Goal: Task Accomplishment & Management: Manage account settings

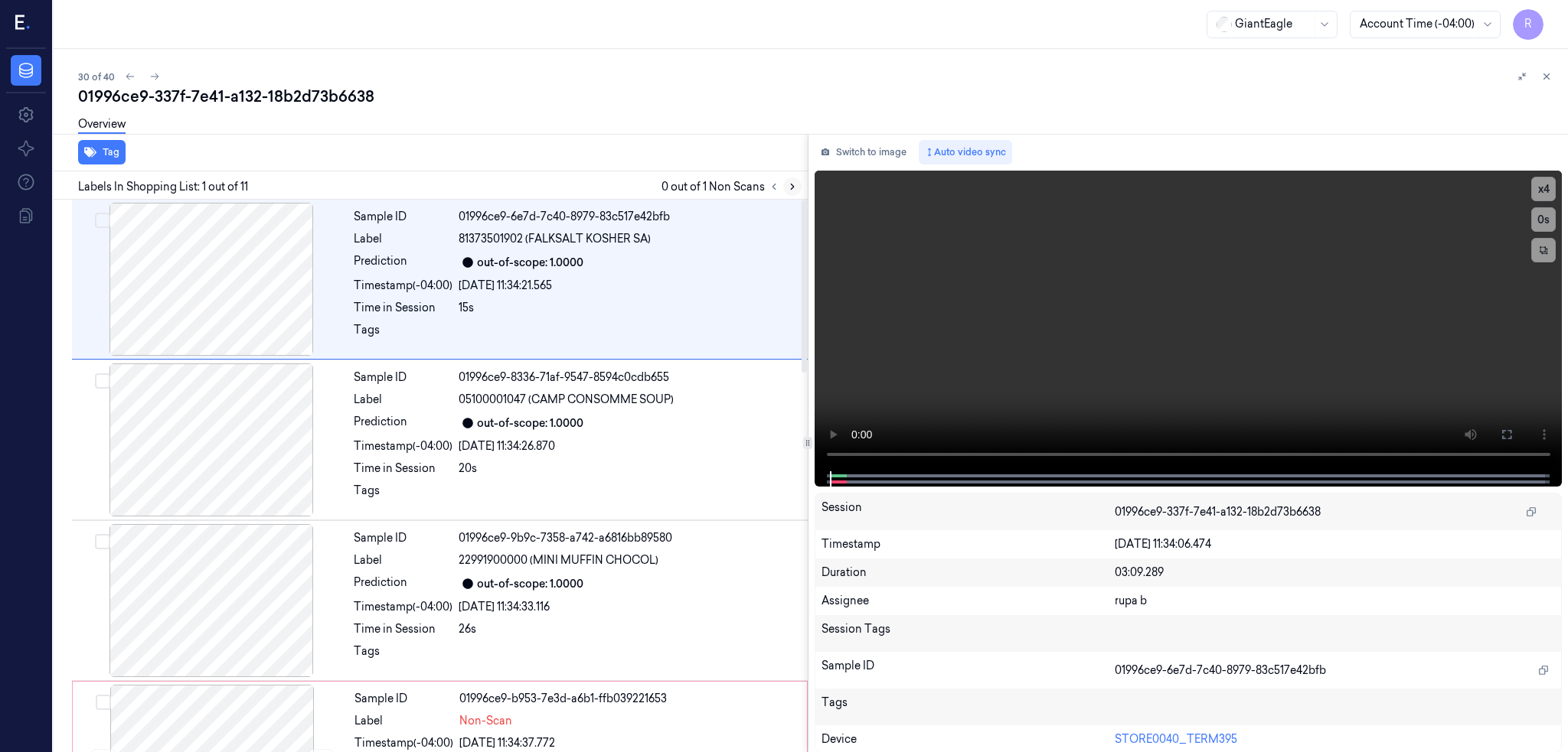
click at [801, 179] on button at bounding box center [792, 187] width 19 height 19
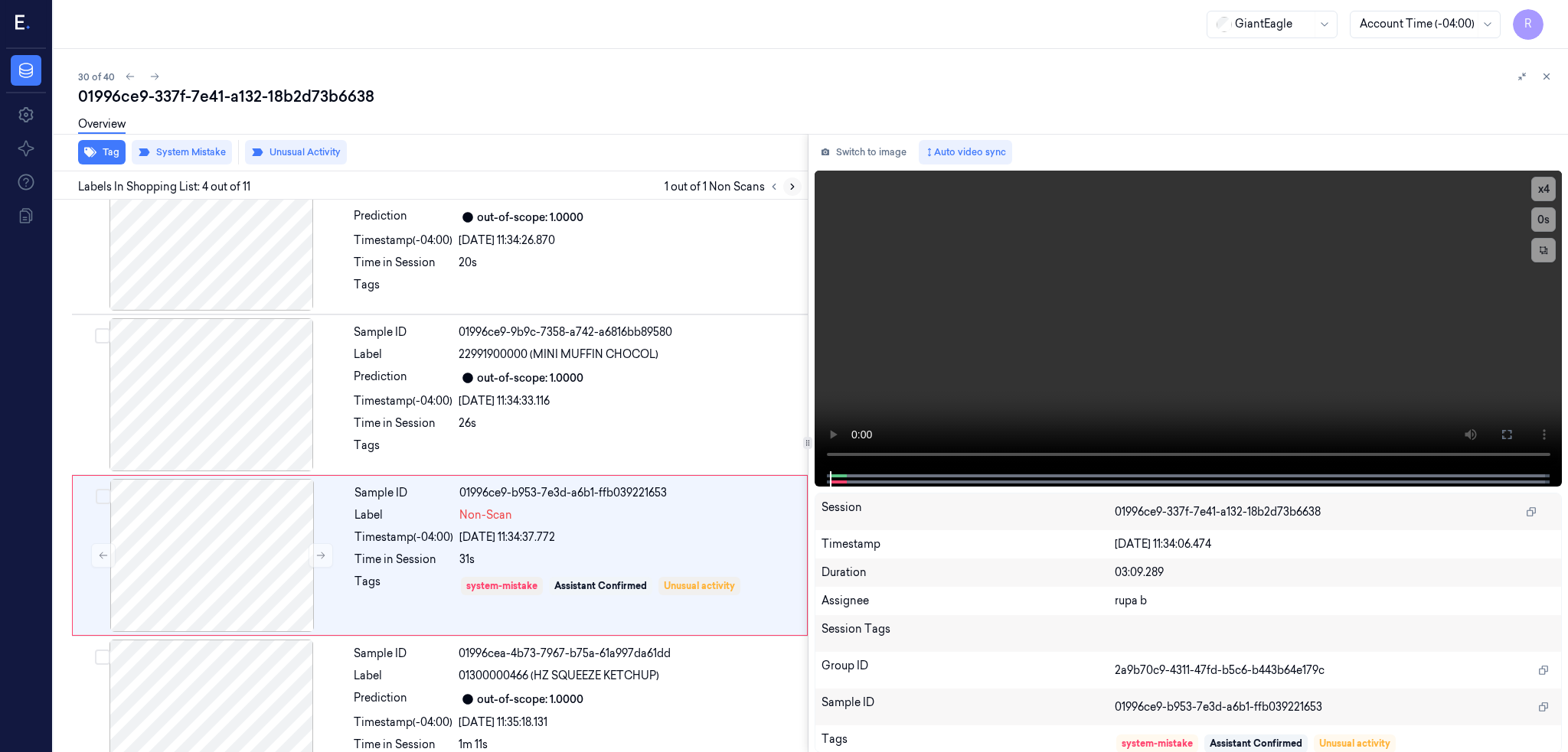
scroll to position [285, 0]
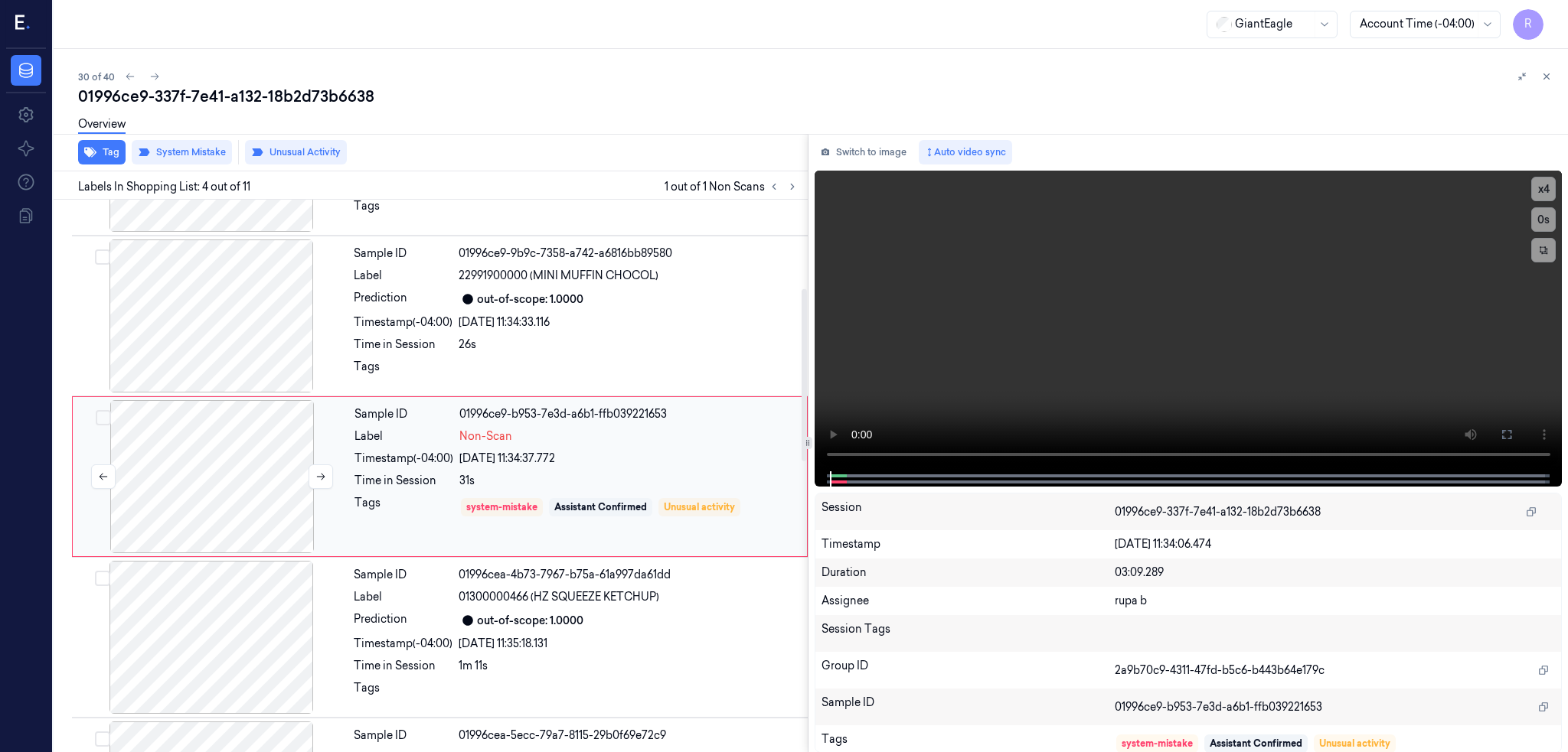
click at [215, 495] on div at bounding box center [212, 477] width 272 height 153
click at [248, 479] on div at bounding box center [212, 477] width 272 height 153
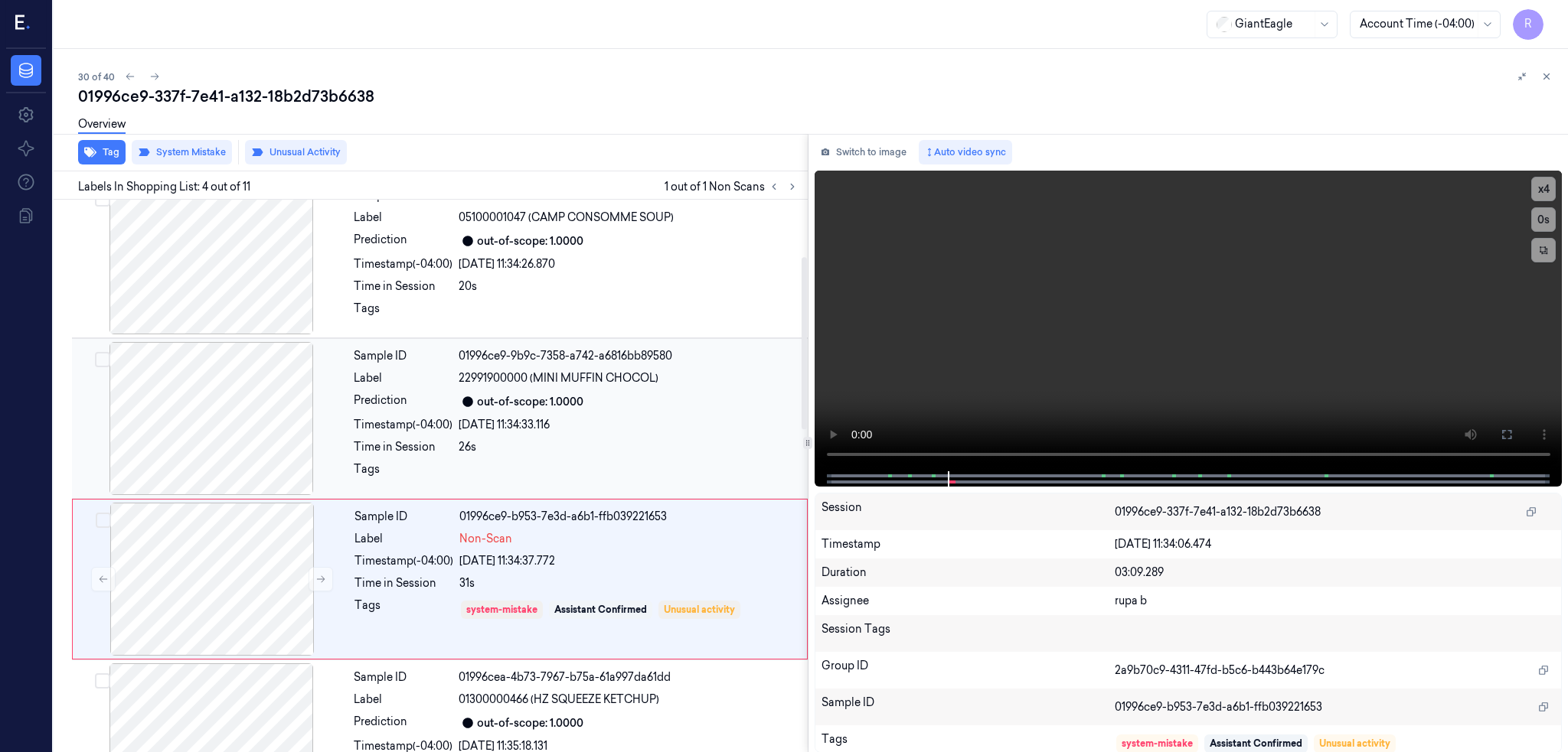
click at [254, 430] on div at bounding box center [211, 419] width 272 height 153
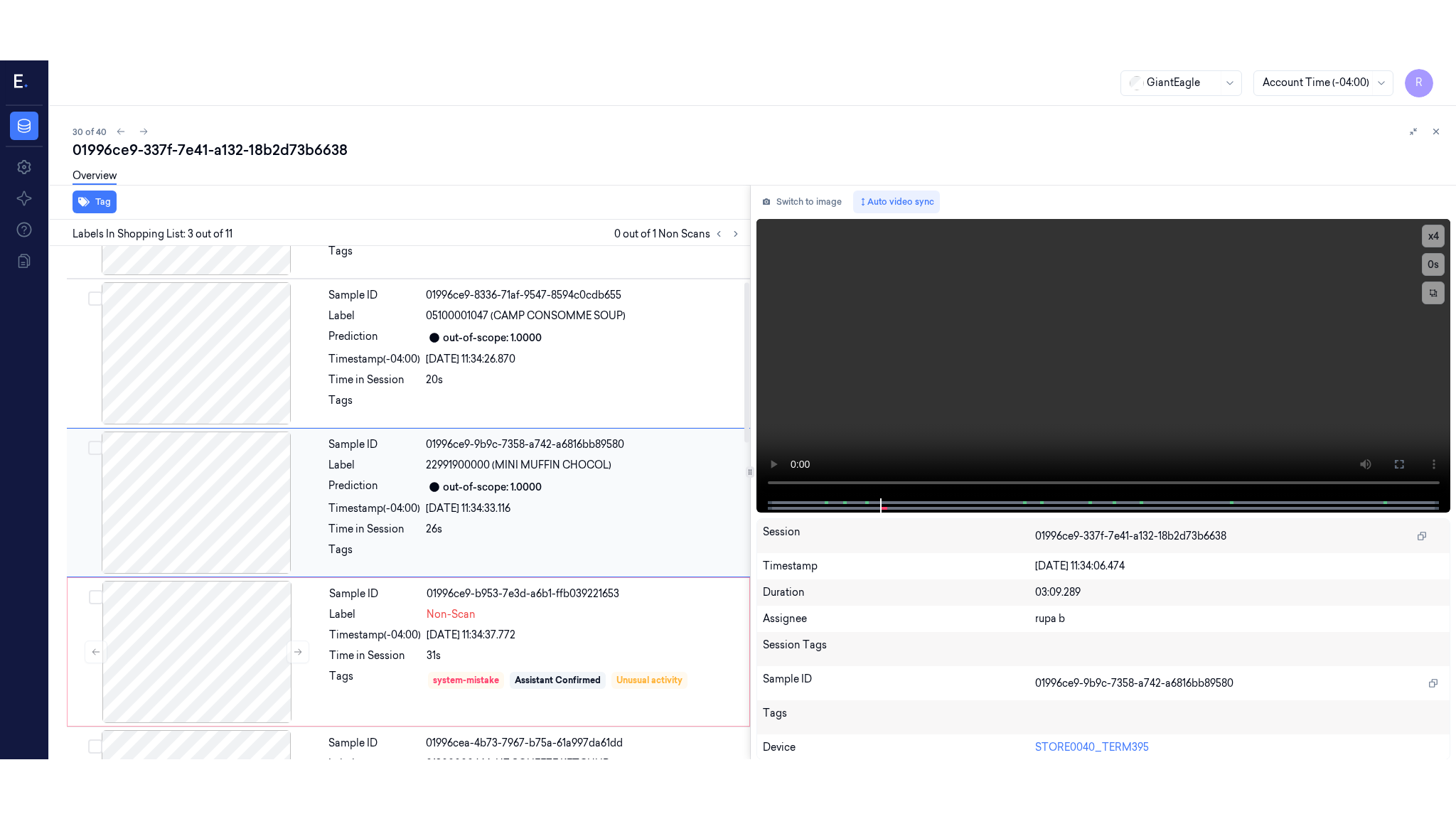
scroll to position [115, 0]
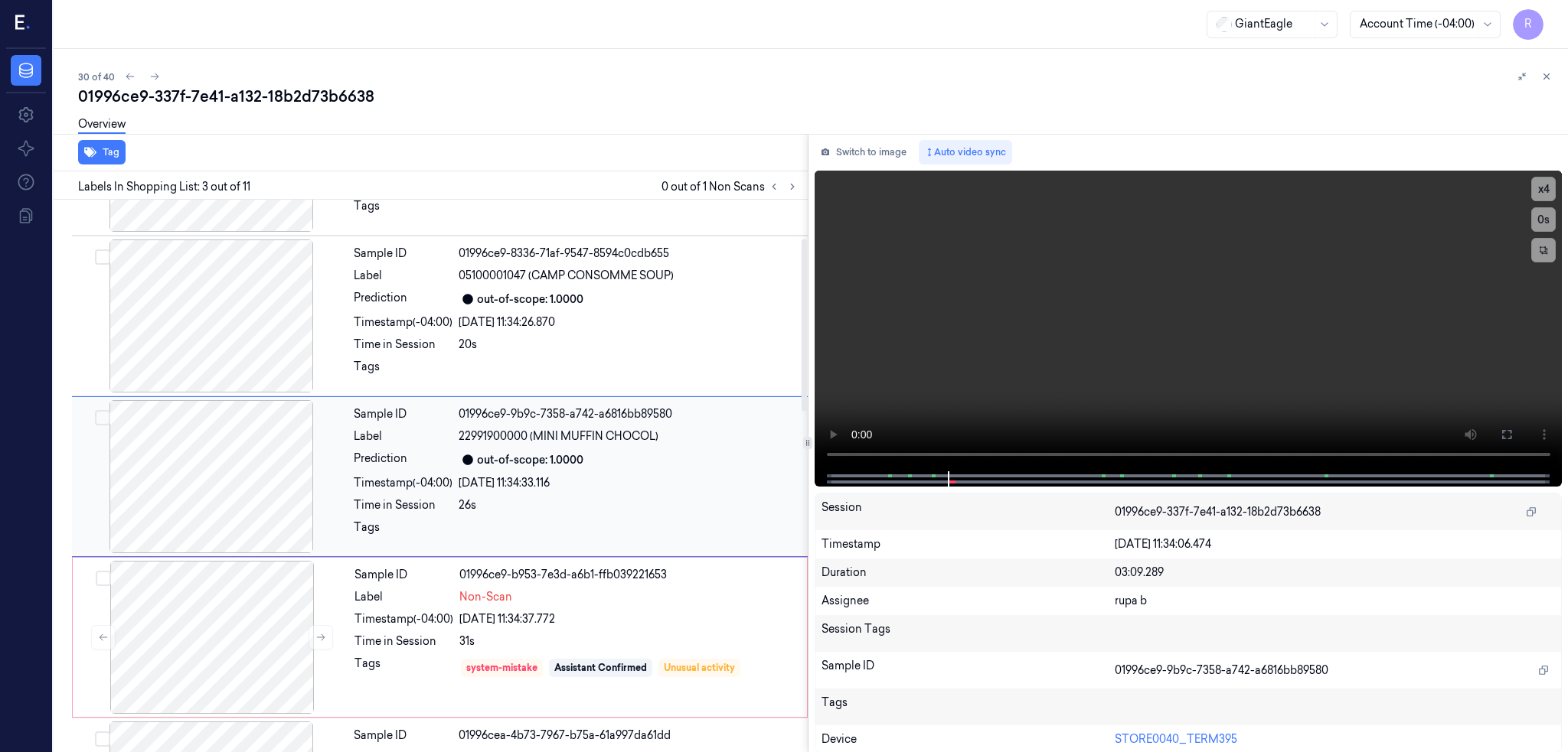
click at [254, 430] on div at bounding box center [211, 477] width 272 height 153
click at [1513, 434] on icon at bounding box center [1507, 435] width 12 height 12
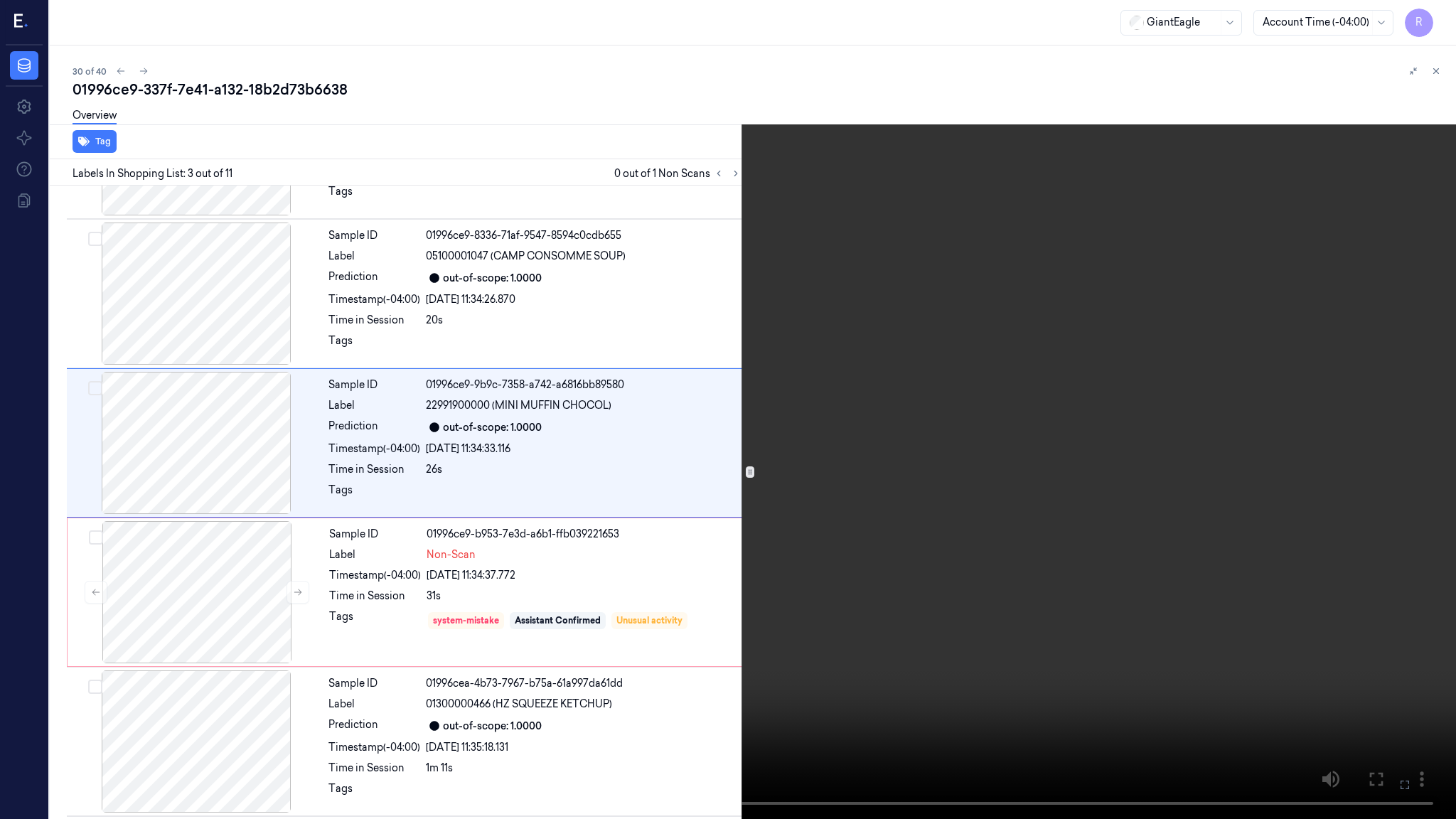
click at [713, 593] on video at bounding box center [728, 409] width 1456 height 819
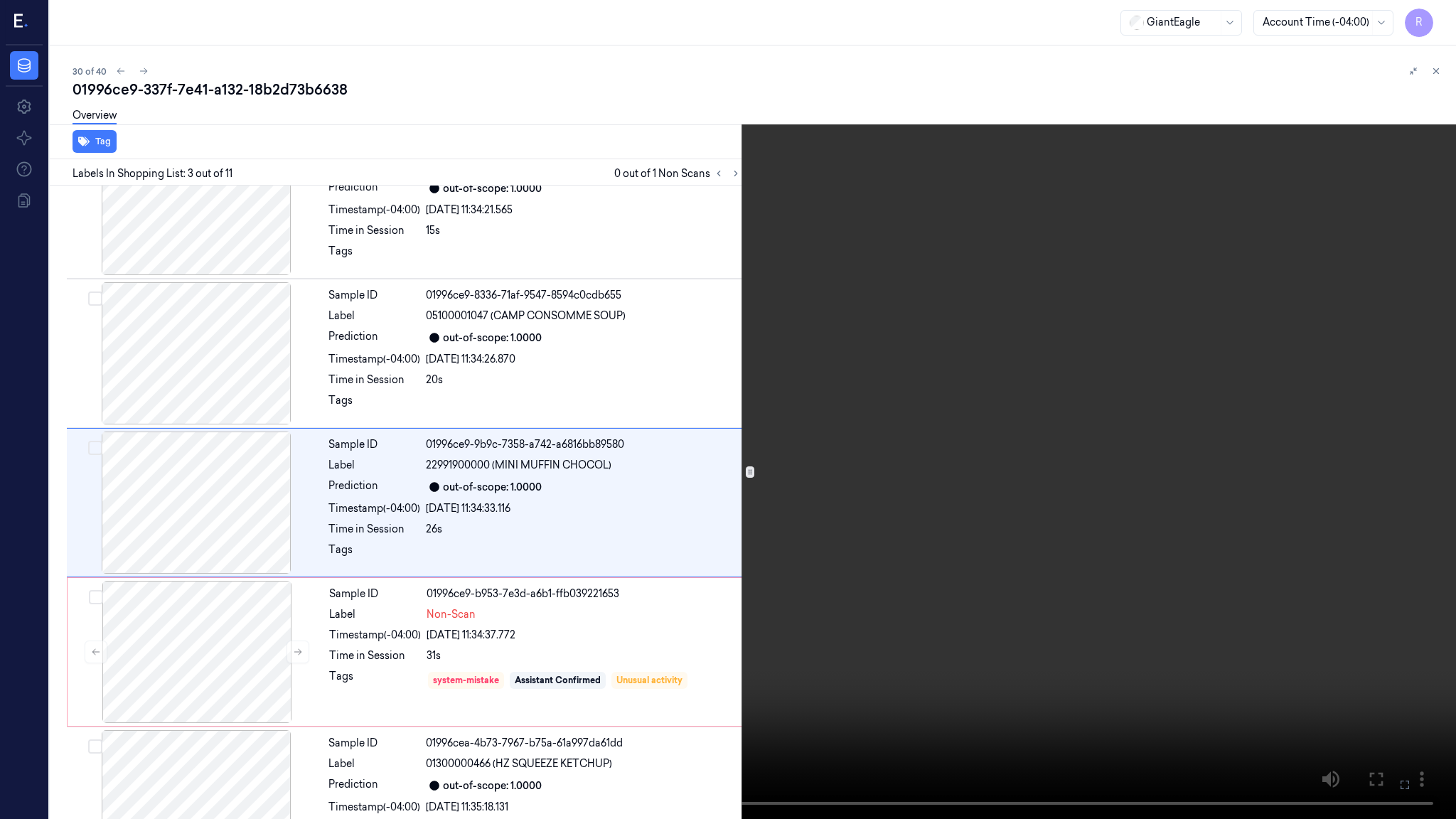
scroll to position [54, 0]
click at [713, 596] on video at bounding box center [728, 409] width 1456 height 819
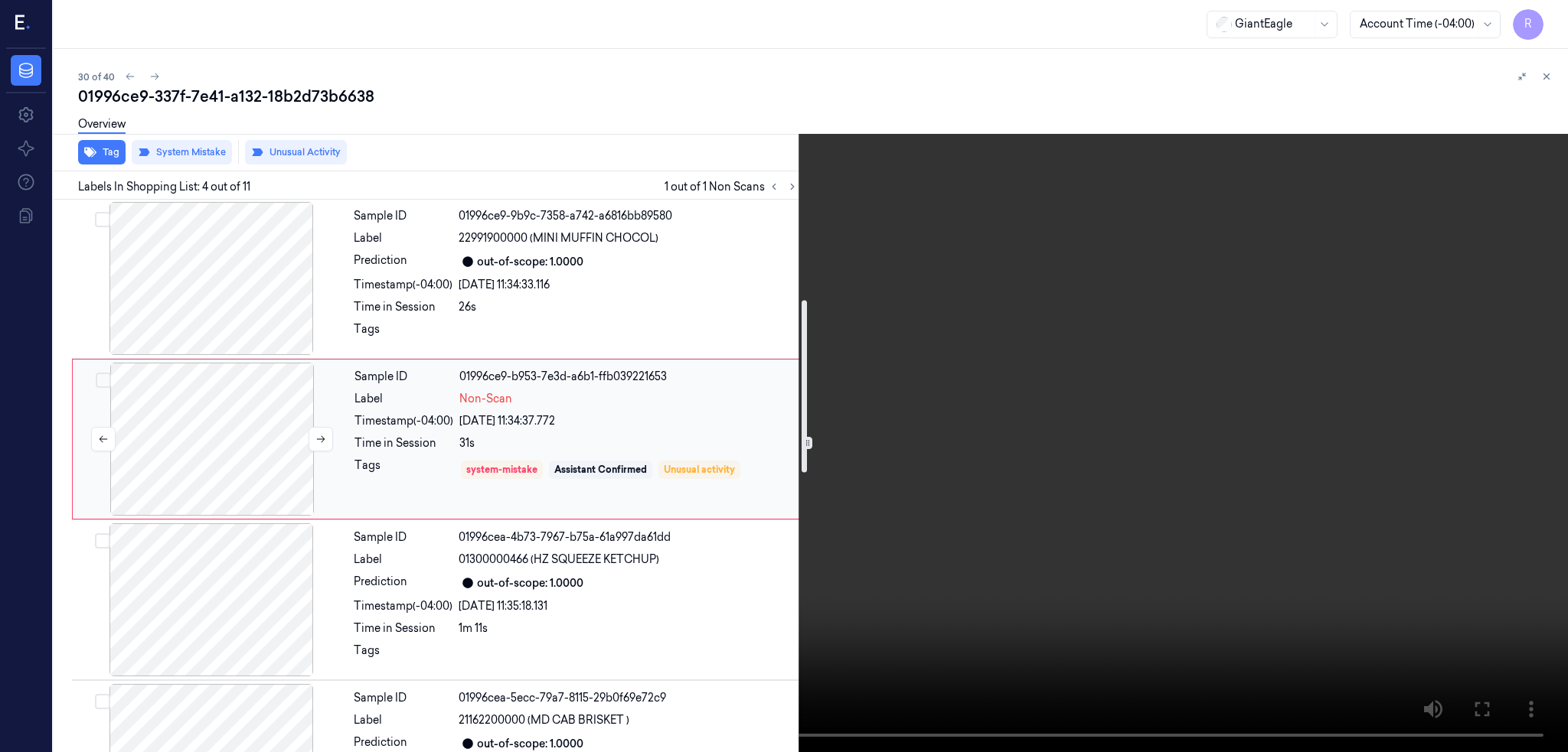
scroll to position [220, 0]
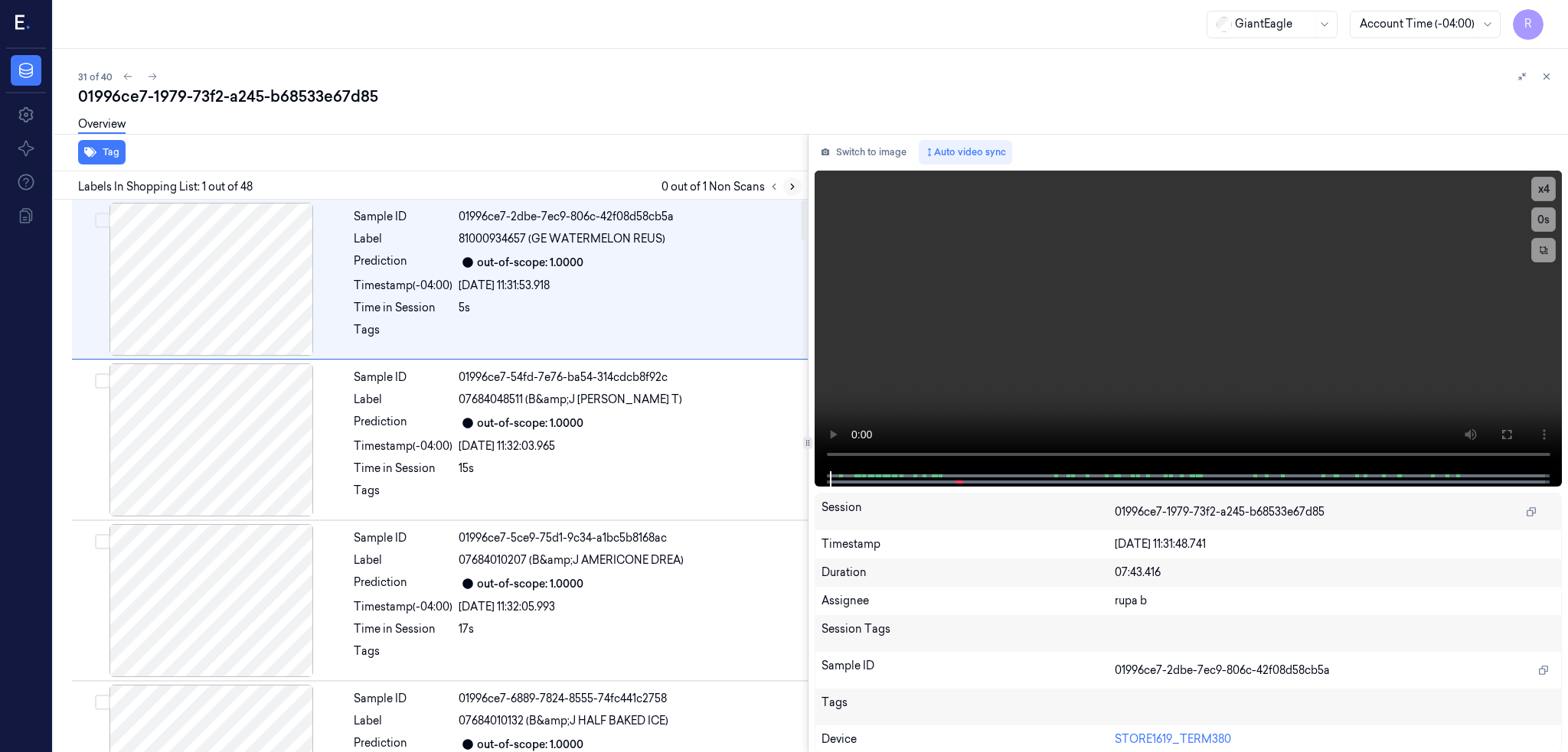
click at [801, 191] on button at bounding box center [792, 187] width 19 height 19
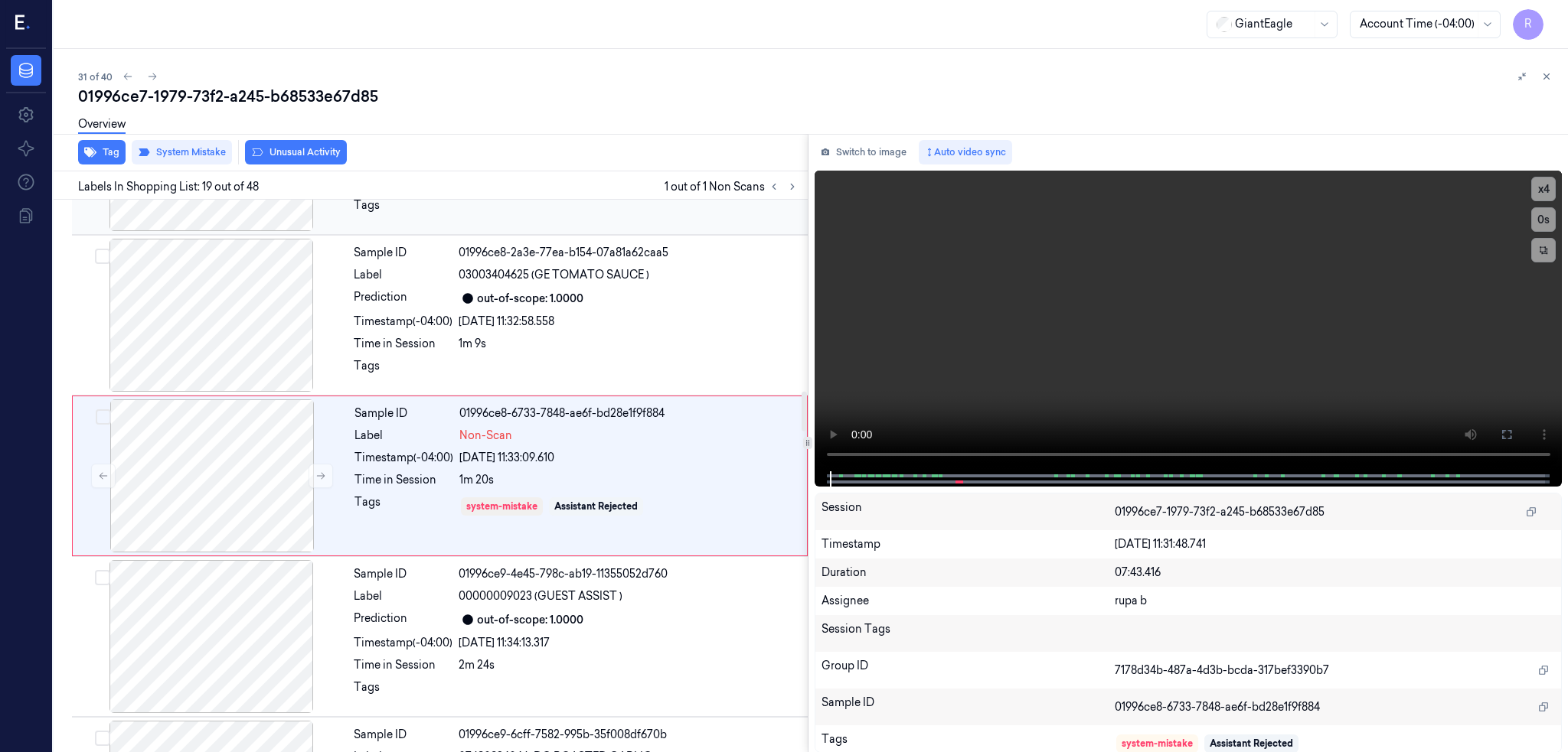
scroll to position [2698, 0]
click at [204, 513] on div at bounding box center [212, 476] width 272 height 153
click at [214, 339] on div at bounding box center [211, 315] width 272 height 153
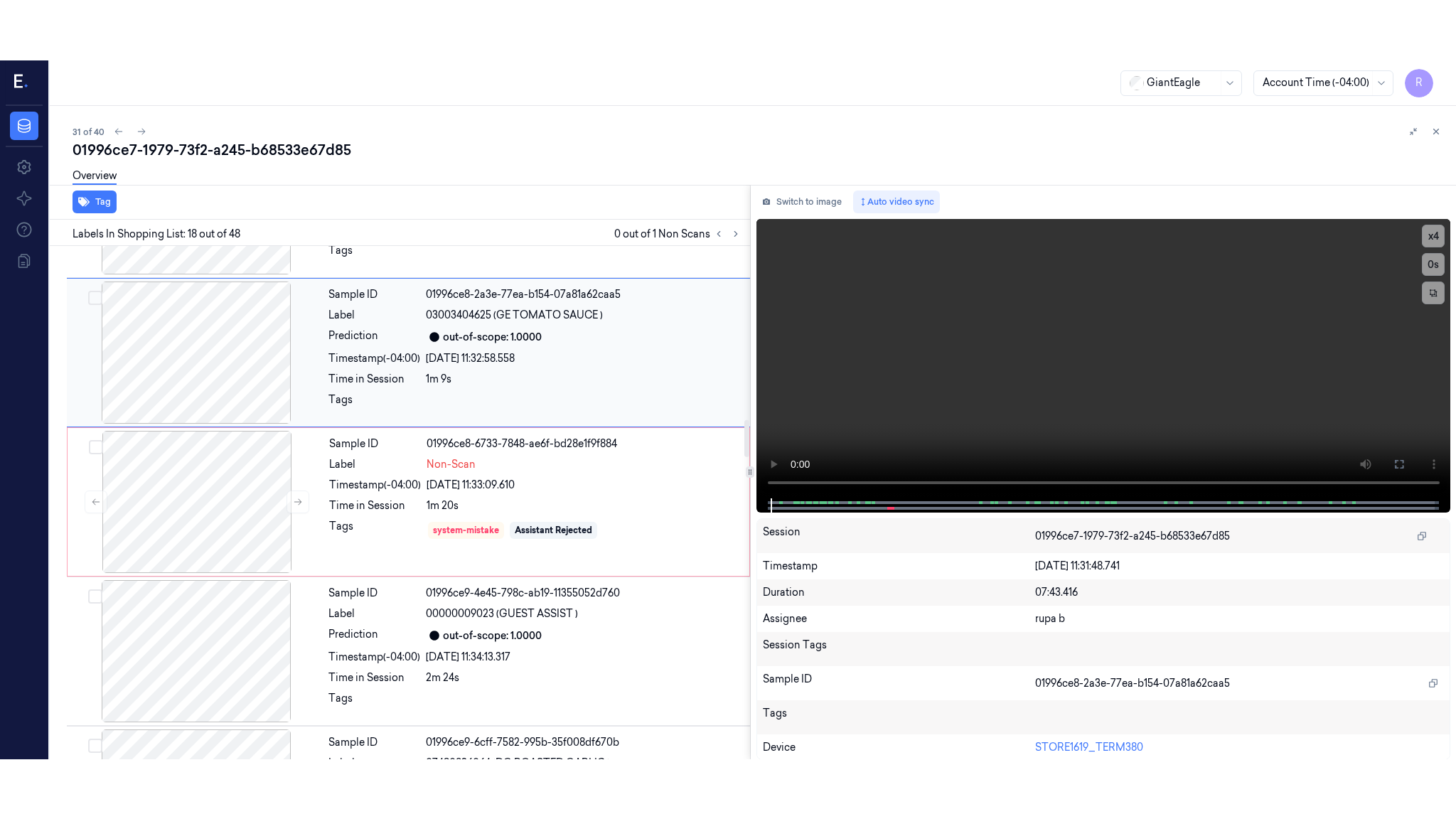
scroll to position [2355, 0]
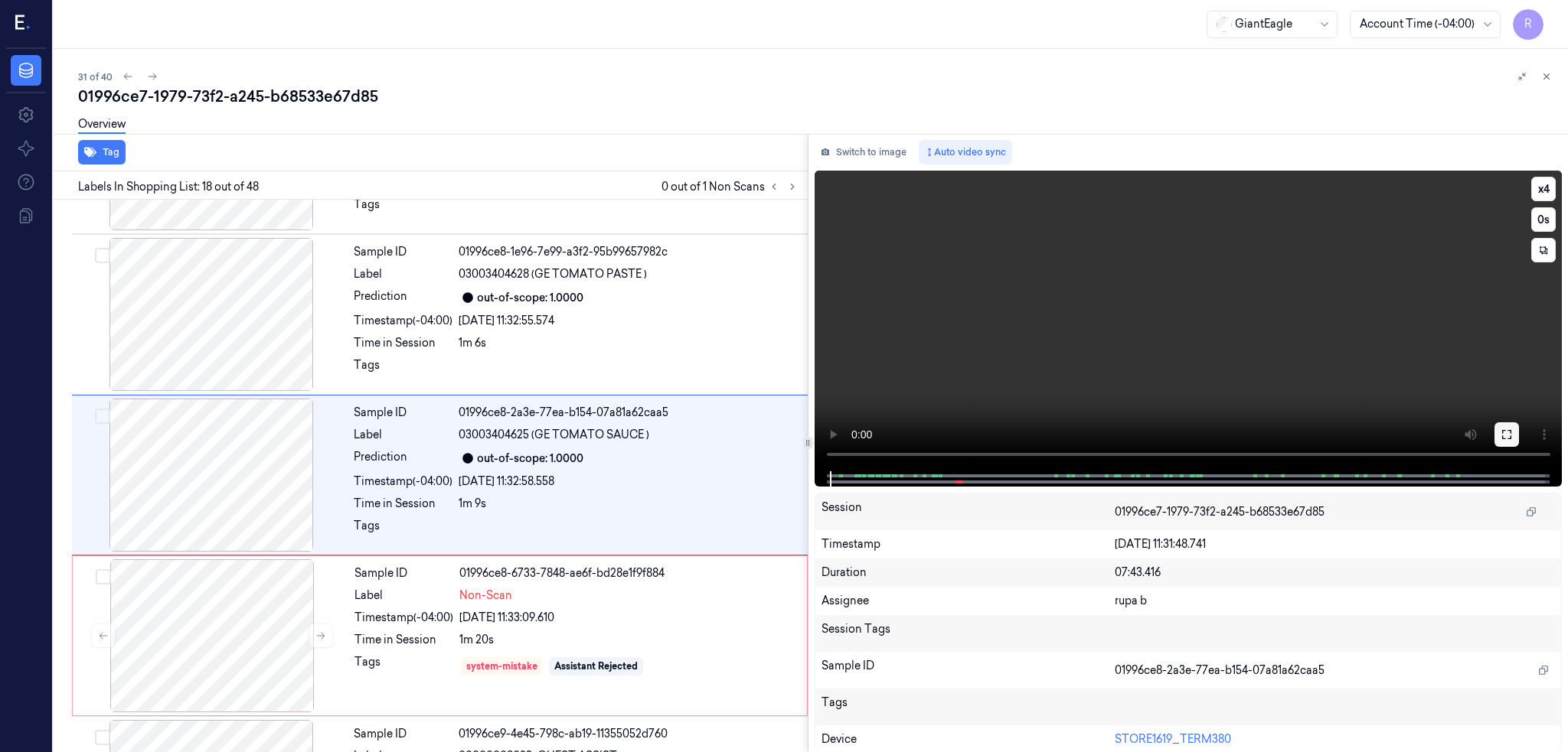
click at [1513, 433] on icon at bounding box center [1507, 435] width 12 height 12
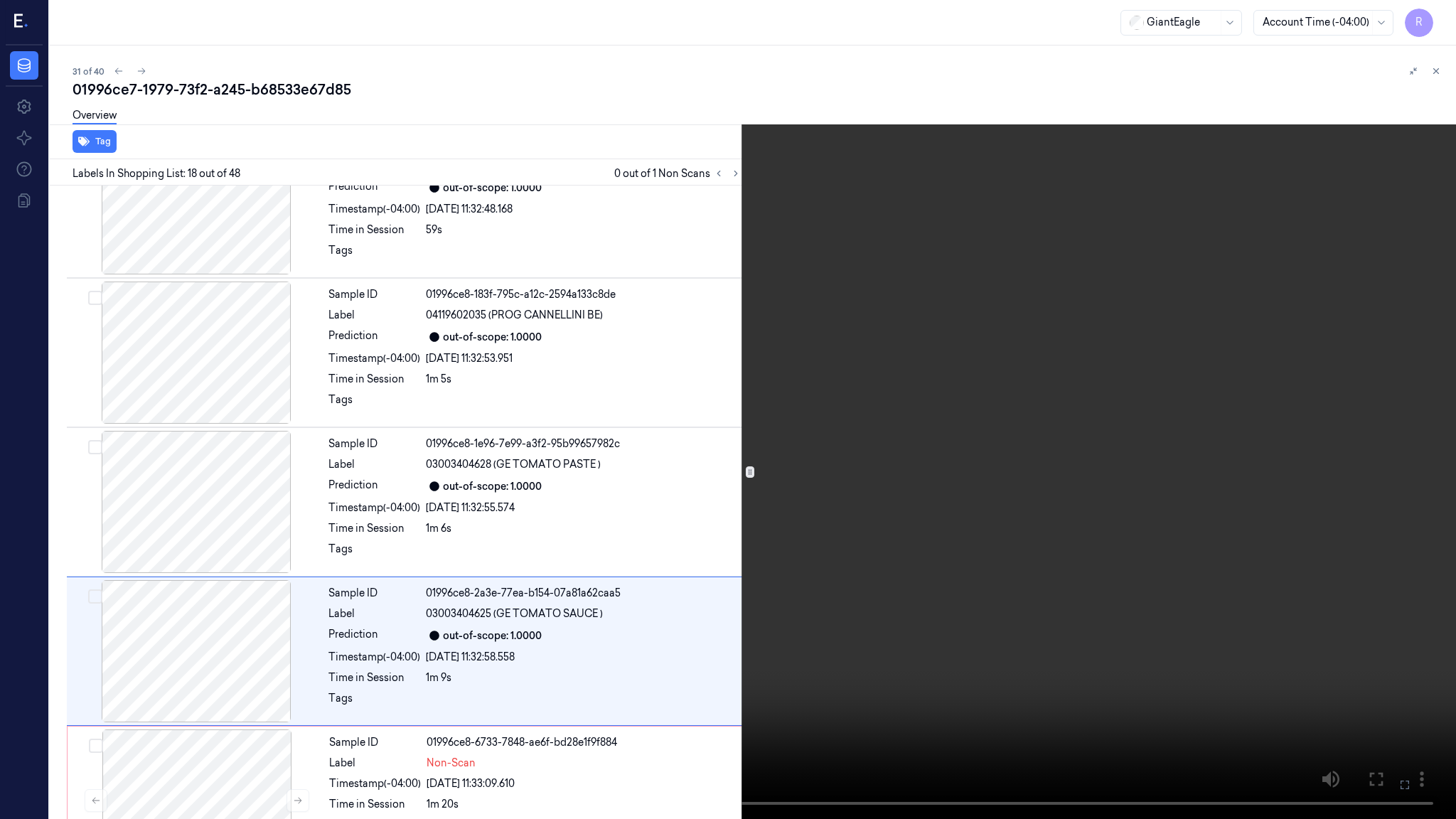
scroll to position [2294, 0]
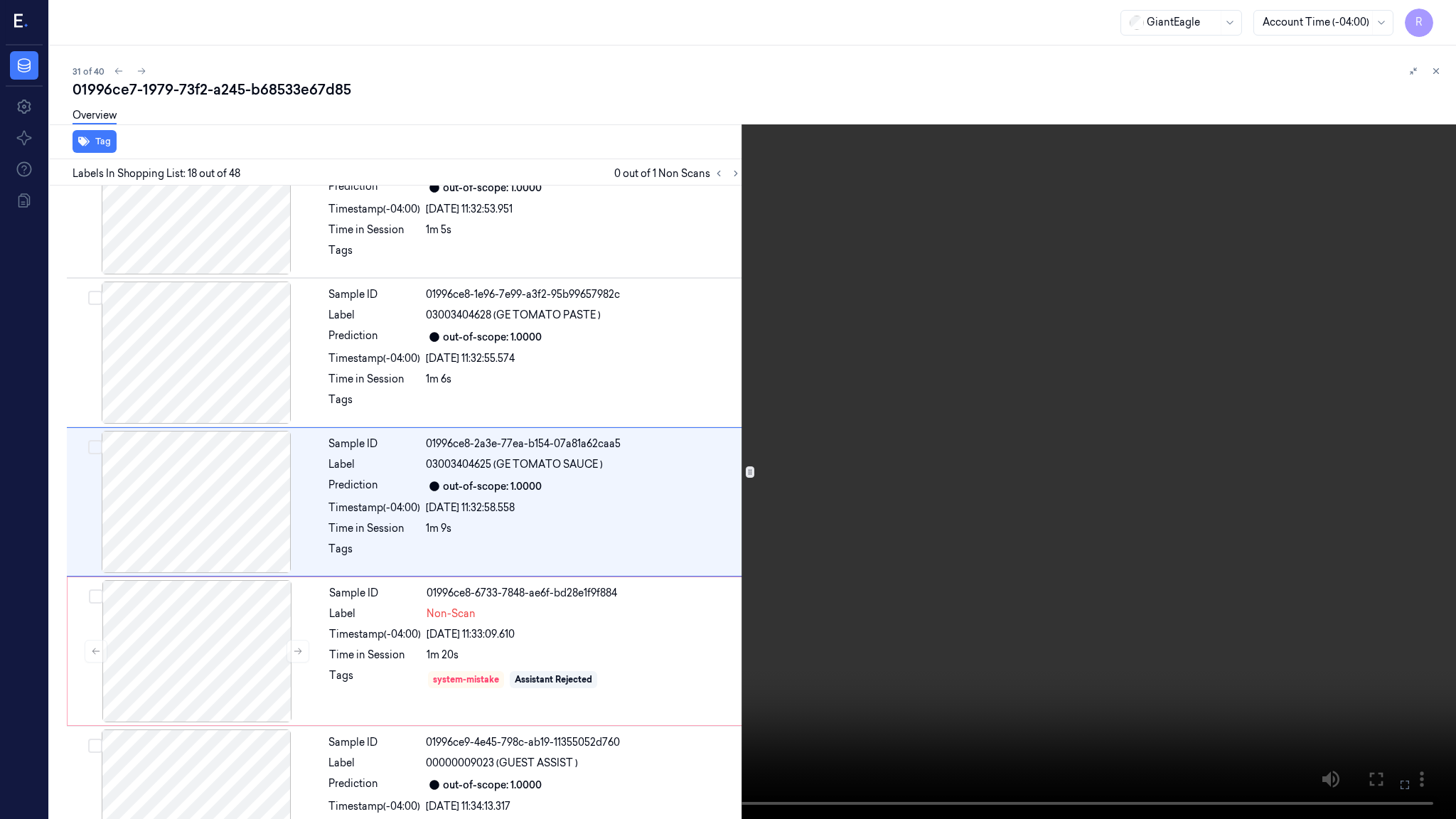
click at [465, 562] on video at bounding box center [728, 409] width 1456 height 819
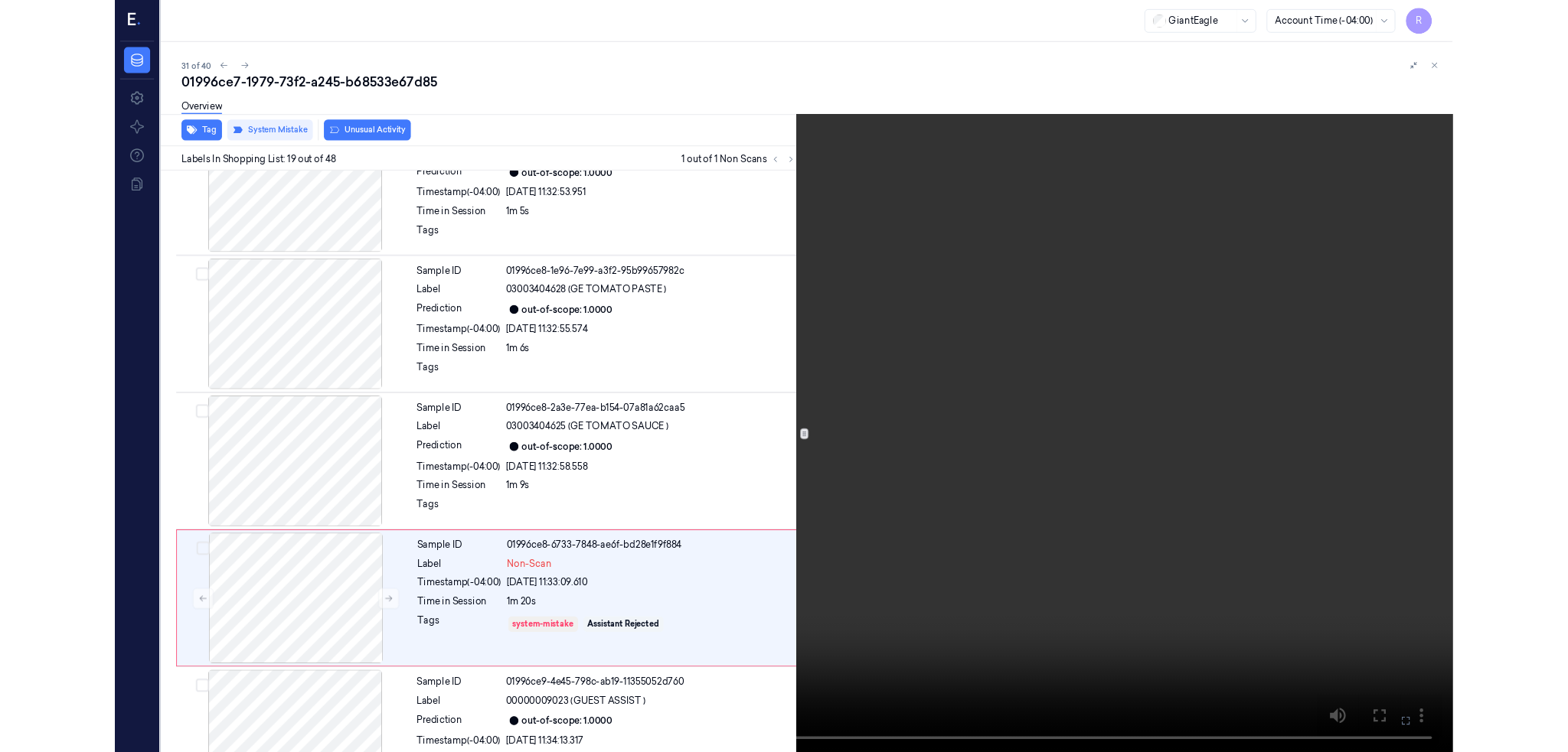
scroll to position [2633, 0]
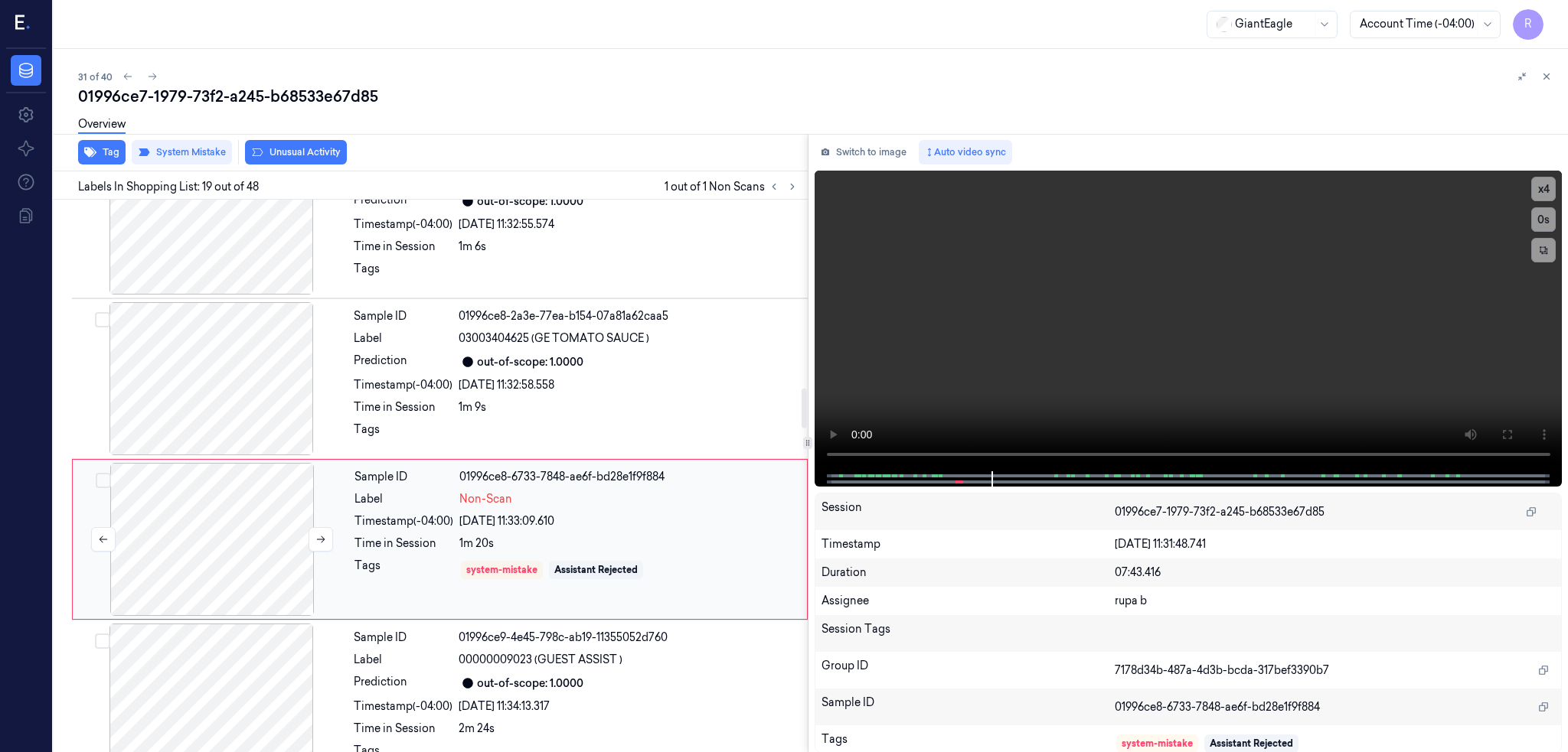
click at [202, 561] on div at bounding box center [212, 539] width 272 height 153
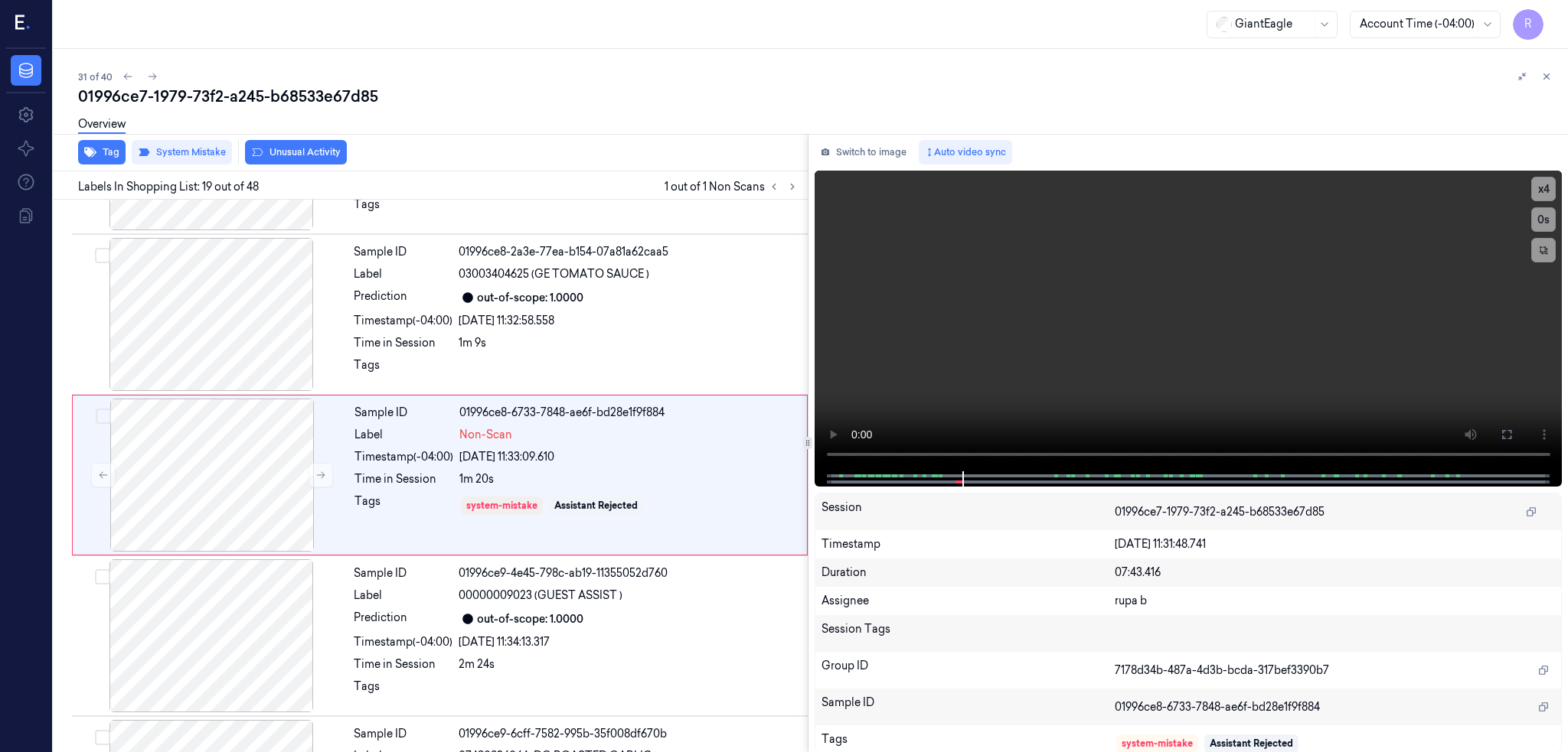
click at [900, 136] on div "Switch to image Auto video sync x 4 0 s Session 01996ce7-1979-73f2-a245-b68533e…" at bounding box center [1188, 443] width 760 height 619
click at [892, 158] on button "Switch to image" at bounding box center [863, 152] width 98 height 25
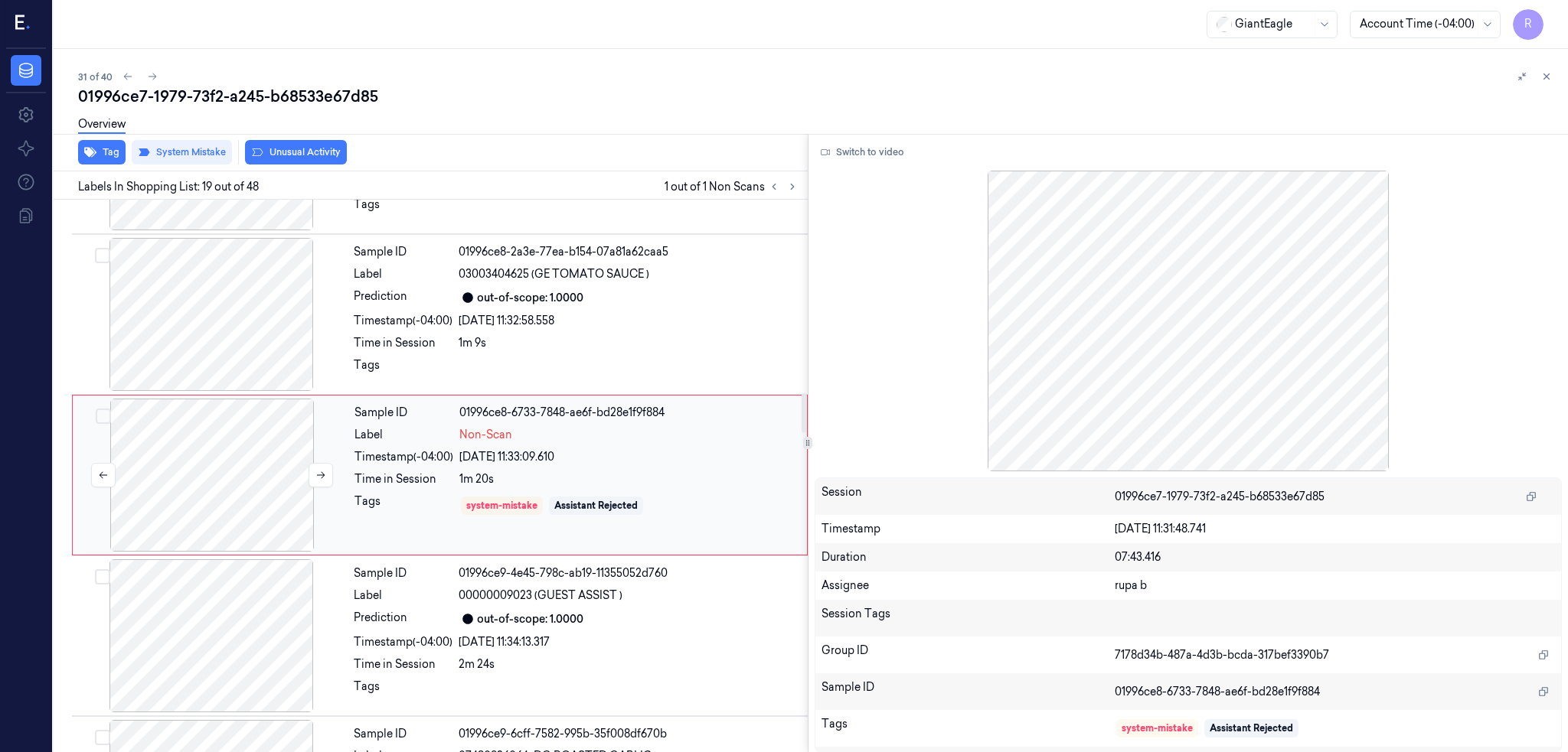
click at [248, 491] on div at bounding box center [212, 476] width 272 height 153
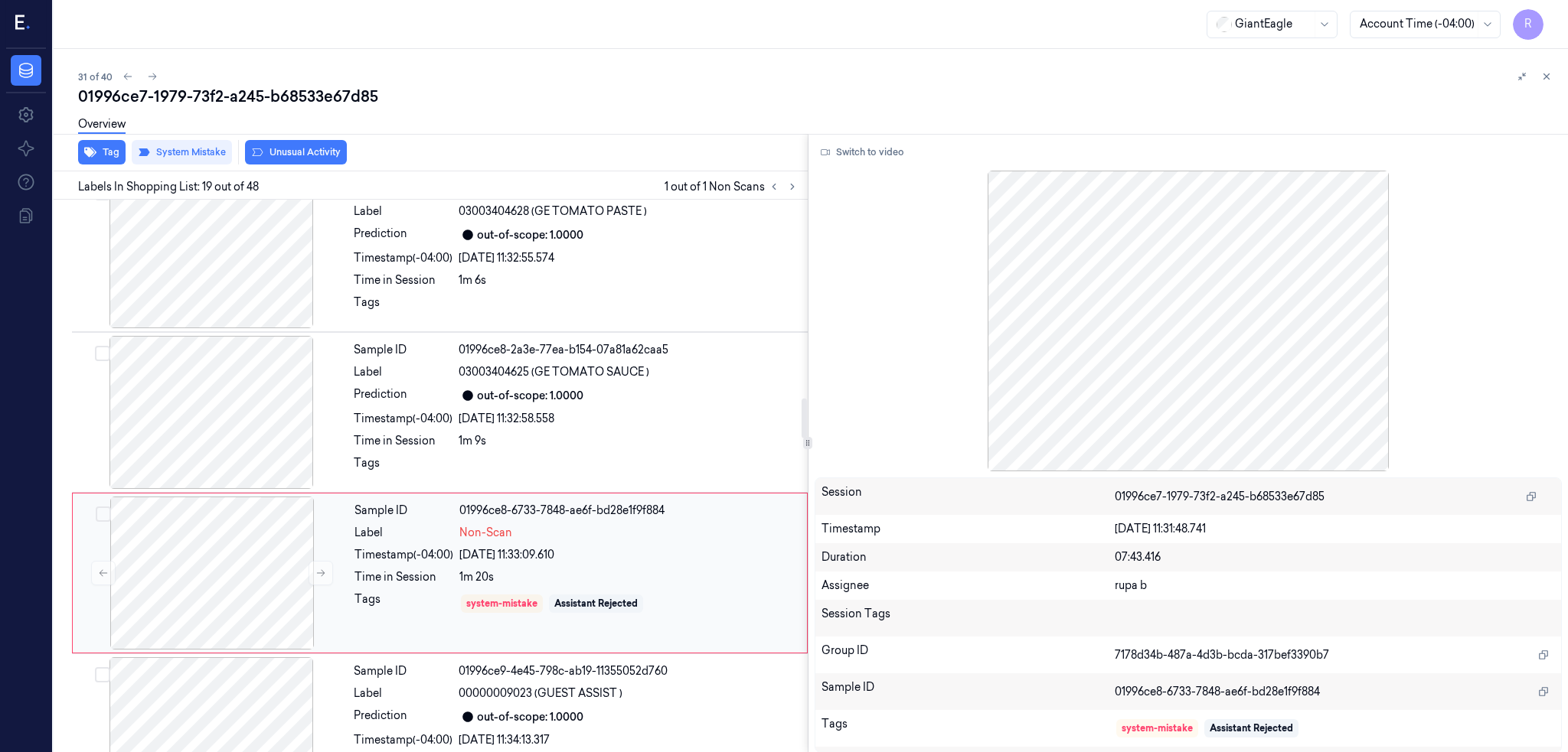
scroll to position [2595, 0]
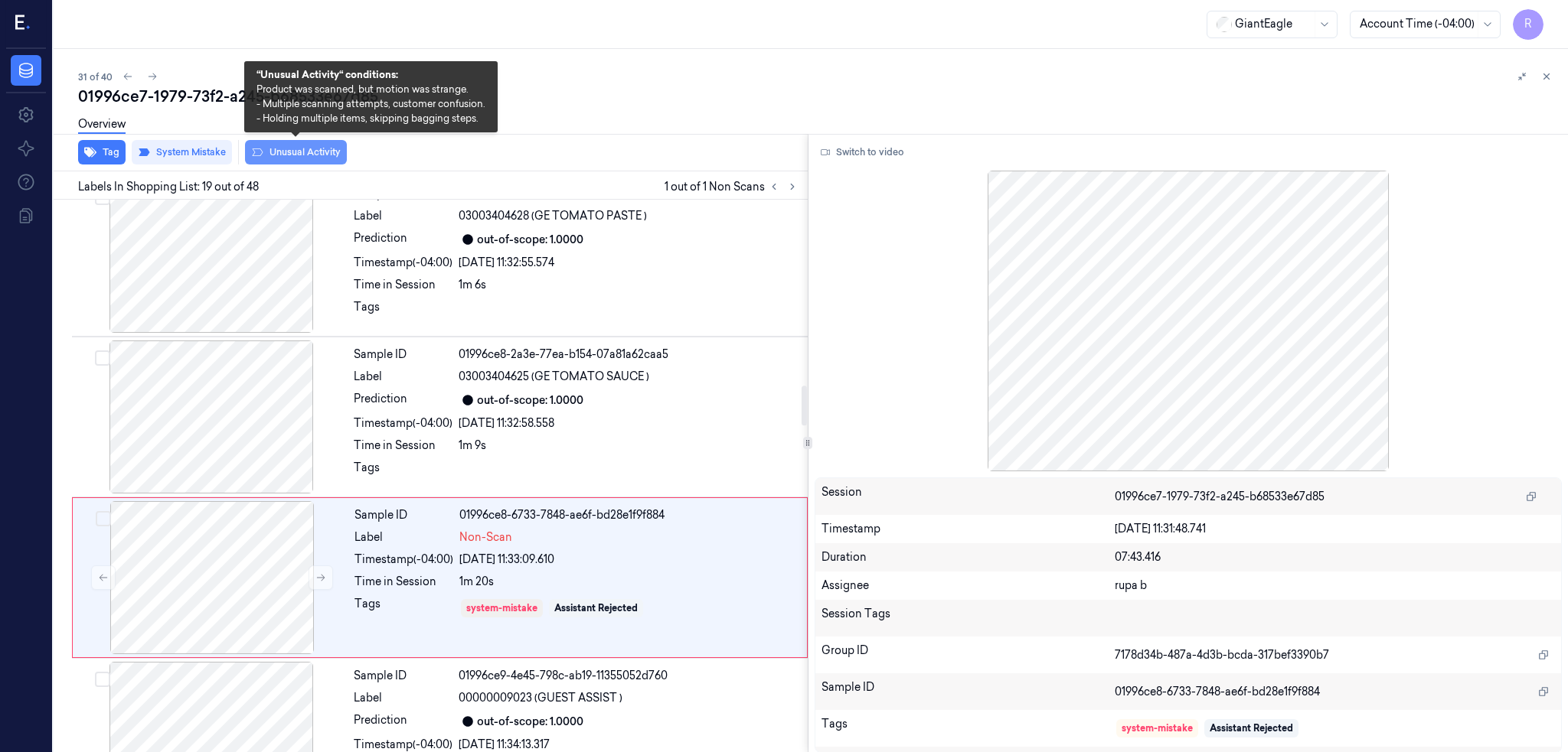
click at [288, 152] on button "Unusual Activity" at bounding box center [296, 152] width 102 height 25
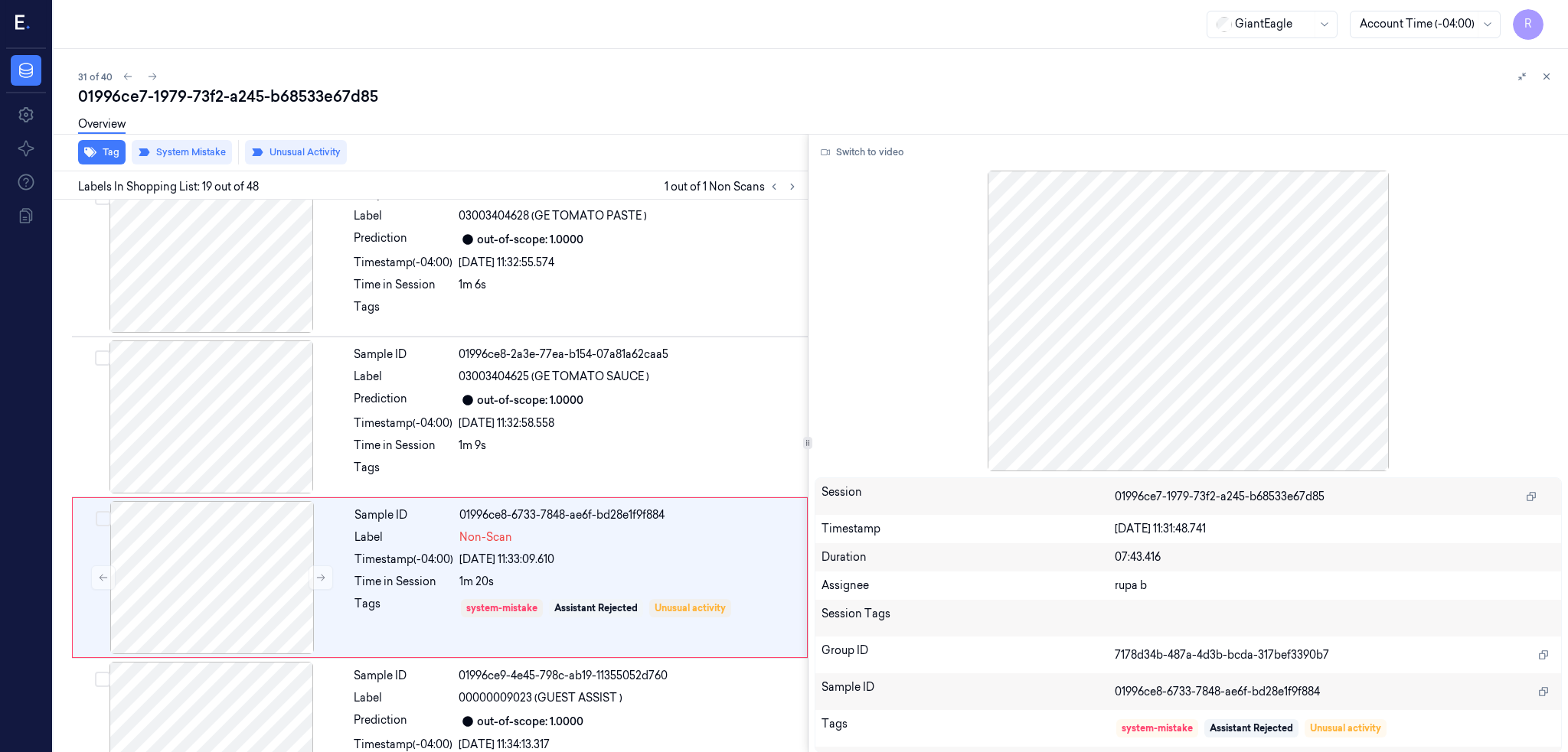
scroll to position [2698, 0]
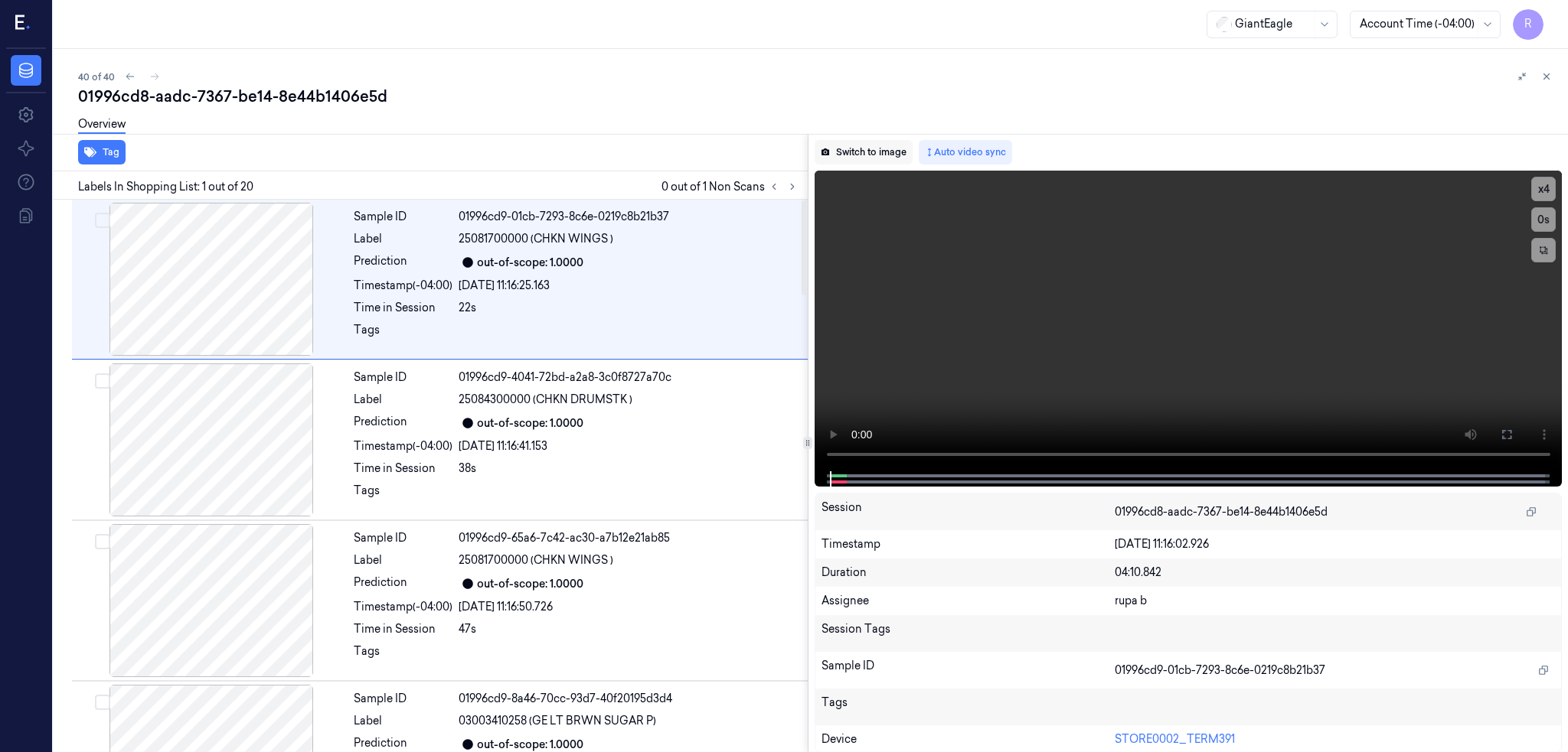
click at [871, 147] on button "Switch to image" at bounding box center [863, 152] width 98 height 25
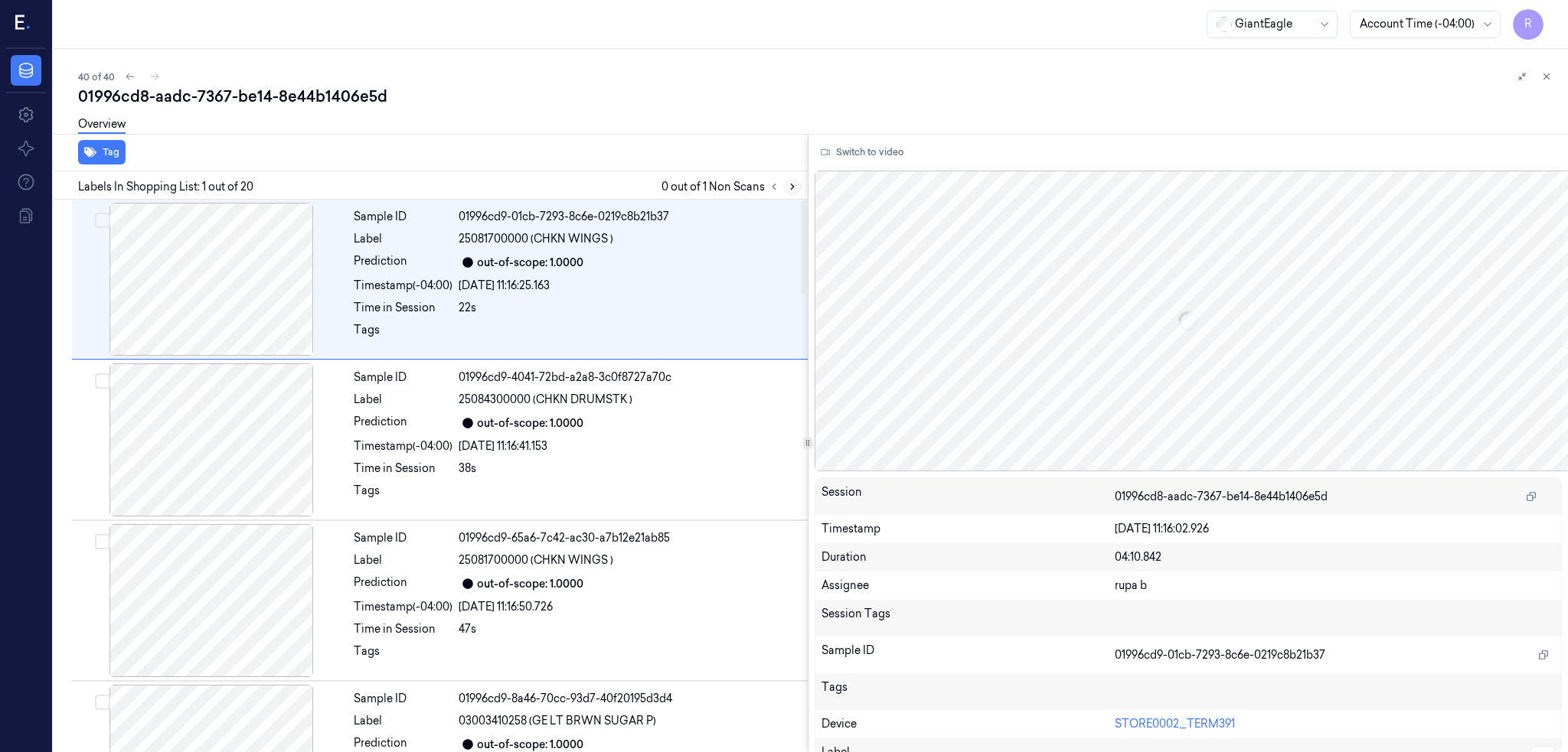
click at [801, 179] on button at bounding box center [792, 187] width 19 height 19
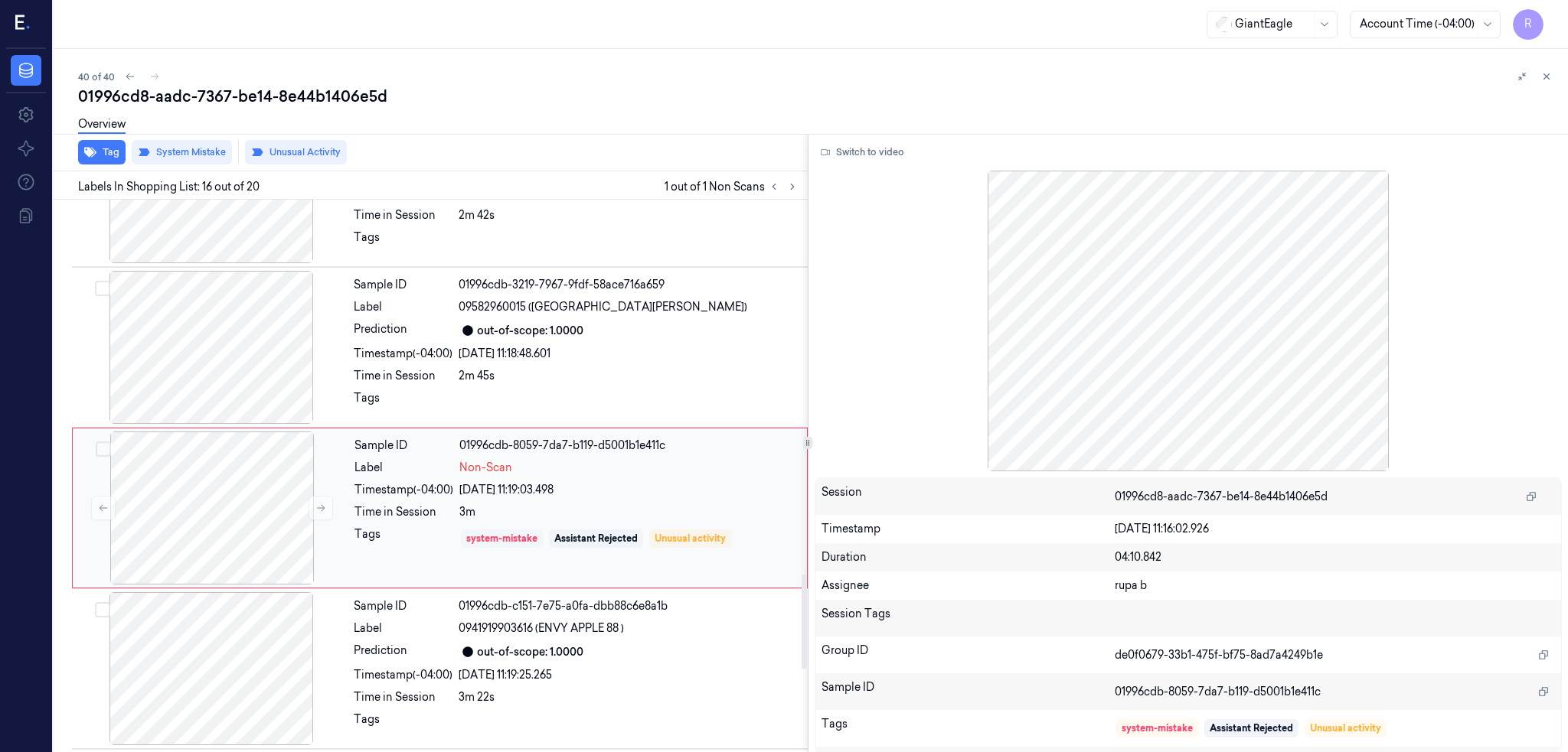
scroll to position [2214, 0]
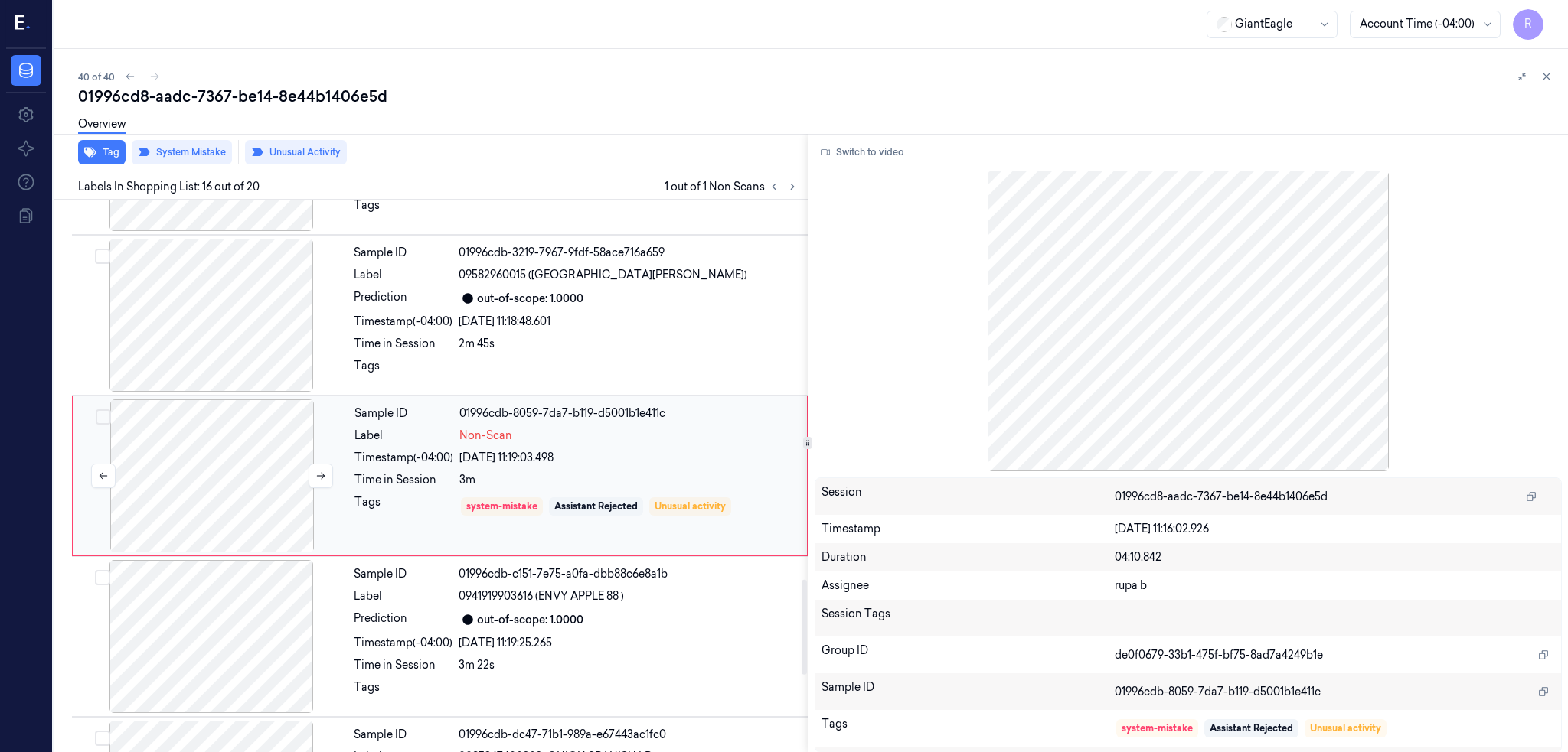
click at [219, 473] on div at bounding box center [212, 476] width 272 height 153
click at [218, 350] on div at bounding box center [211, 316] width 272 height 153
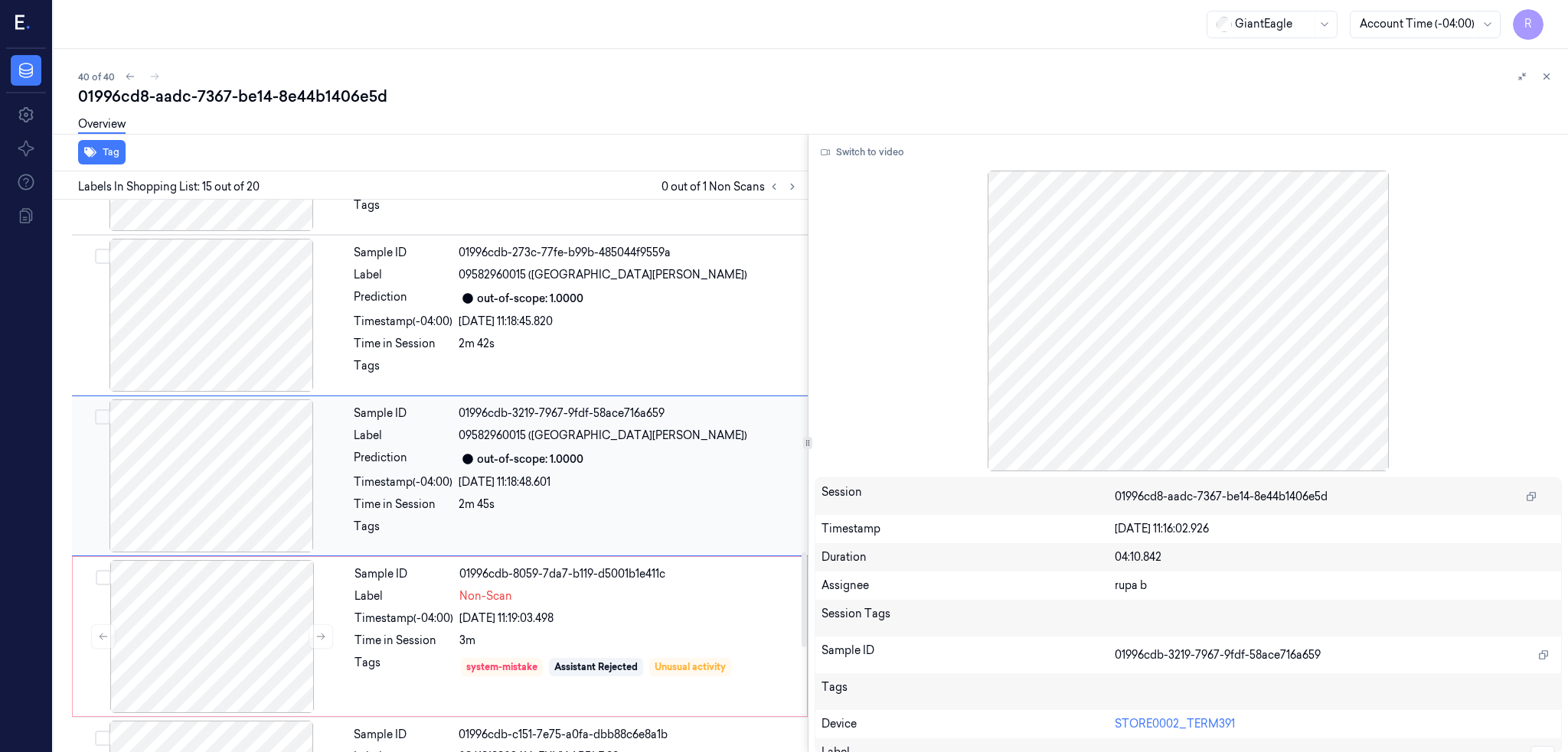
click at [218, 350] on div at bounding box center [211, 316] width 272 height 153
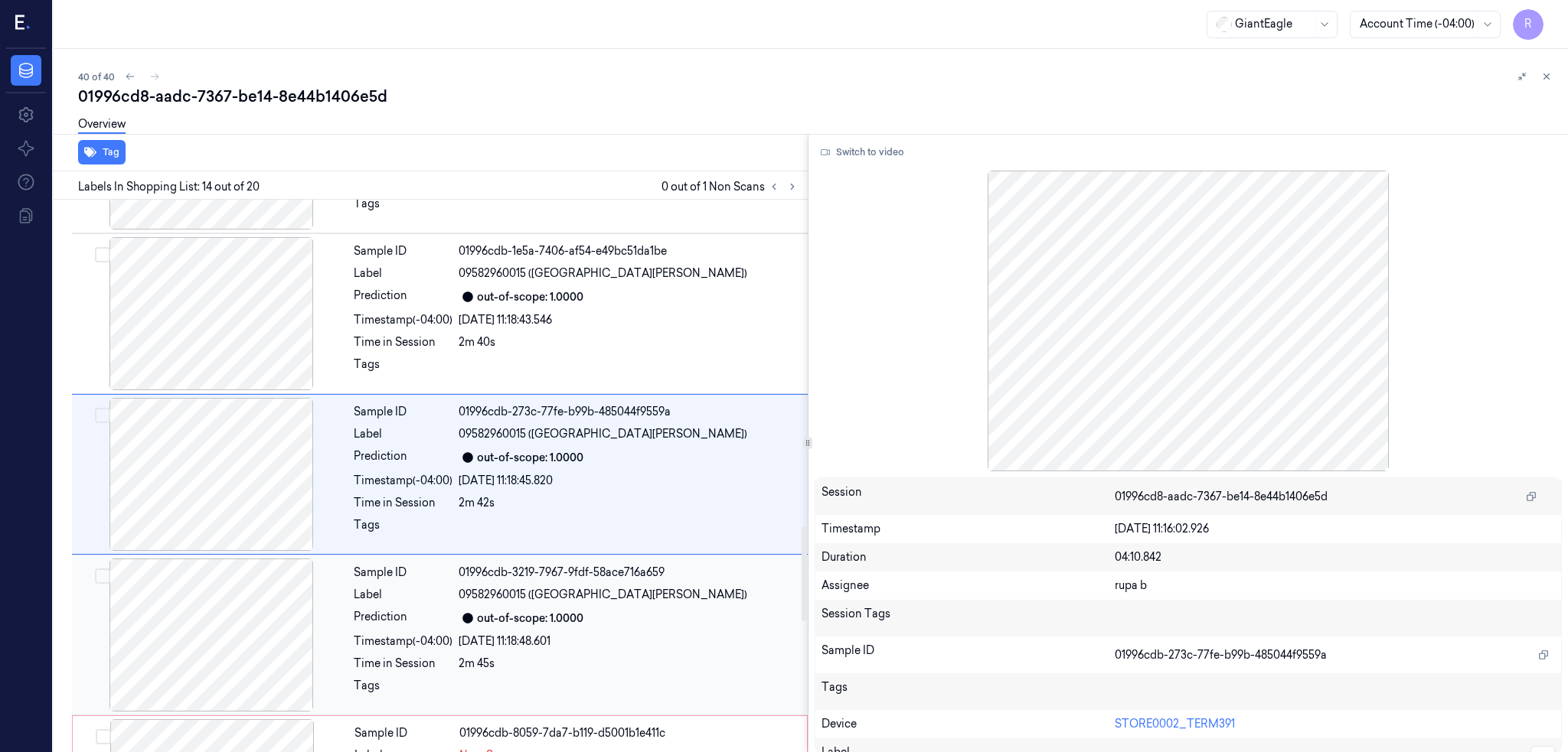
scroll to position [1893, 0]
click at [218, 350] on div at bounding box center [211, 316] width 272 height 153
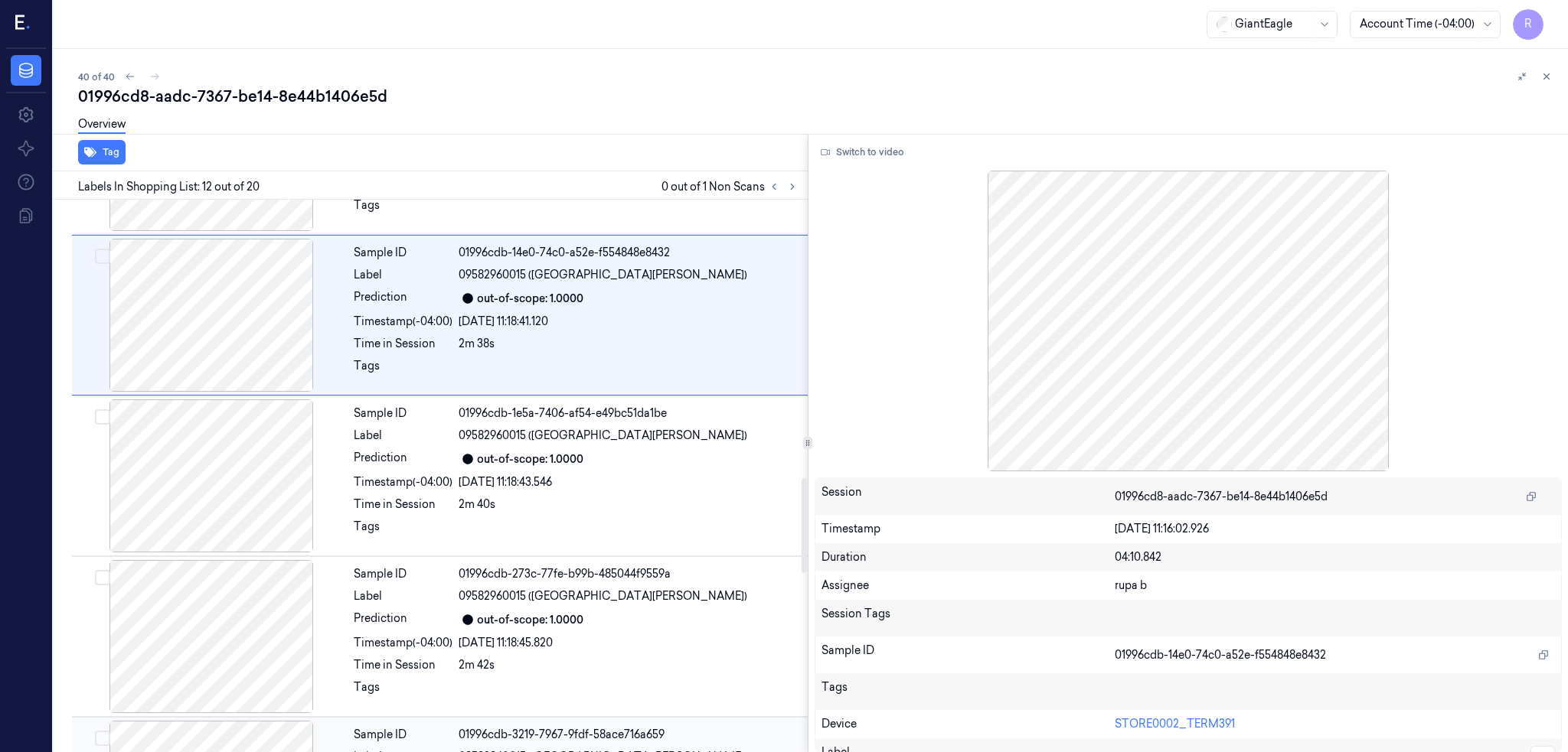
scroll to position [1571, 0]
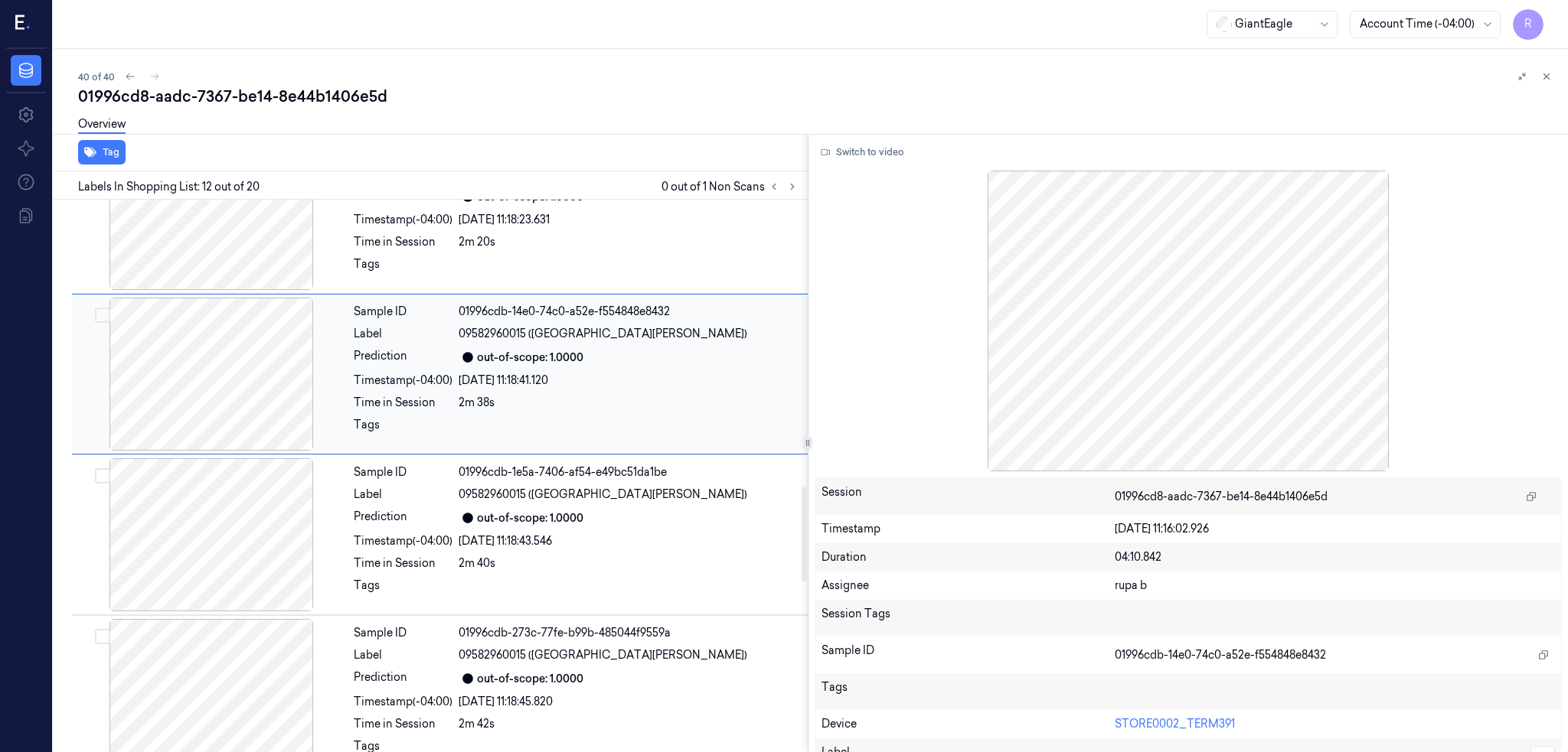
click at [216, 386] on div at bounding box center [211, 374] width 272 height 153
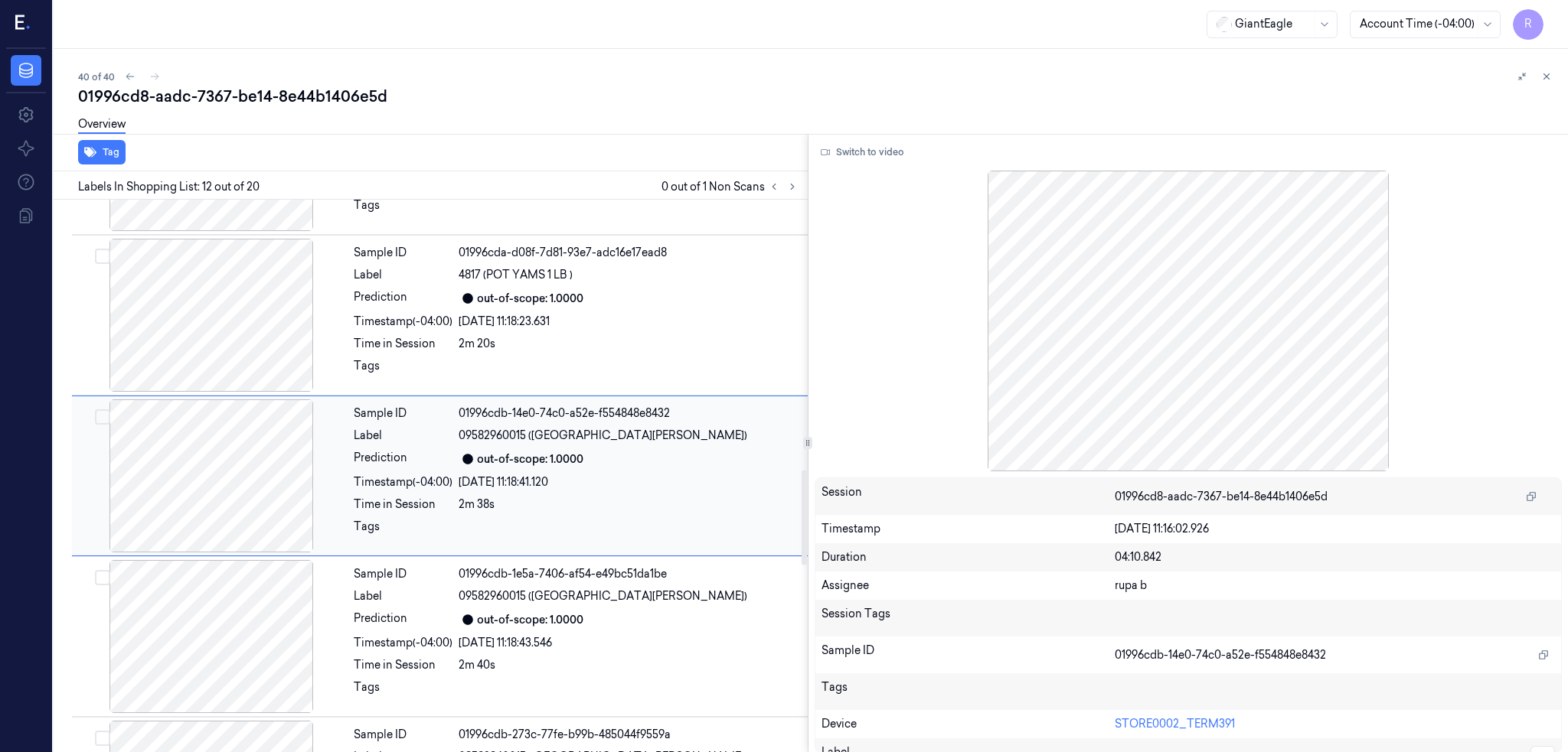
click at [227, 498] on div at bounding box center [211, 476] width 272 height 153
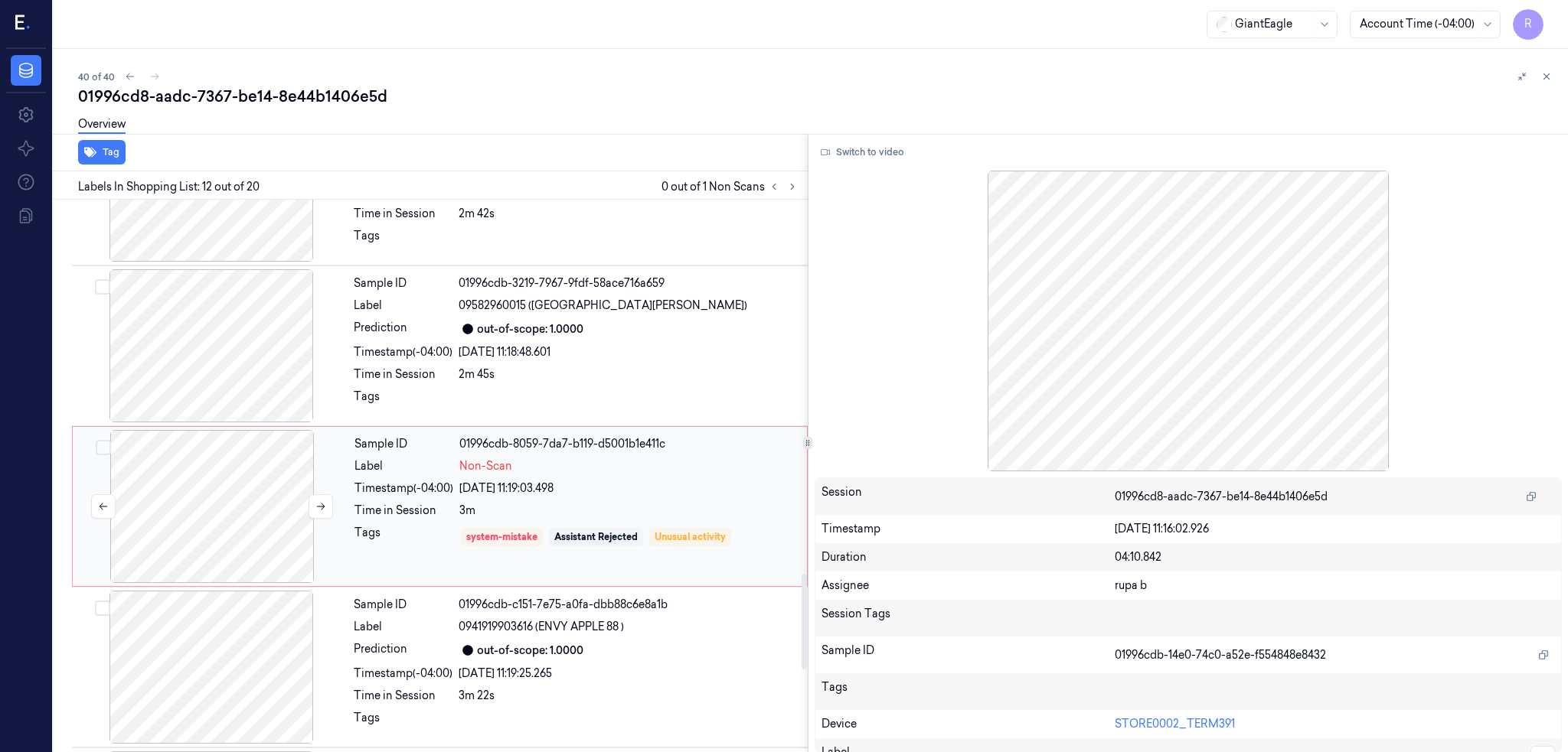
click at [229, 516] on div at bounding box center [212, 507] width 272 height 153
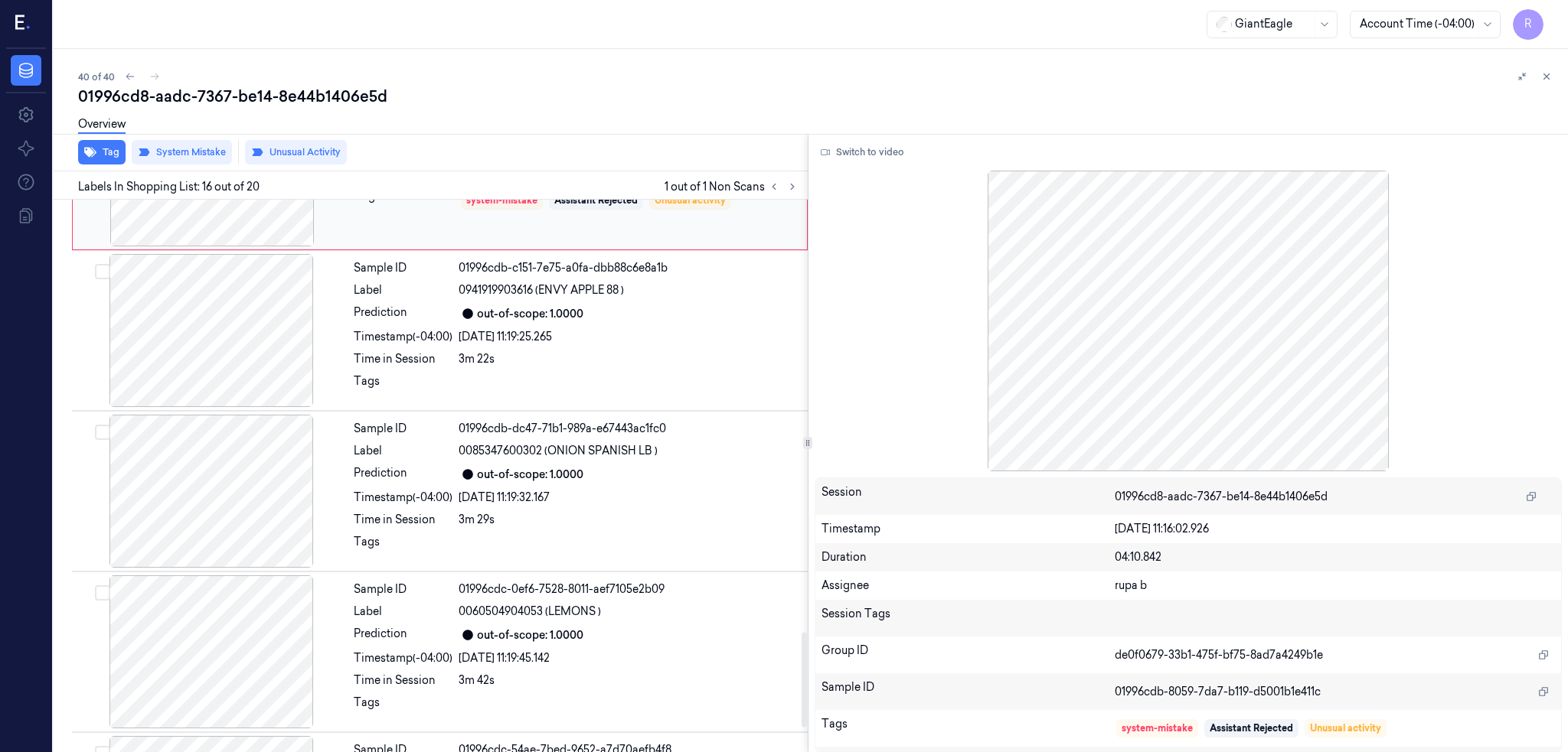
scroll to position [2667, 0]
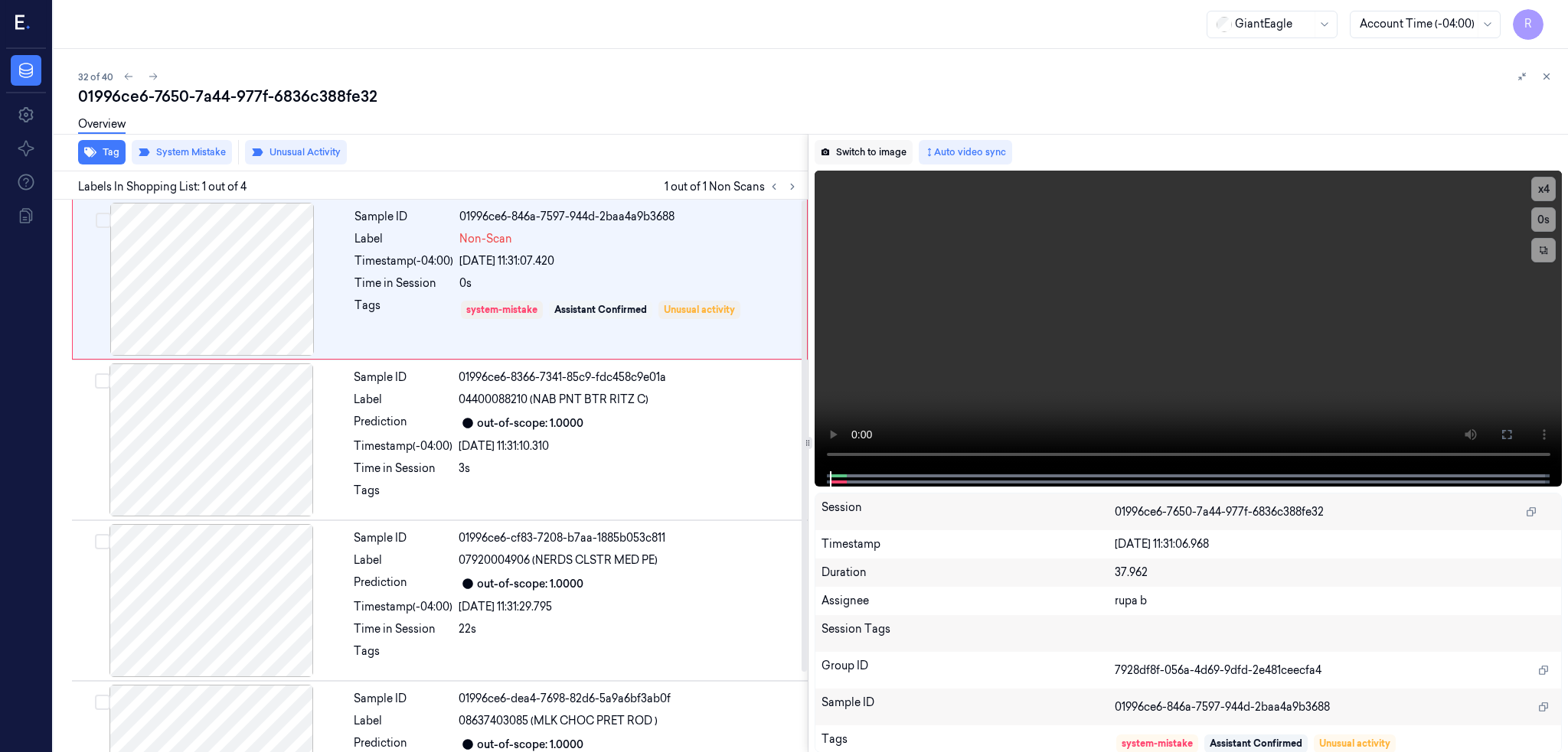
click at [876, 146] on button "Switch to image" at bounding box center [863, 152] width 98 height 25
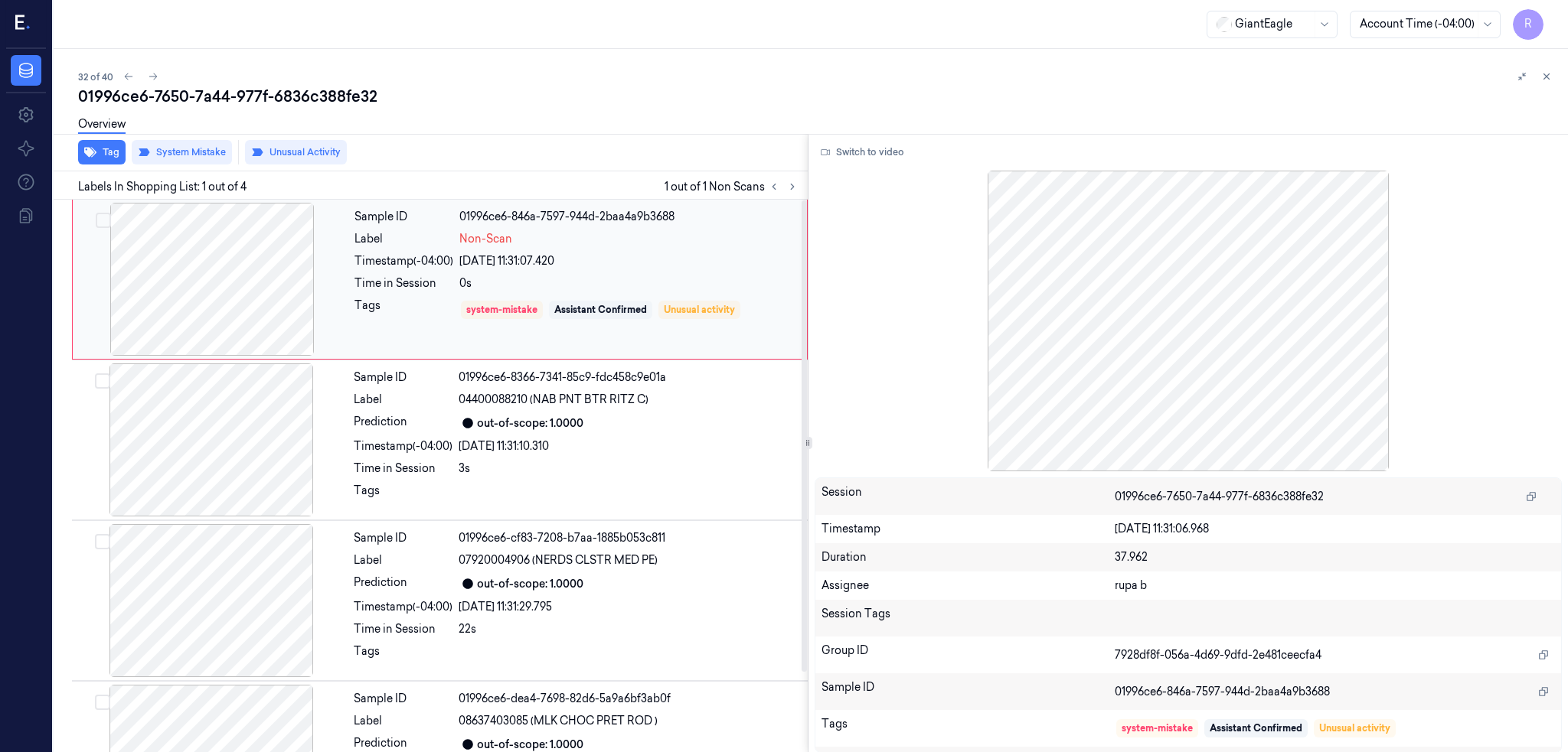
click at [191, 297] on div at bounding box center [212, 279] width 272 height 153
click at [217, 484] on div at bounding box center [211, 440] width 272 height 153
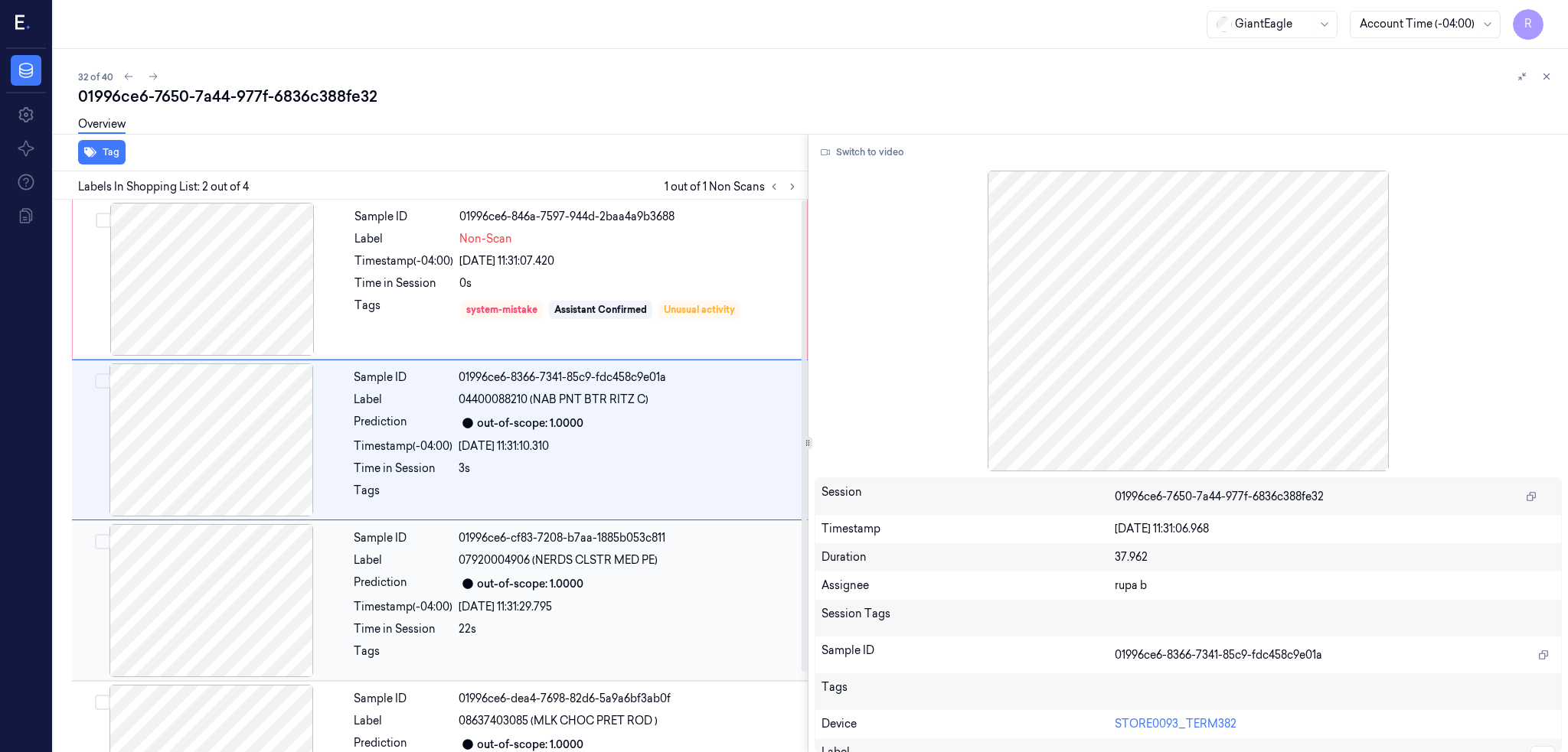
click at [229, 590] on div at bounding box center [211, 601] width 272 height 153
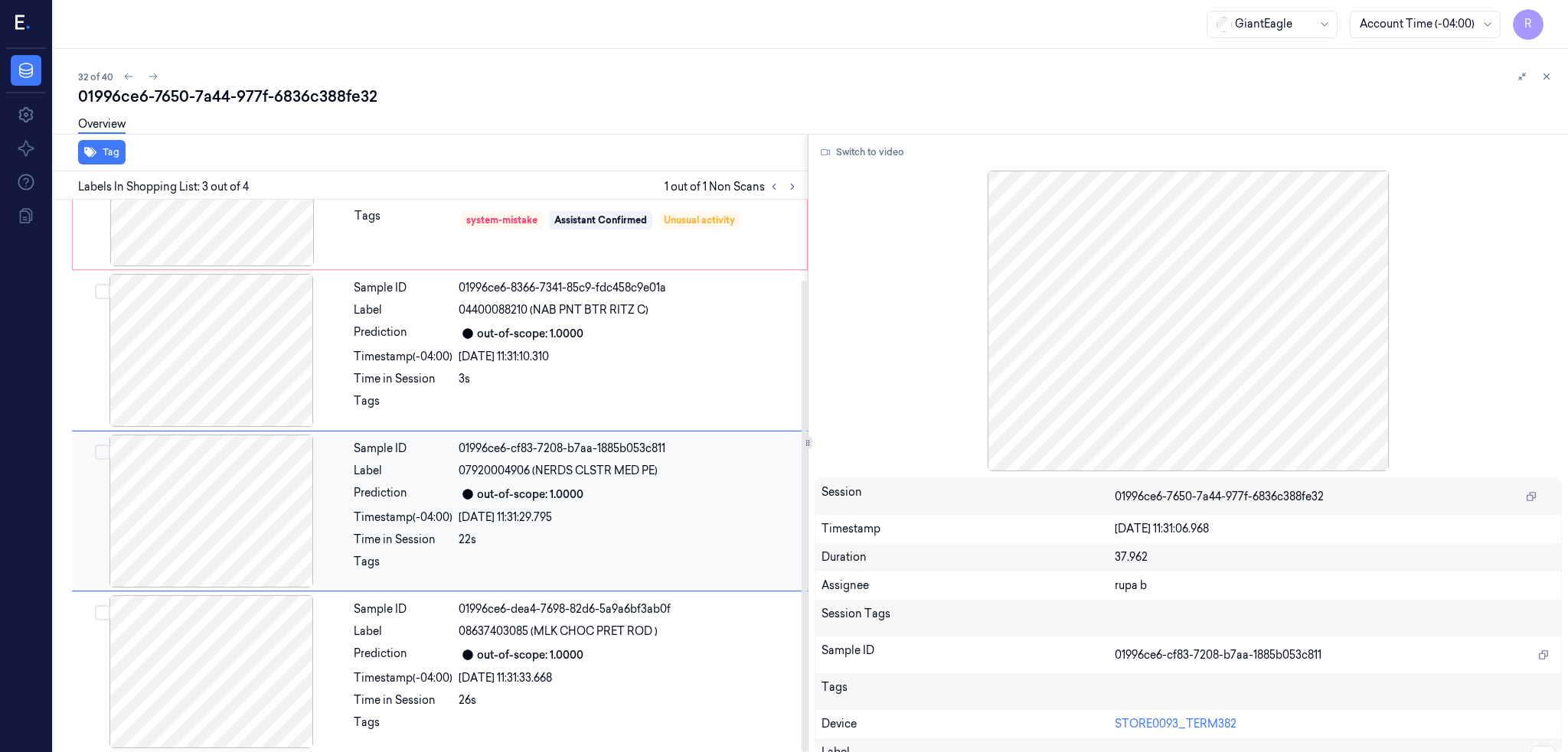
scroll to position [94, 0]
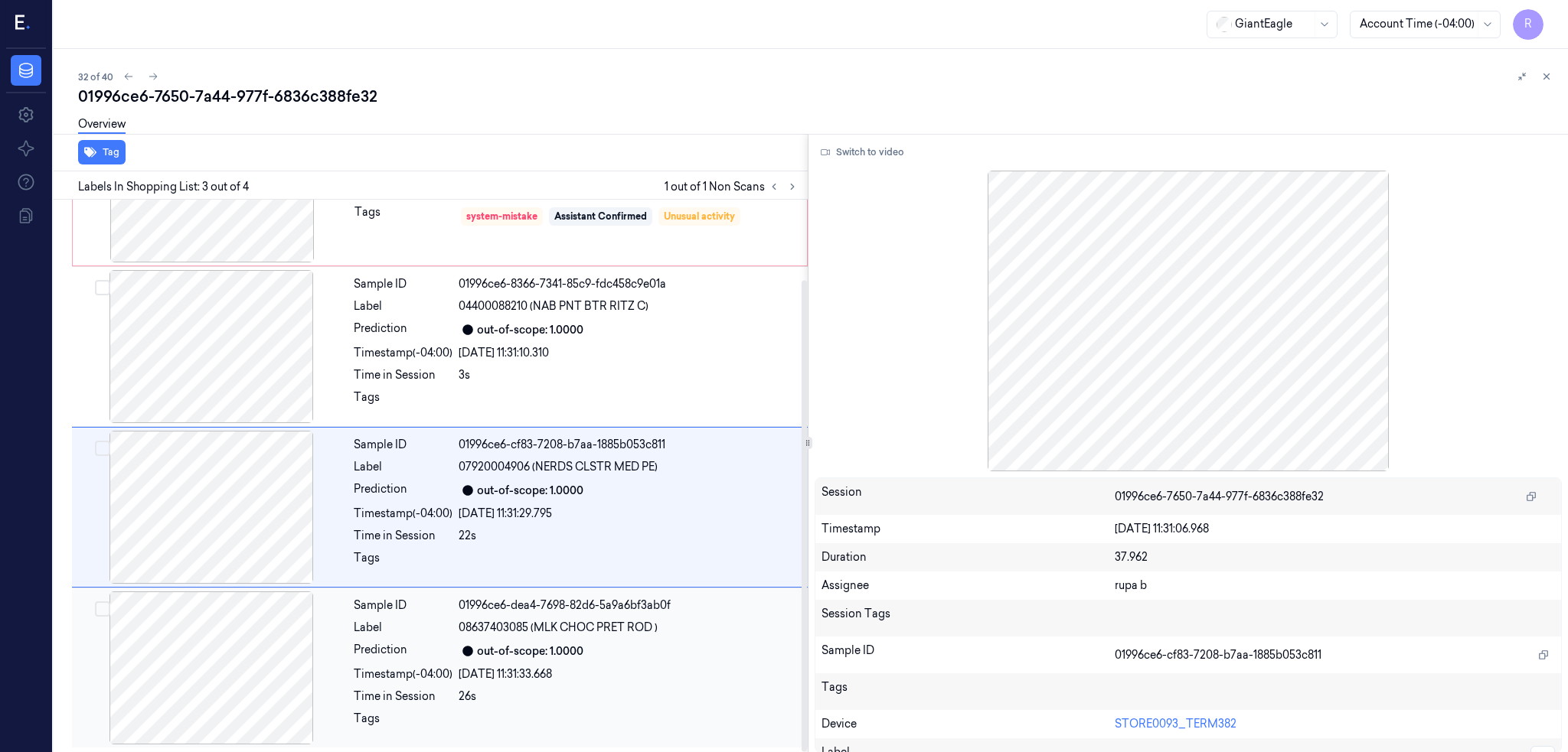
click at [220, 644] on div at bounding box center [211, 669] width 272 height 153
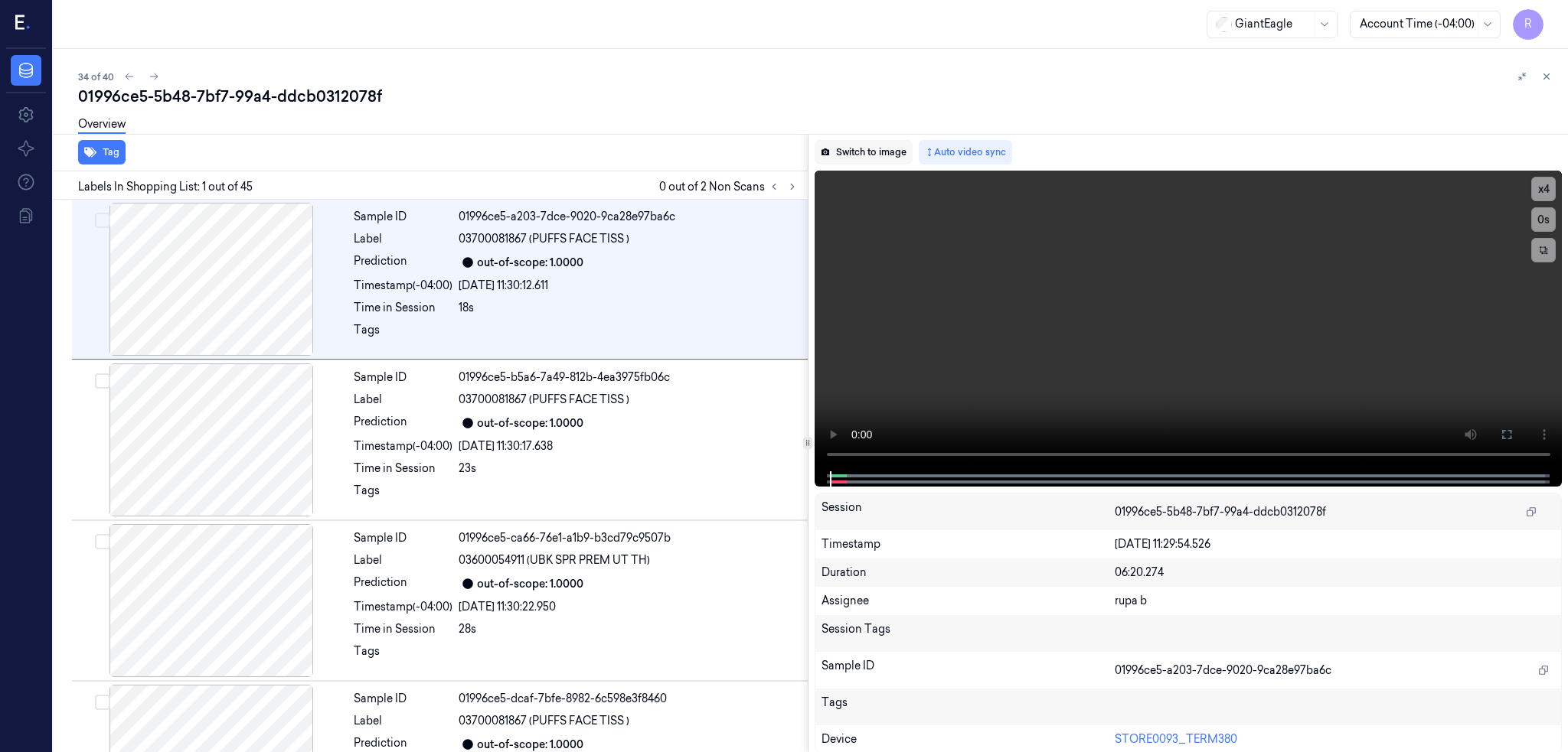
click at [882, 147] on button "Switch to image" at bounding box center [863, 152] width 98 height 25
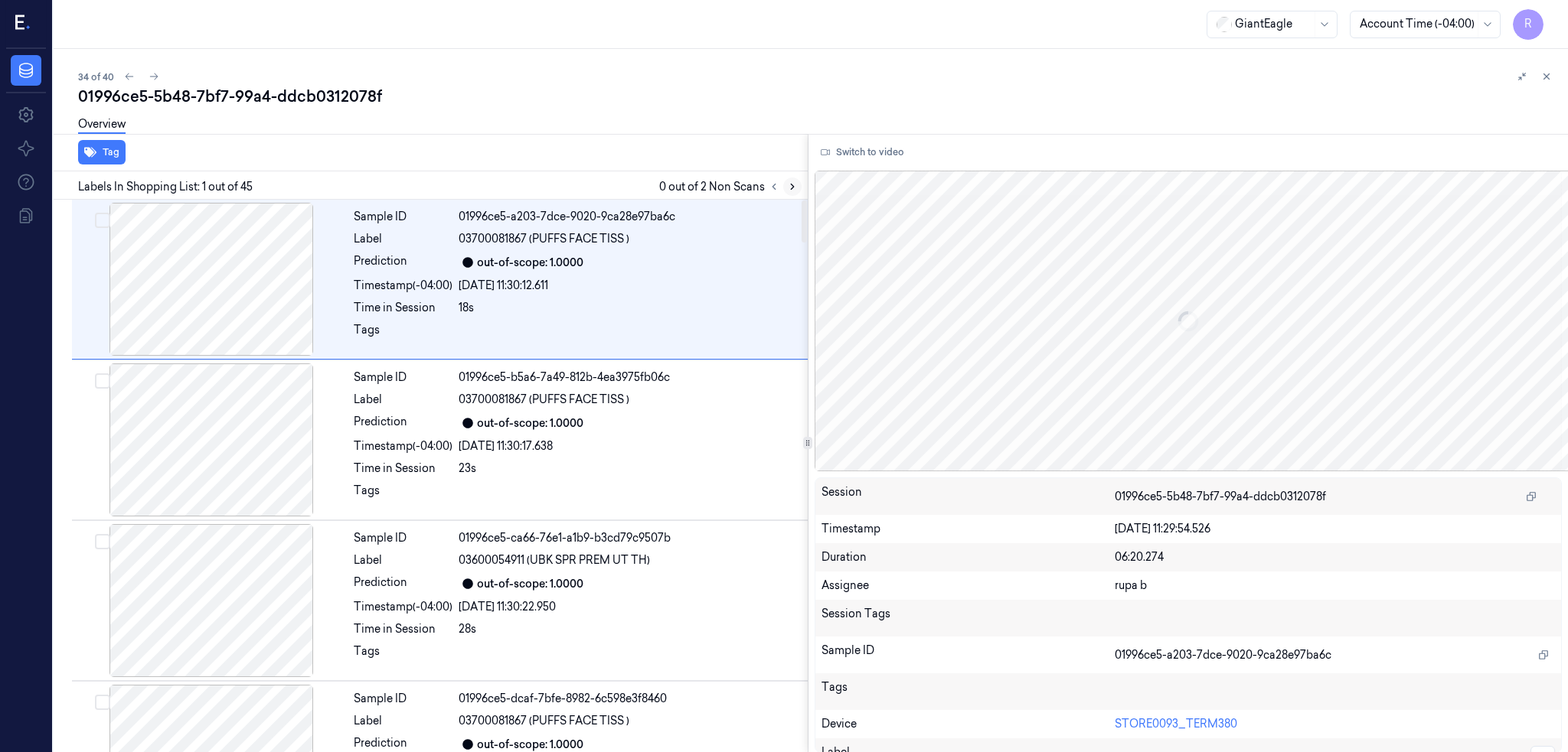
click at [798, 182] on icon at bounding box center [792, 186] width 11 height 11
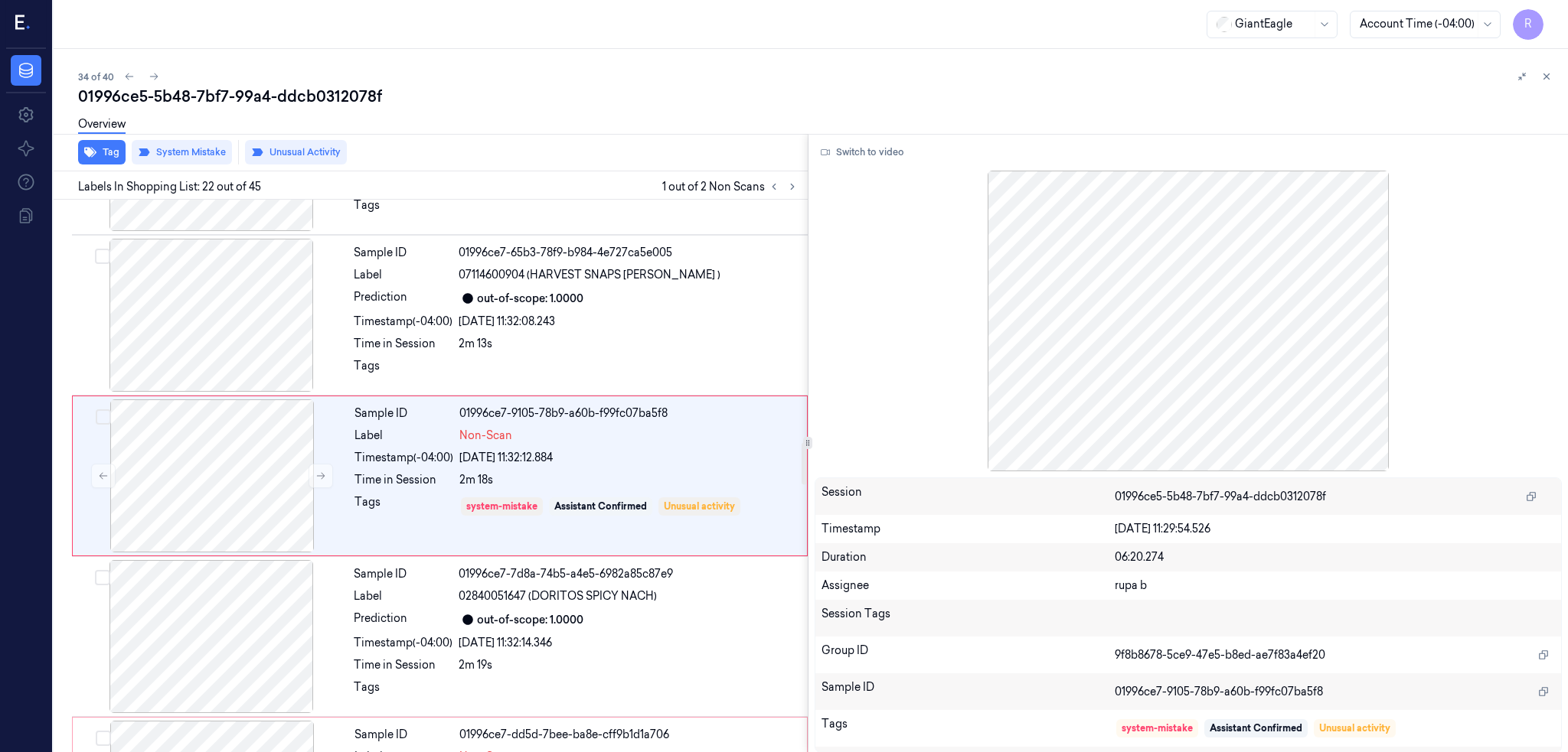
scroll to position [3180, 0]
click at [221, 487] on div at bounding box center [212, 476] width 272 height 153
click at [327, 475] on button at bounding box center [321, 475] width 25 height 25
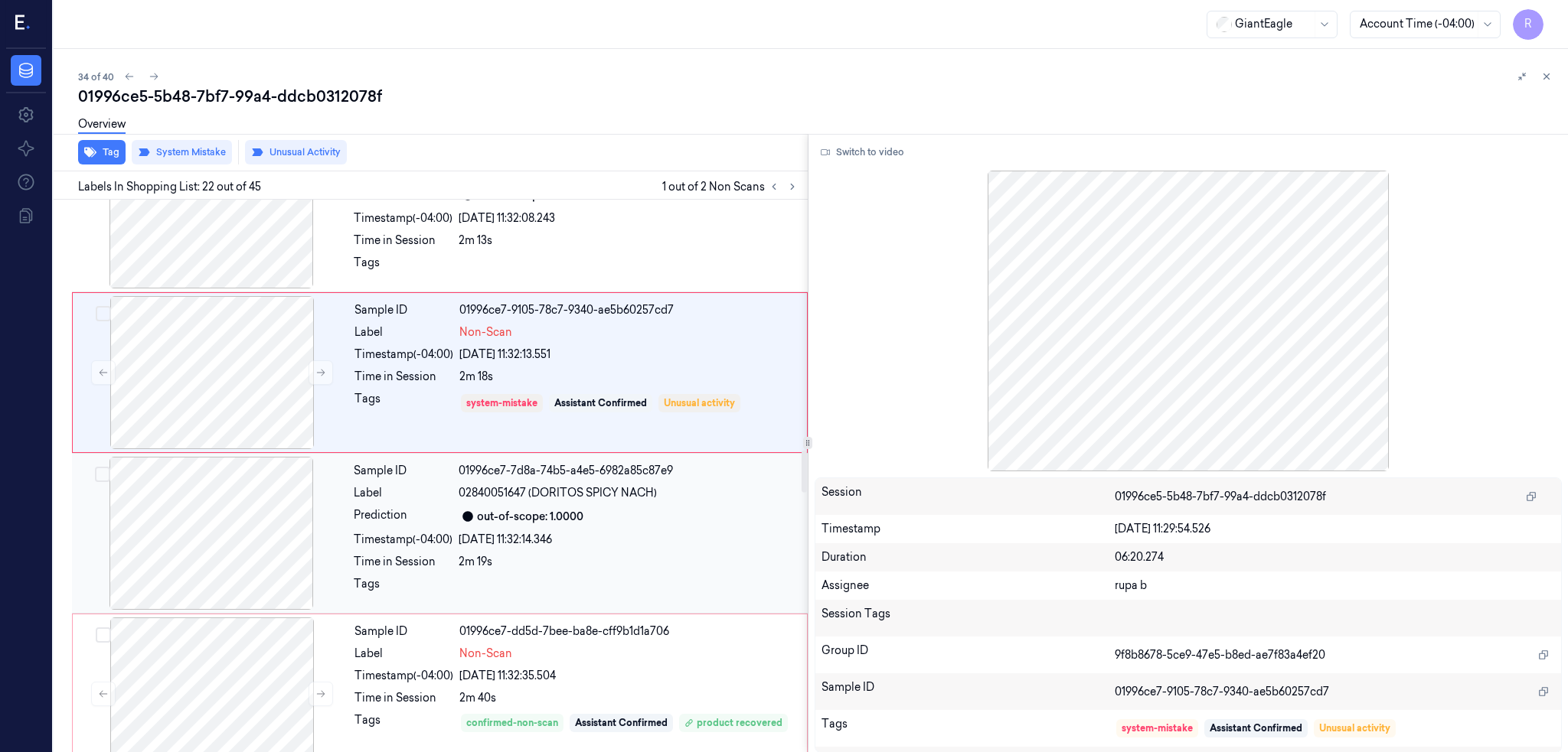
click at [217, 508] on div at bounding box center [211, 533] width 272 height 153
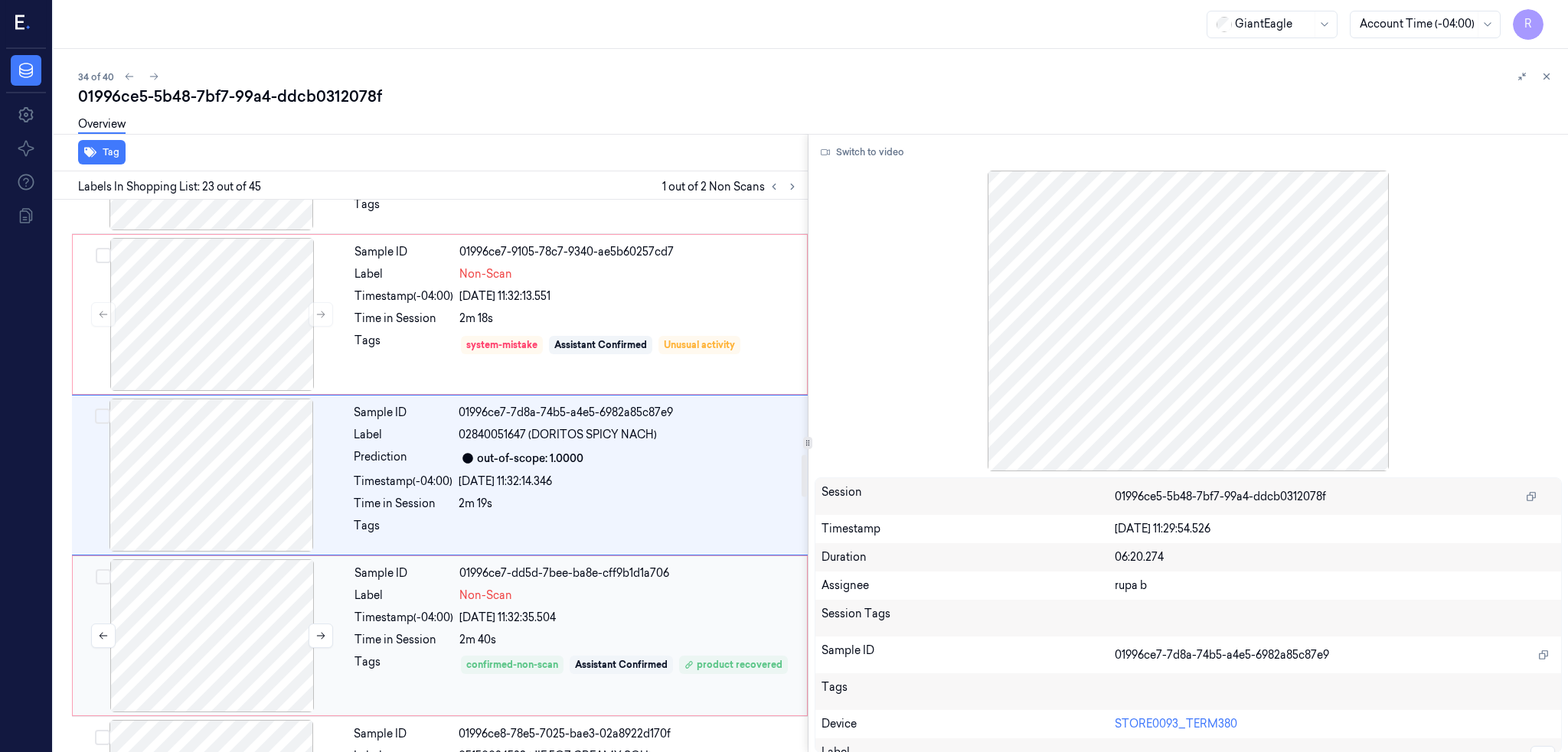
click at [236, 622] on div at bounding box center [212, 636] width 272 height 153
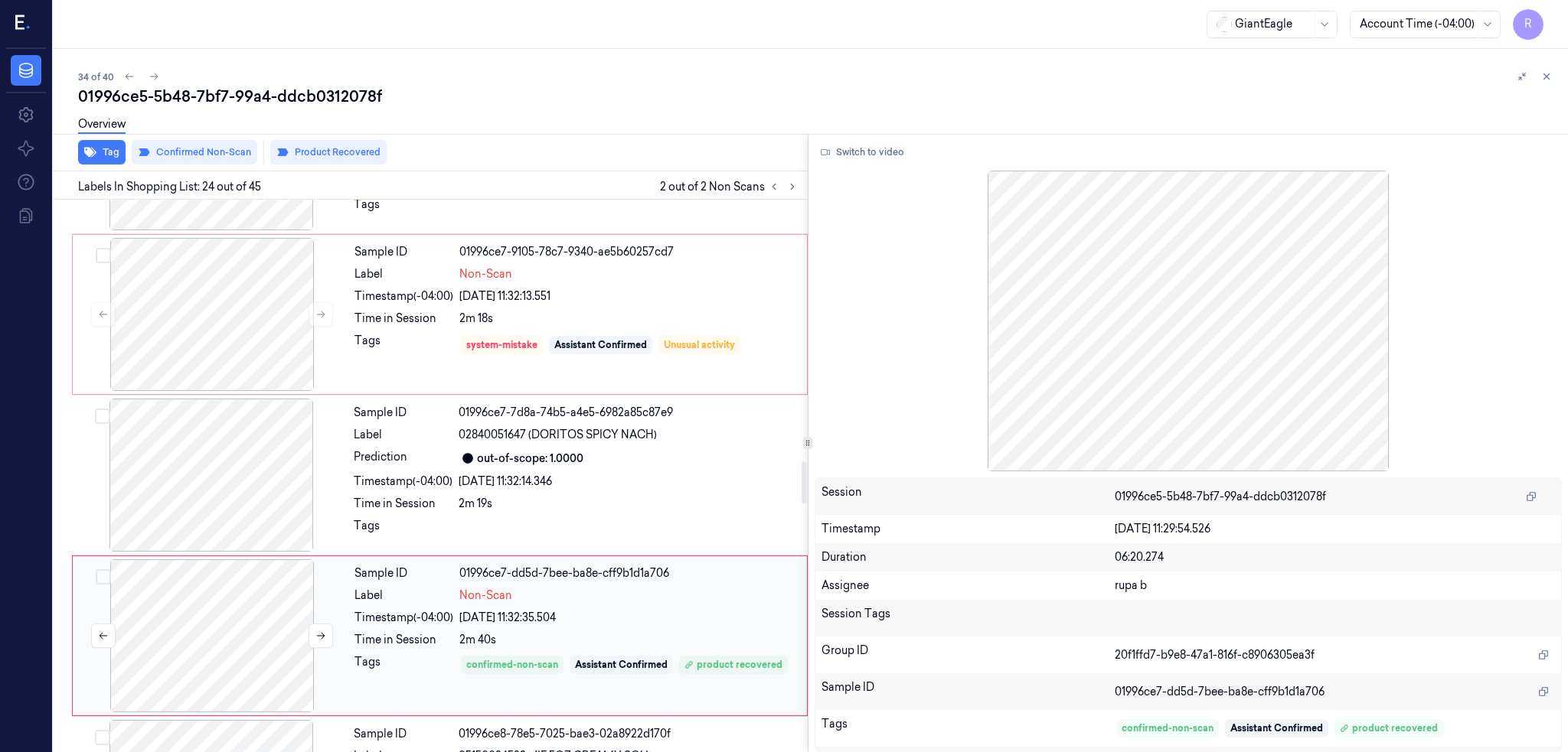
scroll to position [3501, 0]
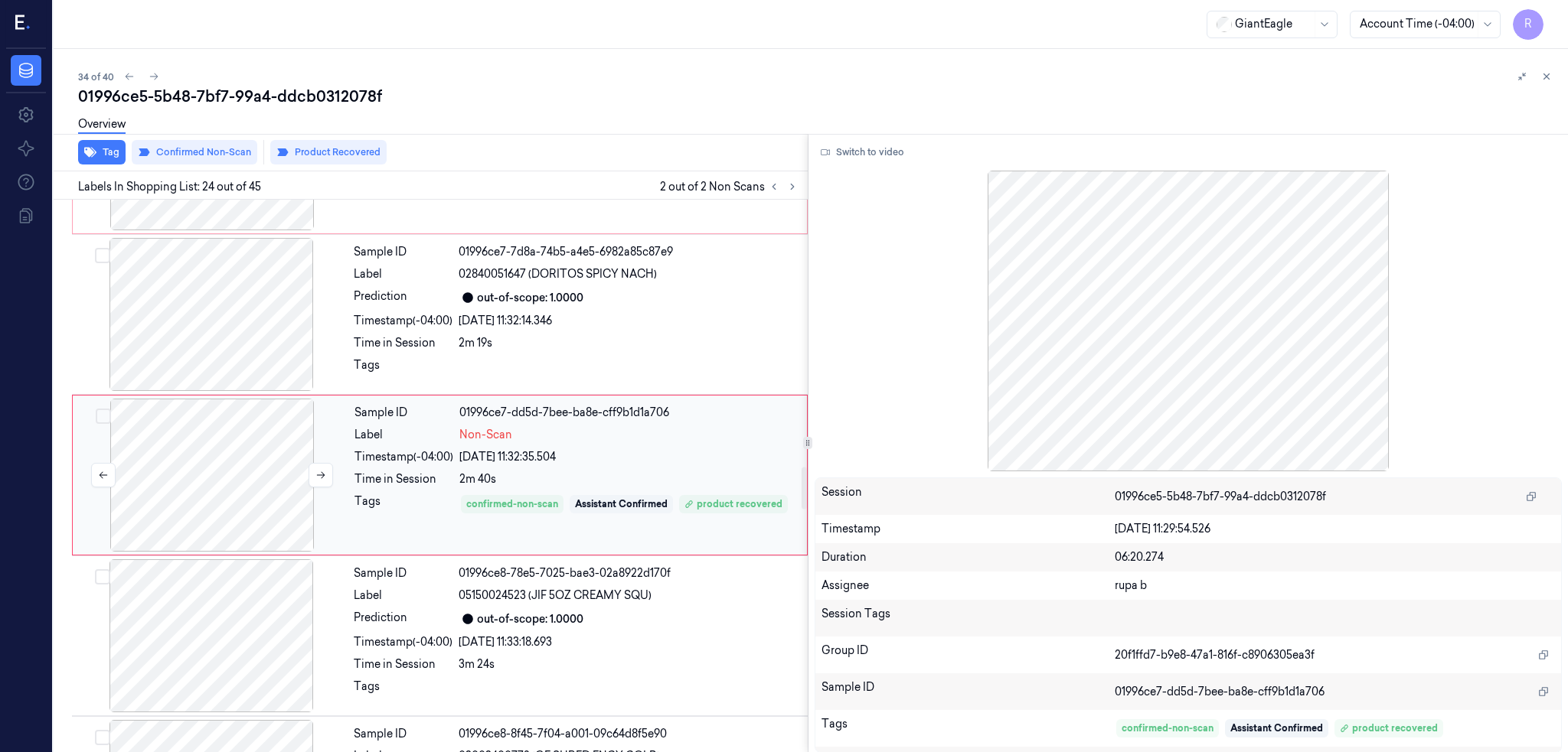
click at [264, 489] on div at bounding box center [212, 476] width 272 height 153
click at [243, 338] on div at bounding box center [211, 315] width 272 height 153
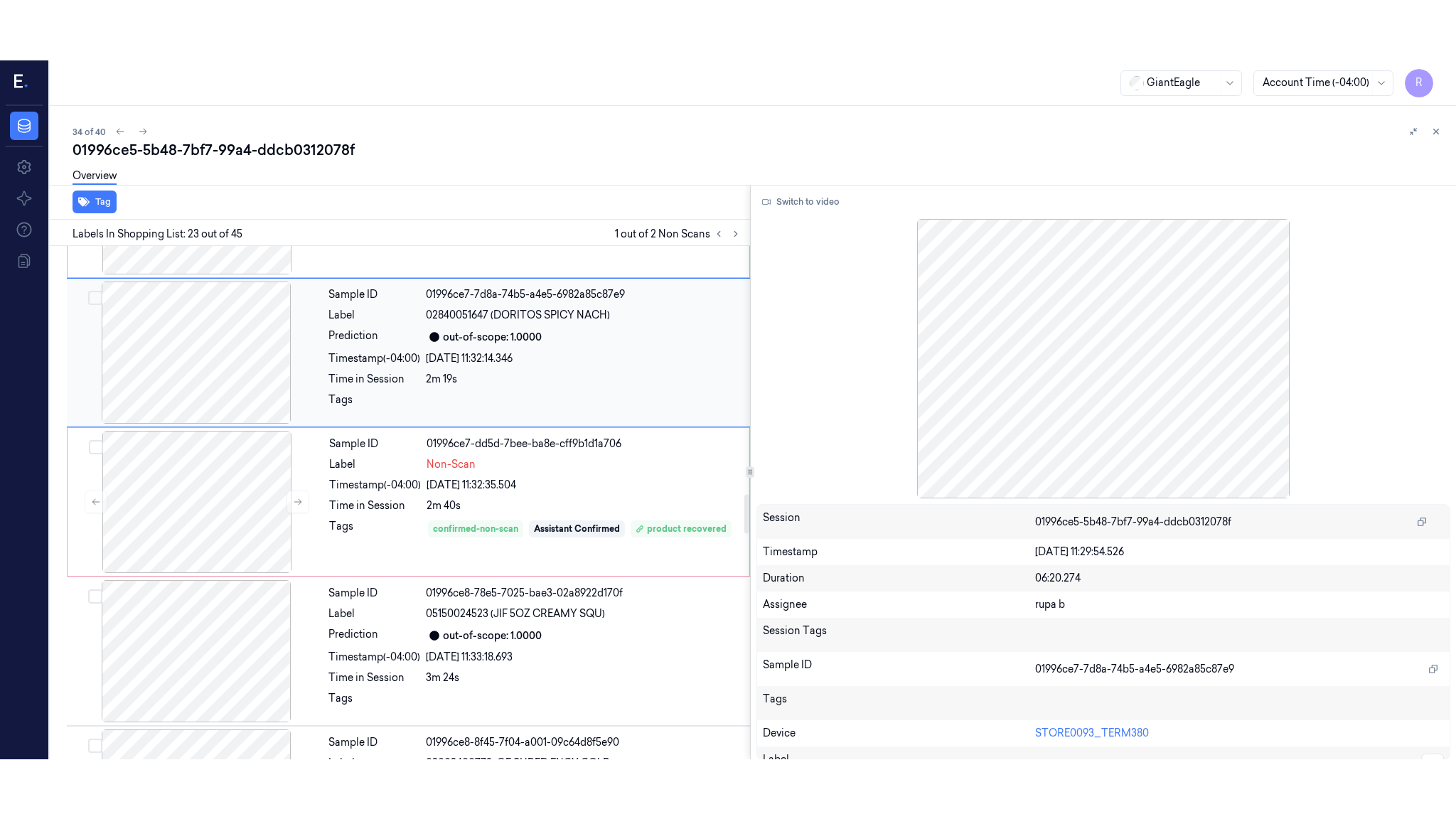
scroll to position [3101, 0]
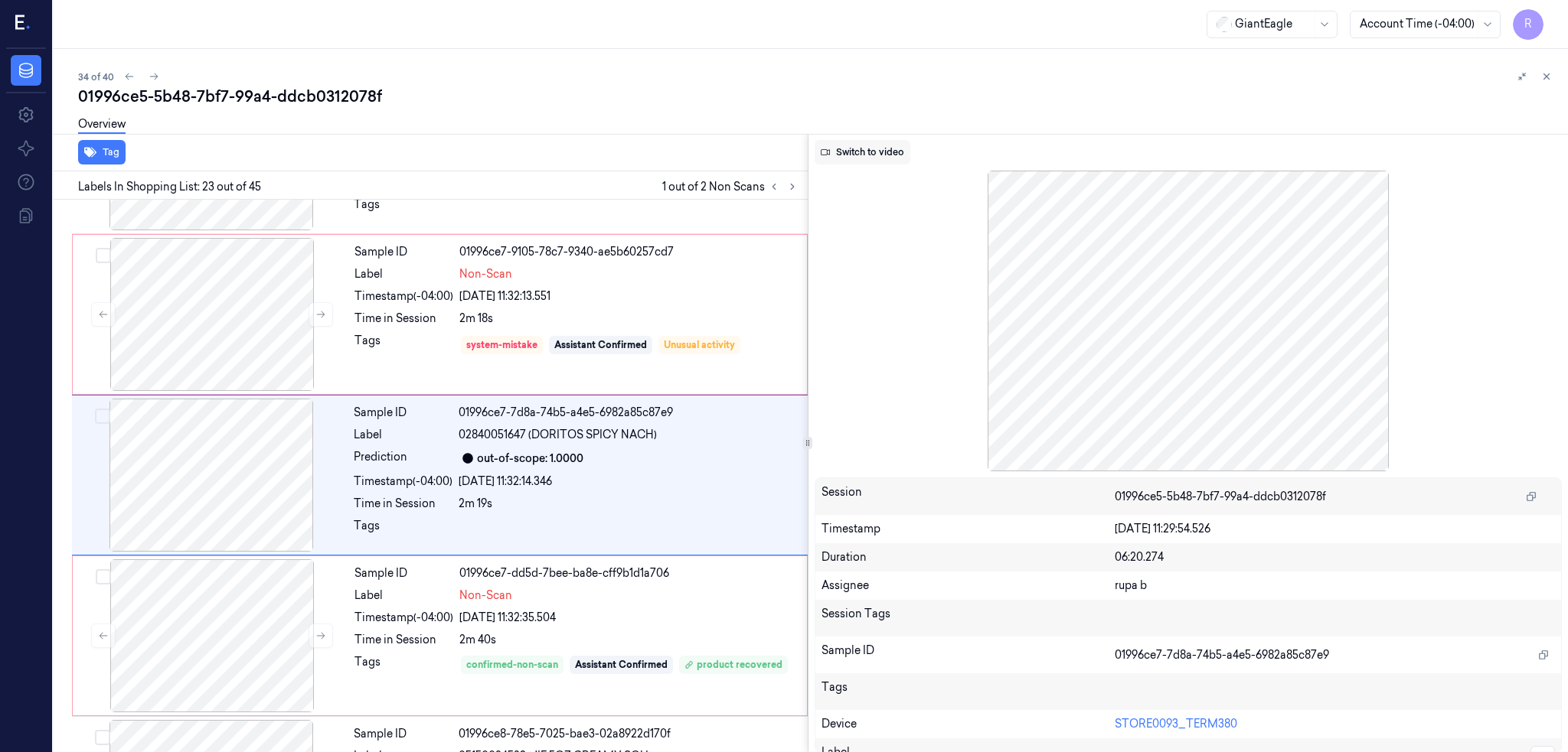
click at [880, 153] on button "Switch to video" at bounding box center [862, 152] width 95 height 25
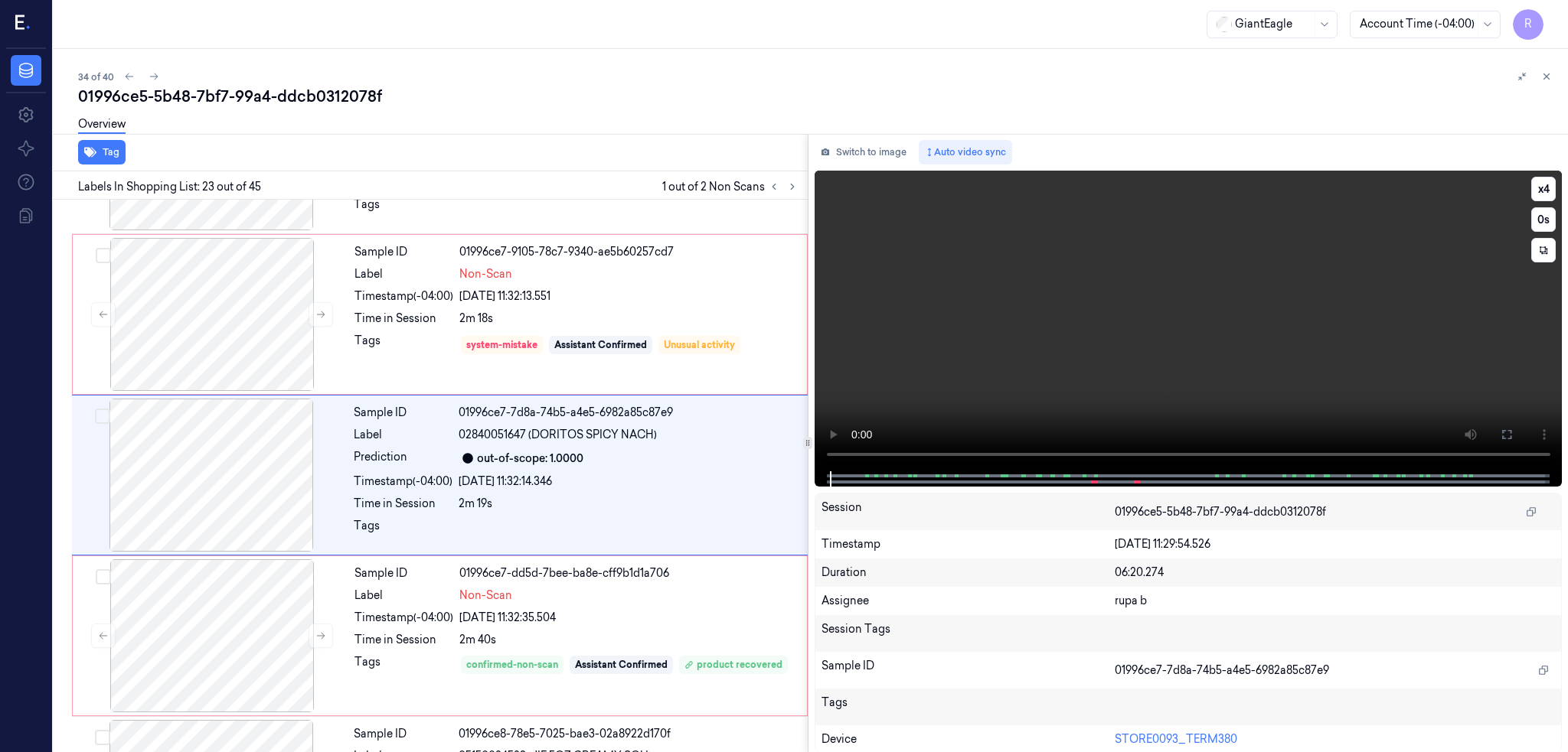
click at [1513, 429] on icon at bounding box center [1507, 435] width 12 height 12
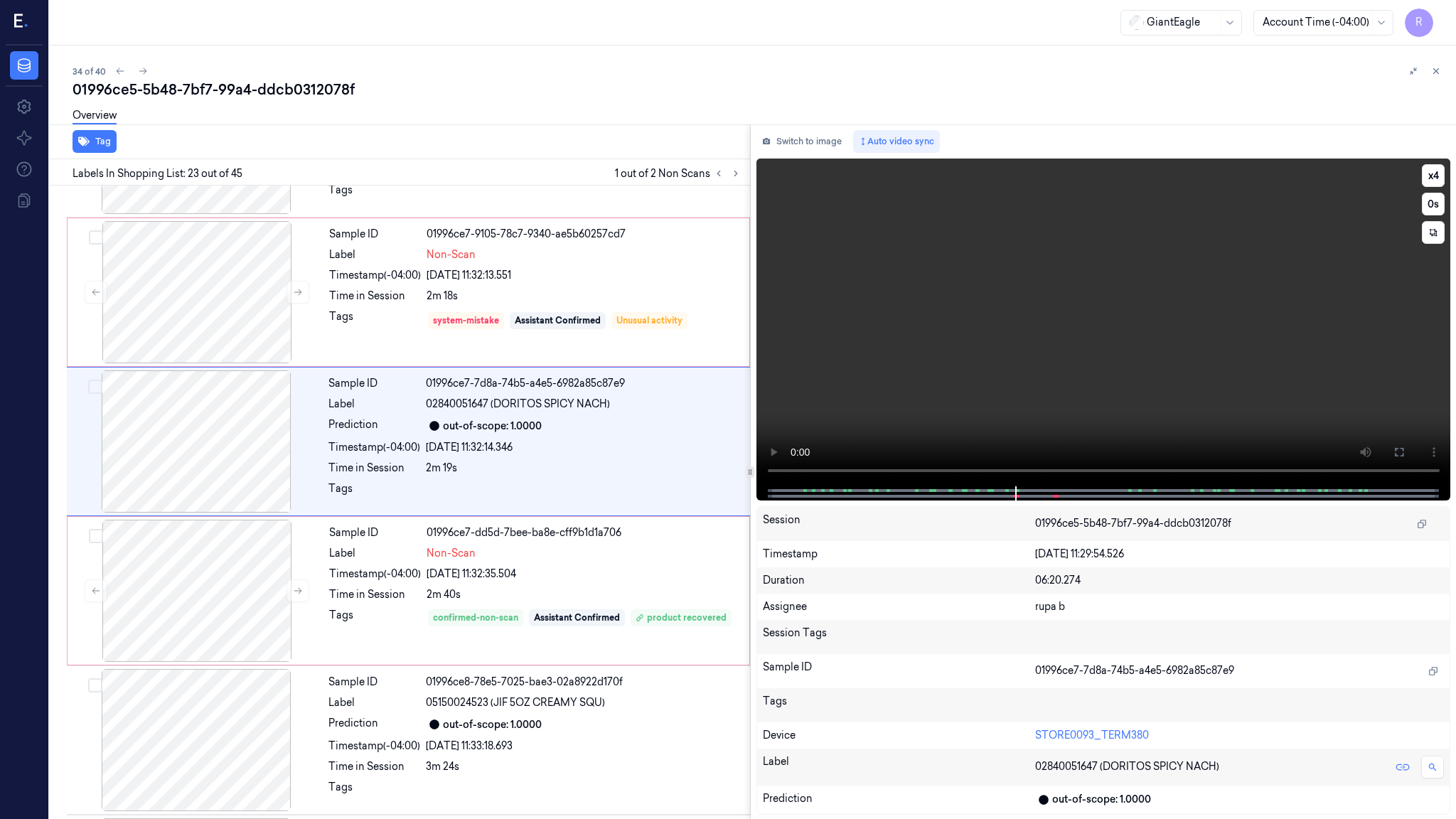
scroll to position [3041, 0]
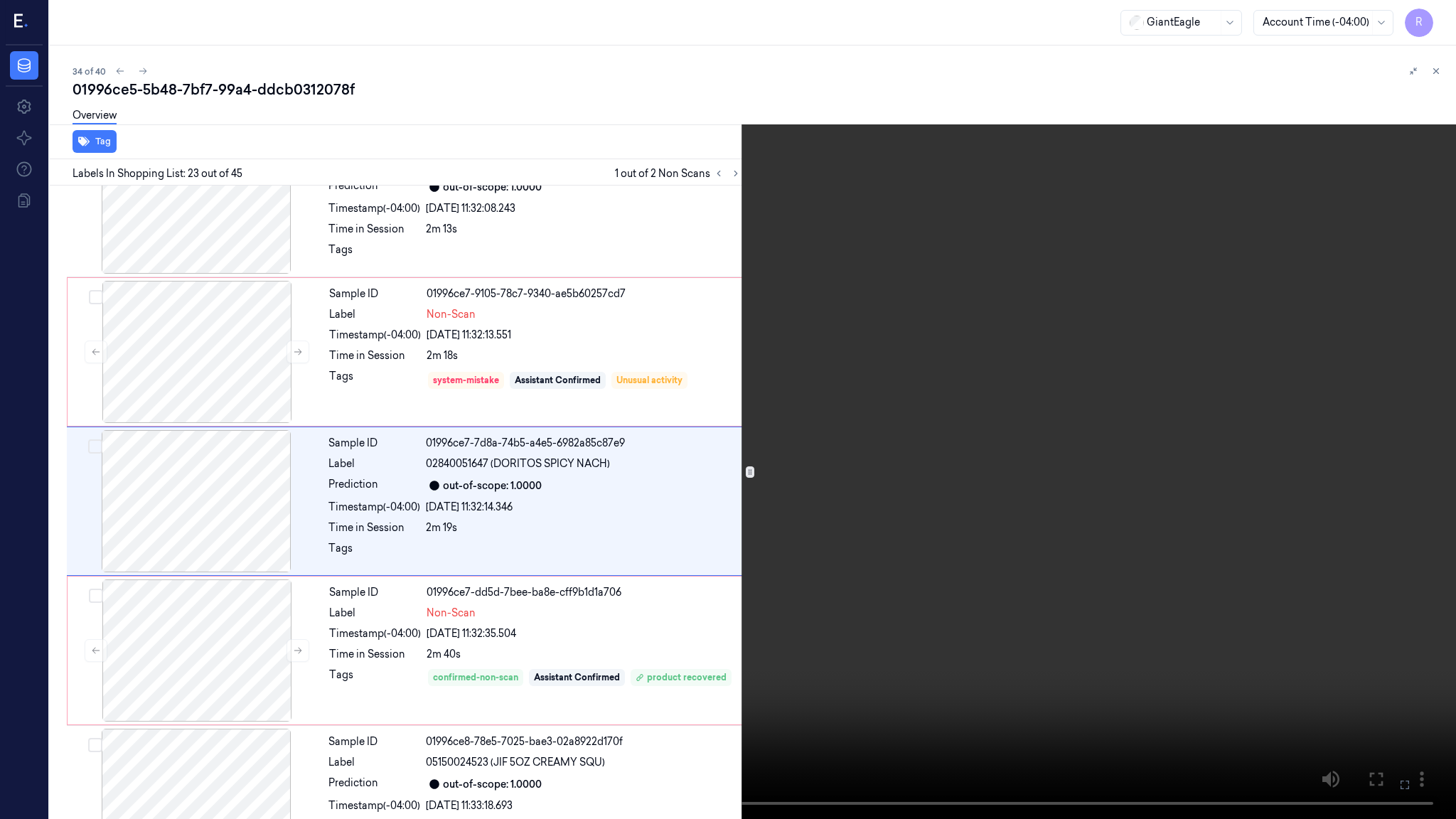
click at [29, 665] on video at bounding box center [728, 409] width 1456 height 819
click at [651, 621] on video at bounding box center [728, 409] width 1456 height 819
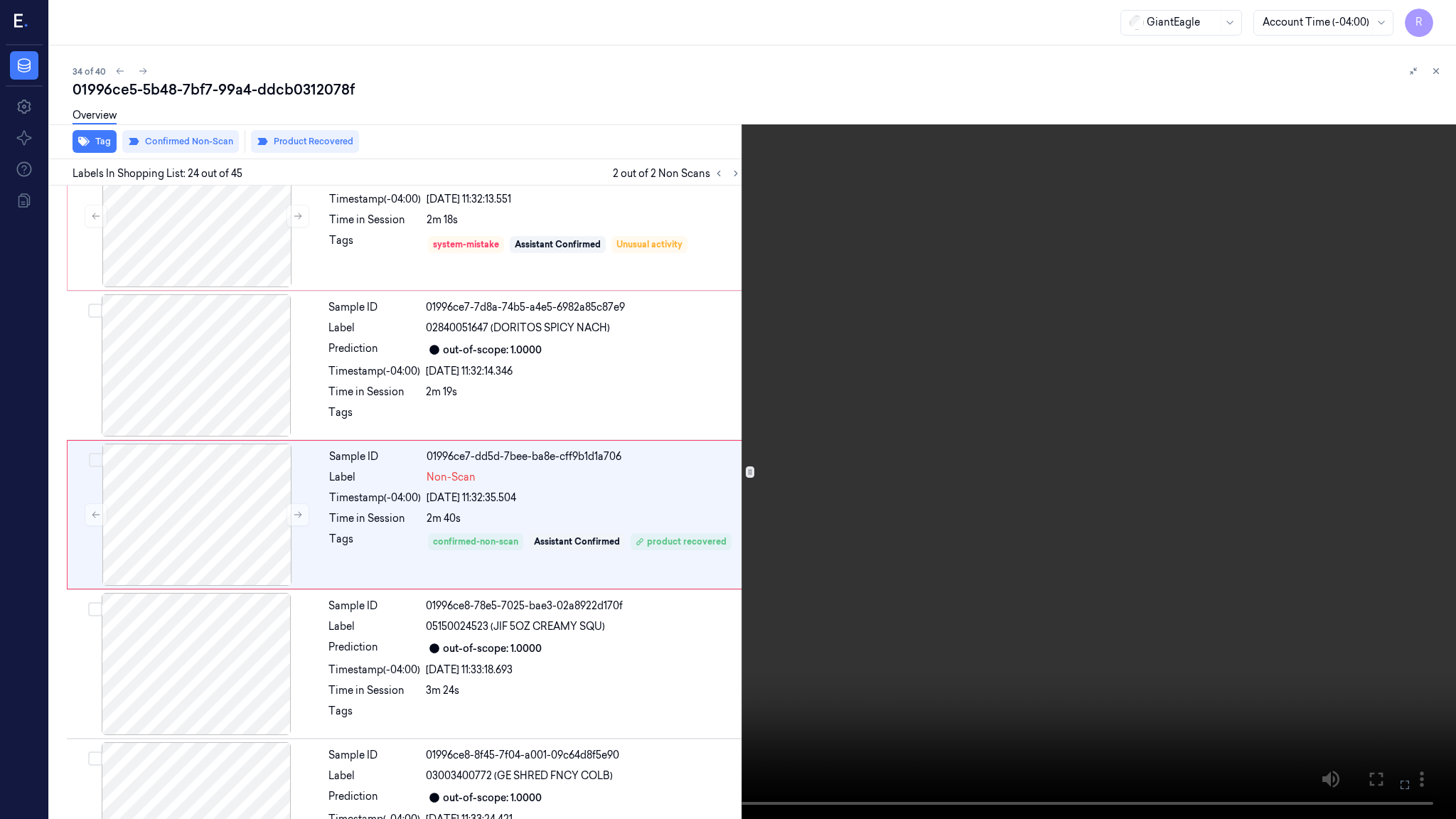
scroll to position [3191, 0]
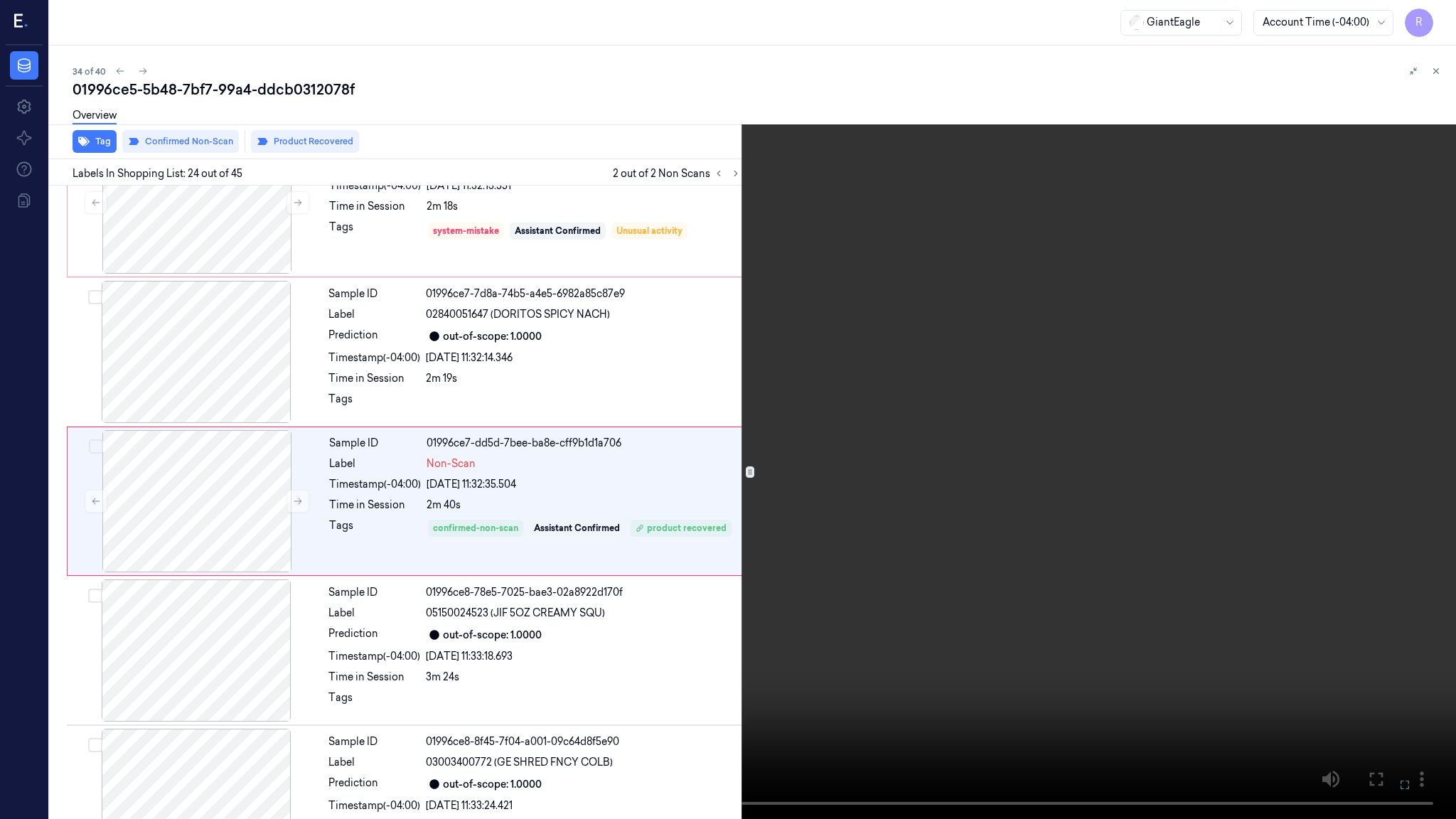
drag, startPoint x: 272, startPoint y: 694, endPoint x: 270, endPoint y: 704, distance: 10.2
click at [270, 665] on video at bounding box center [728, 409] width 1456 height 819
click at [266, 665] on video at bounding box center [728, 409] width 1456 height 819
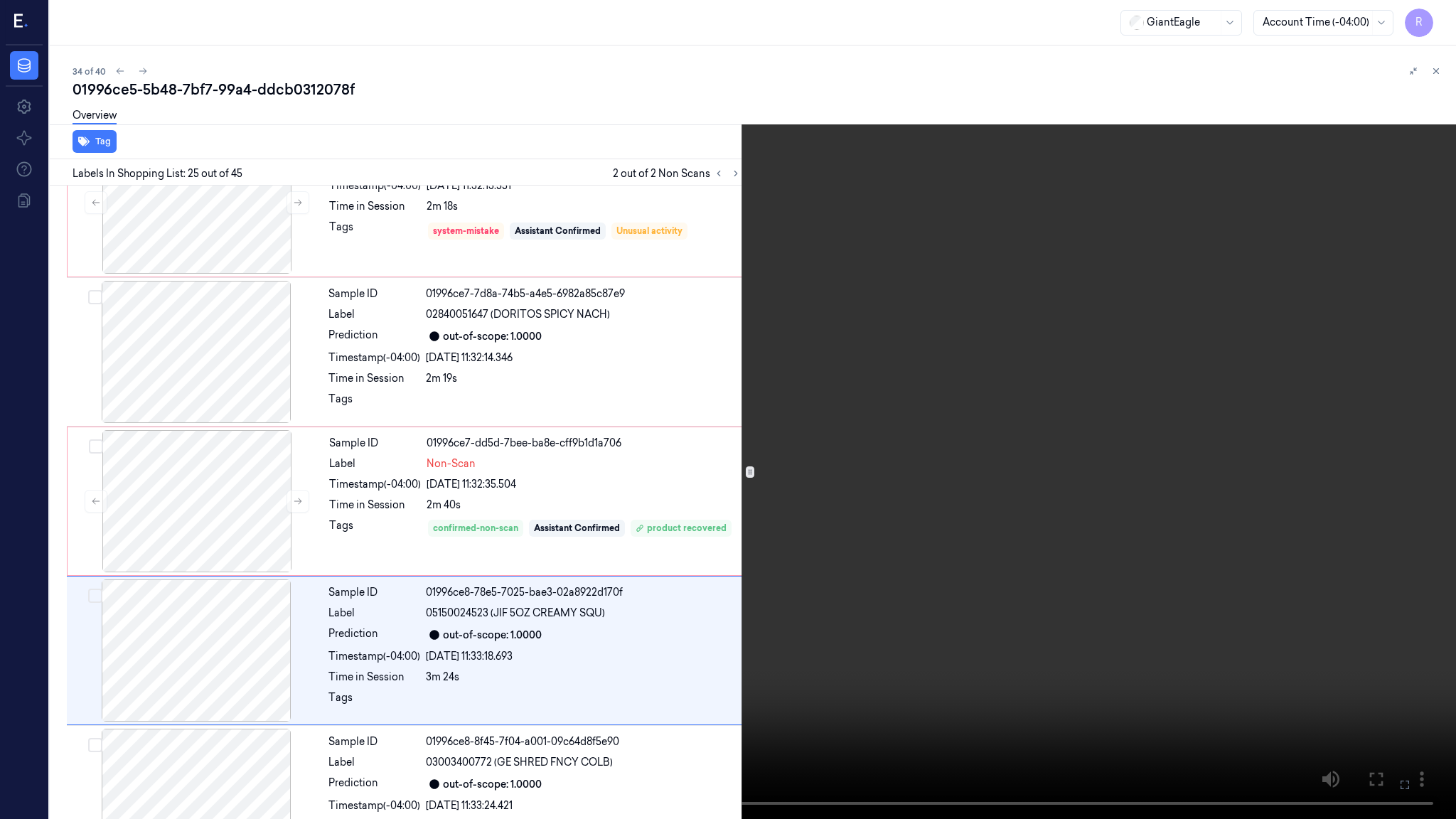
scroll to position [3340, 0]
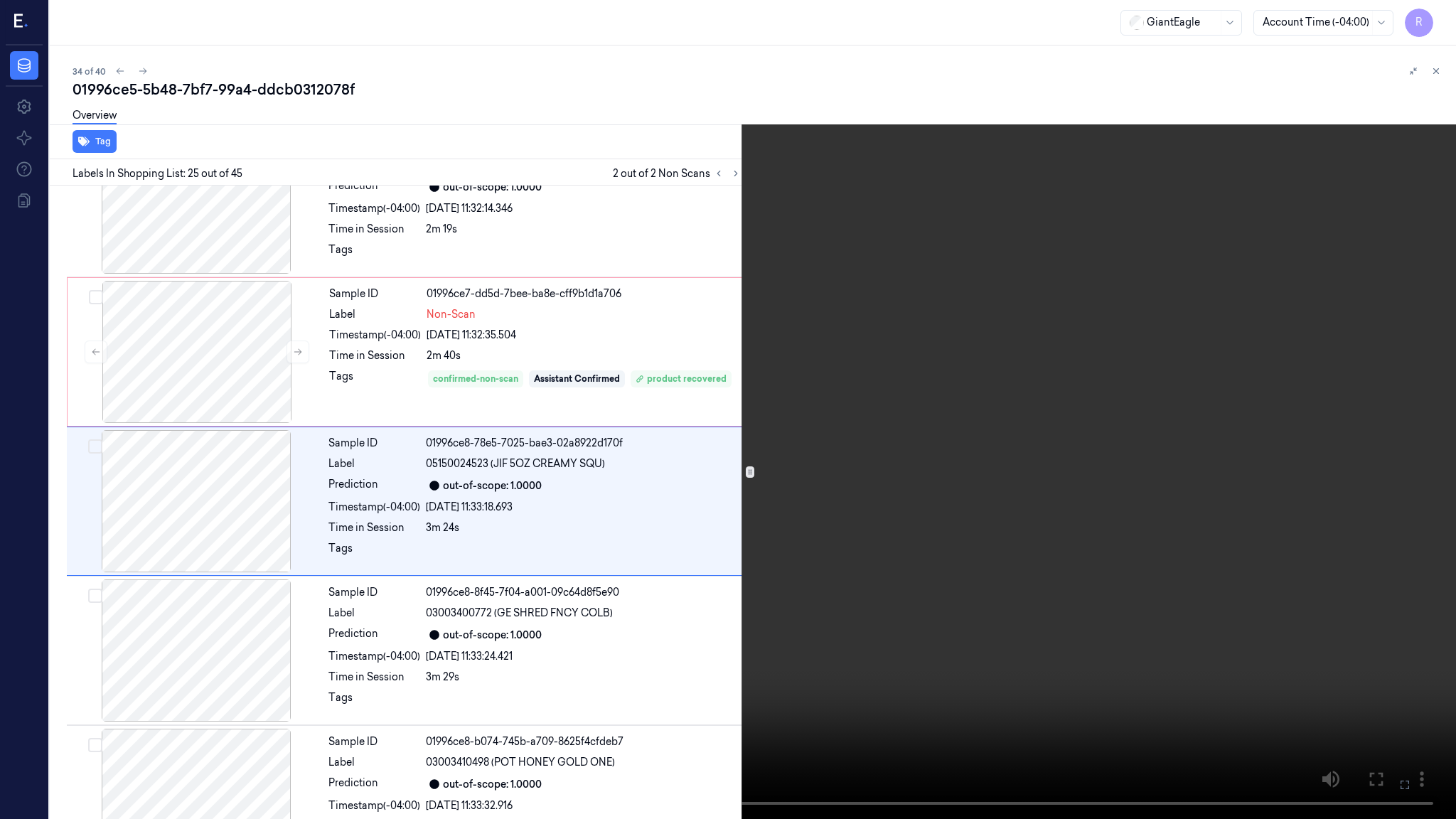
click at [468, 665] on video at bounding box center [728, 409] width 1456 height 819
click at [543, 665] on video at bounding box center [728, 409] width 1456 height 819
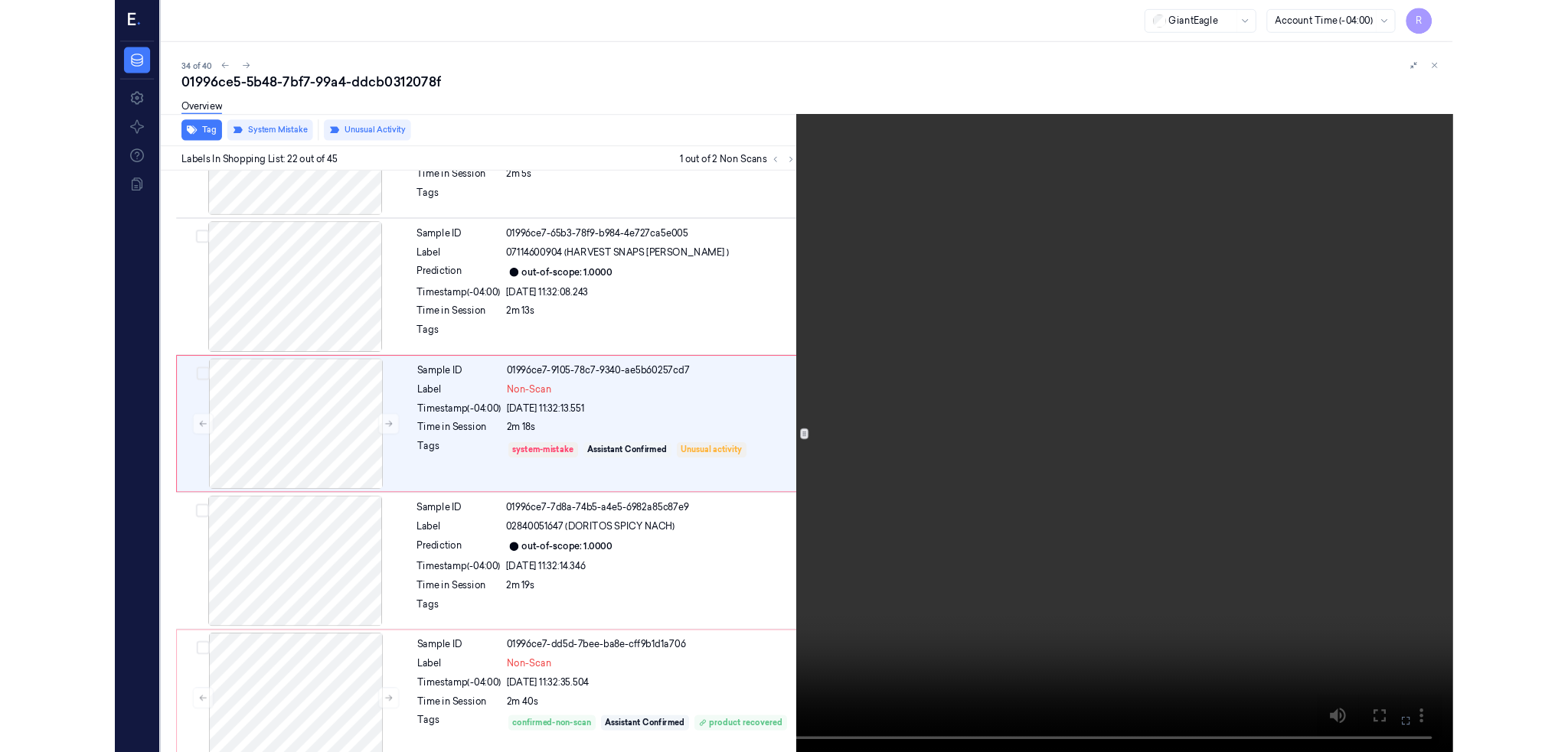
scroll to position [3115, 0]
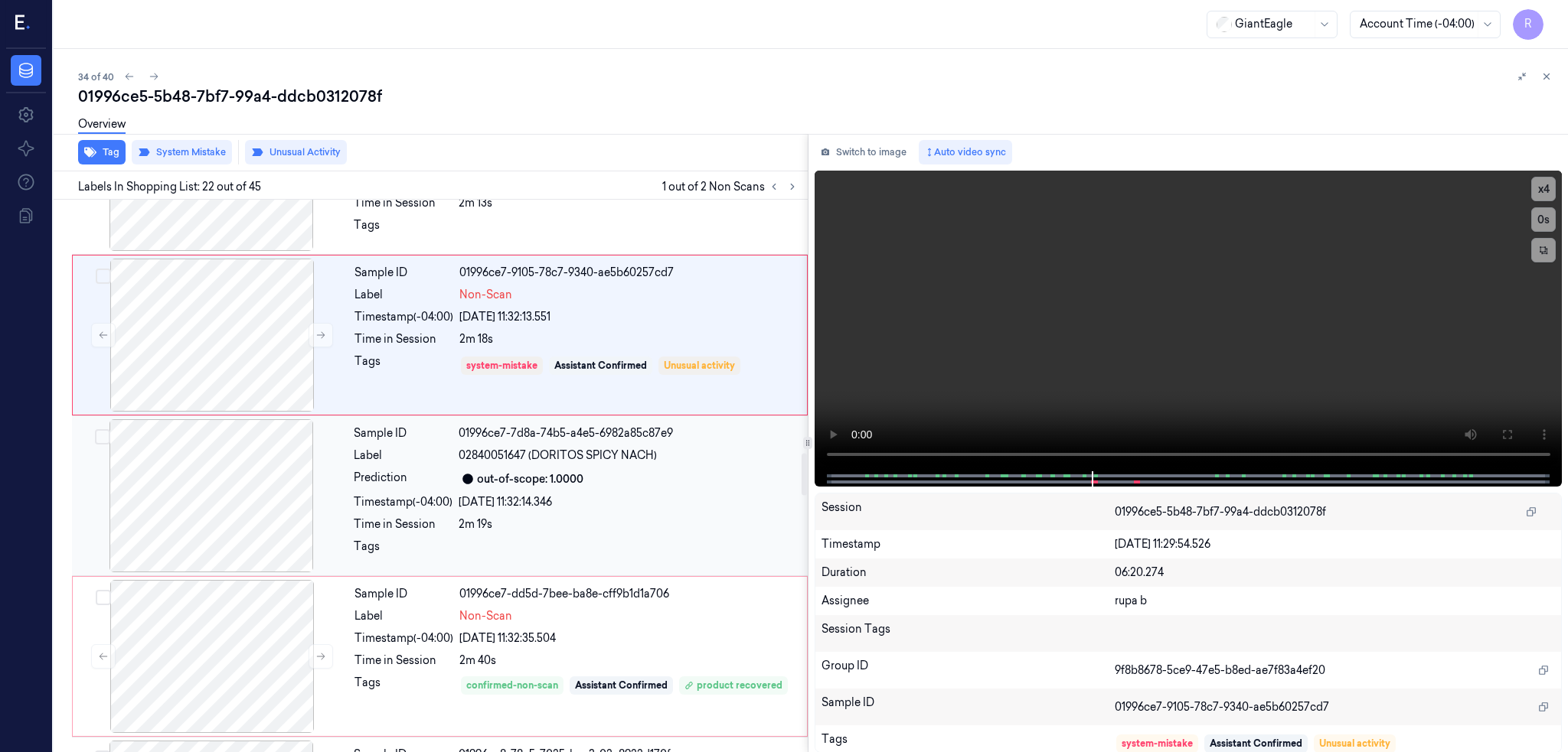
click at [237, 511] on div at bounding box center [211, 496] width 272 height 153
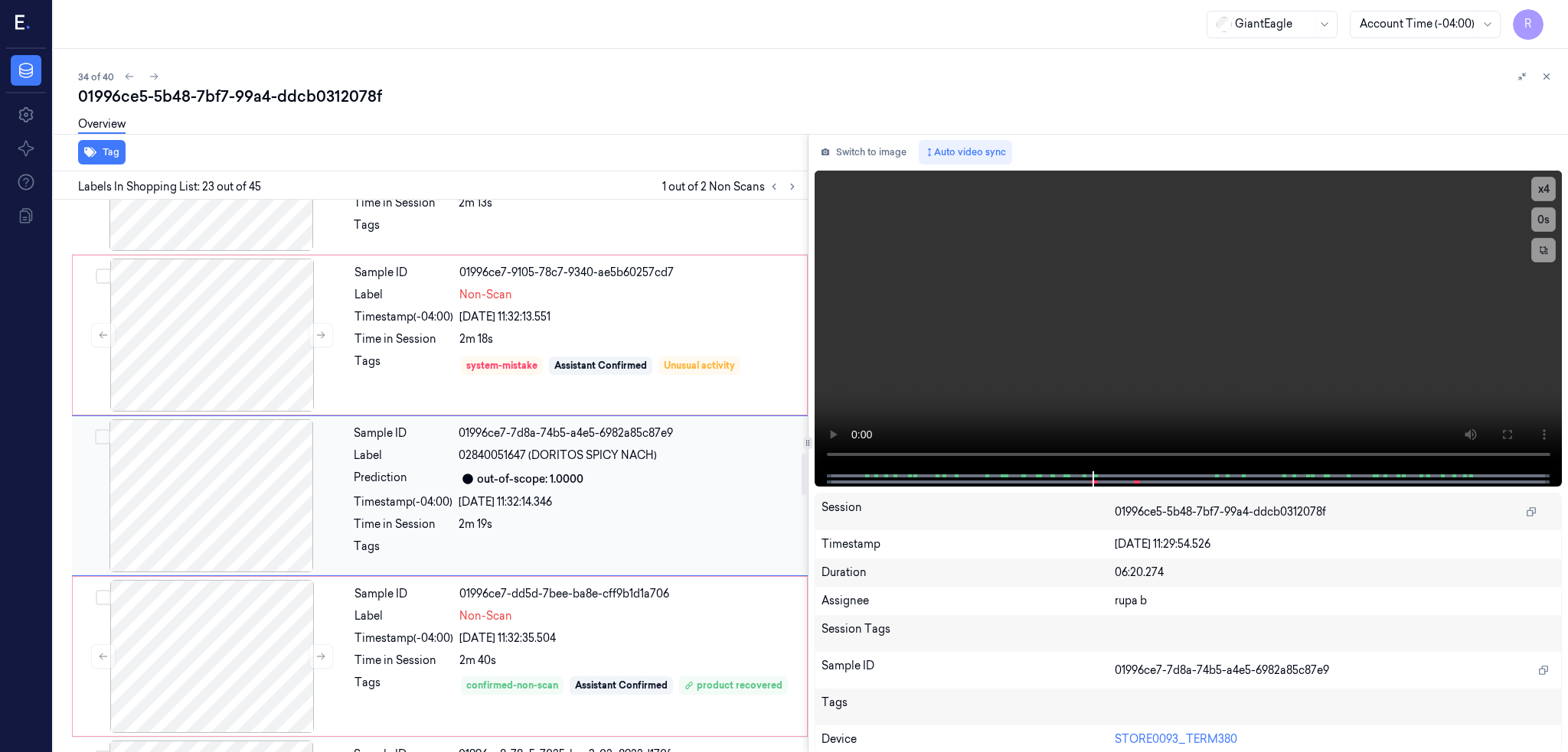
scroll to position [3341, 0]
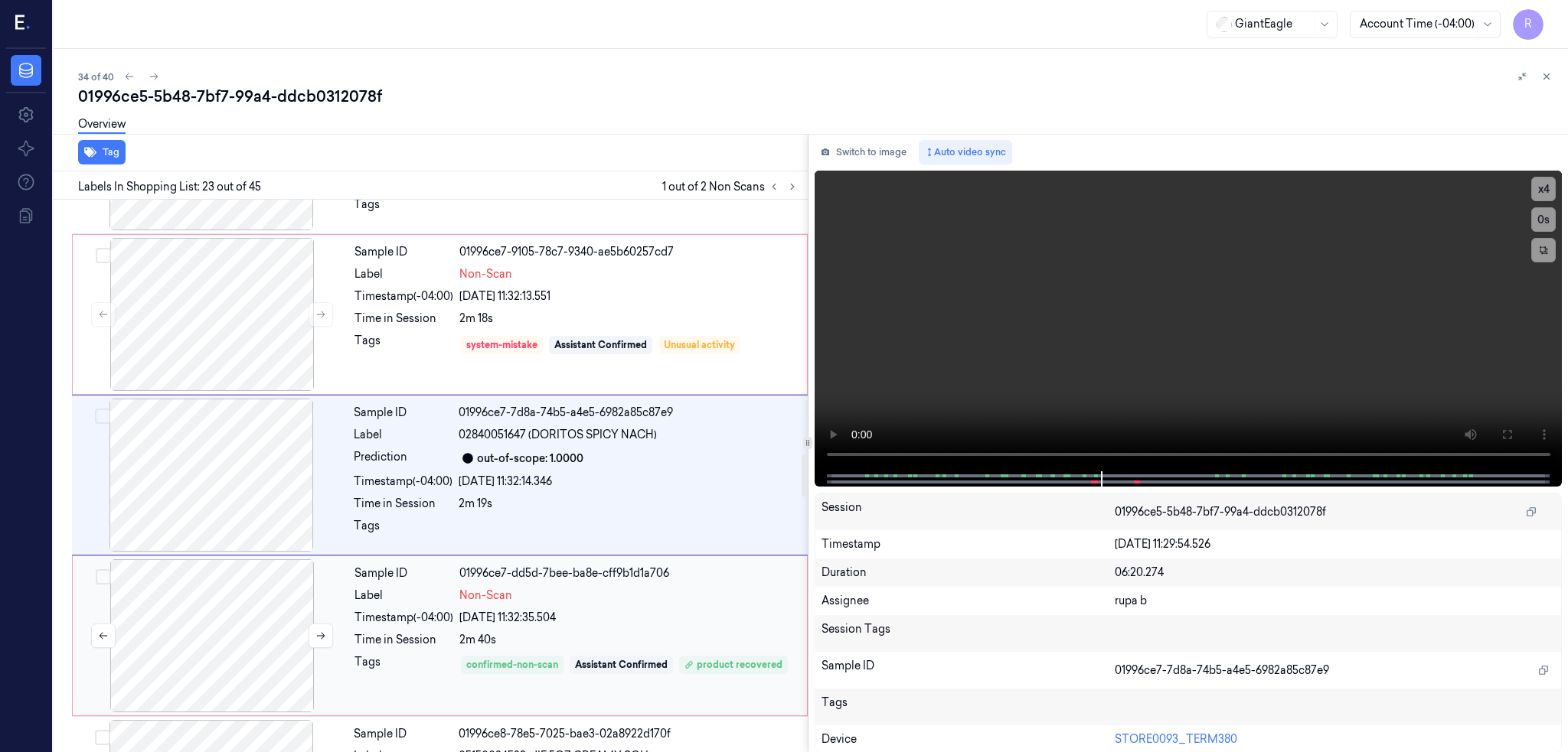
click at [243, 606] on div at bounding box center [212, 636] width 272 height 153
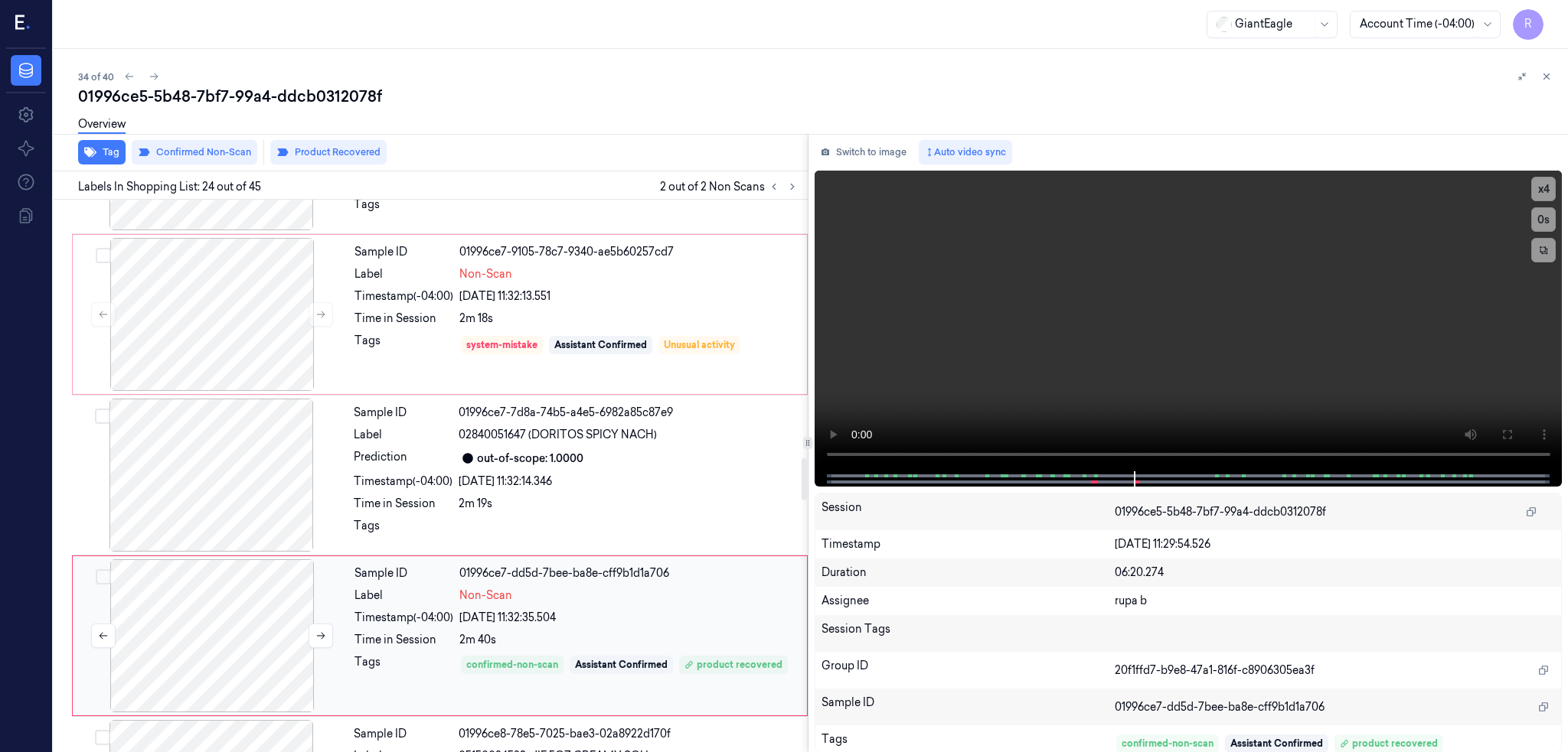
scroll to position [3501, 0]
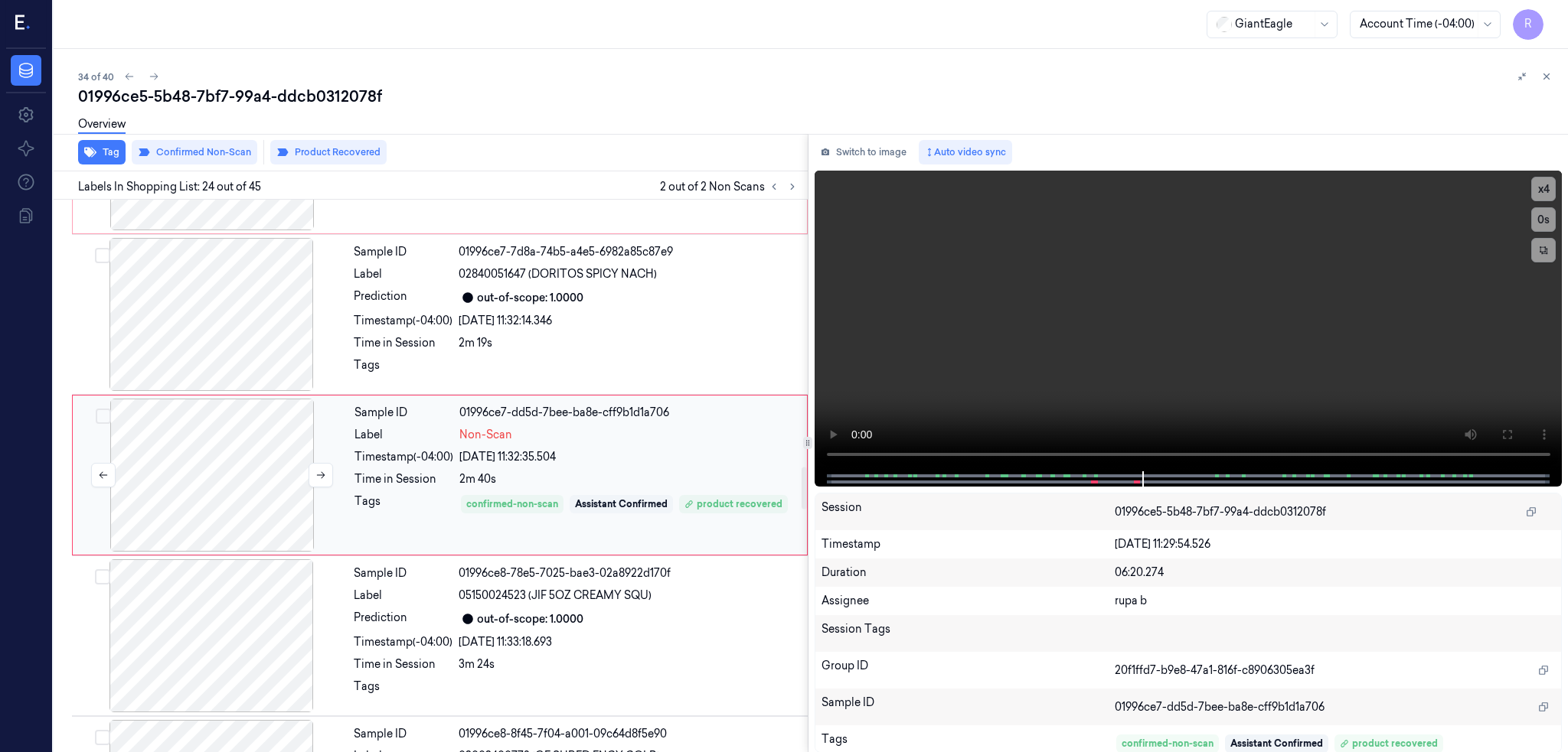
click at [242, 603] on div at bounding box center [211, 636] width 272 height 153
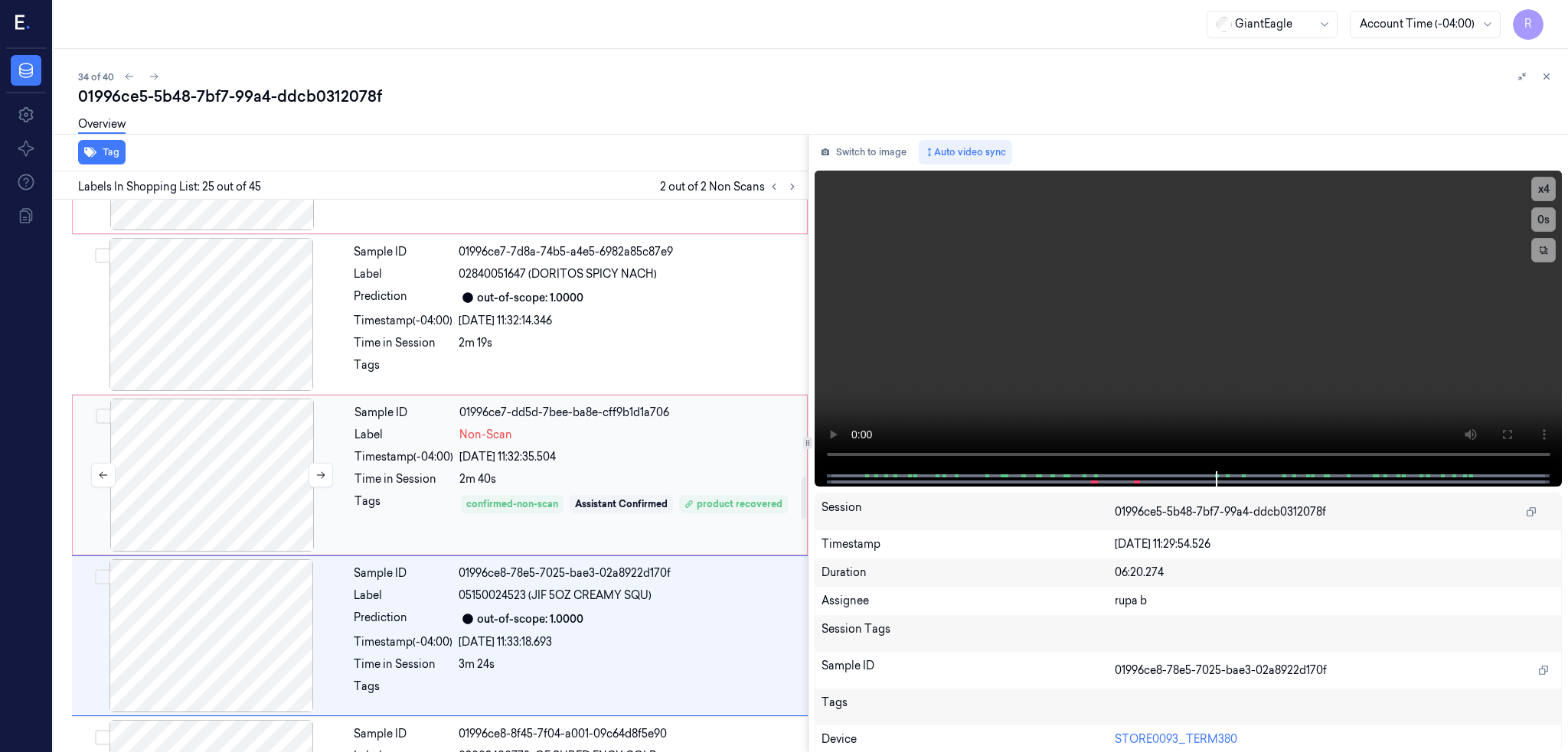
scroll to position [3663, 0]
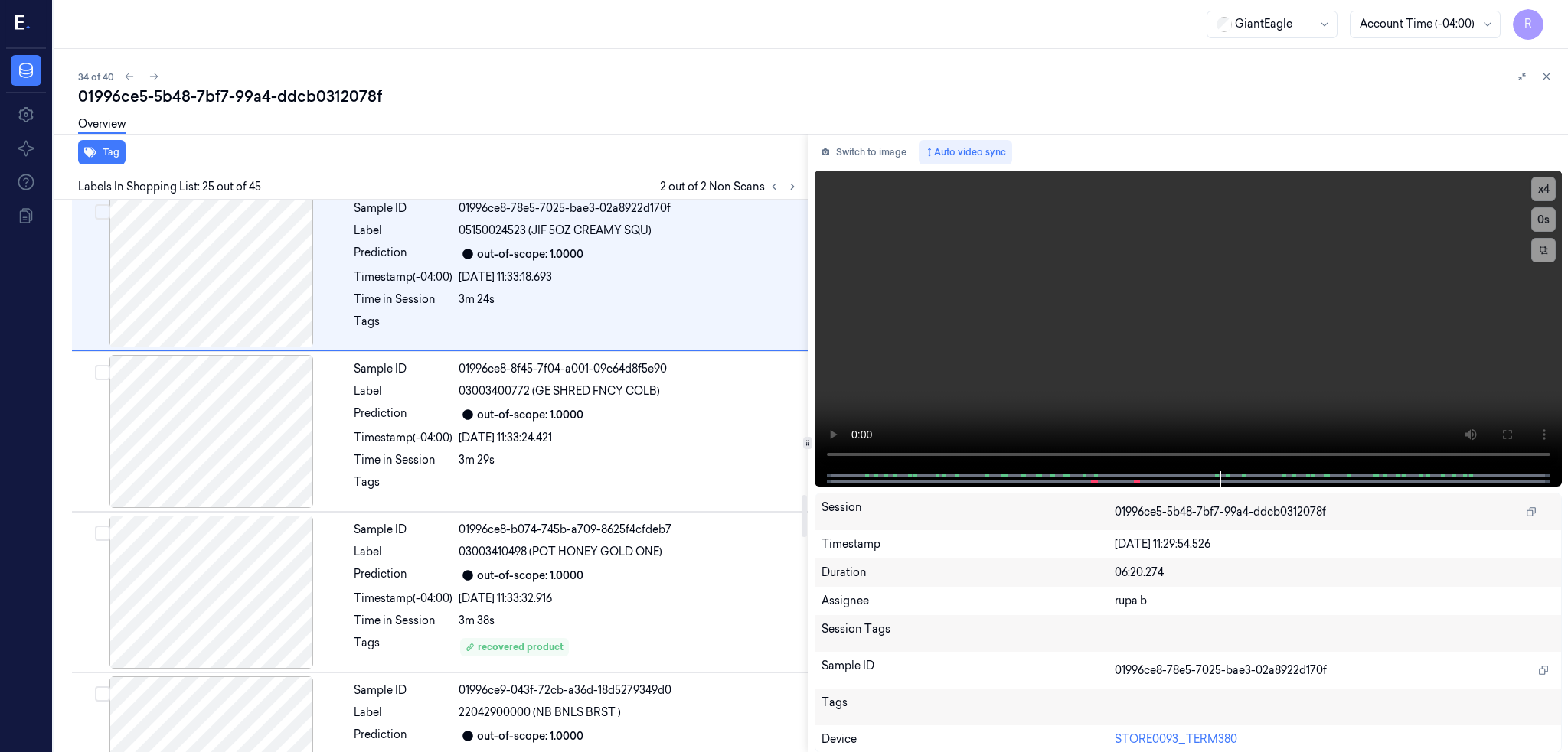
click at [242, 603] on div at bounding box center [211, 592] width 272 height 153
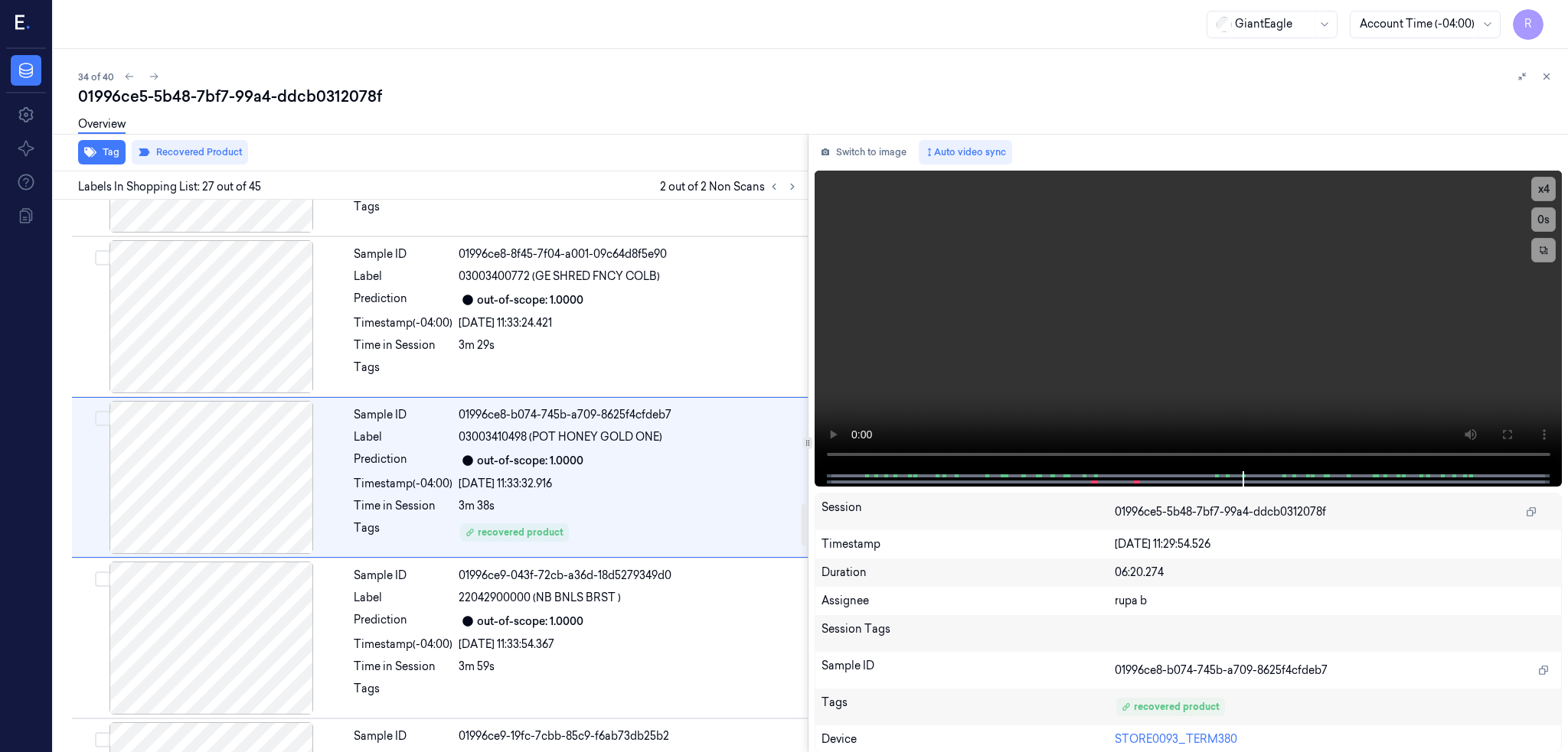
scroll to position [3984, 0]
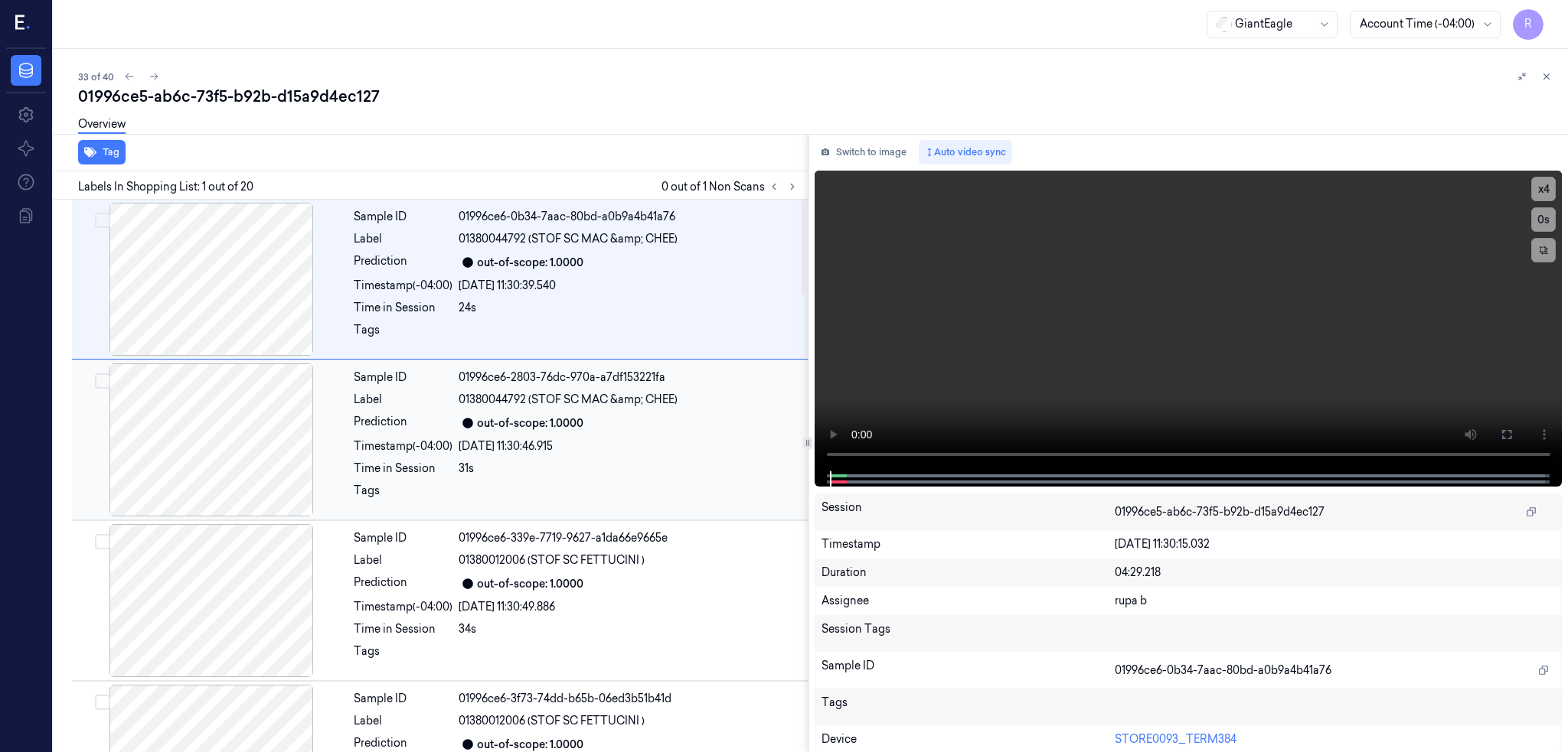
click at [864, 152] on button "Switch to image" at bounding box center [863, 152] width 98 height 25
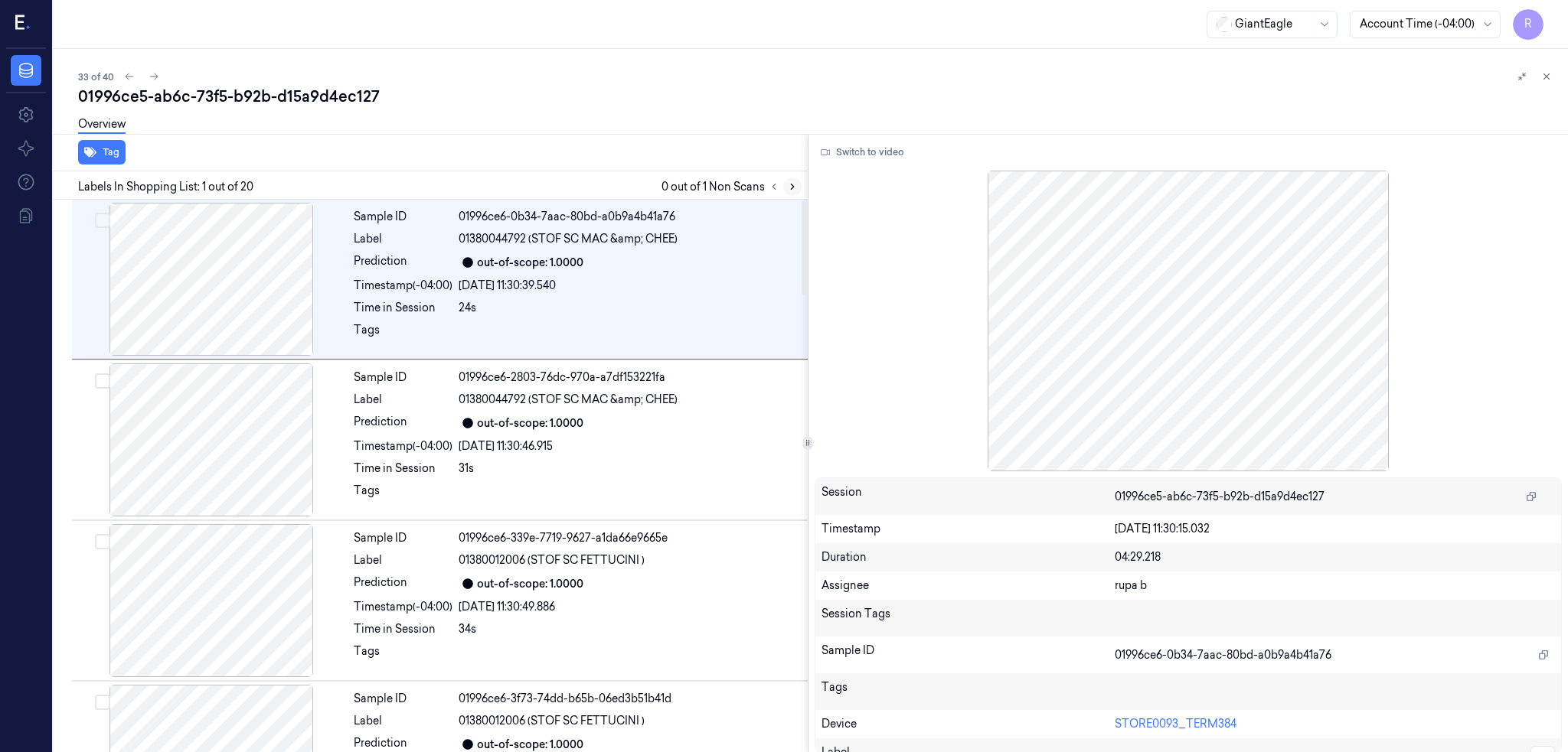
click at [801, 185] on button at bounding box center [792, 187] width 19 height 19
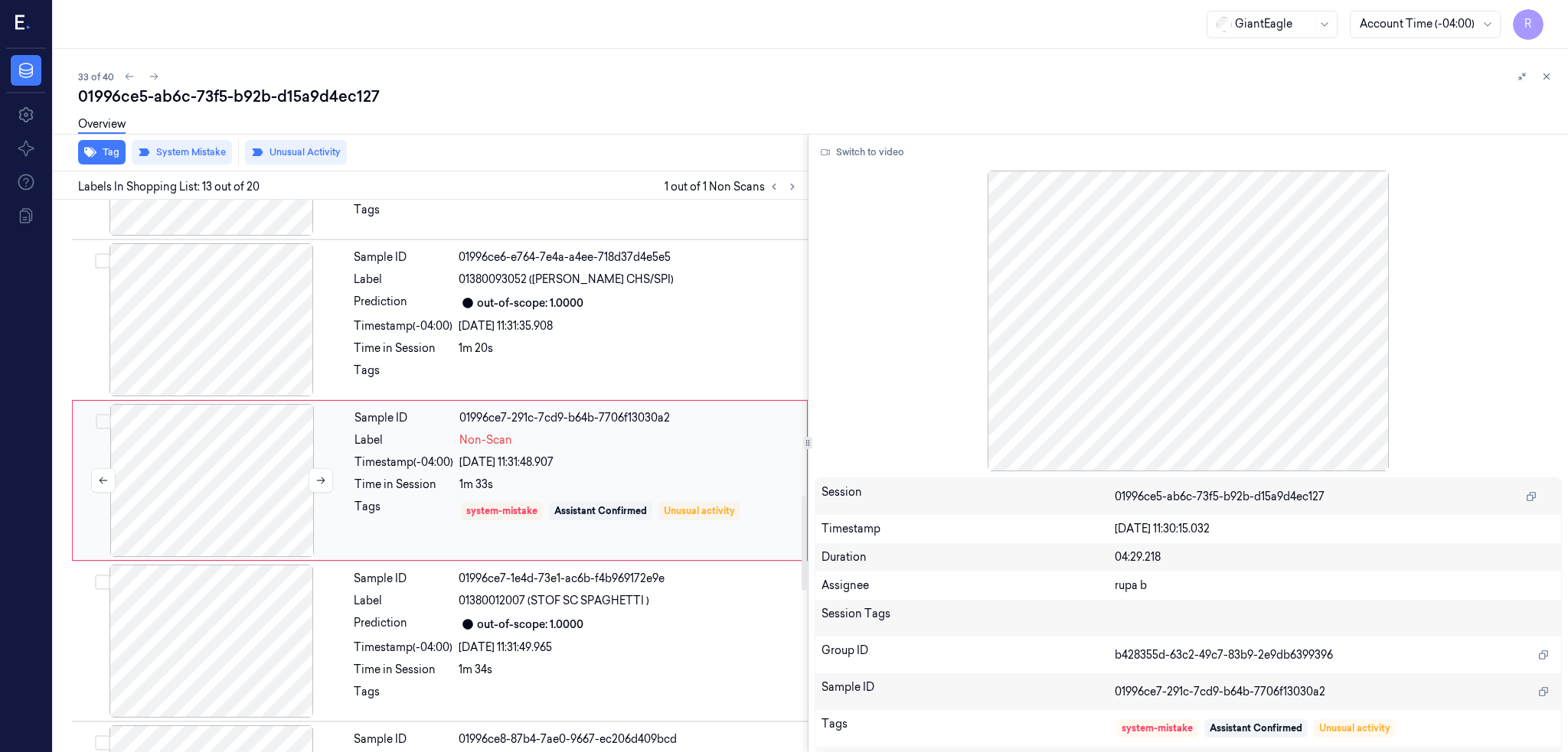
scroll to position [1732, 0]
click at [223, 482] on div at bounding box center [212, 476] width 272 height 153
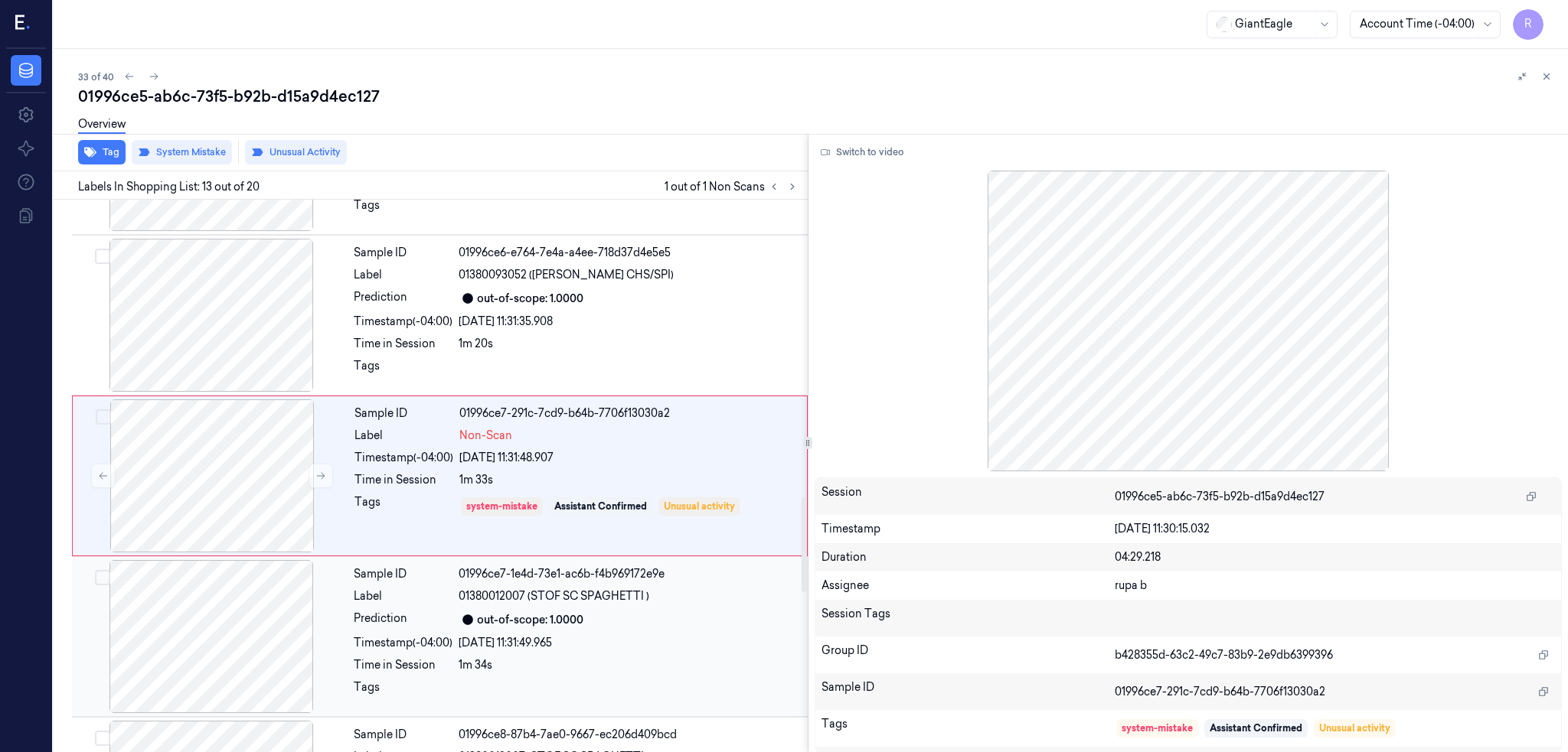
click at [212, 651] on div at bounding box center [211, 637] width 272 height 153
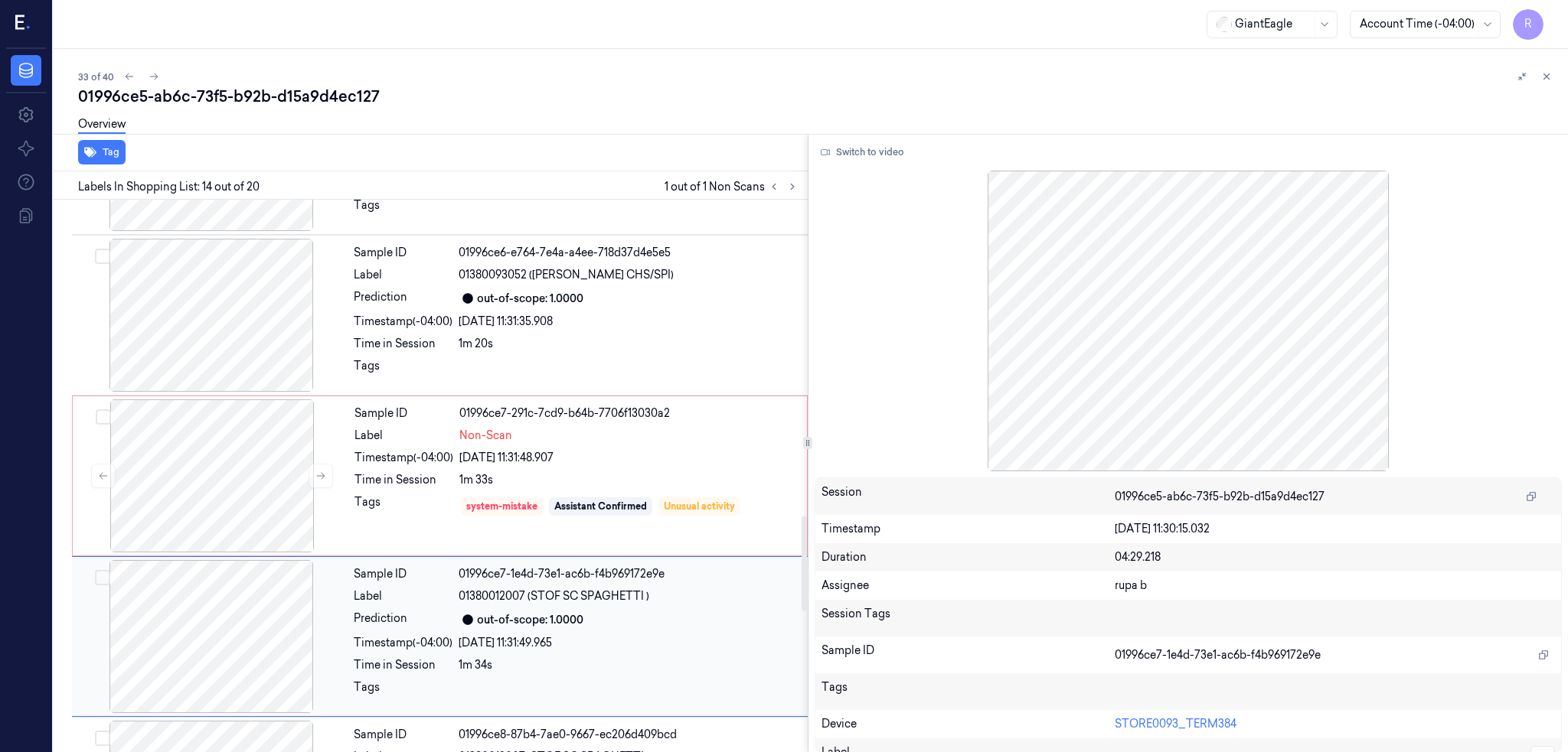
scroll to position [1893, 0]
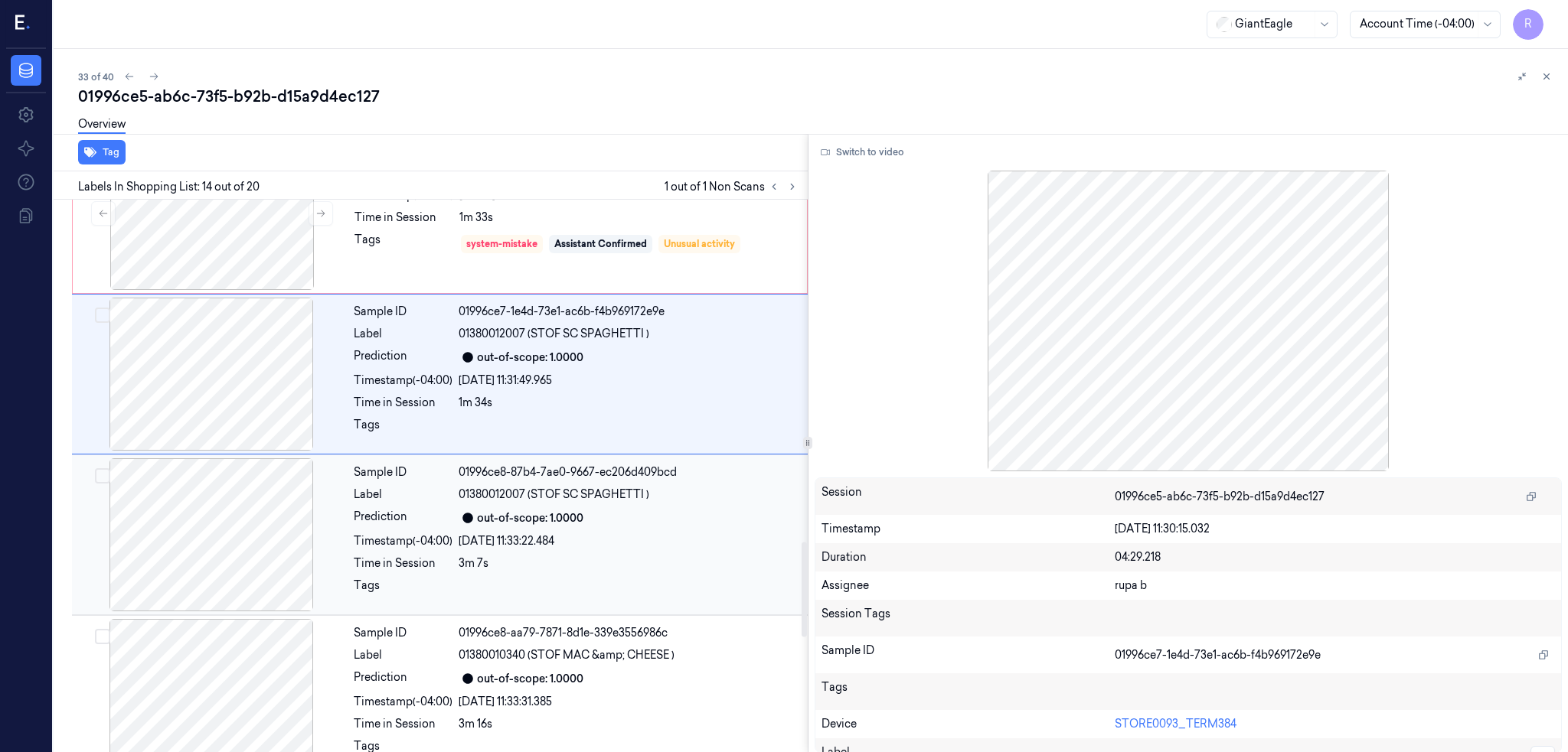
click at [223, 546] on div at bounding box center [211, 535] width 272 height 153
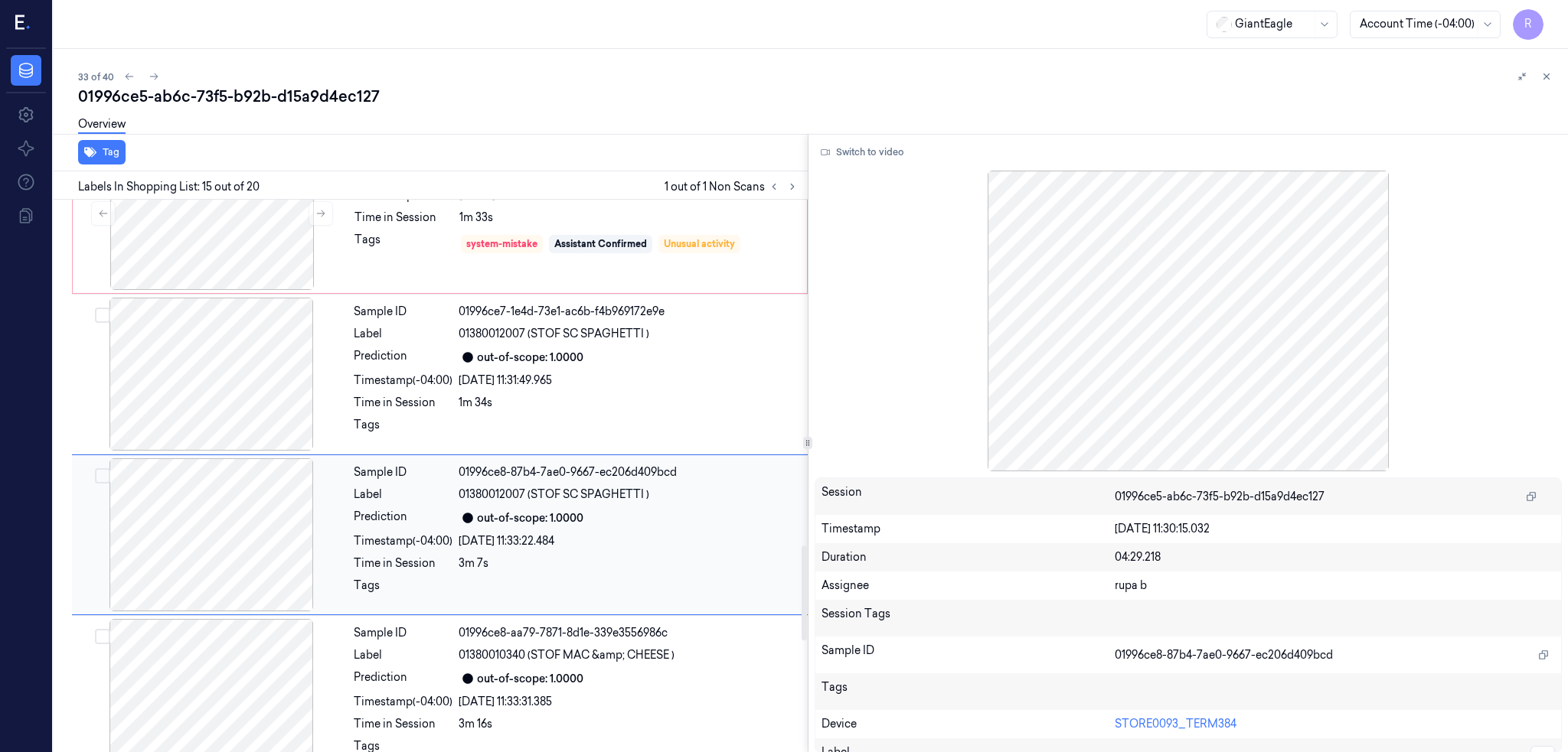
scroll to position [2054, 0]
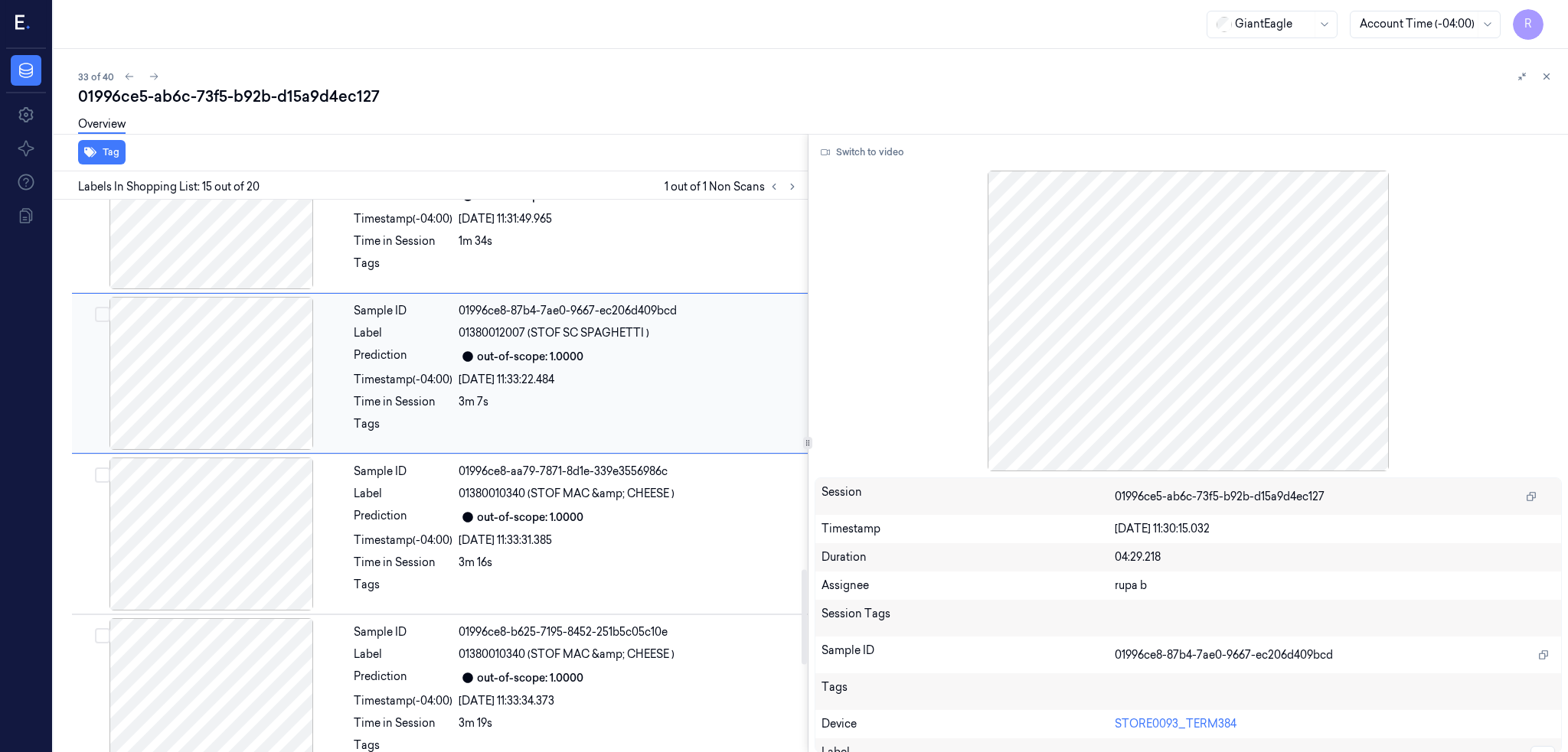
click at [235, 546] on div at bounding box center [211, 534] width 272 height 153
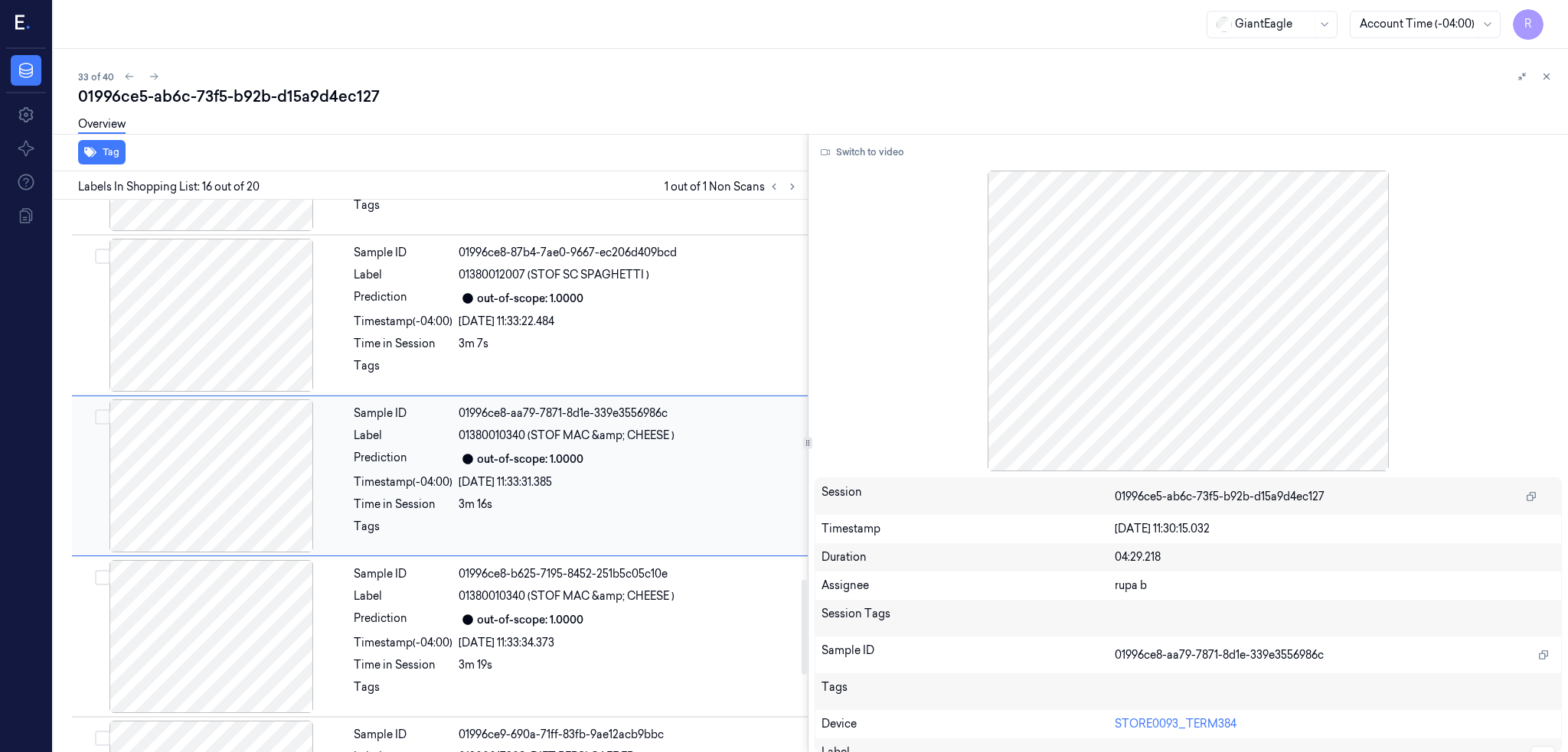
scroll to position [2011, 0]
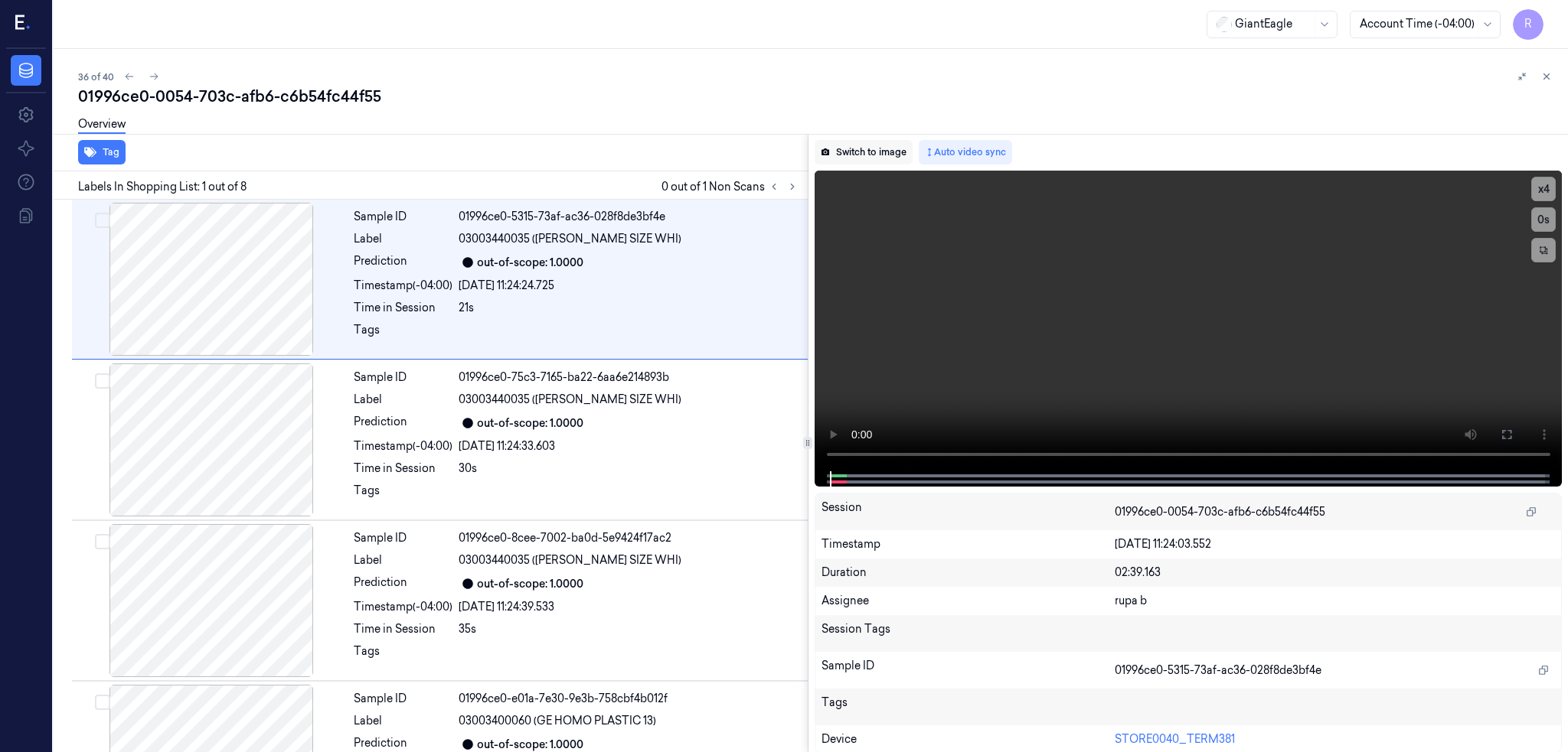
click at [878, 149] on button "Switch to image" at bounding box center [863, 152] width 98 height 25
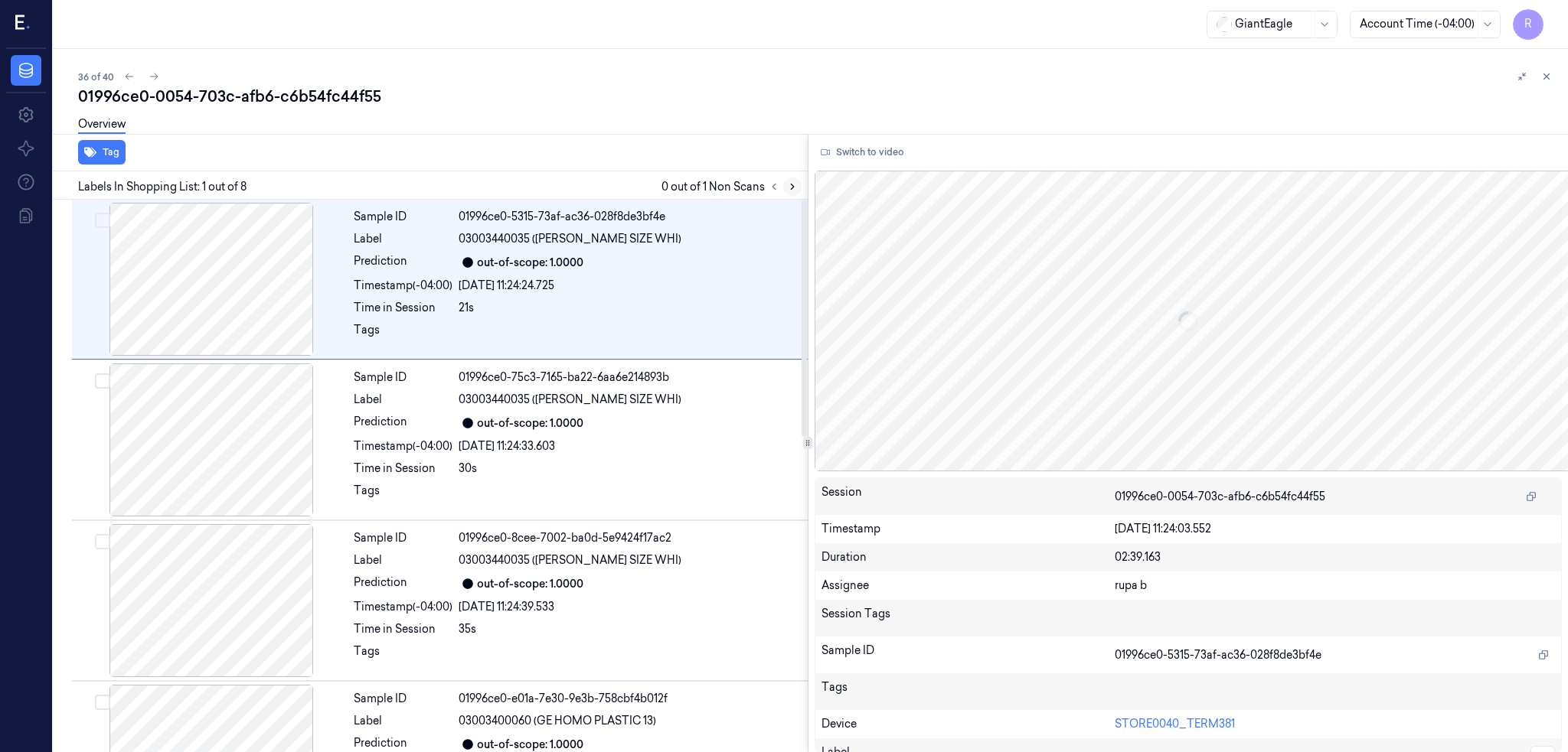
click at [798, 183] on icon at bounding box center [792, 186] width 11 height 11
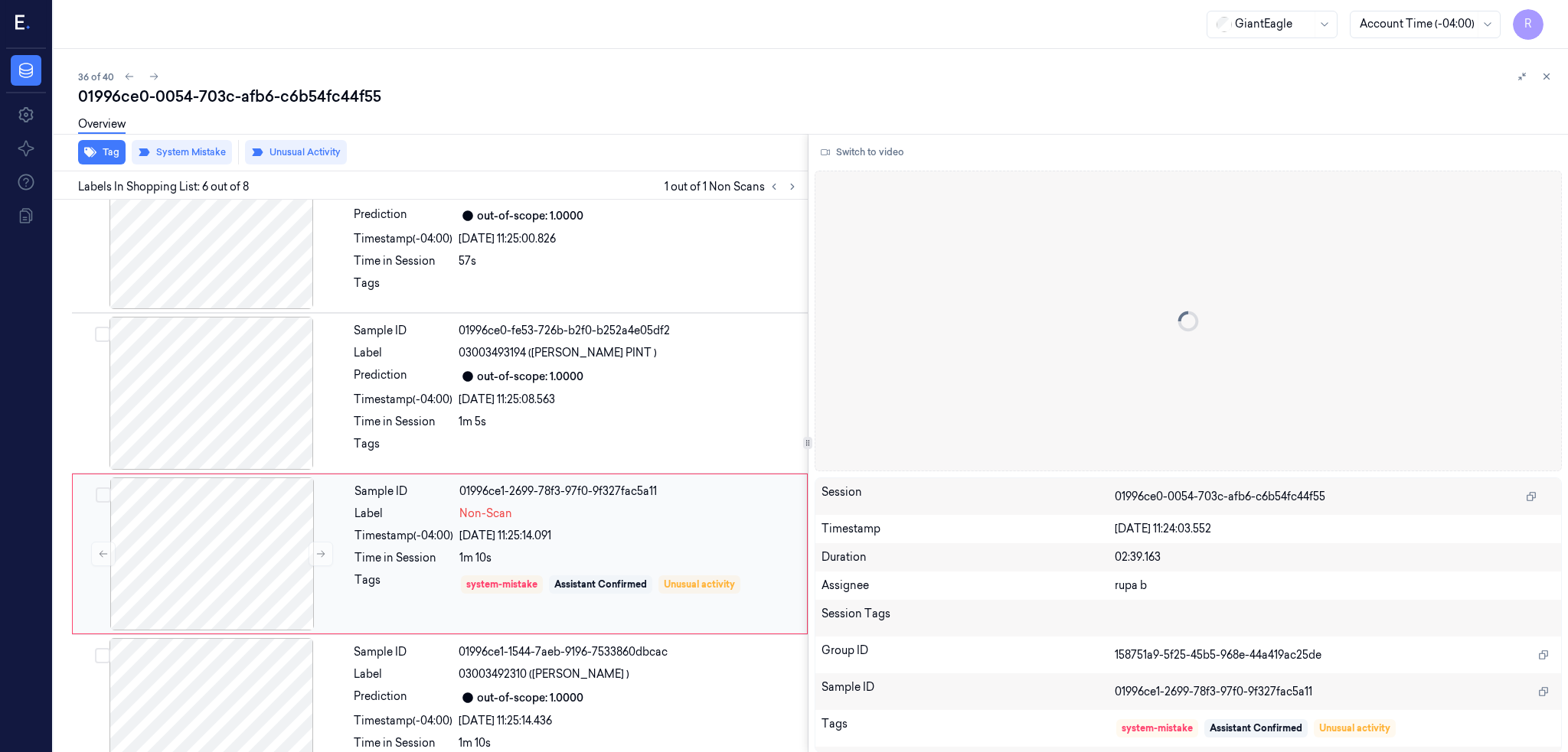
scroll to position [607, 0]
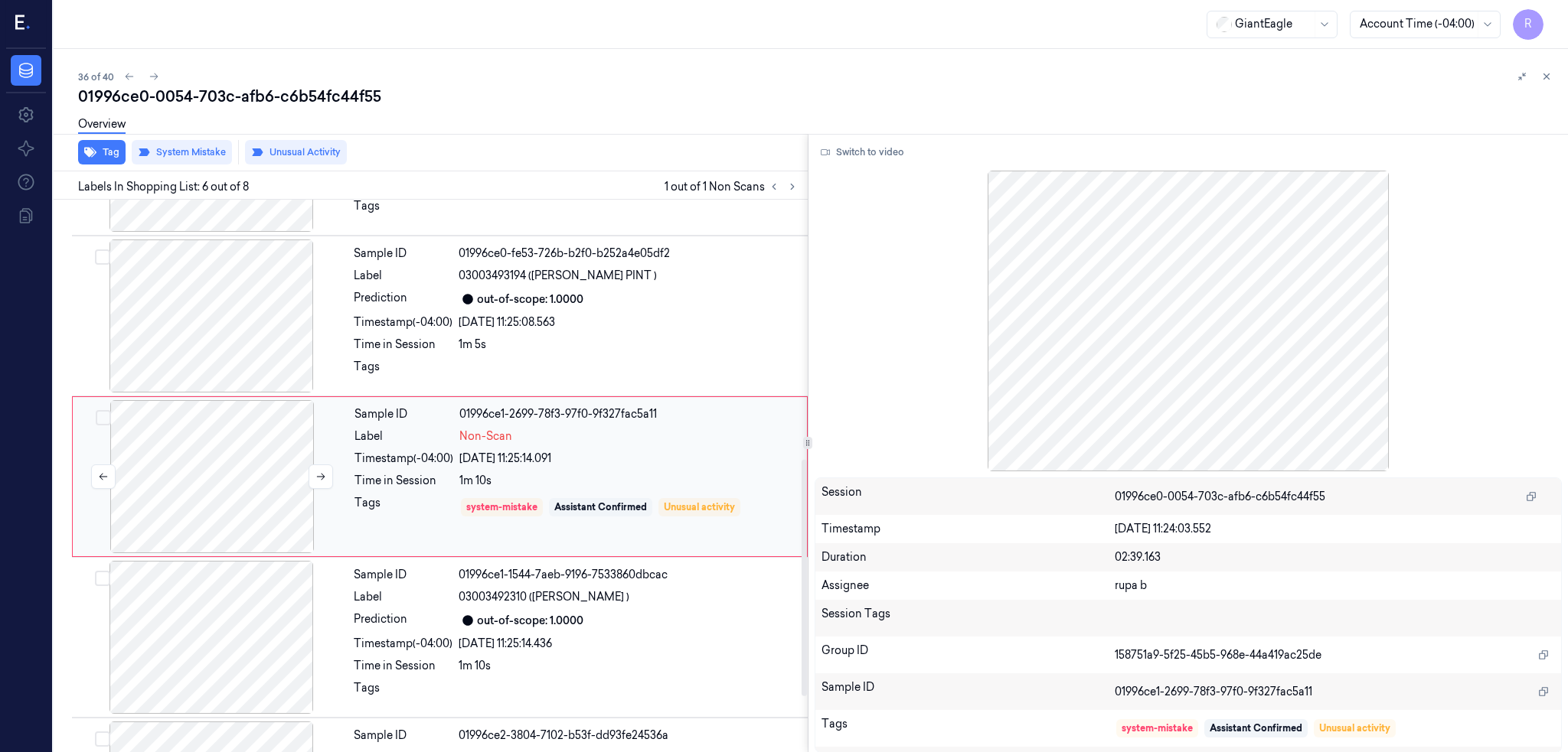
click at [180, 447] on div at bounding box center [212, 477] width 272 height 153
click at [217, 360] on div at bounding box center [211, 316] width 272 height 153
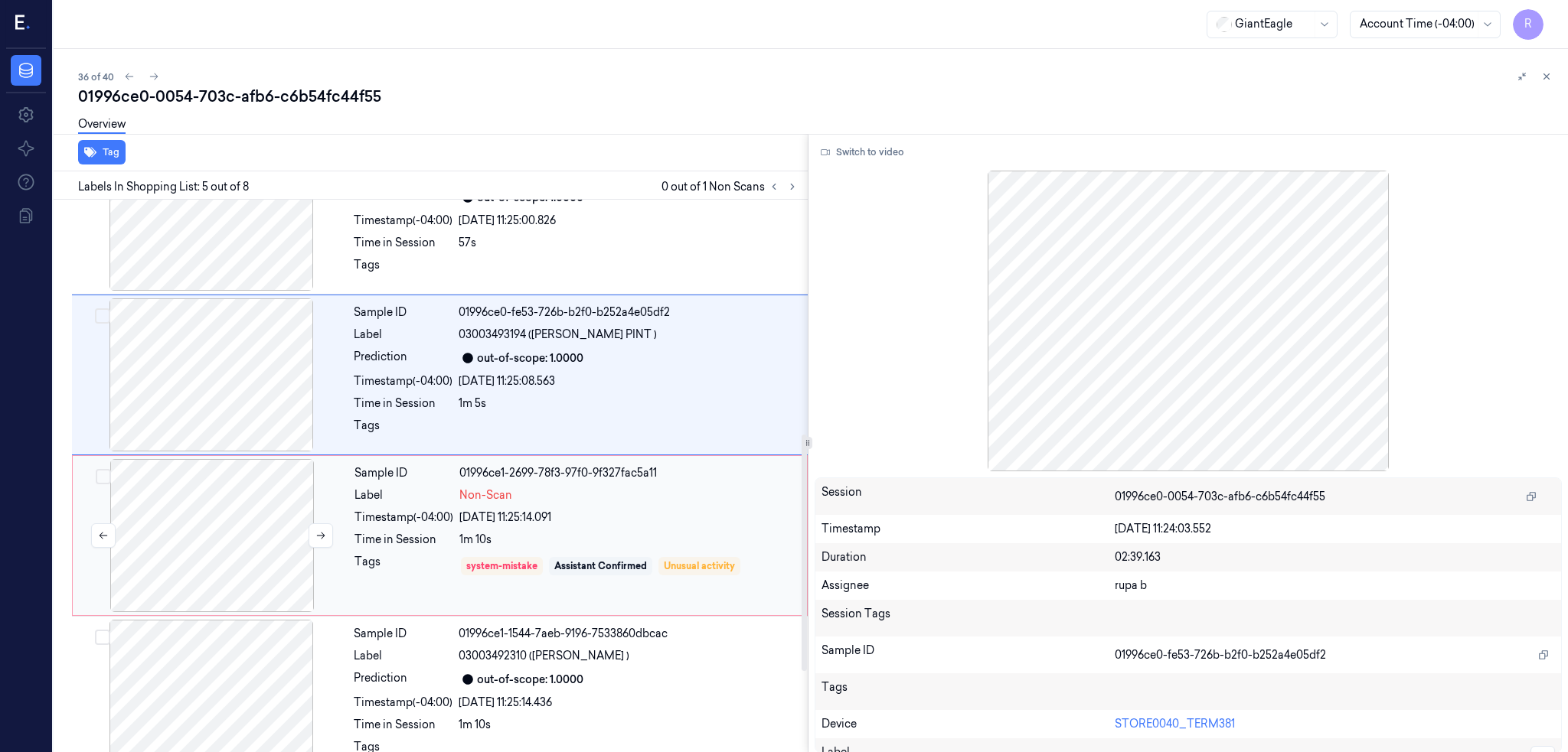
click at [209, 477] on div at bounding box center [212, 536] width 272 height 153
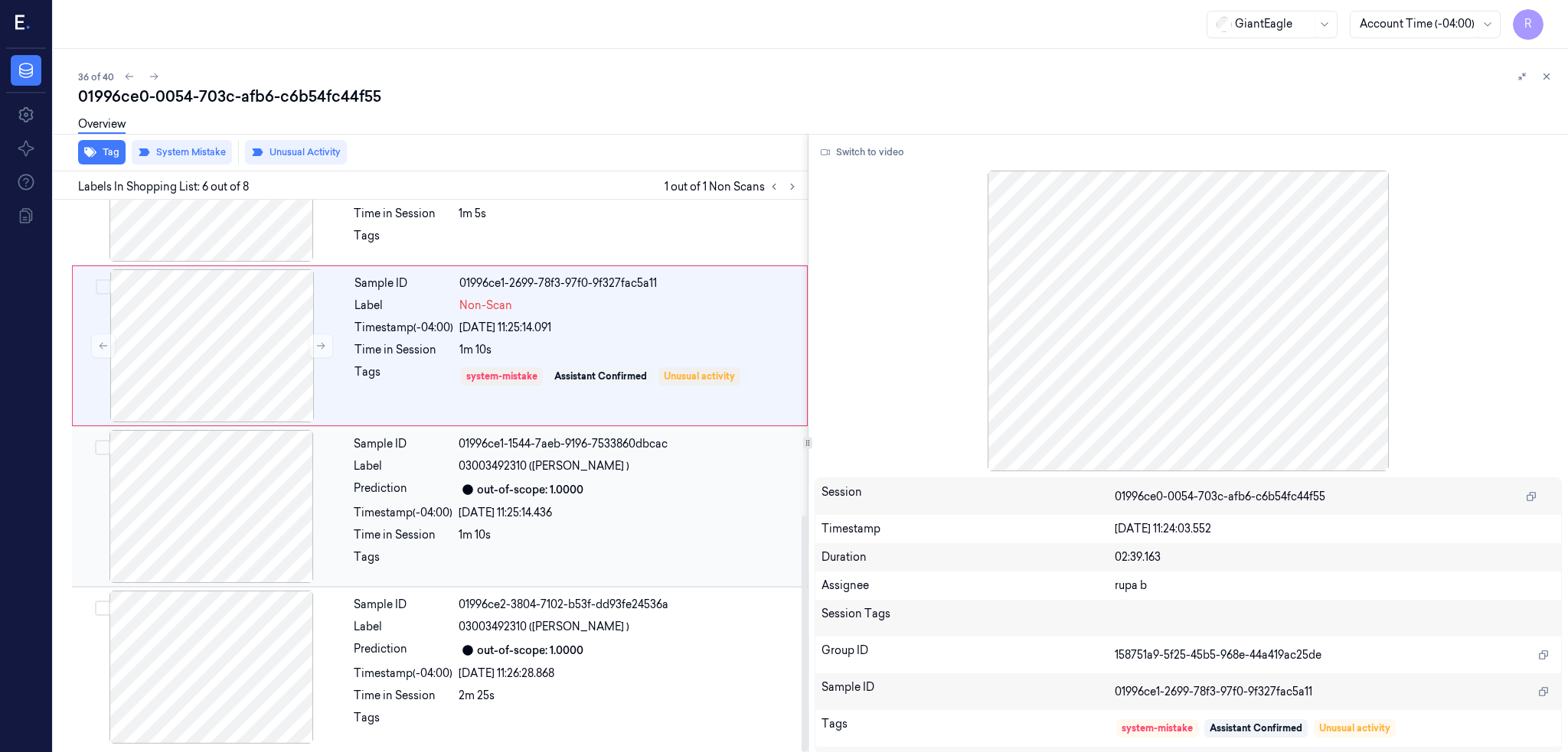
click at [214, 508] on div at bounding box center [211, 507] width 272 height 153
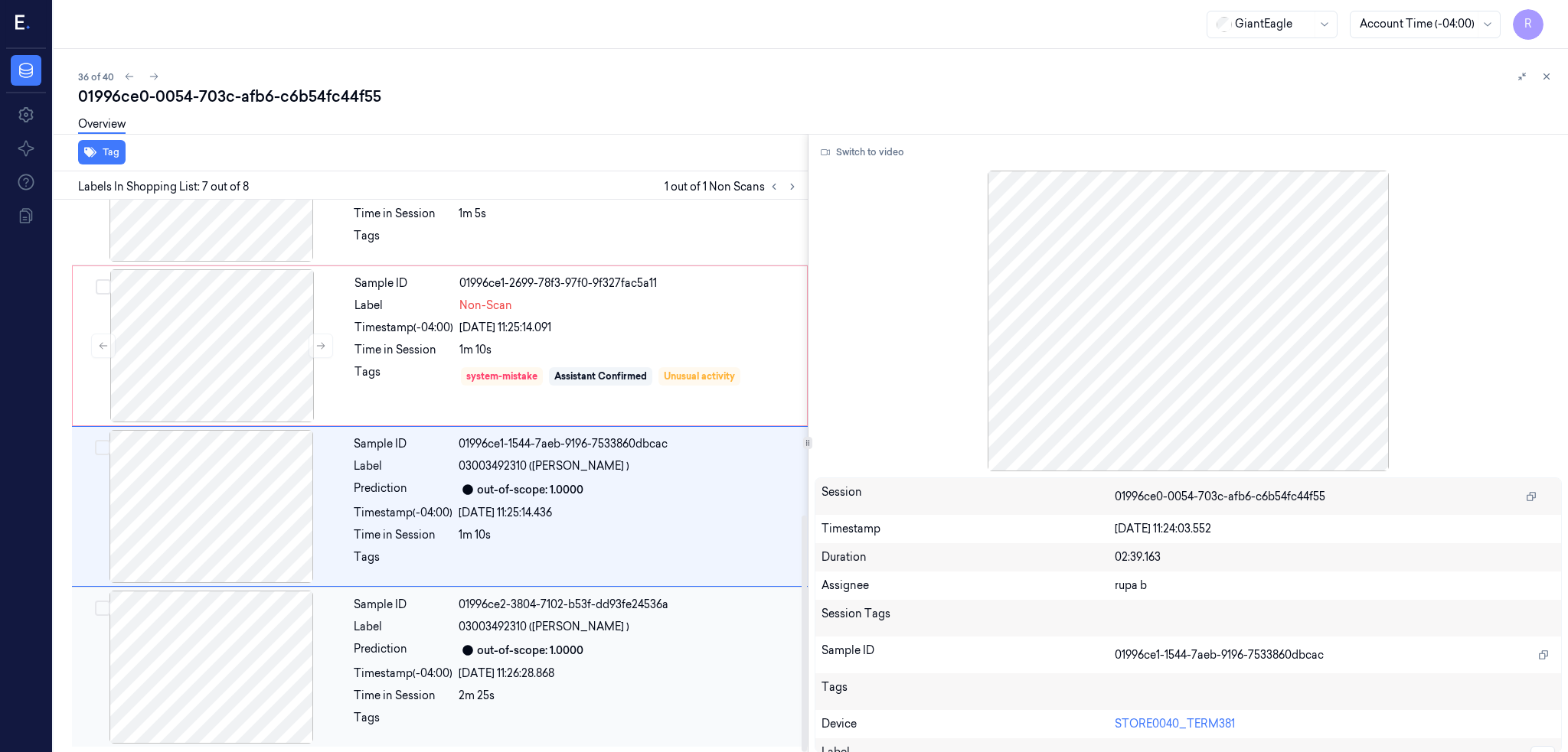
click at [230, 619] on div at bounding box center [211, 668] width 272 height 153
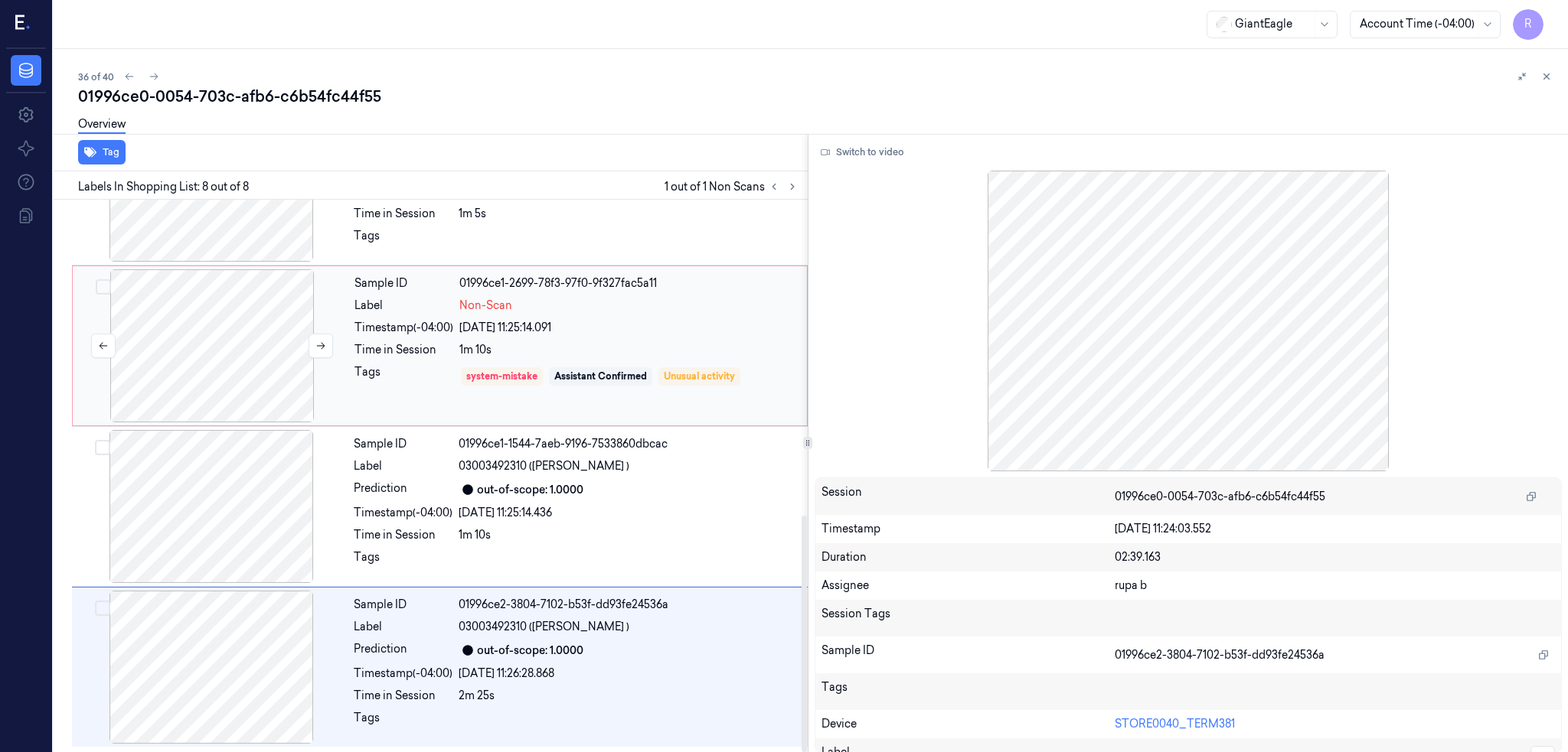
click at [234, 333] on div at bounding box center [212, 346] width 272 height 153
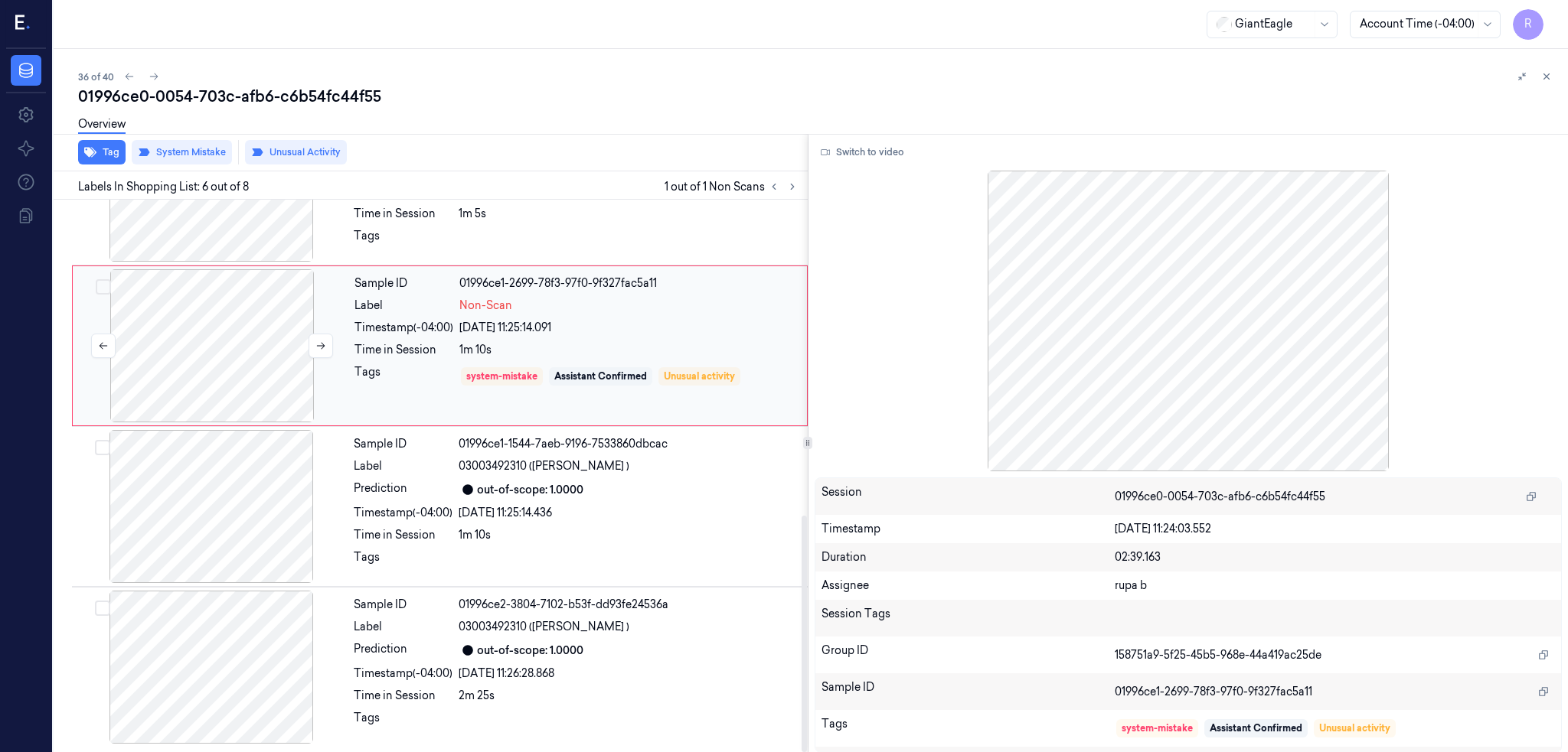
scroll to position [607, 0]
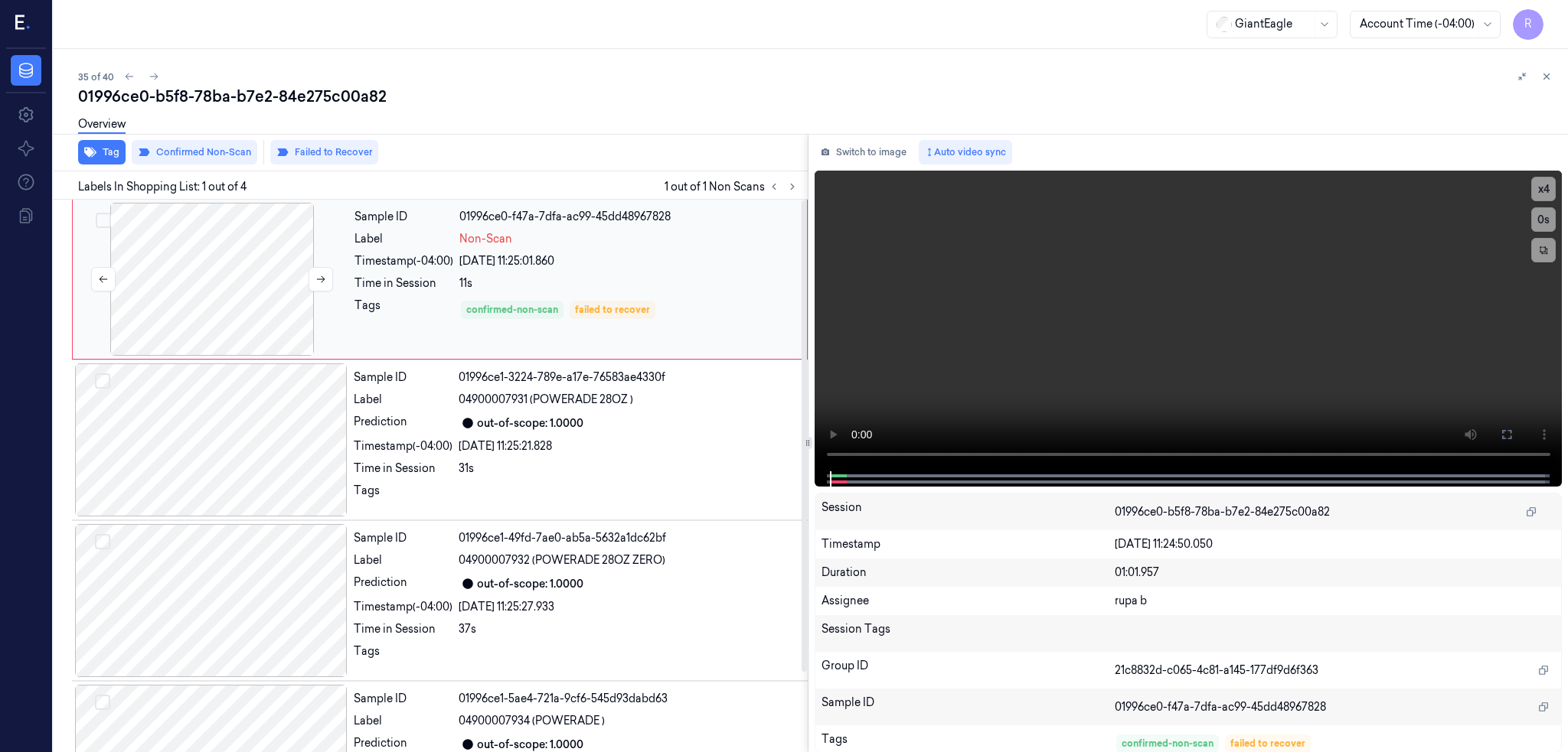
click at [201, 271] on div at bounding box center [212, 279] width 272 height 153
click at [875, 157] on button "Switch to image" at bounding box center [863, 152] width 98 height 25
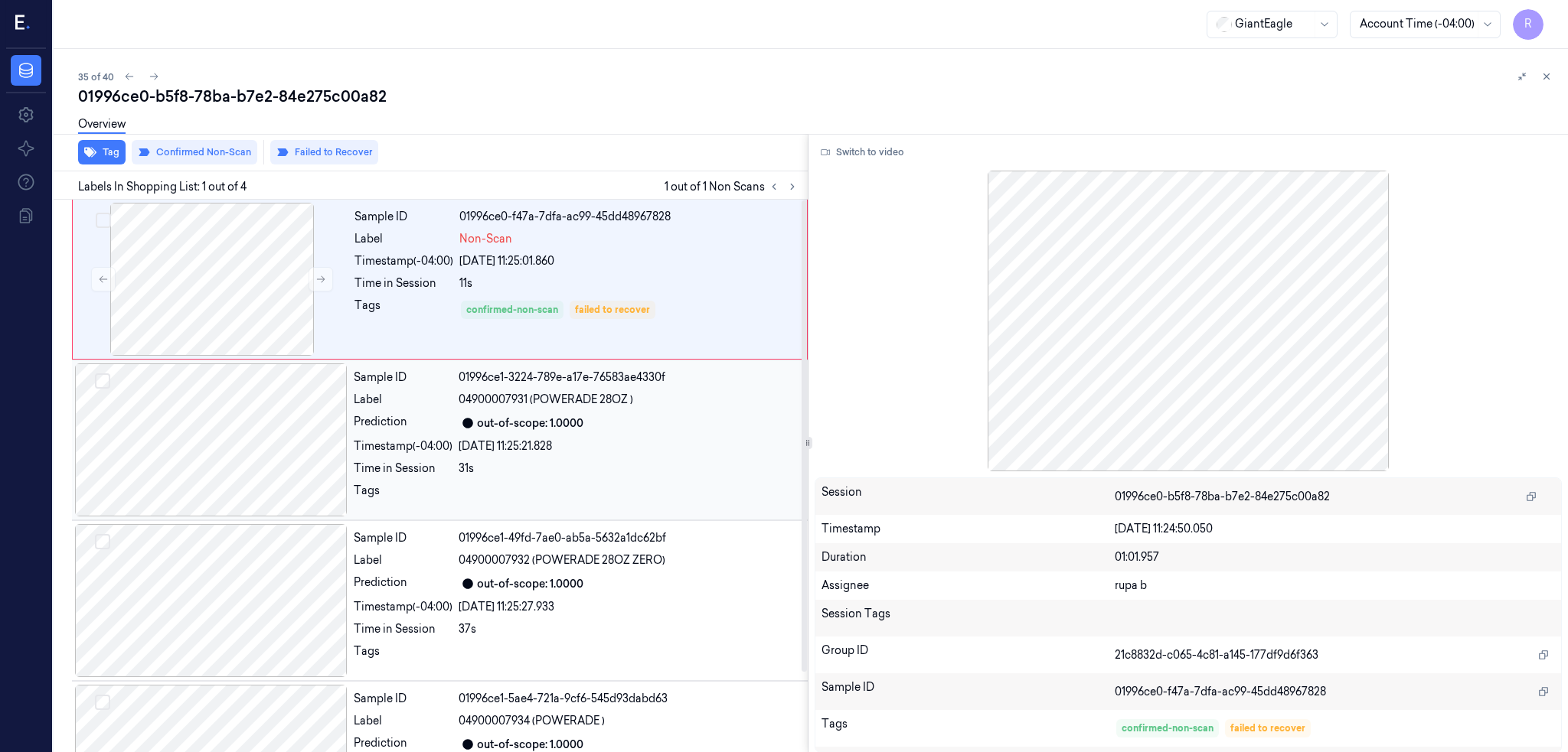
click at [237, 438] on div at bounding box center [211, 440] width 272 height 153
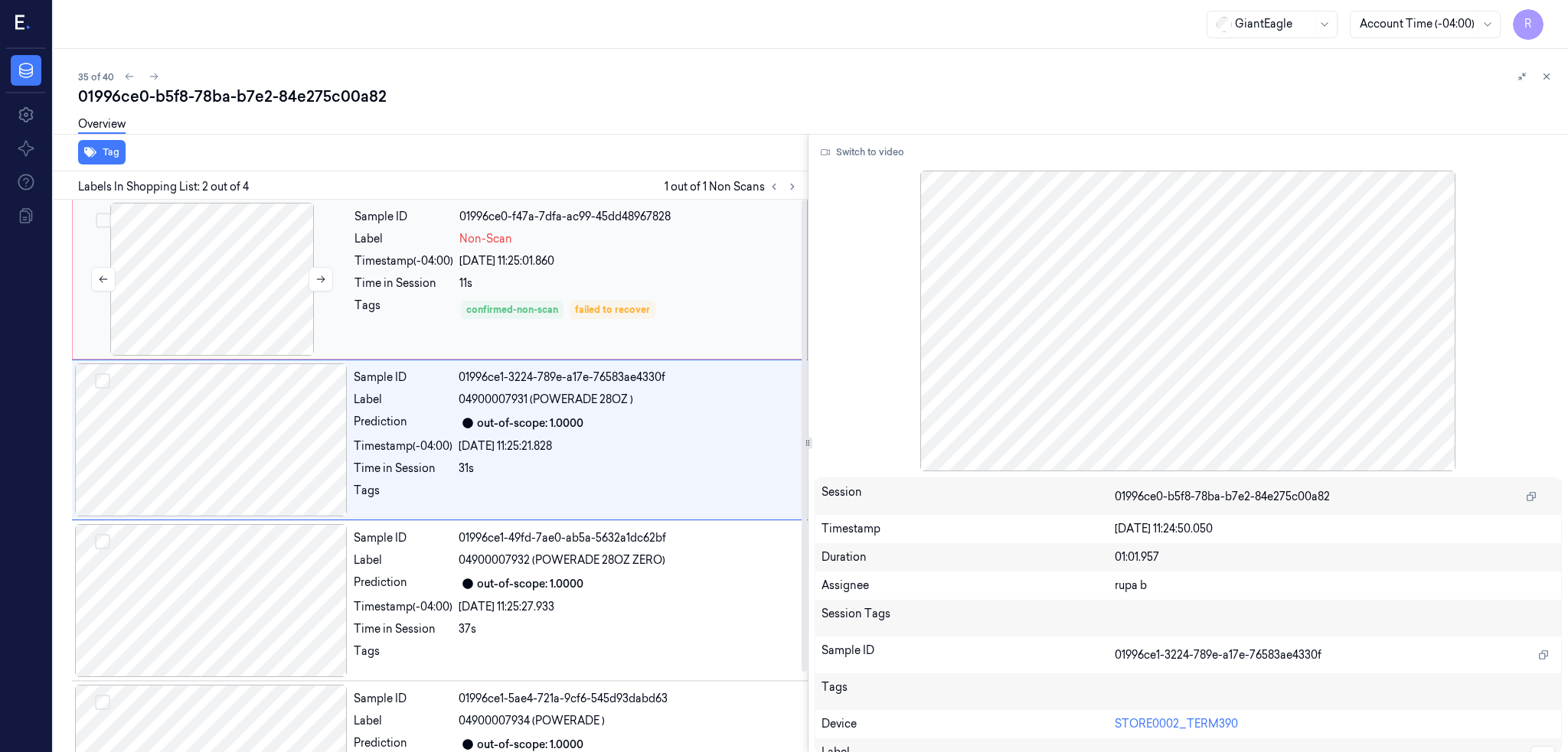
click at [202, 301] on div at bounding box center [212, 279] width 272 height 153
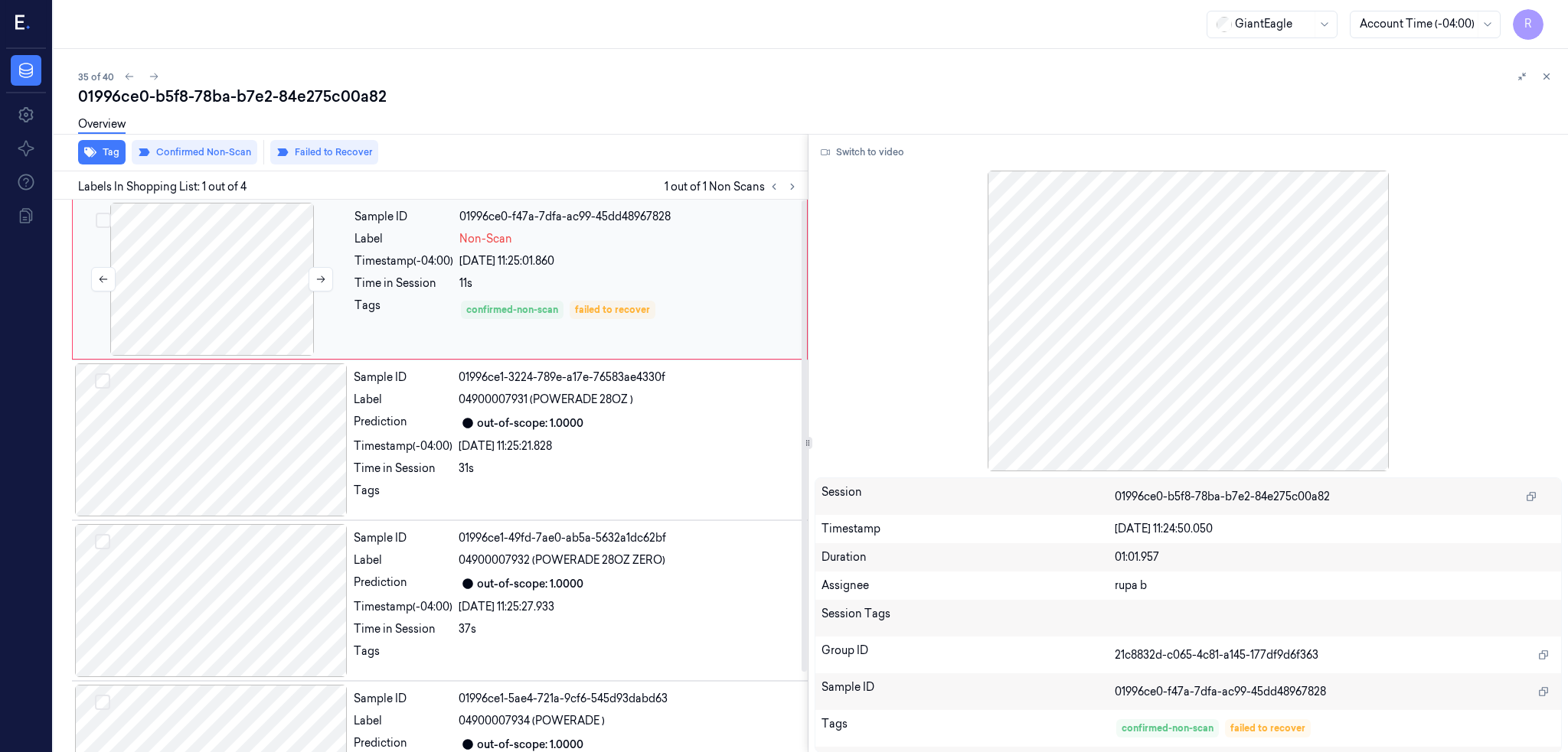
click at [241, 309] on div at bounding box center [212, 279] width 272 height 153
click at [226, 436] on div at bounding box center [211, 440] width 272 height 153
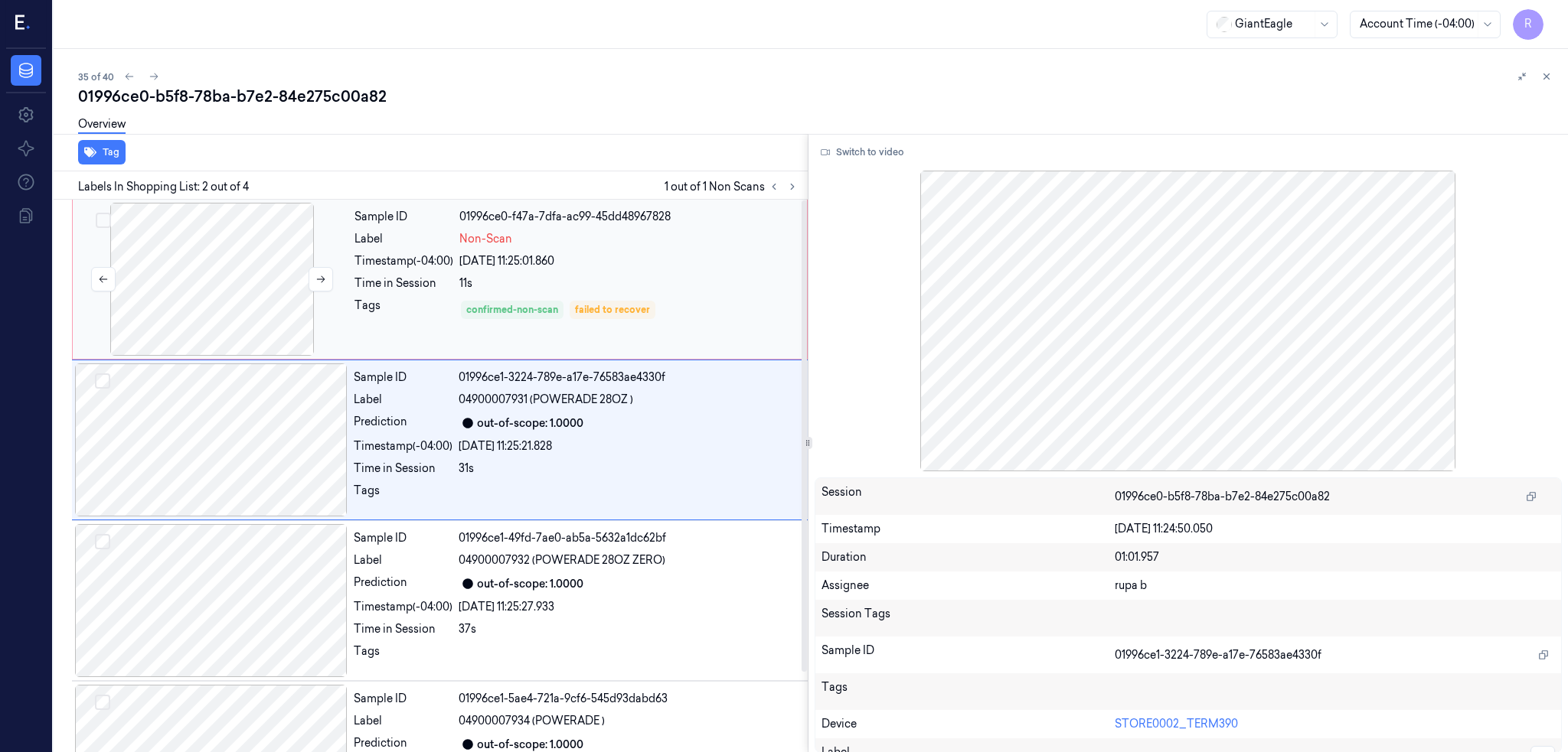
click at [181, 293] on div at bounding box center [212, 279] width 272 height 153
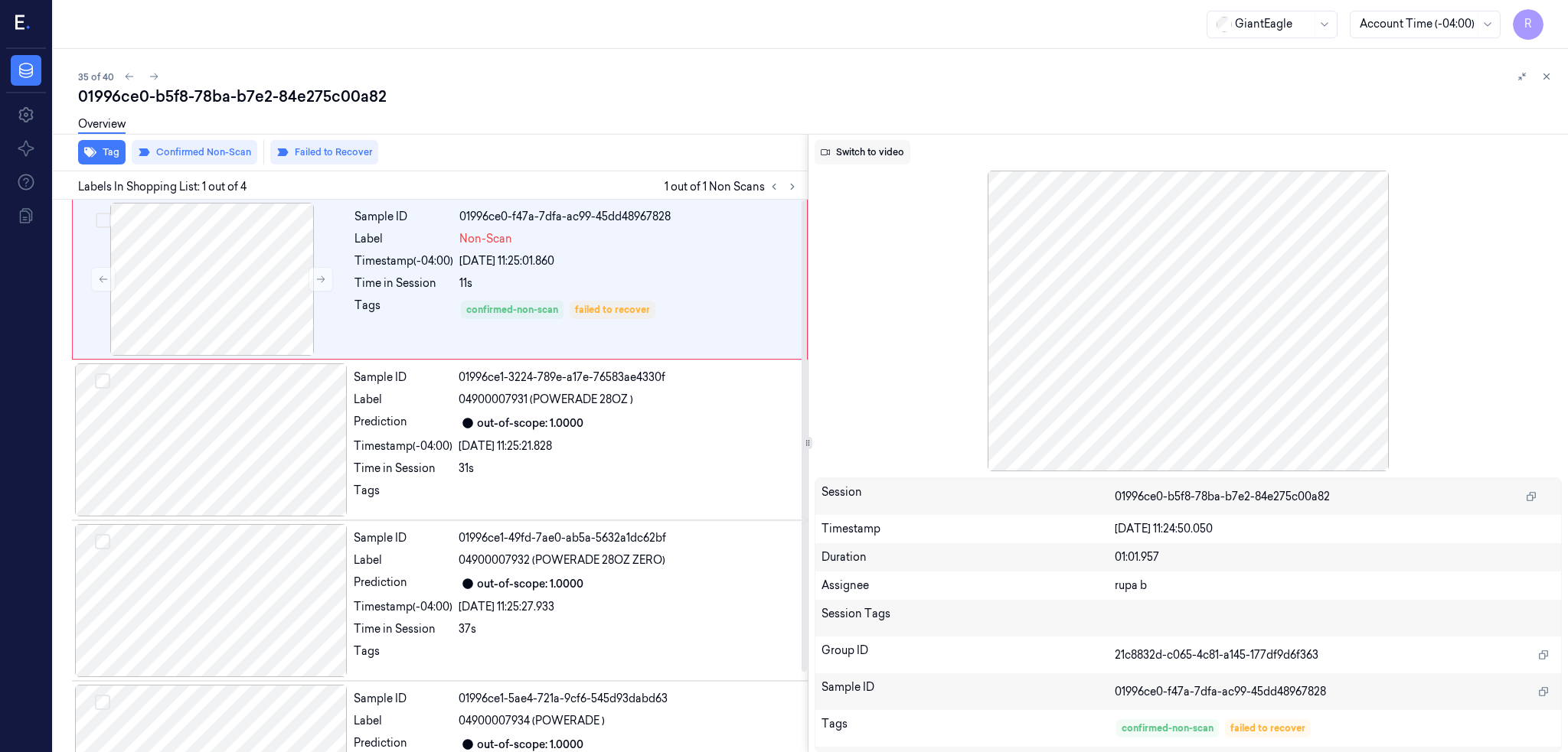
click at [846, 151] on button "Switch to video" at bounding box center [862, 152] width 95 height 25
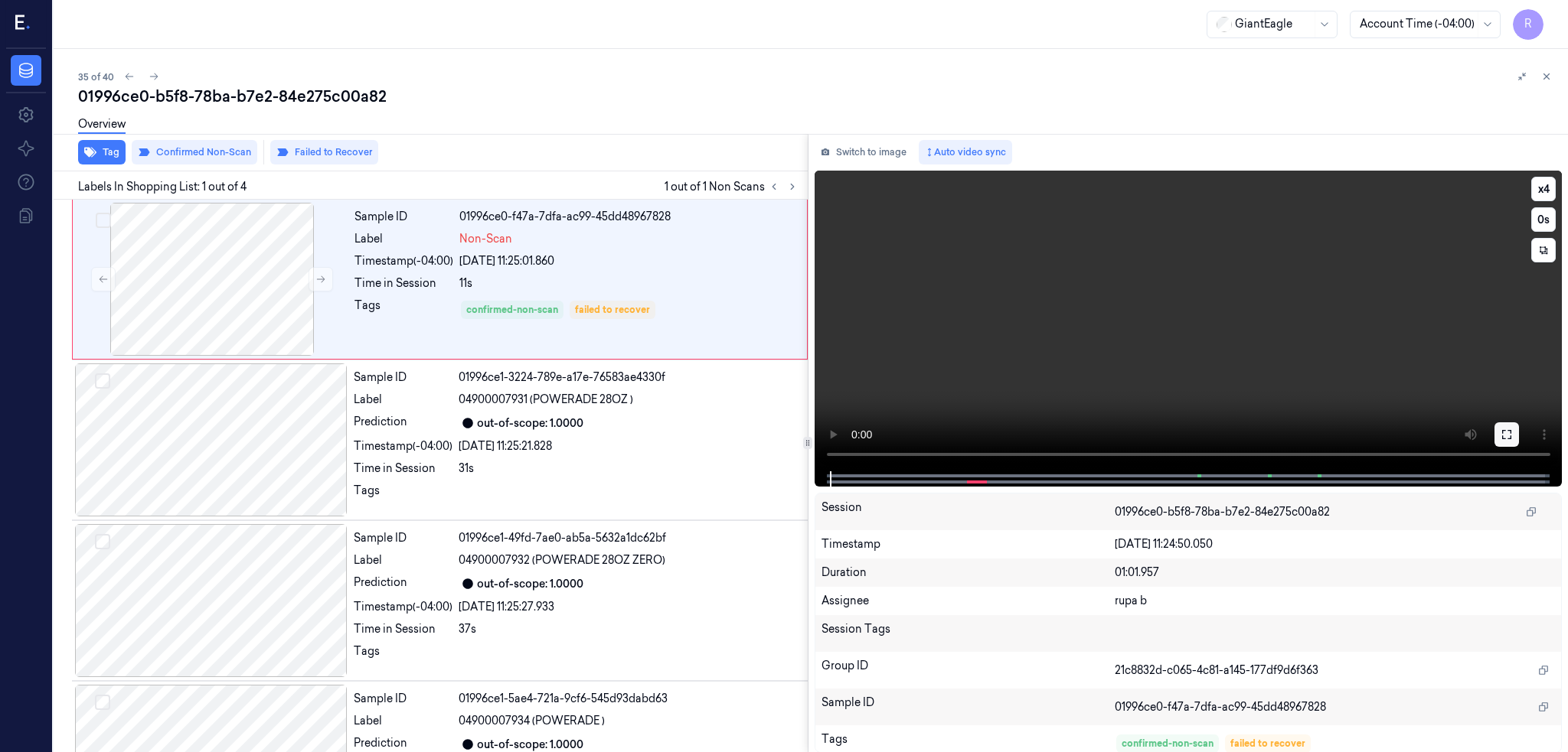
click at [1519, 424] on button at bounding box center [1506, 435] width 25 height 25
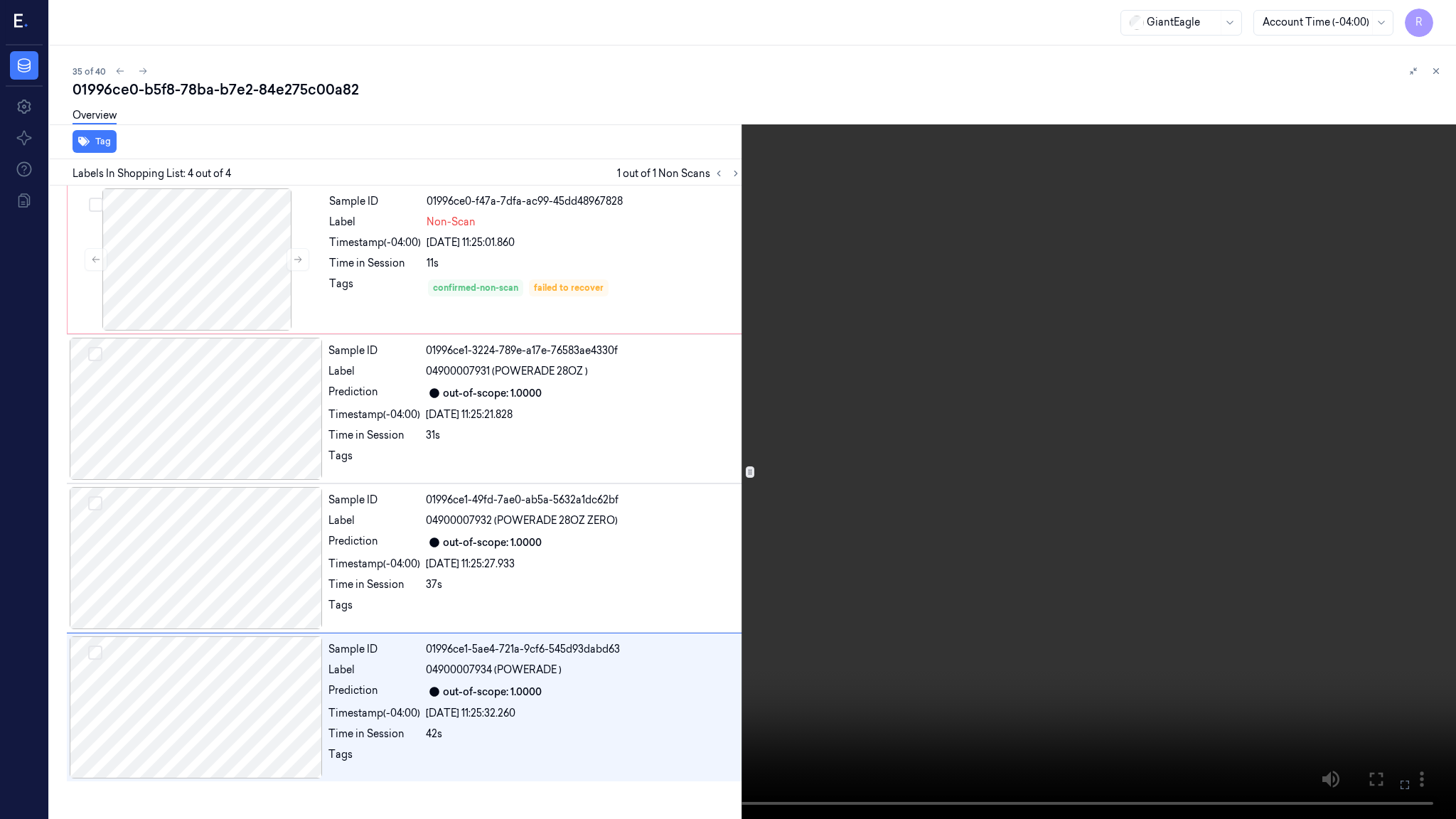
click at [1048, 490] on video at bounding box center [728, 409] width 1456 height 819
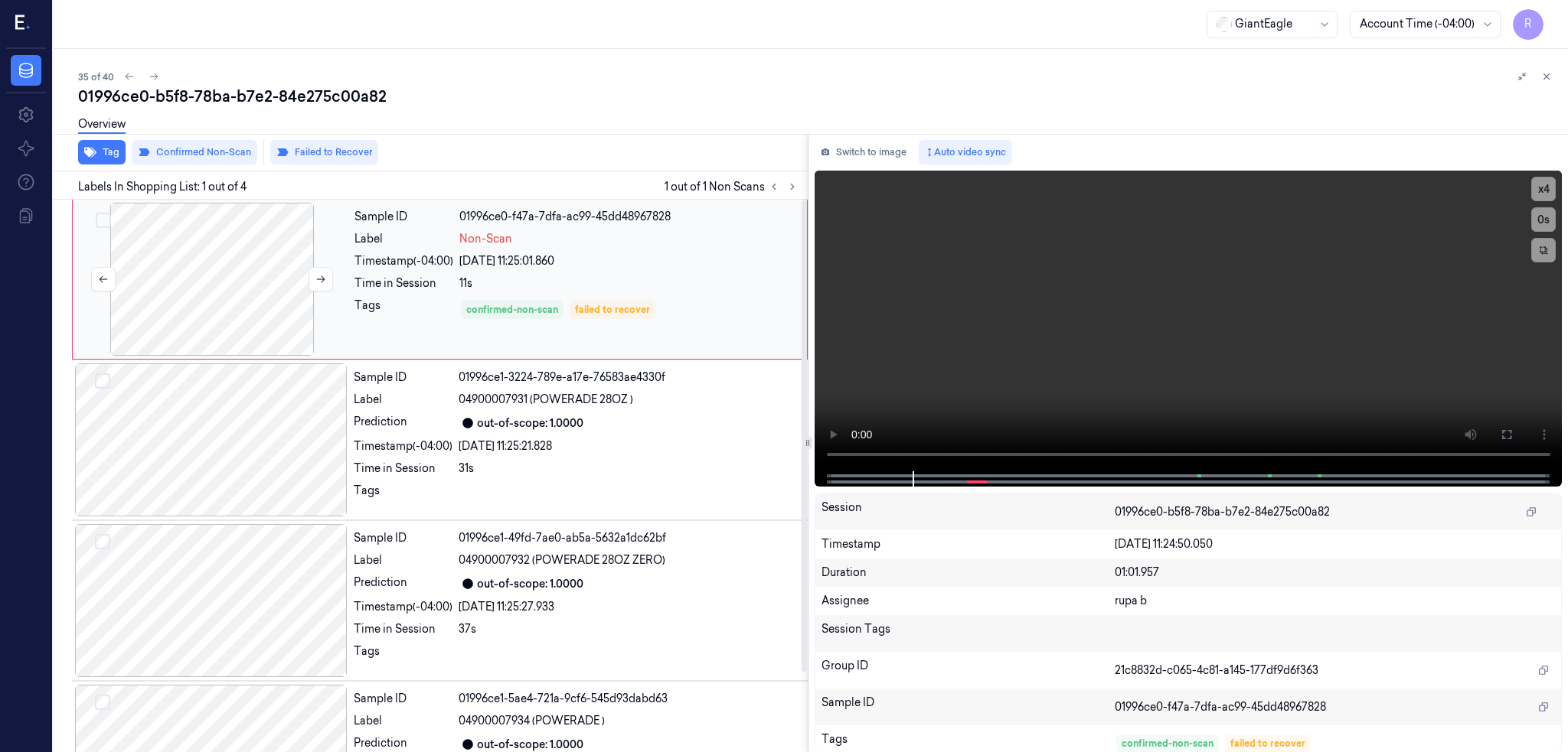
click at [227, 291] on div at bounding box center [212, 279] width 272 height 153
click at [1513, 430] on icon at bounding box center [1507, 435] width 12 height 12
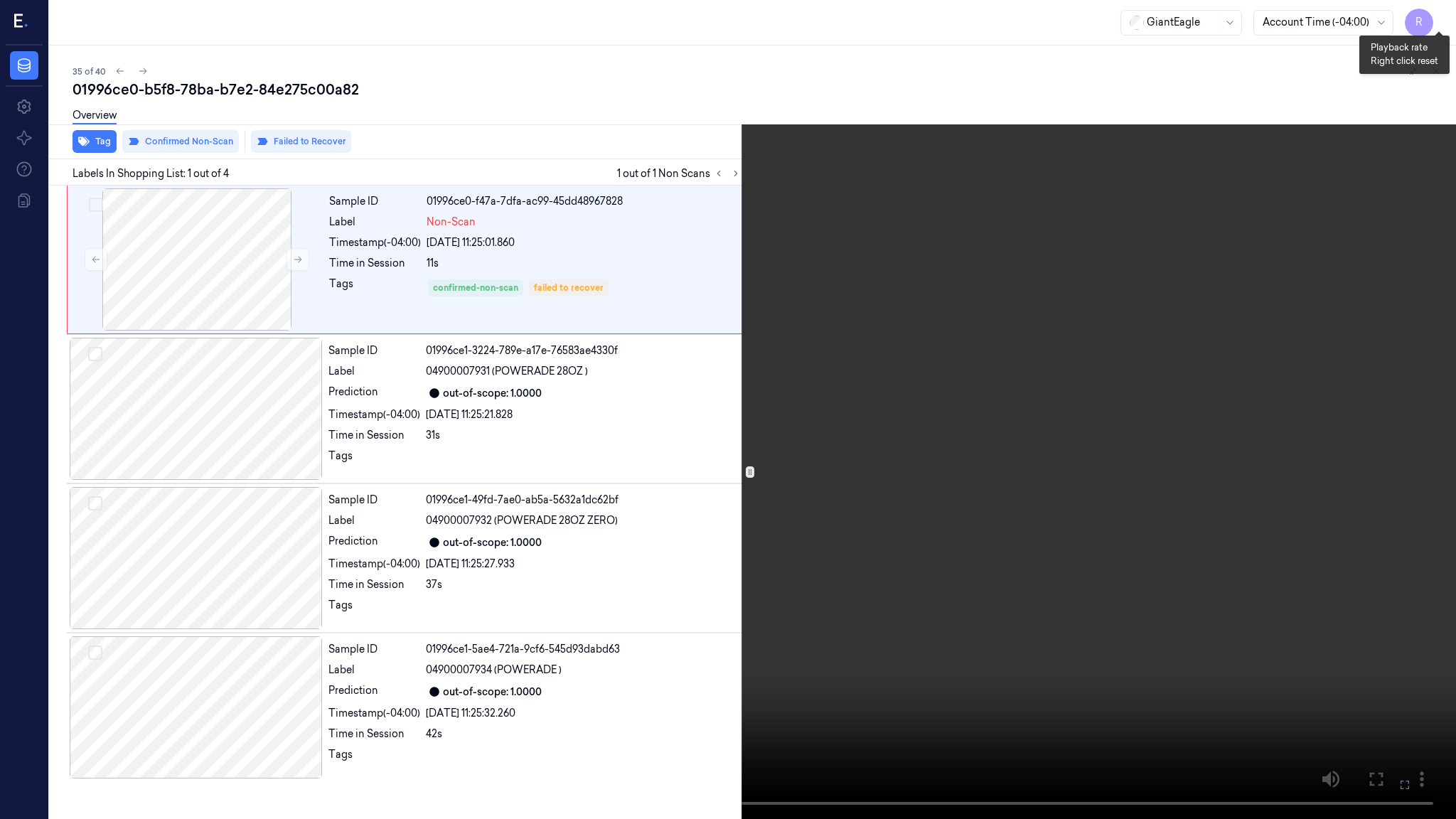
click at [1439, 21] on button "x 4" at bounding box center [1439, 17] width 23 height 23
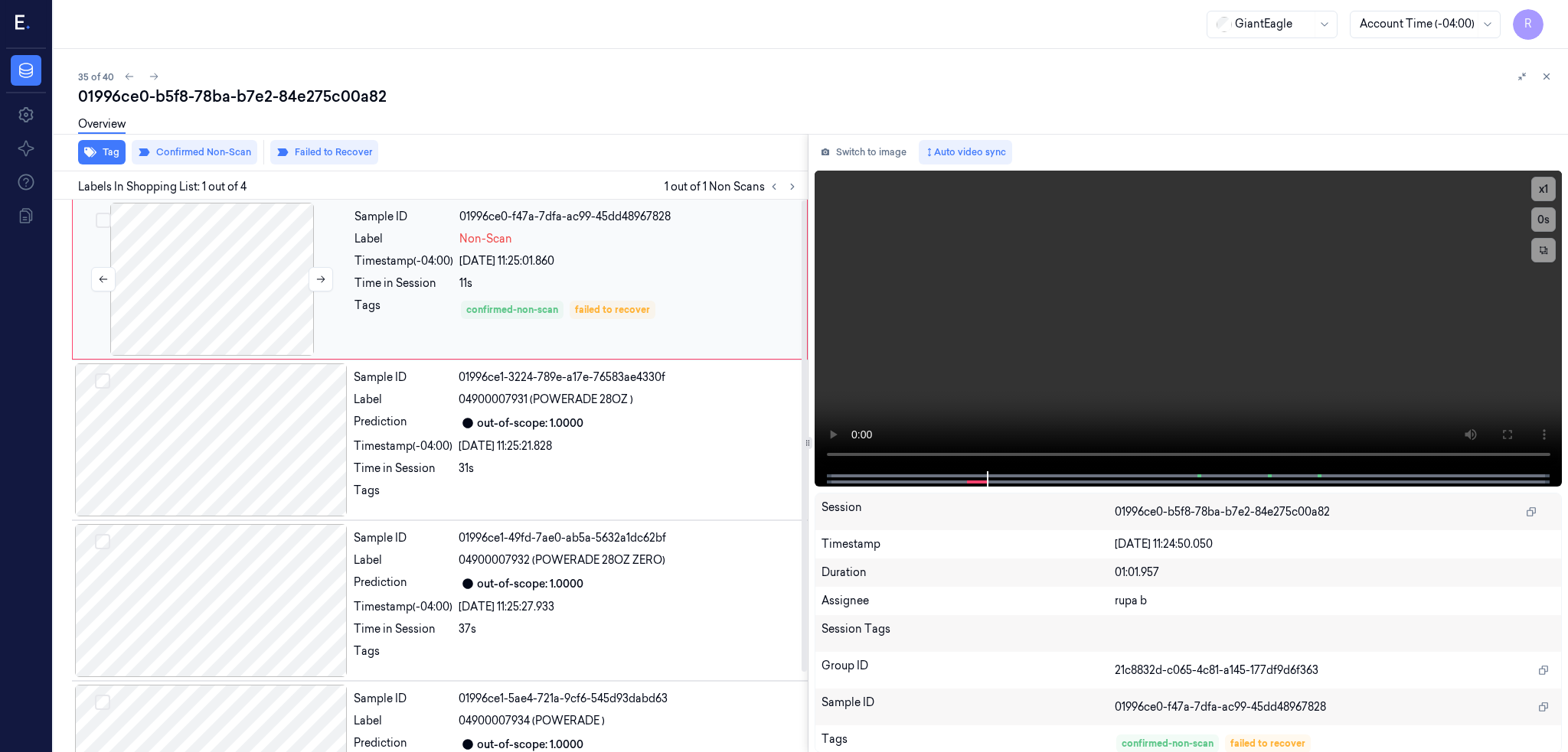
click at [253, 266] on div at bounding box center [212, 279] width 272 height 153
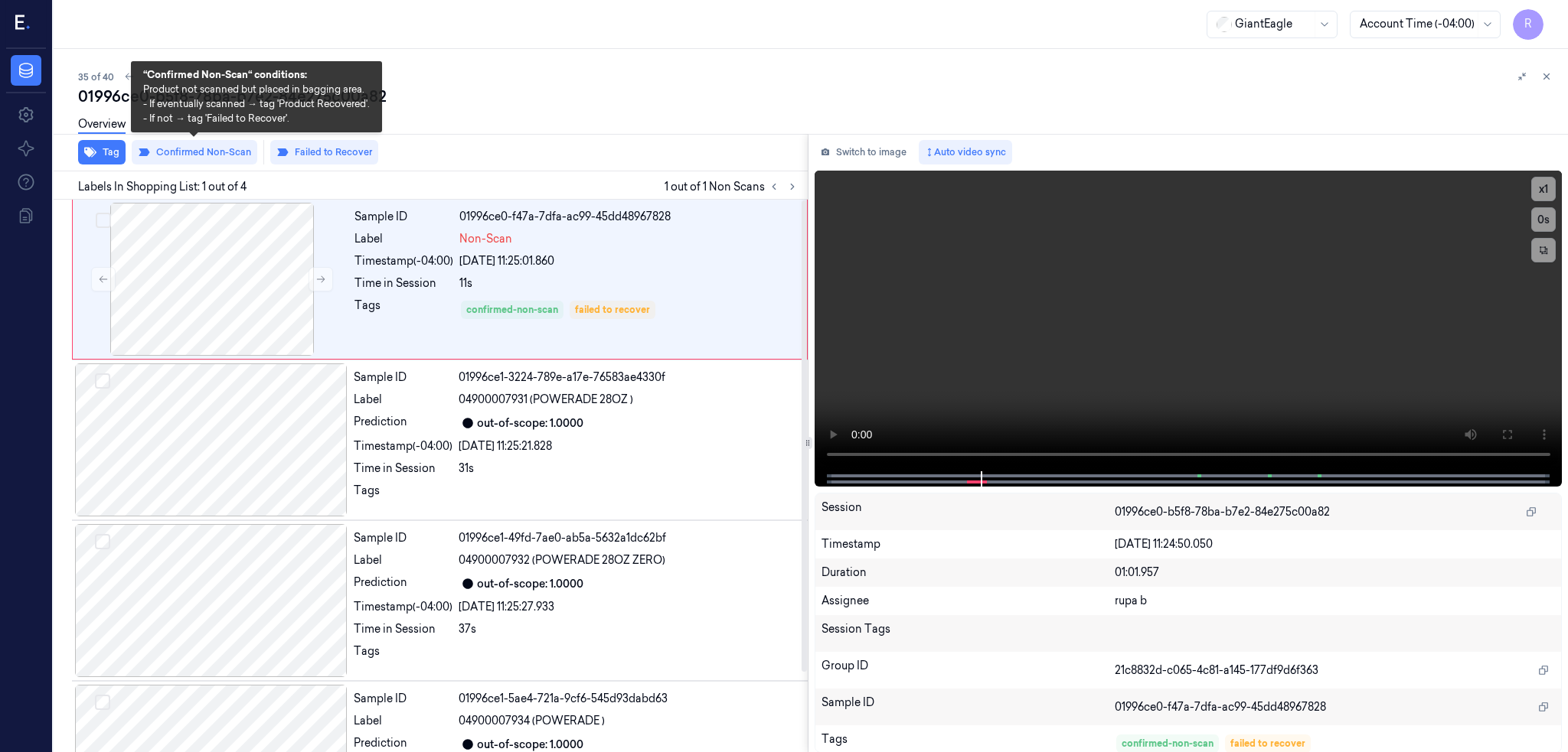
click at [180, 145] on div "Overview" at bounding box center [817, 127] width 1478 height 39
click at [199, 148] on button "Confirmed Non-Scan" at bounding box center [195, 152] width 126 height 25
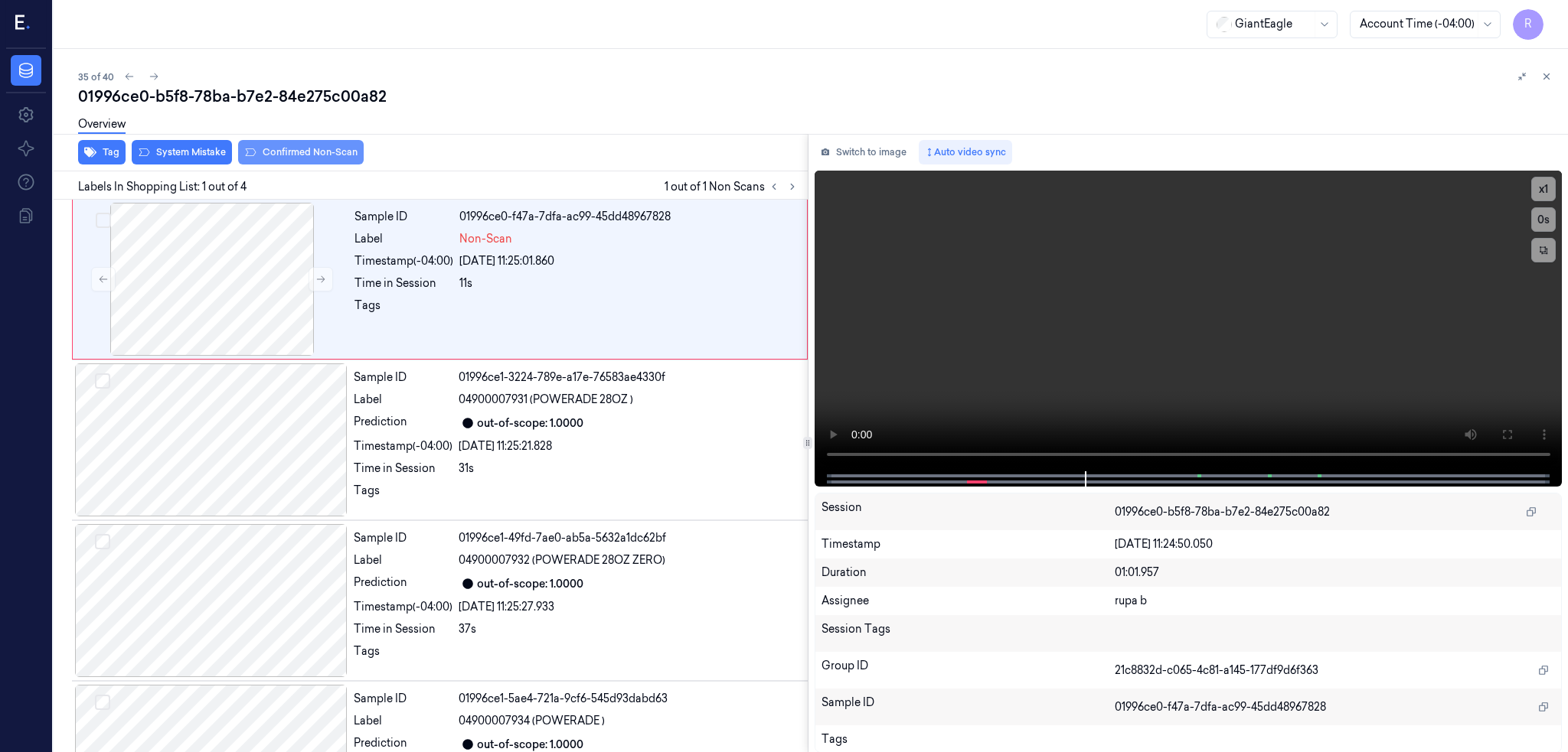
click at [199, 148] on button "System Mistake" at bounding box center [182, 152] width 100 height 25
click at [311, 91] on div "01996ce0-b5f8-78ba-b7e2-84e275c00a82" at bounding box center [817, 96] width 1478 height 21
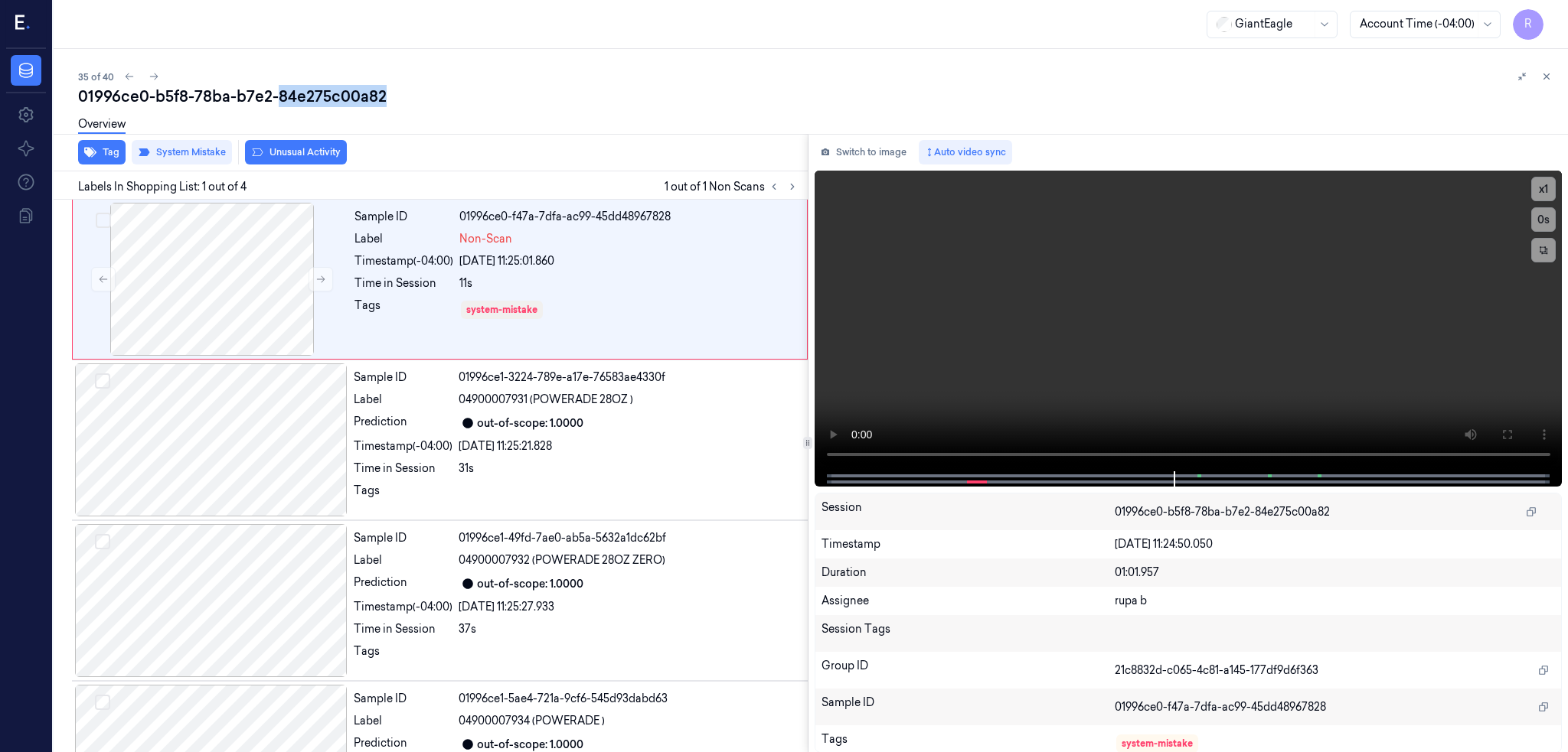
click at [311, 91] on div "01996ce0-b5f8-78ba-b7e2-84e275c00a82" at bounding box center [817, 96] width 1478 height 21
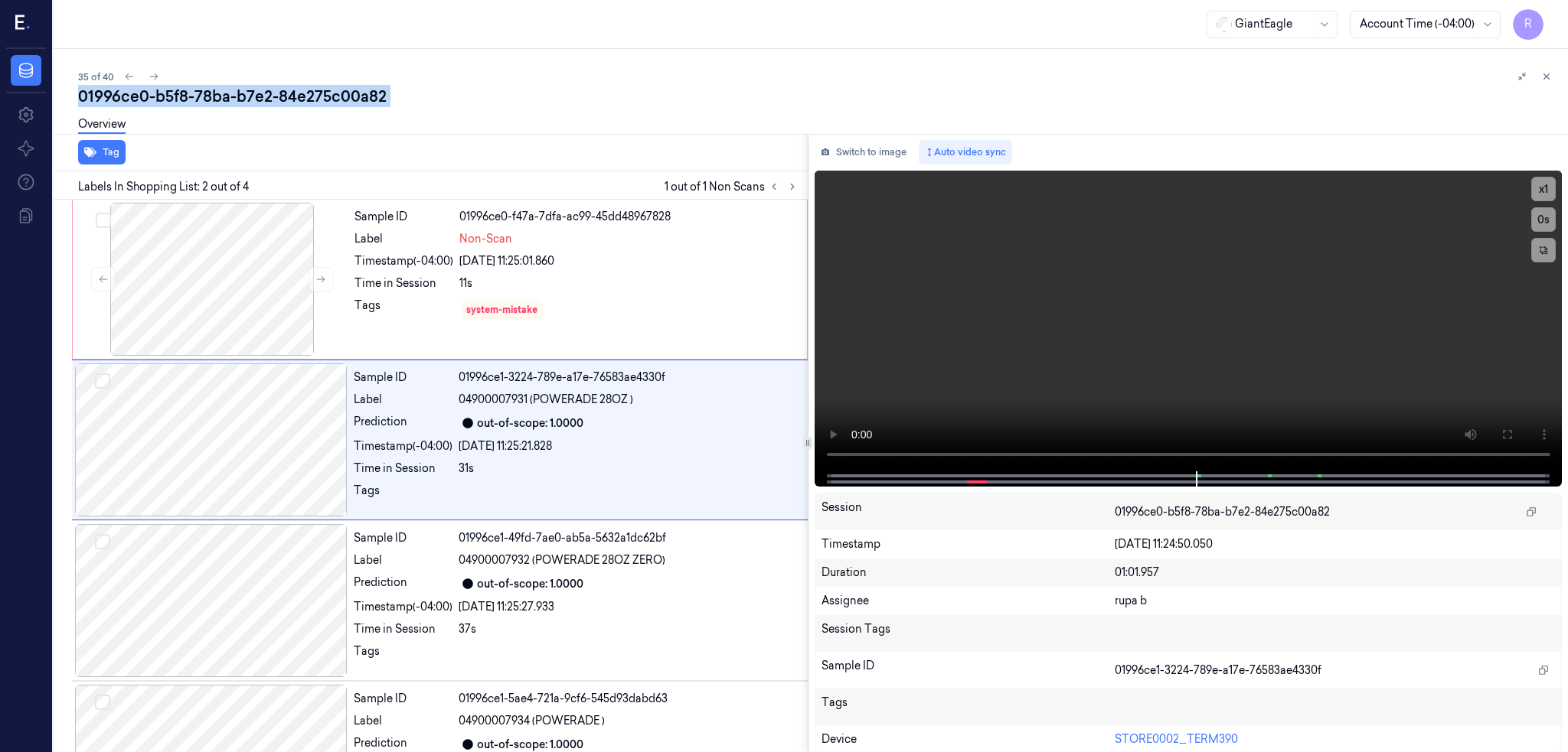
copy div "84e275c00a82"
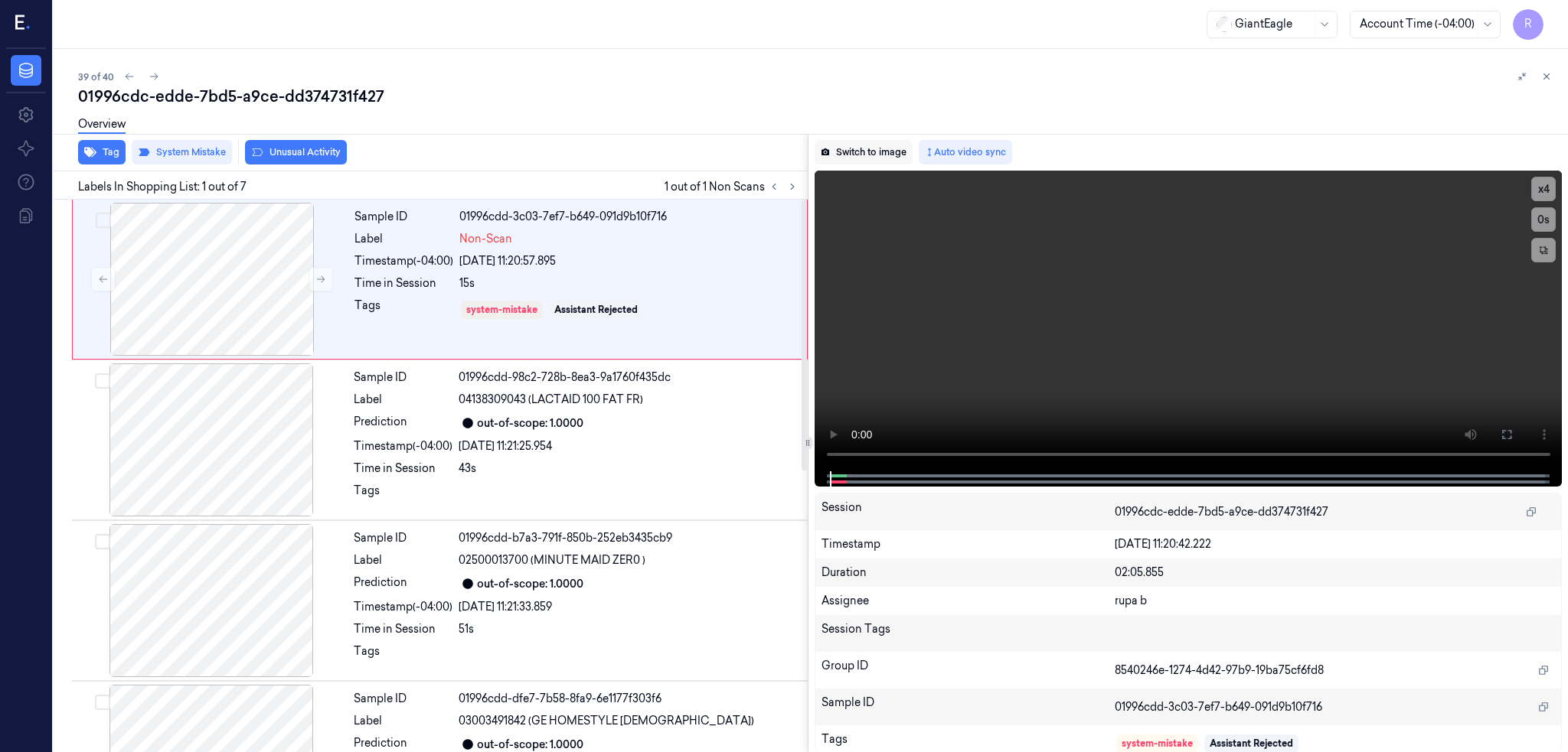
click at [883, 148] on button "Switch to image" at bounding box center [863, 152] width 98 height 25
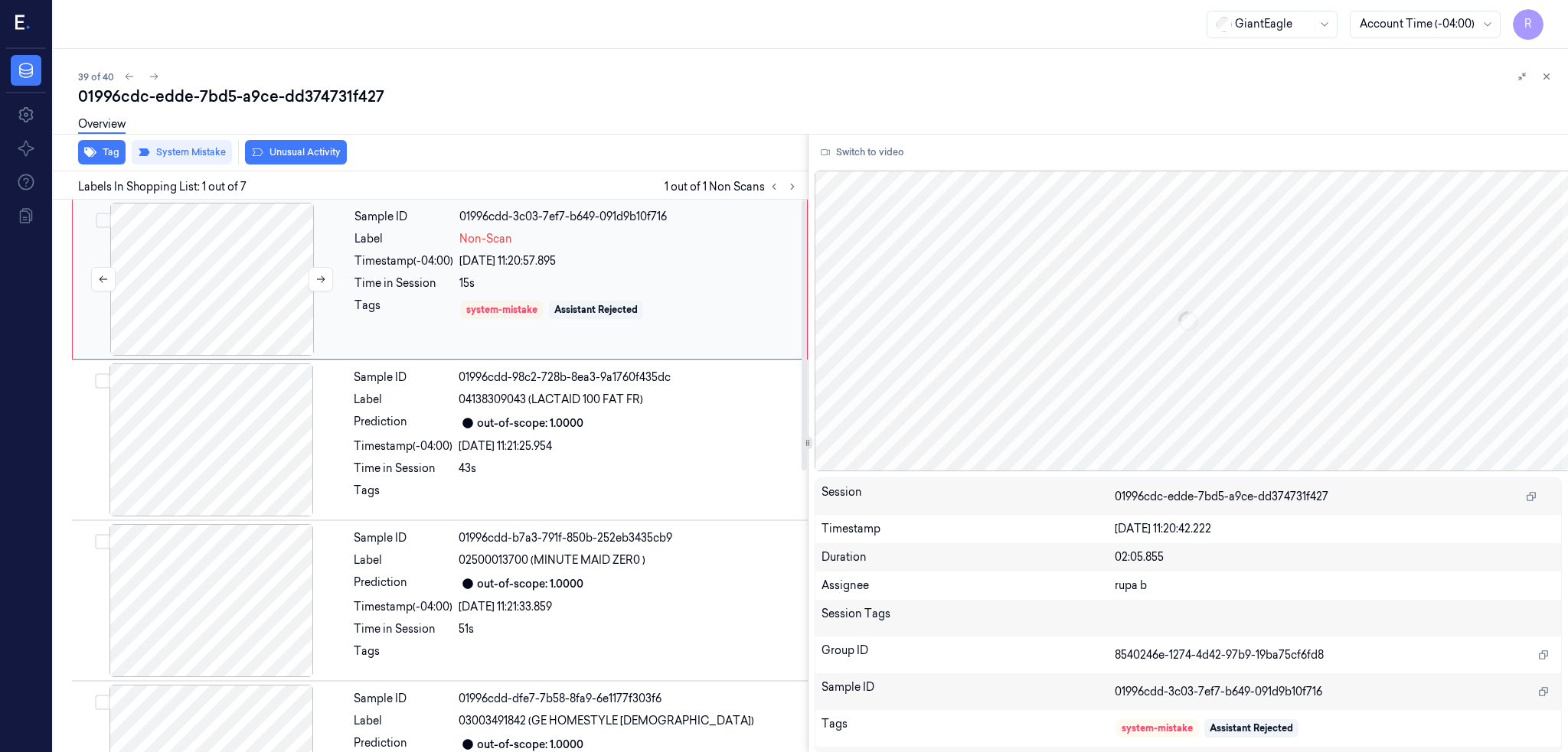
click at [228, 260] on div at bounding box center [212, 279] width 272 height 153
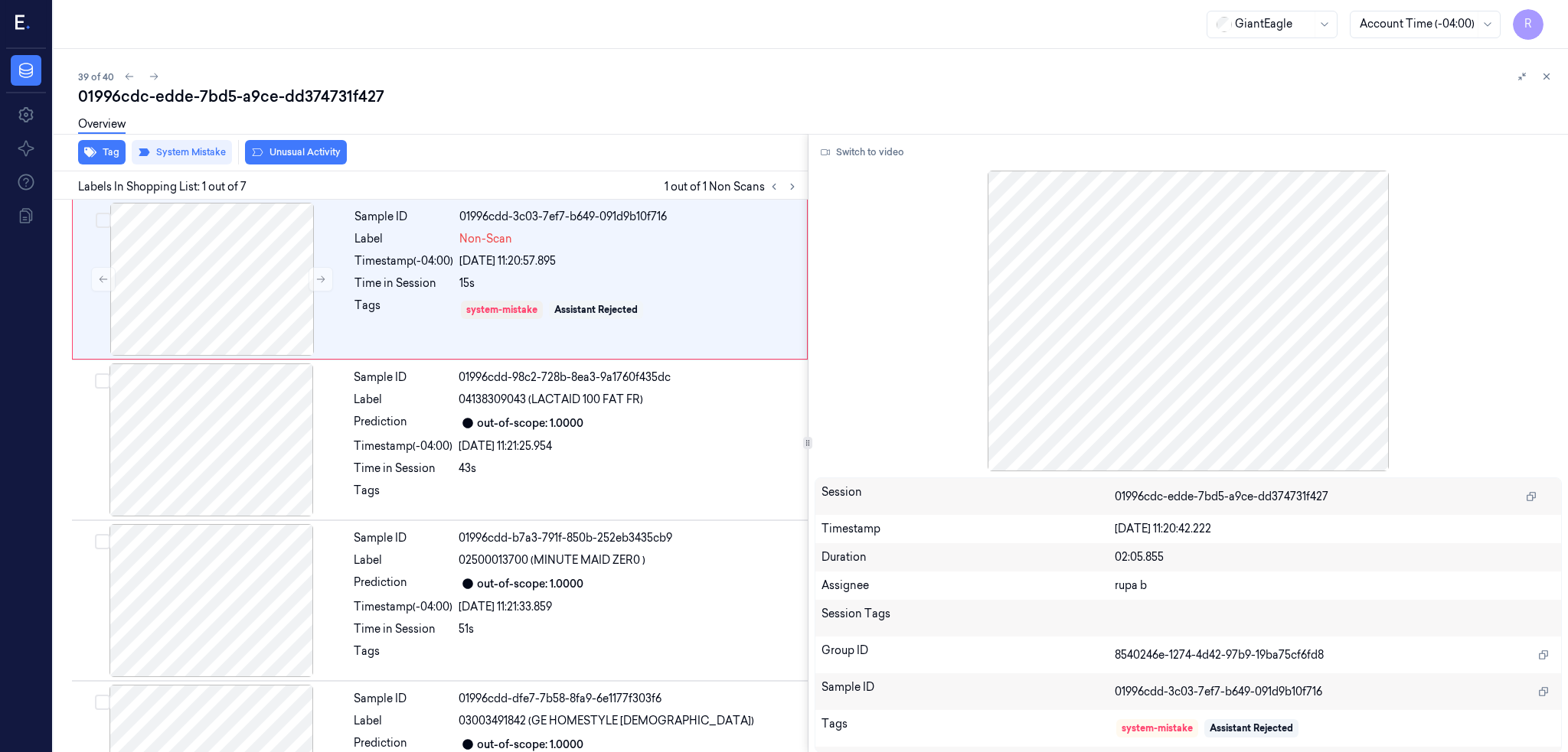
click at [1229, 350] on div at bounding box center [1188, 322] width 748 height 301
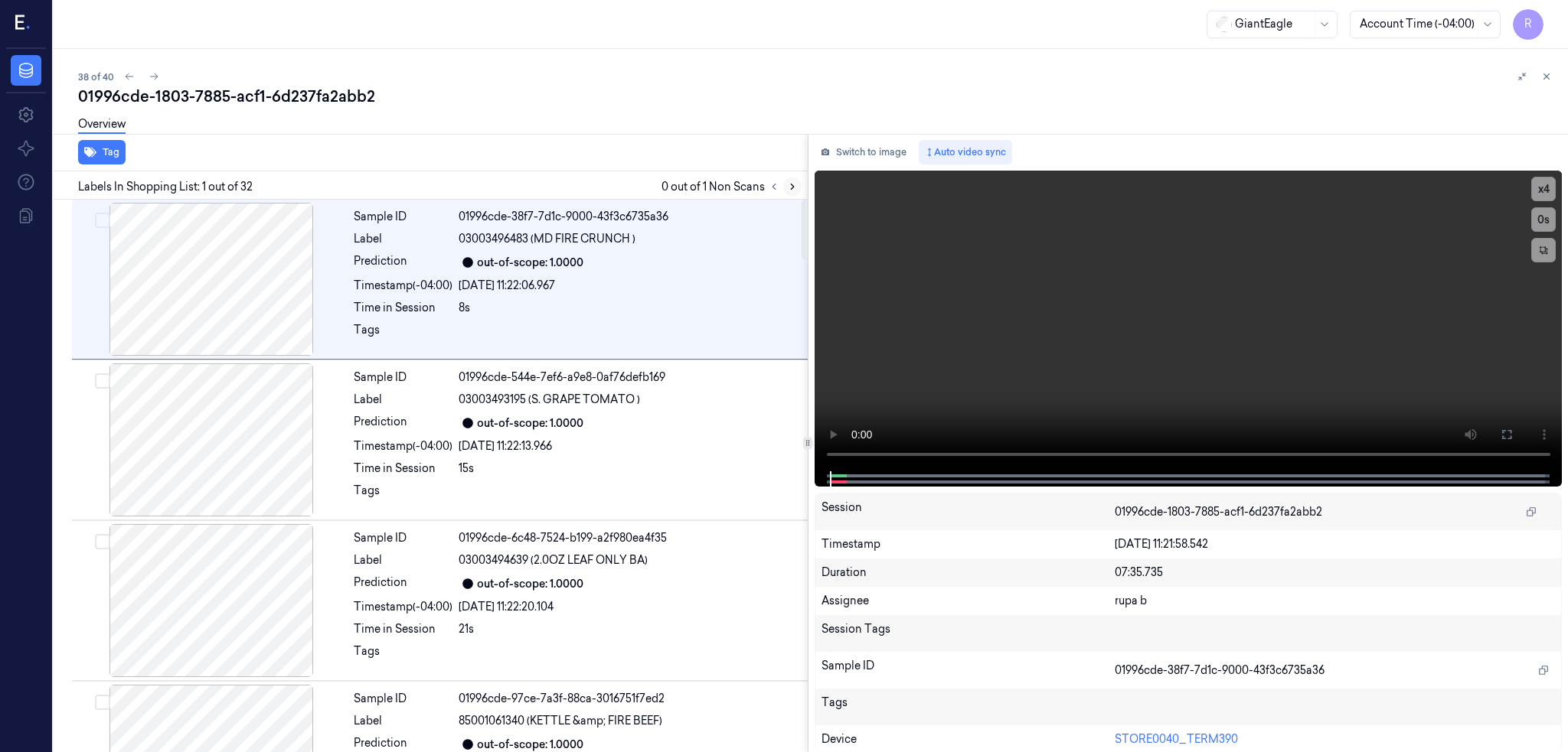
click at [798, 181] on icon at bounding box center [792, 186] width 11 height 11
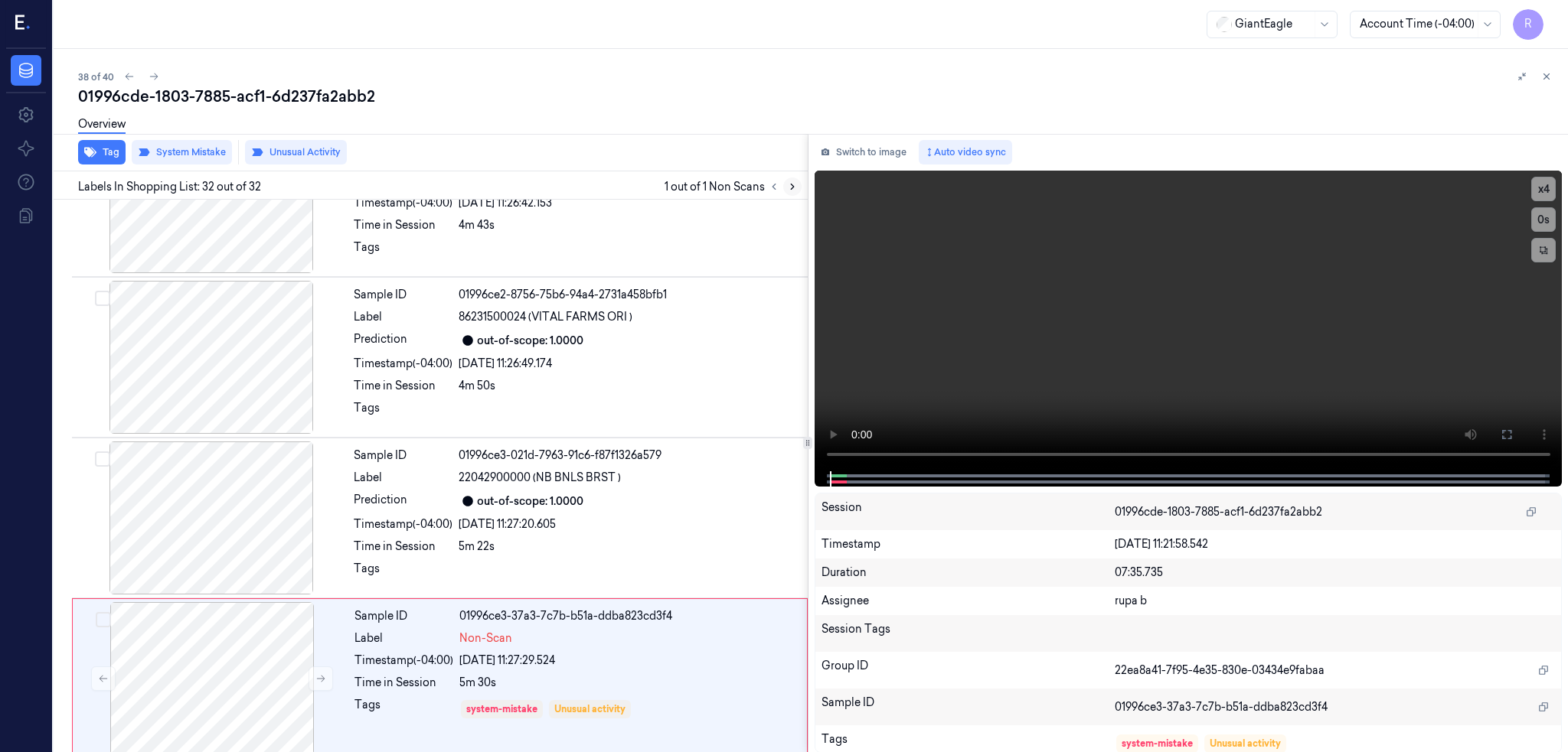
scroll to position [4598, 0]
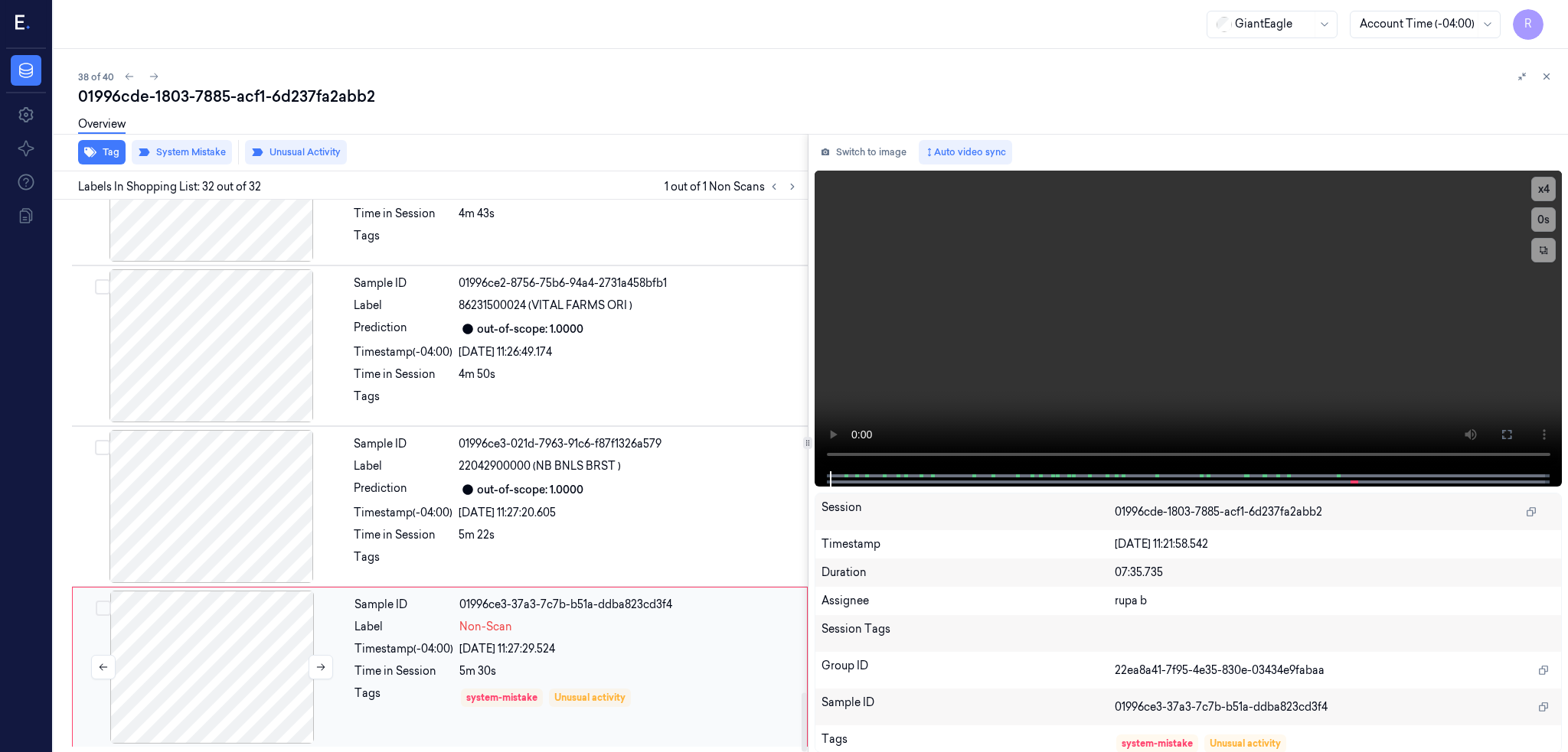
click at [225, 692] on div at bounding box center [212, 668] width 272 height 153
click at [164, 544] on div at bounding box center [211, 507] width 272 height 153
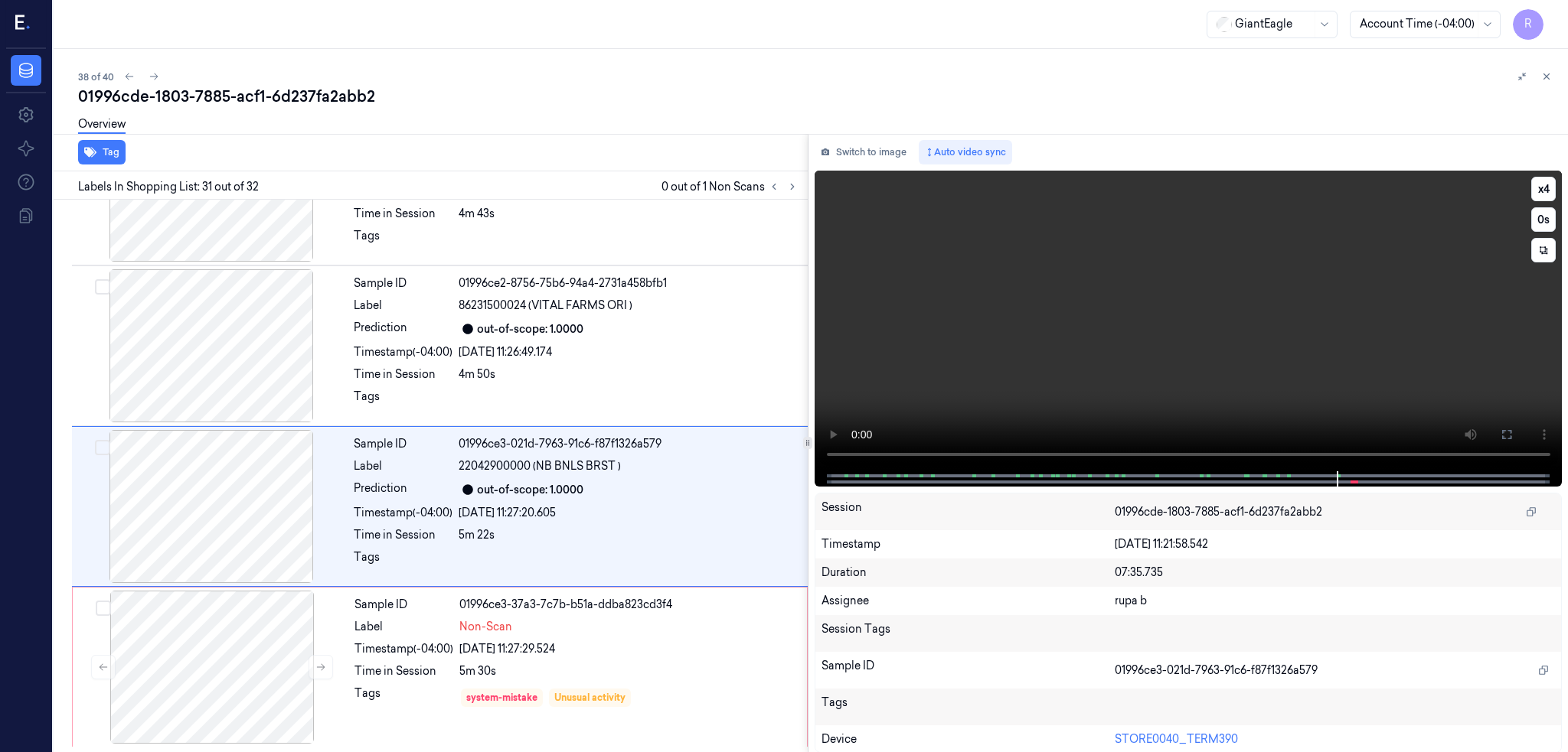
click at [1351, 387] on video at bounding box center [1188, 322] width 748 height 301
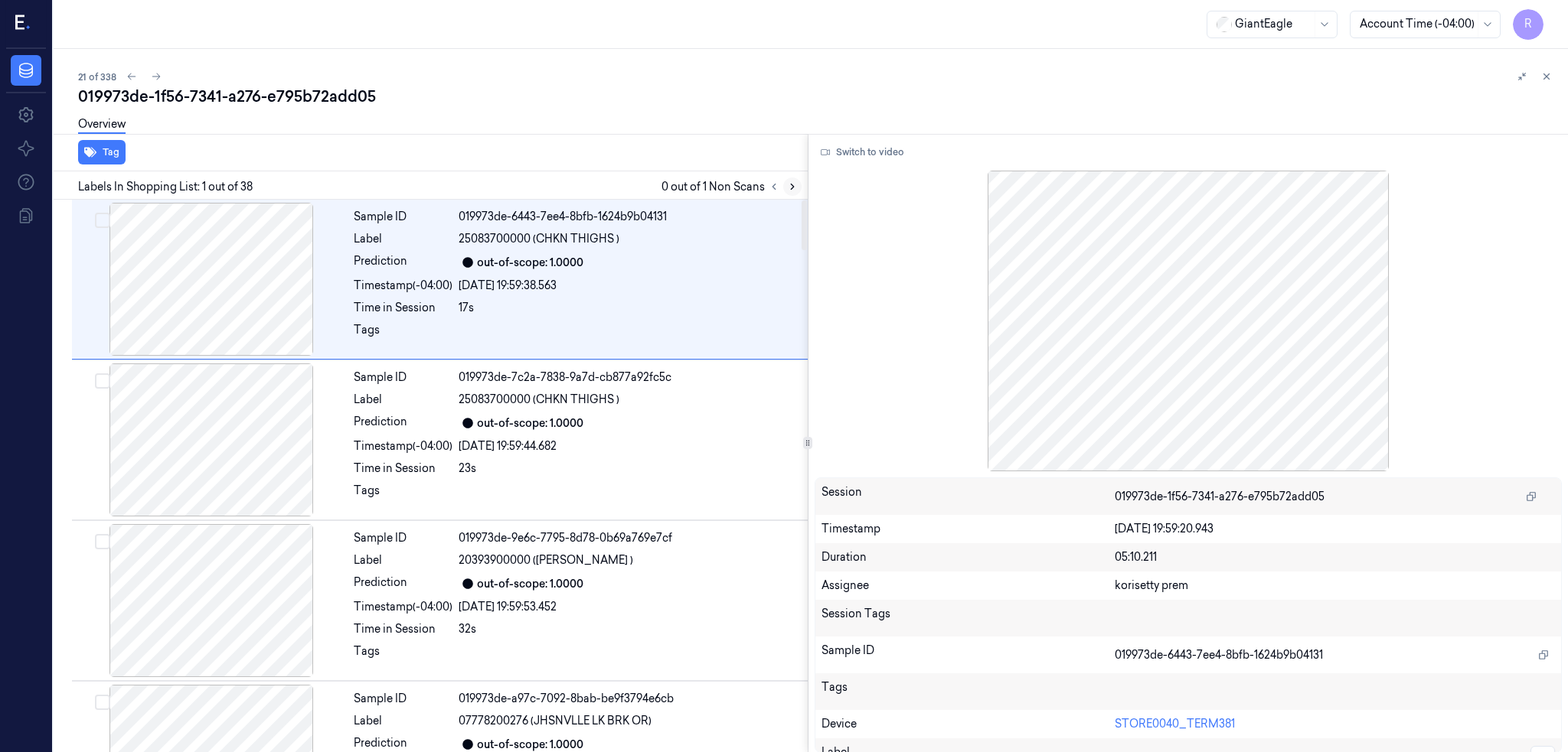
click at [794, 185] on icon at bounding box center [792, 187] width 3 height 5
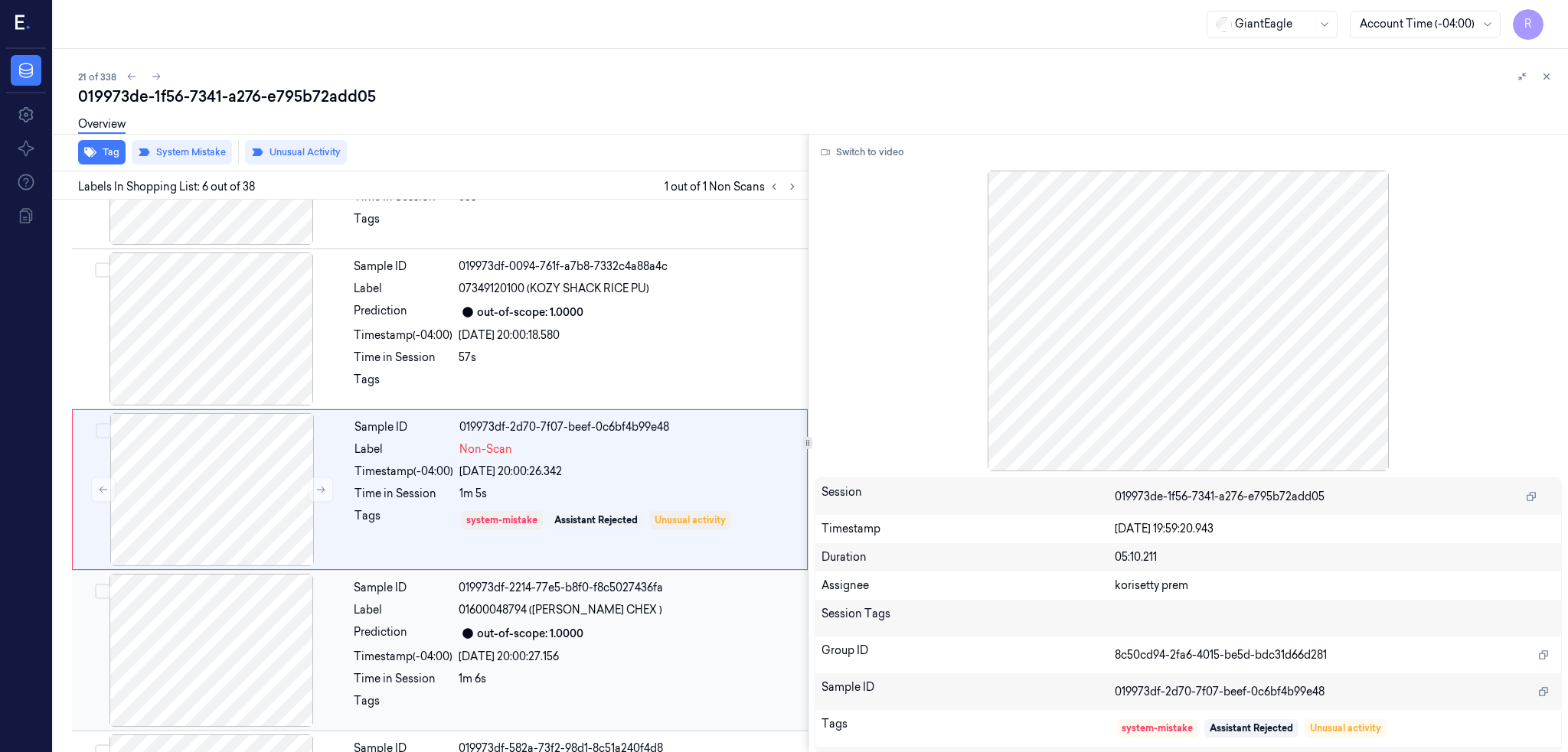
scroll to position [607, 0]
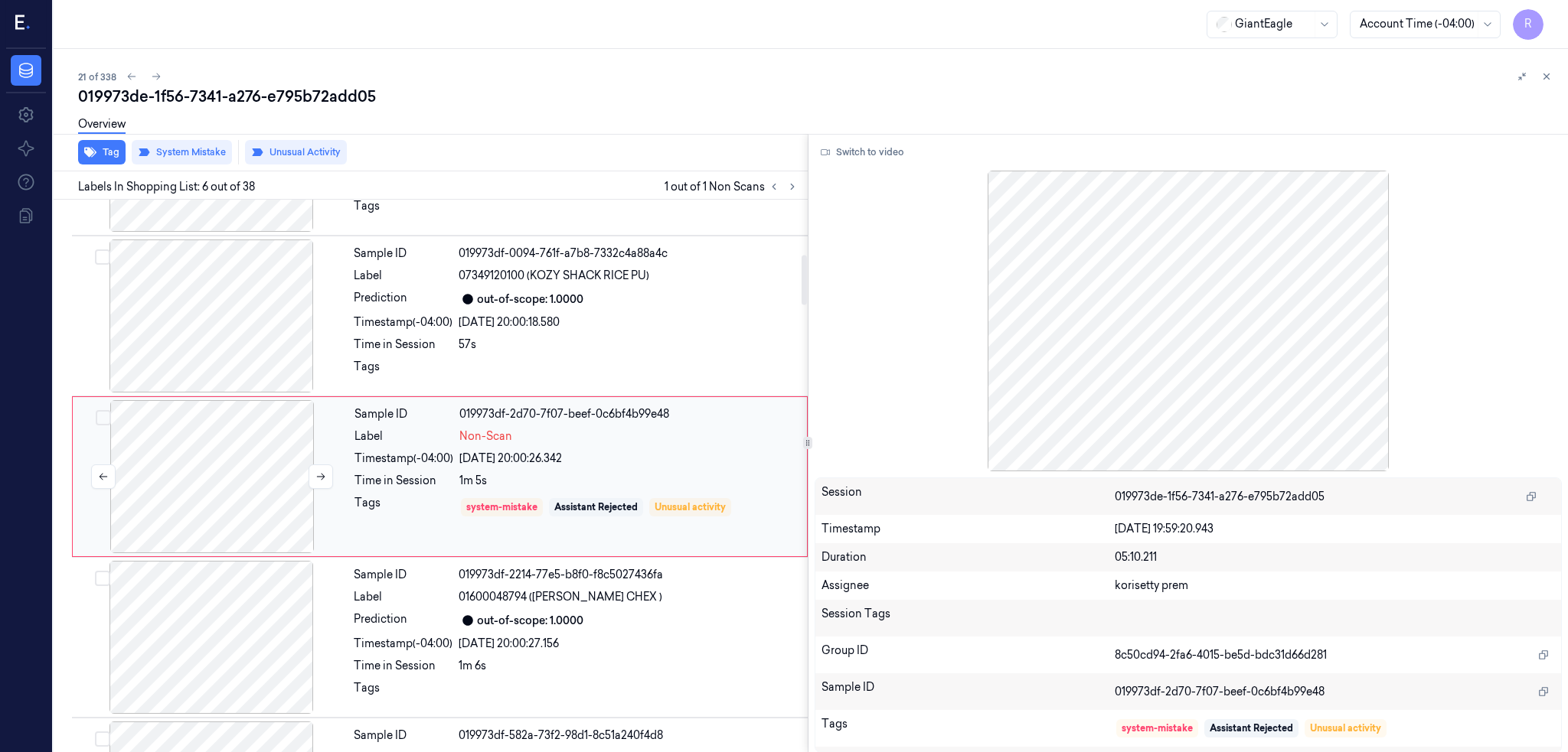
click at [142, 477] on div at bounding box center [212, 477] width 272 height 153
click at [321, 477] on icon at bounding box center [321, 476] width 11 height 11
click at [220, 348] on div at bounding box center [211, 316] width 272 height 153
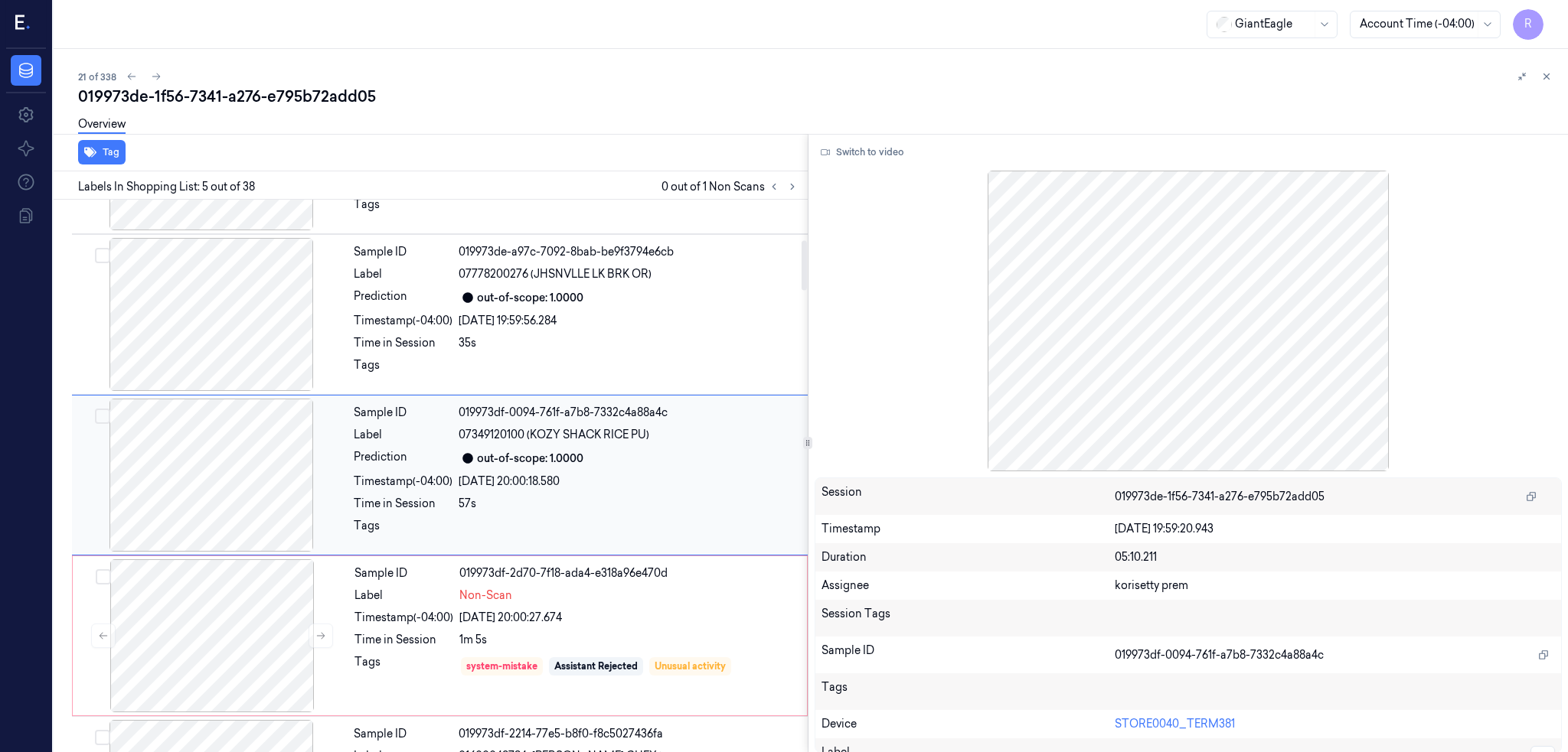
scroll to position [446, 0]
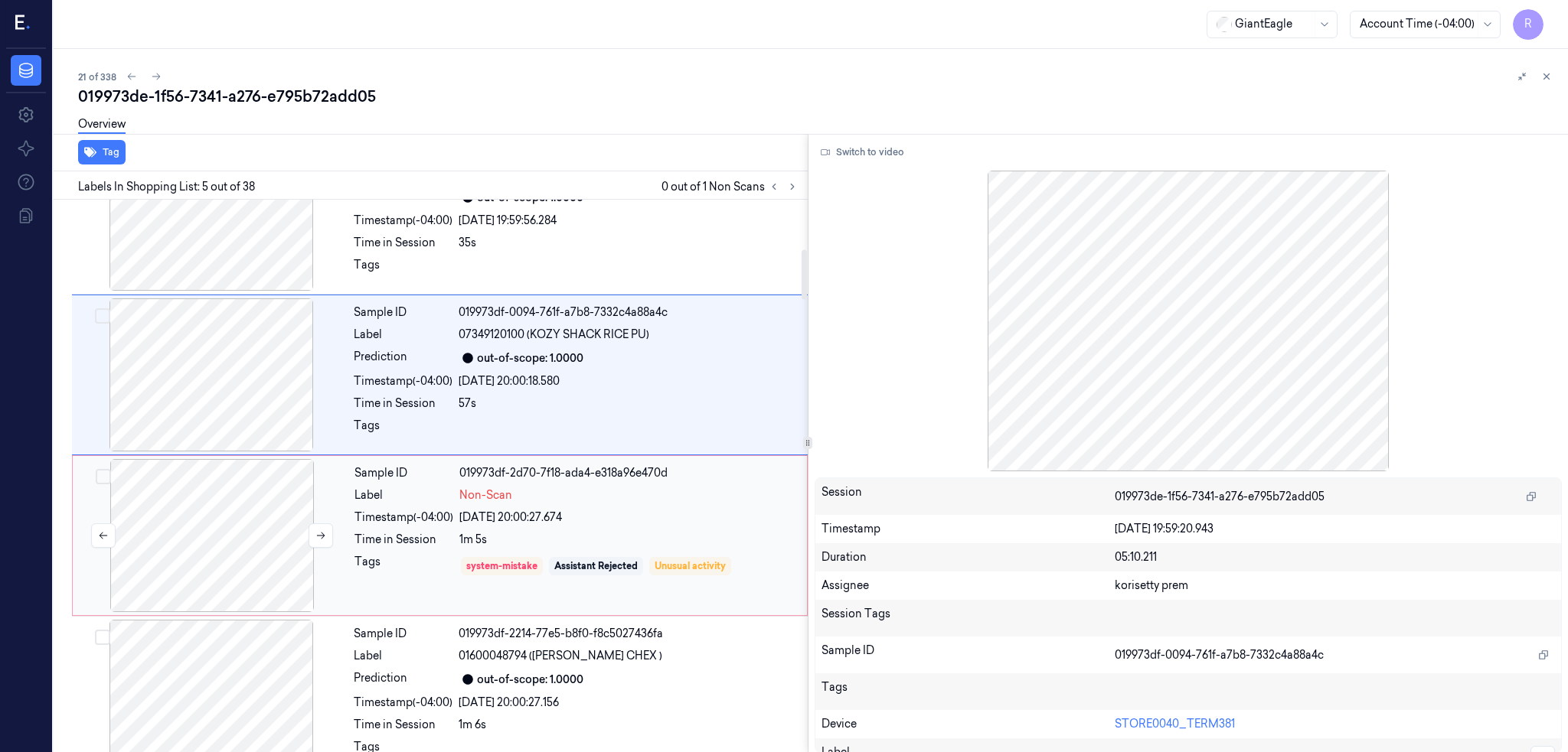
click at [214, 491] on div at bounding box center [212, 536] width 272 height 153
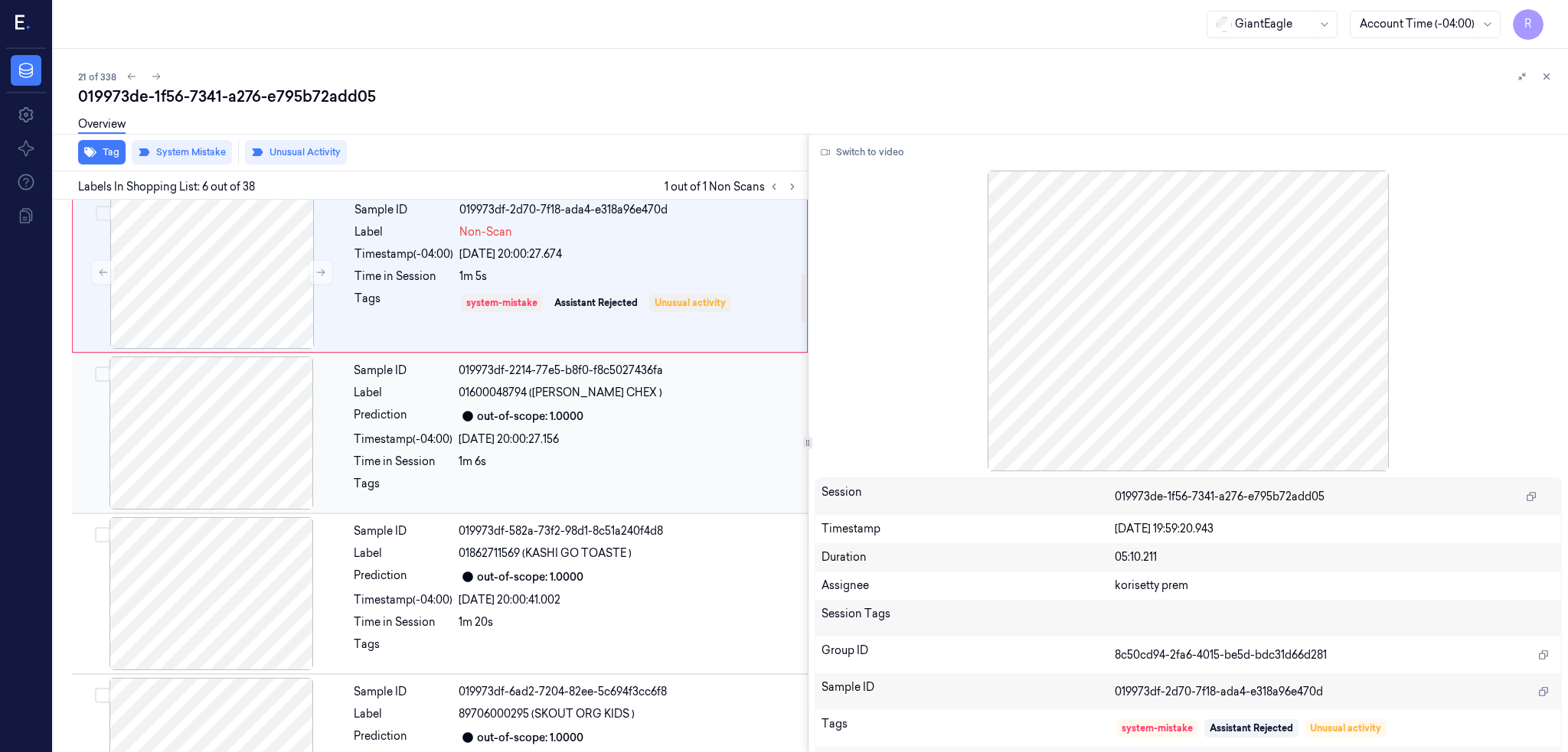
click at [222, 438] on div at bounding box center [211, 433] width 272 height 153
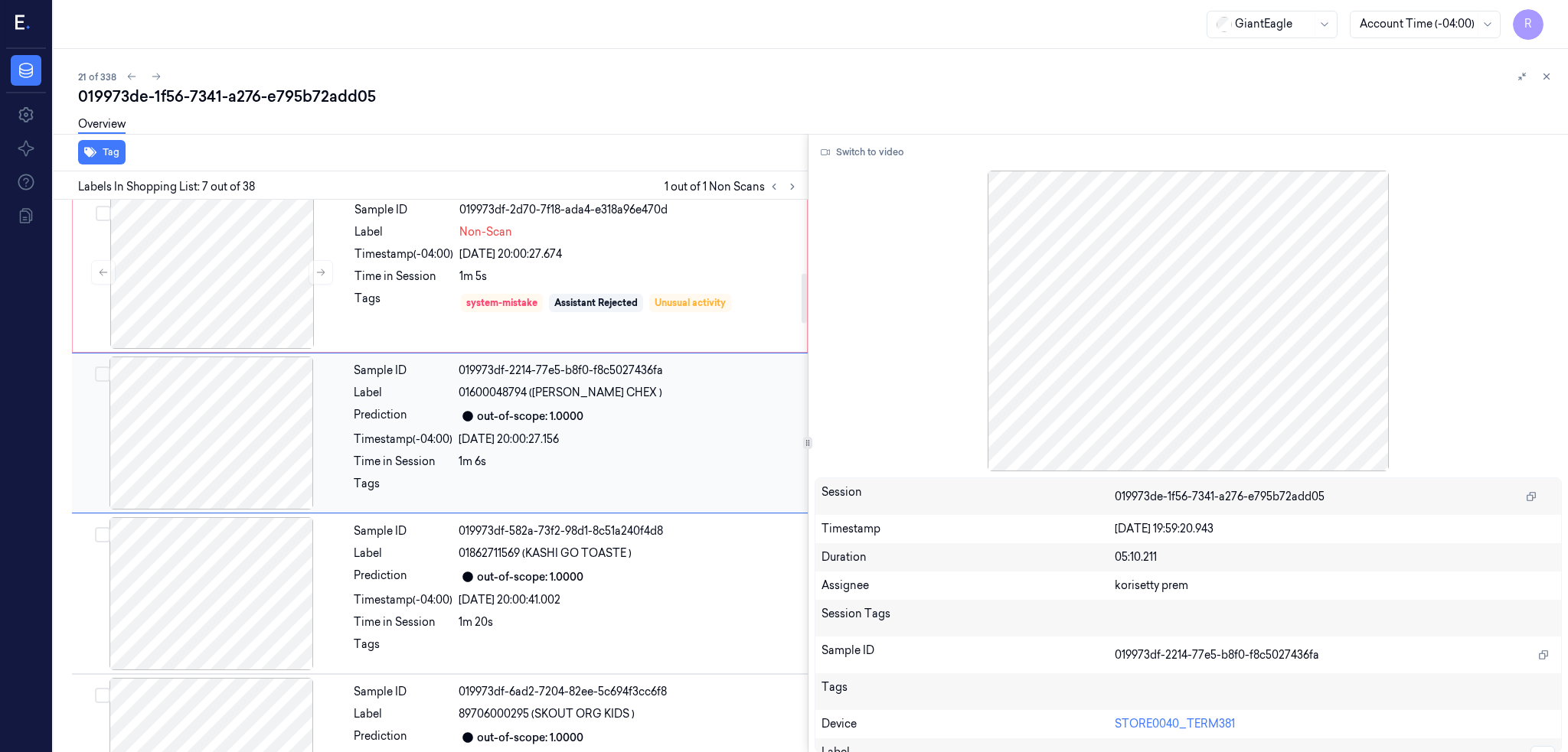
scroll to position [767, 0]
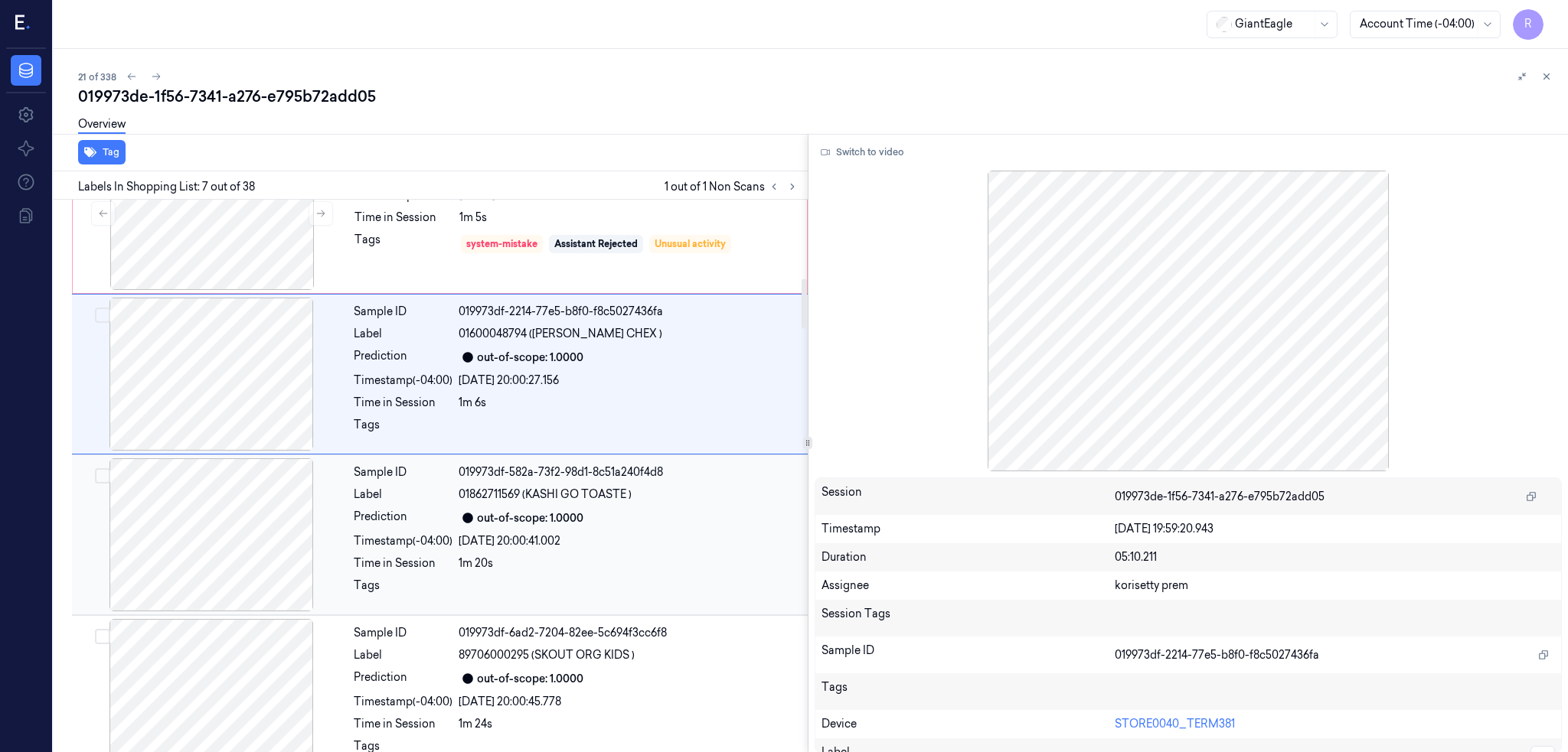
click at [231, 481] on div at bounding box center [211, 535] width 272 height 153
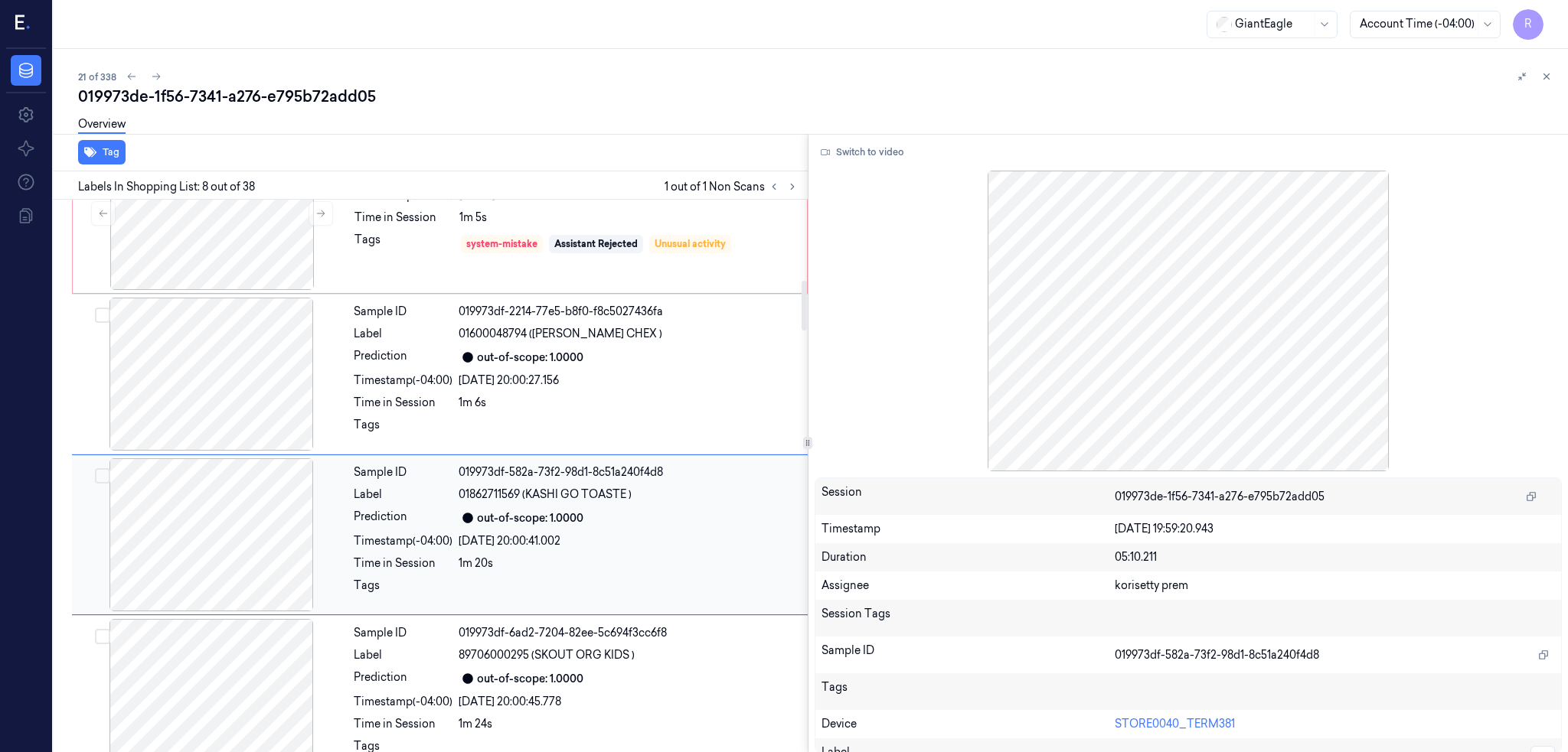
scroll to position [928, 0]
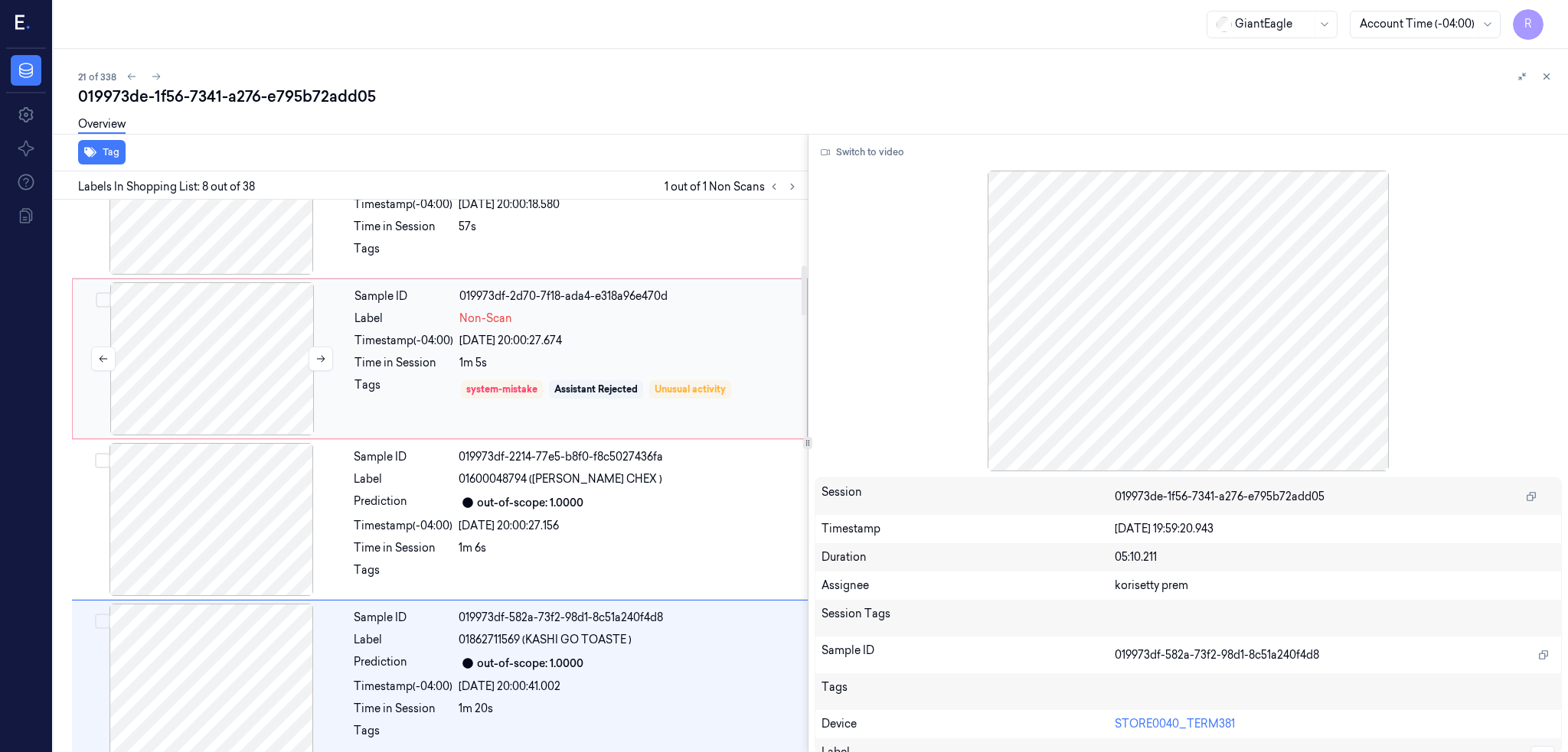
click at [197, 360] on div at bounding box center [212, 359] width 272 height 153
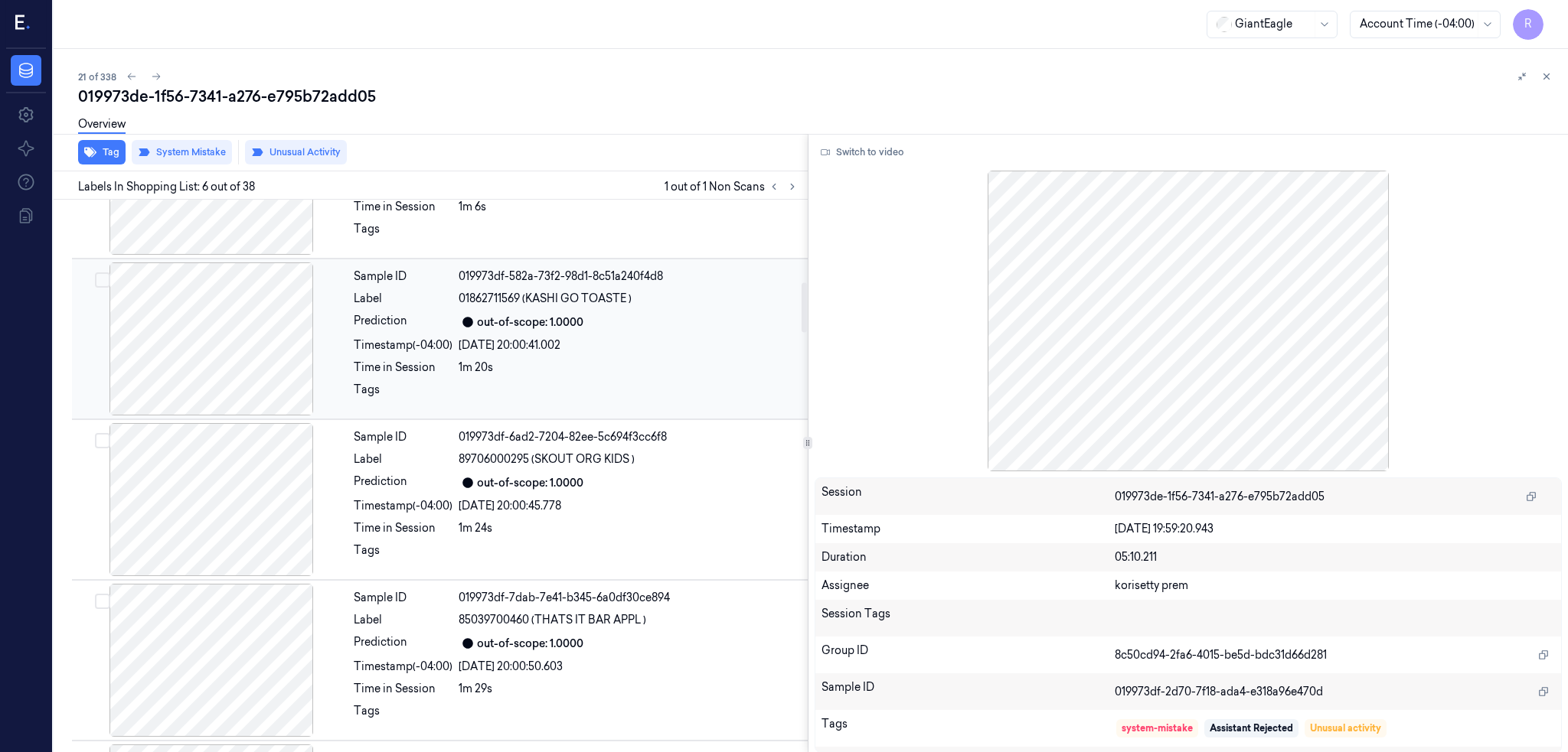
scroll to position [913, 0]
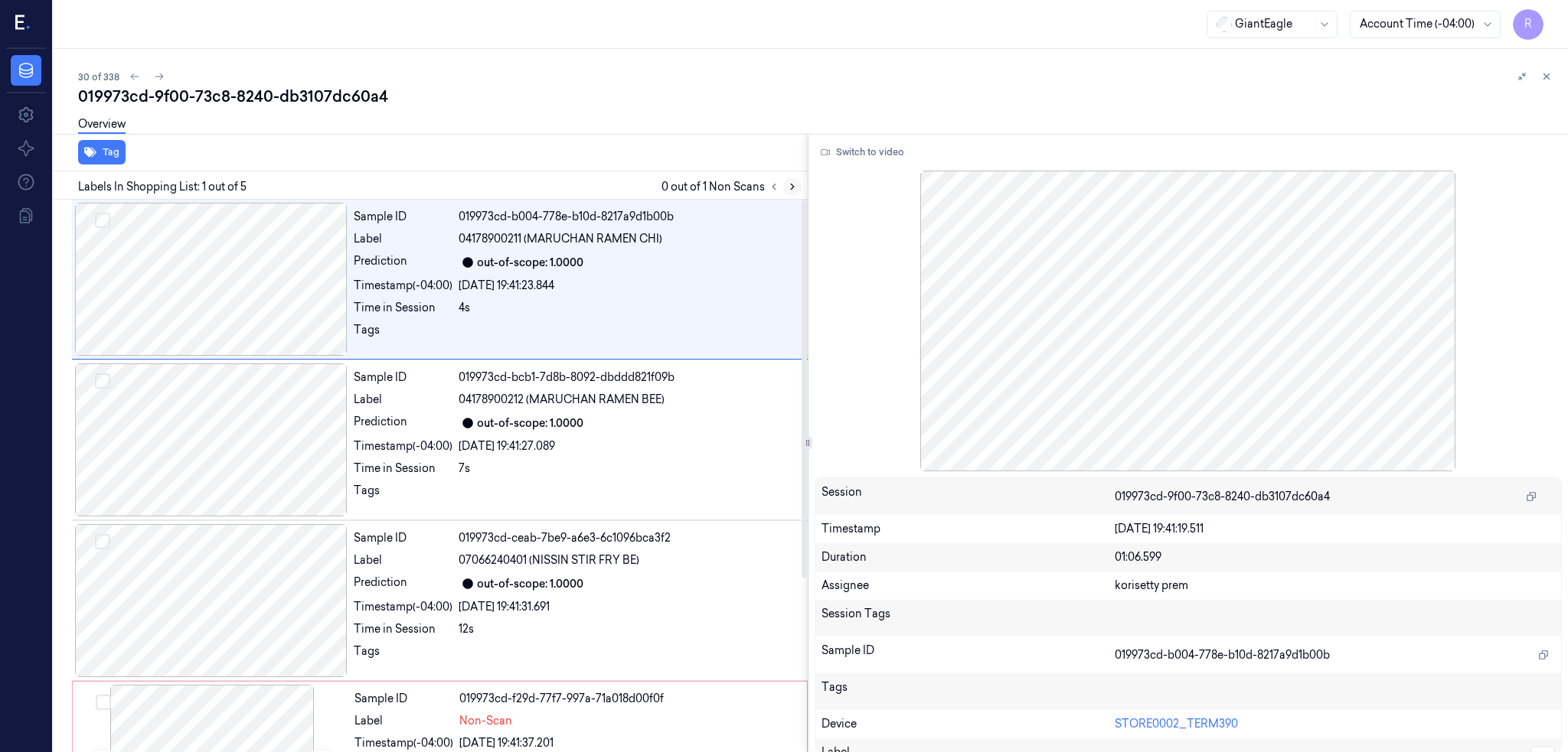
click at [801, 179] on button at bounding box center [792, 187] width 19 height 19
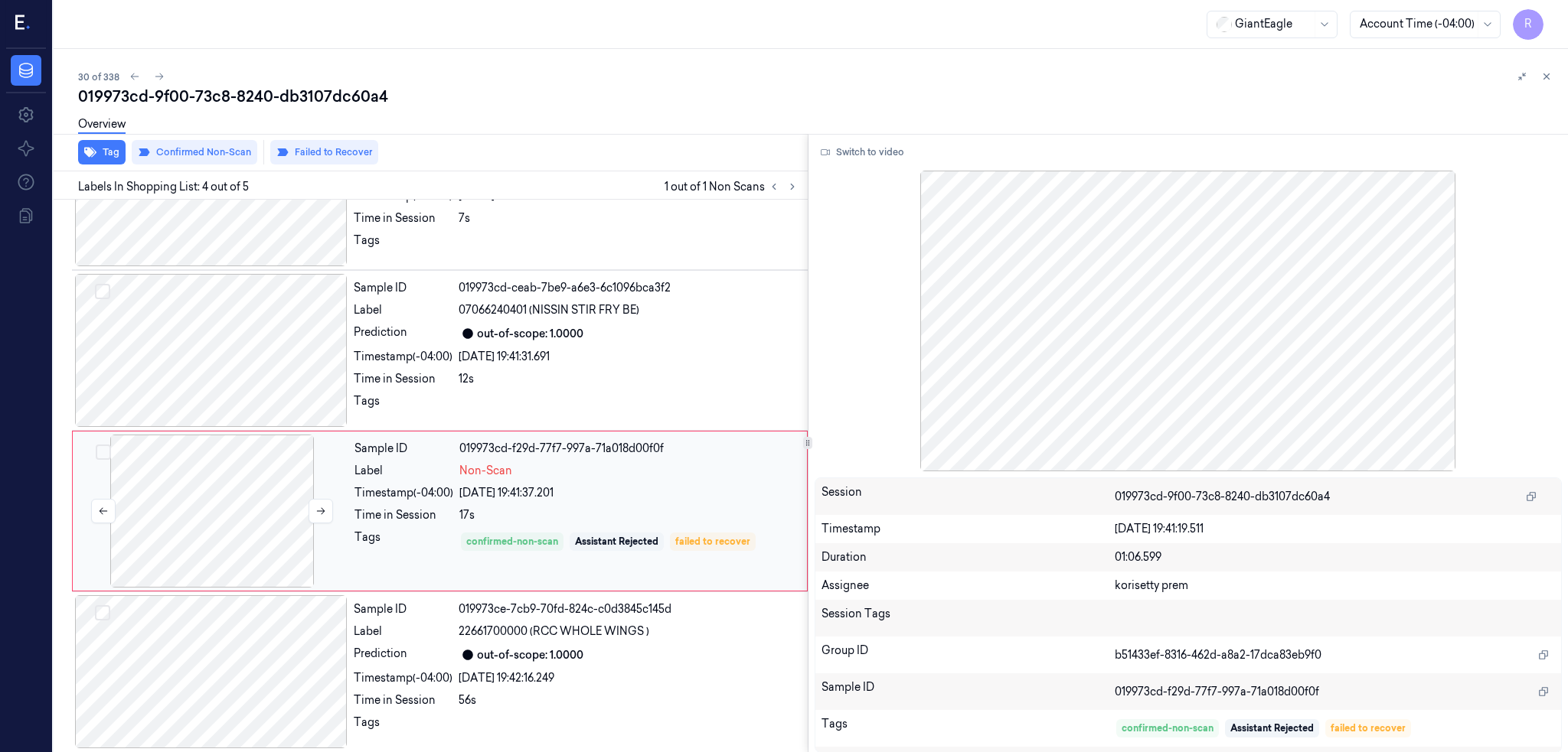
scroll to position [255, 0]
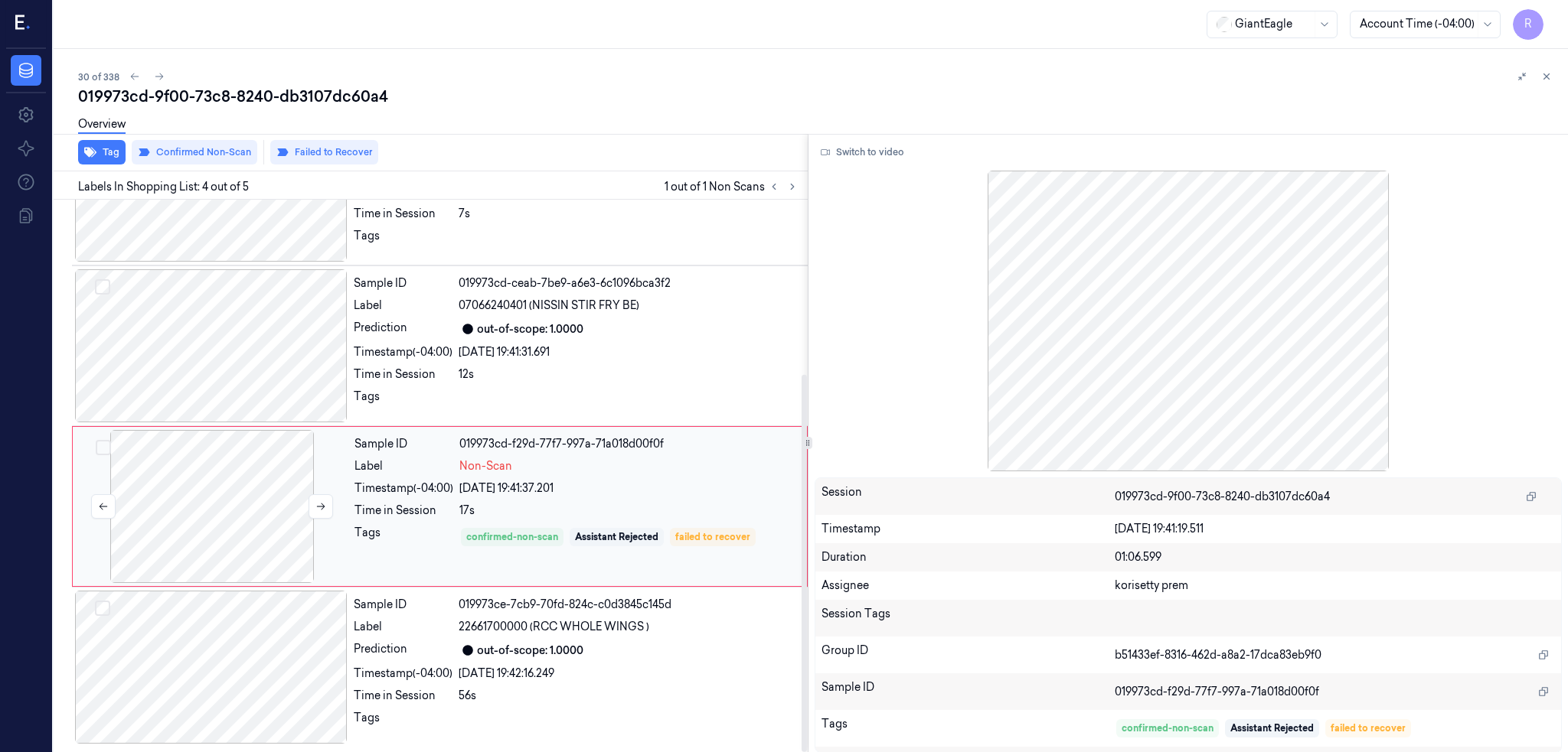
click at [192, 516] on div at bounding box center [212, 507] width 272 height 153
click at [226, 303] on div at bounding box center [211, 346] width 272 height 153
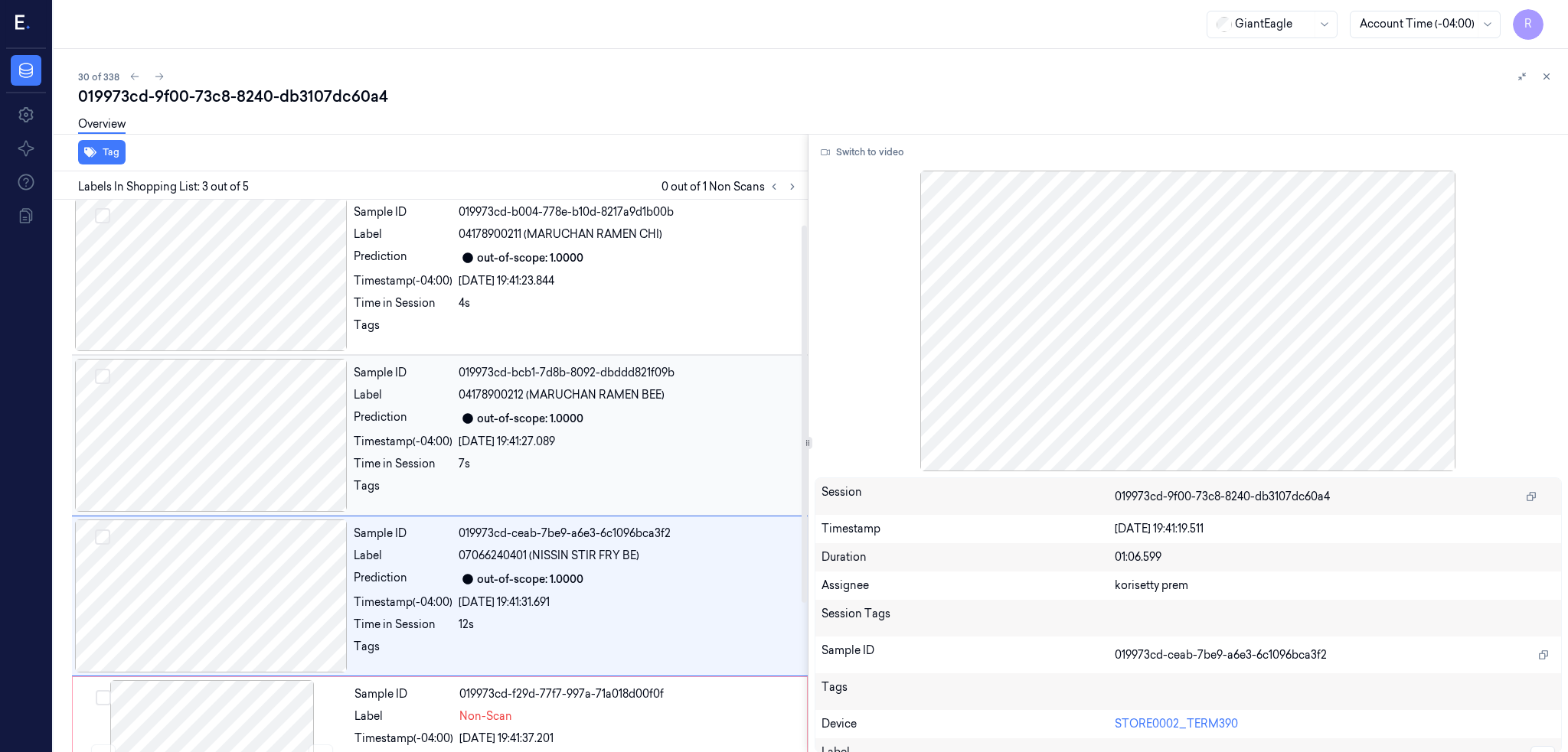
scroll to position [0, 0]
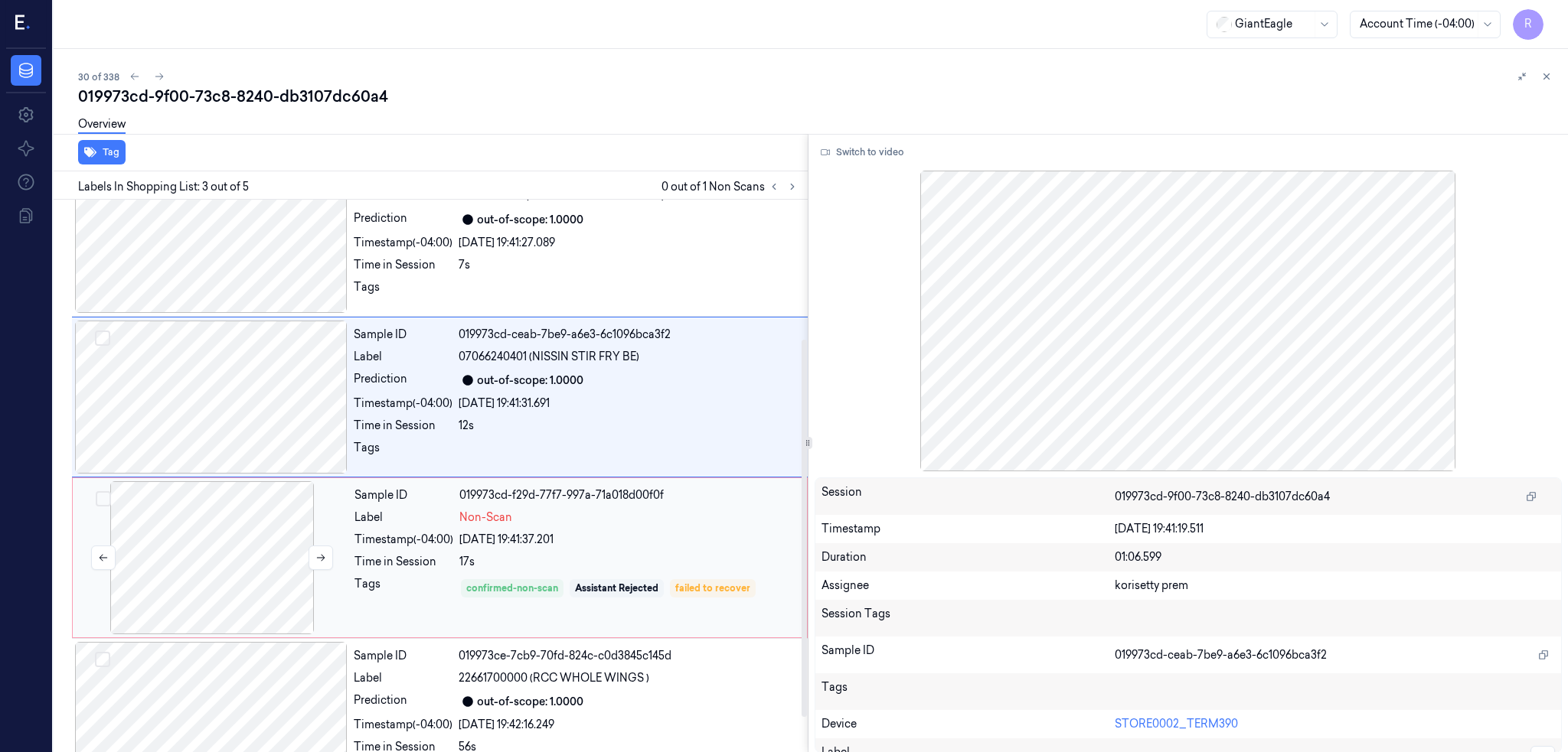
click at [220, 555] on div at bounding box center [212, 558] width 272 height 153
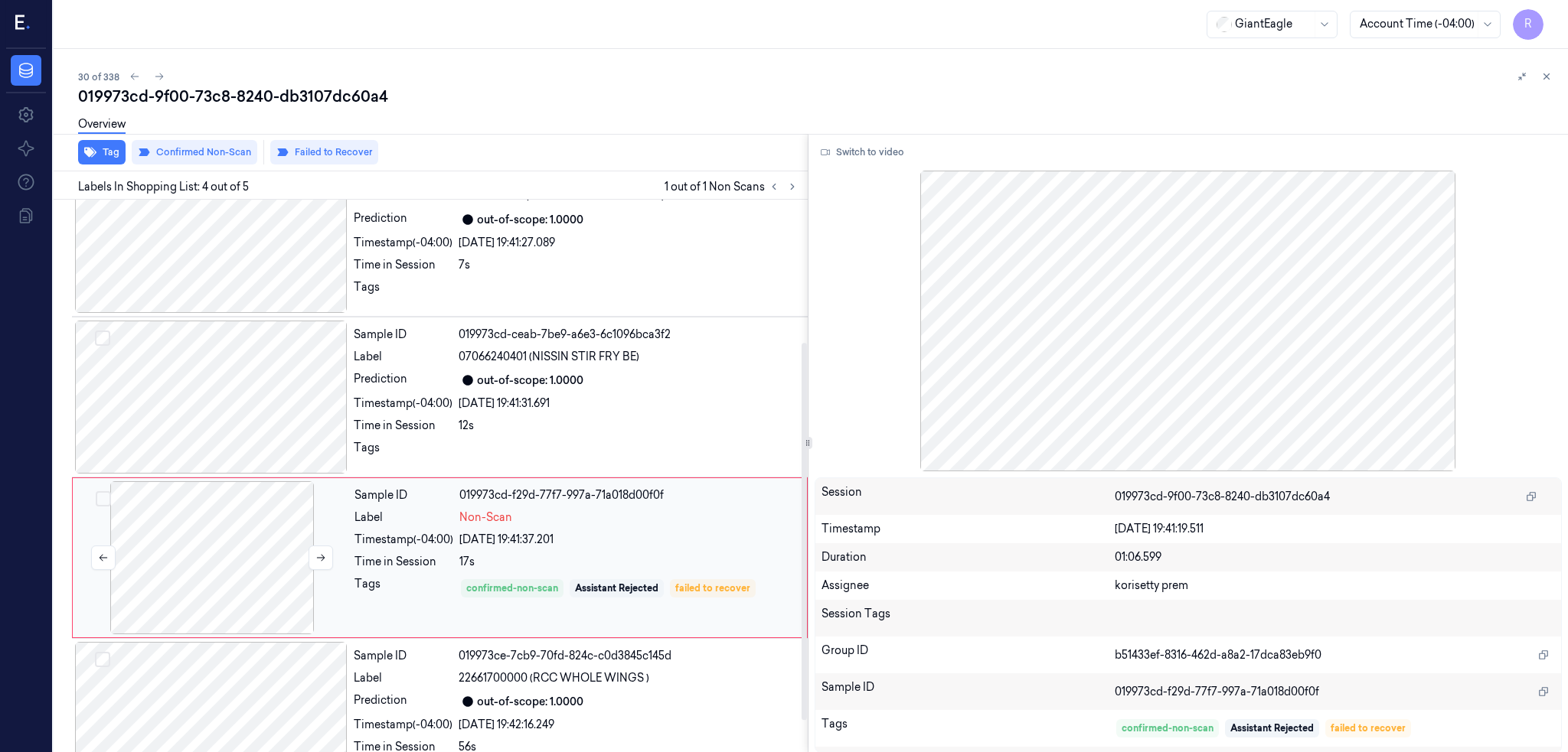
scroll to position [255, 0]
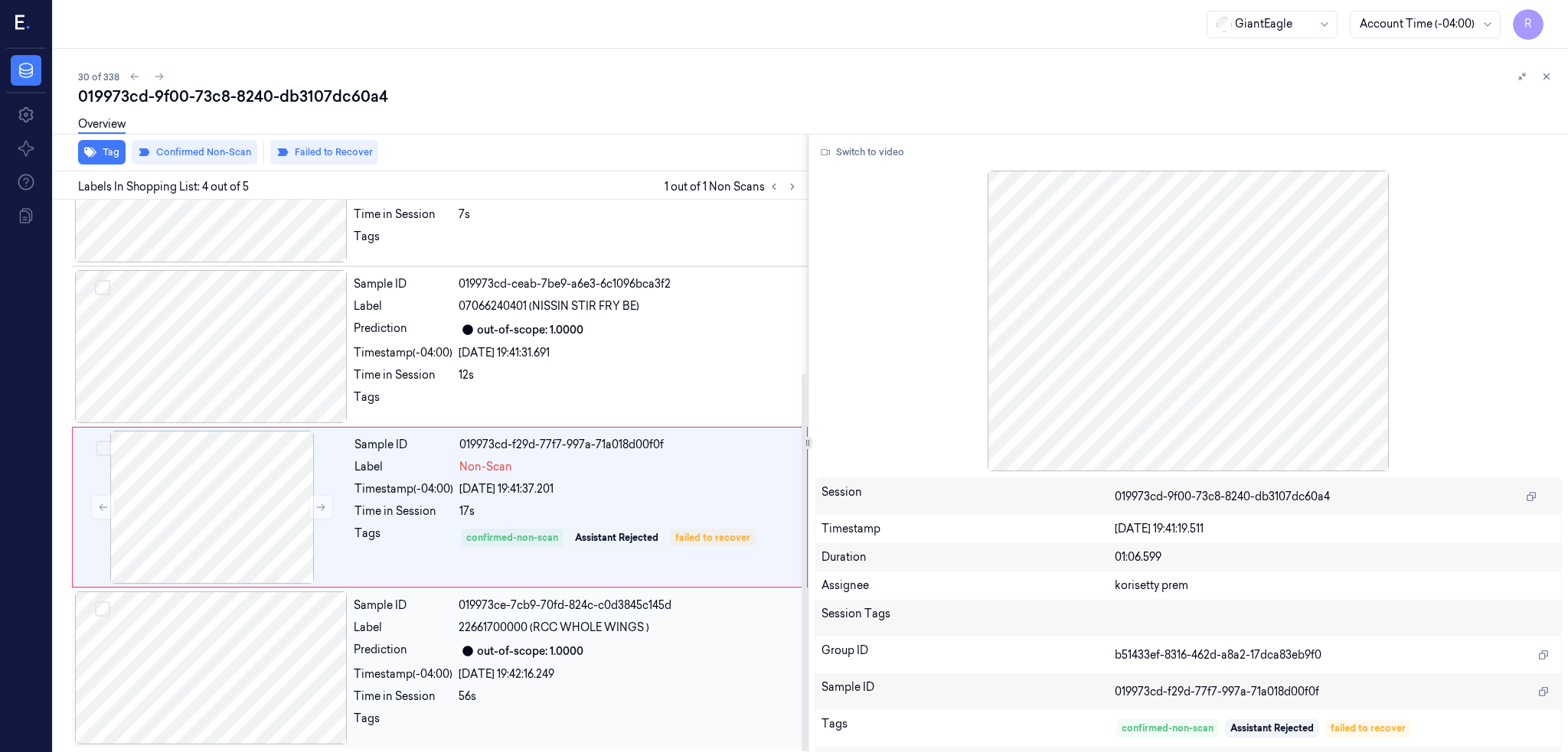
click at [245, 706] on div at bounding box center [211, 669] width 272 height 153
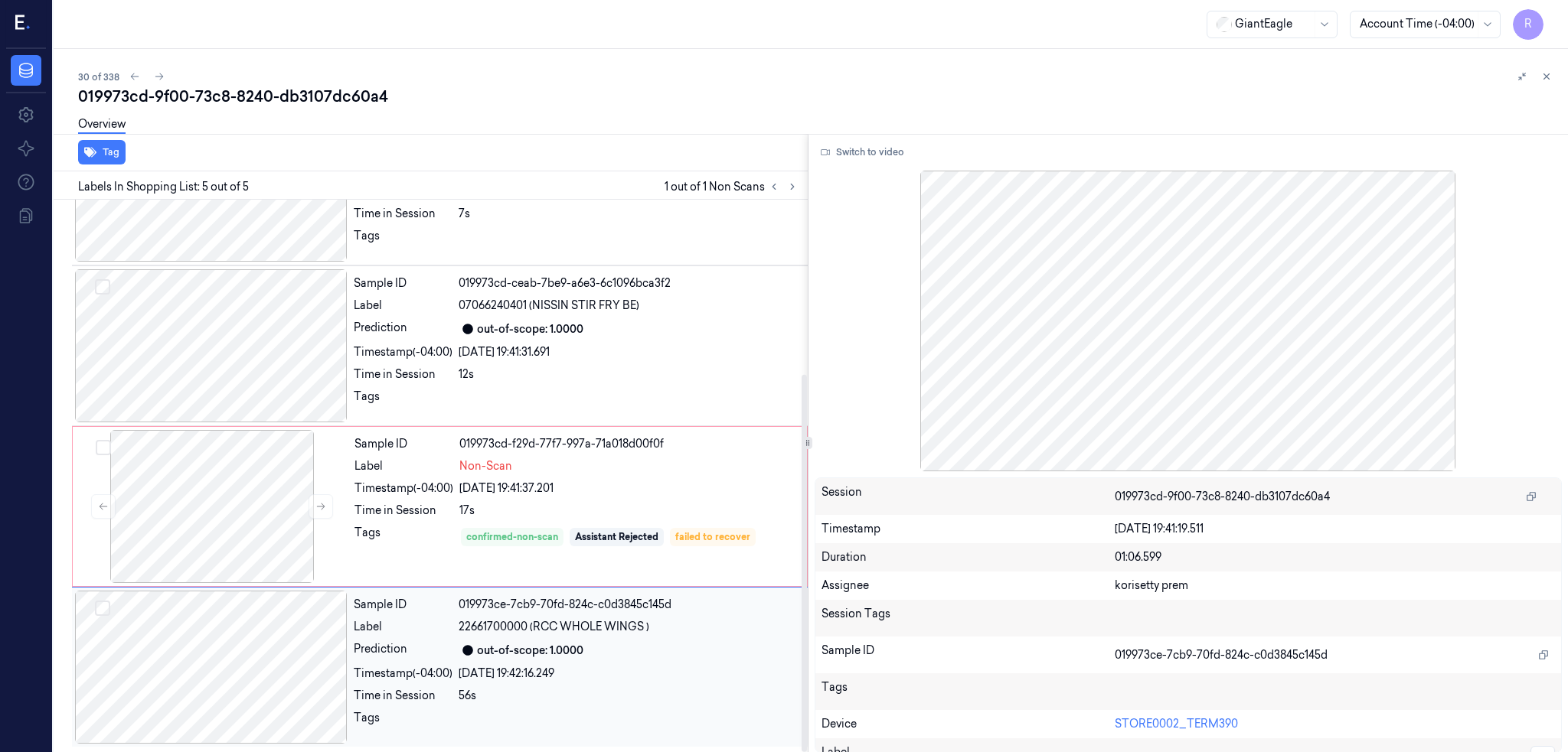
scroll to position [254, 0]
click at [238, 501] on div at bounding box center [212, 508] width 272 height 153
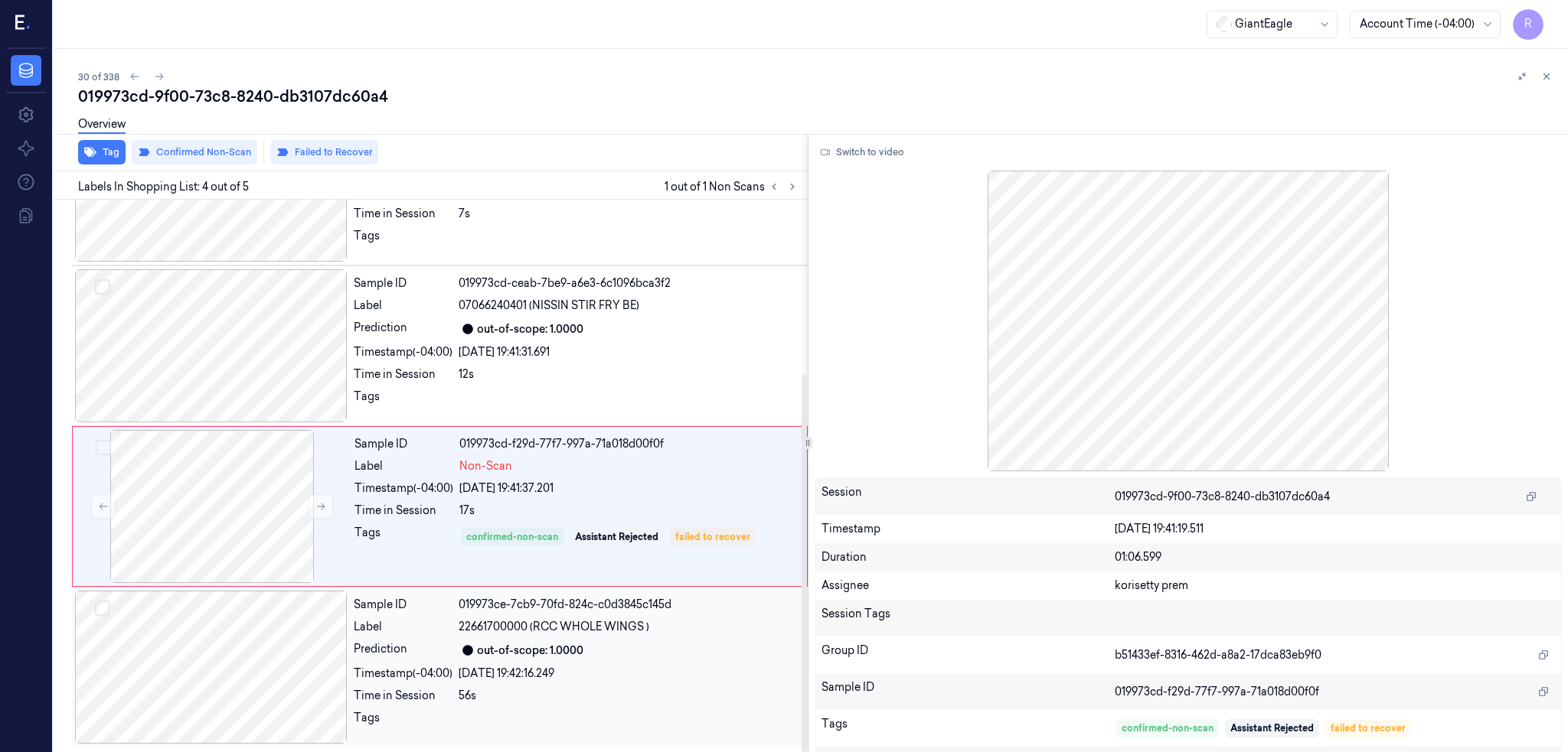
click at [248, 651] on div at bounding box center [211, 668] width 272 height 153
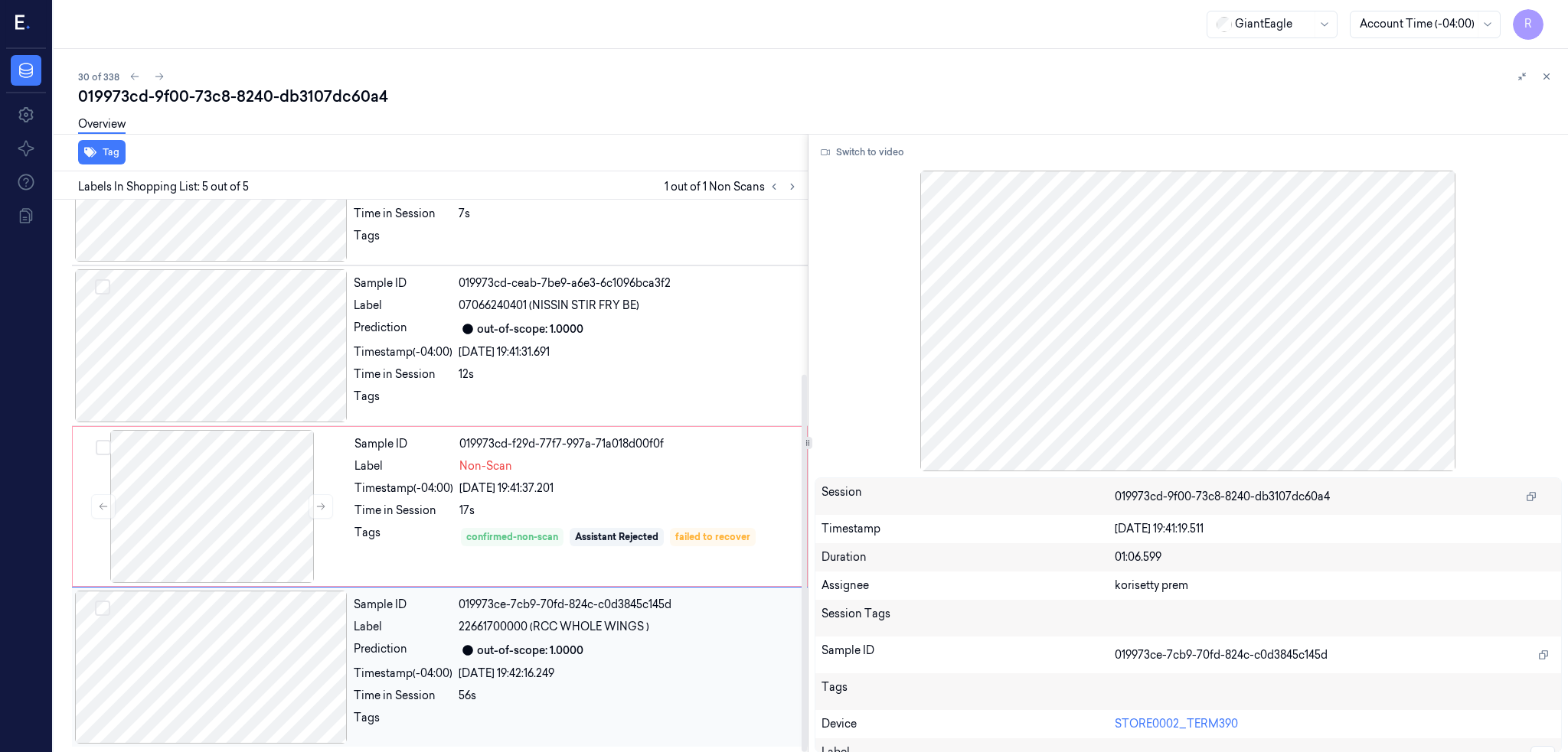
click at [248, 650] on div at bounding box center [211, 668] width 272 height 153
click at [262, 479] on div at bounding box center [212, 507] width 272 height 153
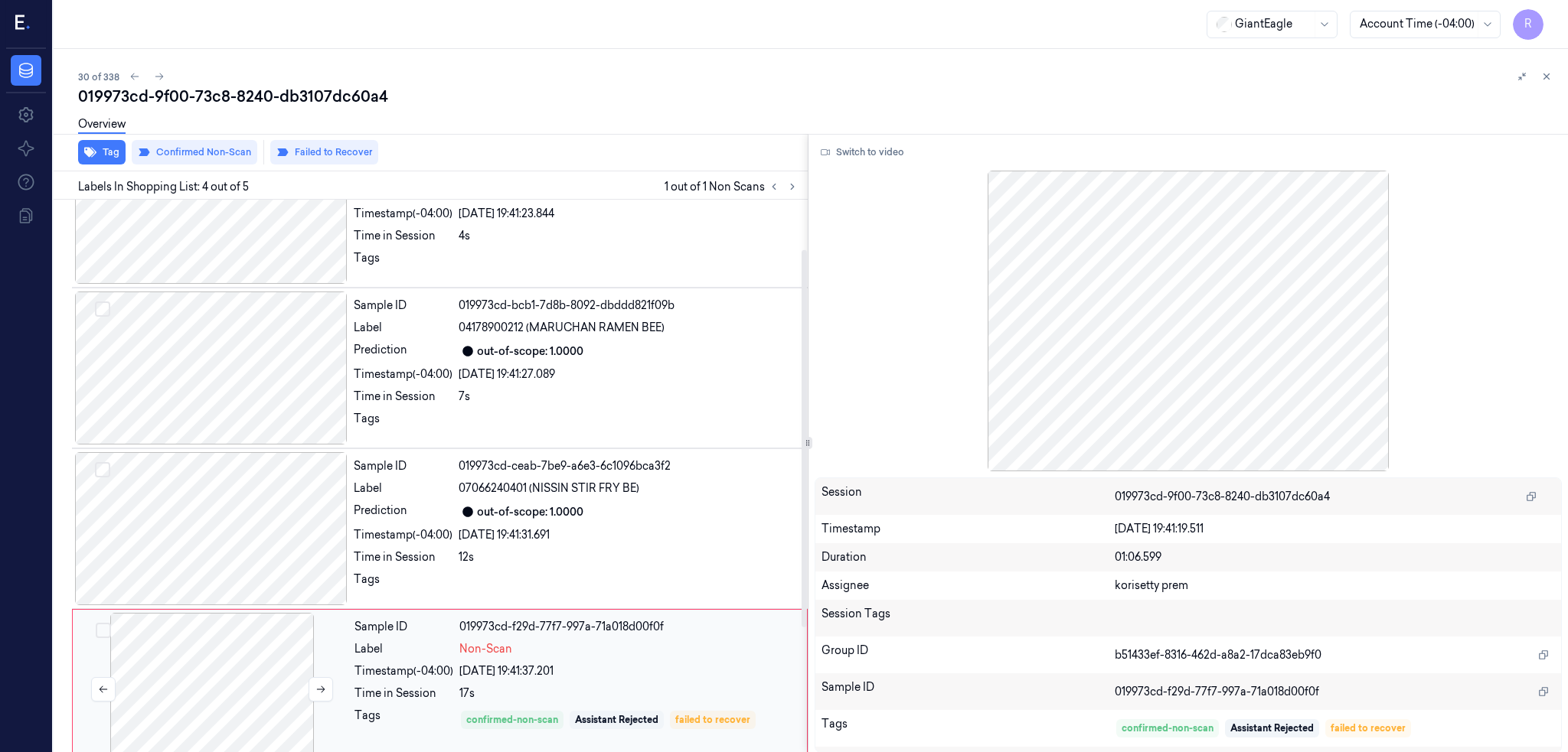
scroll to position [0, 0]
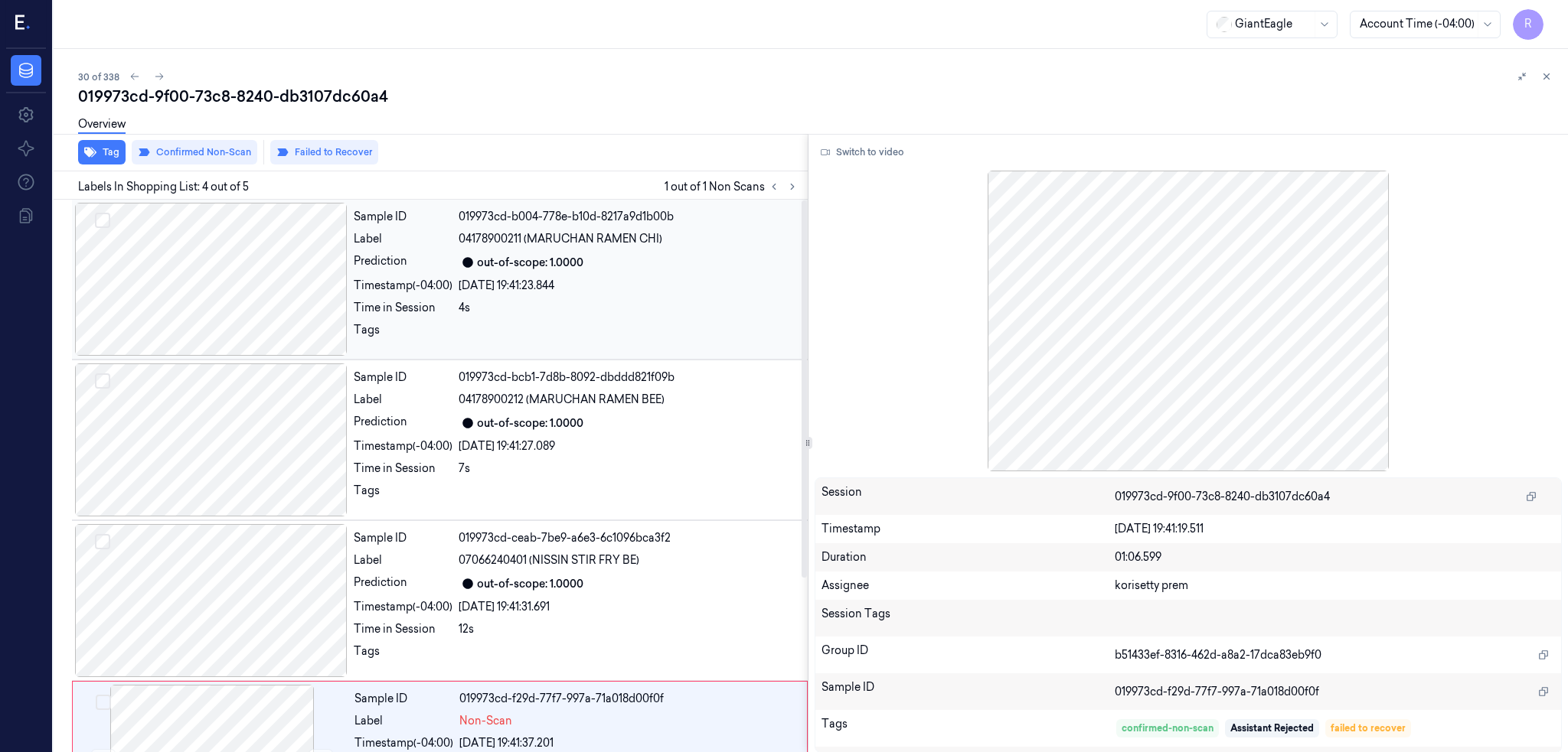
click at [226, 299] on div at bounding box center [211, 279] width 272 height 153
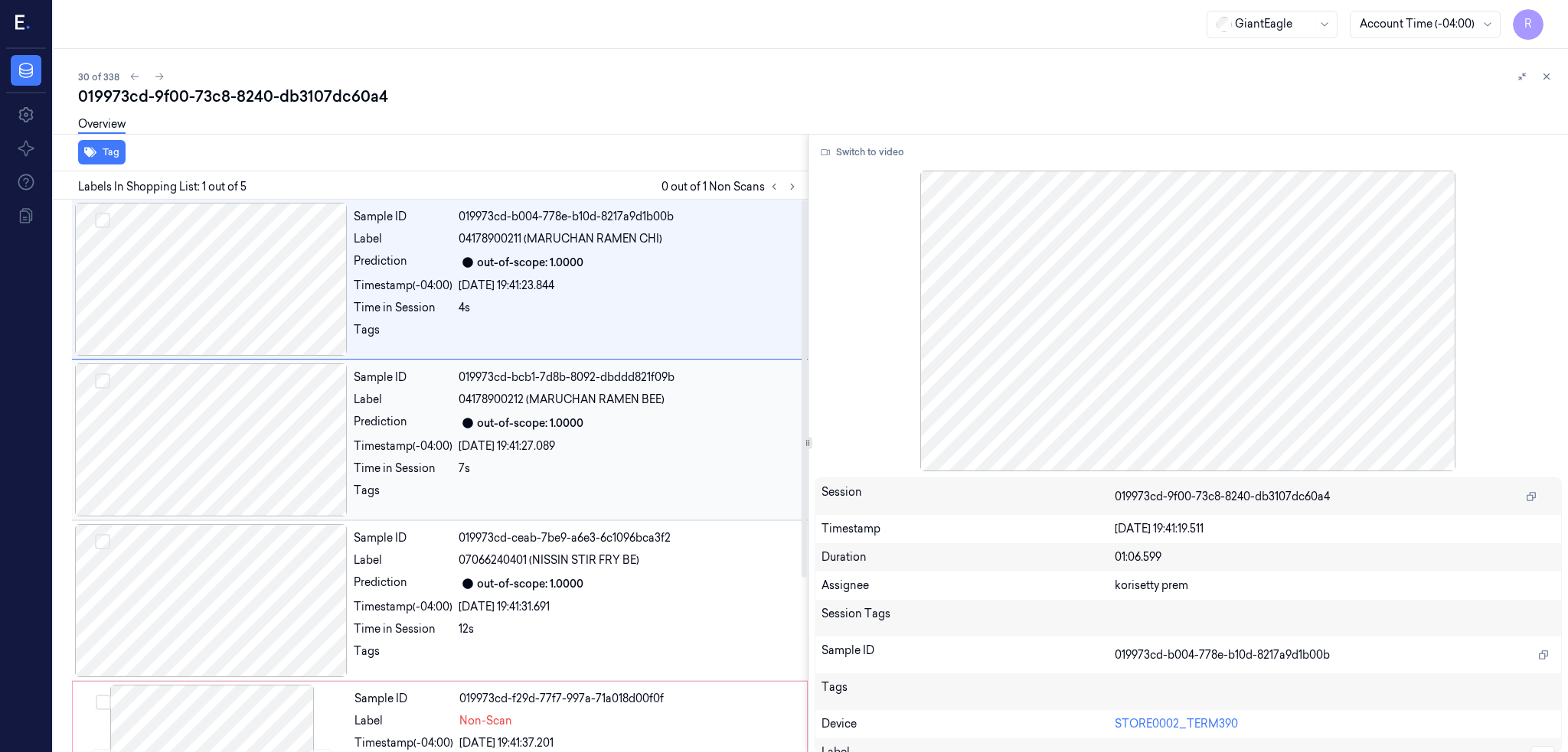
click at [229, 446] on div at bounding box center [211, 440] width 272 height 153
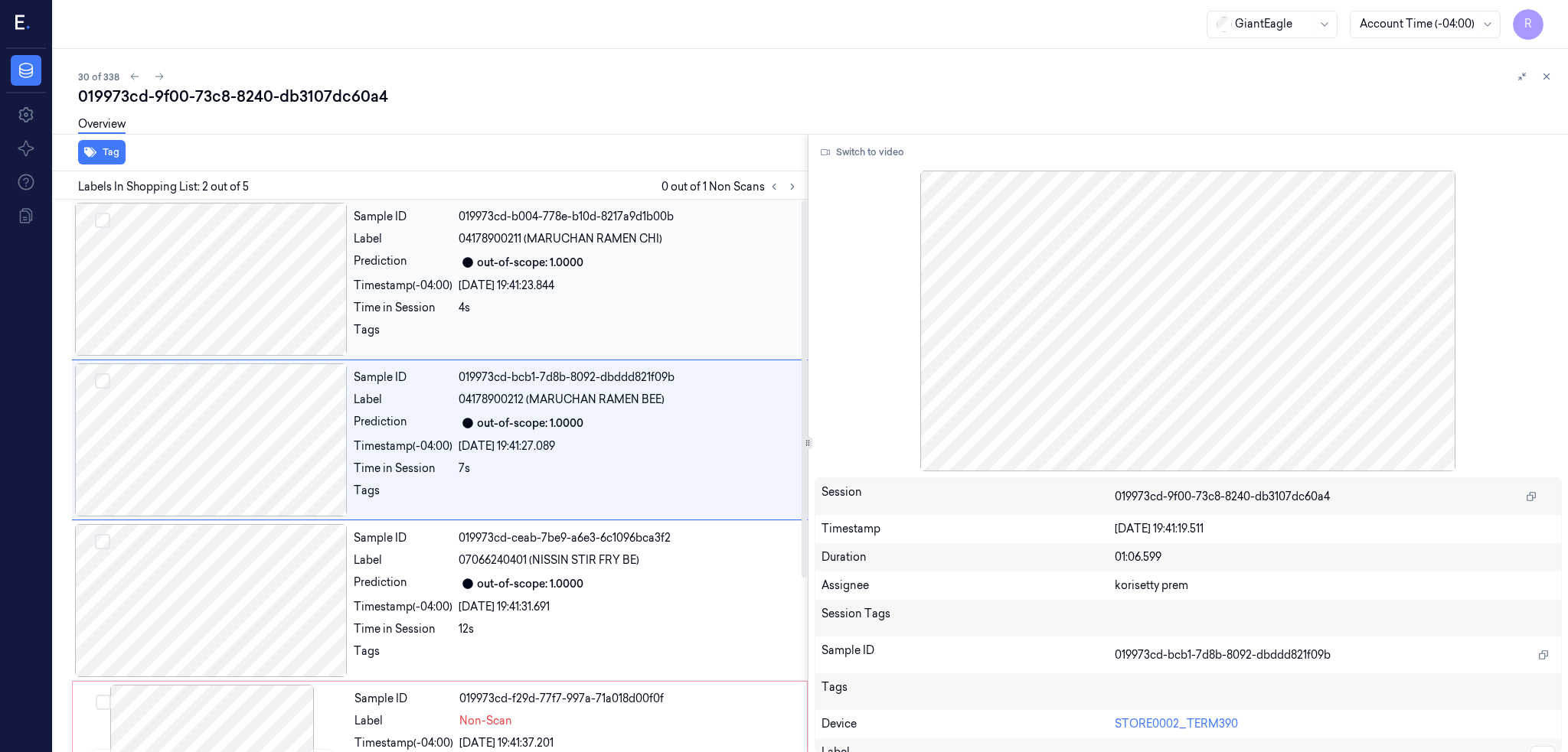
click at [251, 297] on div at bounding box center [211, 279] width 272 height 153
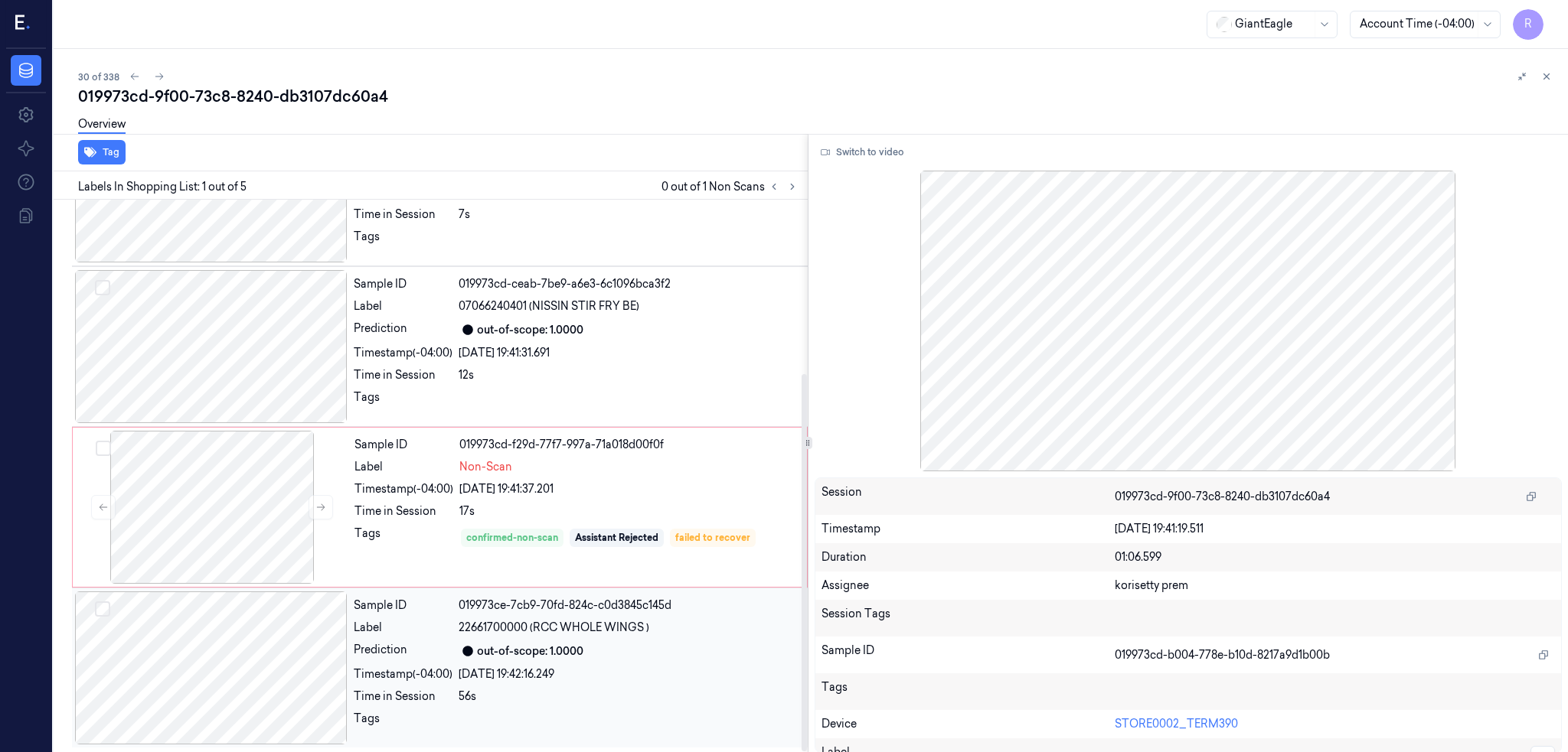
click at [242, 663] on div at bounding box center [211, 669] width 272 height 153
click at [204, 324] on div at bounding box center [211, 346] width 272 height 153
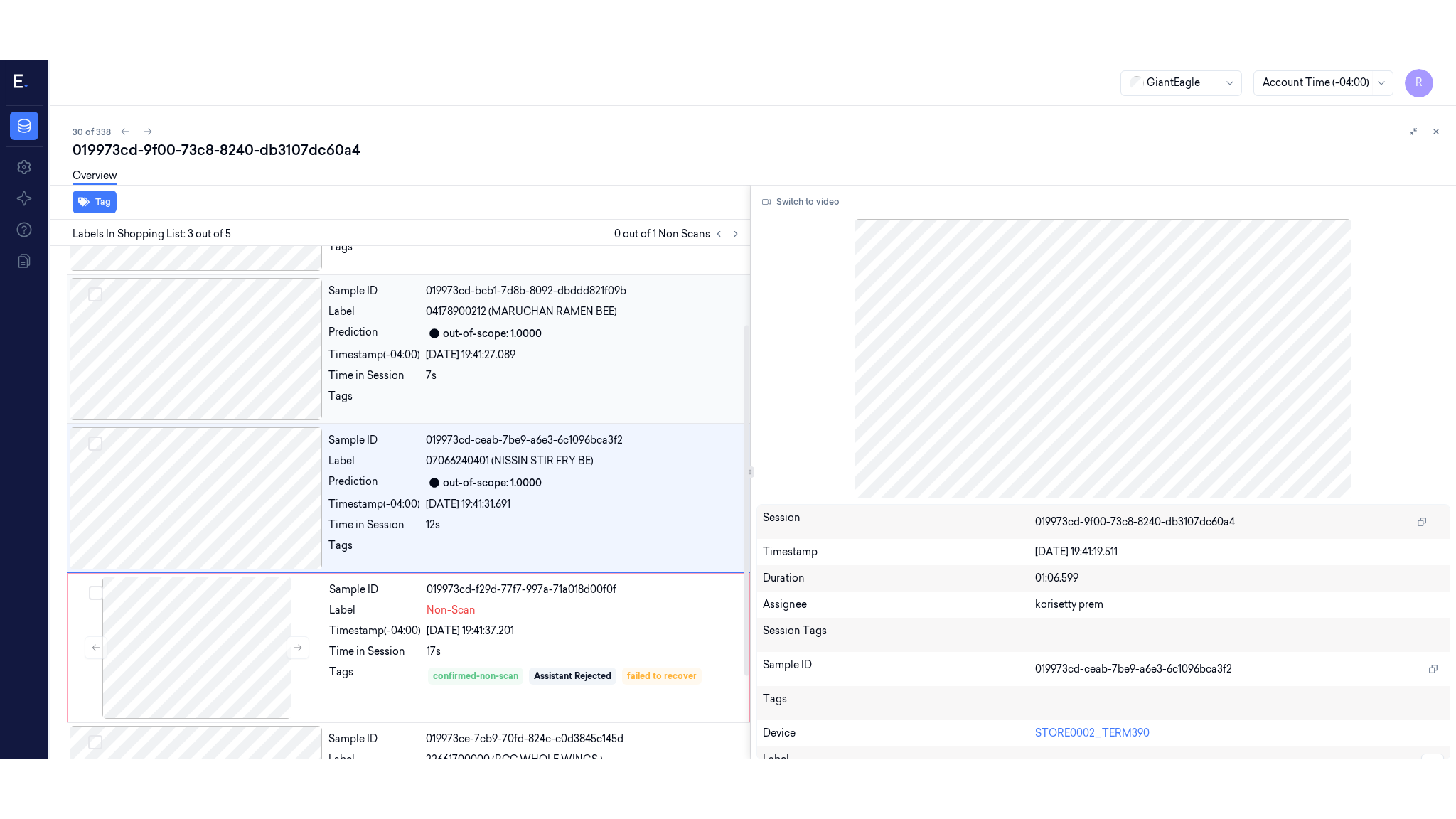
scroll to position [115, 0]
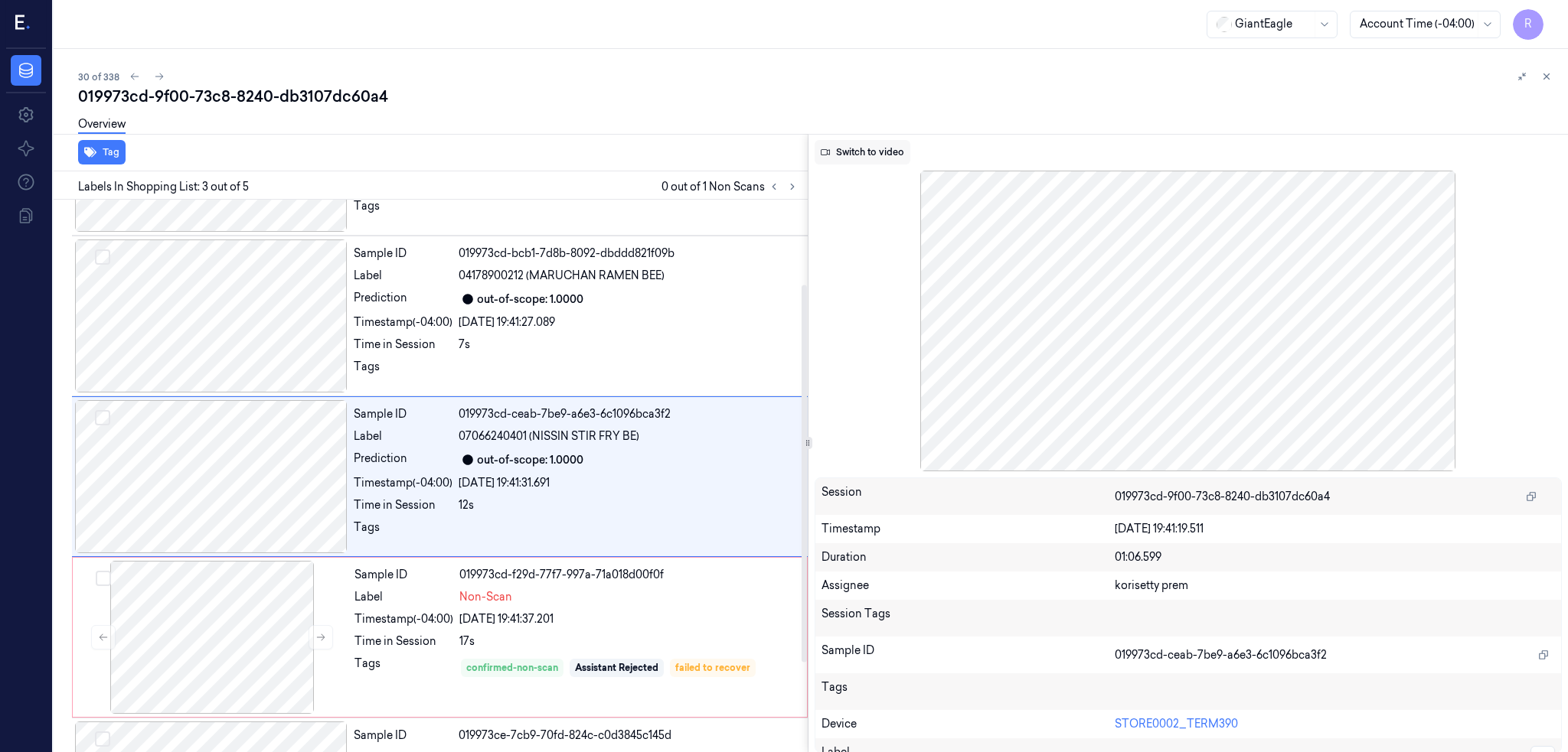
click at [876, 158] on button "Switch to video" at bounding box center [862, 152] width 95 height 25
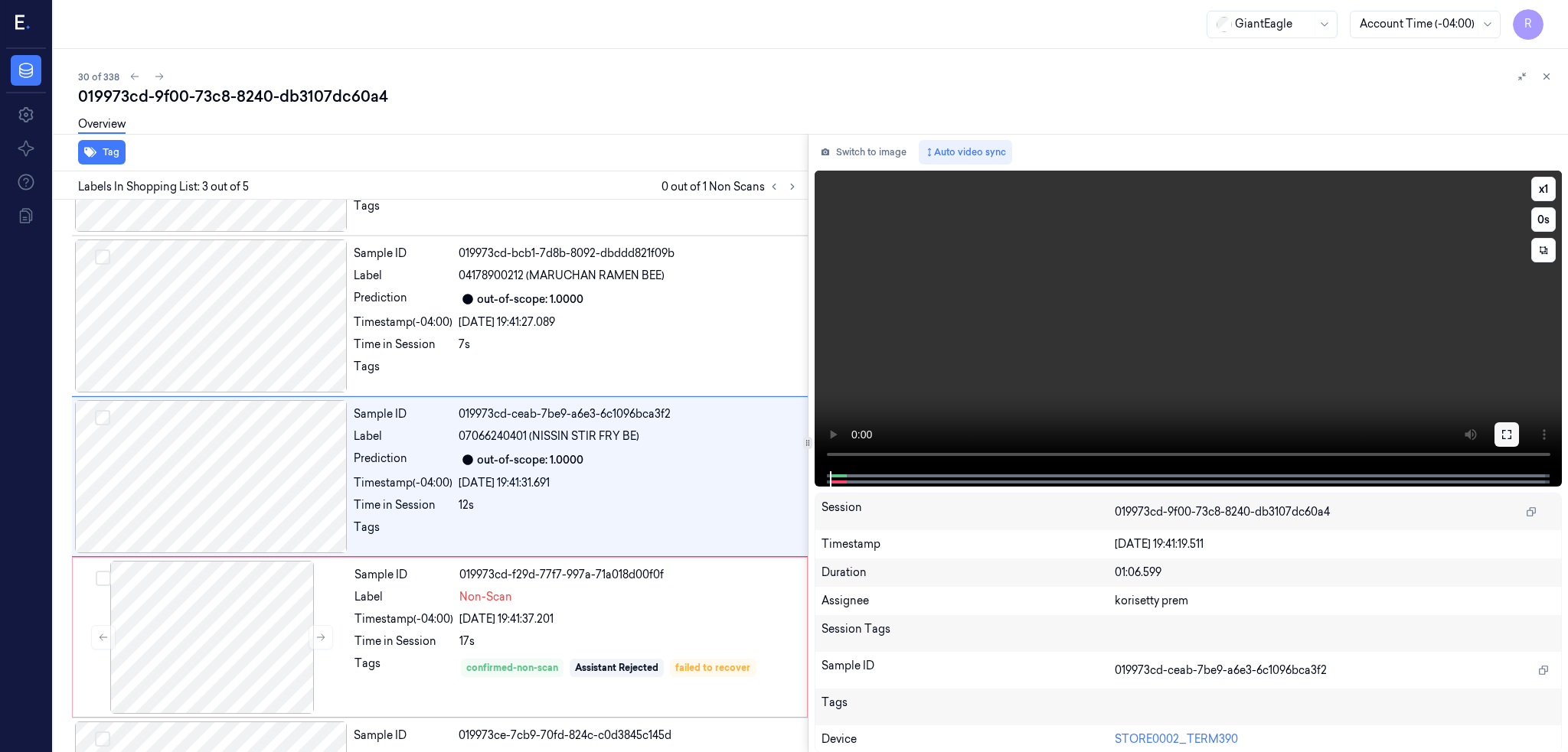
click at [1513, 435] on icon at bounding box center [1507, 435] width 12 height 12
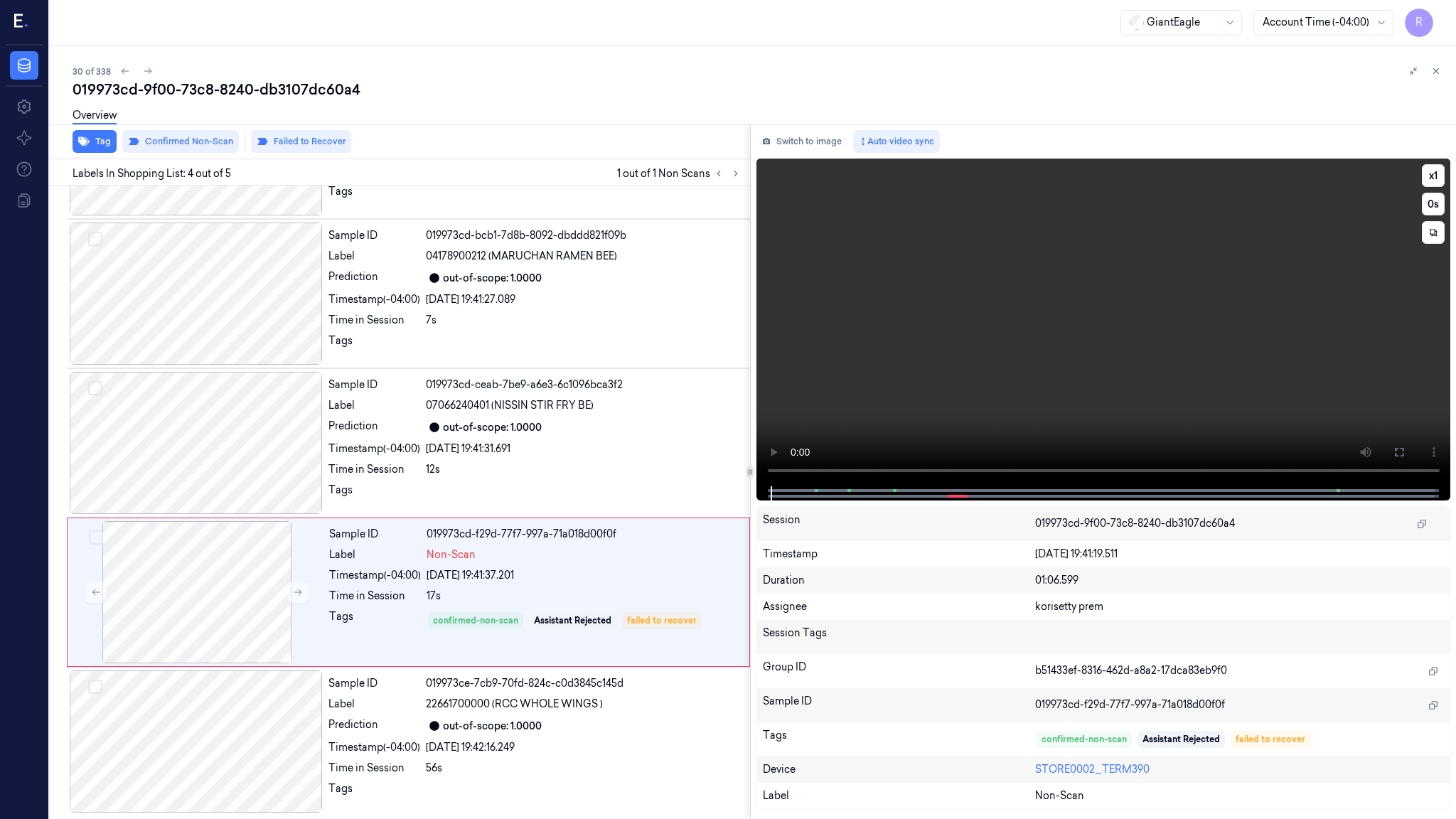
scroll to position [117, 0]
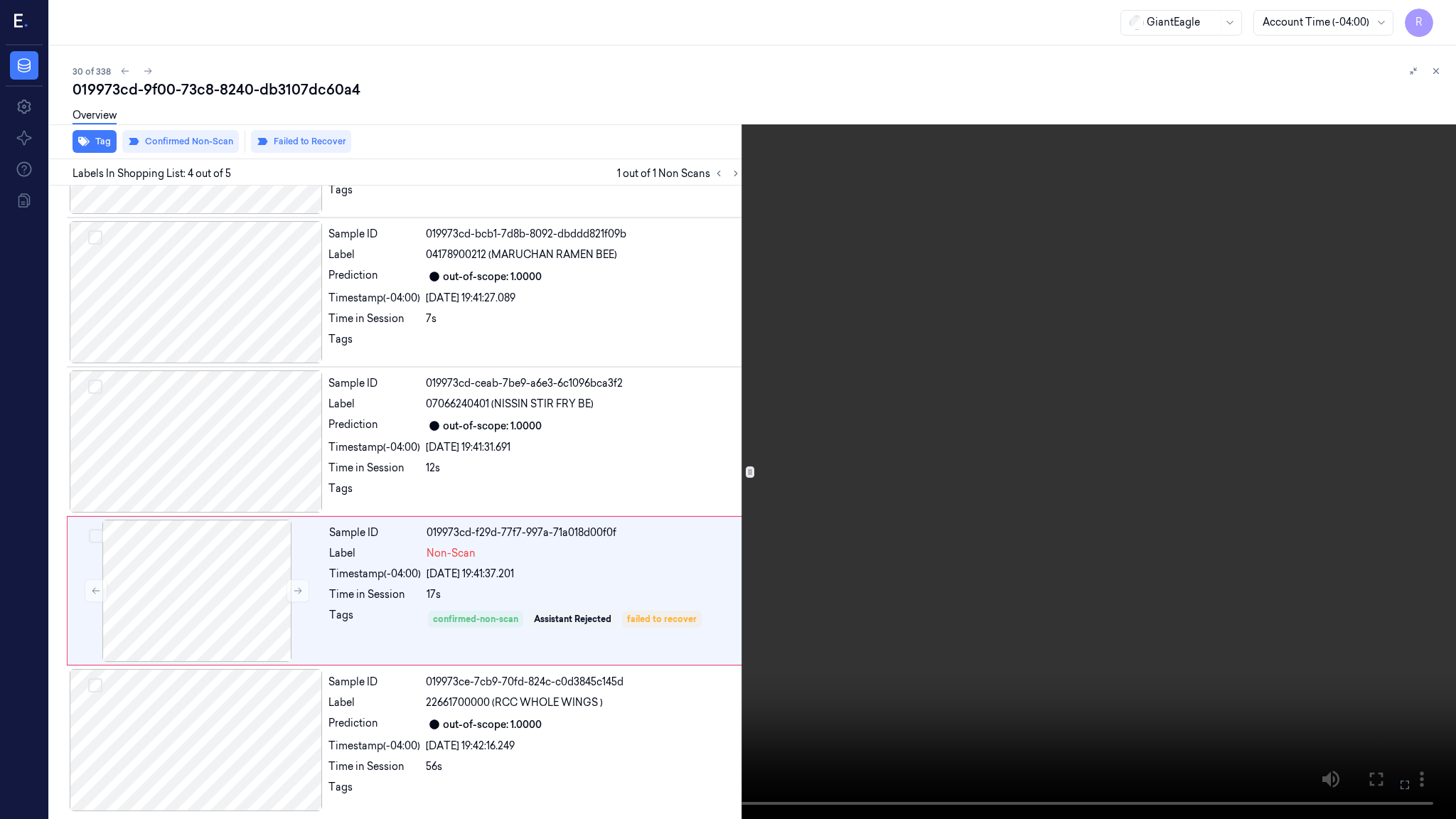
click at [590, 651] on video at bounding box center [728, 409] width 1456 height 819
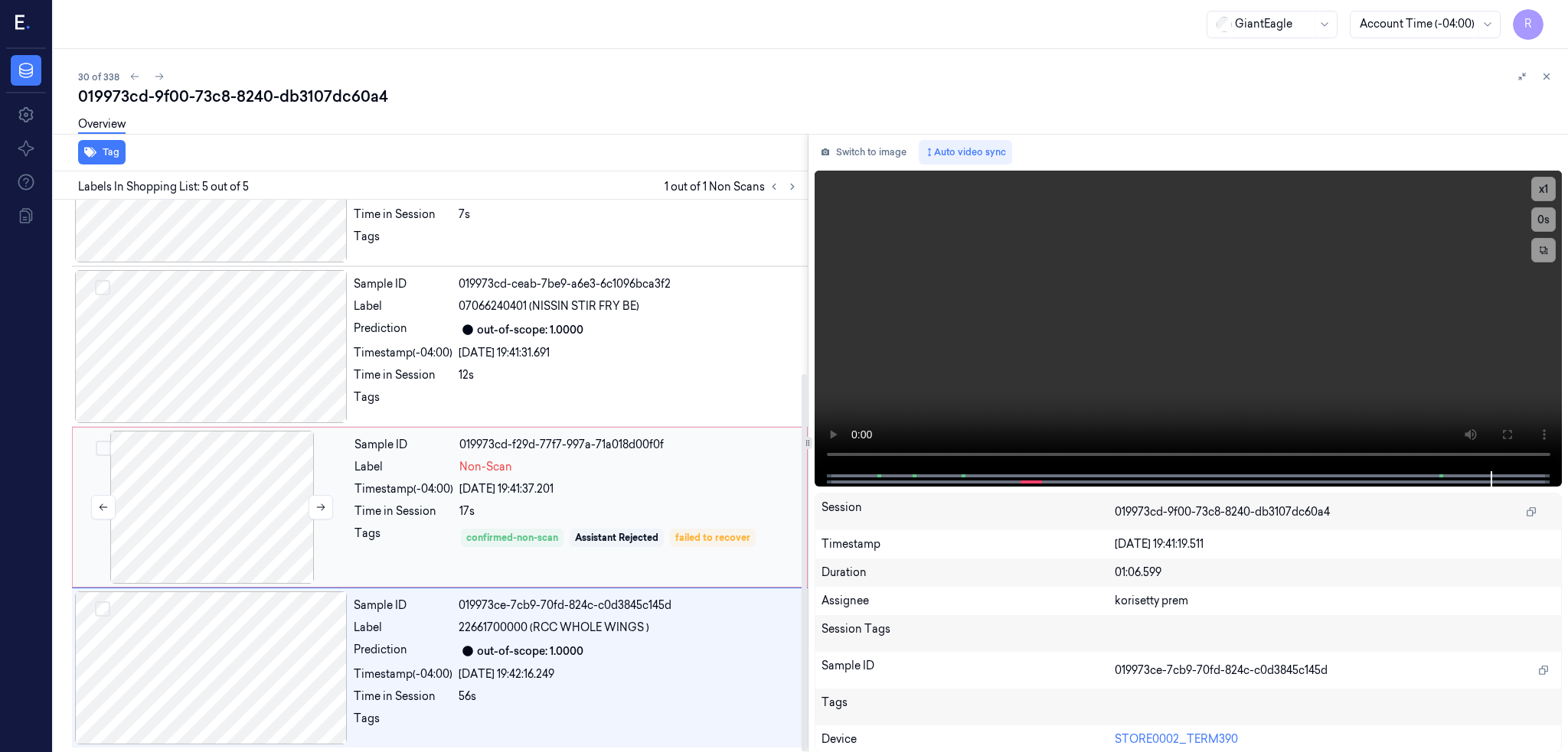
click at [226, 431] on div at bounding box center [212, 508] width 272 height 153
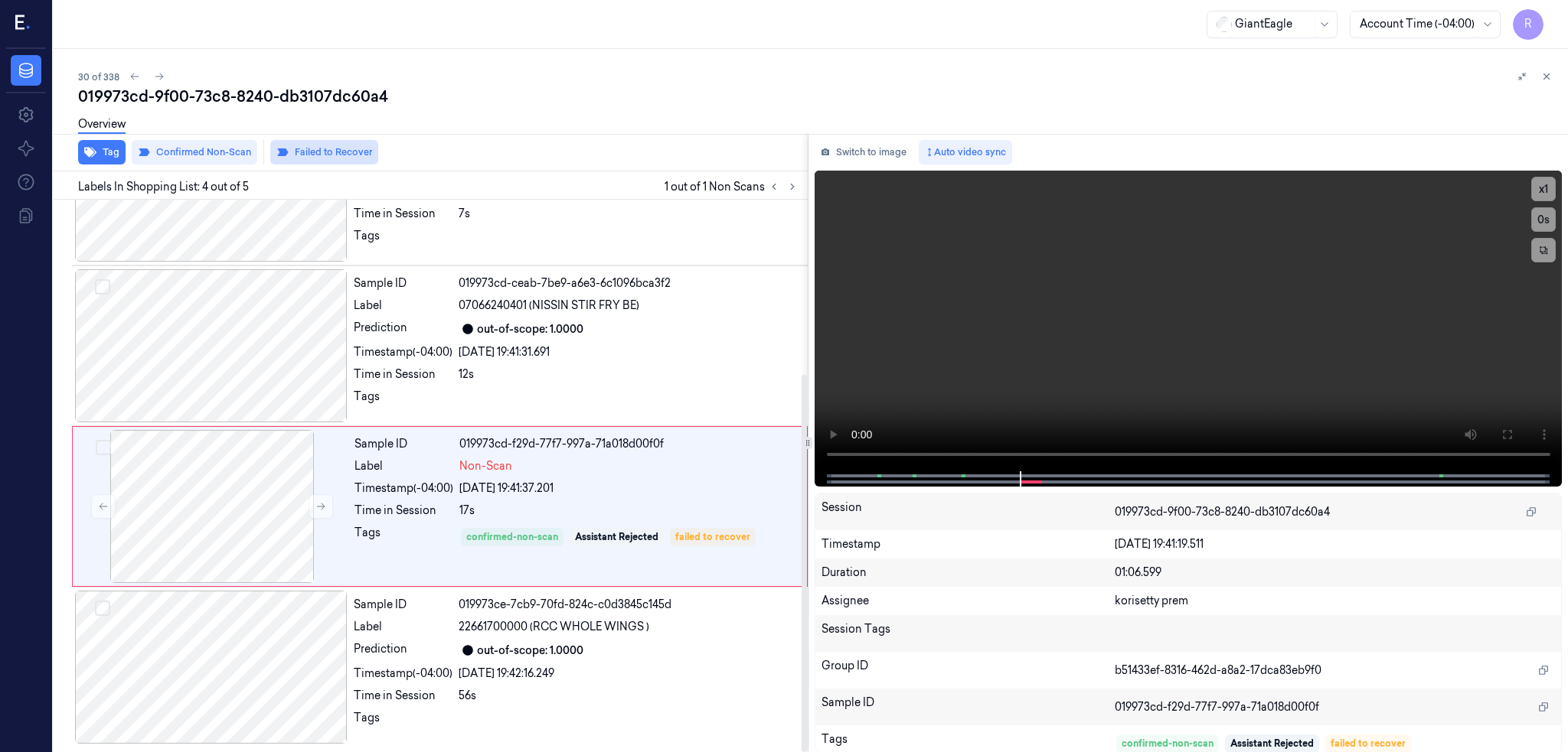
click at [323, 146] on button "Failed to Recover" at bounding box center [324, 152] width 108 height 25
click at [493, 149] on div "Tag Confirmed Non-Scan Failed to Recover Product Recovered" at bounding box center [427, 152] width 760 height 37
click at [493, 152] on button "Product Recovered" at bounding box center [442, 152] width 117 height 25
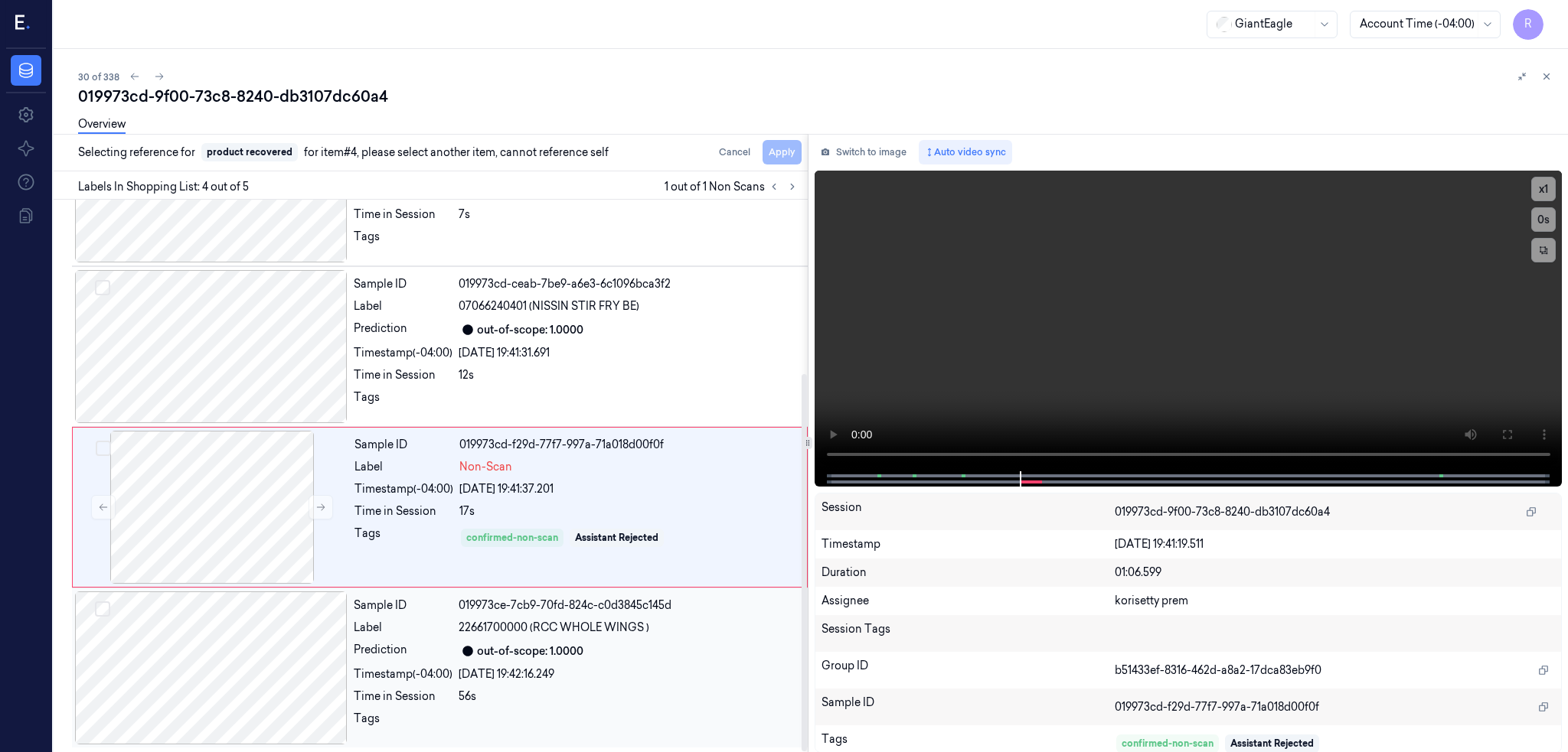
click at [201, 673] on div at bounding box center [211, 669] width 272 height 153
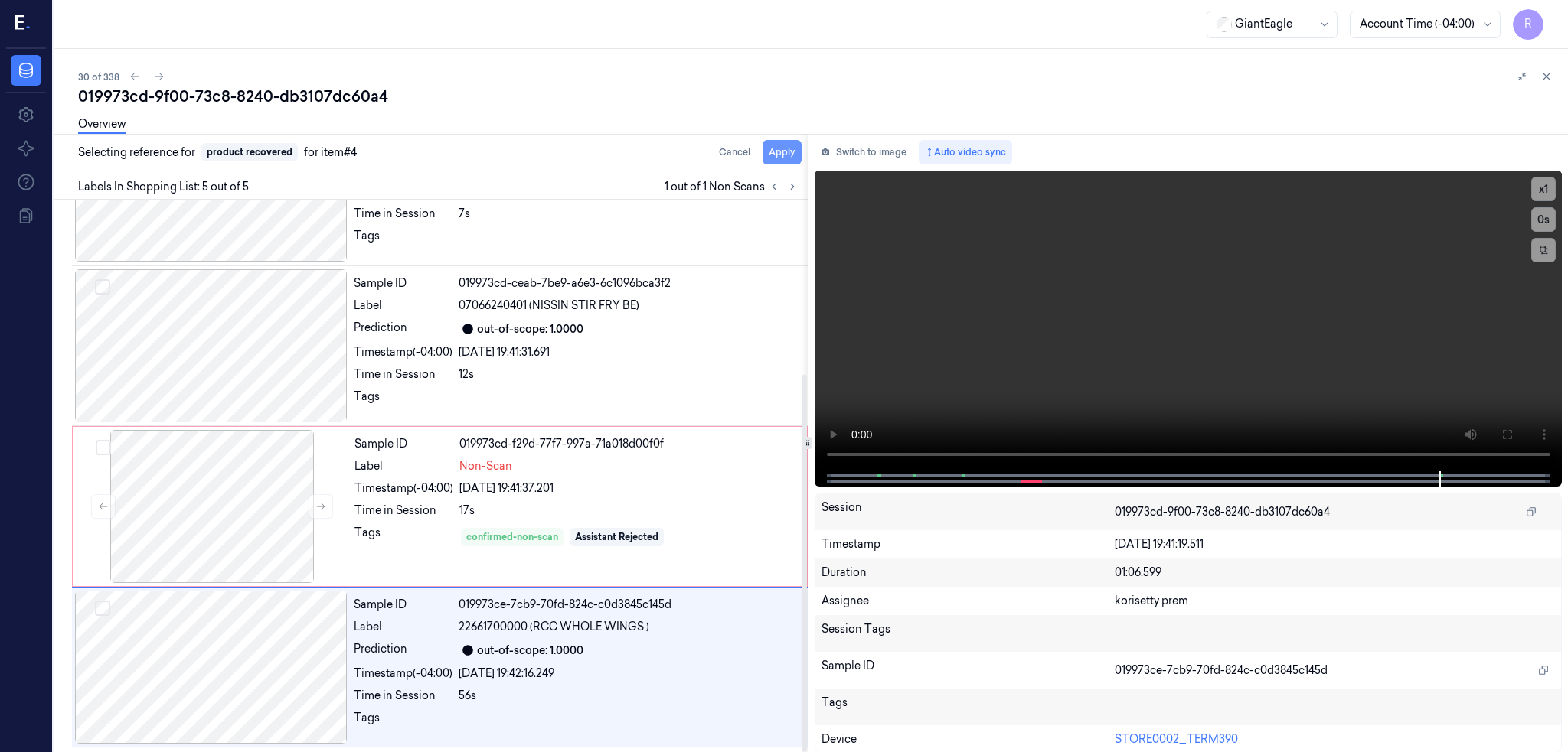
click at [801, 149] on button "Apply" at bounding box center [782, 152] width 39 height 25
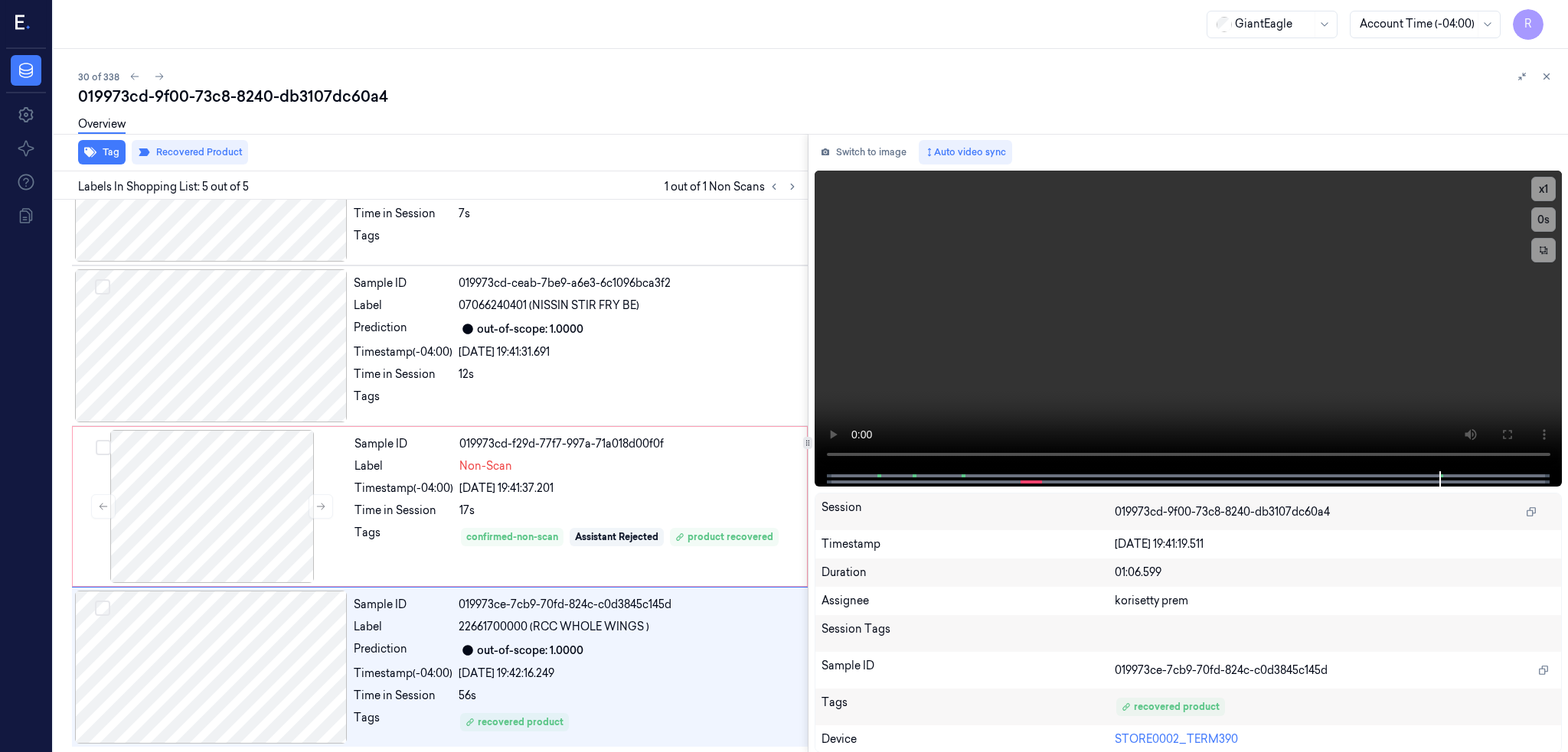
click at [243, 86] on div "019973cd-9f00-73c8-8240-db3107dc60a4" at bounding box center [817, 96] width 1478 height 21
copy div "8240"
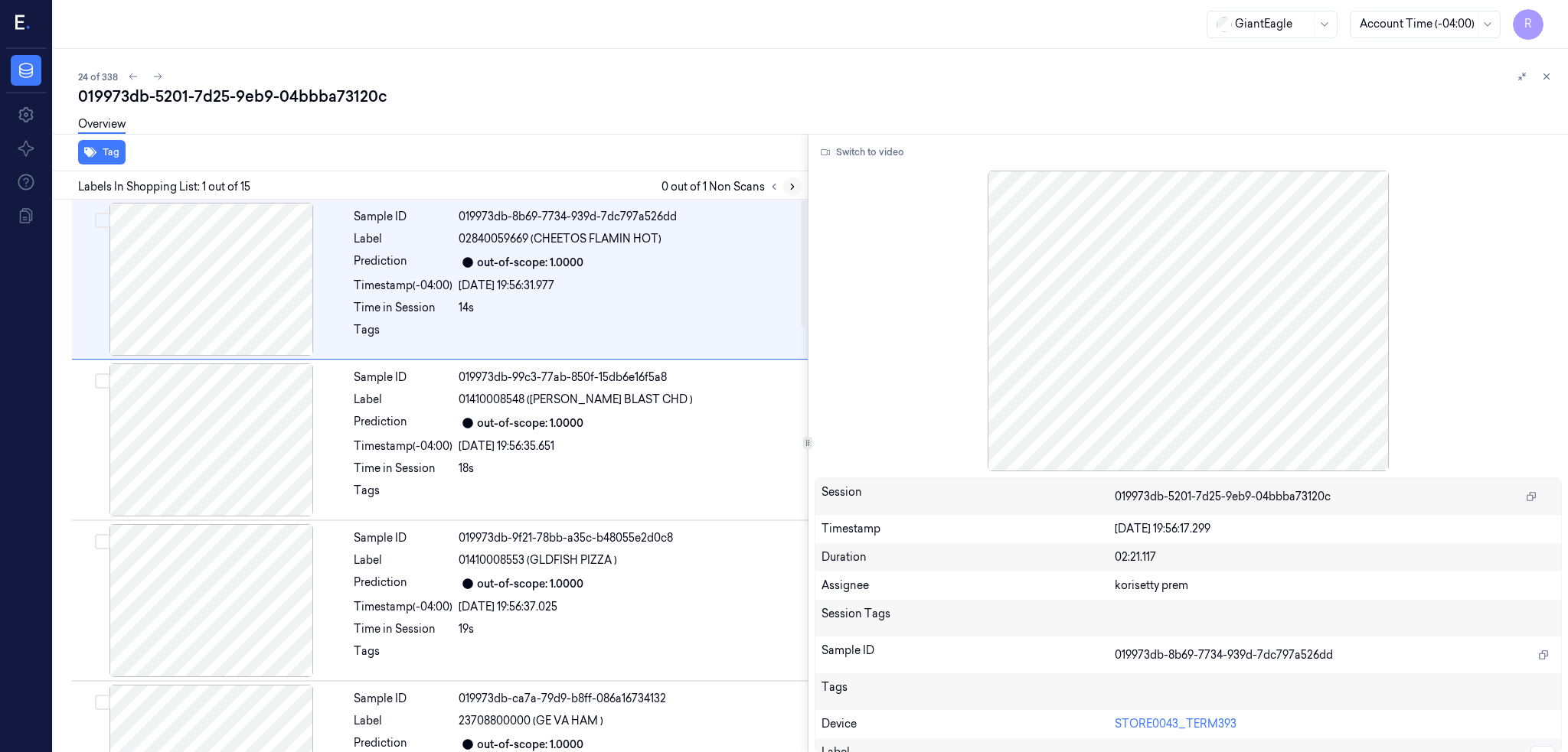
click at [794, 185] on icon at bounding box center [792, 187] width 3 height 5
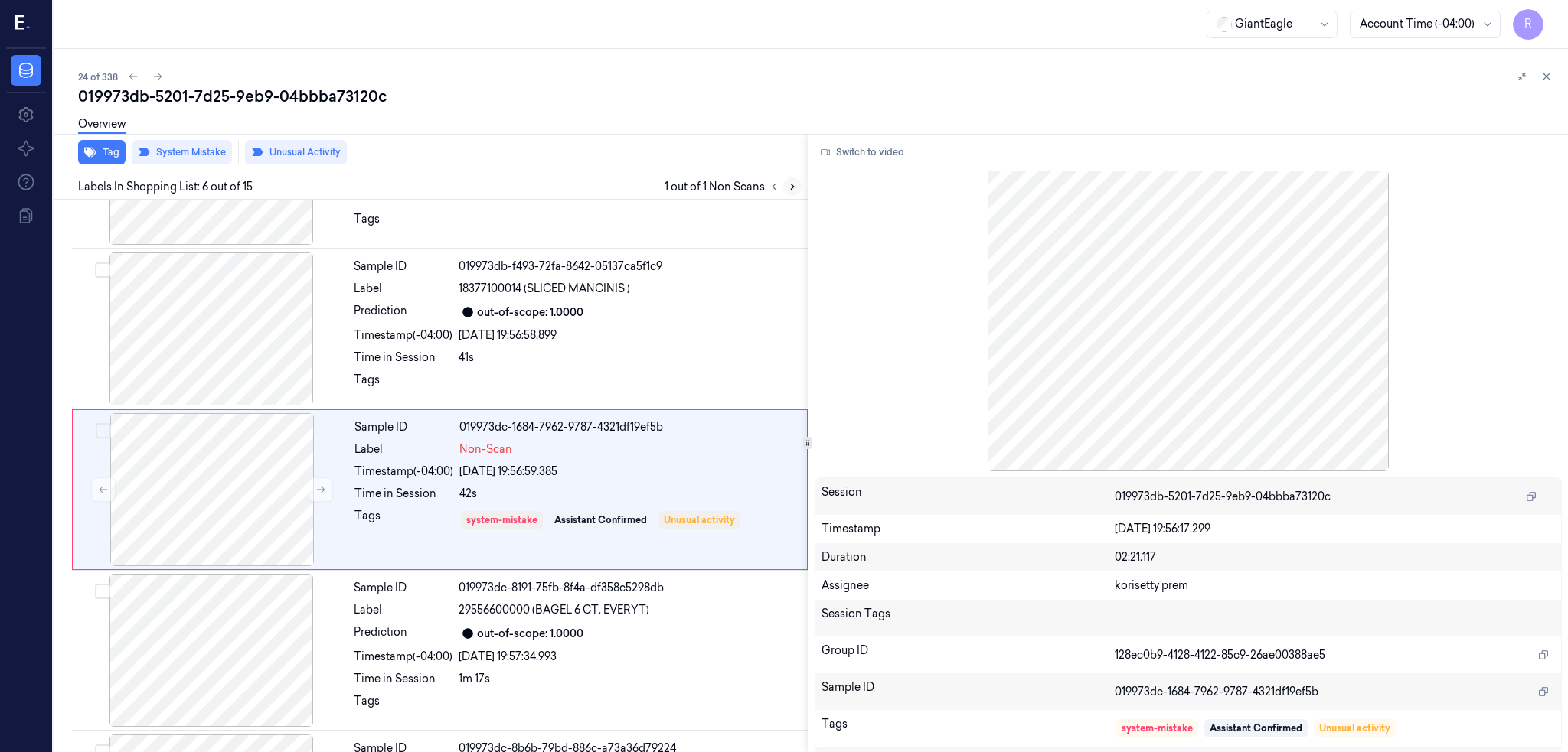
scroll to position [607, 0]
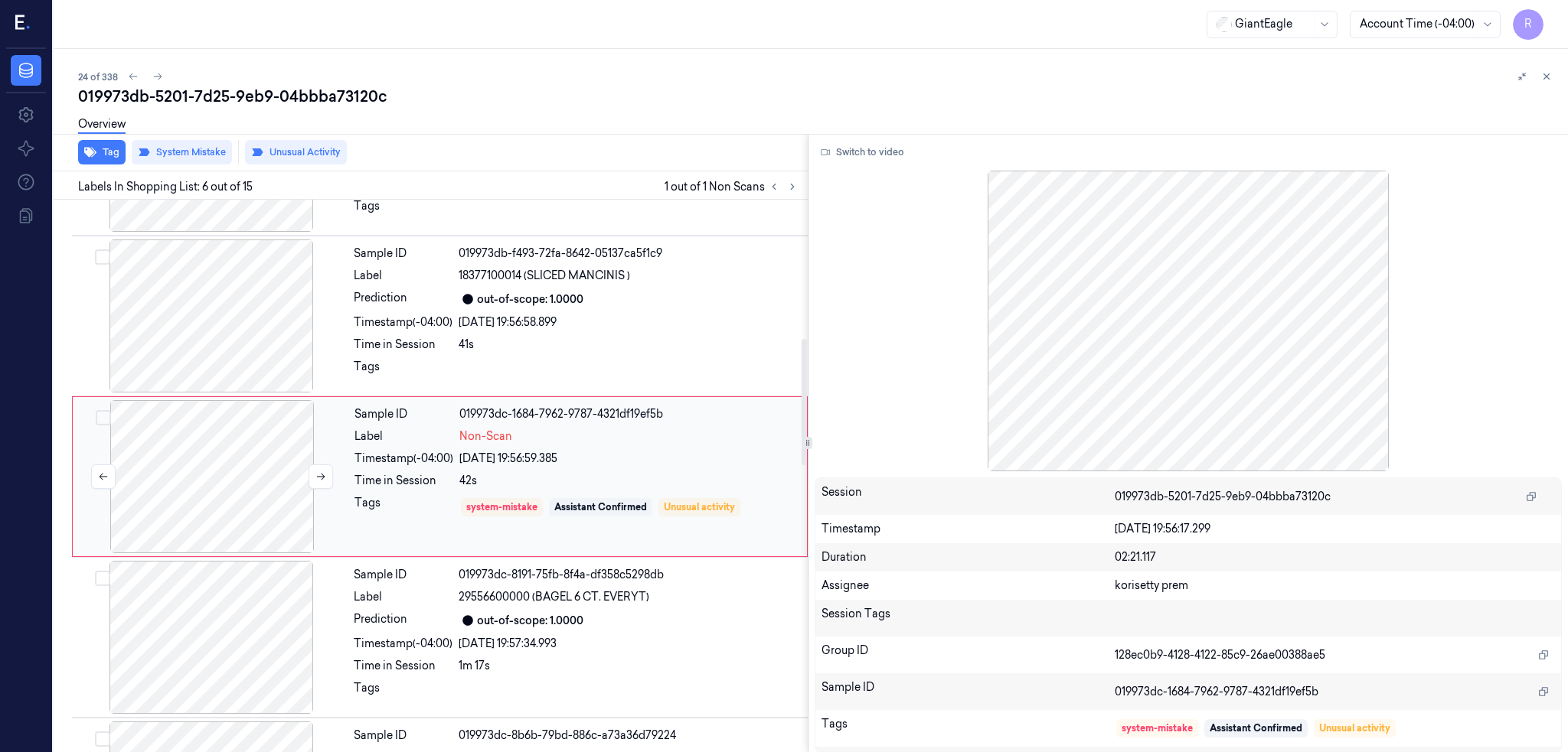
click at [166, 494] on div at bounding box center [212, 477] width 272 height 153
click at [229, 382] on div at bounding box center [211, 316] width 272 height 153
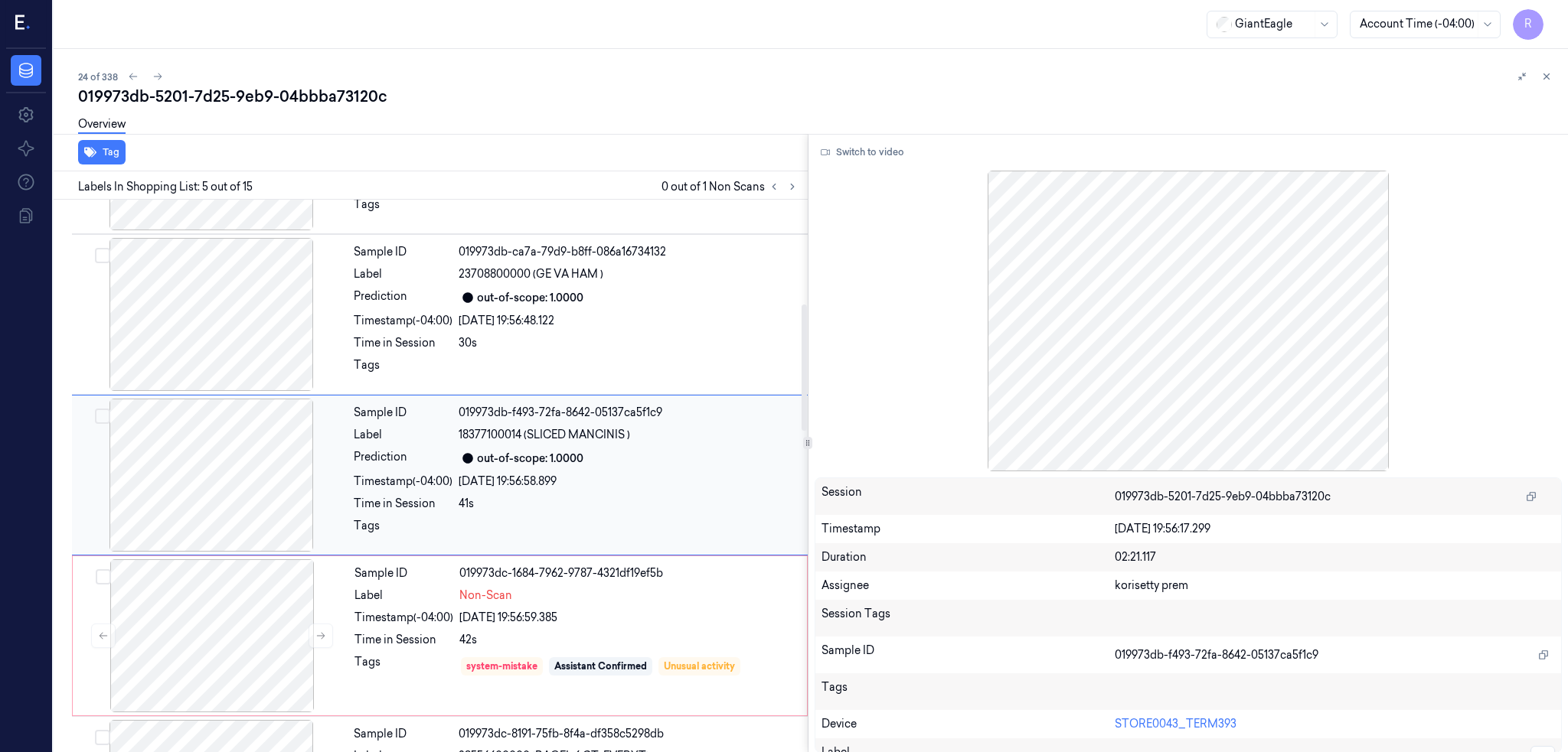
scroll to position [446, 0]
click at [231, 482] on div at bounding box center [211, 477] width 272 height 153
click at [229, 348] on div at bounding box center [211, 316] width 272 height 153
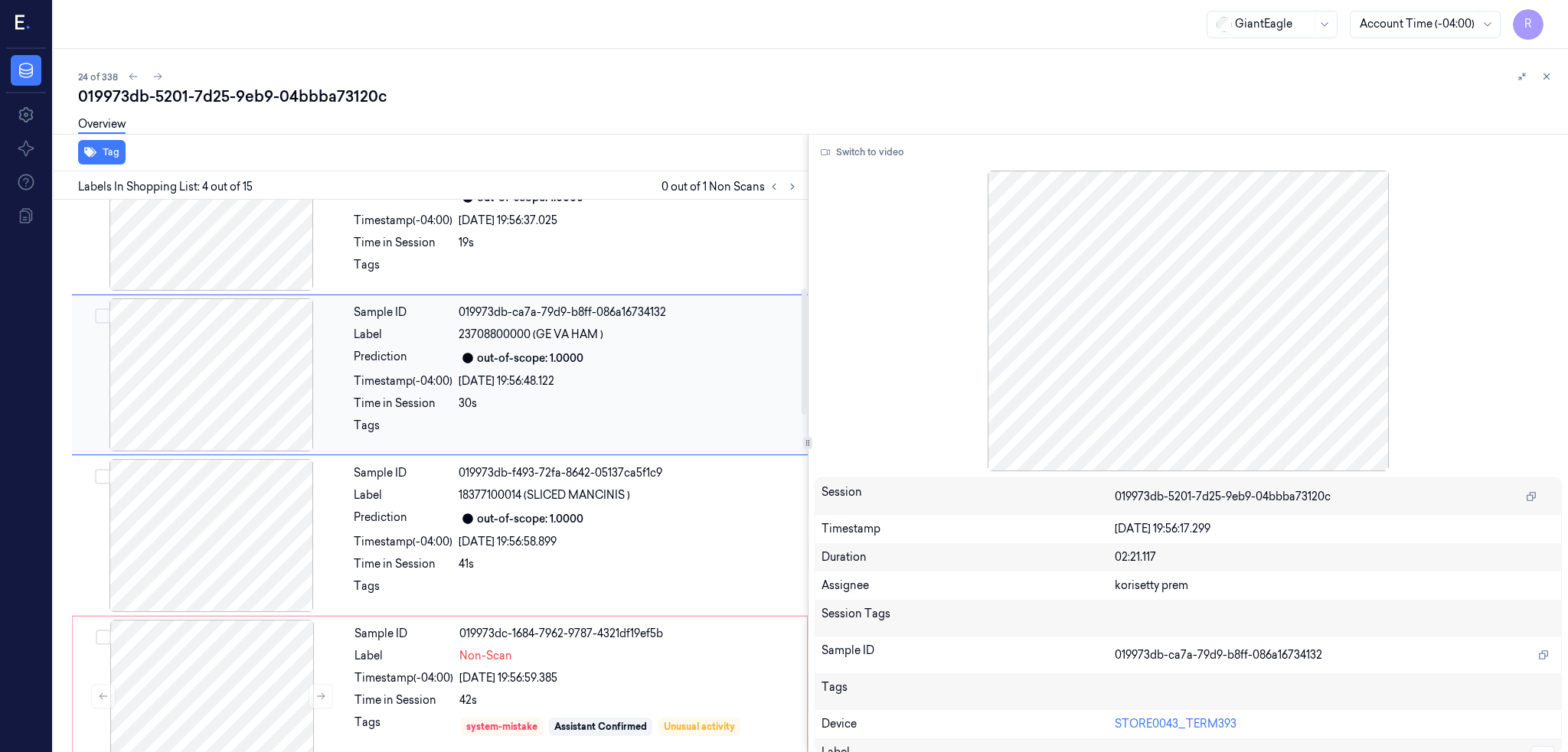
click at [225, 419] on div at bounding box center [211, 375] width 272 height 153
click at [243, 478] on div at bounding box center [211, 536] width 272 height 153
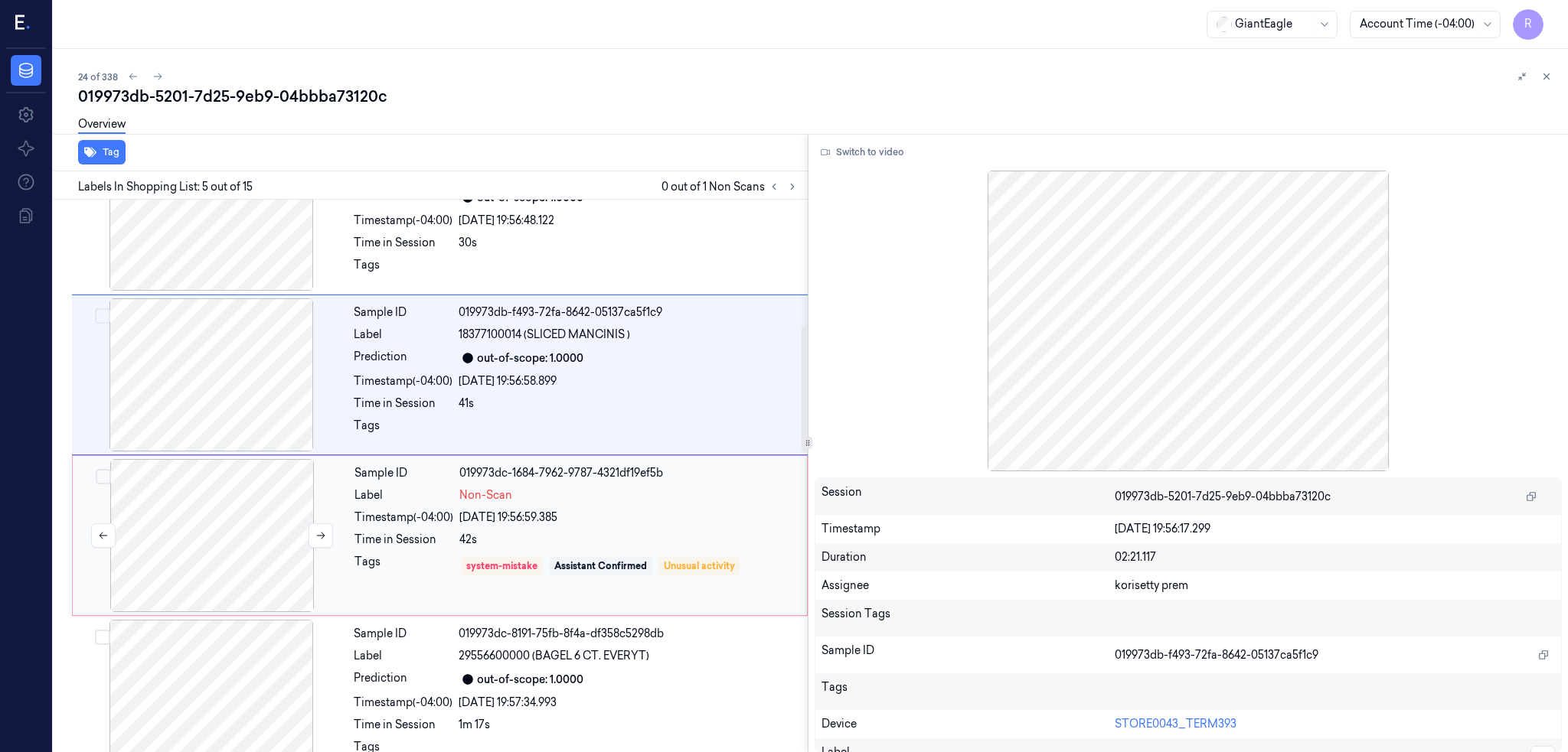
click at [245, 505] on div at bounding box center [212, 536] width 272 height 153
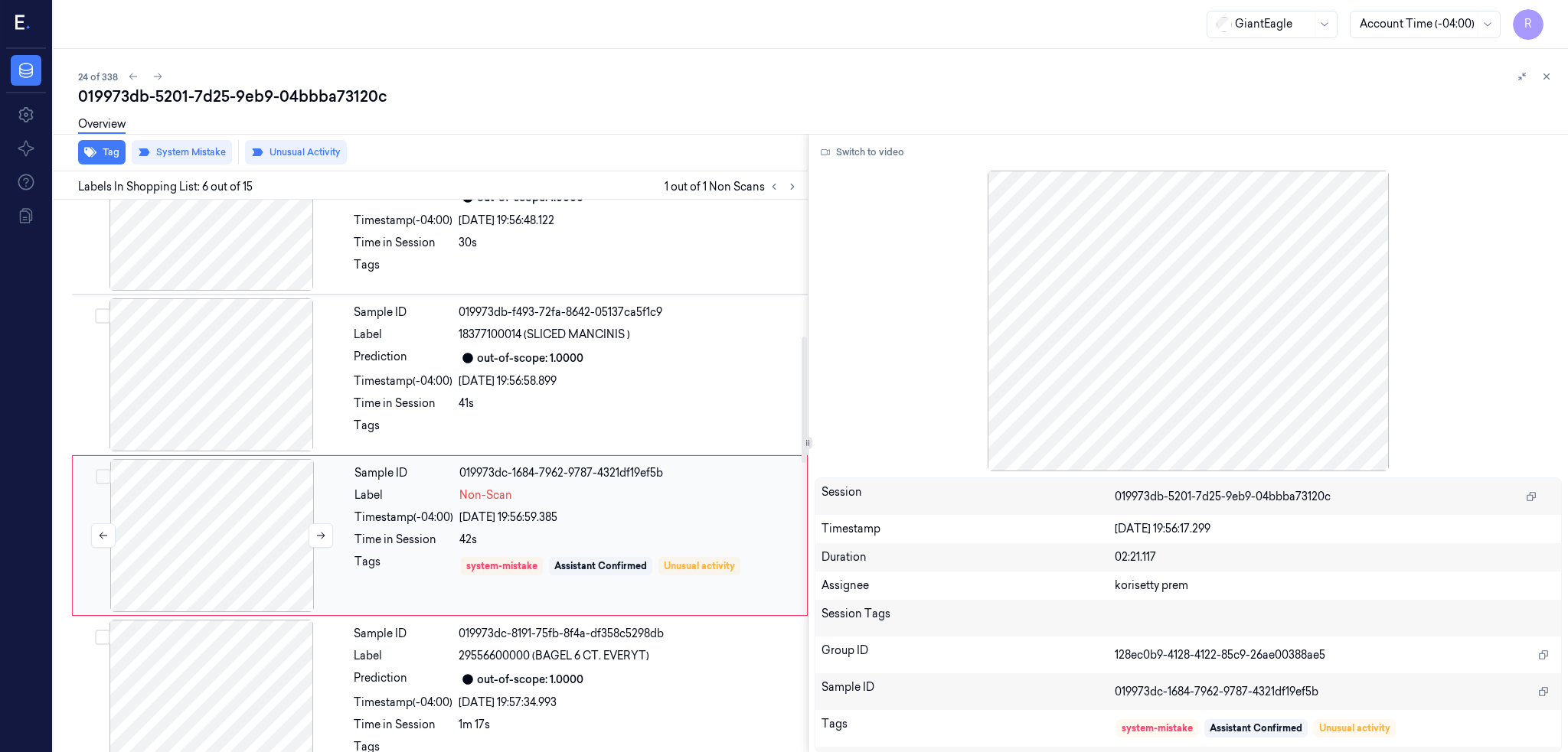
scroll to position [607, 0]
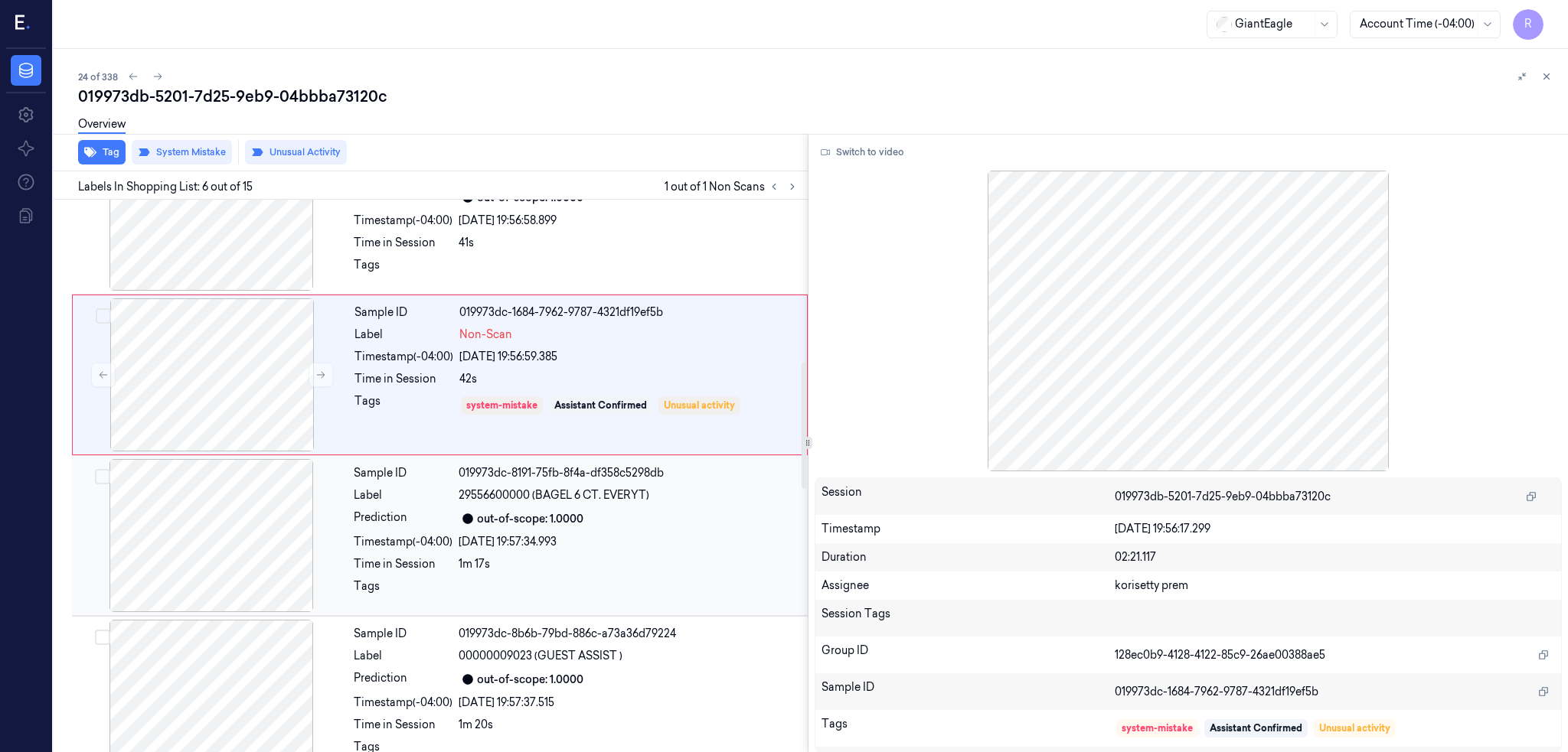
click at [241, 538] on div at bounding box center [211, 536] width 272 height 153
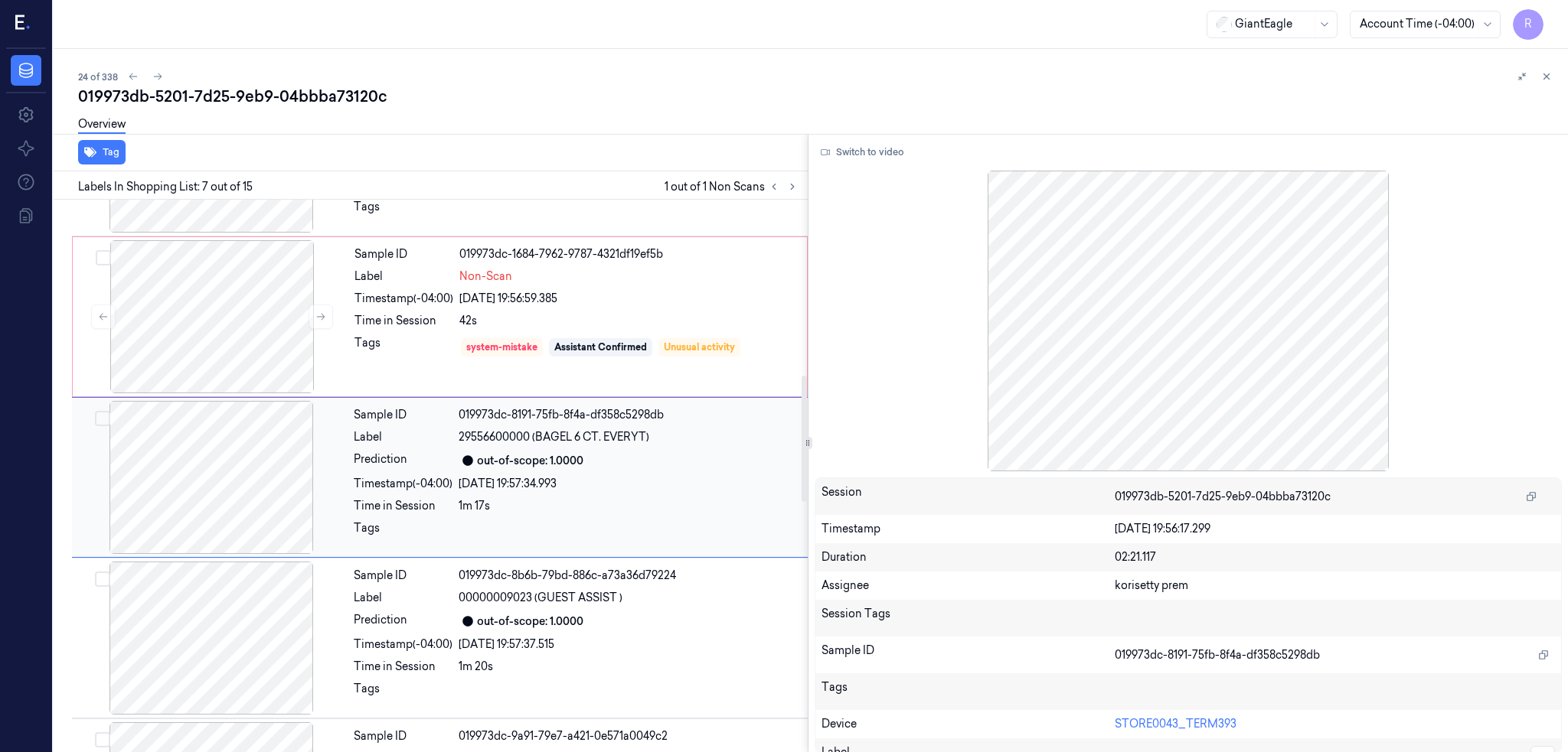
scroll to position [767, 0]
click at [237, 328] on div at bounding box center [212, 316] width 272 height 153
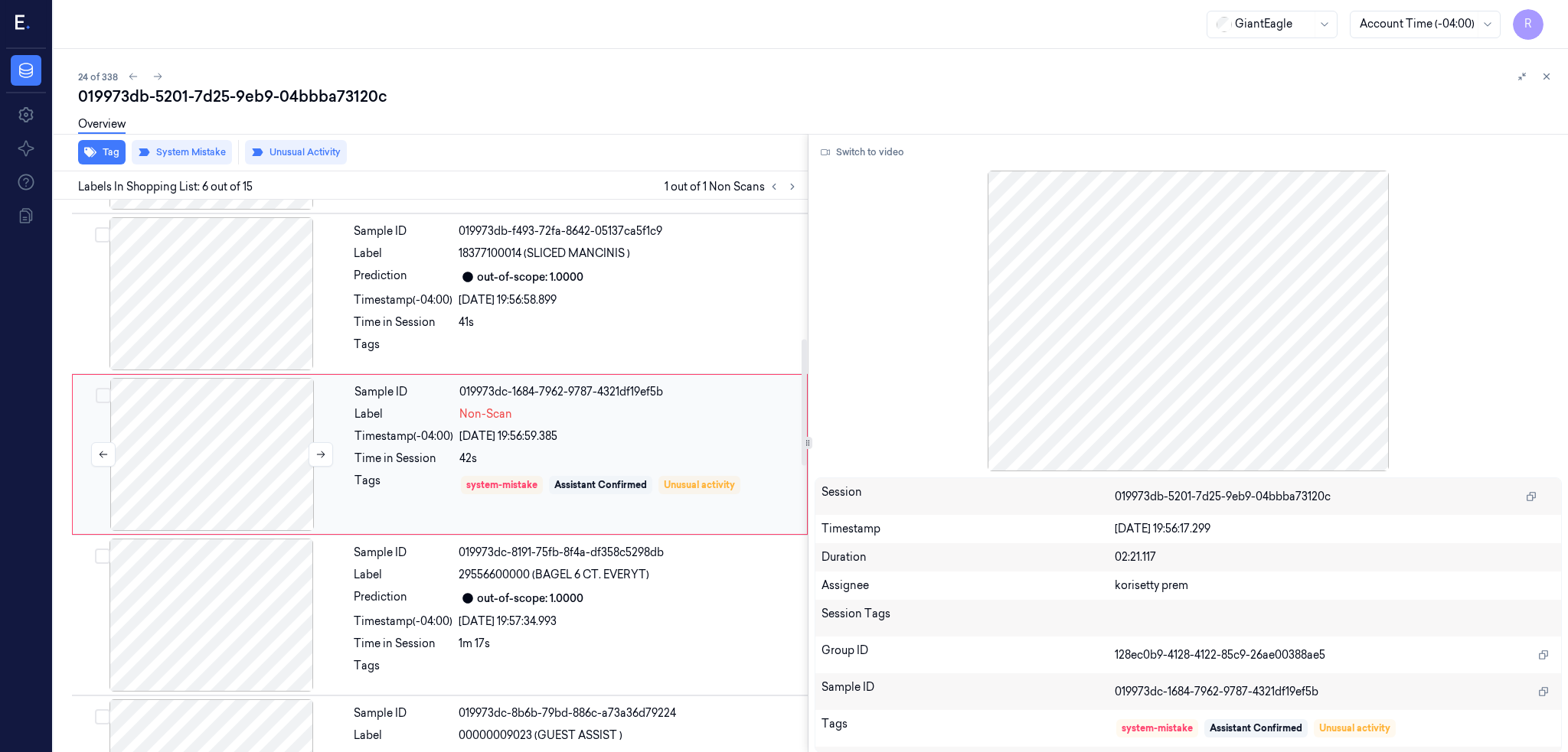
scroll to position [607, 0]
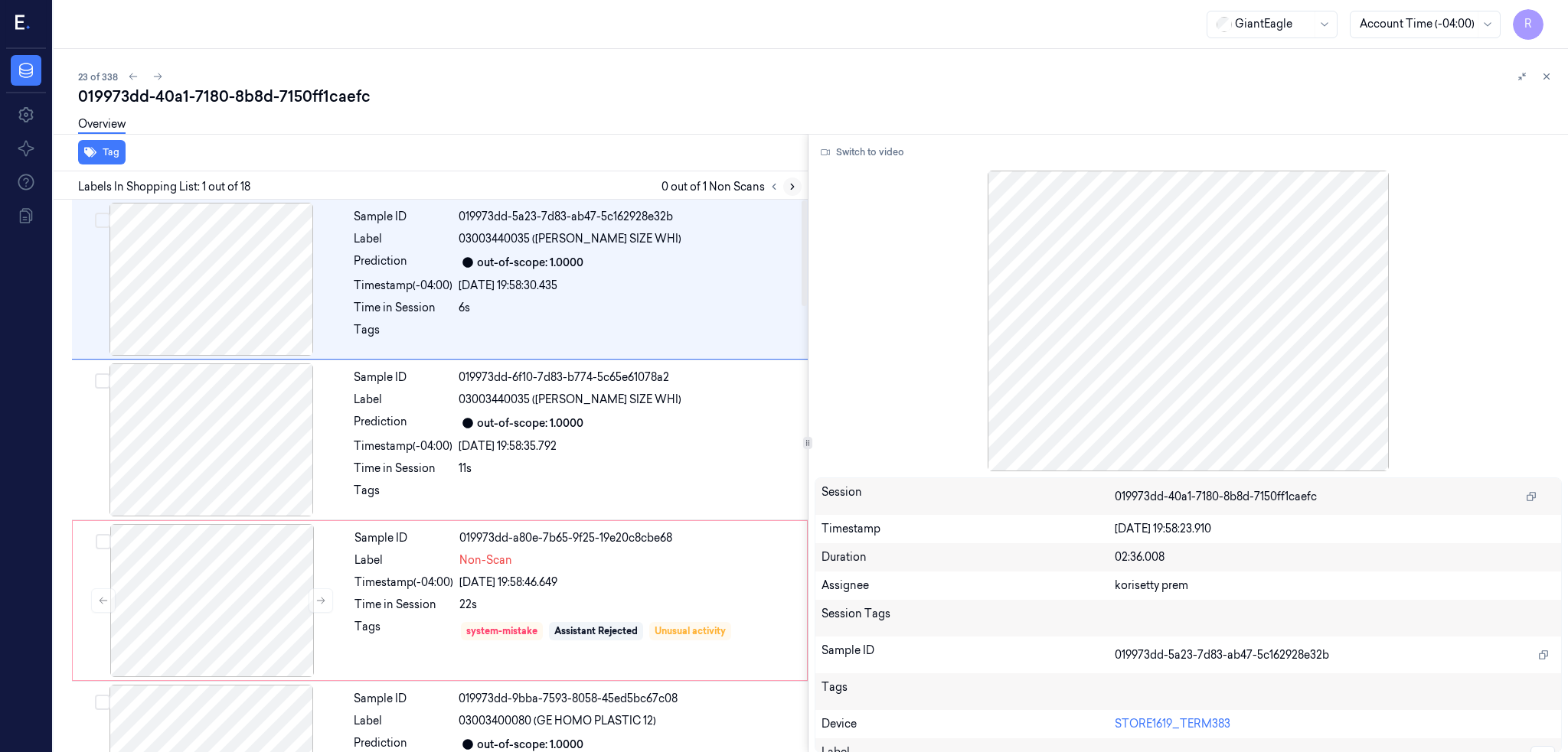
click at [798, 187] on icon at bounding box center [792, 186] width 11 height 11
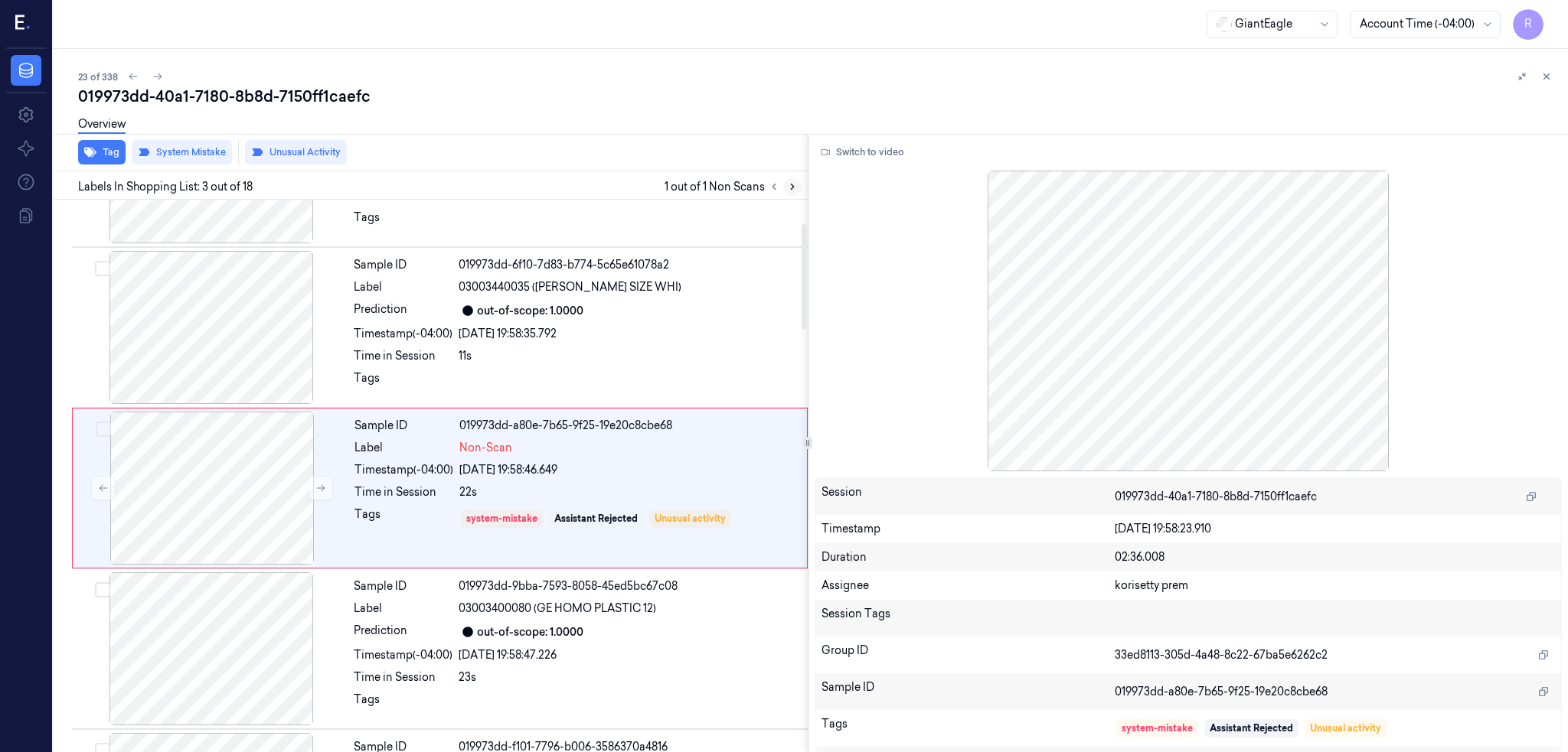
scroll to position [124, 0]
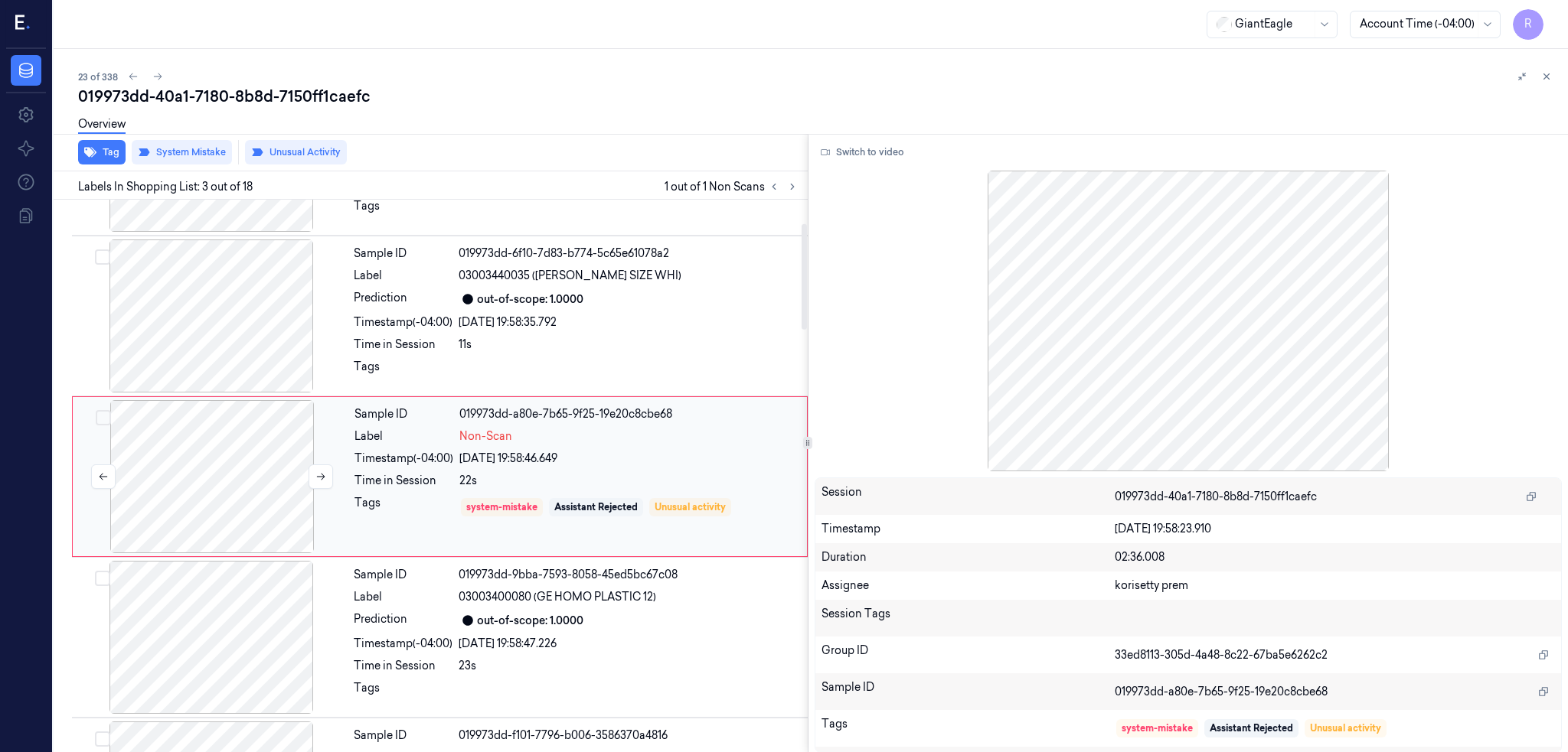
click at [210, 503] on div at bounding box center [212, 477] width 272 height 153
click at [216, 293] on div at bounding box center [211, 316] width 272 height 153
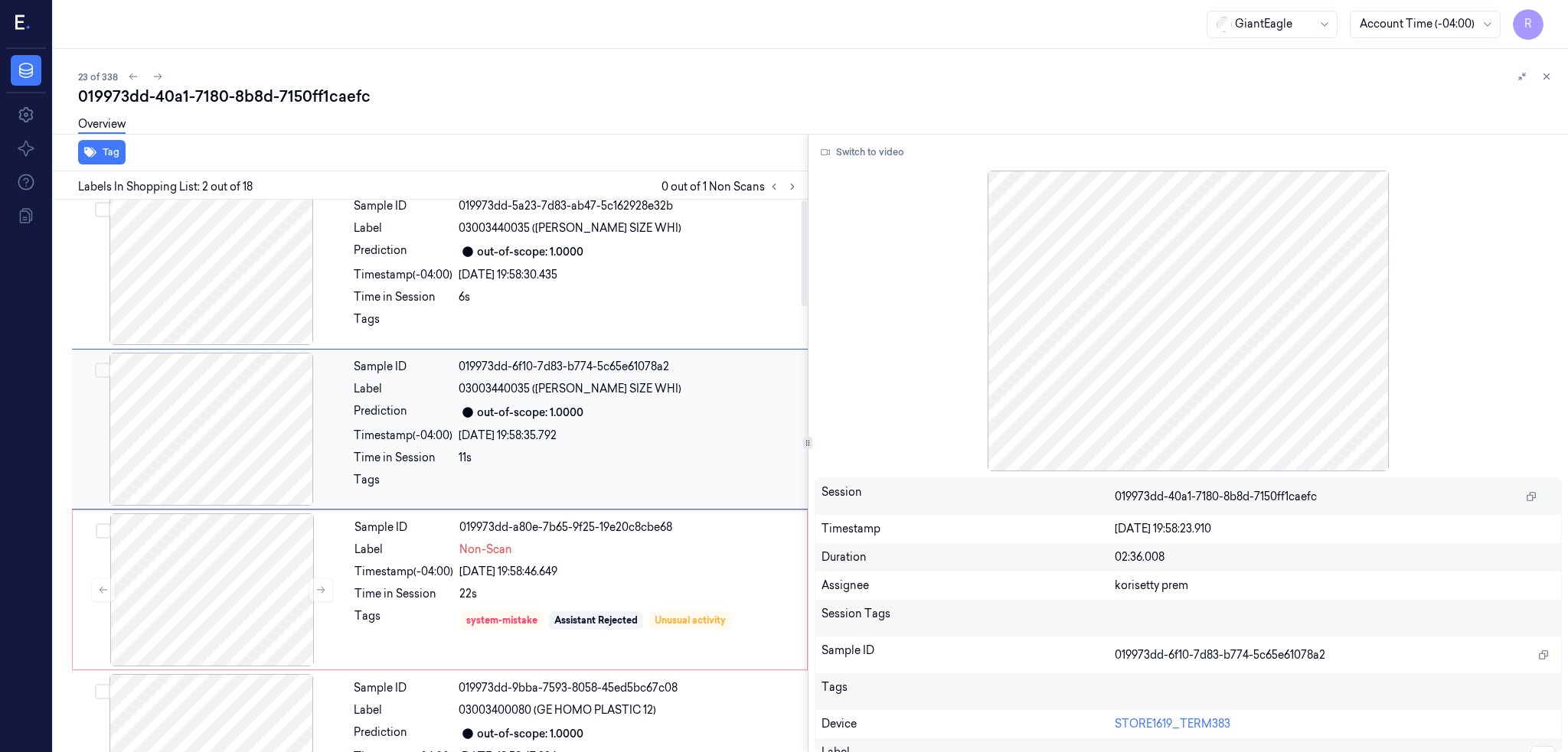
scroll to position [0, 0]
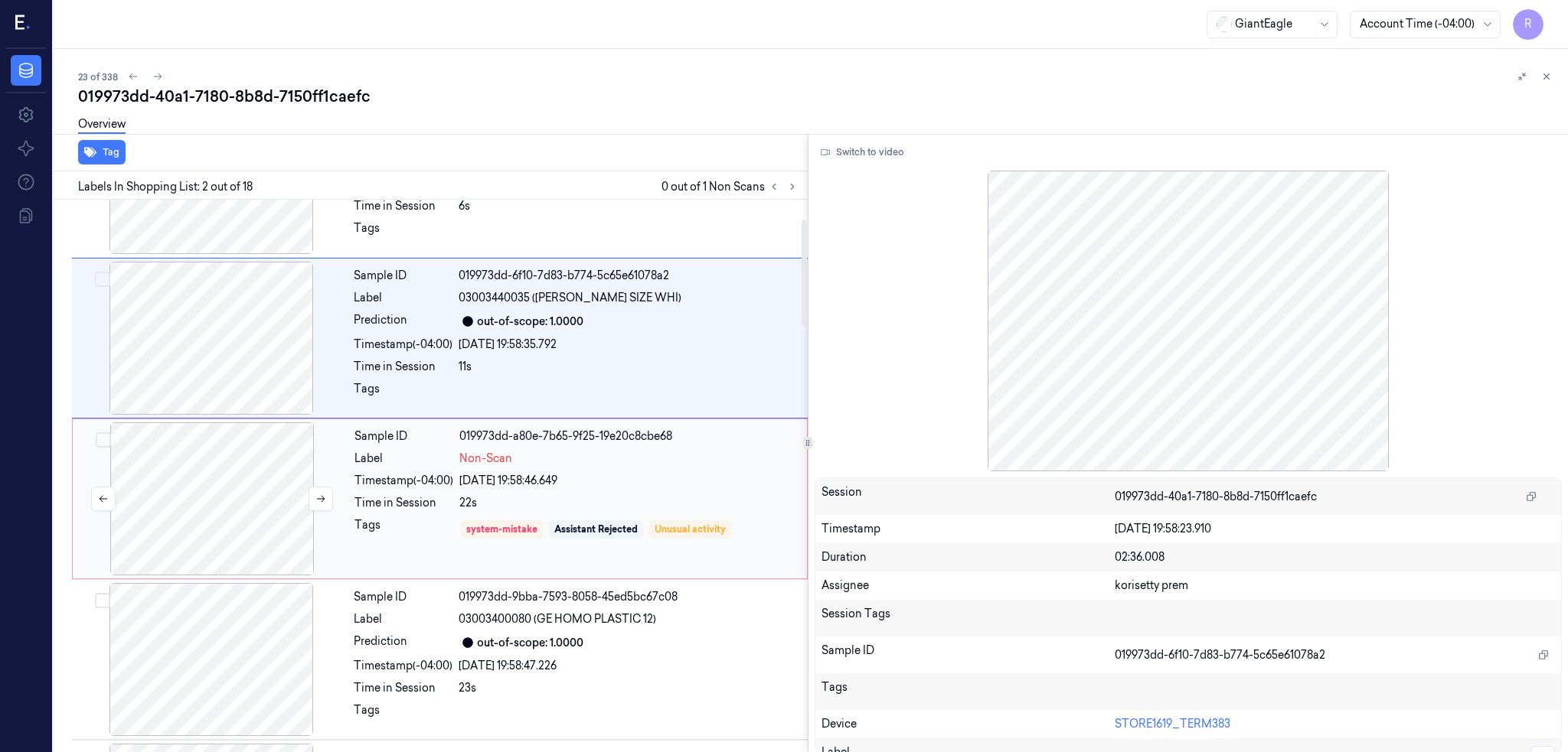
click at [226, 542] on div at bounding box center [212, 499] width 272 height 153
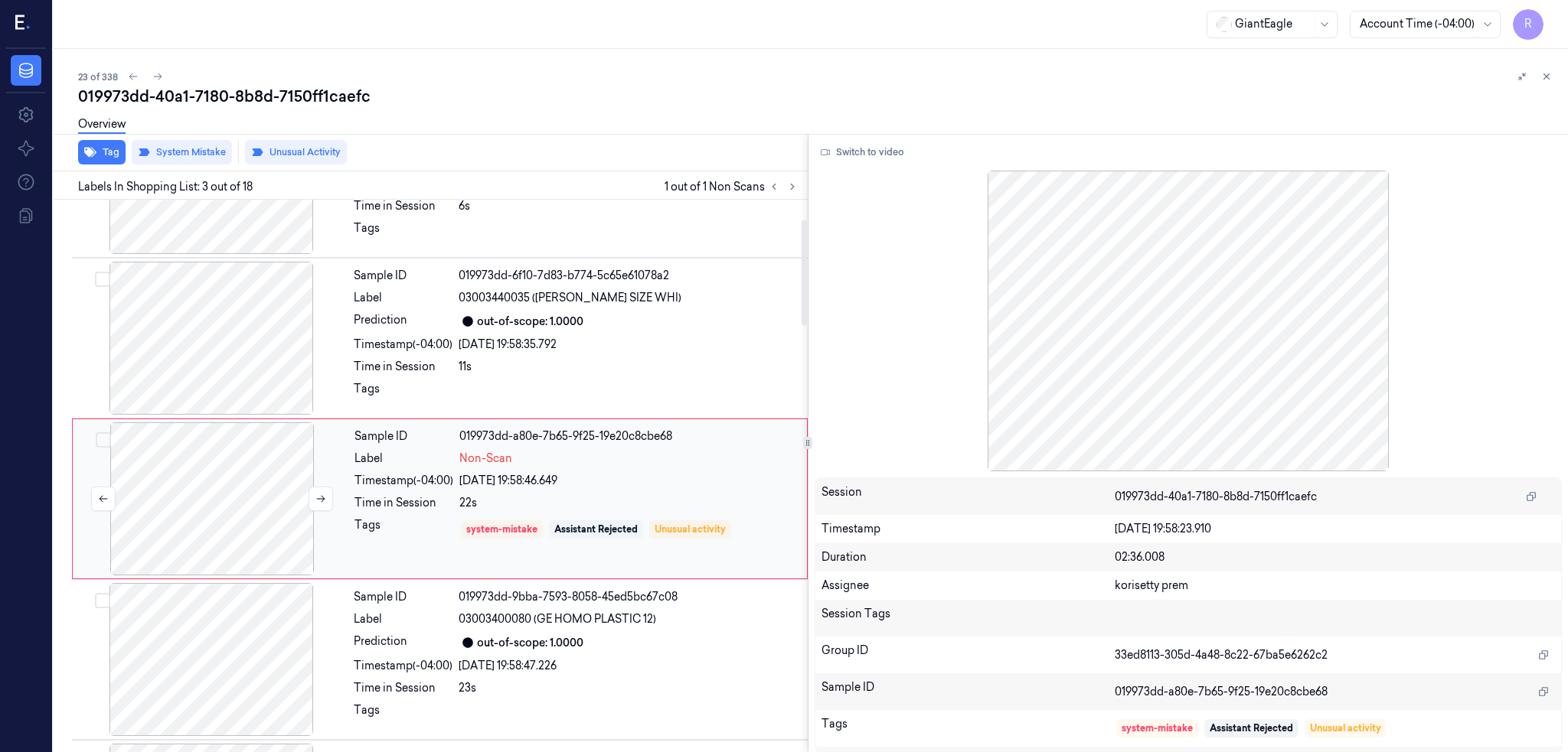
scroll to position [124, 0]
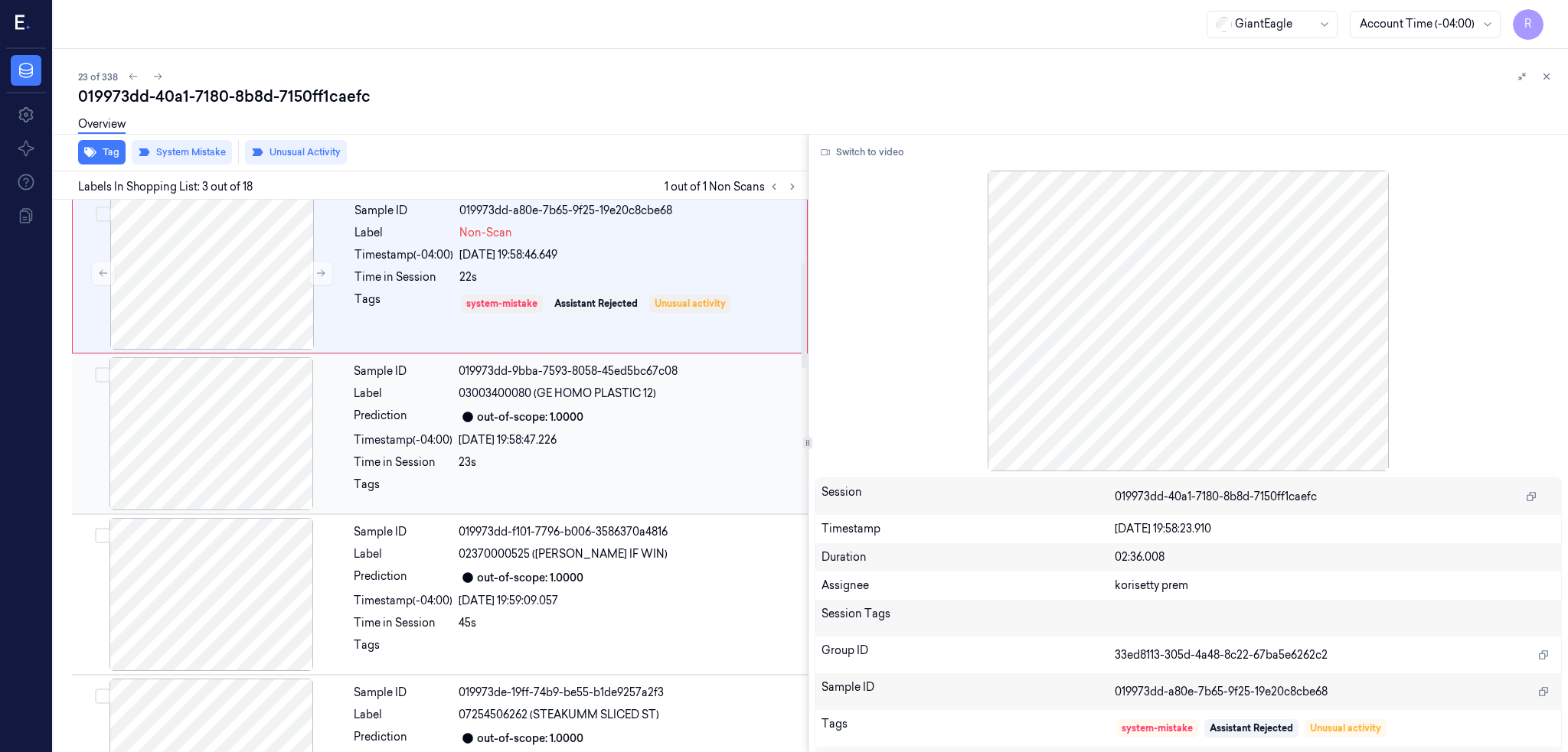
click at [222, 446] on div at bounding box center [211, 434] width 272 height 153
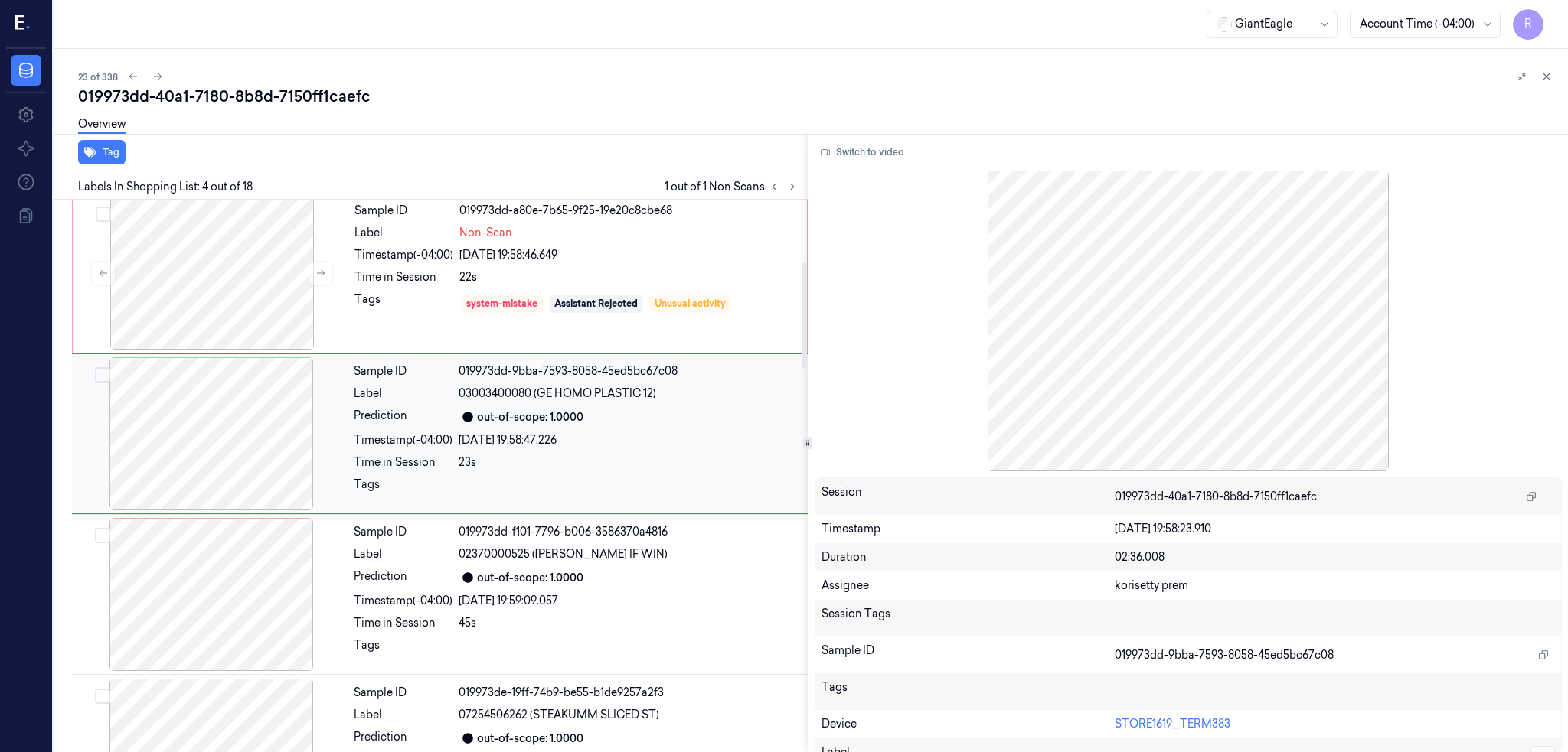
scroll to position [285, 0]
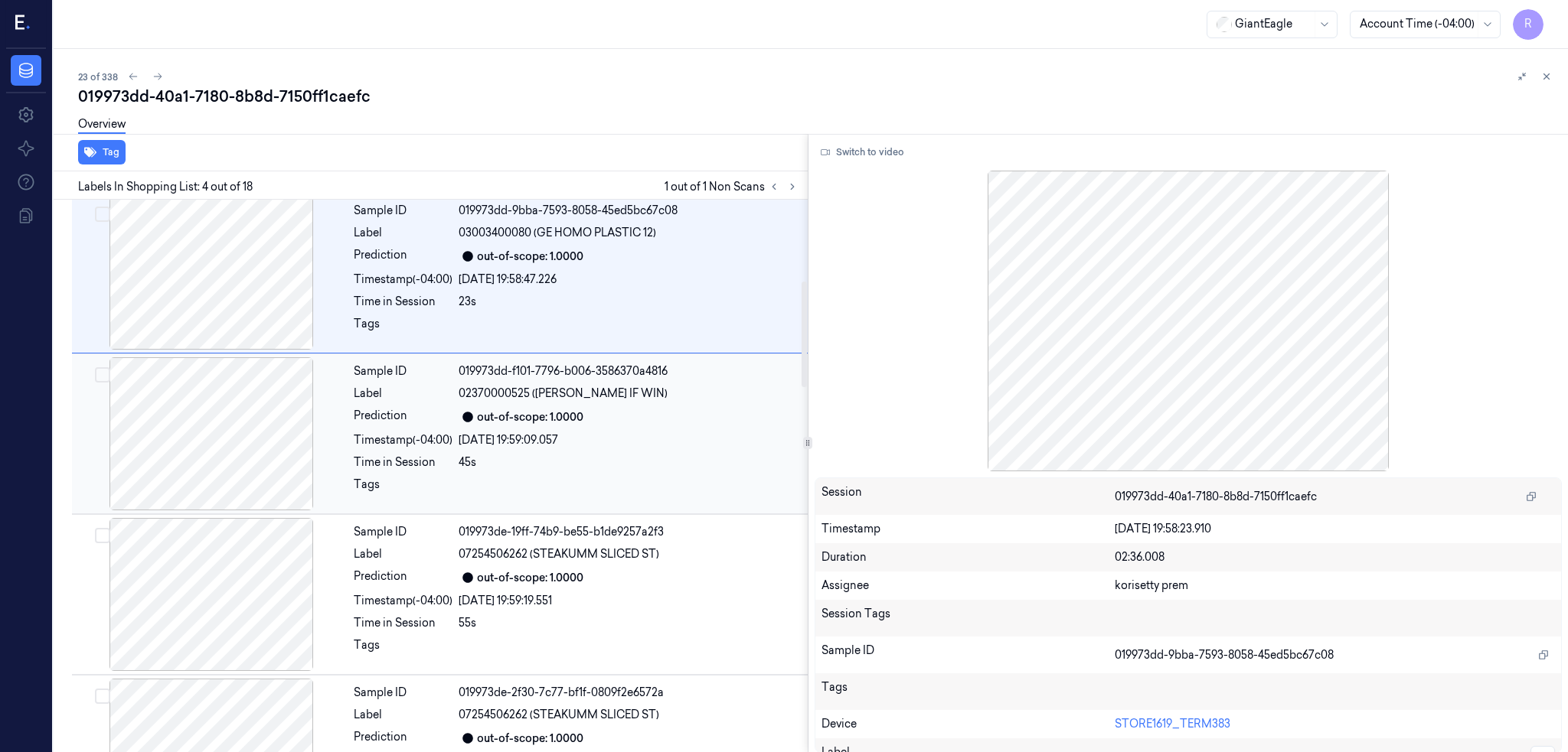
click at [214, 476] on div at bounding box center [211, 434] width 272 height 153
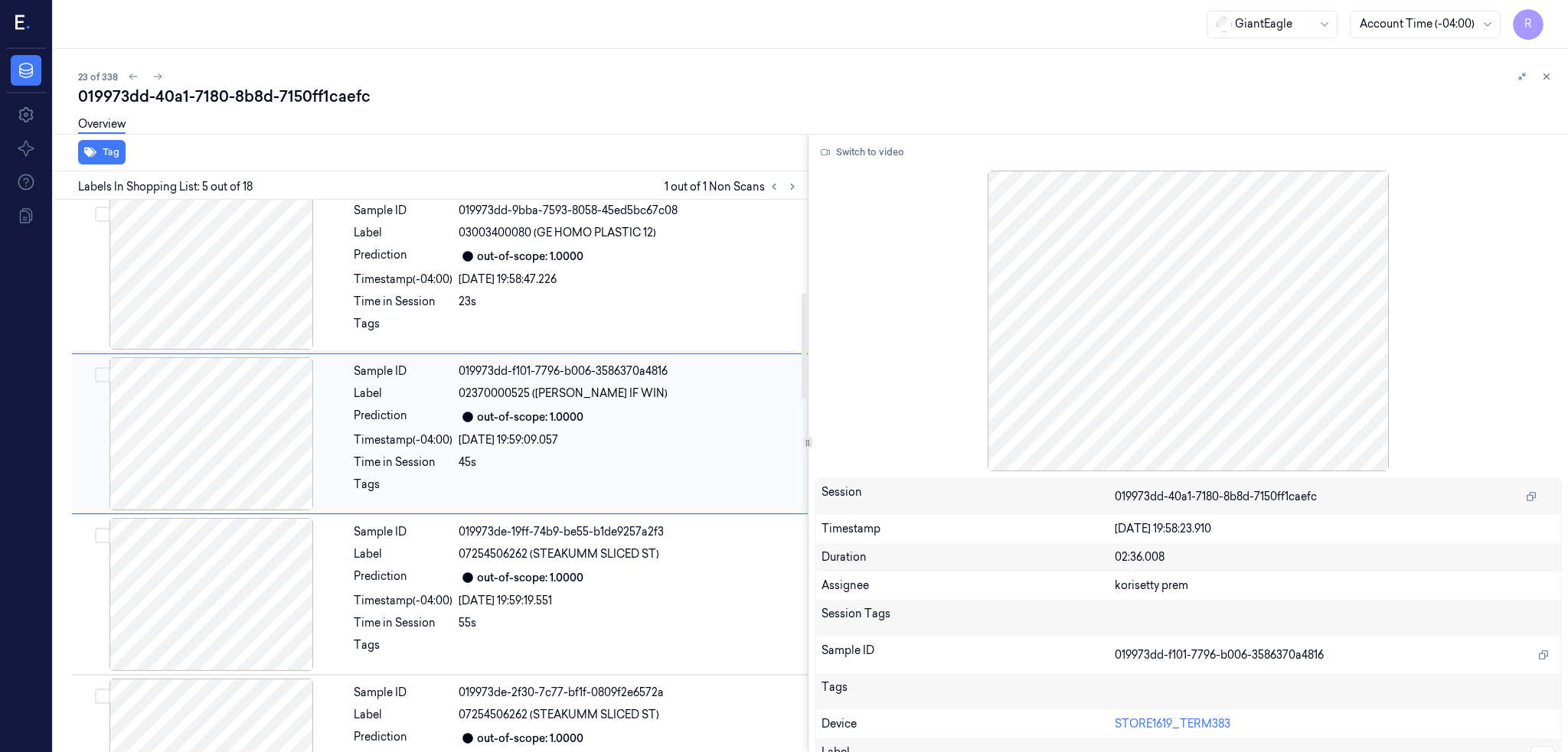
scroll to position [446, 0]
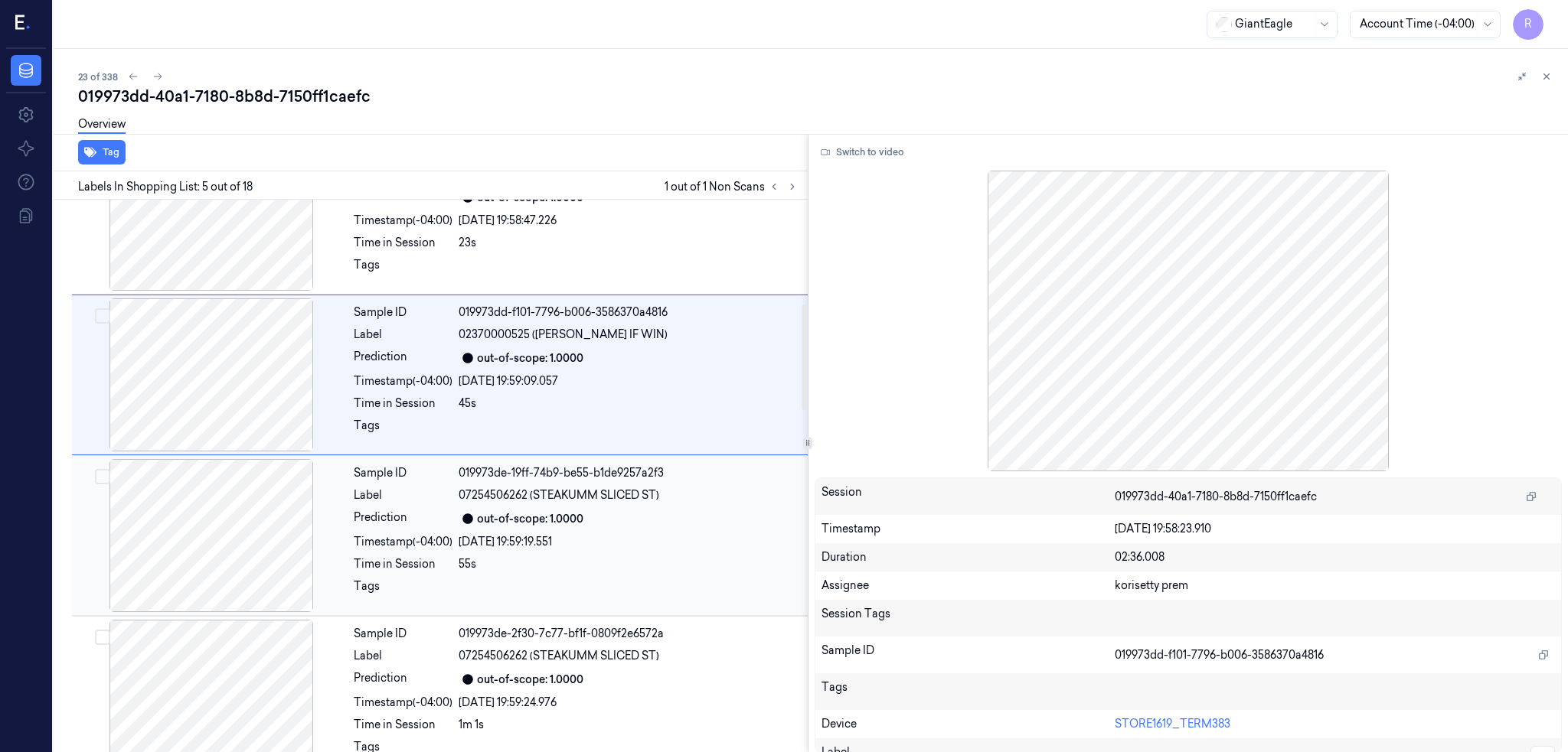
click at [248, 569] on div at bounding box center [211, 536] width 272 height 153
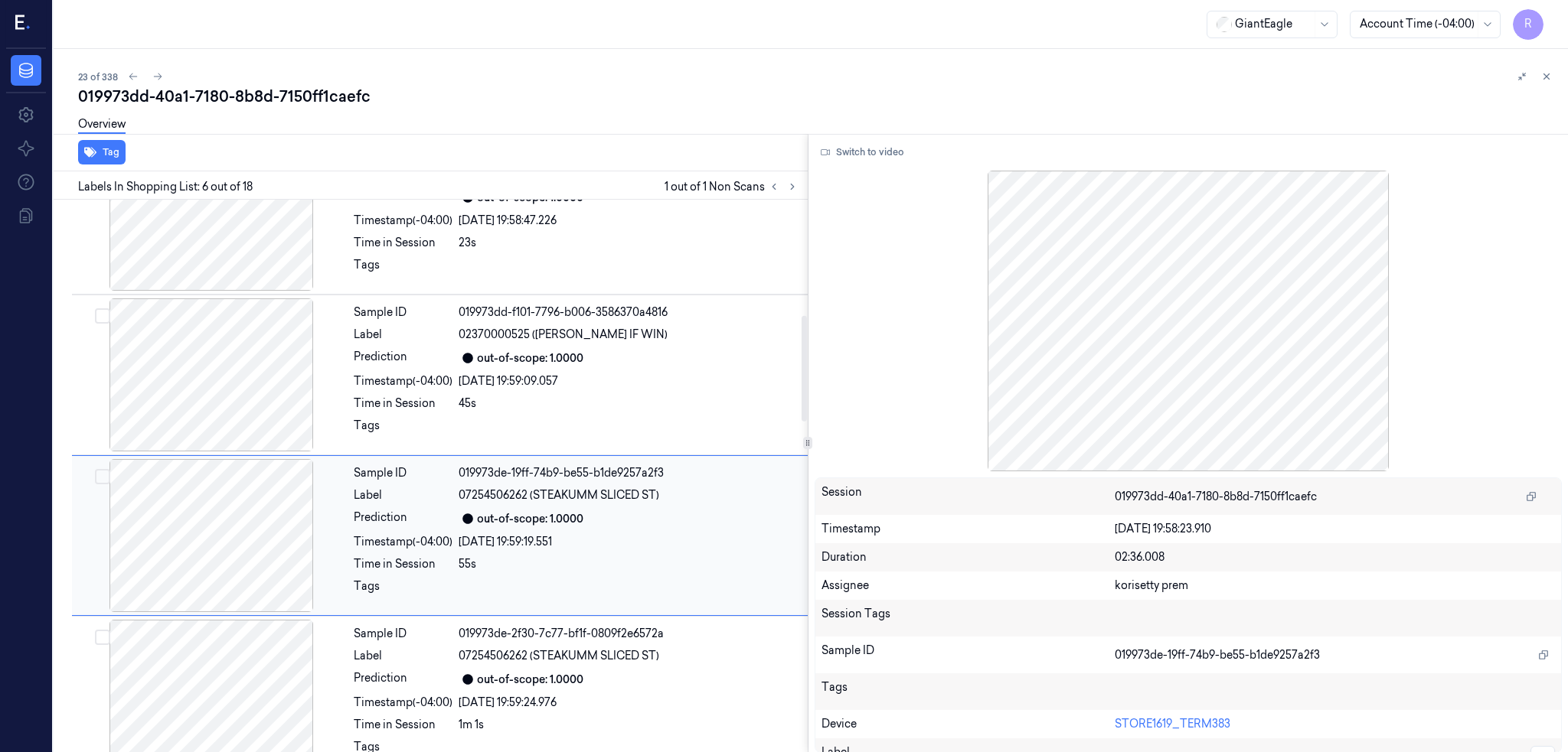
scroll to position [607, 0]
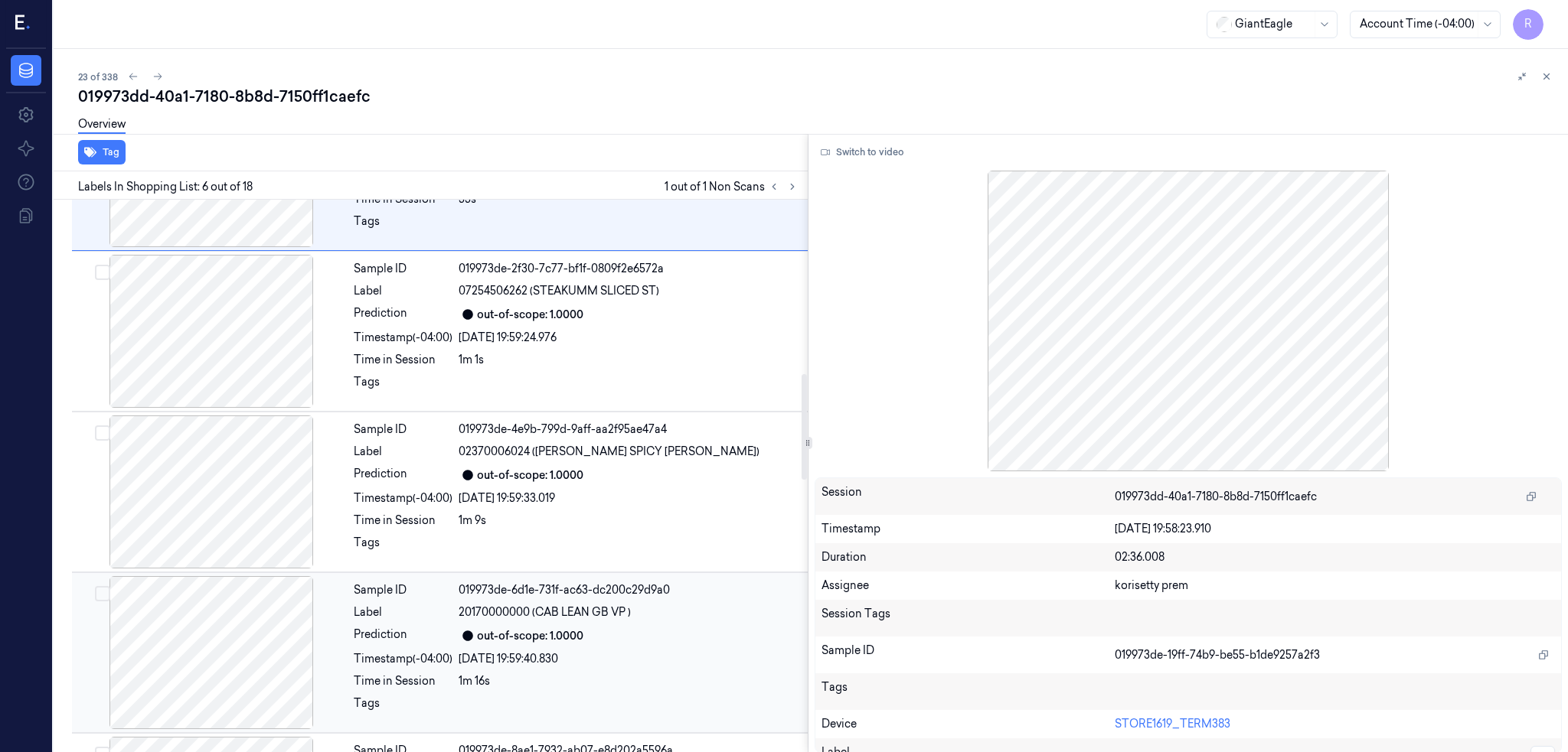
click at [258, 611] on div at bounding box center [211, 653] width 272 height 153
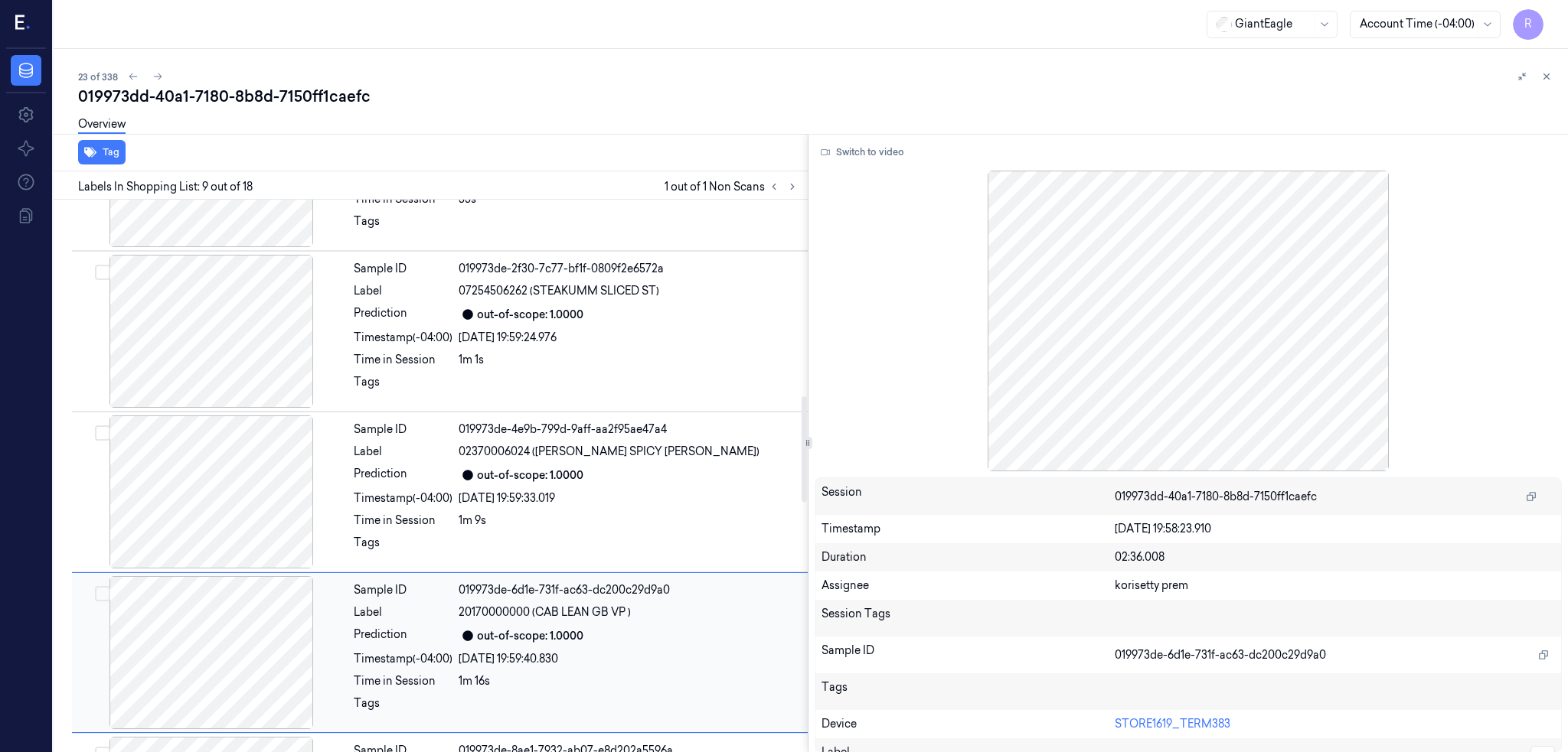
scroll to position [1089, 0]
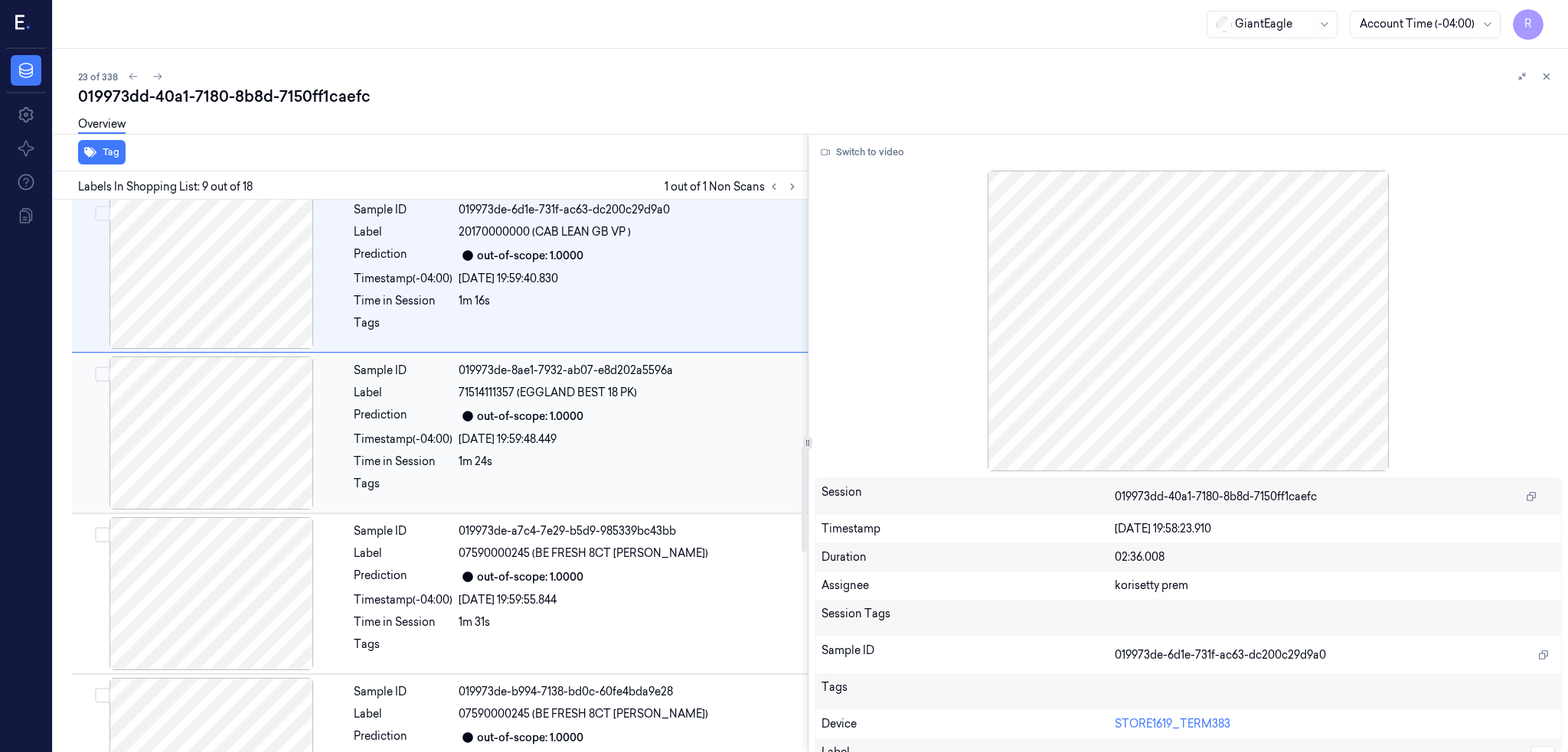
click at [242, 464] on div at bounding box center [211, 433] width 272 height 153
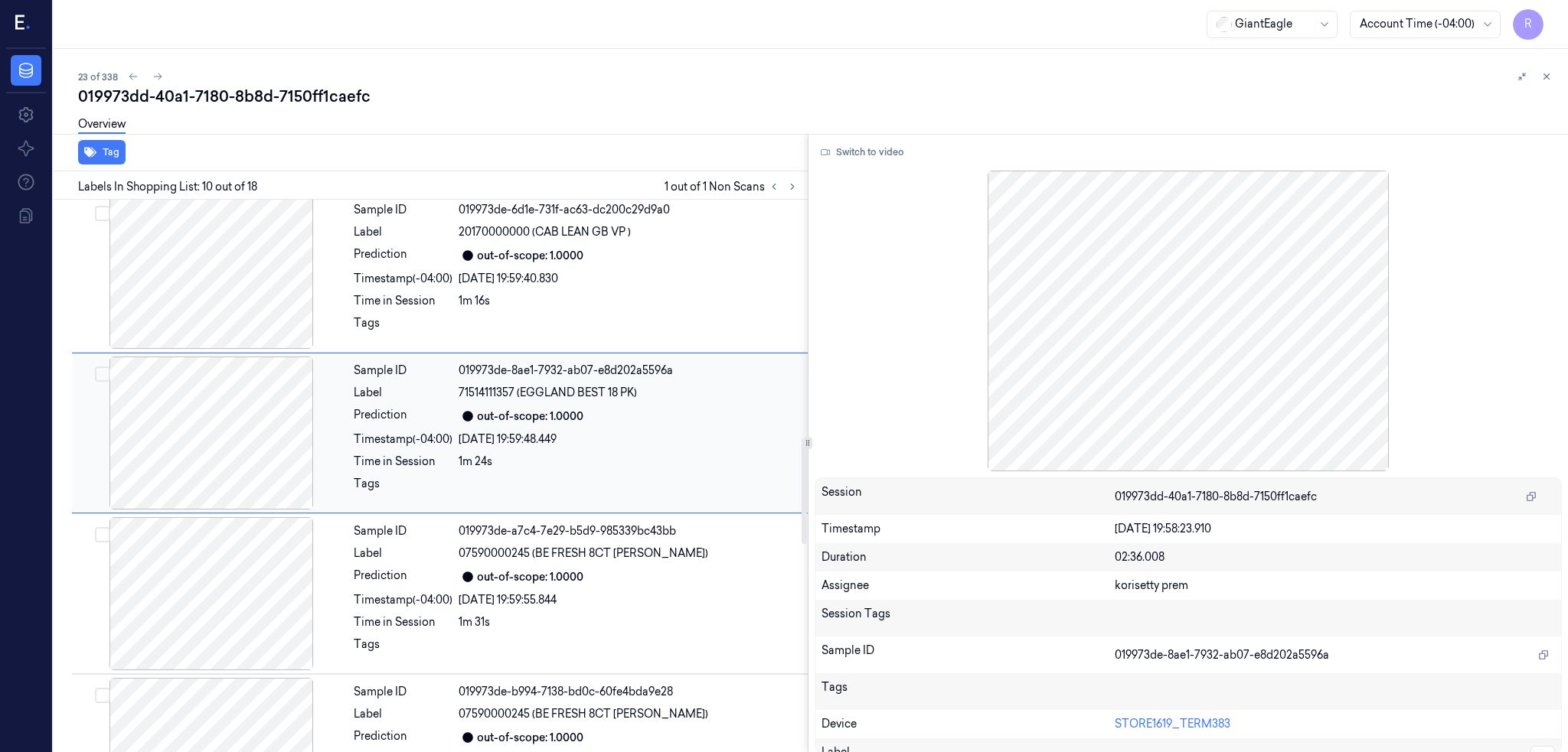
scroll to position [1250, 0]
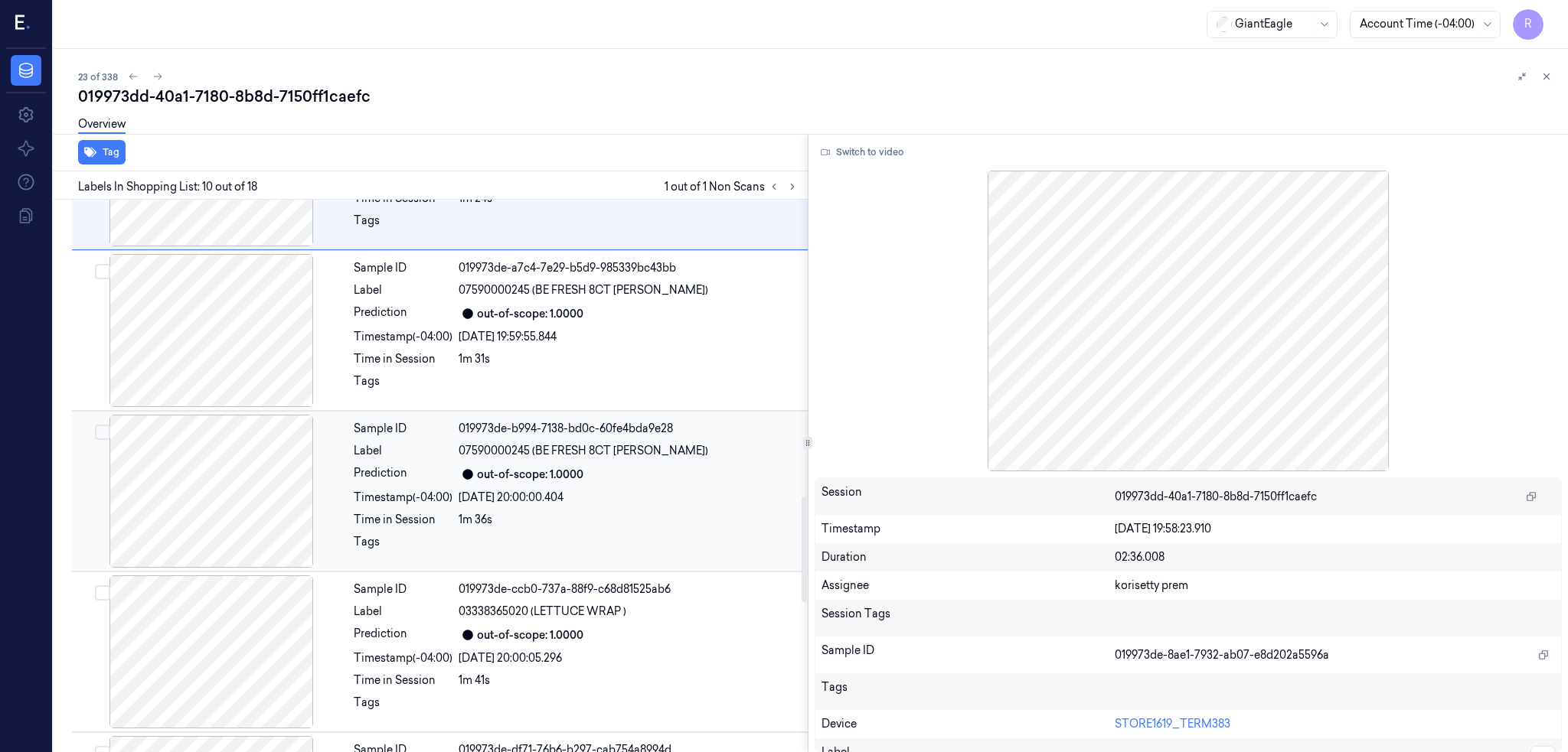
click at [218, 481] on div at bounding box center [211, 492] width 272 height 153
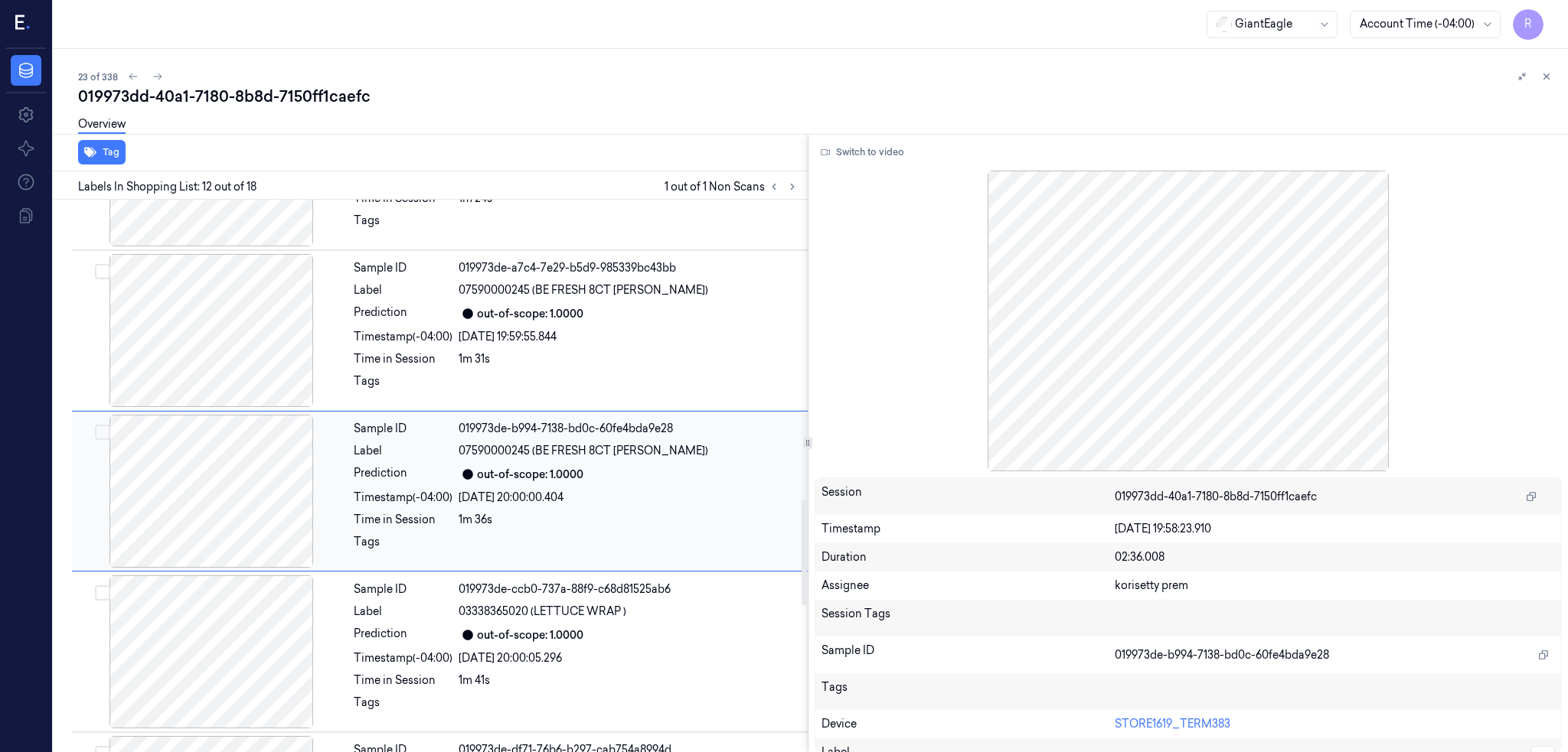
scroll to position [1571, 0]
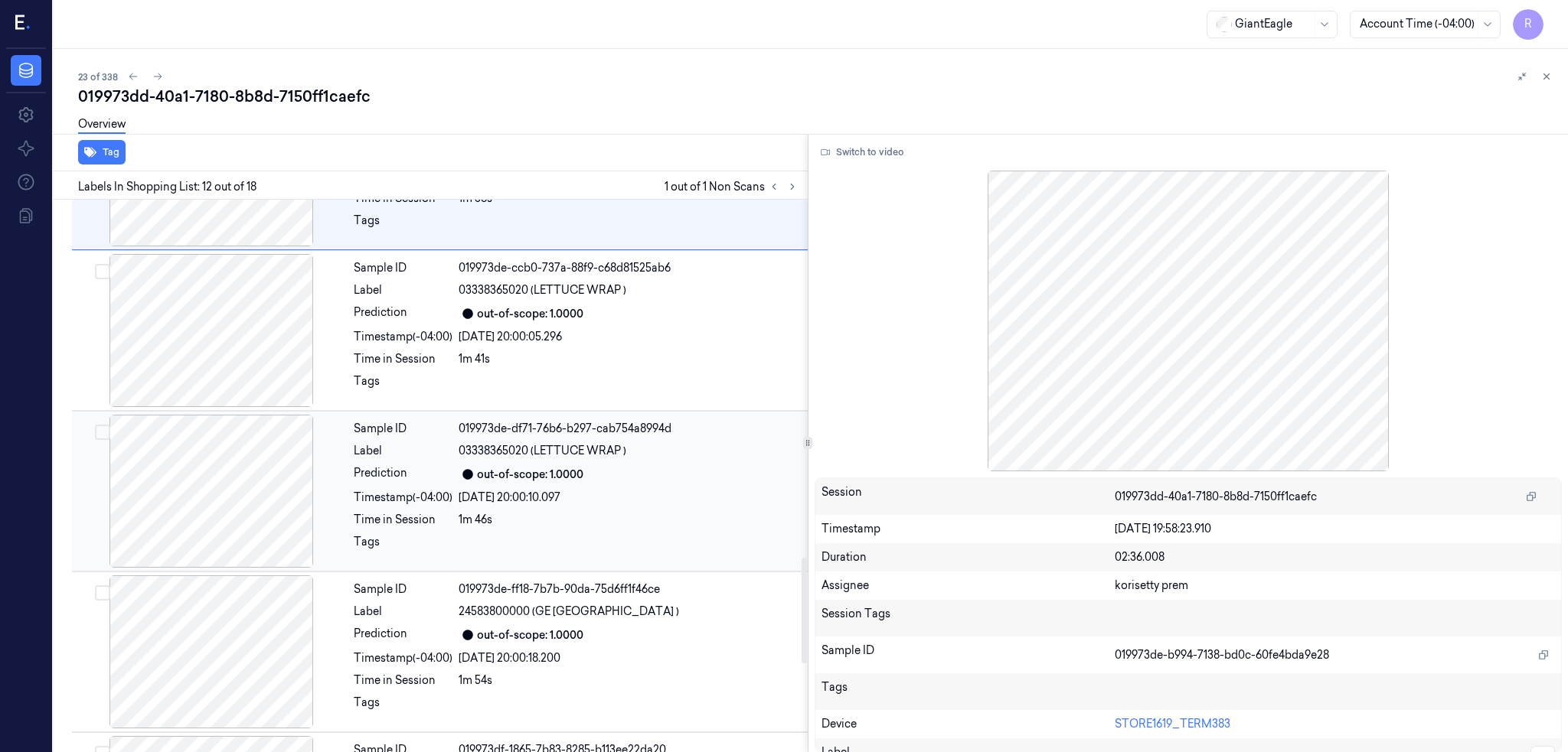
click at [231, 550] on div at bounding box center [211, 492] width 272 height 153
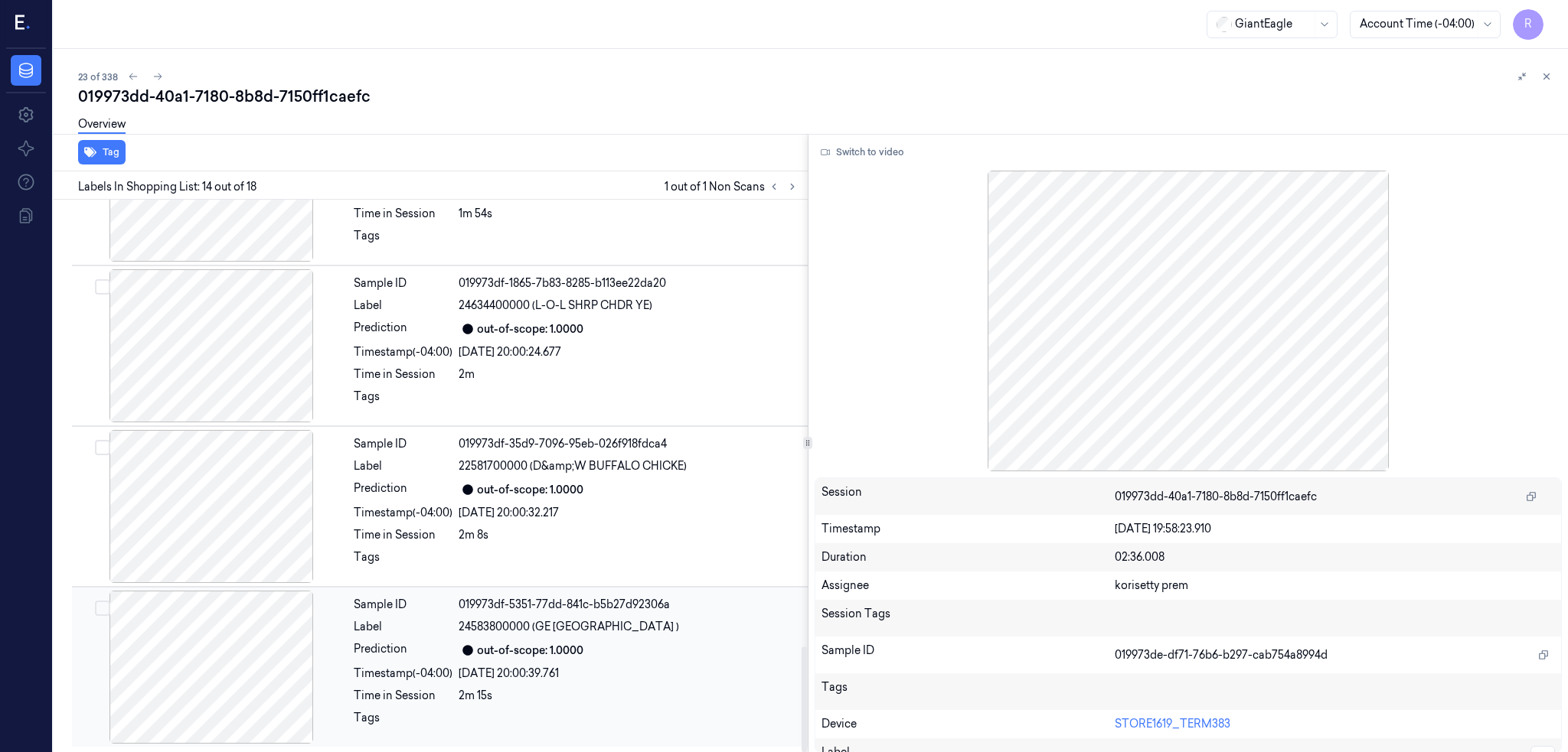
click at [212, 670] on div at bounding box center [211, 668] width 272 height 153
click at [249, 692] on div at bounding box center [211, 668] width 272 height 153
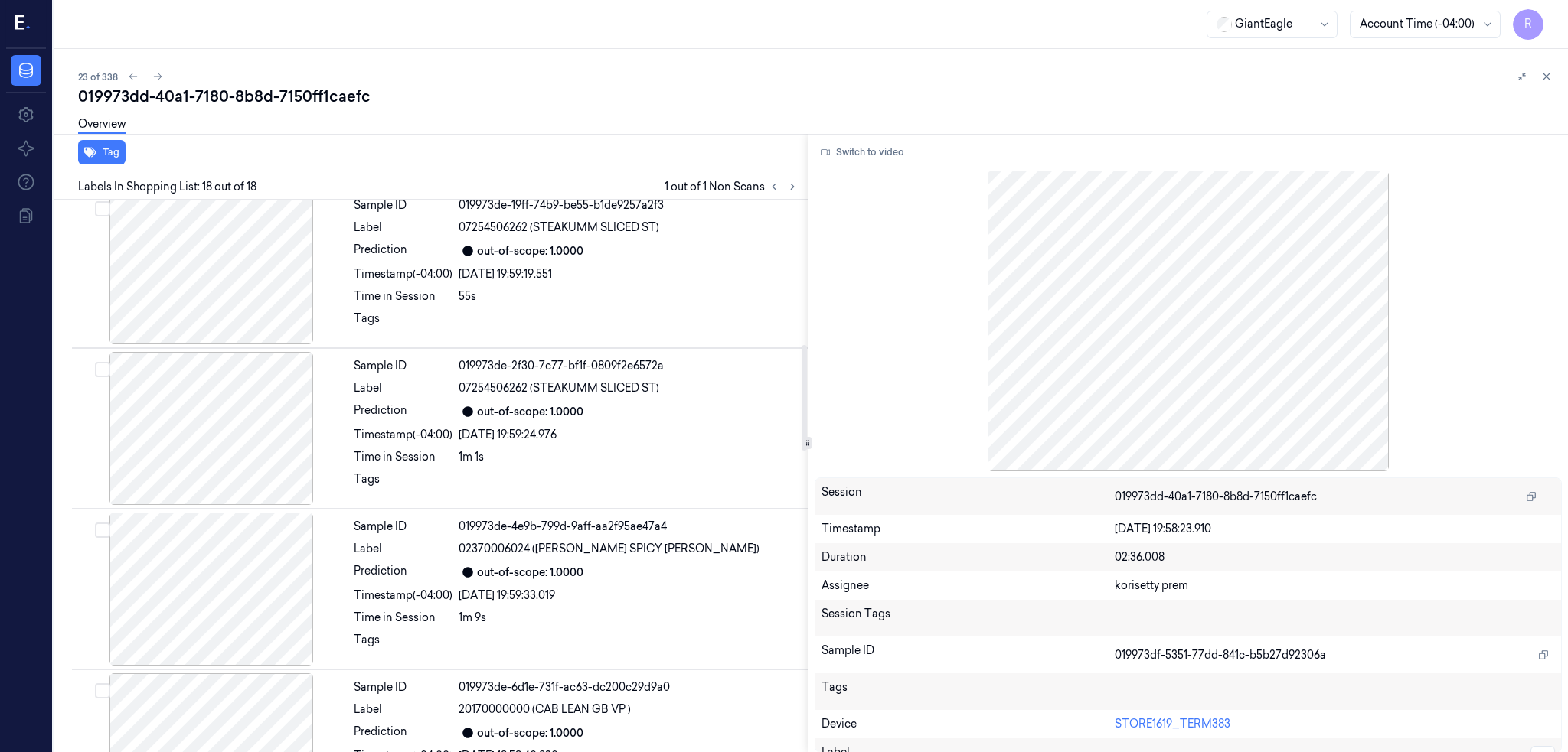
scroll to position [611, 0]
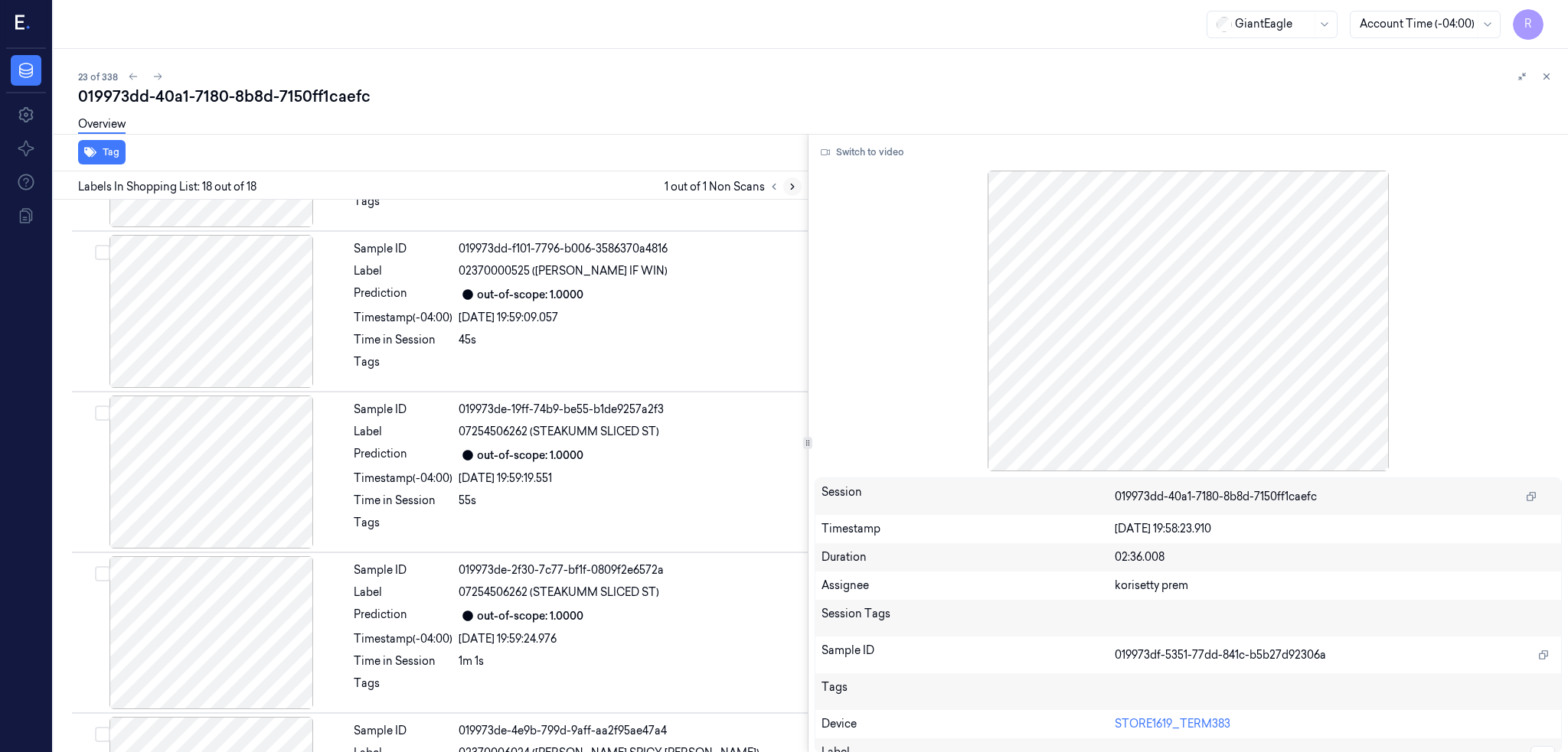
click at [798, 185] on icon at bounding box center [792, 186] width 11 height 11
click at [779, 183] on icon at bounding box center [773, 186] width 11 height 11
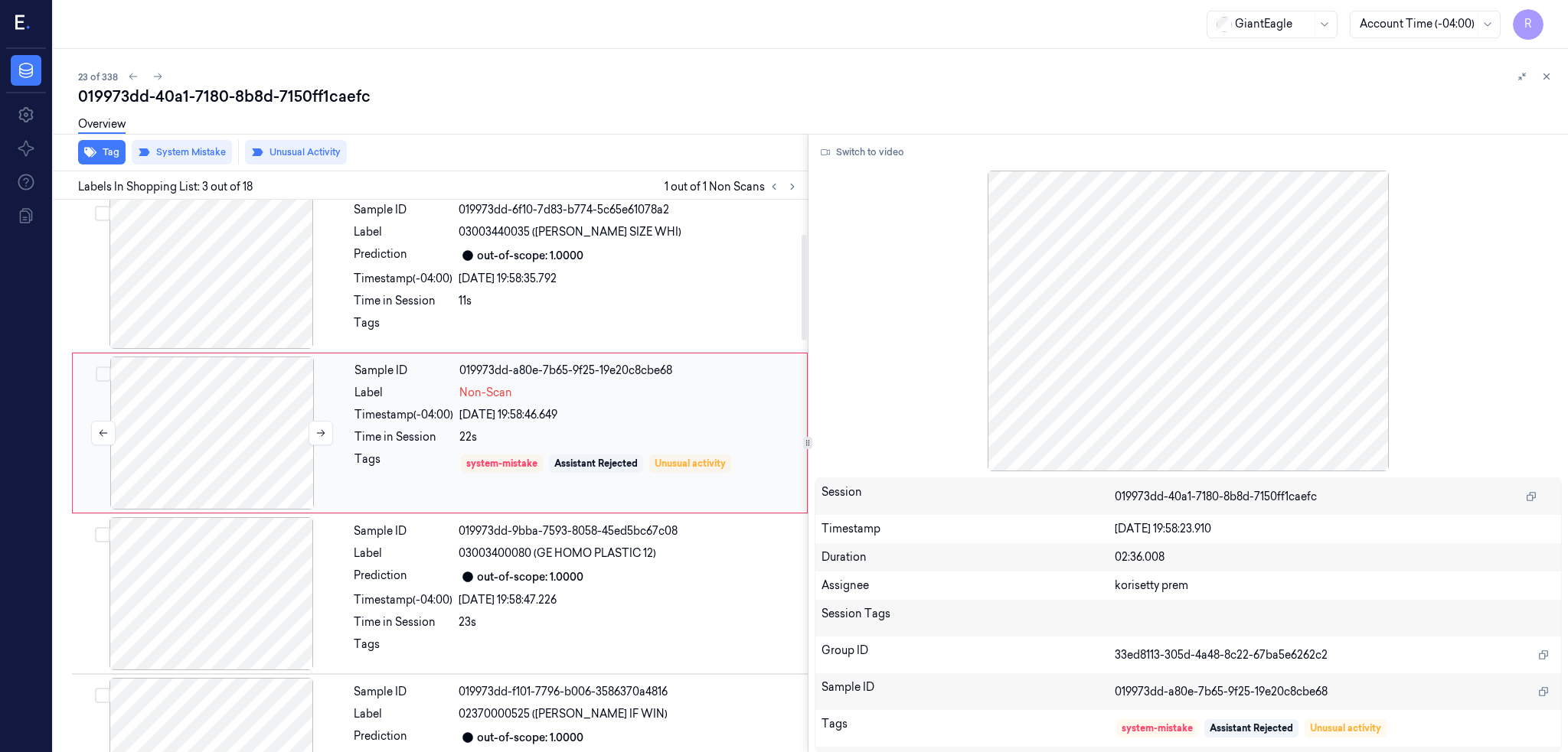
scroll to position [124, 0]
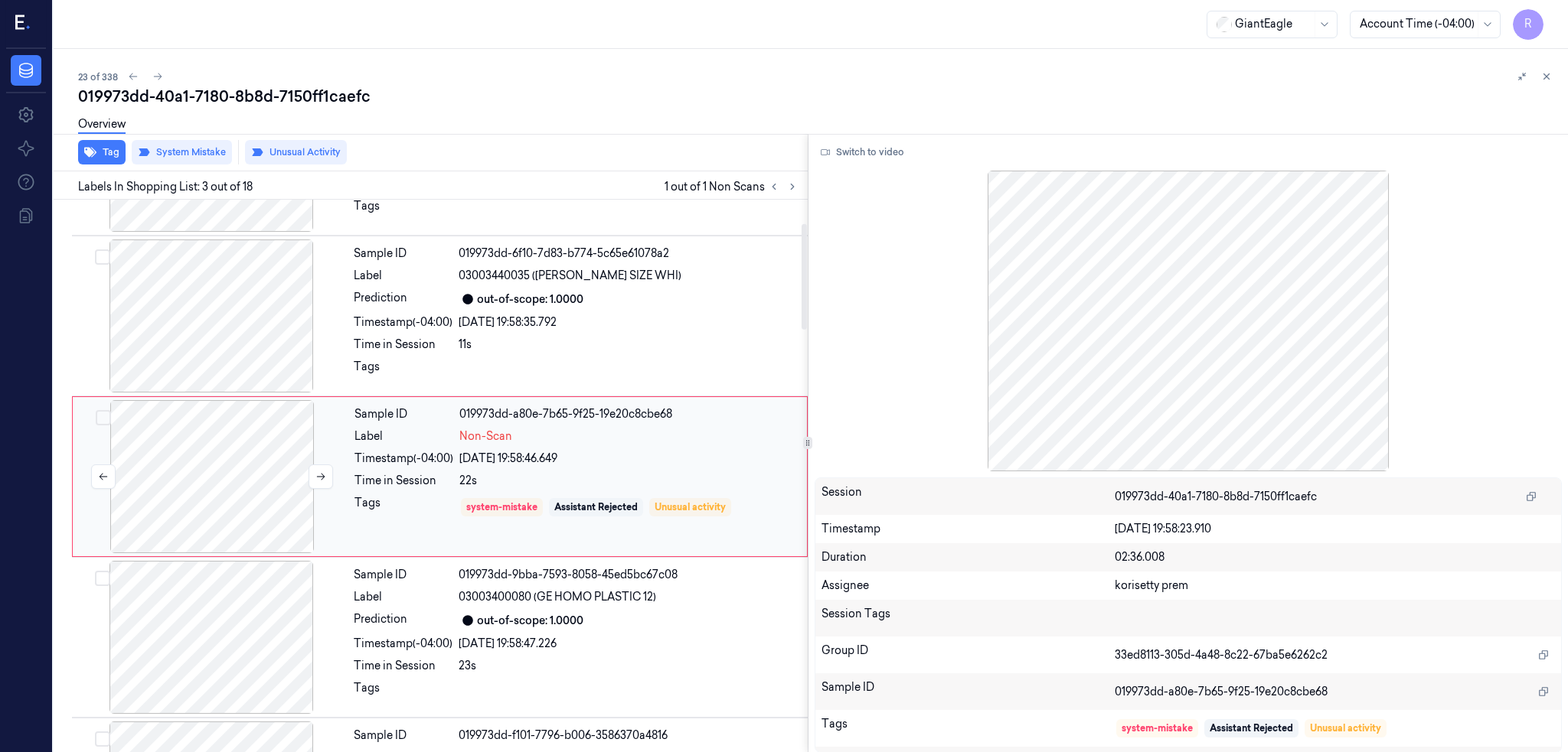
click at [225, 429] on div at bounding box center [212, 477] width 272 height 153
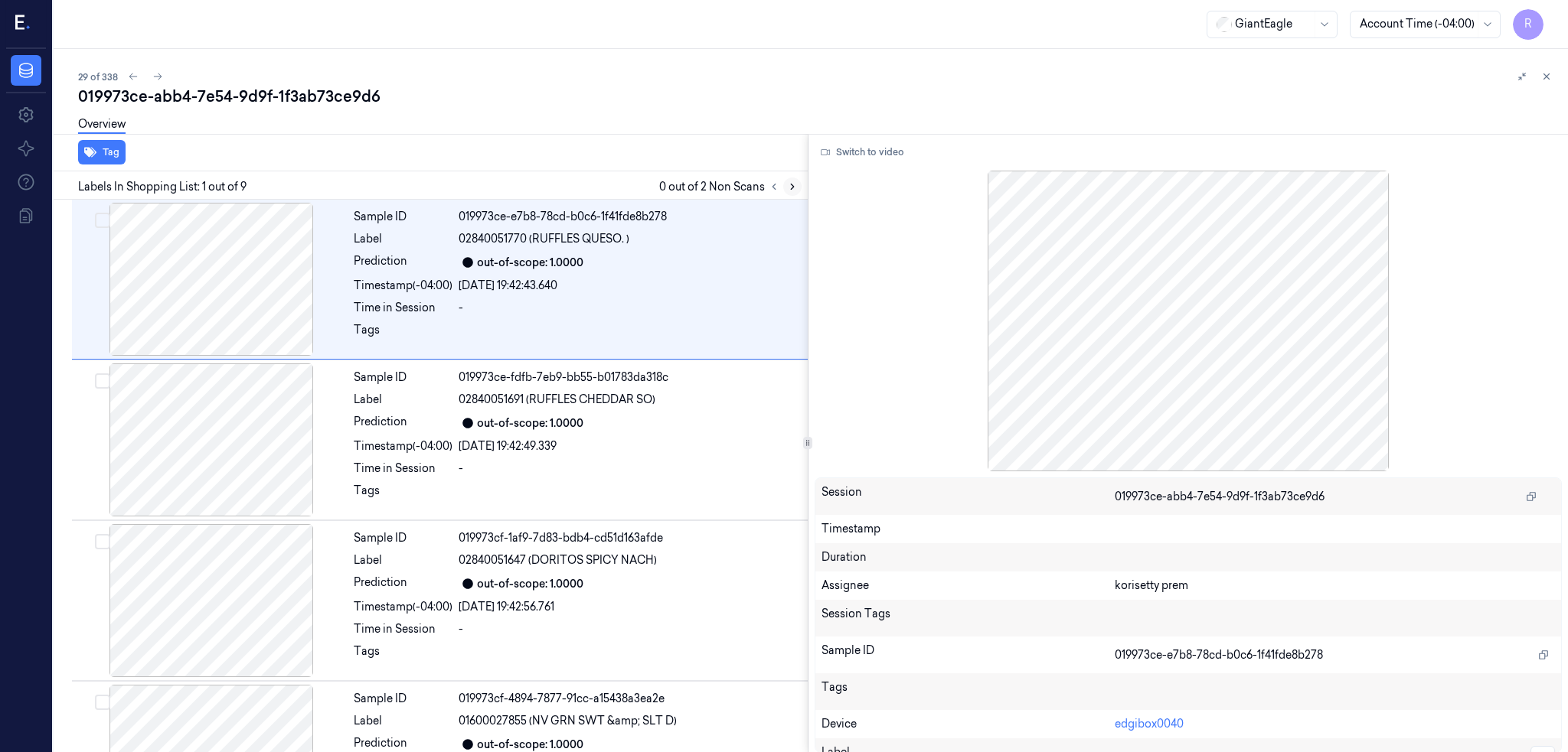
click at [798, 189] on icon at bounding box center [792, 186] width 11 height 11
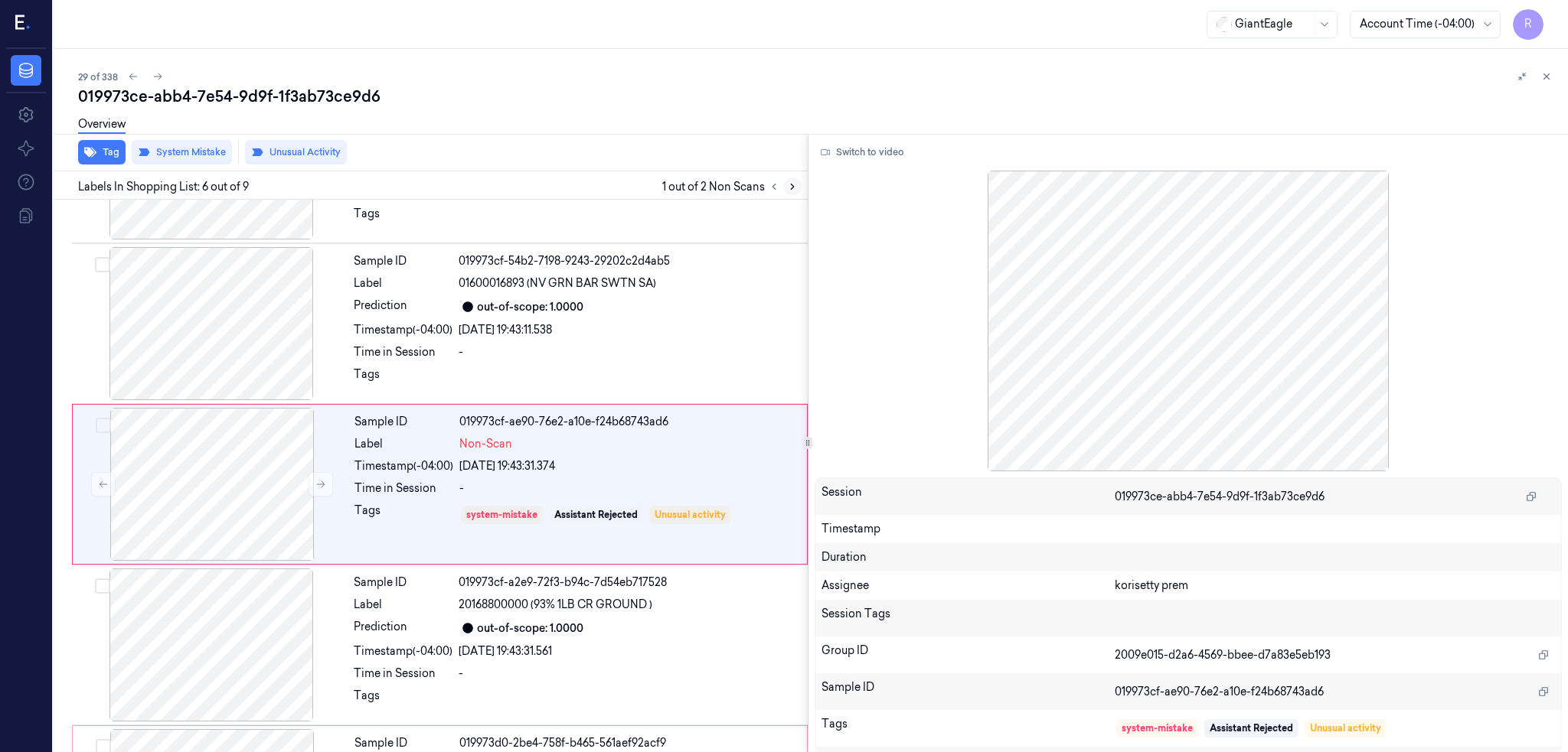
scroll to position [607, 0]
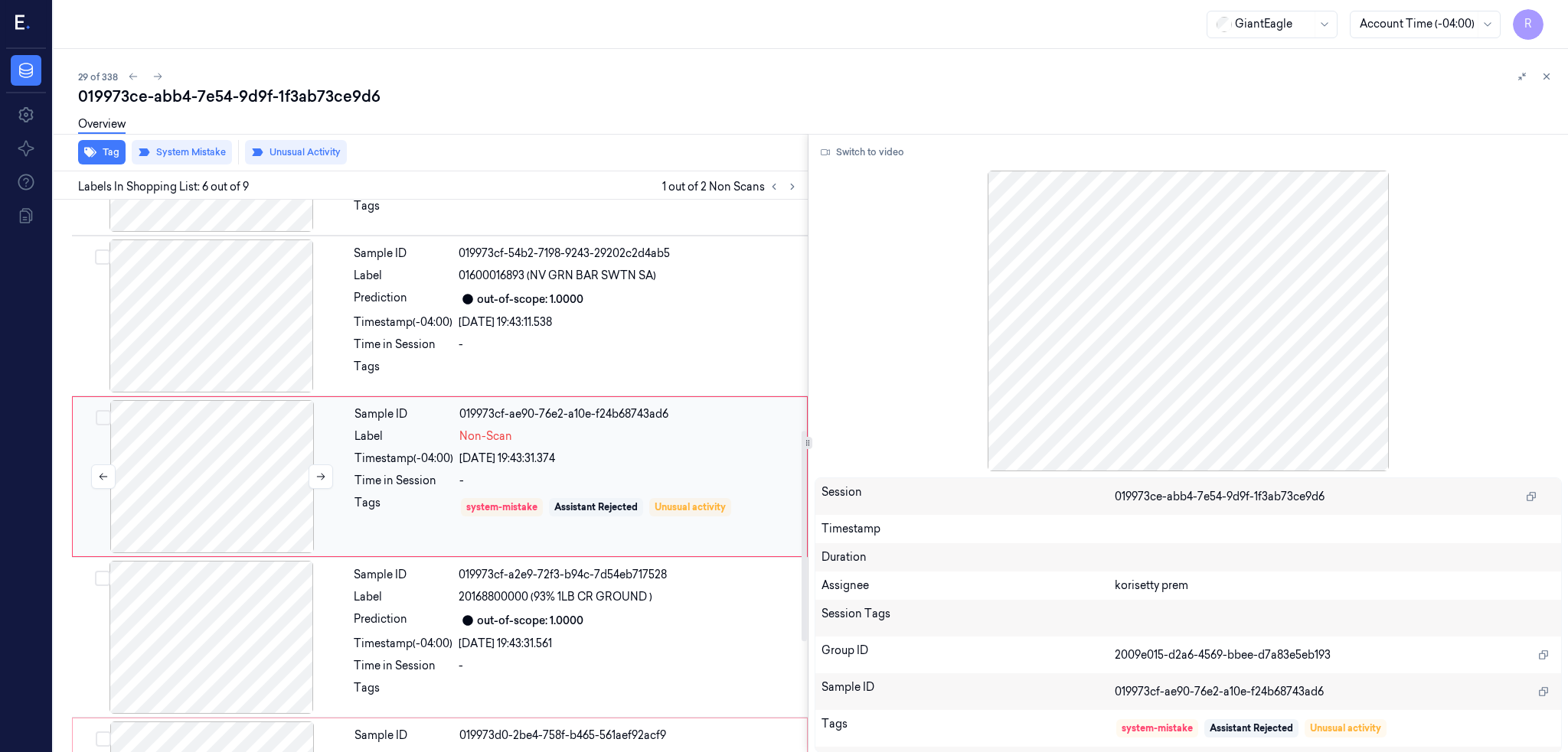
click at [174, 484] on div at bounding box center [212, 477] width 272 height 153
click at [217, 360] on div at bounding box center [211, 316] width 272 height 153
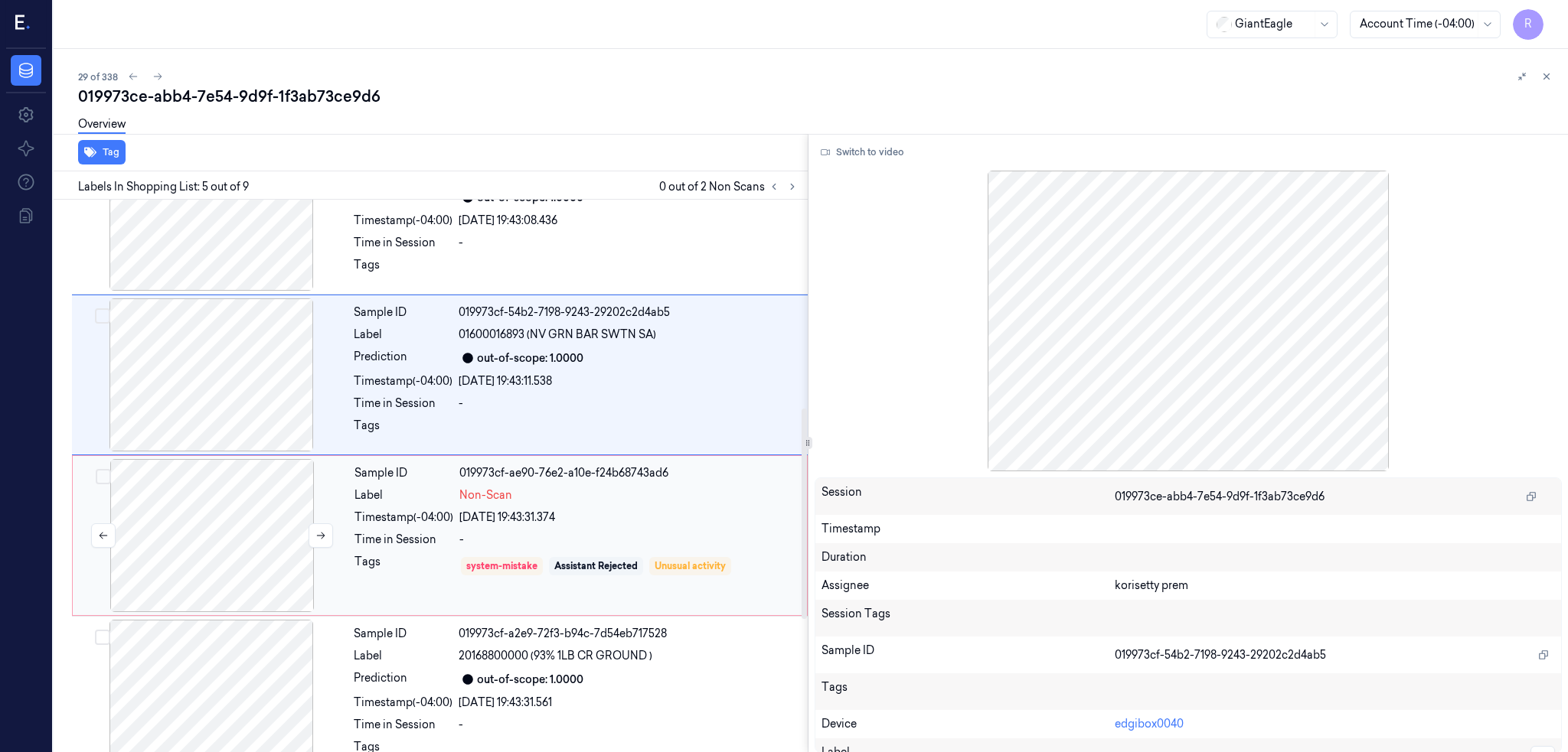
click at [191, 485] on div at bounding box center [212, 536] width 272 height 153
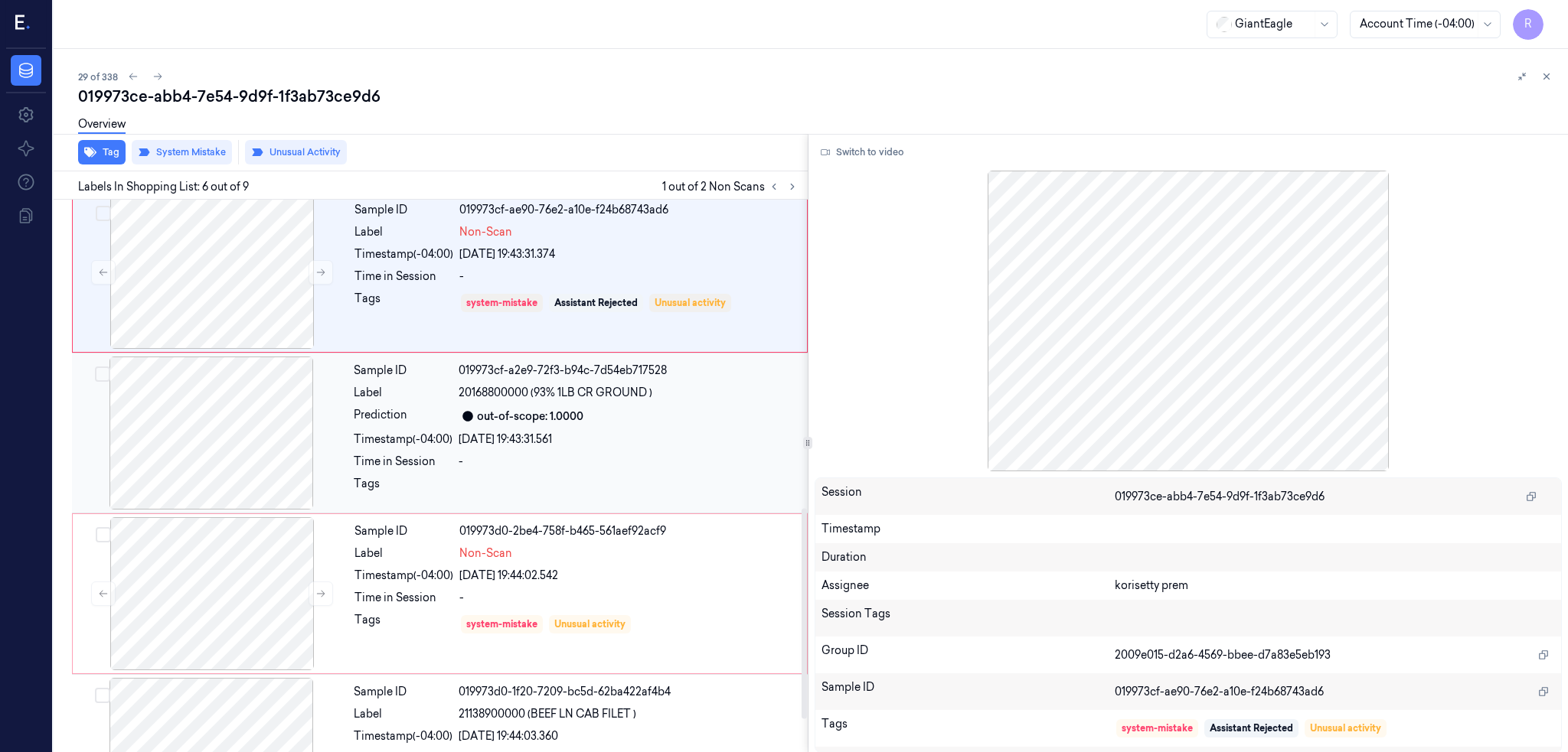
click at [180, 470] on div at bounding box center [211, 433] width 272 height 153
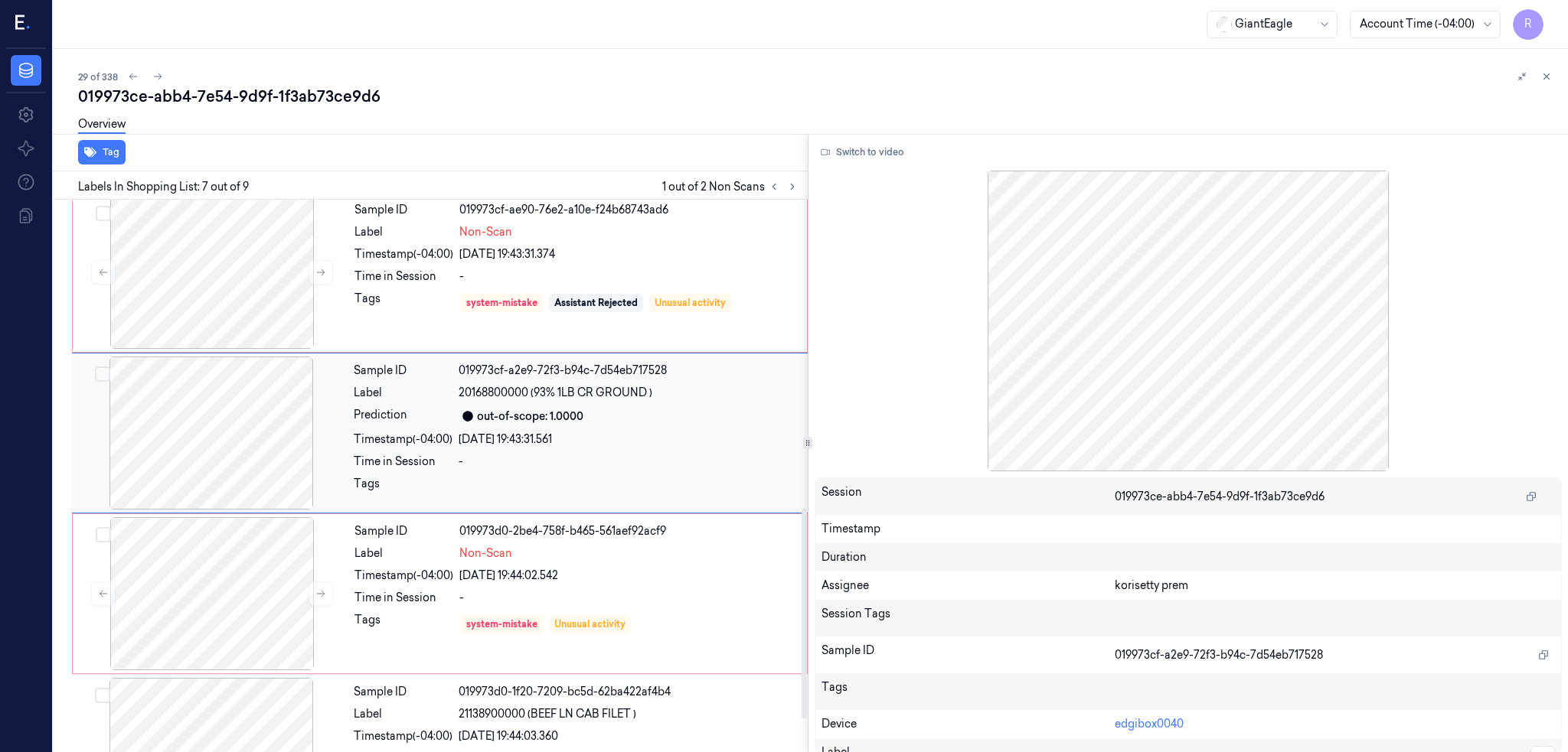
scroll to position [767, 0]
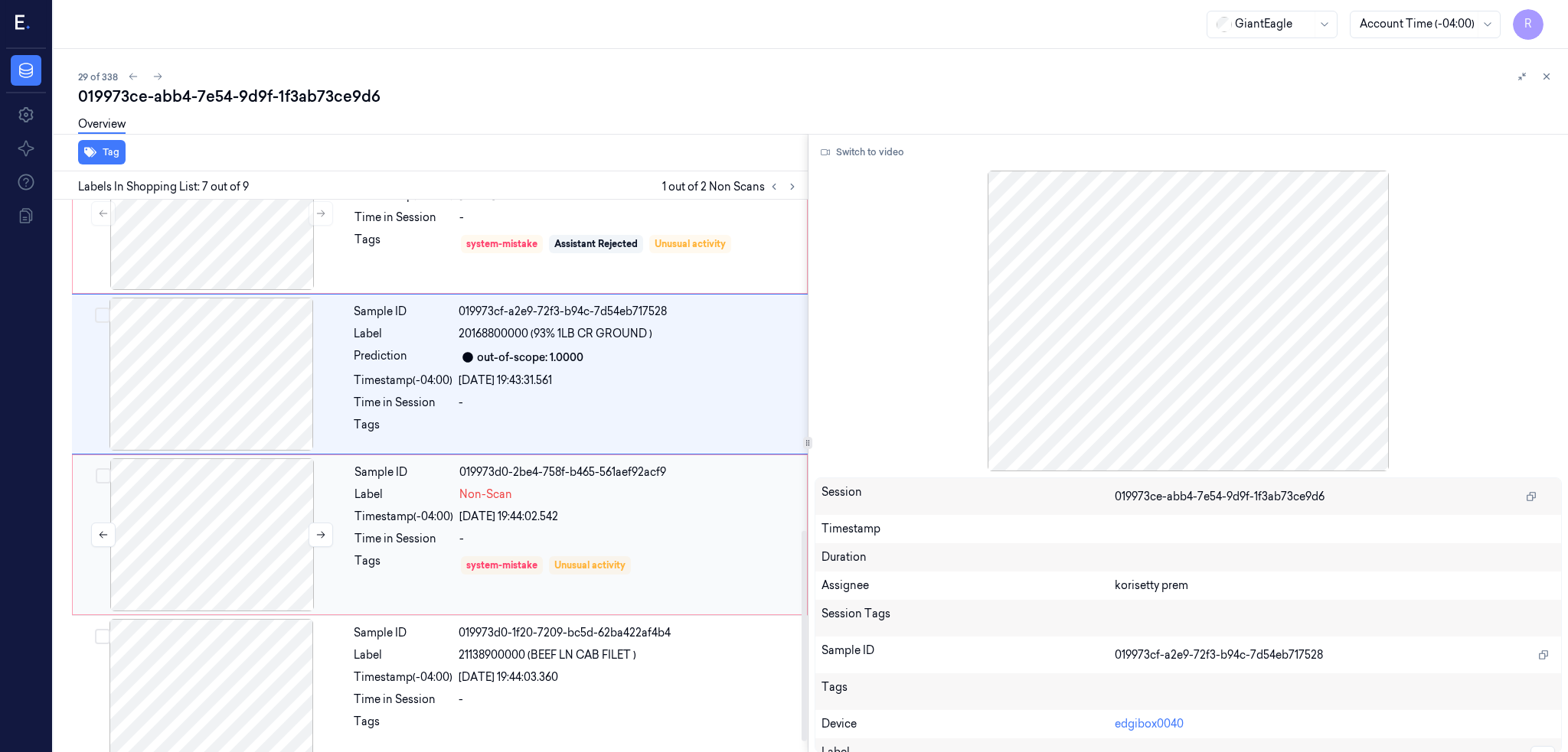
click at [253, 506] on div at bounding box center [212, 535] width 272 height 153
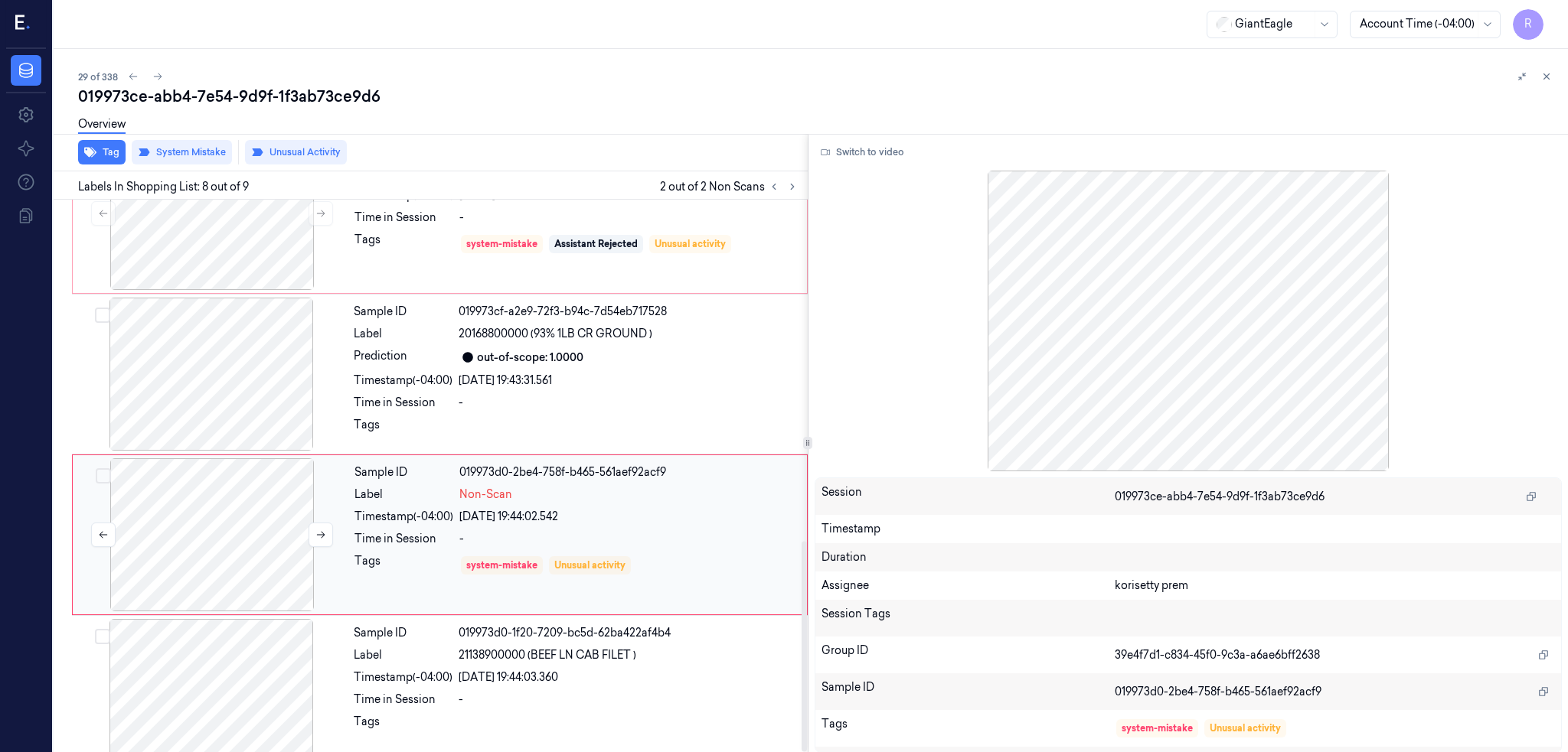
scroll to position [898, 0]
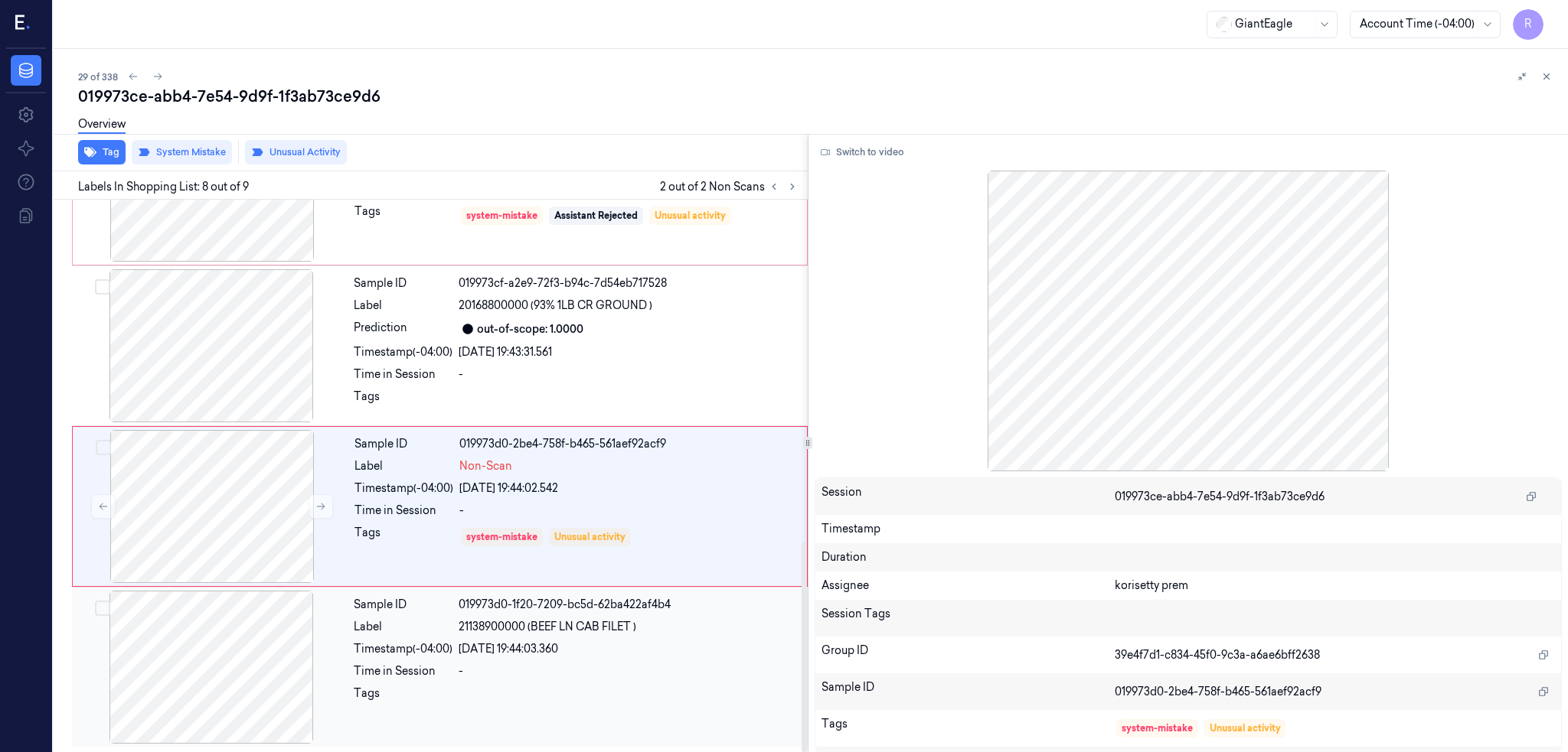
click at [233, 630] on div at bounding box center [211, 668] width 272 height 153
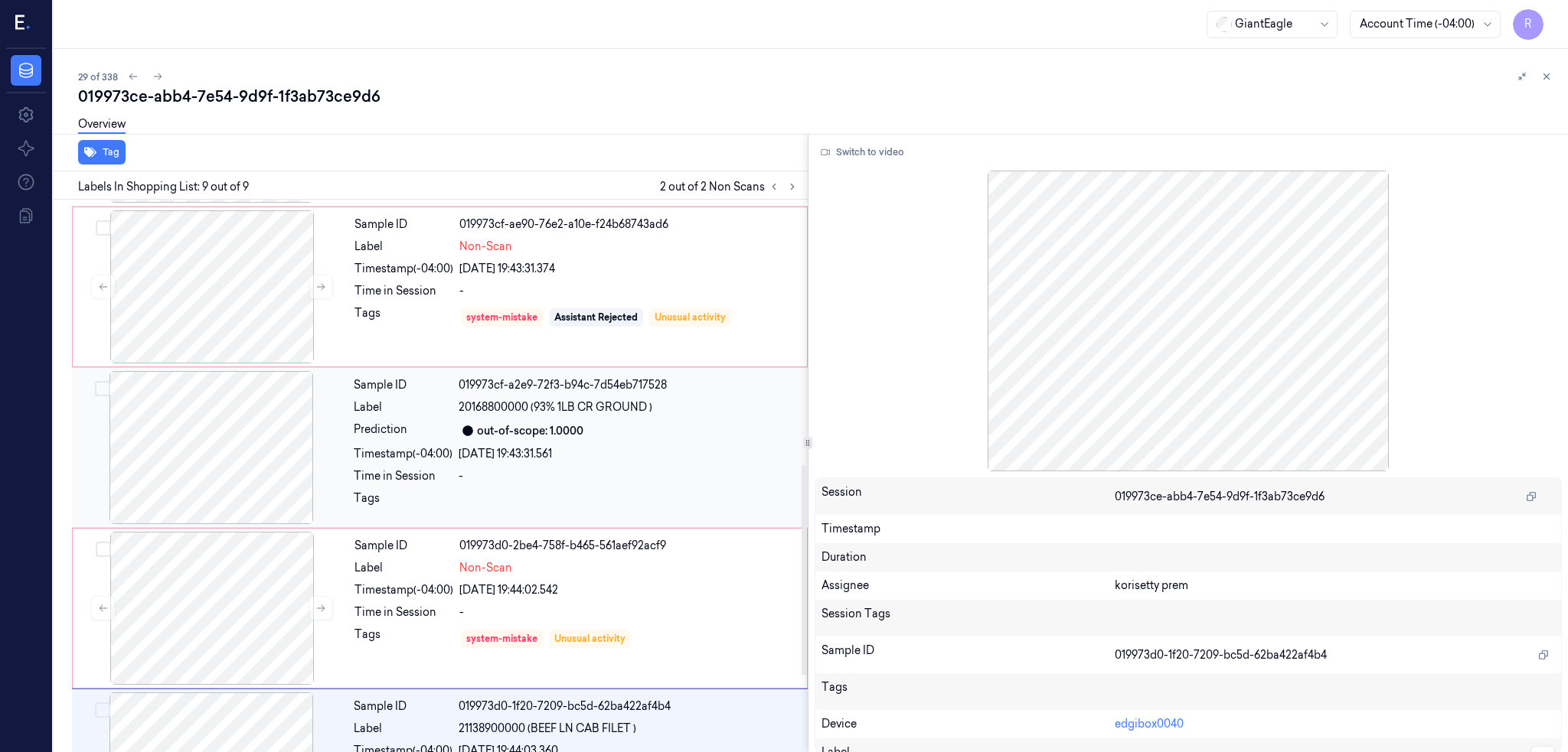
scroll to position [693, 0]
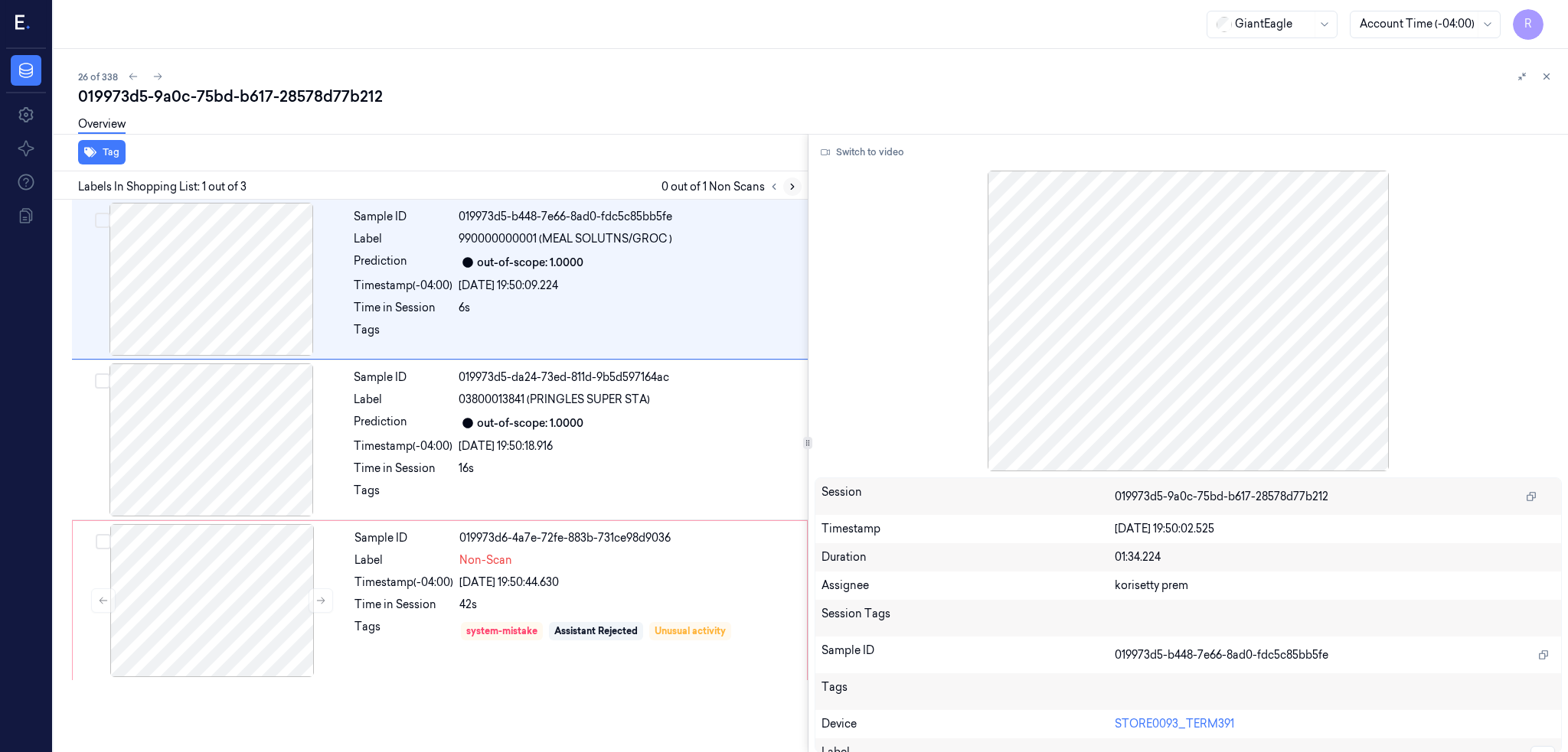
click at [798, 191] on icon at bounding box center [792, 186] width 11 height 11
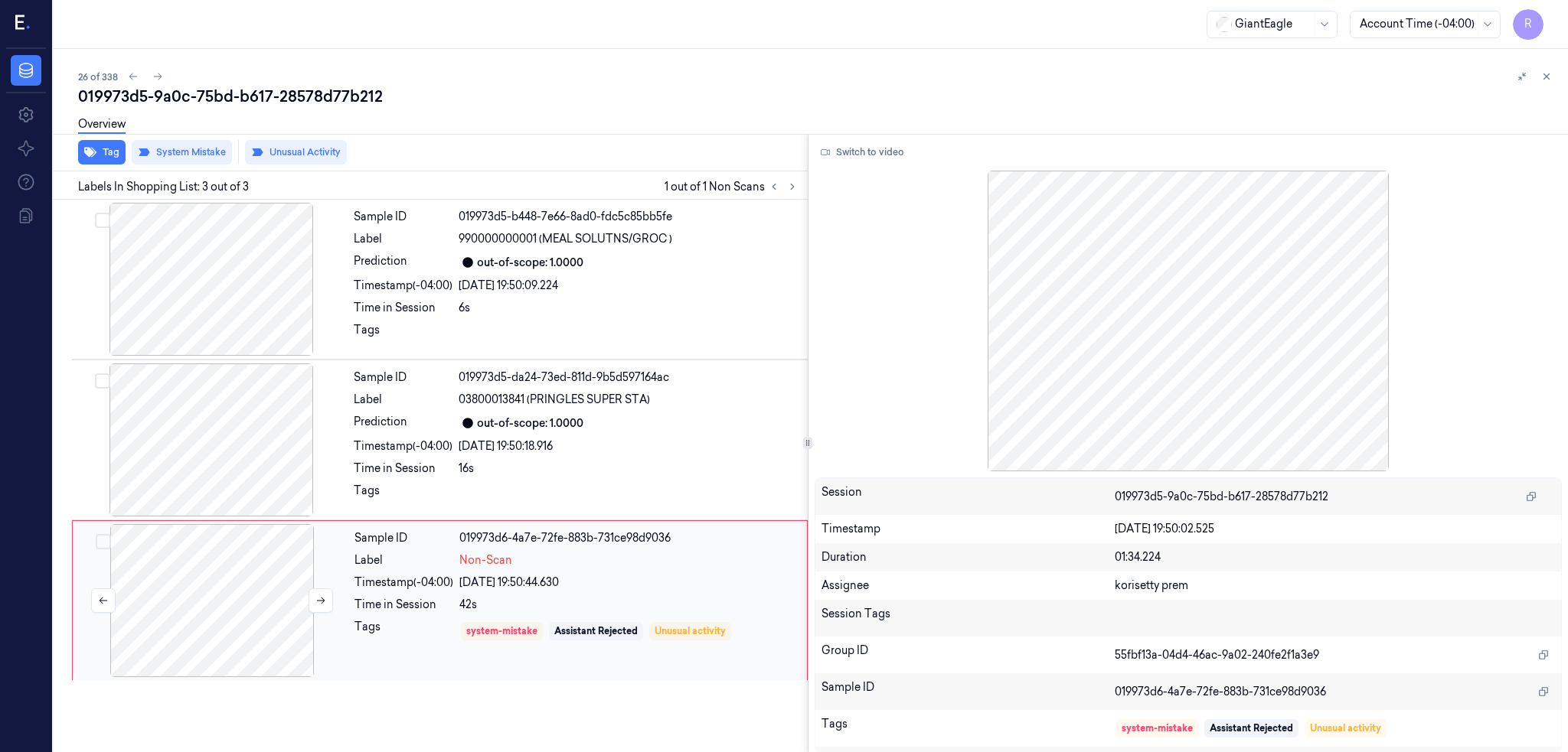
click at [205, 586] on div at bounding box center [212, 601] width 272 height 153
click at [237, 414] on div at bounding box center [211, 440] width 272 height 153
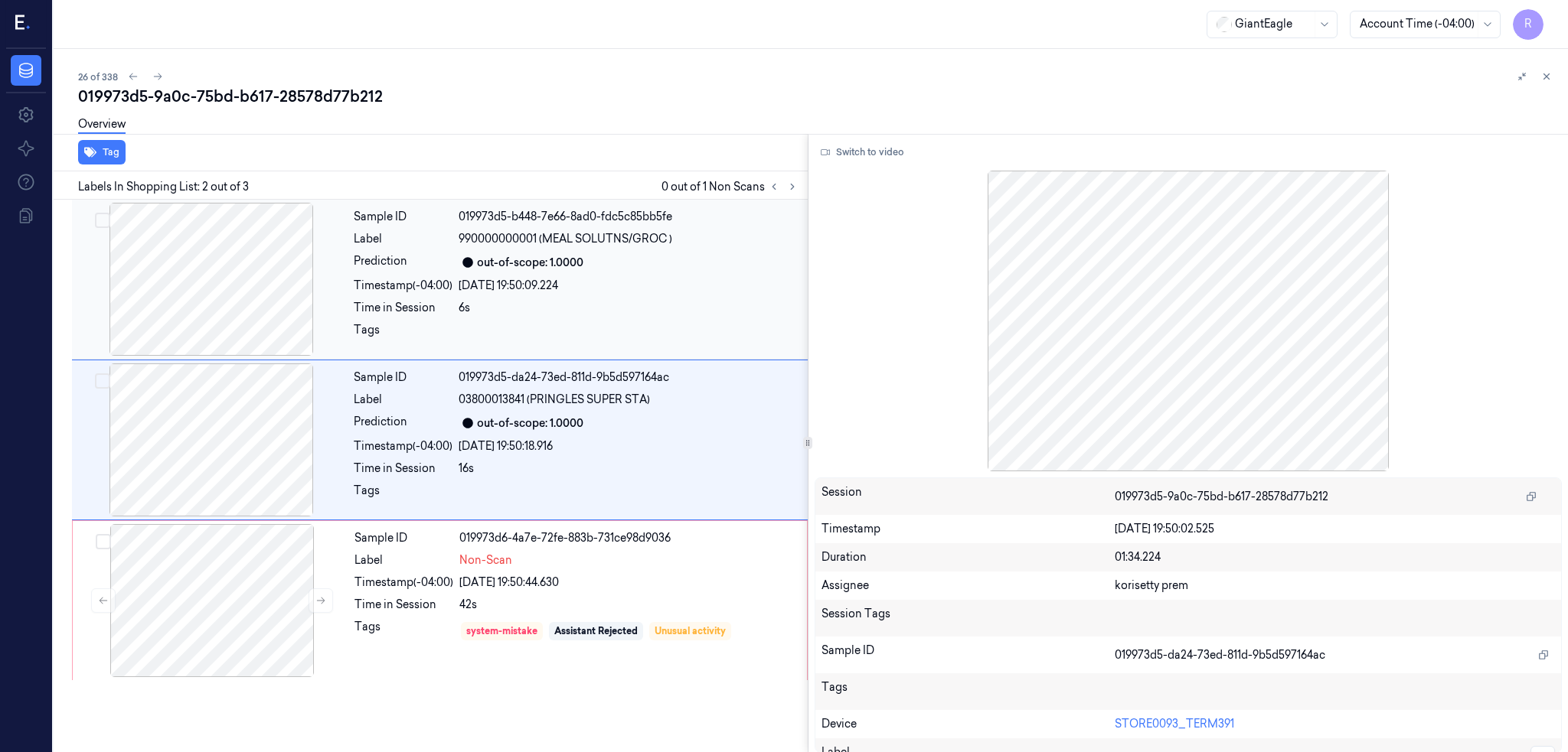
click at [200, 311] on div at bounding box center [211, 279] width 272 height 153
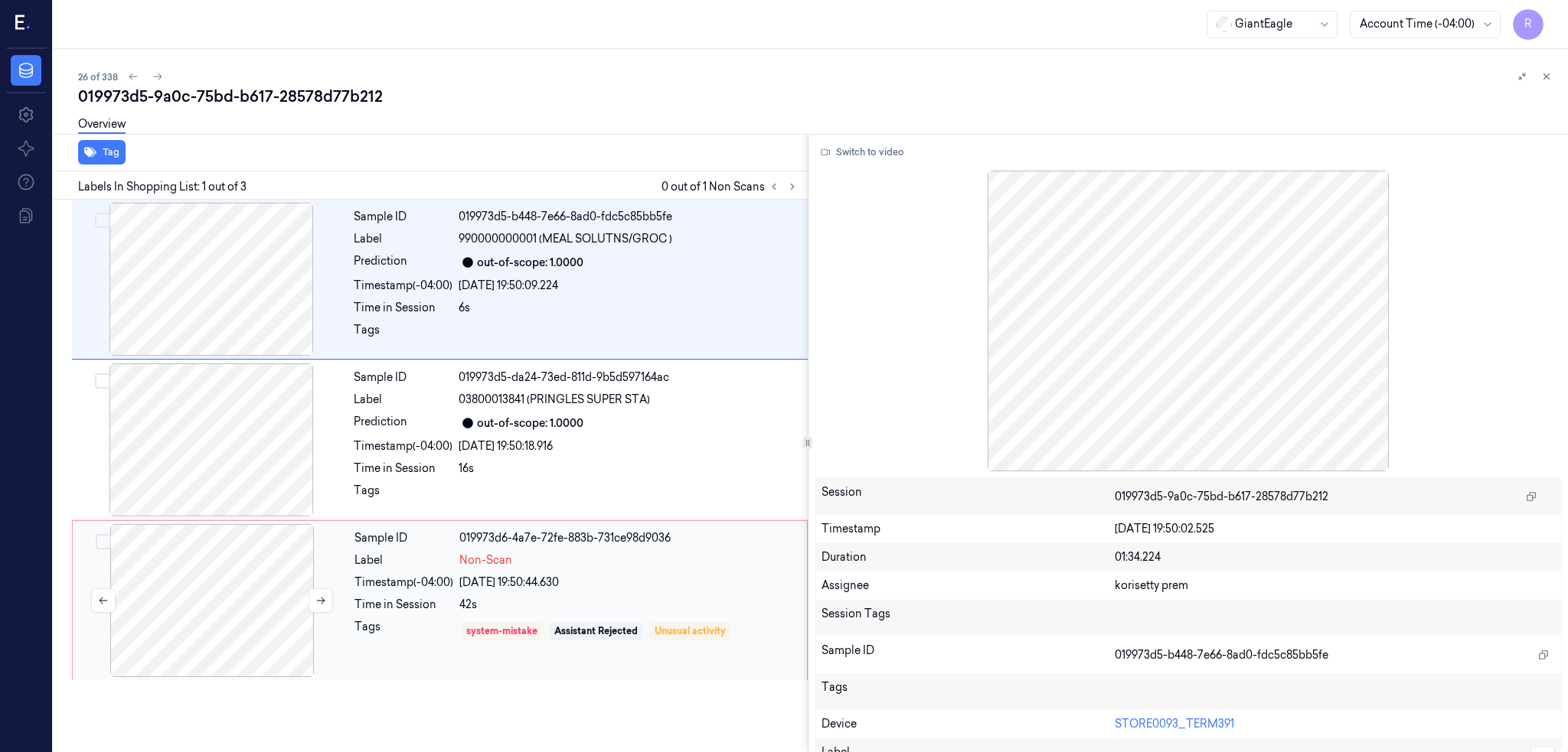
click at [266, 589] on div at bounding box center [212, 601] width 272 height 153
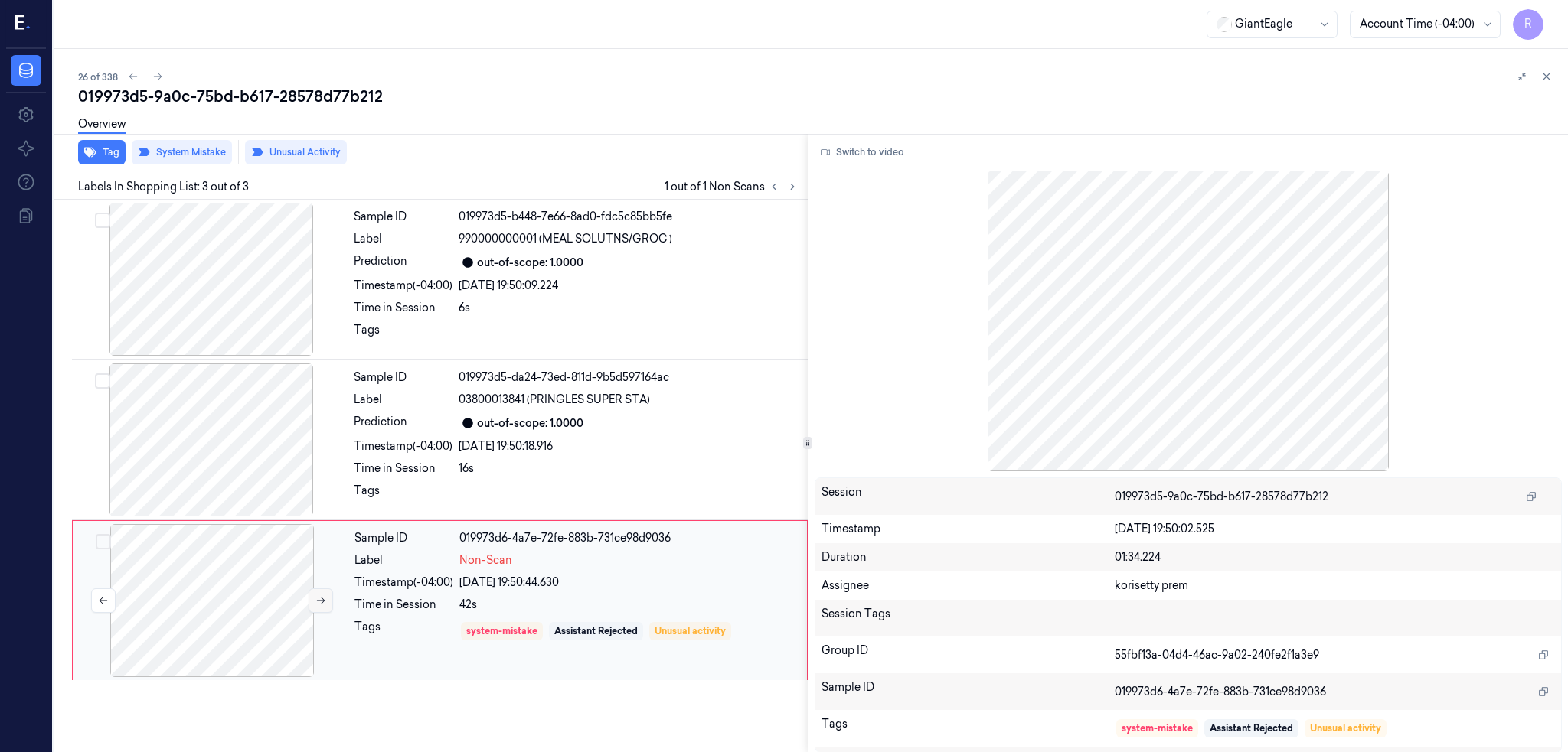
click at [324, 590] on button at bounding box center [321, 601] width 25 height 25
click at [219, 296] on div at bounding box center [211, 279] width 272 height 153
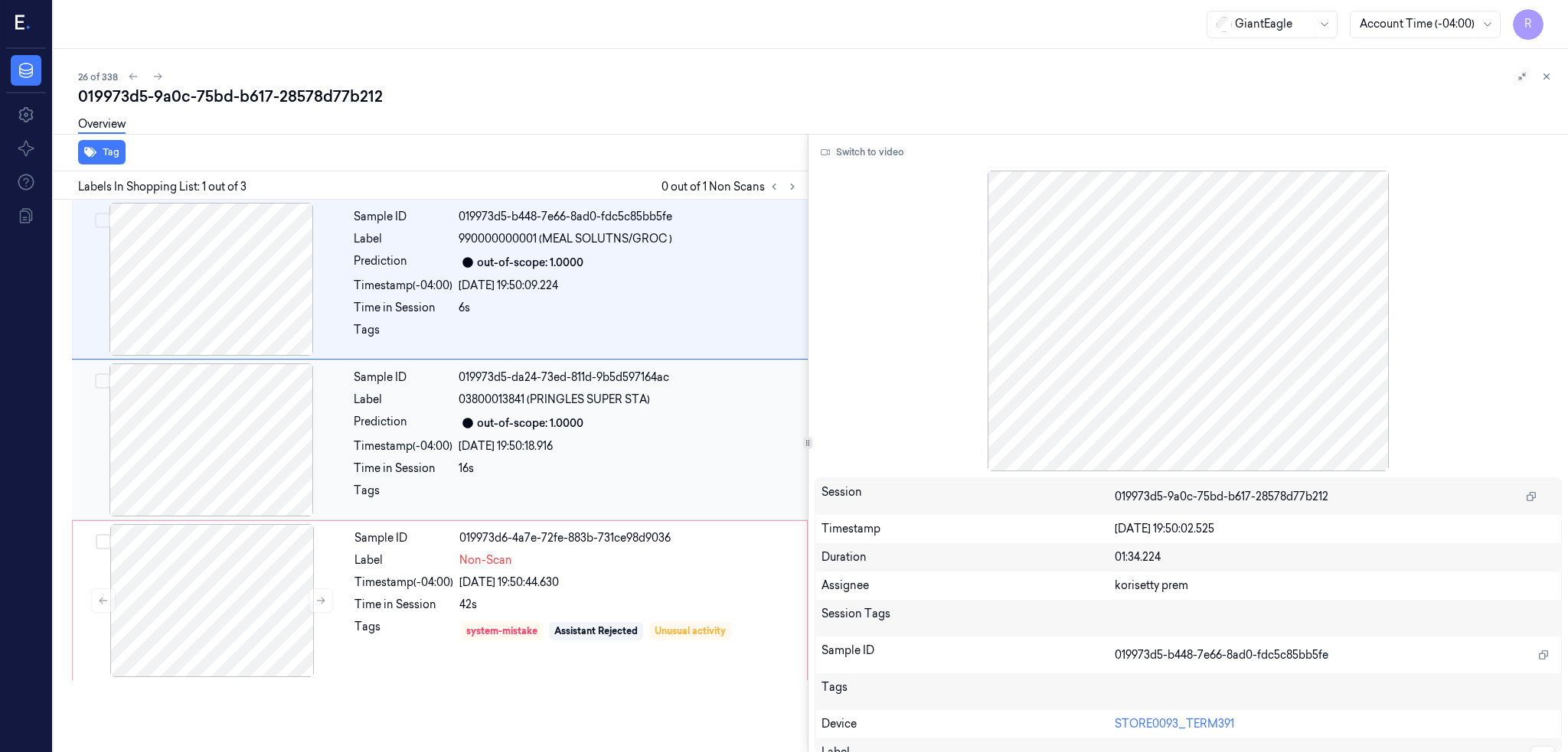
click at [228, 415] on div at bounding box center [211, 440] width 272 height 153
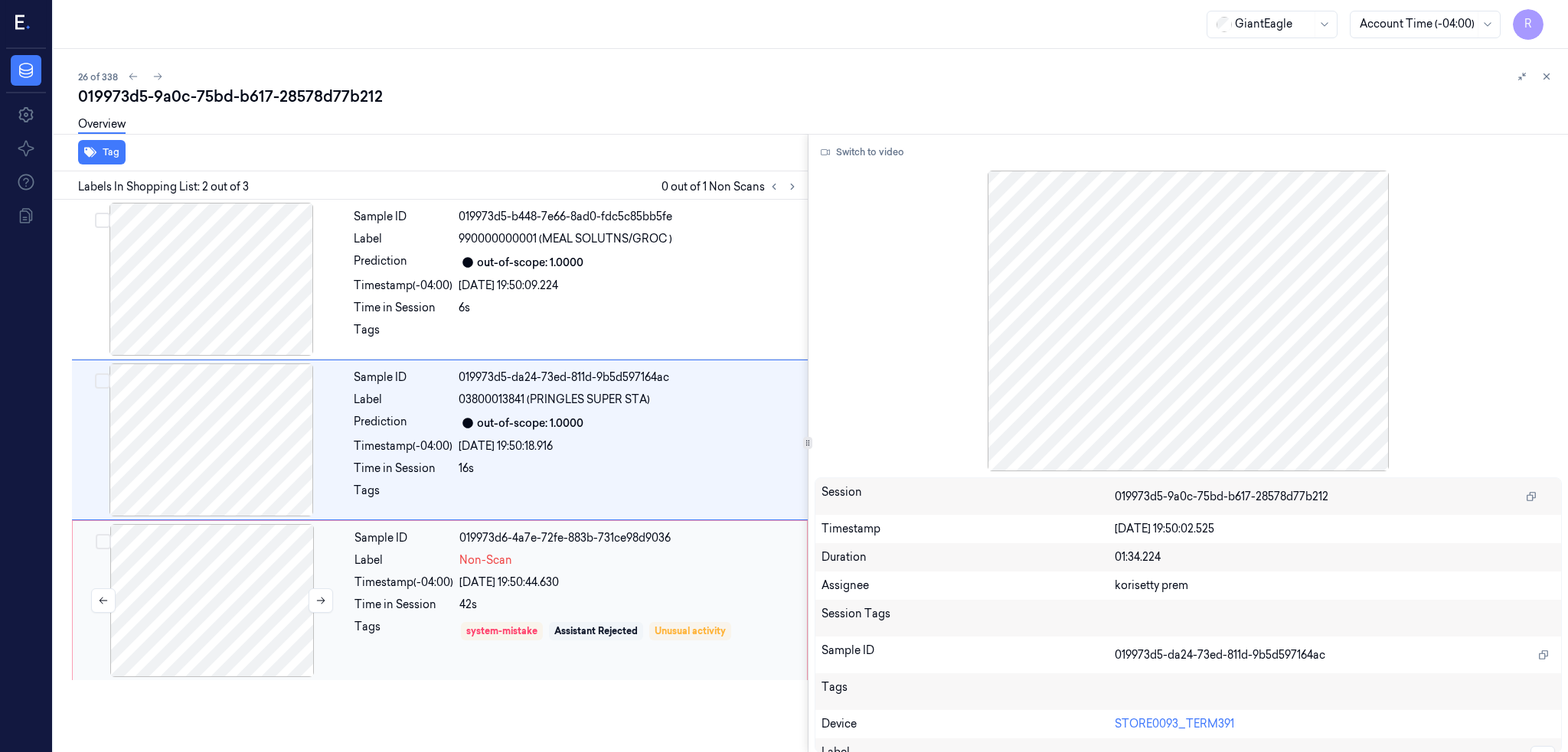
click at [264, 574] on div at bounding box center [212, 601] width 272 height 153
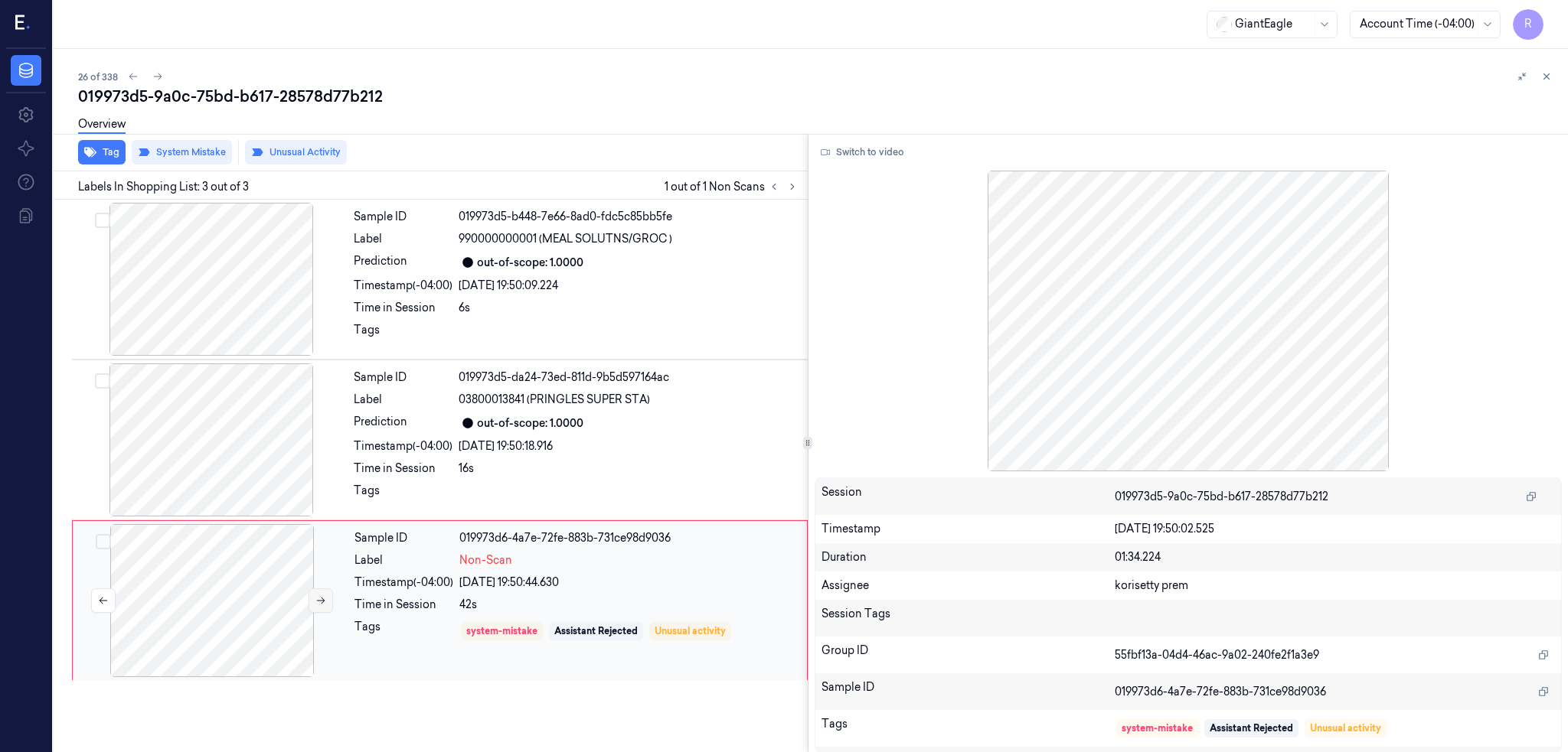
click at [324, 598] on icon at bounding box center [321, 601] width 11 height 11
click at [302, 159] on button "Unusual Activity" at bounding box center [296, 152] width 102 height 25
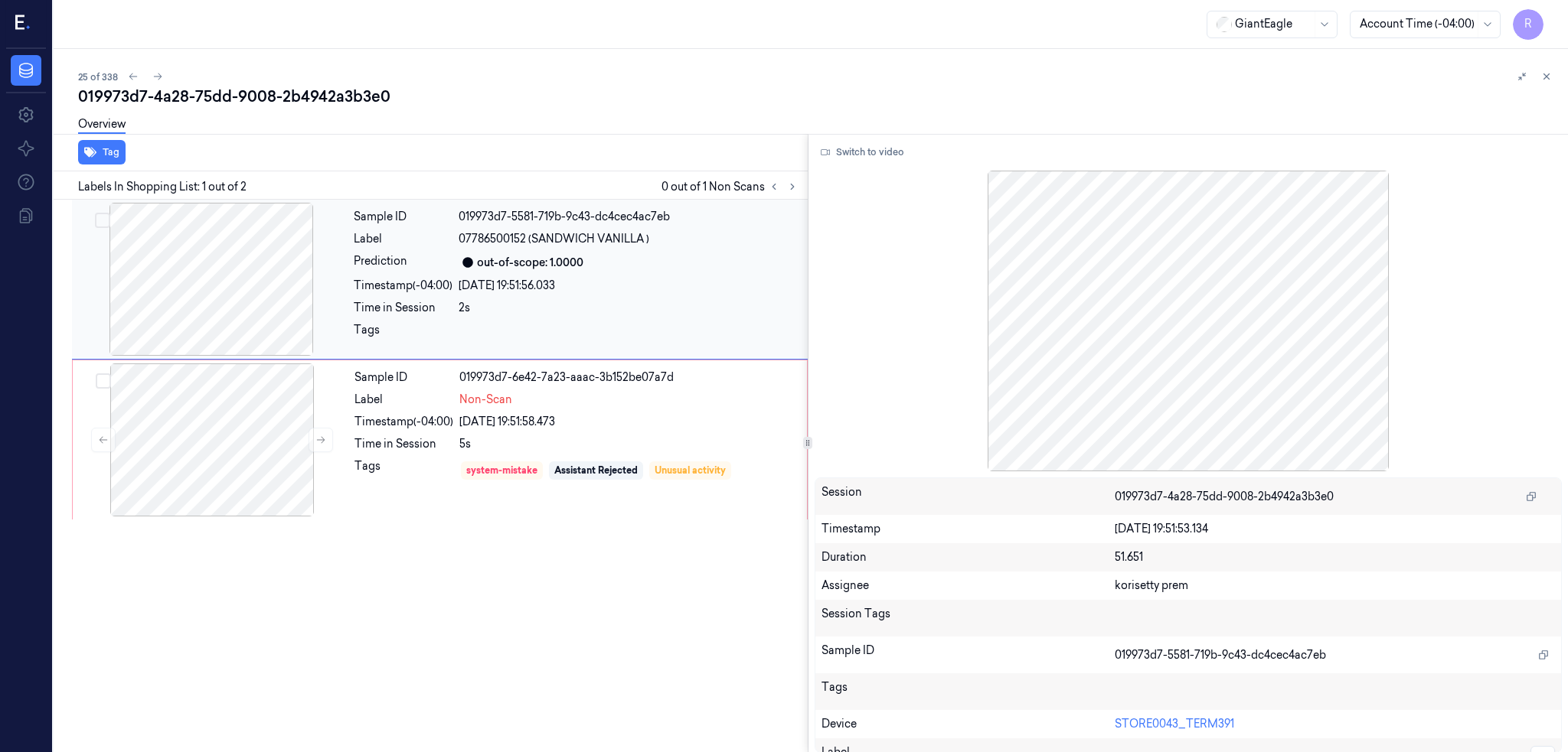
click at [193, 308] on div at bounding box center [211, 279] width 272 height 153
click at [193, 478] on div at bounding box center [212, 440] width 272 height 153
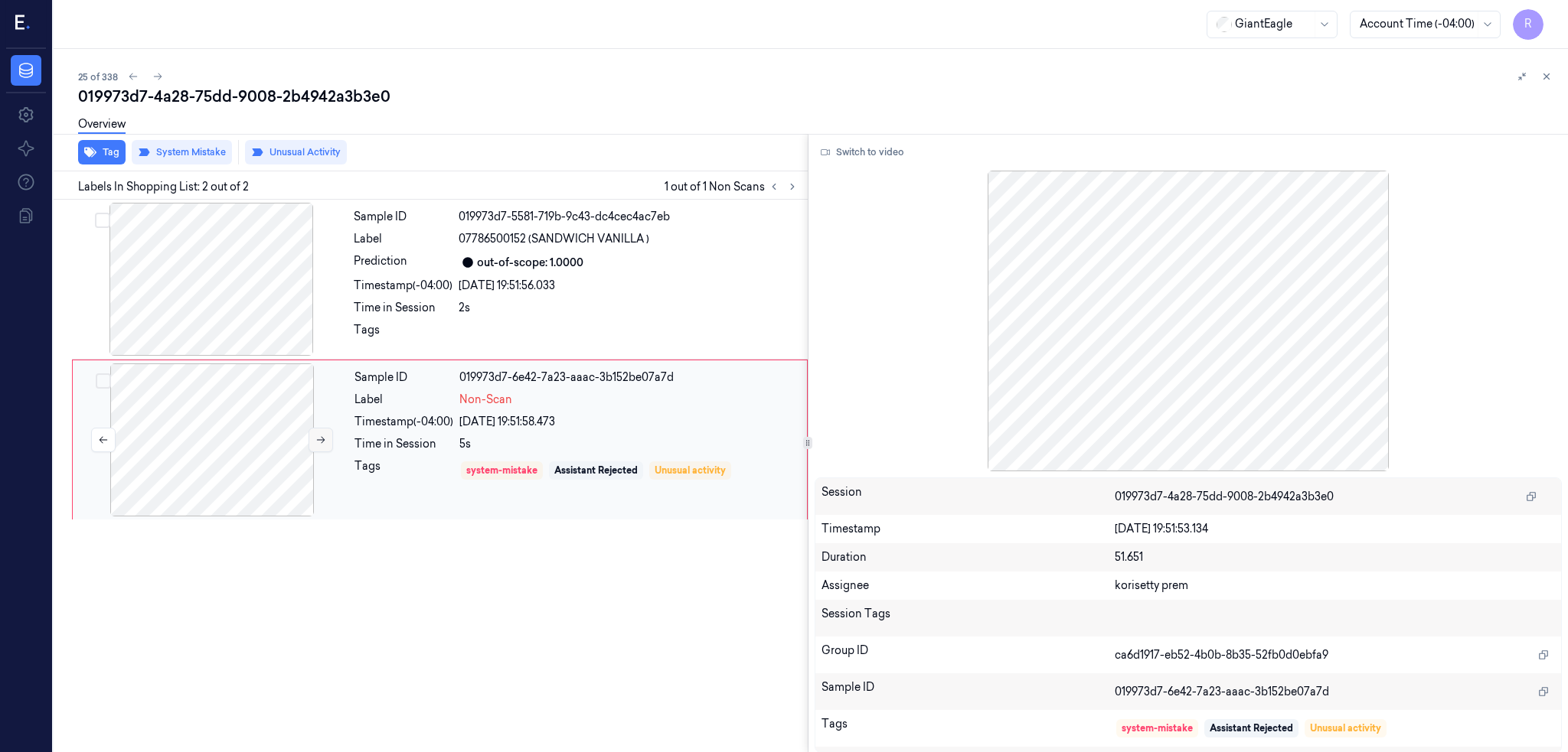
click at [310, 432] on button at bounding box center [321, 440] width 25 height 25
click at [264, 270] on div at bounding box center [211, 279] width 272 height 153
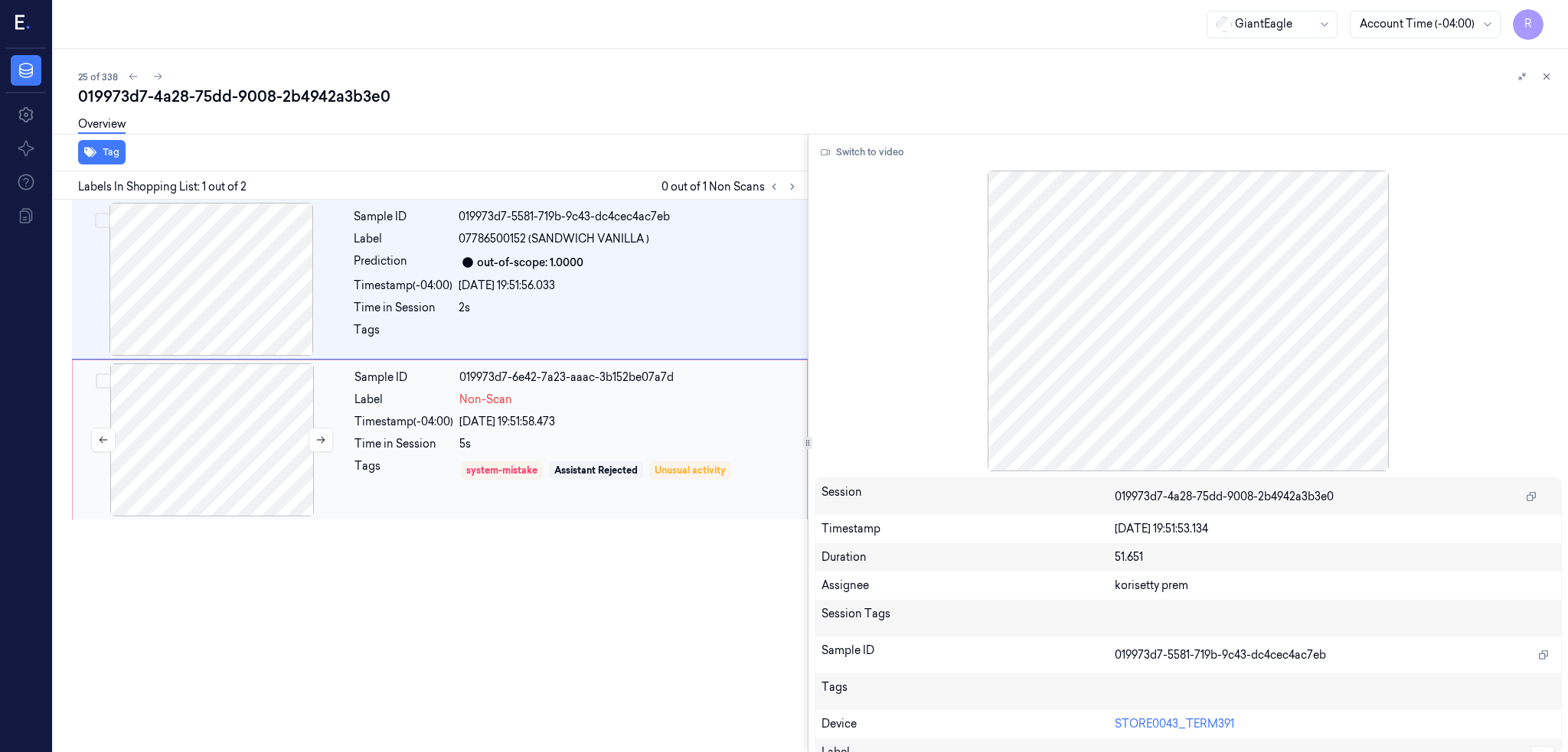
click at [237, 408] on div at bounding box center [212, 440] width 272 height 153
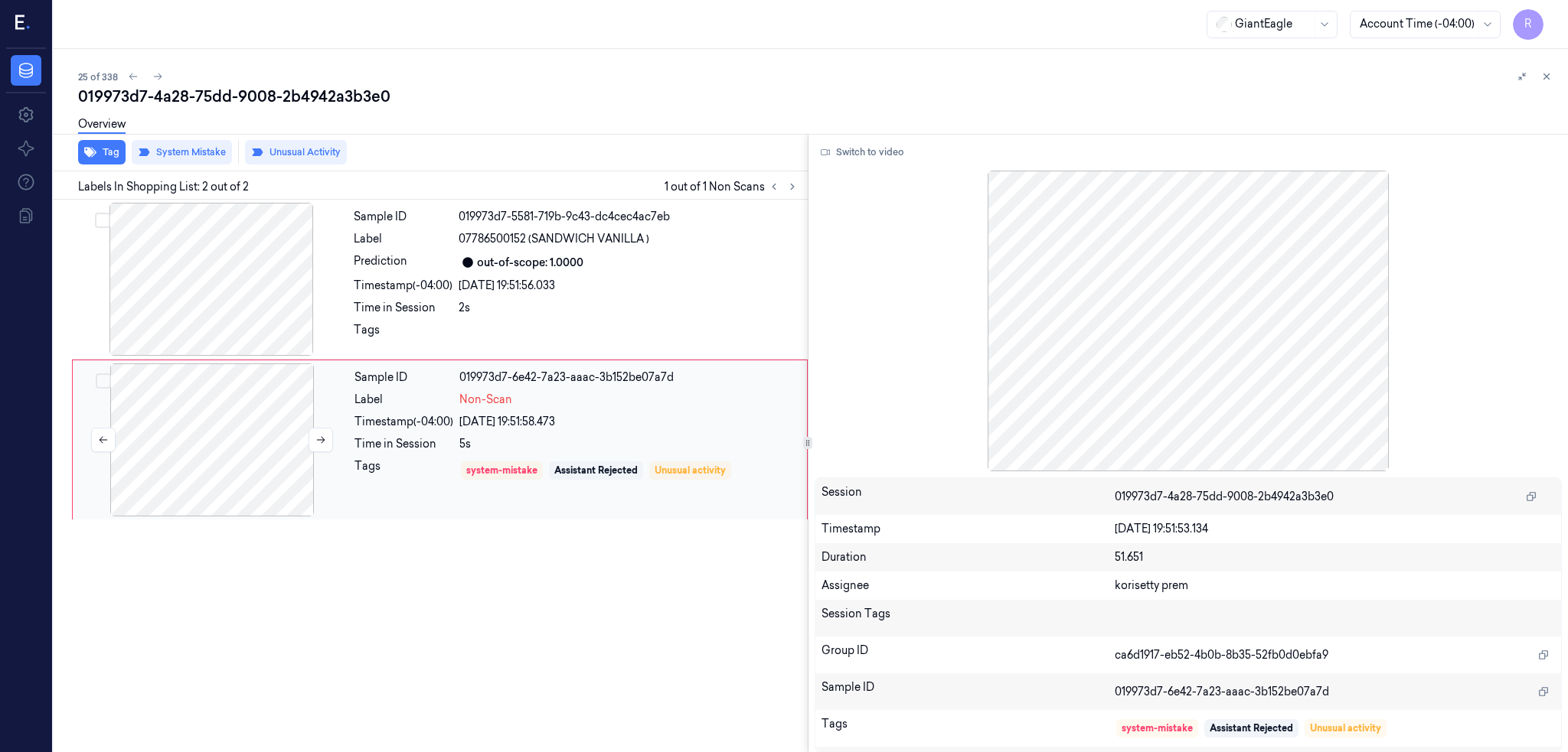
click at [237, 408] on div at bounding box center [212, 440] width 272 height 153
click at [238, 238] on div at bounding box center [211, 279] width 272 height 153
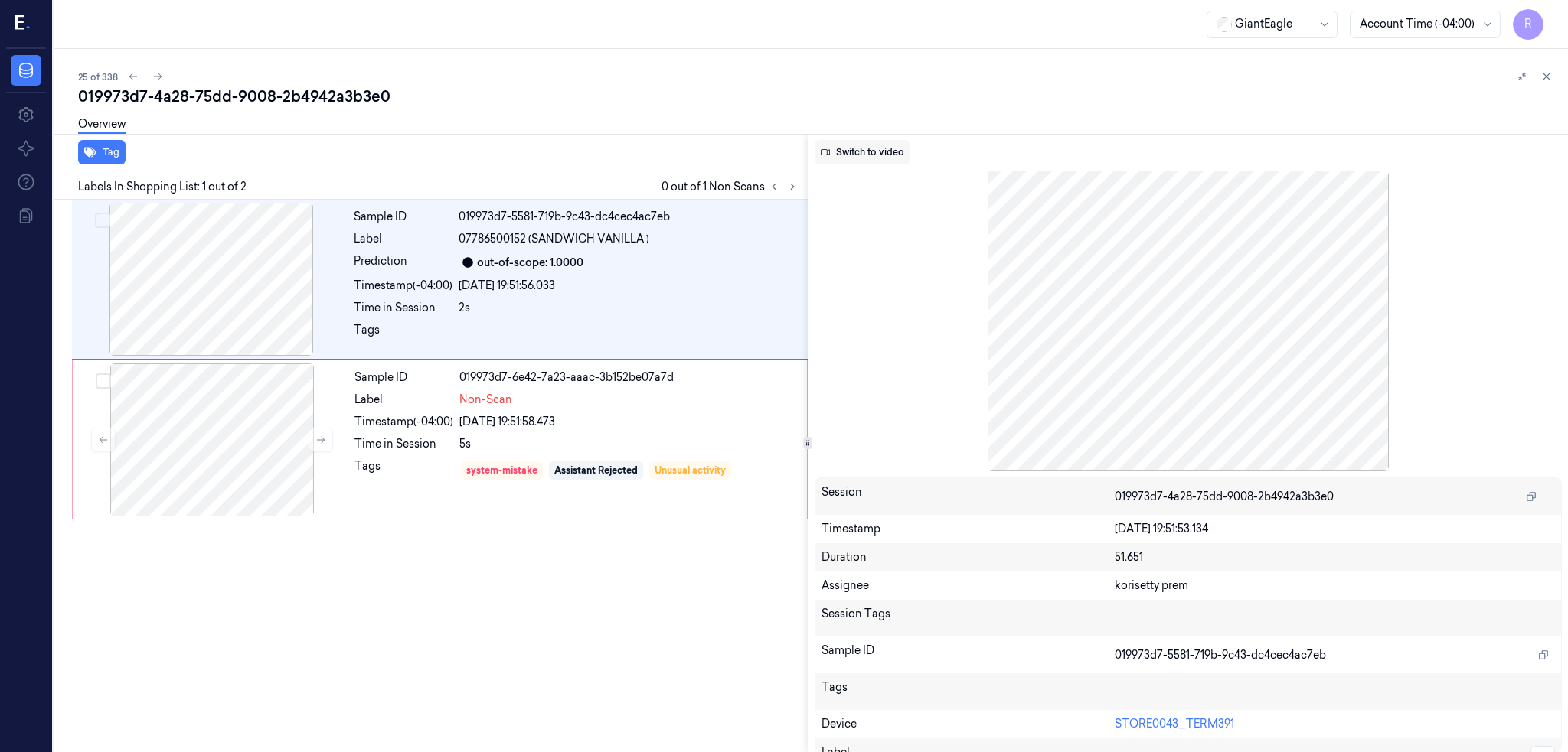
click at [907, 144] on button "Switch to video" at bounding box center [862, 152] width 95 height 25
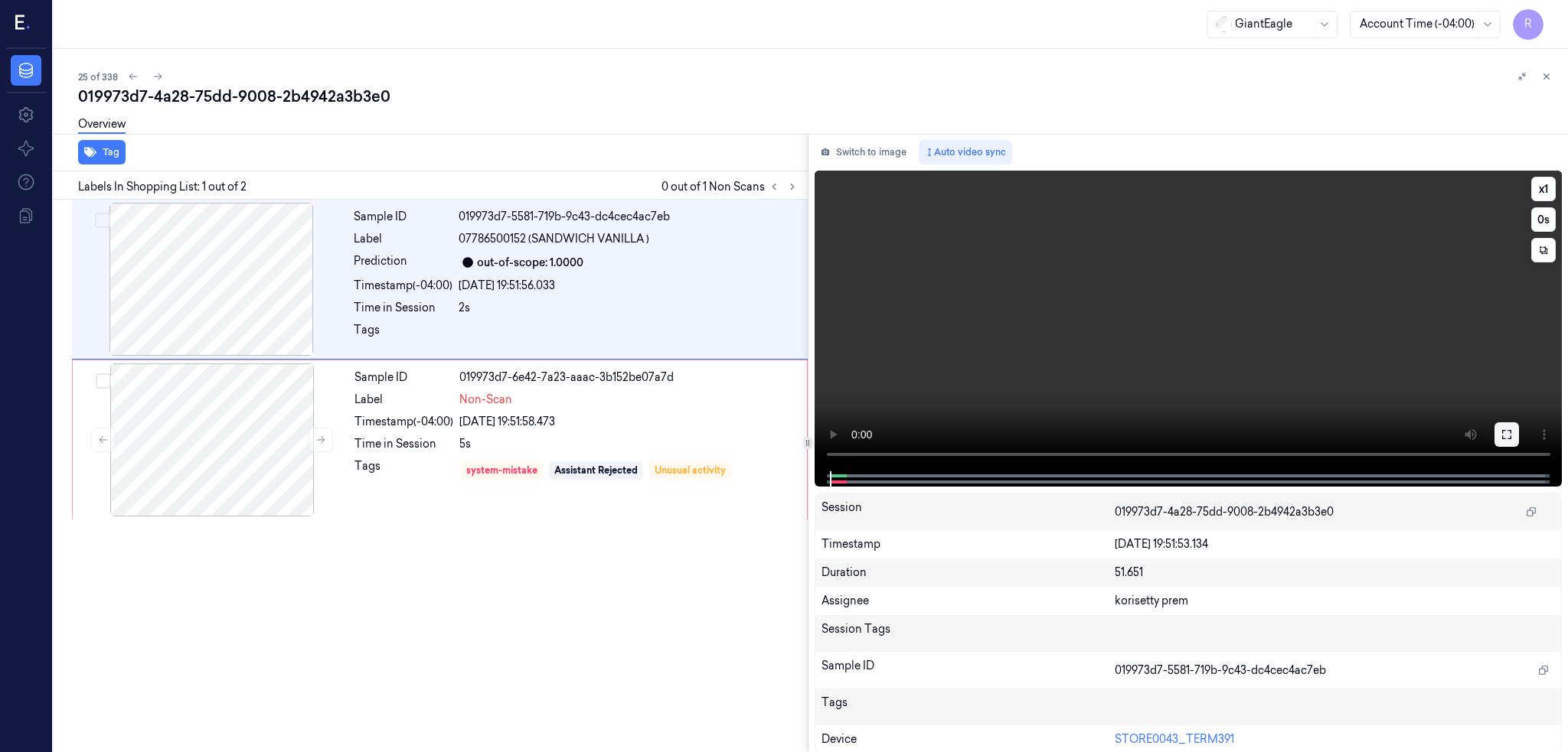
click at [1513, 429] on icon at bounding box center [1507, 435] width 12 height 12
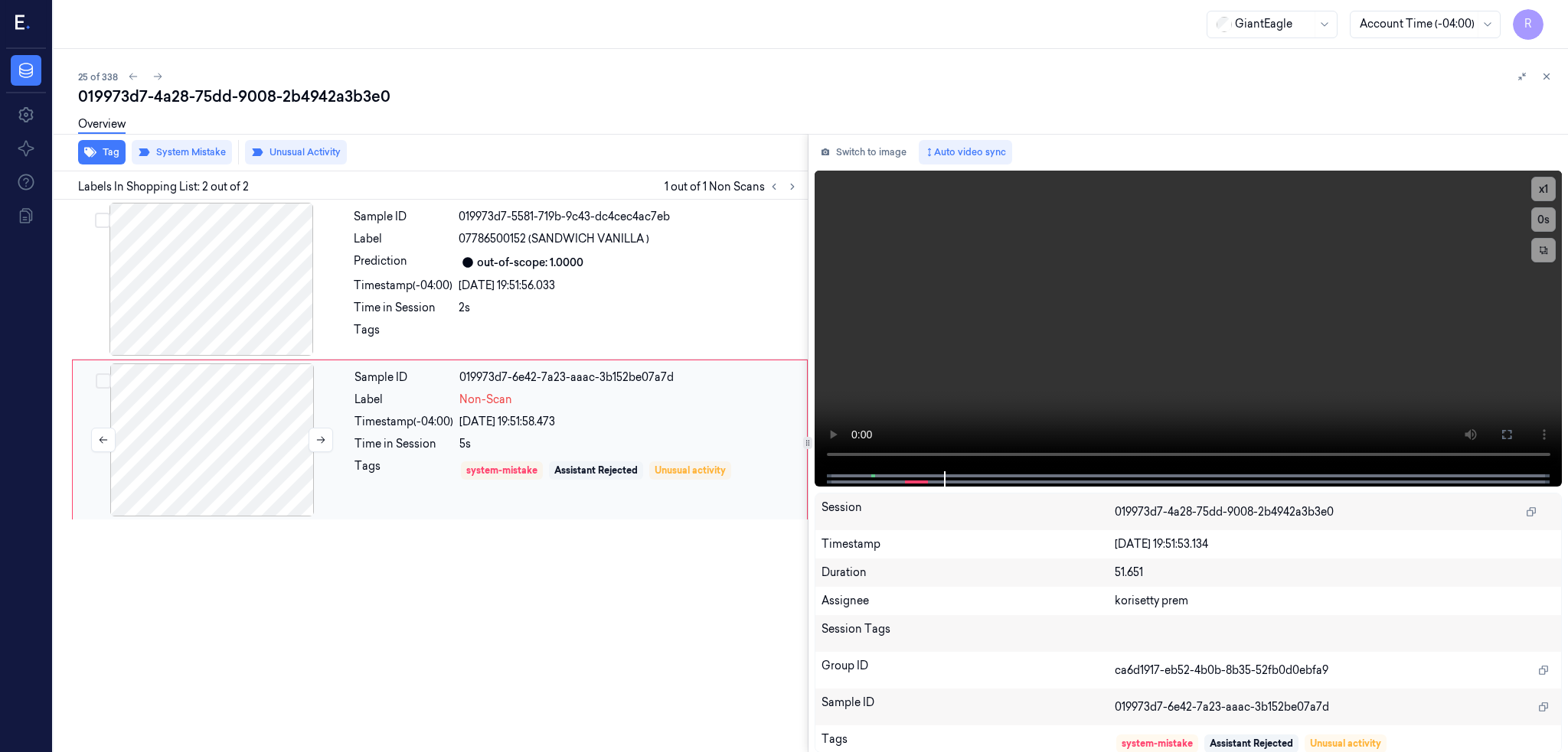
click at [224, 431] on div at bounding box center [212, 440] width 272 height 153
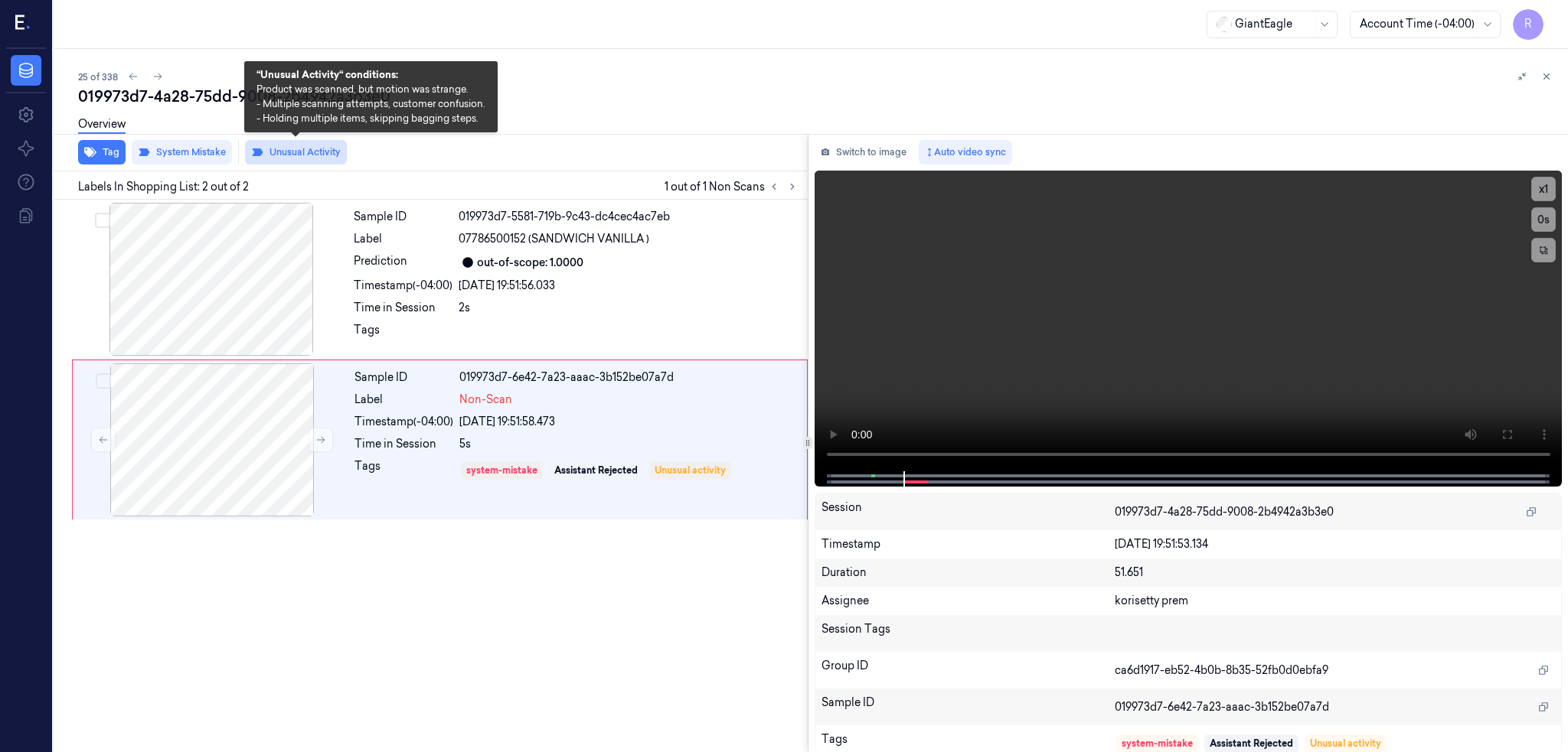
click at [313, 159] on button "Unusual Activity" at bounding box center [296, 152] width 102 height 25
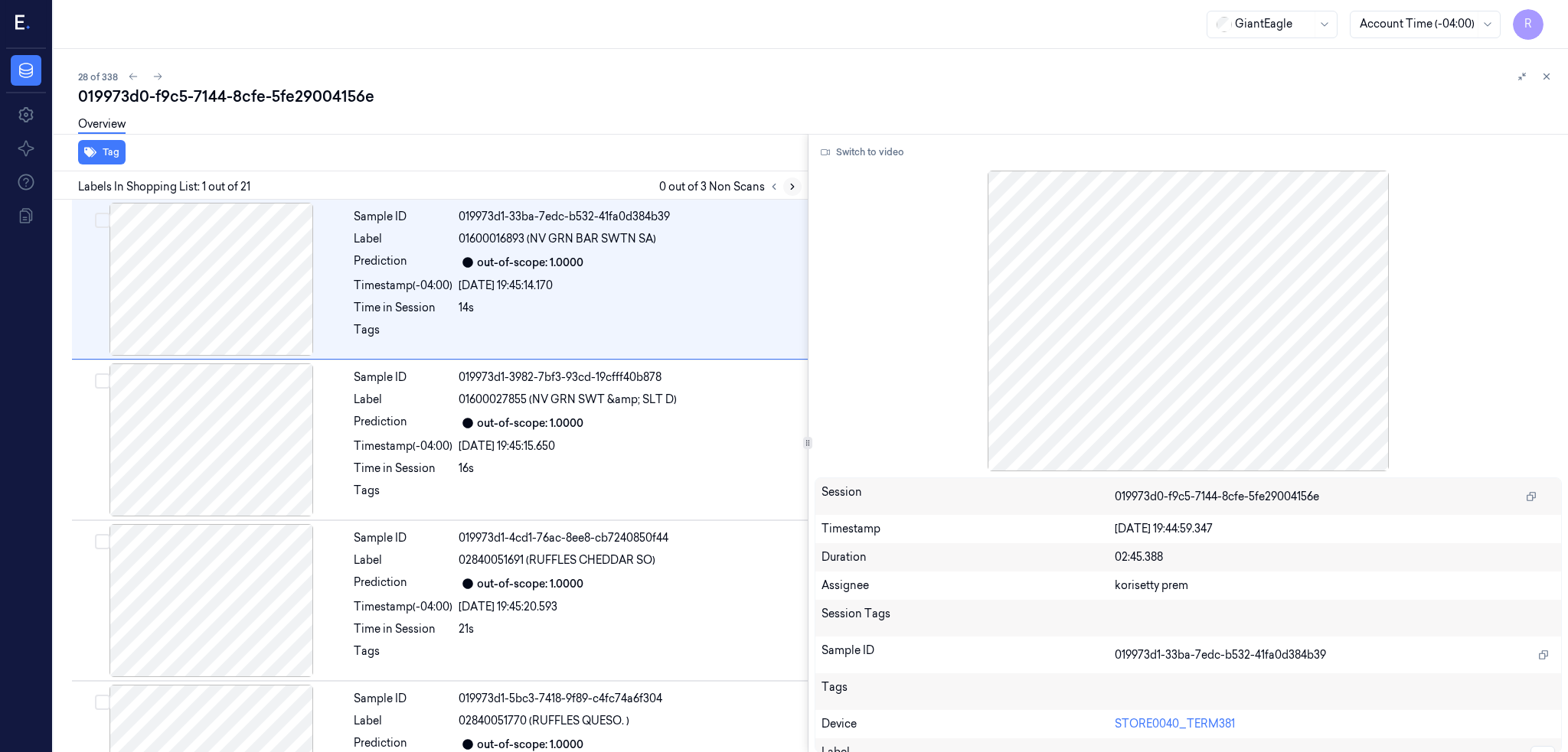
click at [798, 191] on icon at bounding box center [792, 186] width 11 height 11
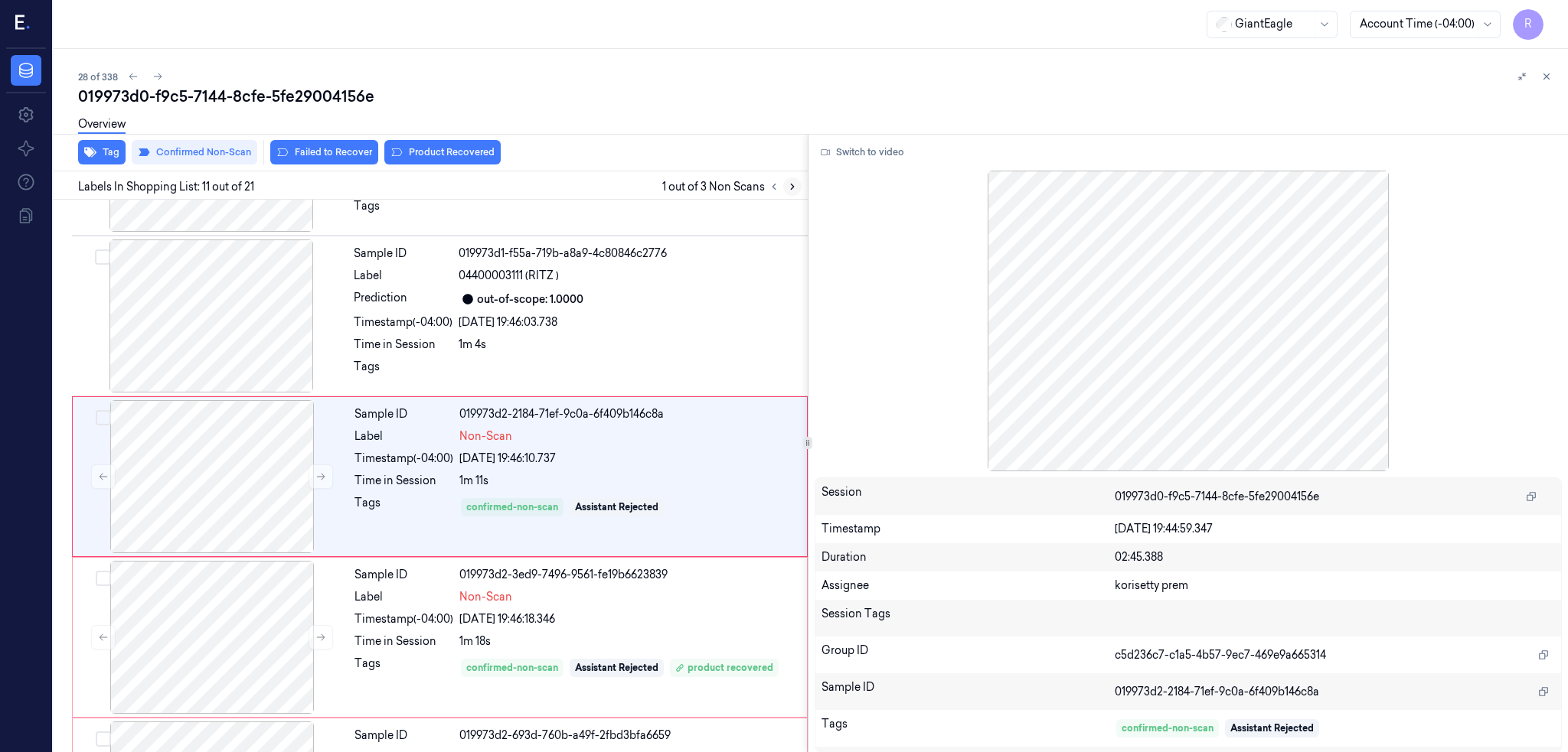
scroll to position [1410, 0]
click at [197, 468] on div at bounding box center [212, 476] width 272 height 153
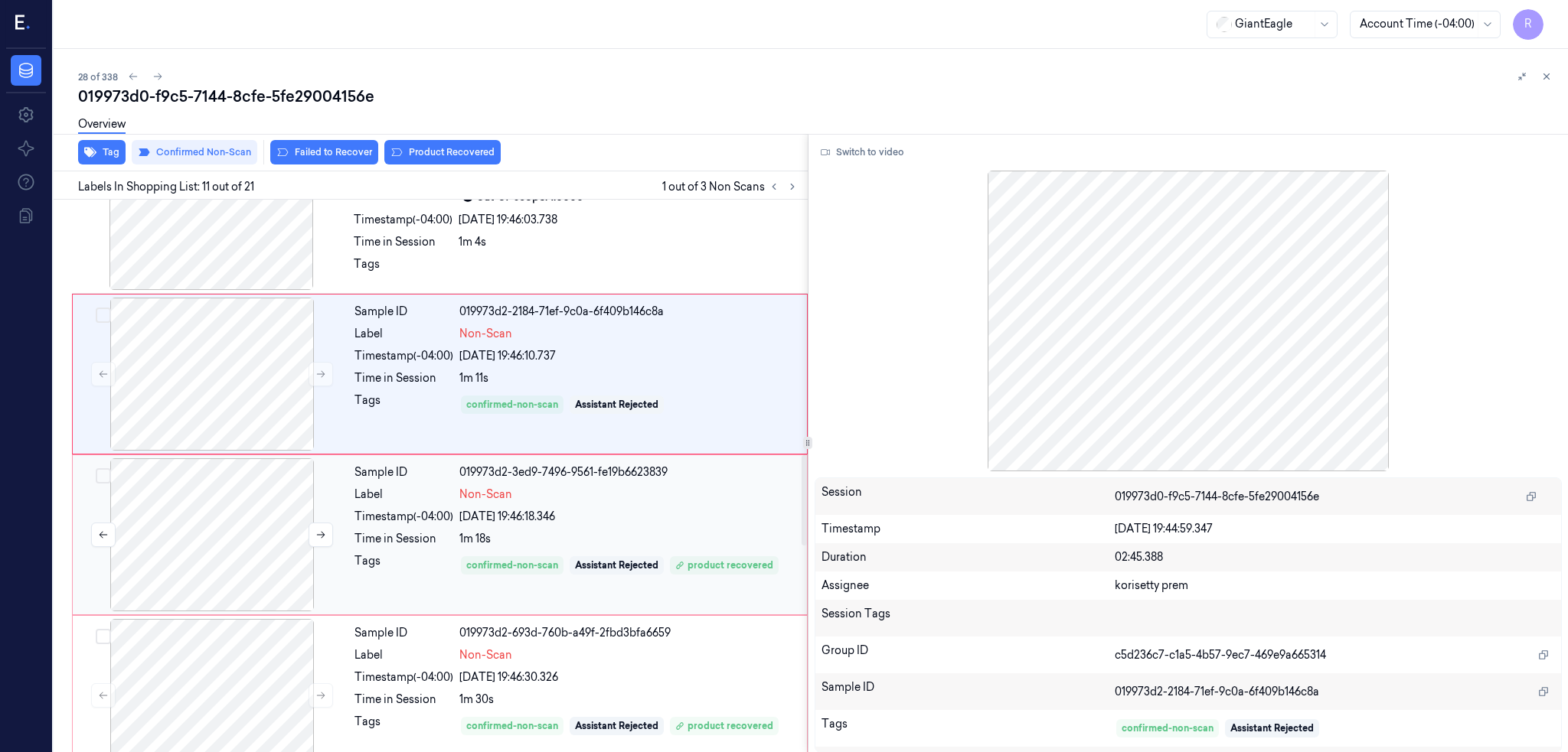
scroll to position [1717, 0]
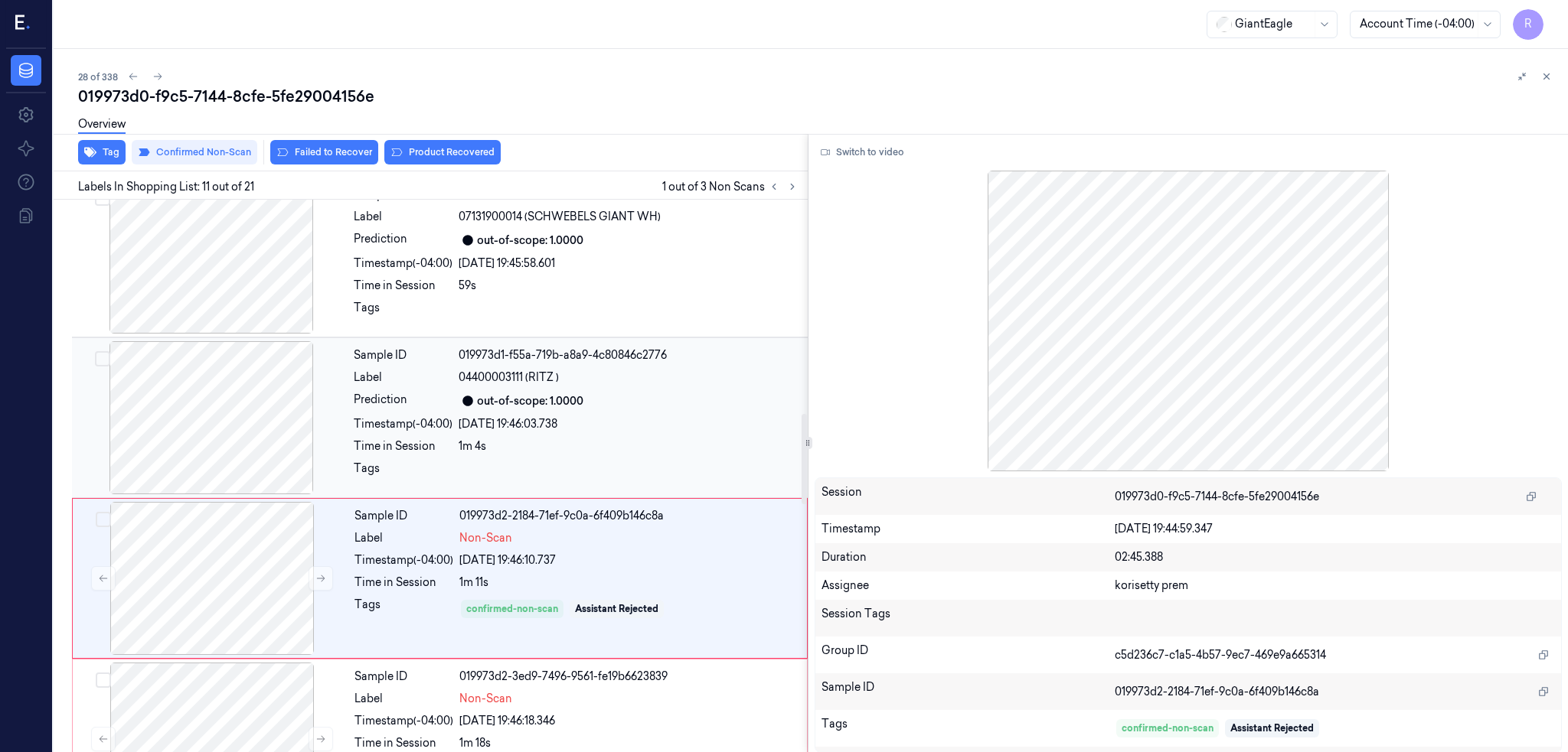
click at [253, 396] on div at bounding box center [211, 418] width 272 height 153
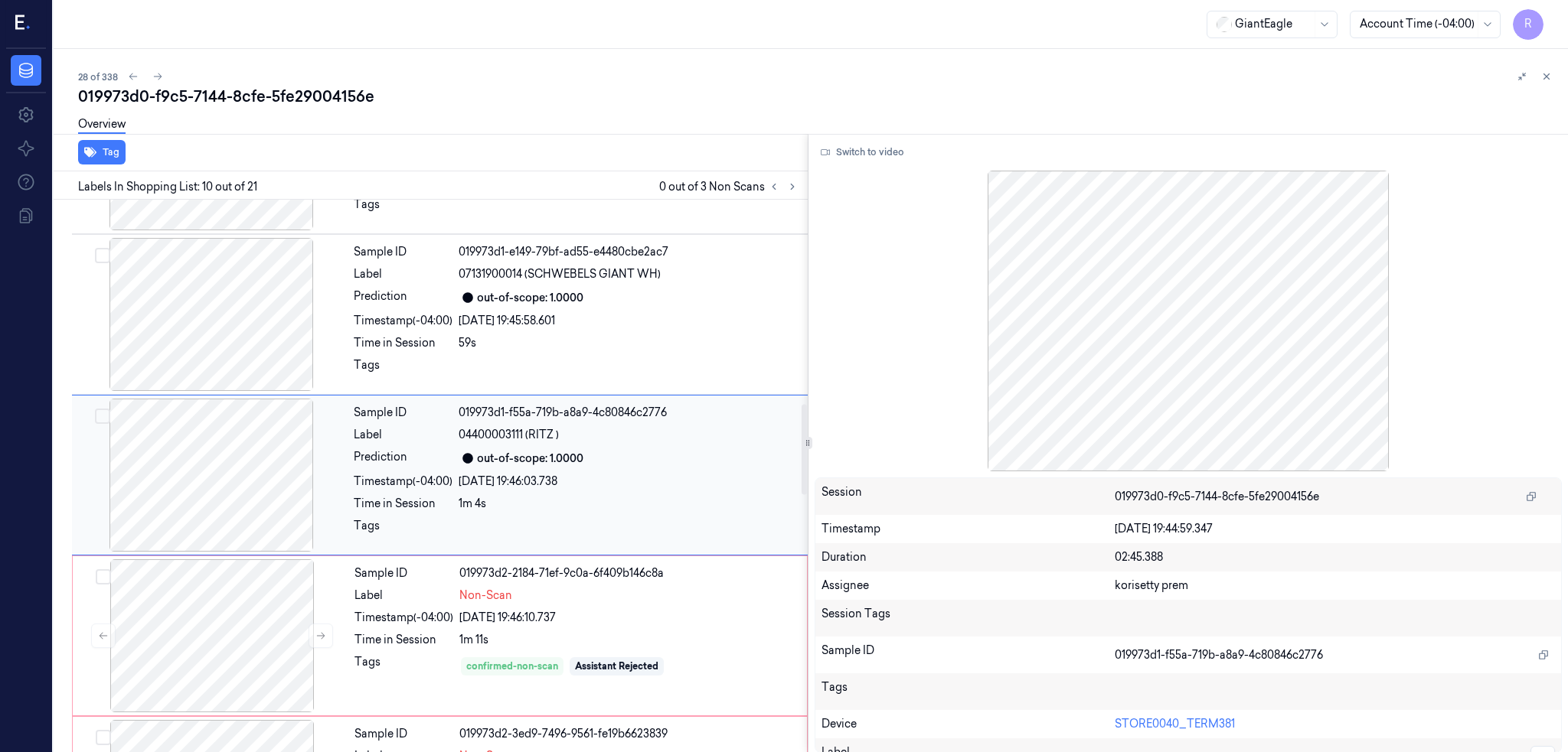
scroll to position [1250, 0]
click at [897, 152] on button "Switch to video" at bounding box center [862, 152] width 95 height 25
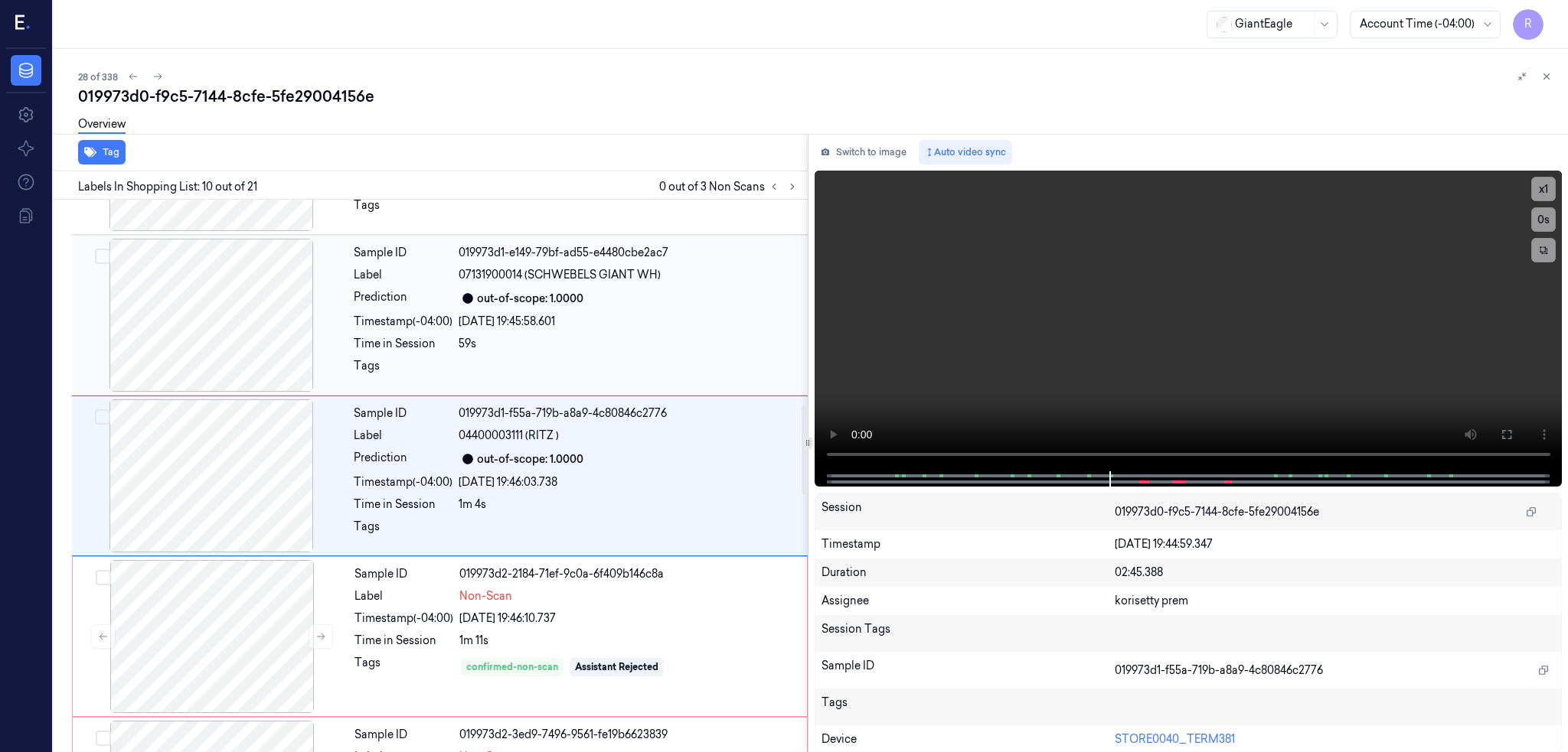
click at [225, 297] on div at bounding box center [211, 316] width 272 height 153
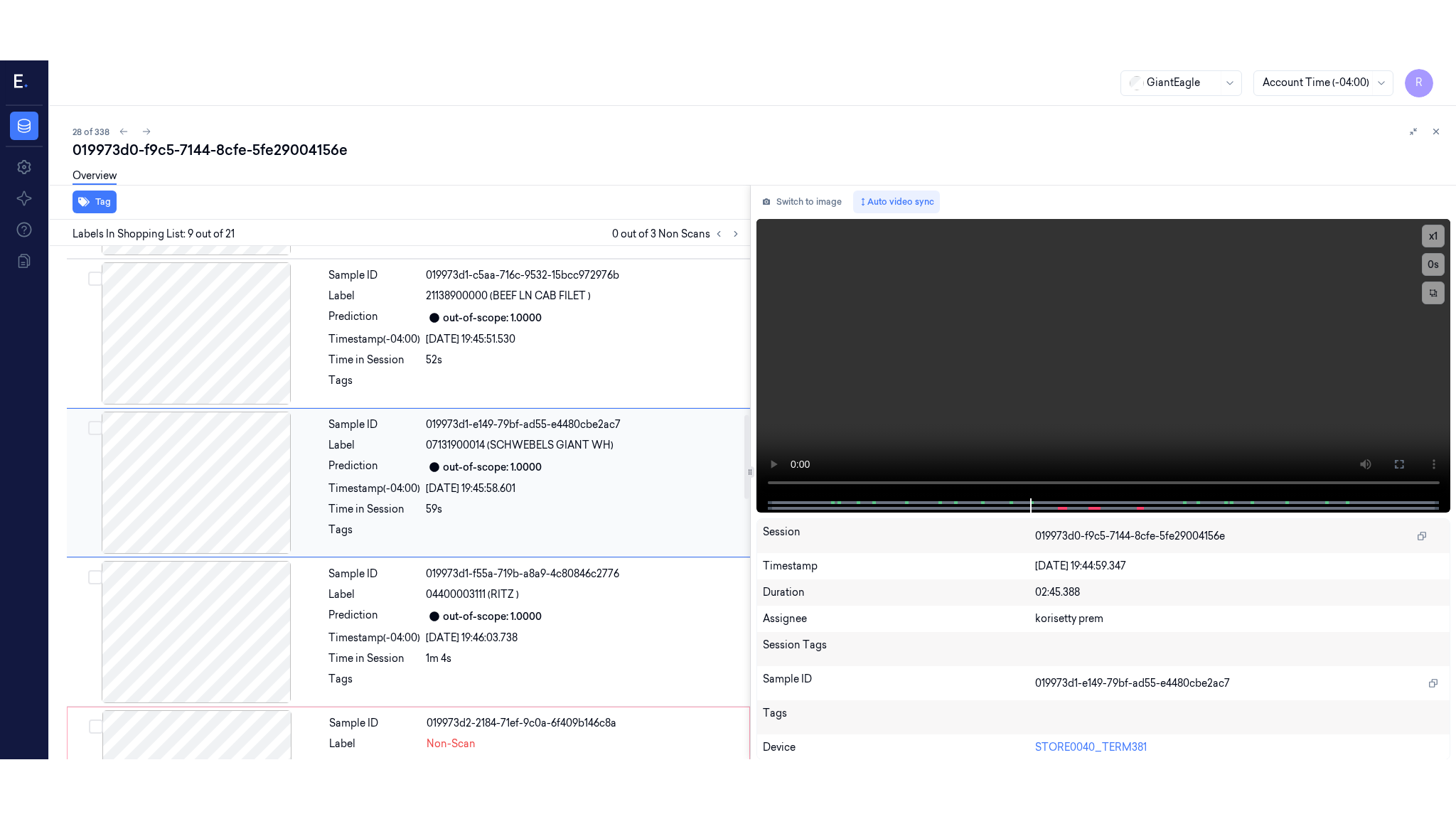
scroll to position [1011, 0]
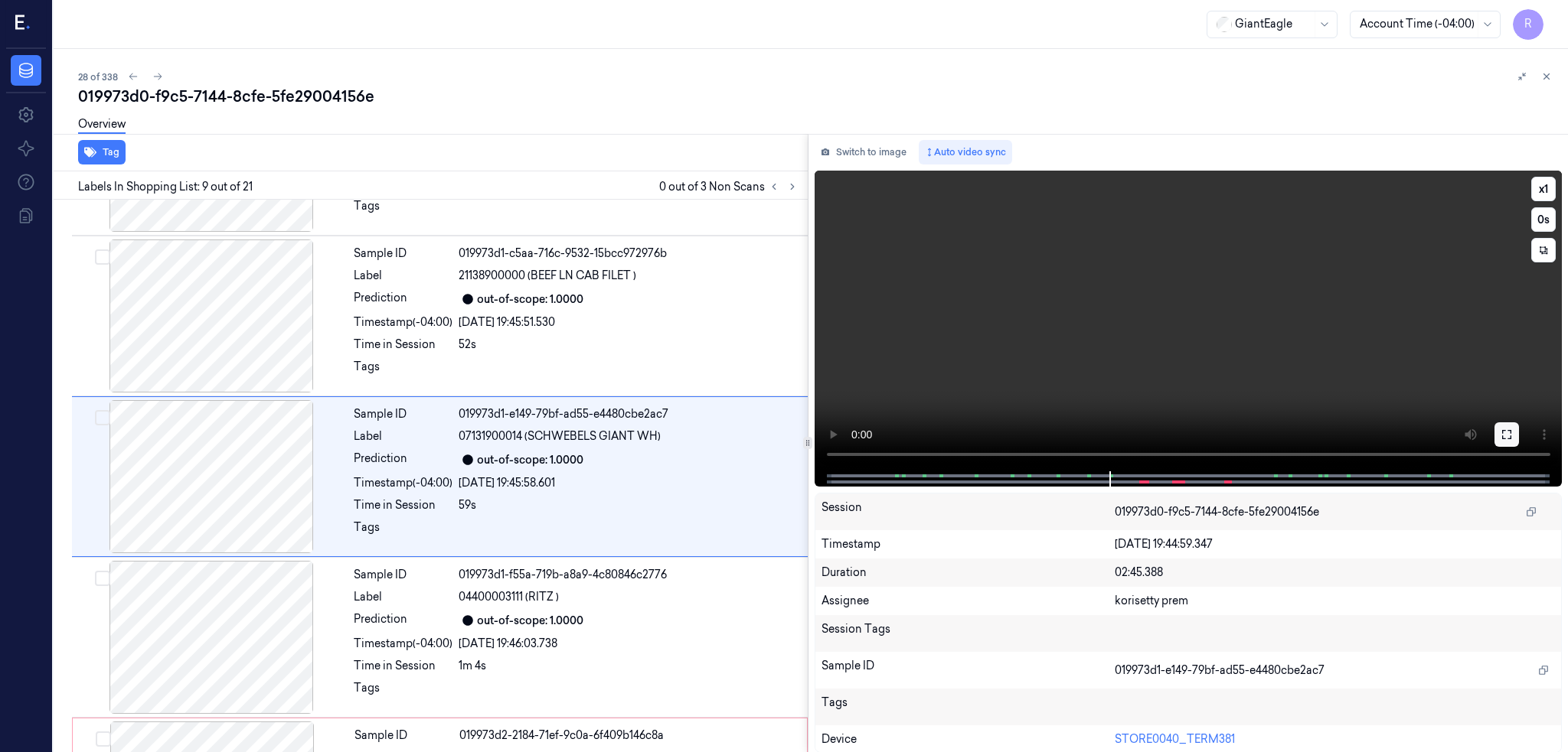
click at [1511, 438] on icon at bounding box center [1506, 435] width 9 height 9
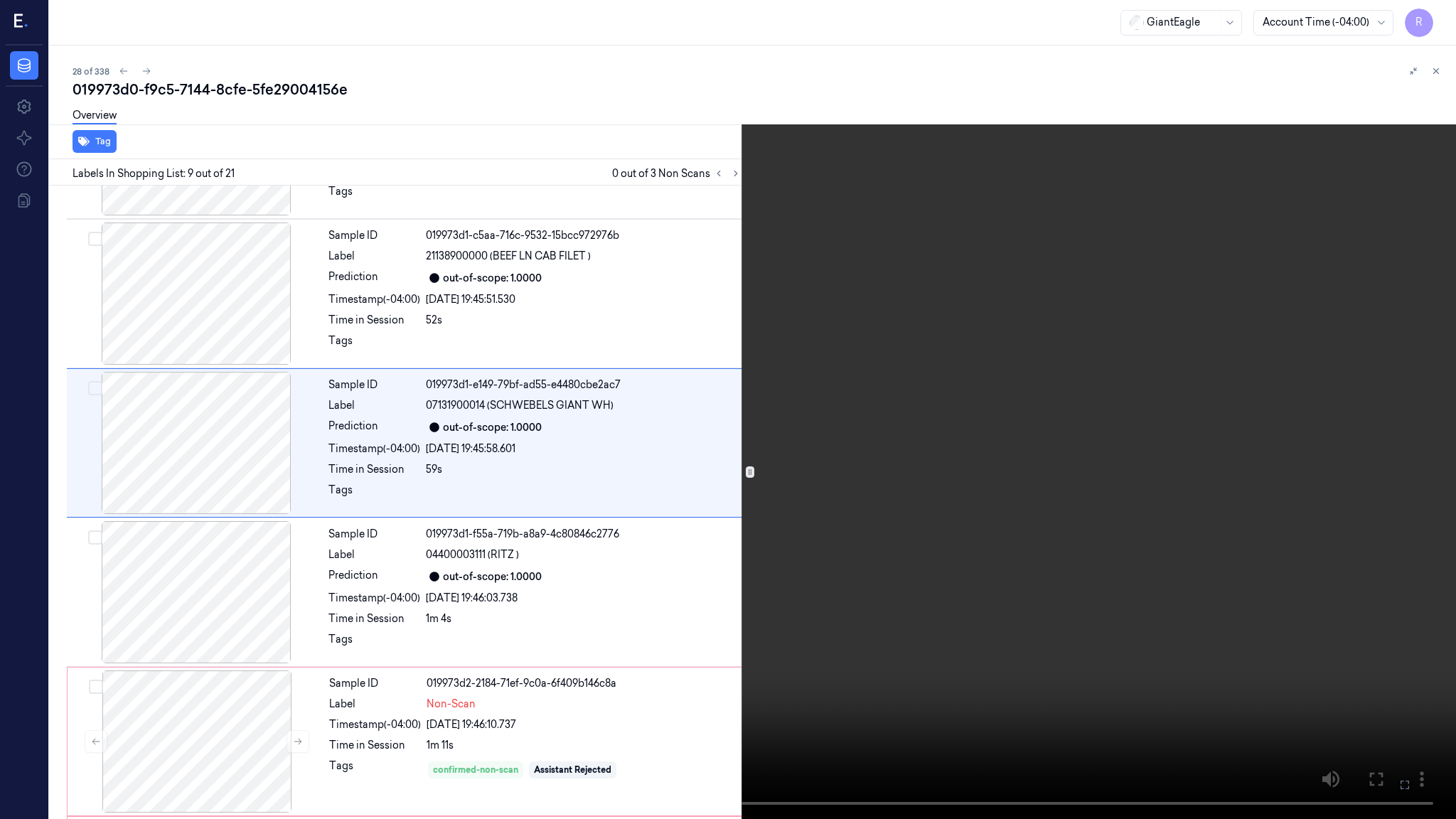
click at [1052, 539] on video at bounding box center [728, 409] width 1456 height 819
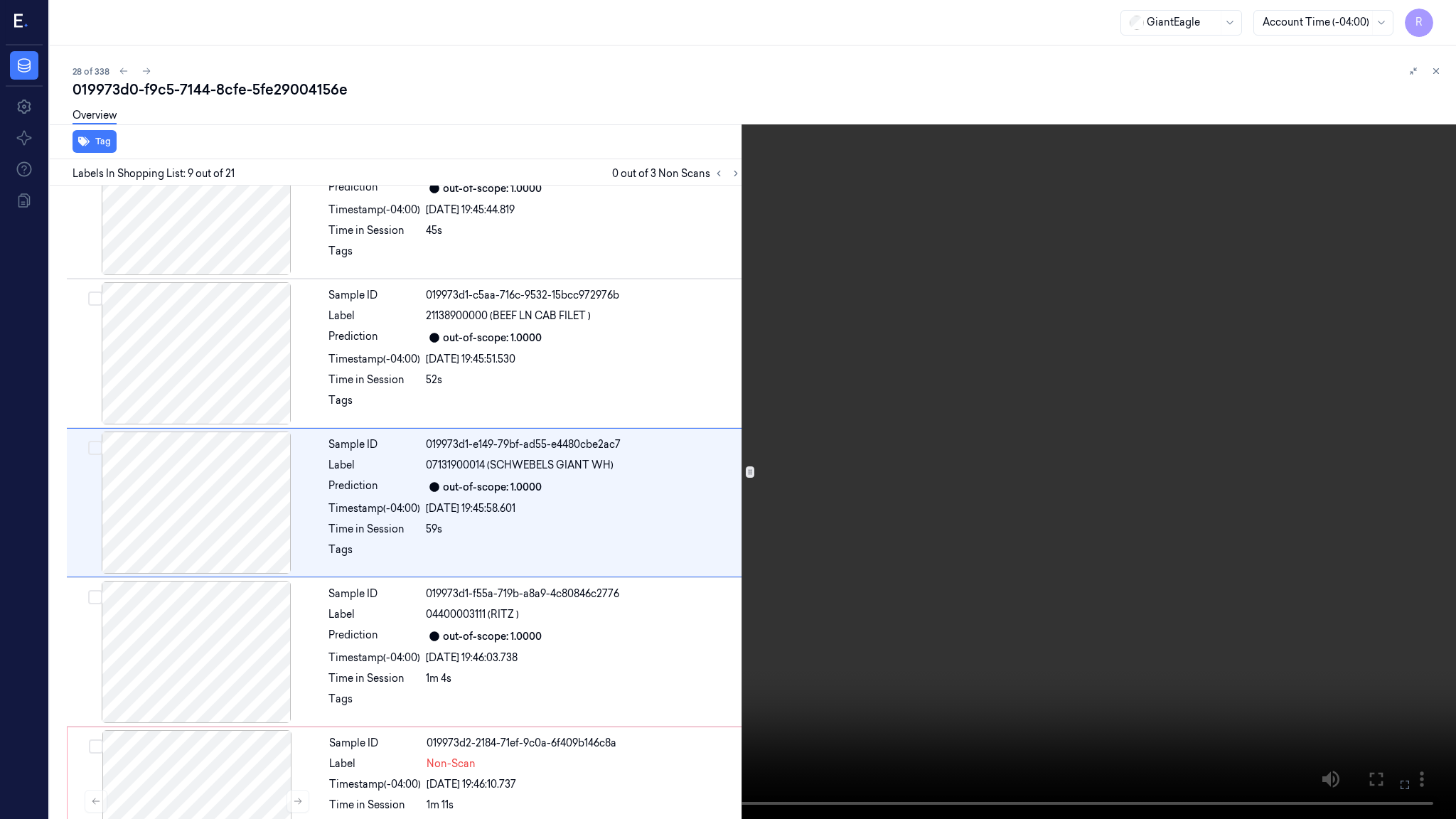
click at [914, 561] on video at bounding box center [728, 409] width 1456 height 819
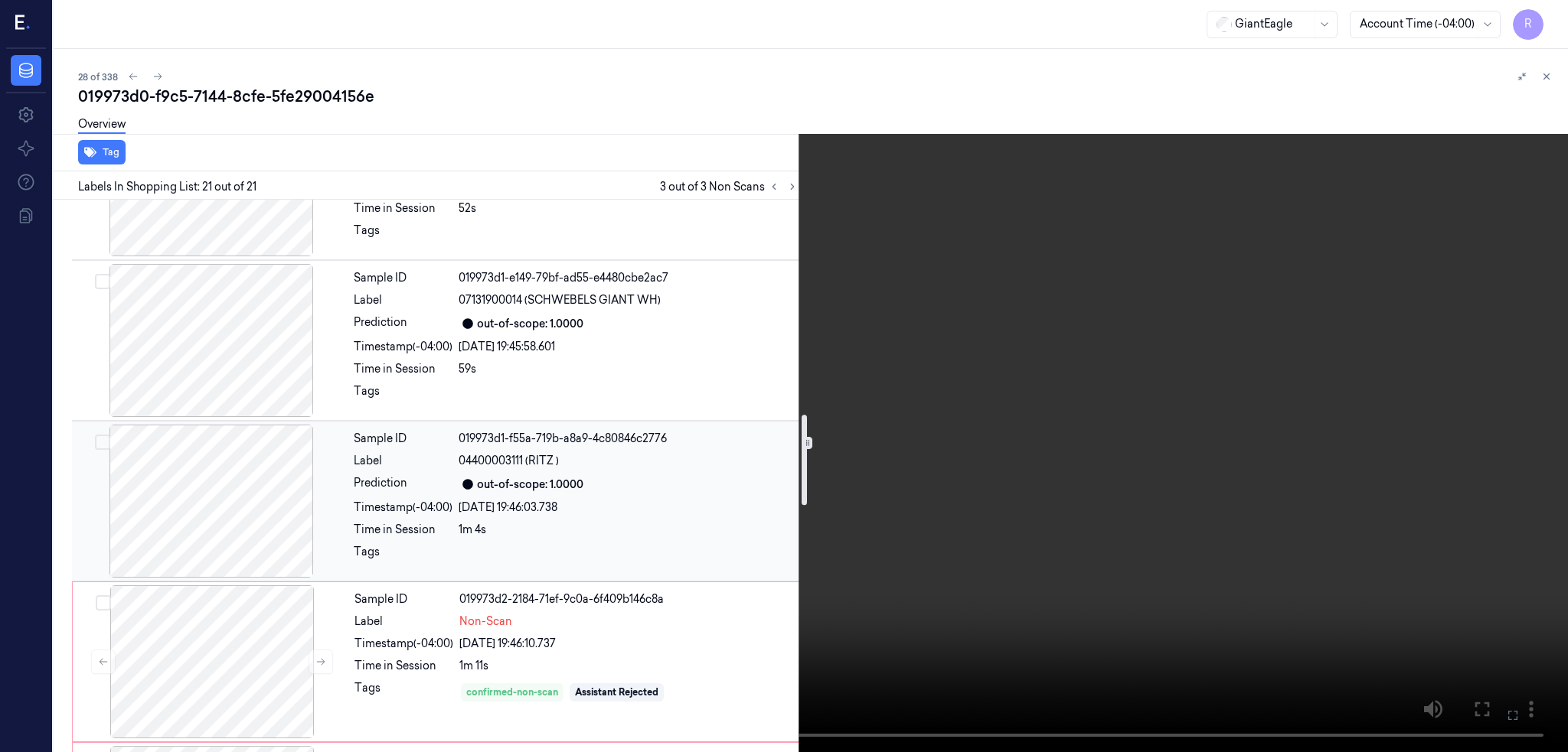
scroll to position [1531, 0]
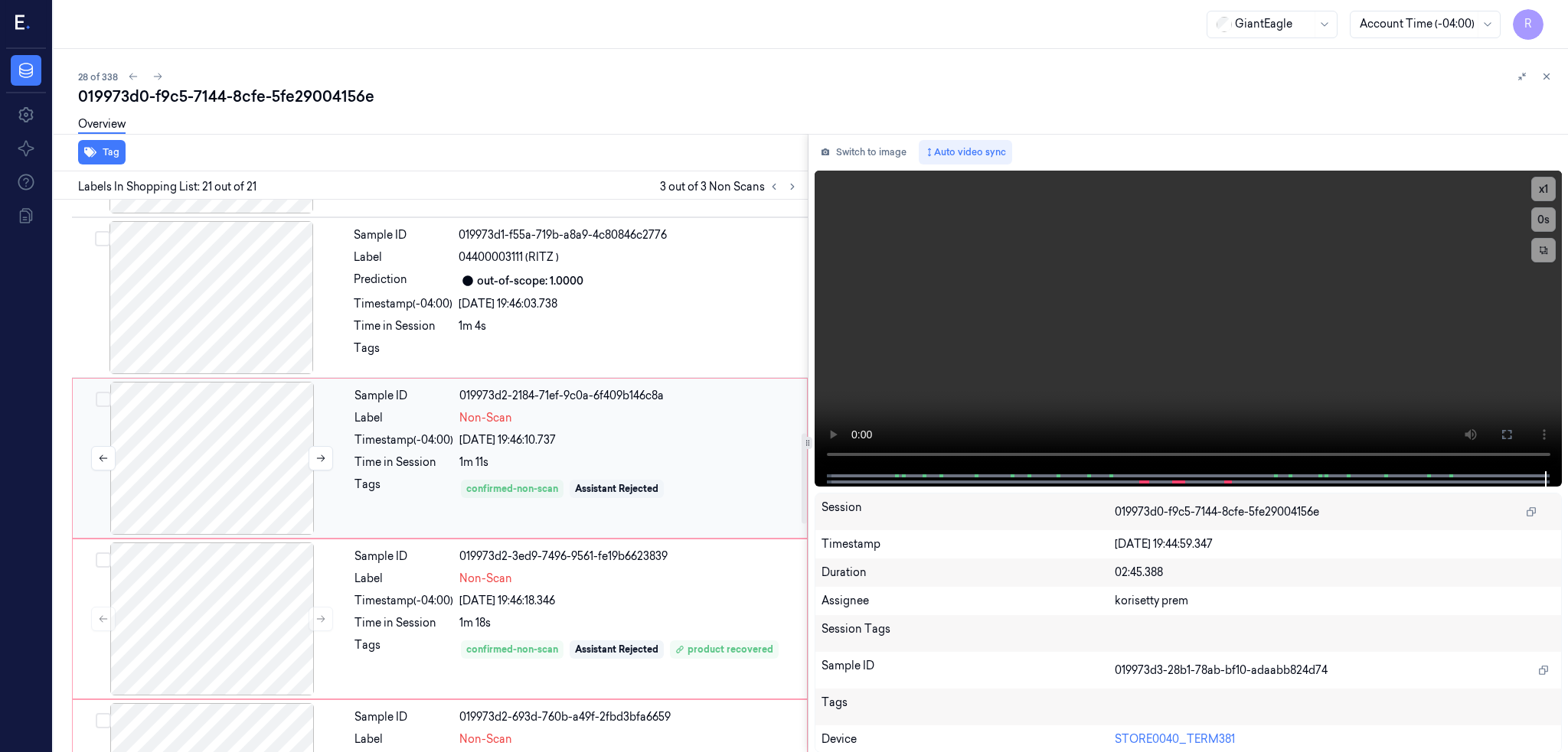
click at [274, 446] on div at bounding box center [212, 459] width 272 height 153
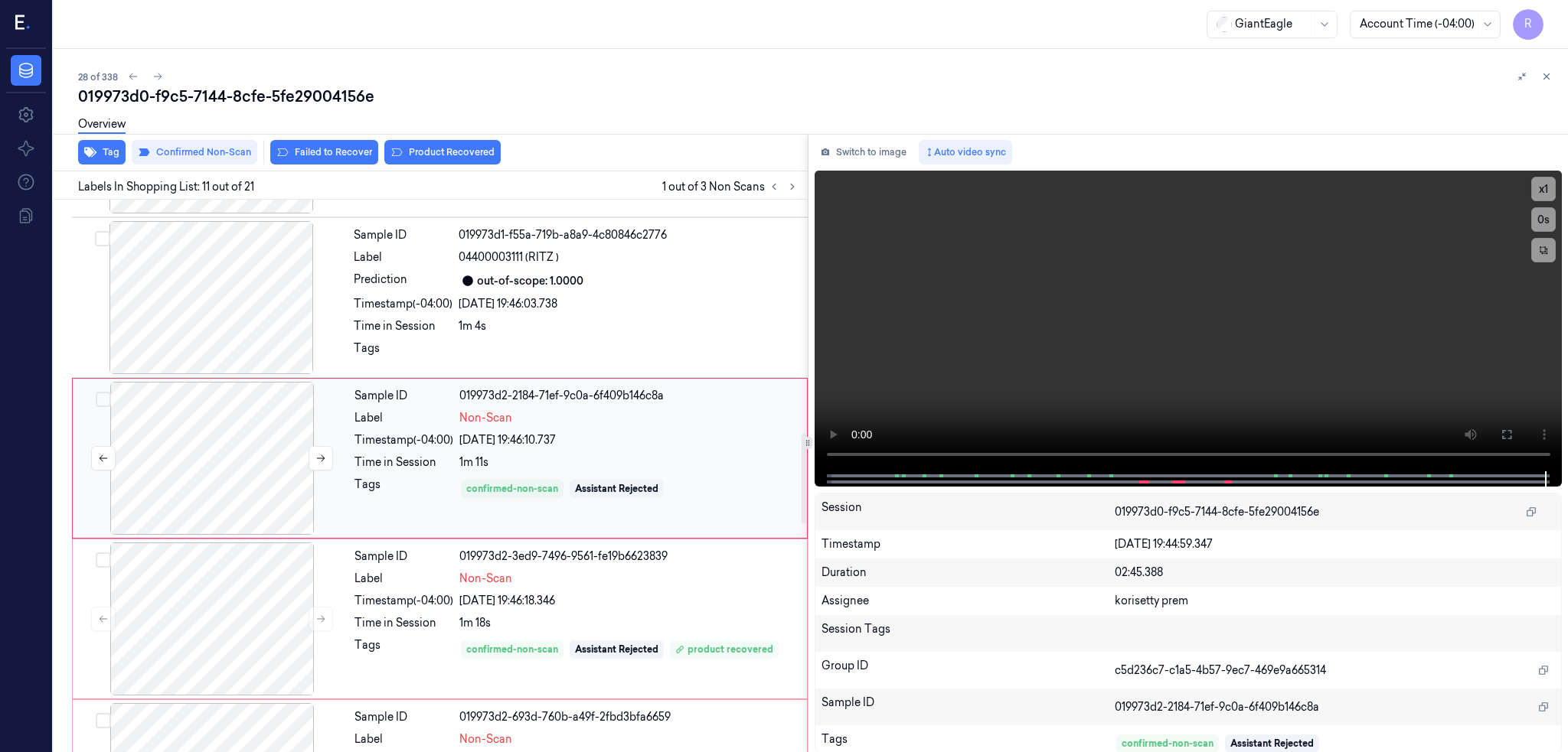
scroll to position [1410, 0]
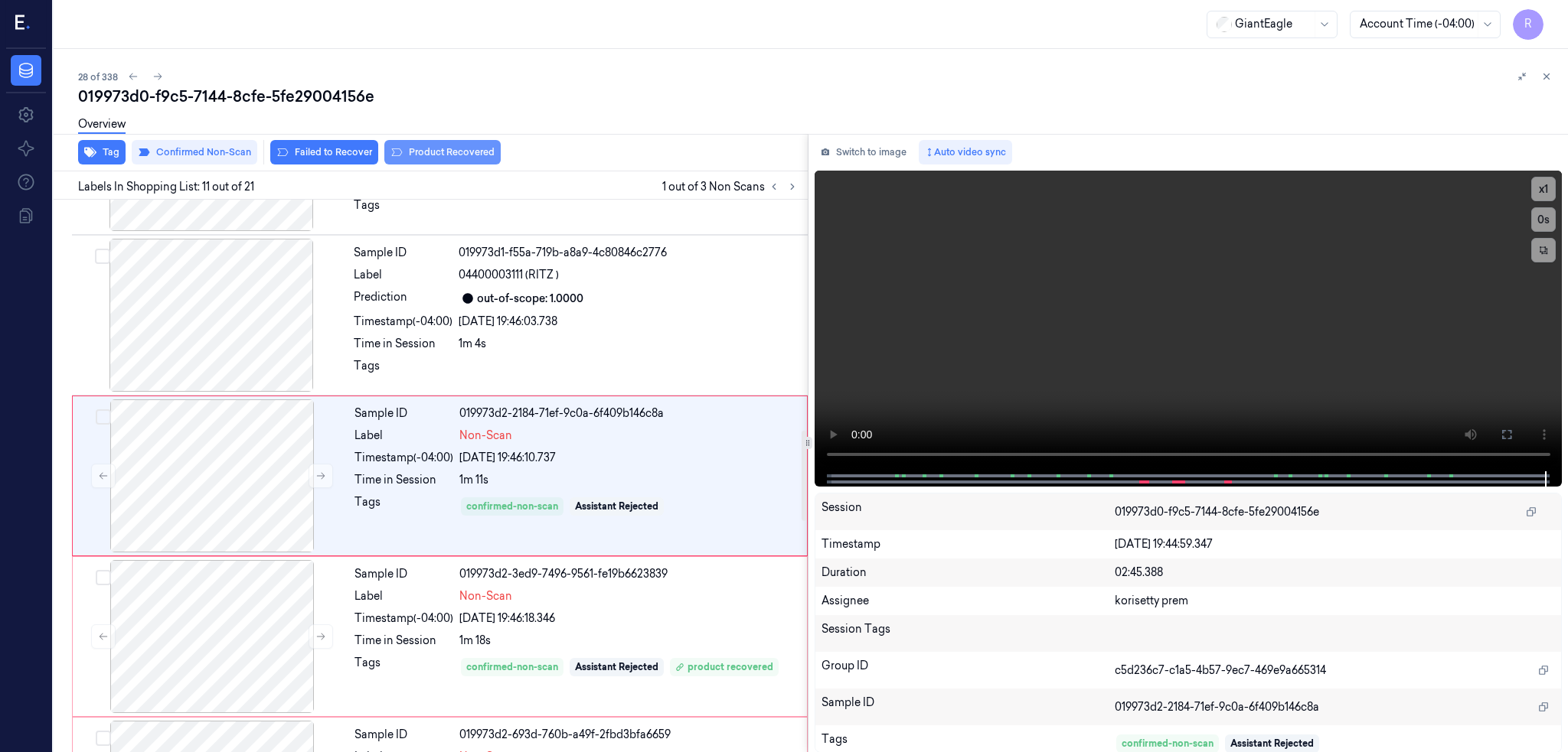
click at [482, 148] on button "Product Recovered" at bounding box center [442, 152] width 117 height 25
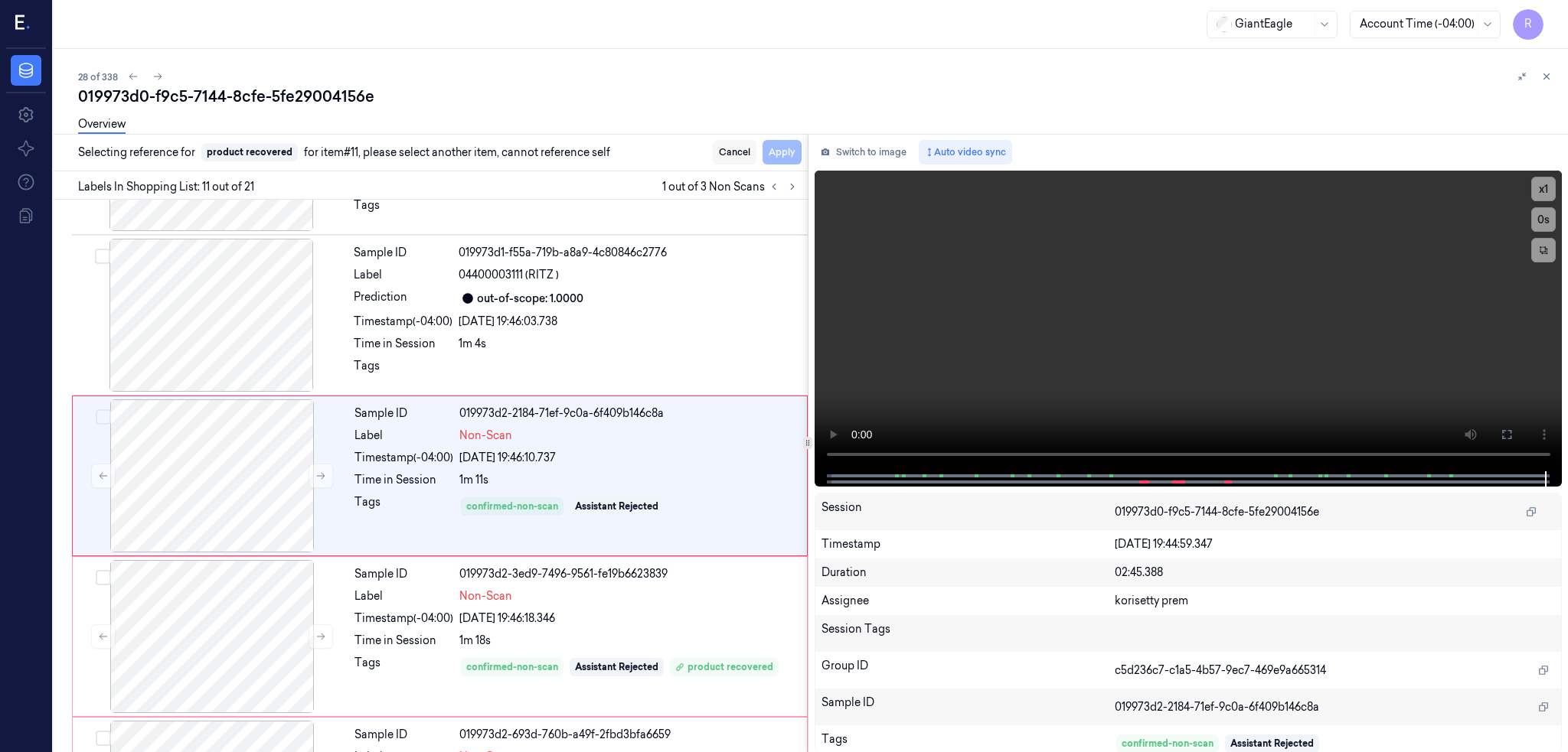
click at [756, 149] on button "Cancel" at bounding box center [734, 152] width 43 height 25
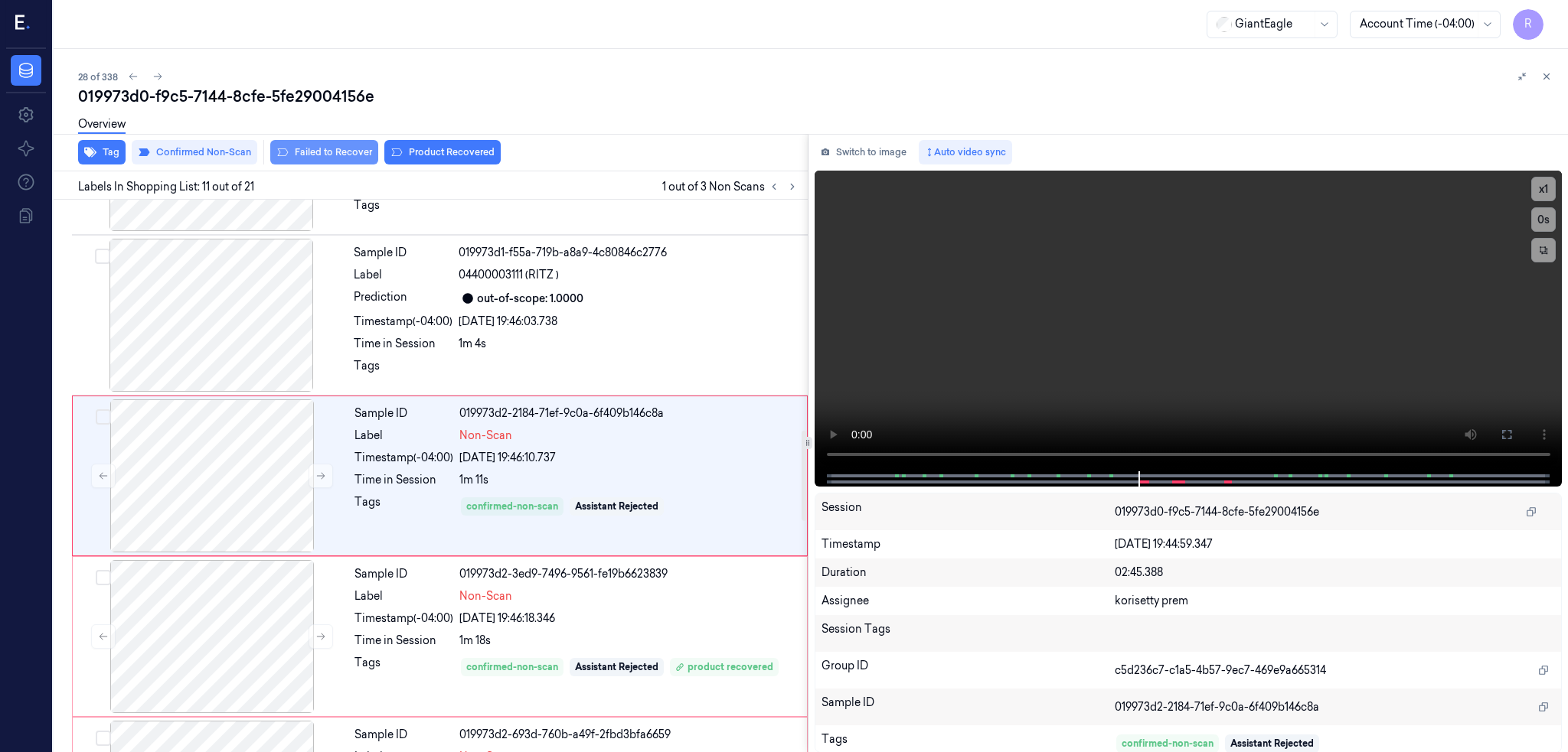
click at [351, 145] on button "Failed to Recover" at bounding box center [324, 152] width 108 height 25
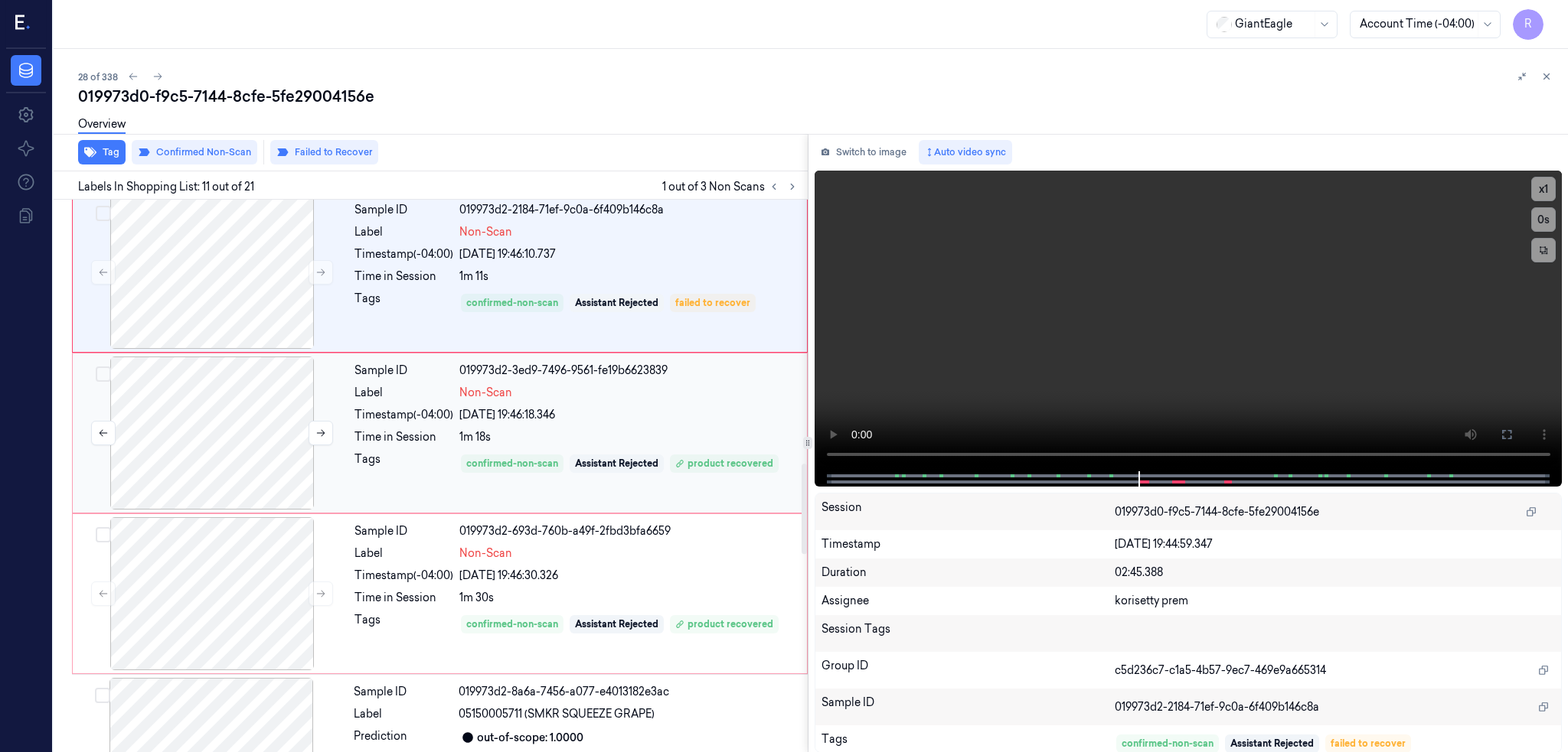
click at [187, 431] on div at bounding box center [212, 433] width 272 height 153
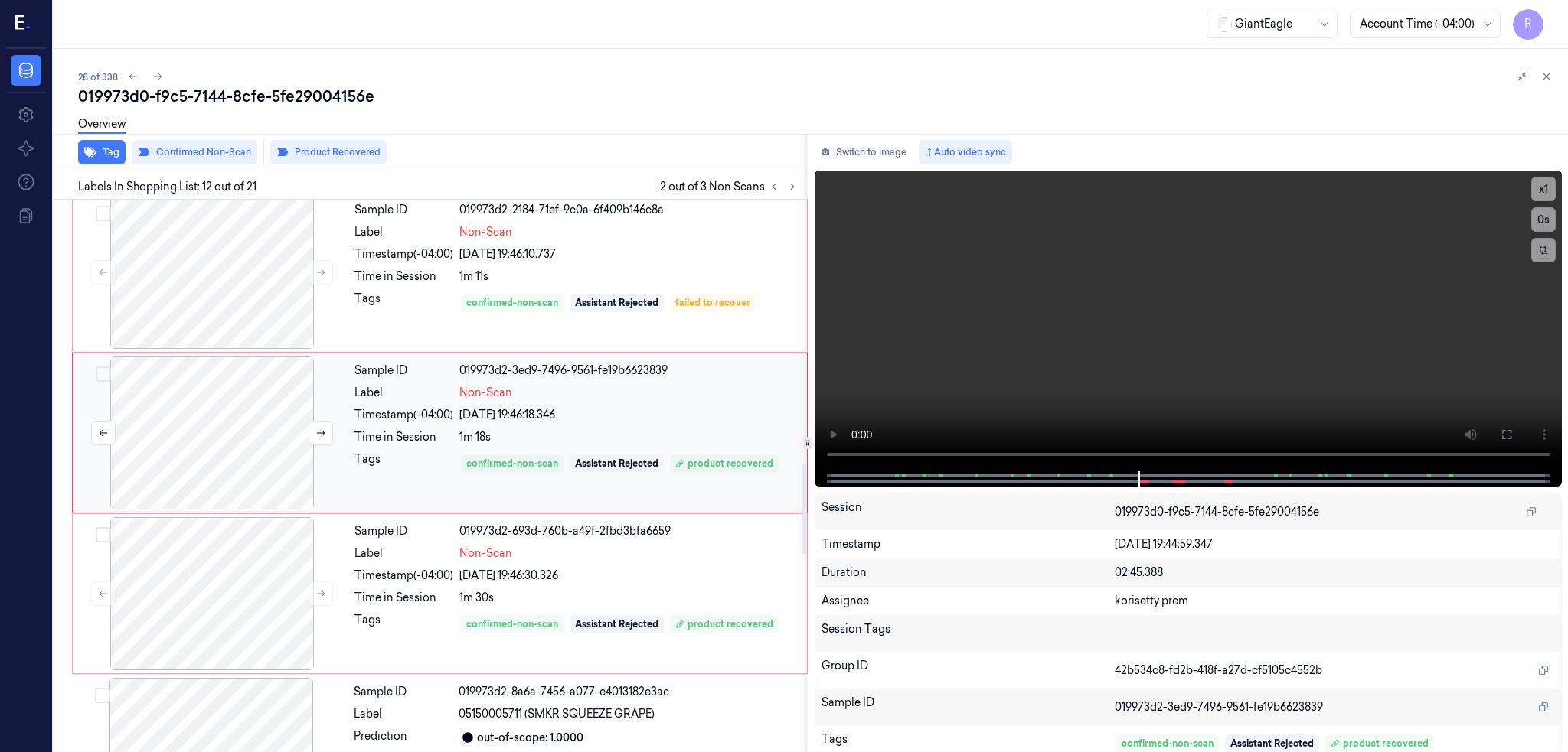
scroll to position [1571, 0]
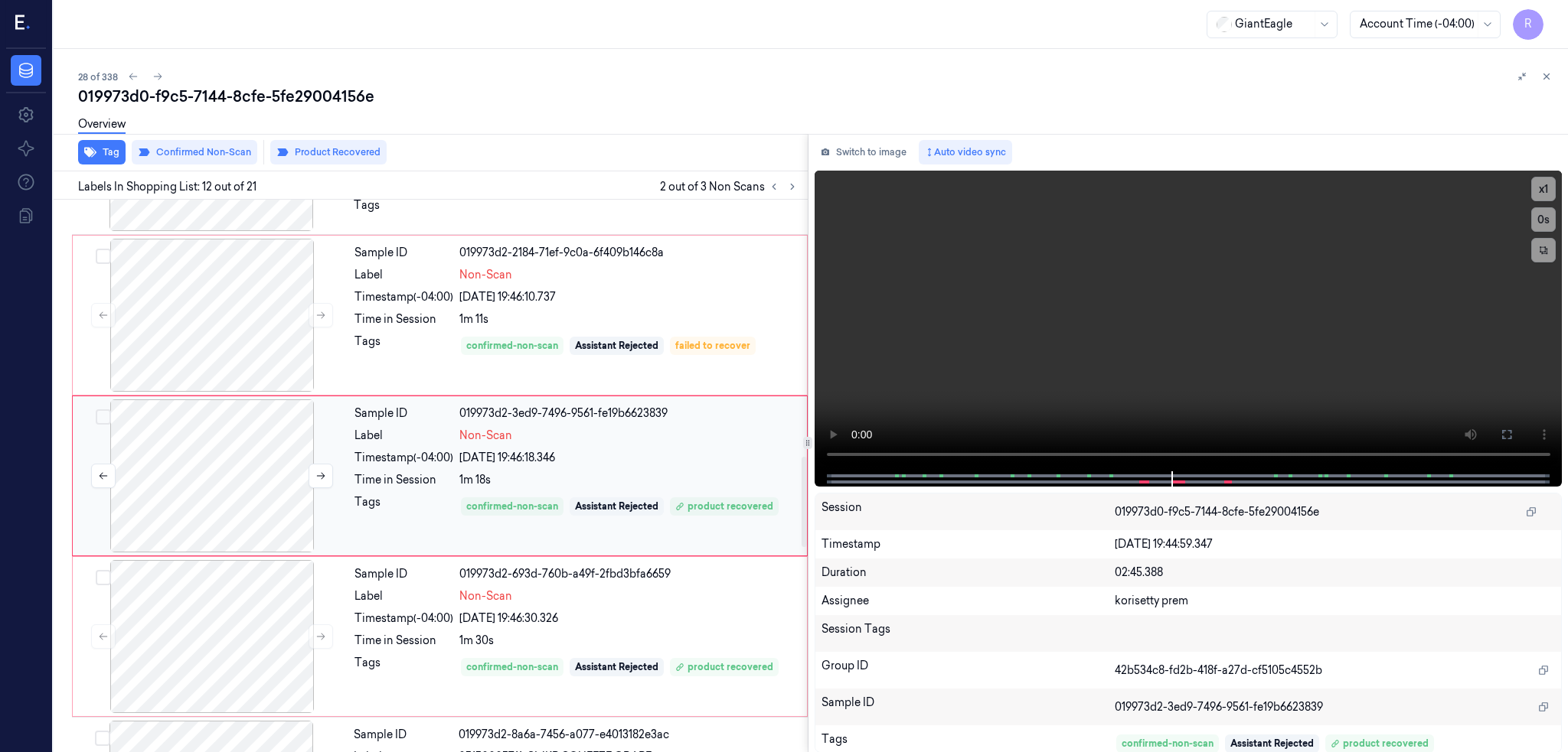
click at [211, 465] on div at bounding box center [212, 476] width 272 height 153
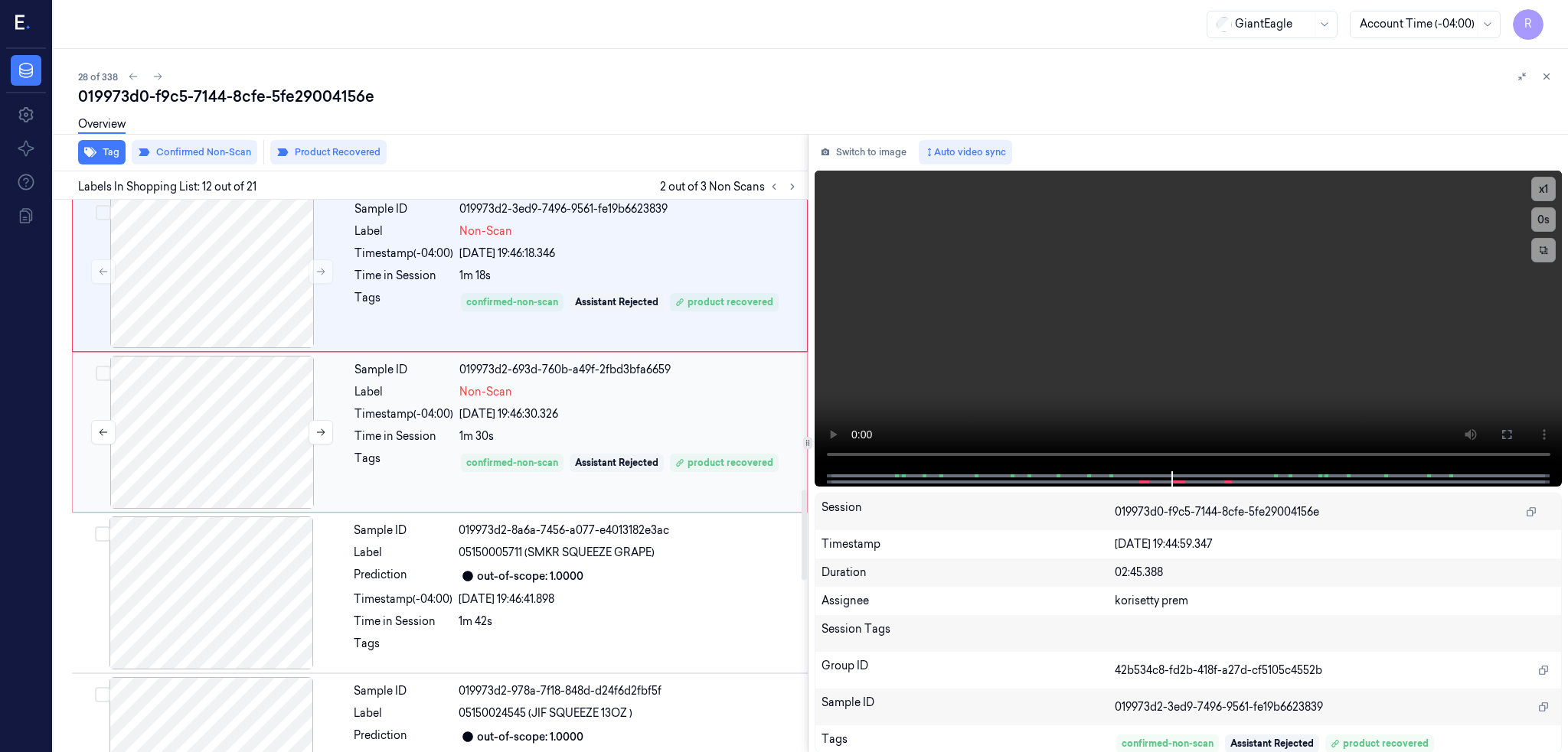
click at [195, 425] on div at bounding box center [212, 432] width 272 height 153
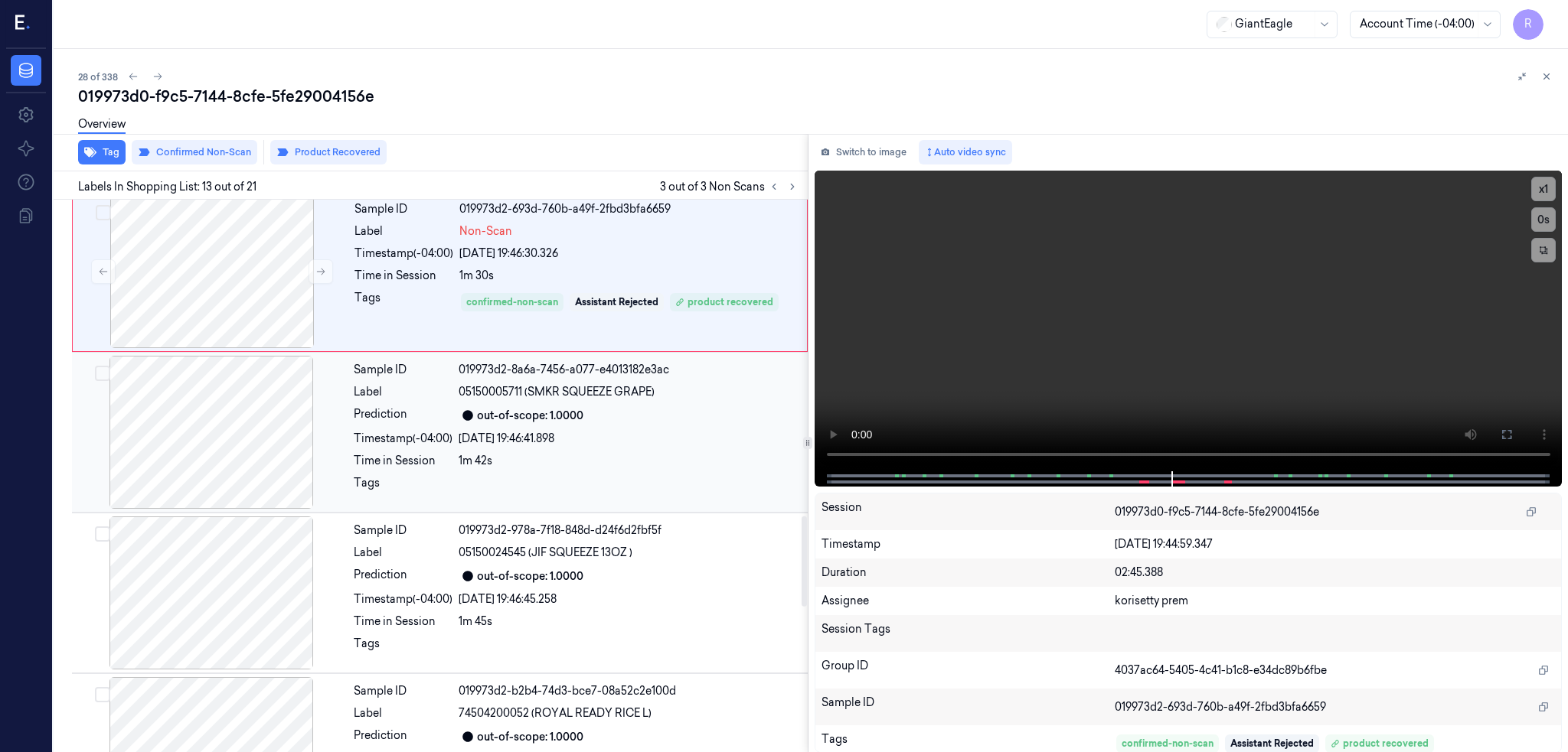
click at [214, 436] on div at bounding box center [211, 432] width 272 height 153
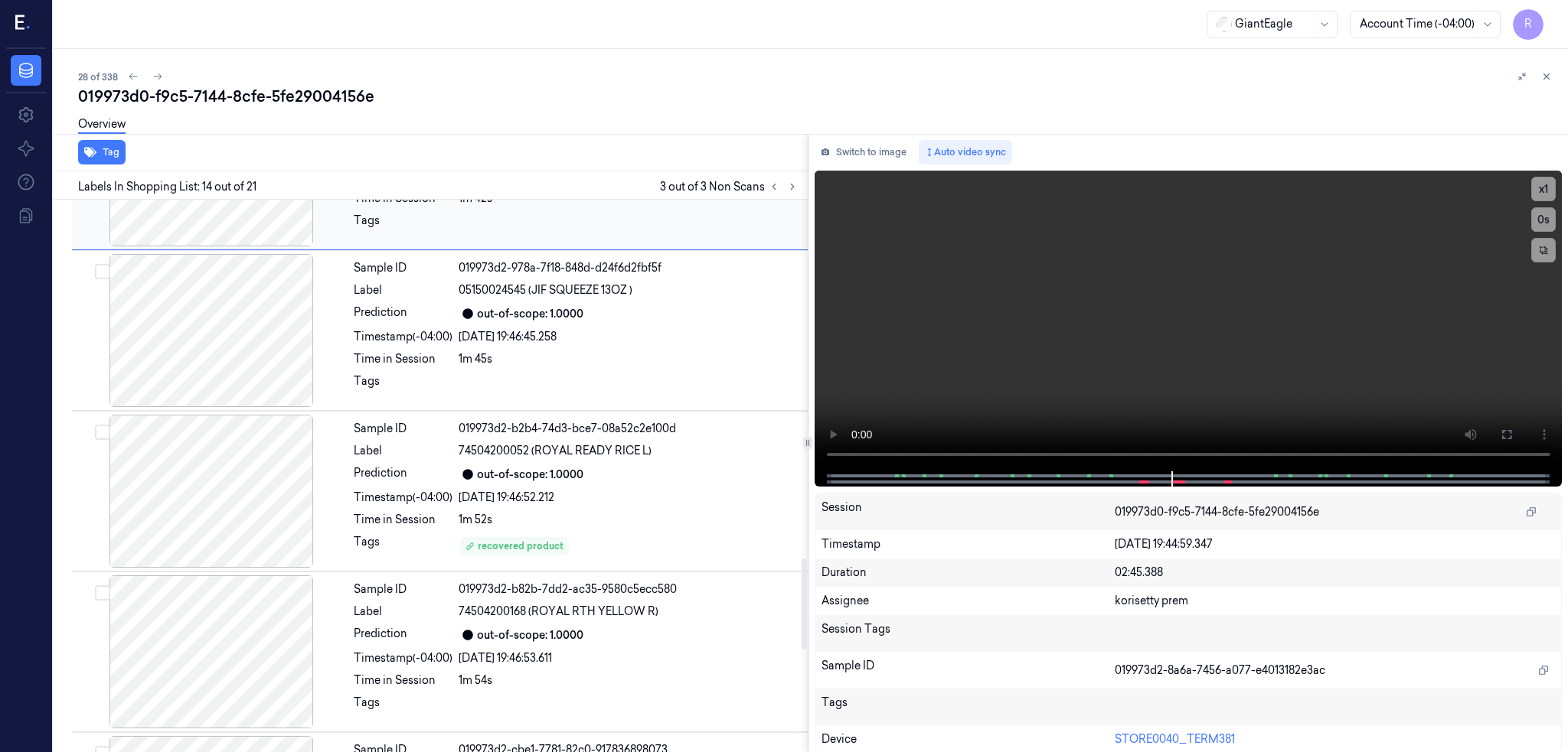
click at [243, 466] on div at bounding box center [211, 492] width 272 height 153
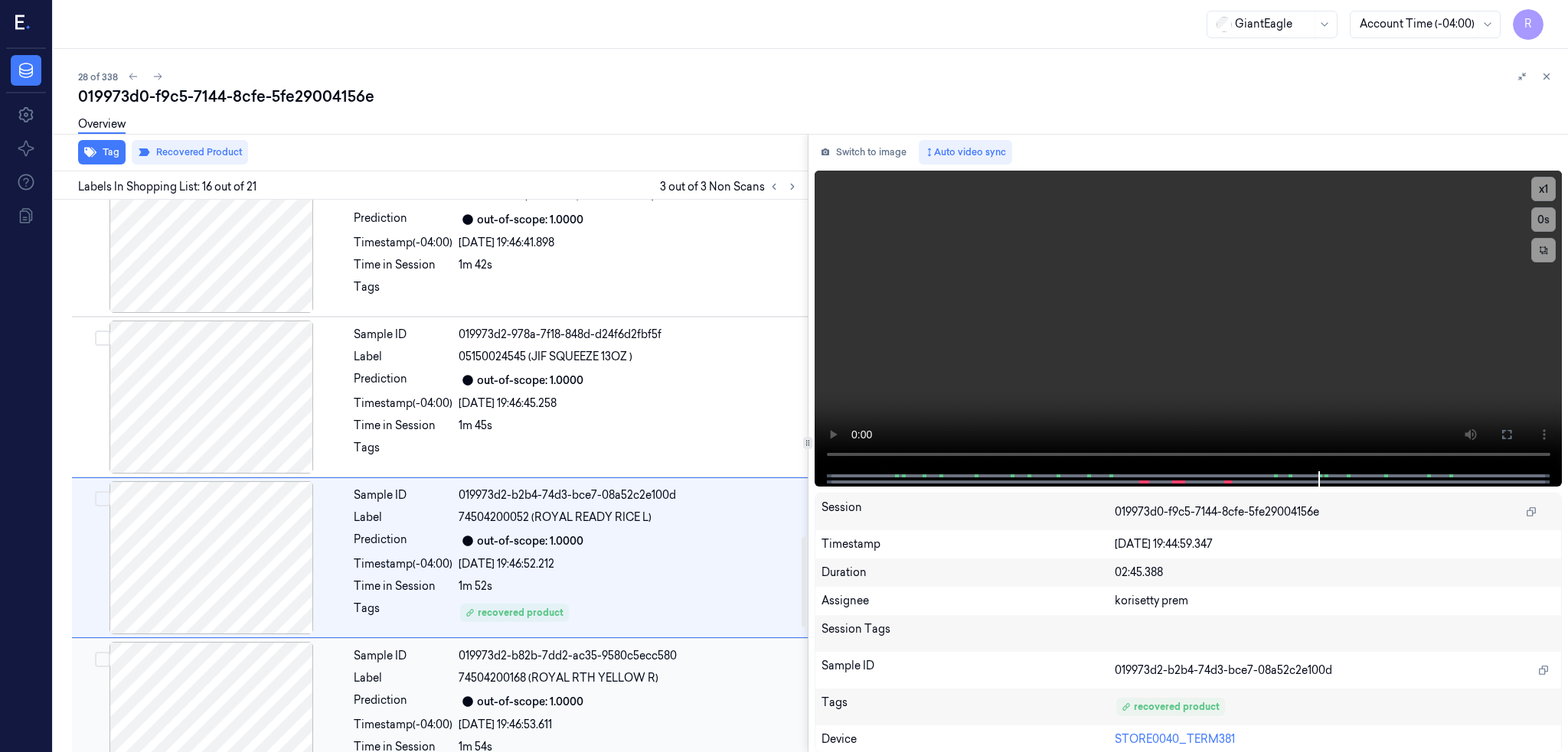
scroll to position [1723, 0]
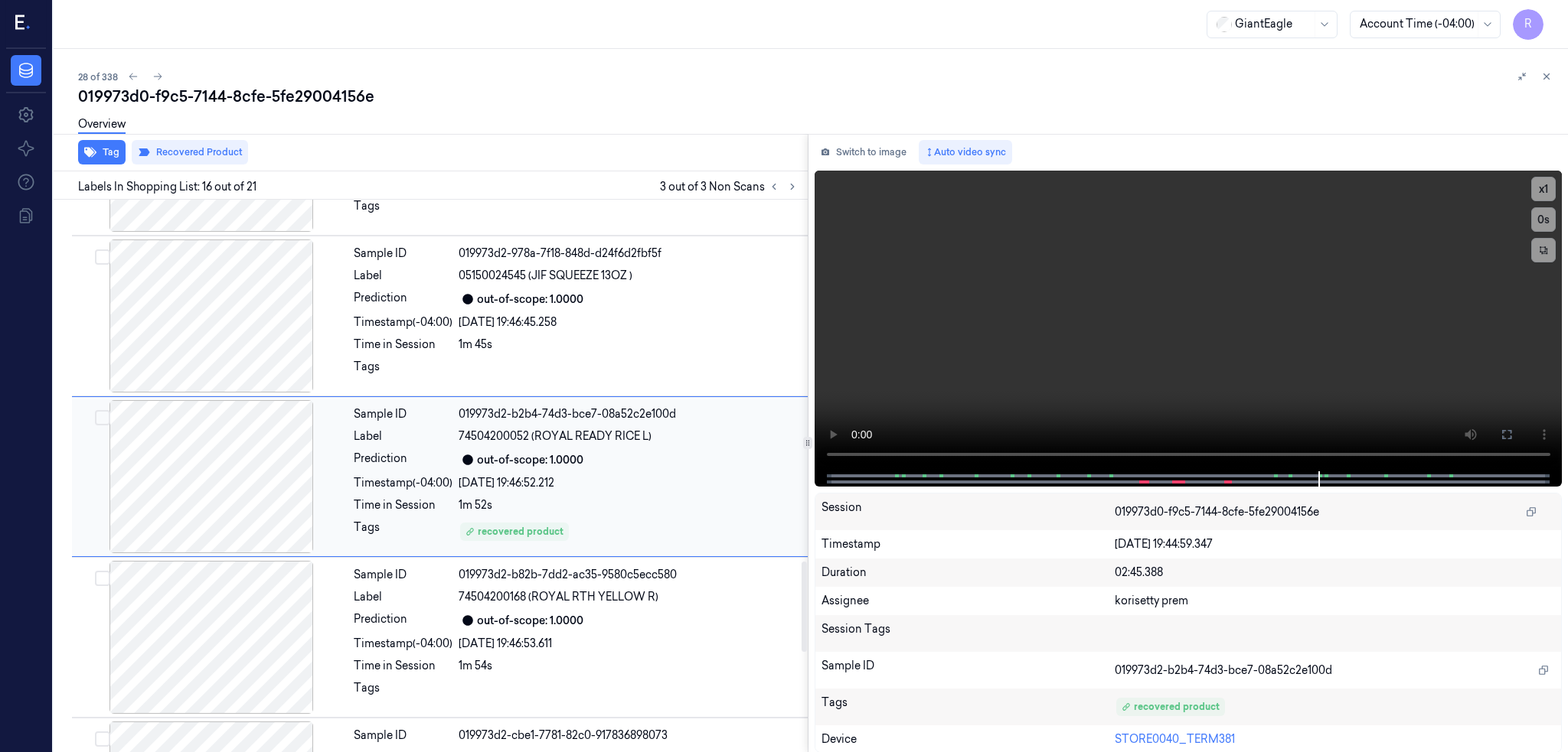
scroll to position [2214, 0]
click at [872, 149] on button "Switch to image" at bounding box center [863, 152] width 98 height 25
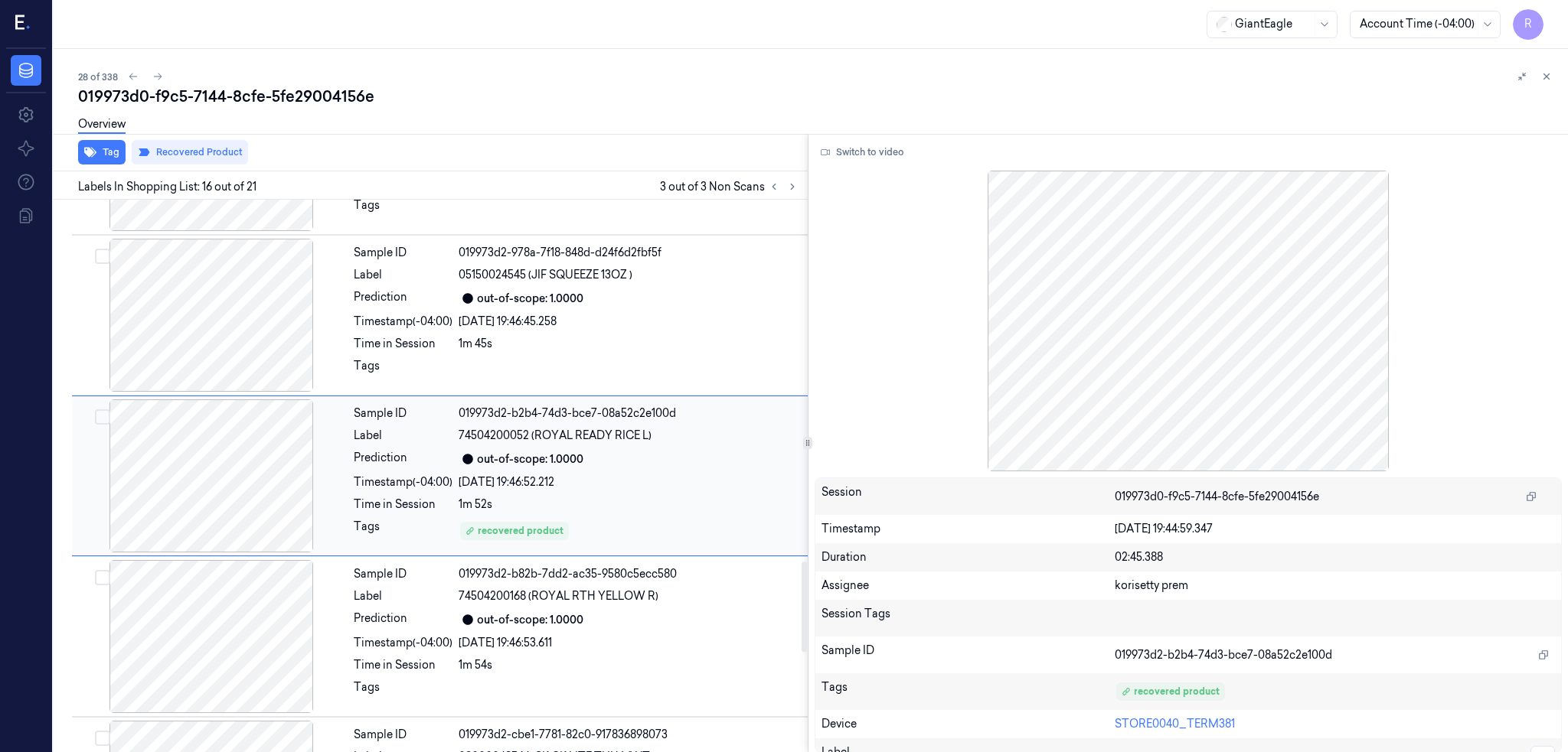
click at [231, 492] on div at bounding box center [211, 476] width 272 height 153
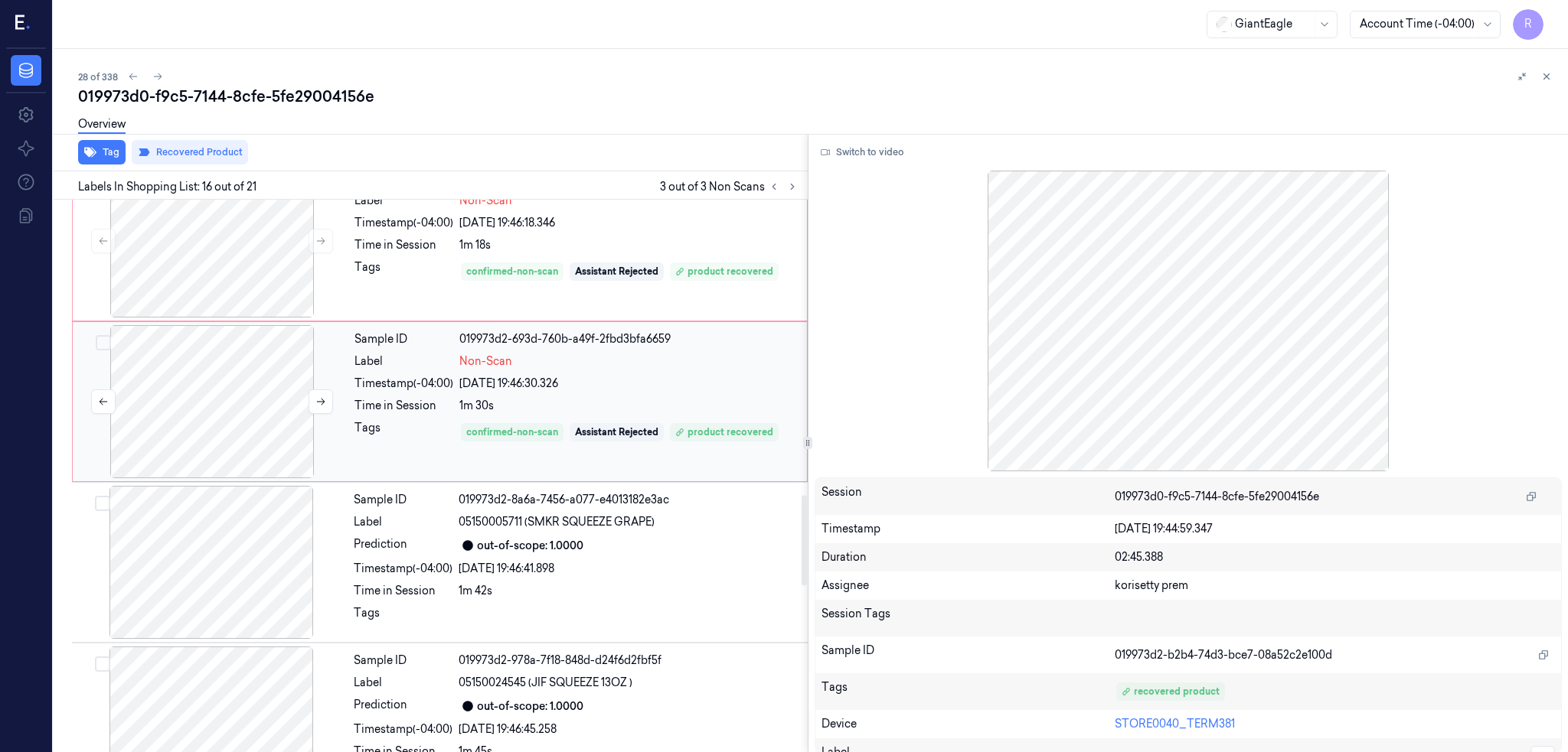
click at [218, 390] on div at bounding box center [212, 402] width 272 height 153
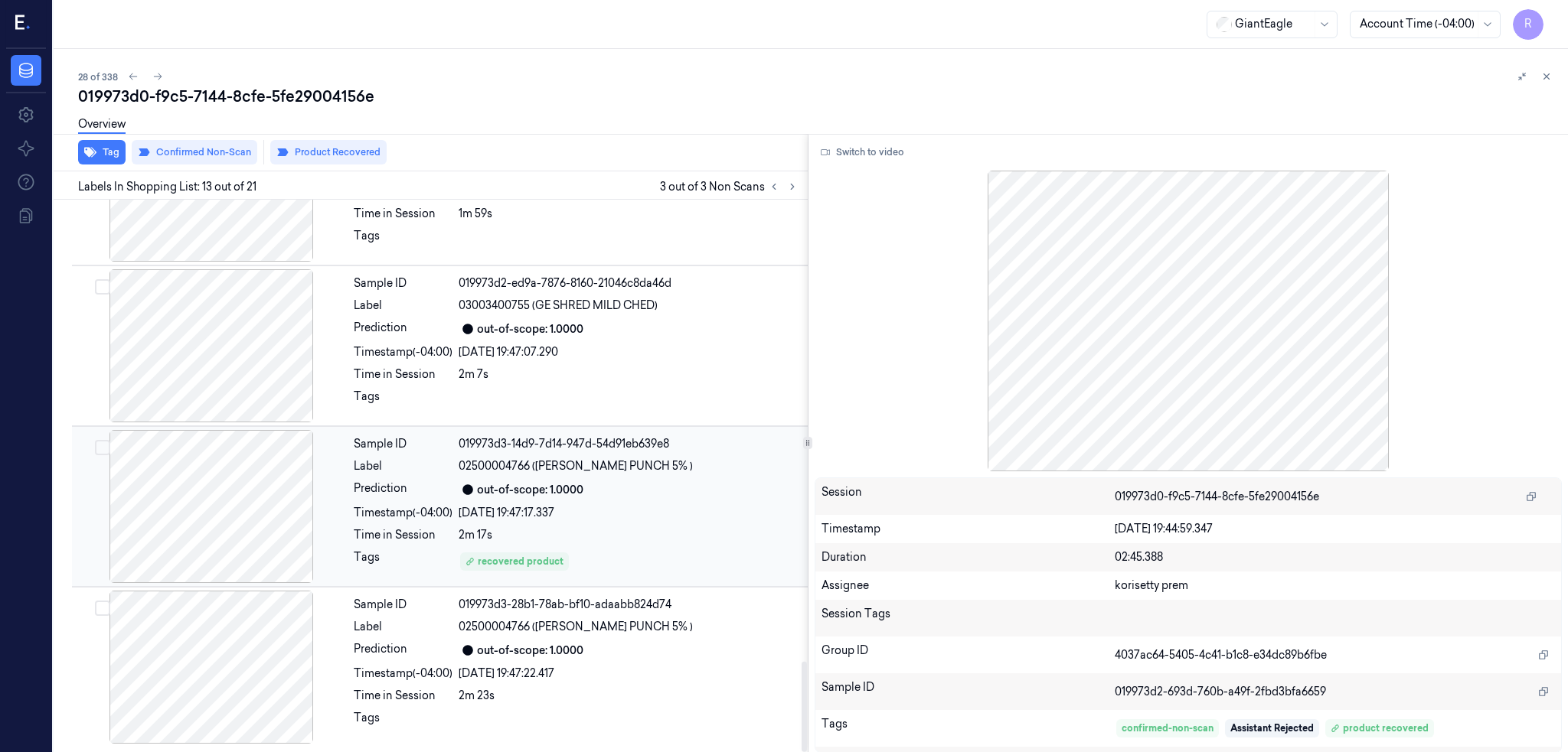
click at [197, 496] on div at bounding box center [211, 507] width 272 height 153
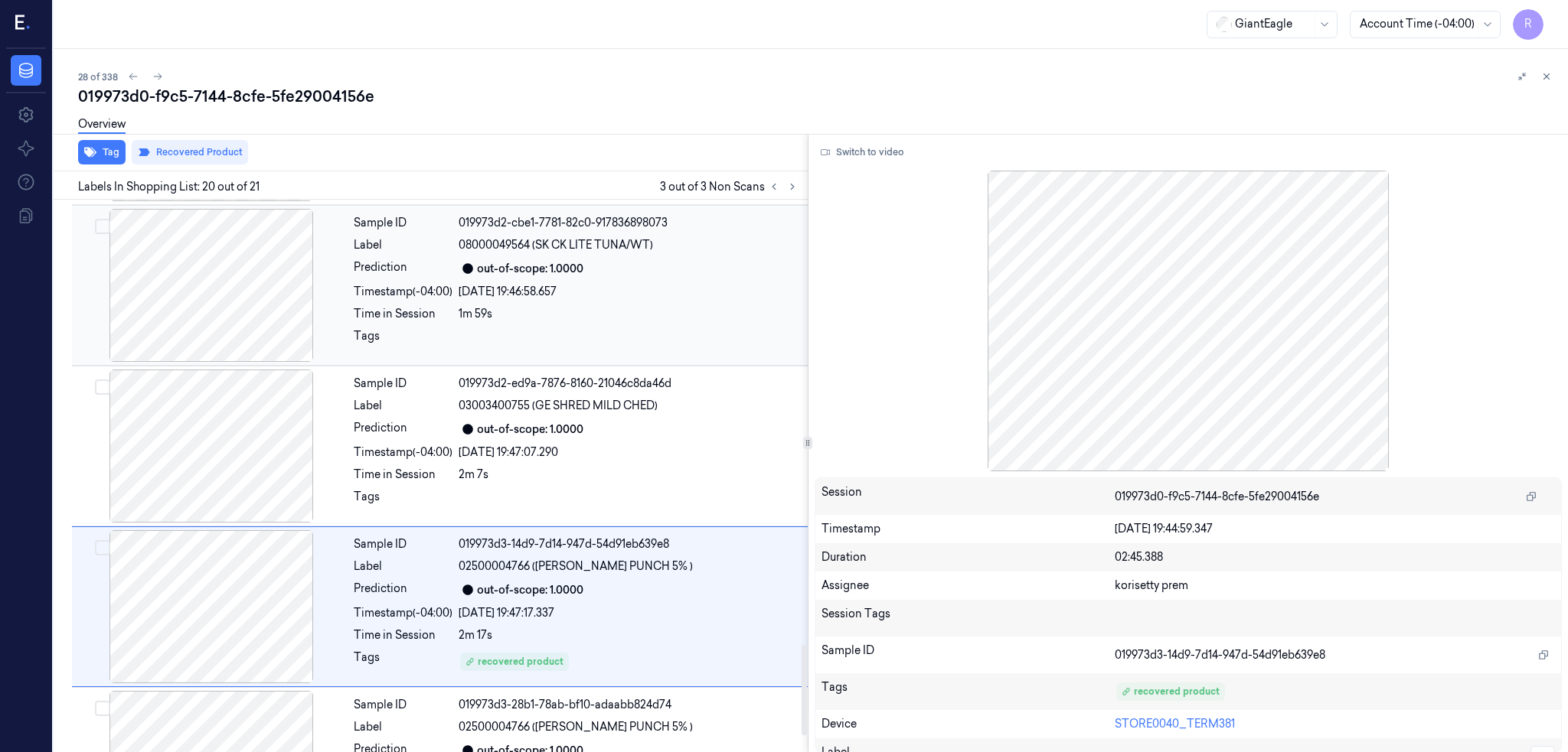
click at [249, 333] on div at bounding box center [211, 286] width 272 height 153
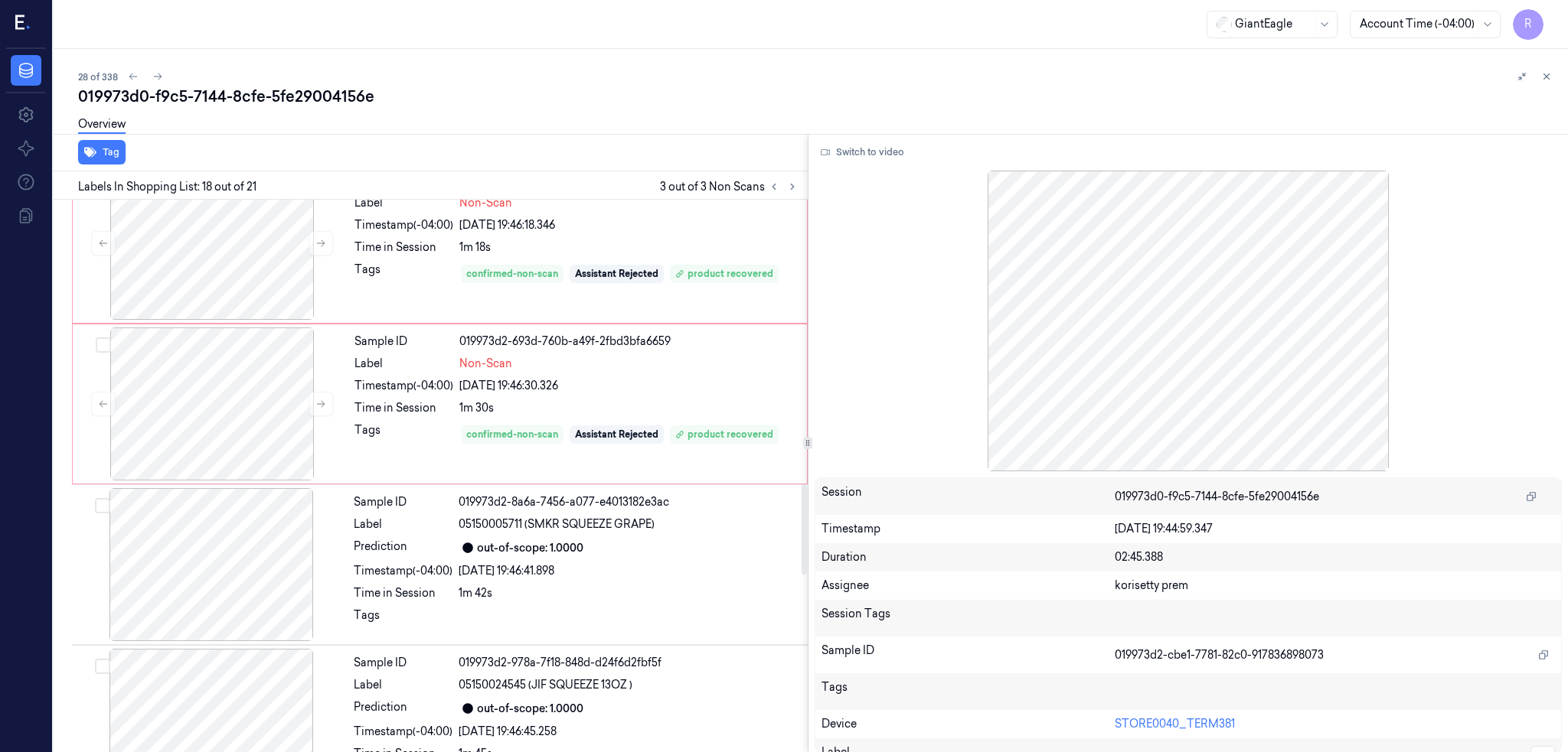
scroll to position [1720, 0]
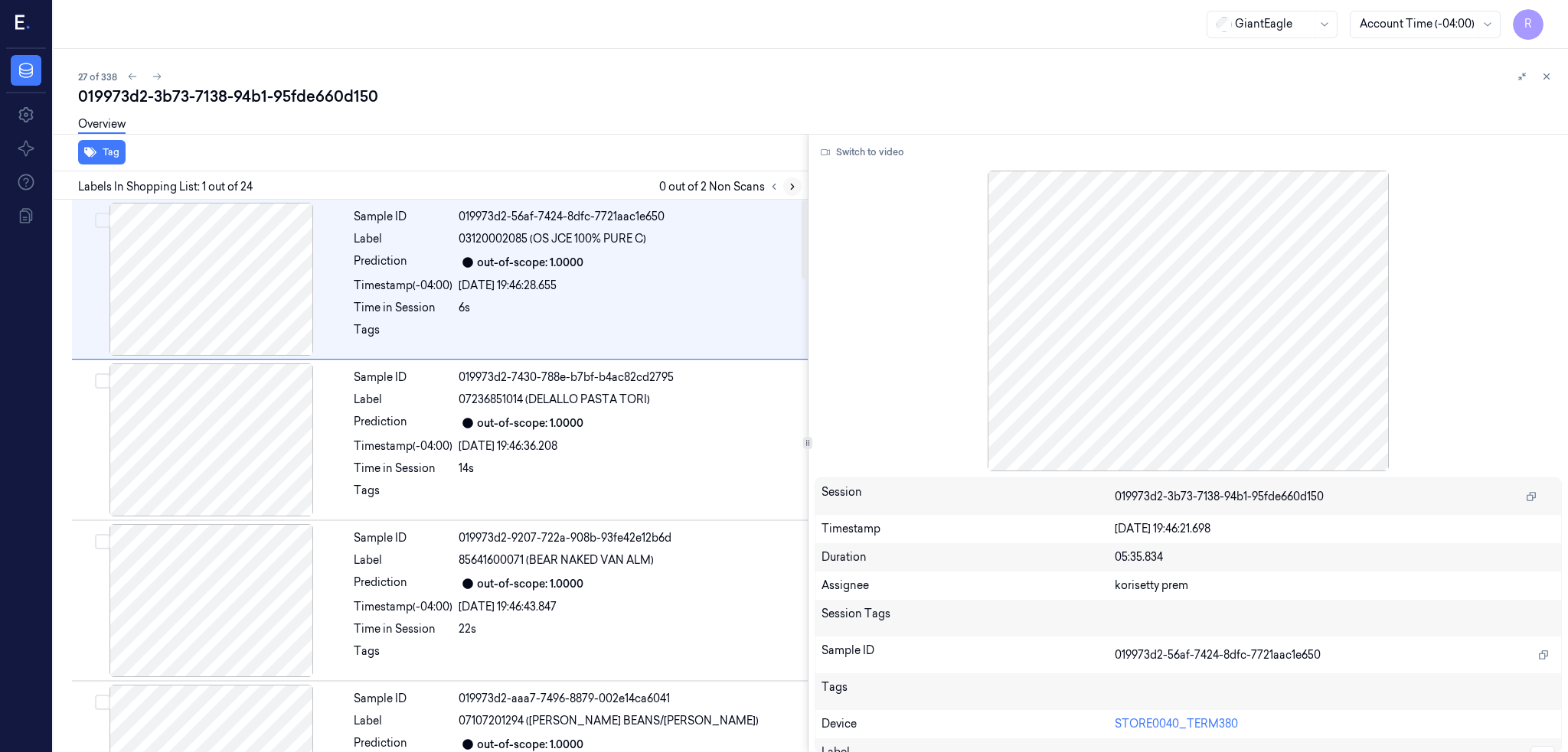
click at [798, 190] on icon at bounding box center [792, 186] width 11 height 11
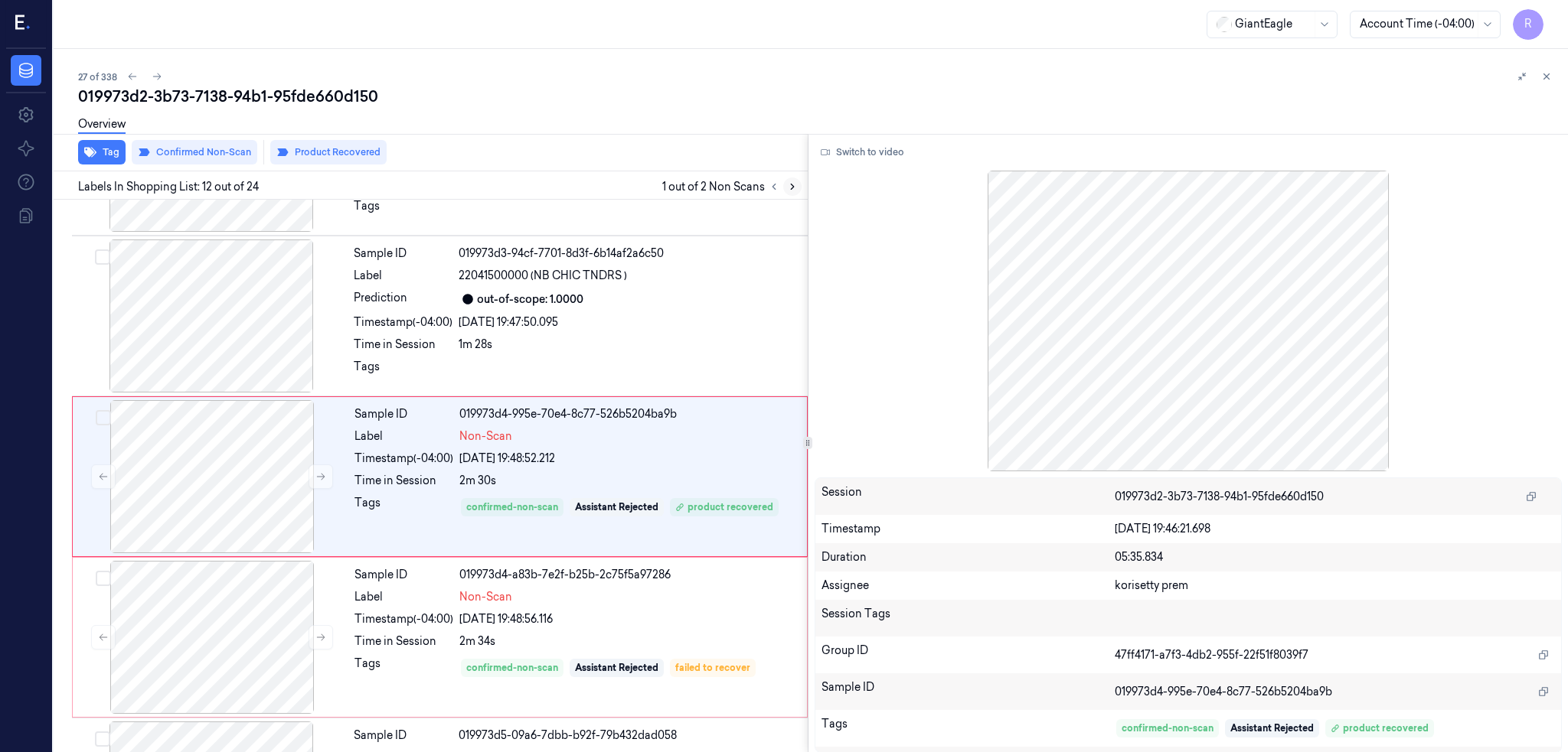
scroll to position [1571, 0]
click at [211, 491] on div at bounding box center [212, 476] width 272 height 153
click at [322, 482] on button at bounding box center [321, 476] width 25 height 25
click at [263, 298] on div at bounding box center [211, 316] width 272 height 153
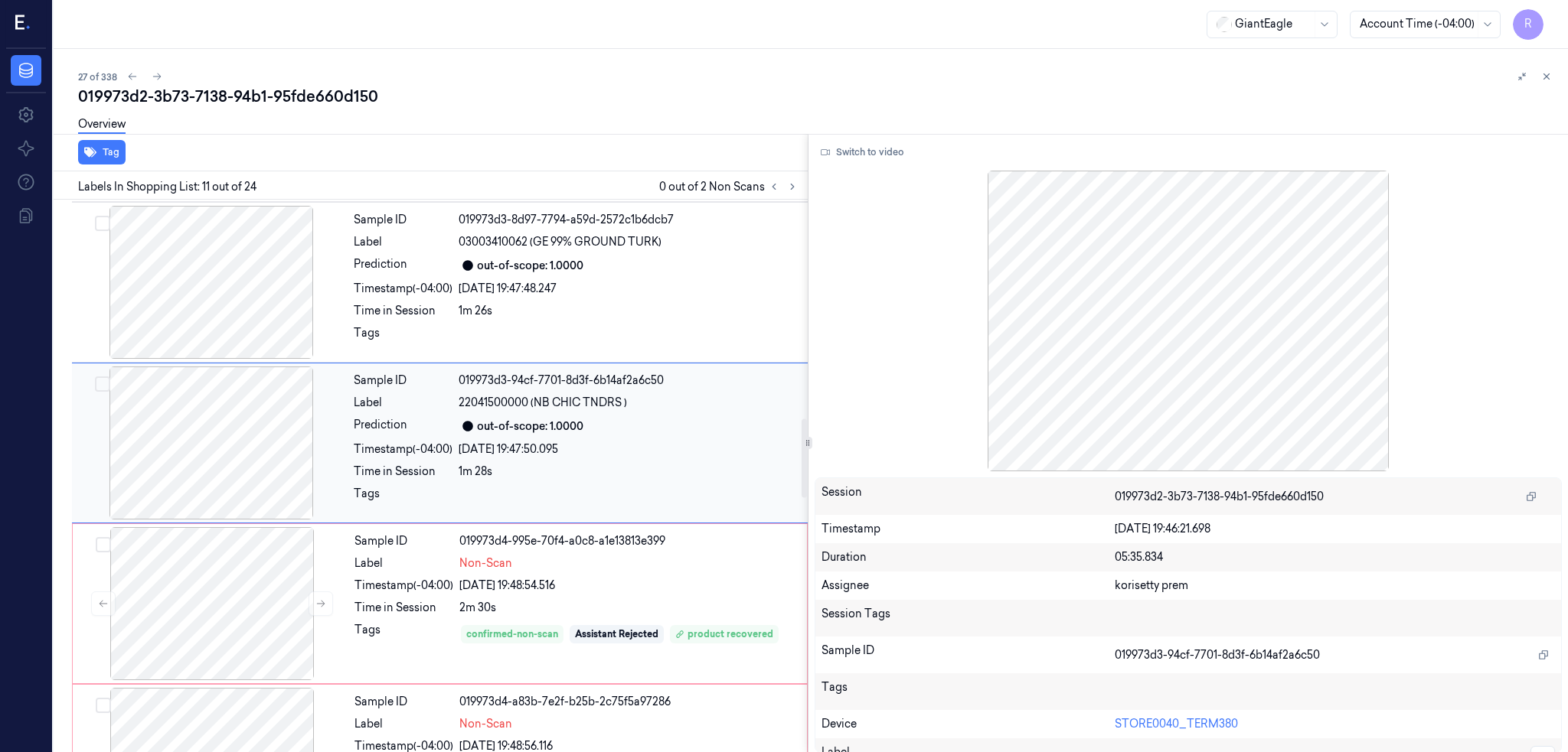
scroll to position [1410, 0]
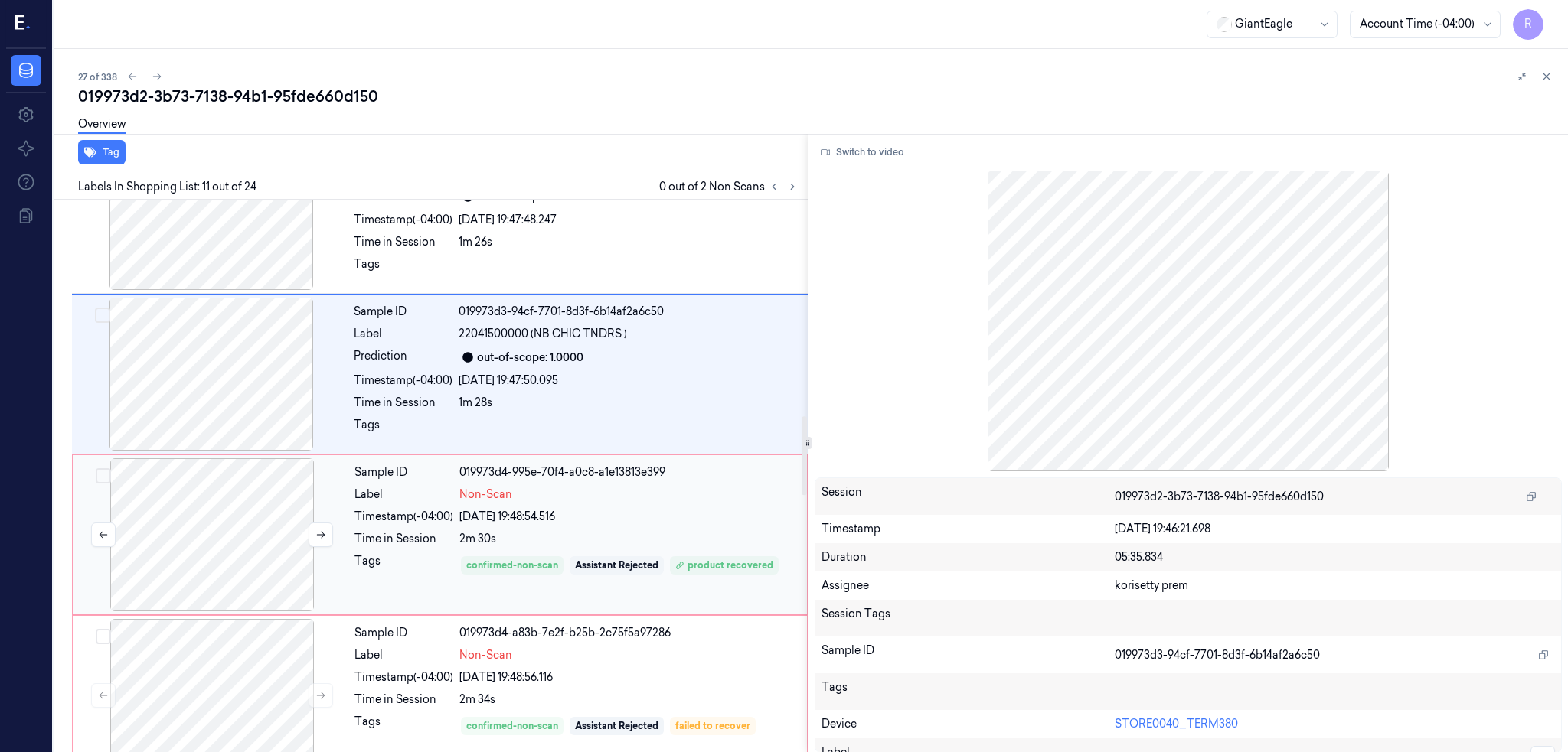
click at [193, 545] on div at bounding box center [212, 535] width 272 height 153
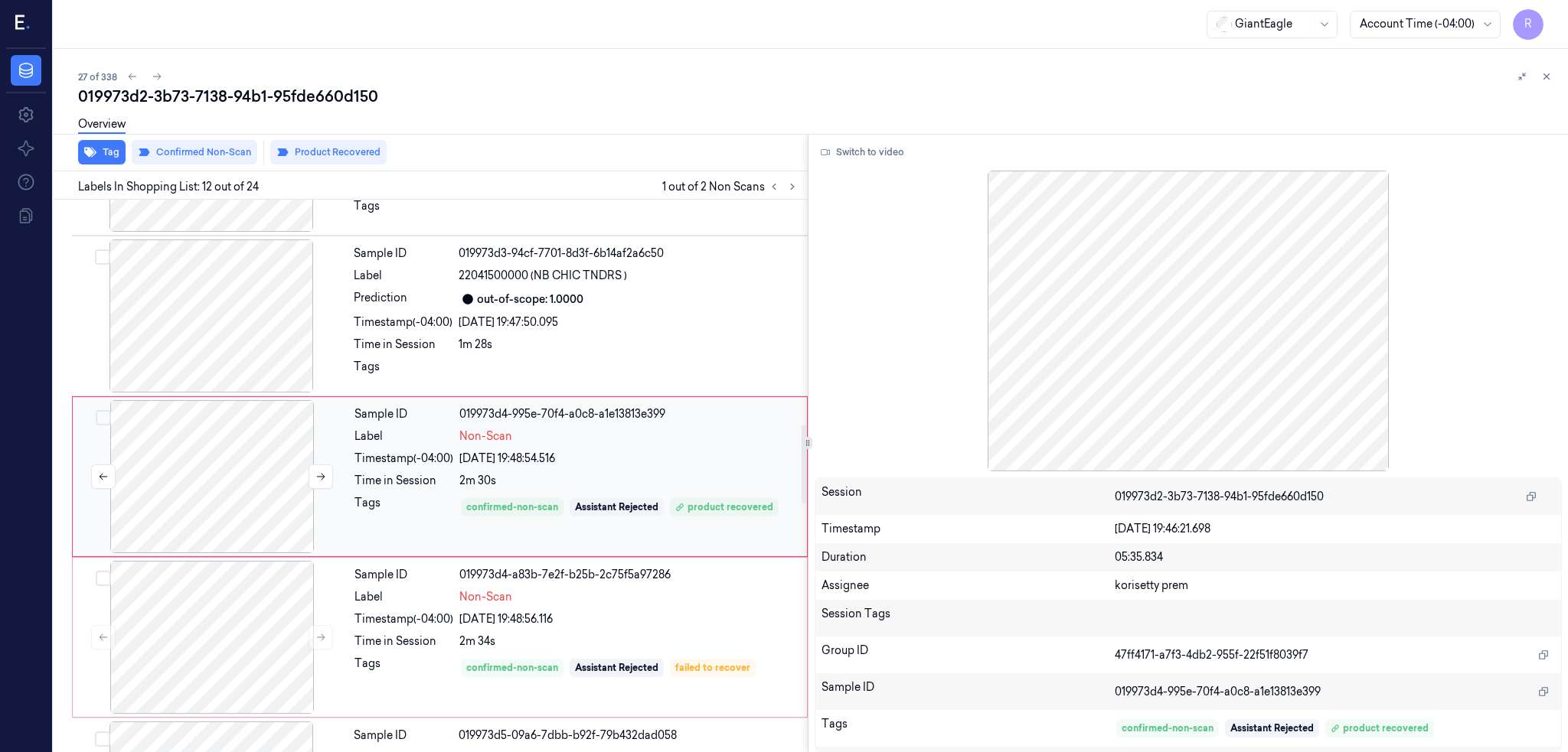
scroll to position [1571, 0]
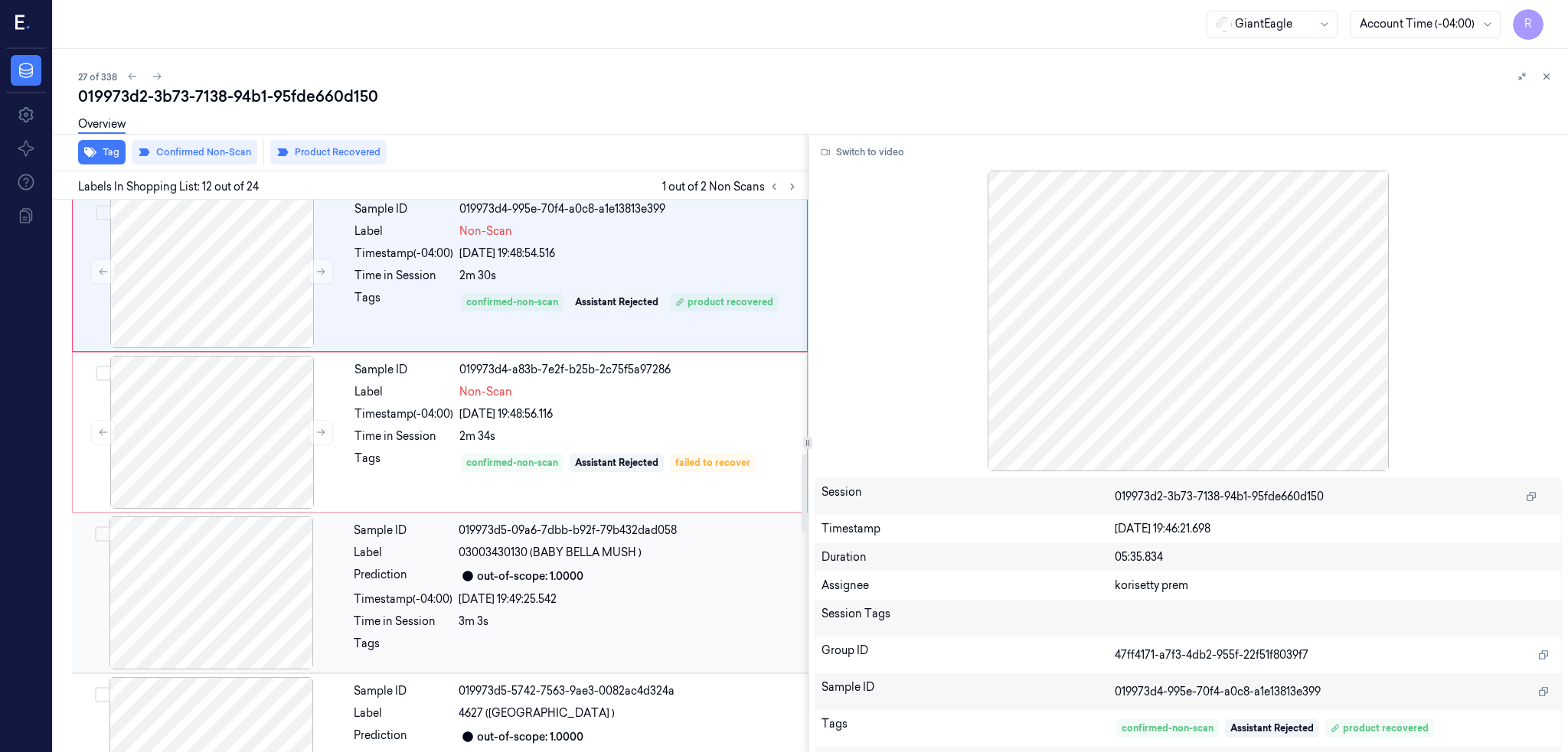
click at [230, 516] on div "Sample ID 019973d5-09a6-7dbb-b92f-79b432dad058 Label 03003430130 (BABY BELLA MU…" at bounding box center [440, 593] width 736 height 161
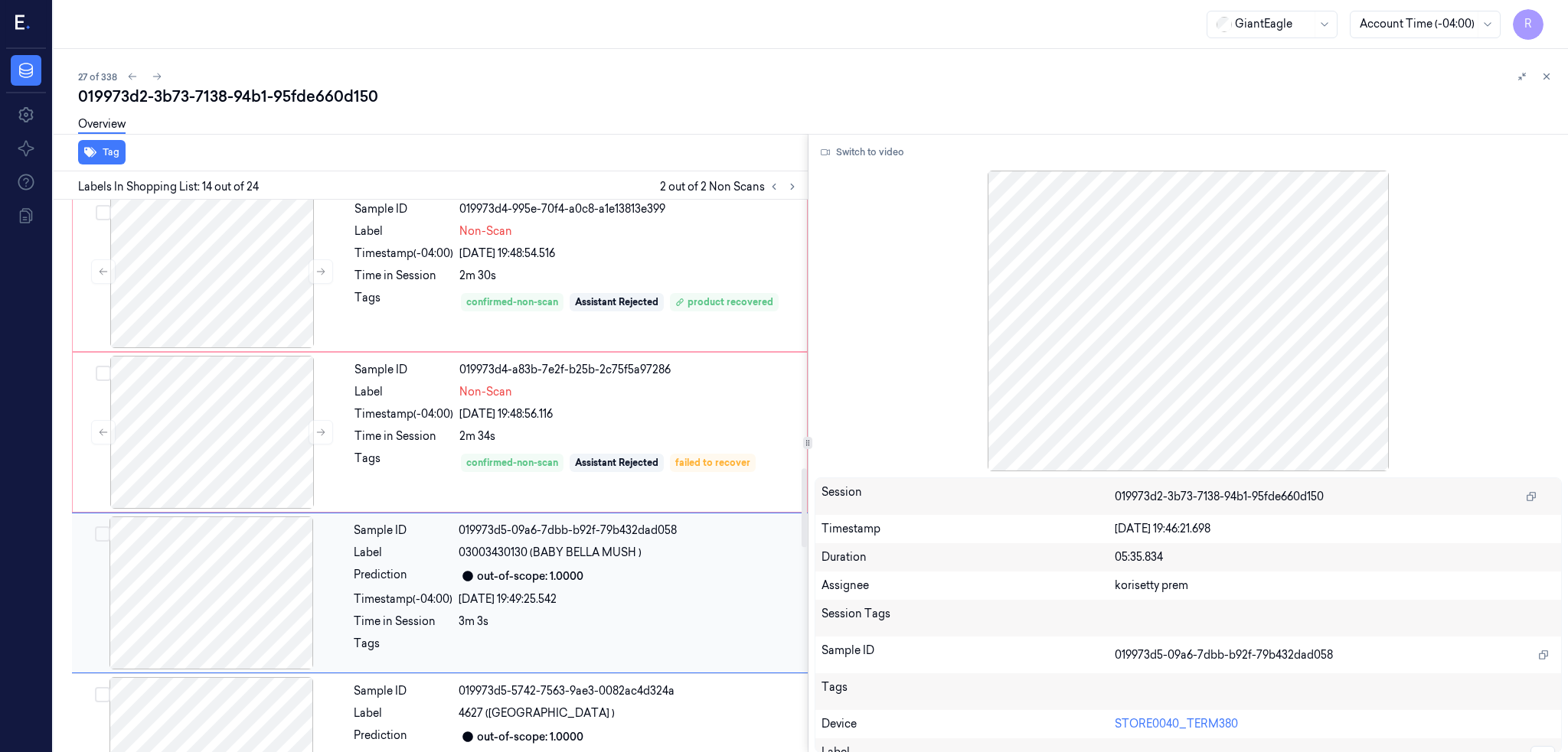
scroll to position [1893, 0]
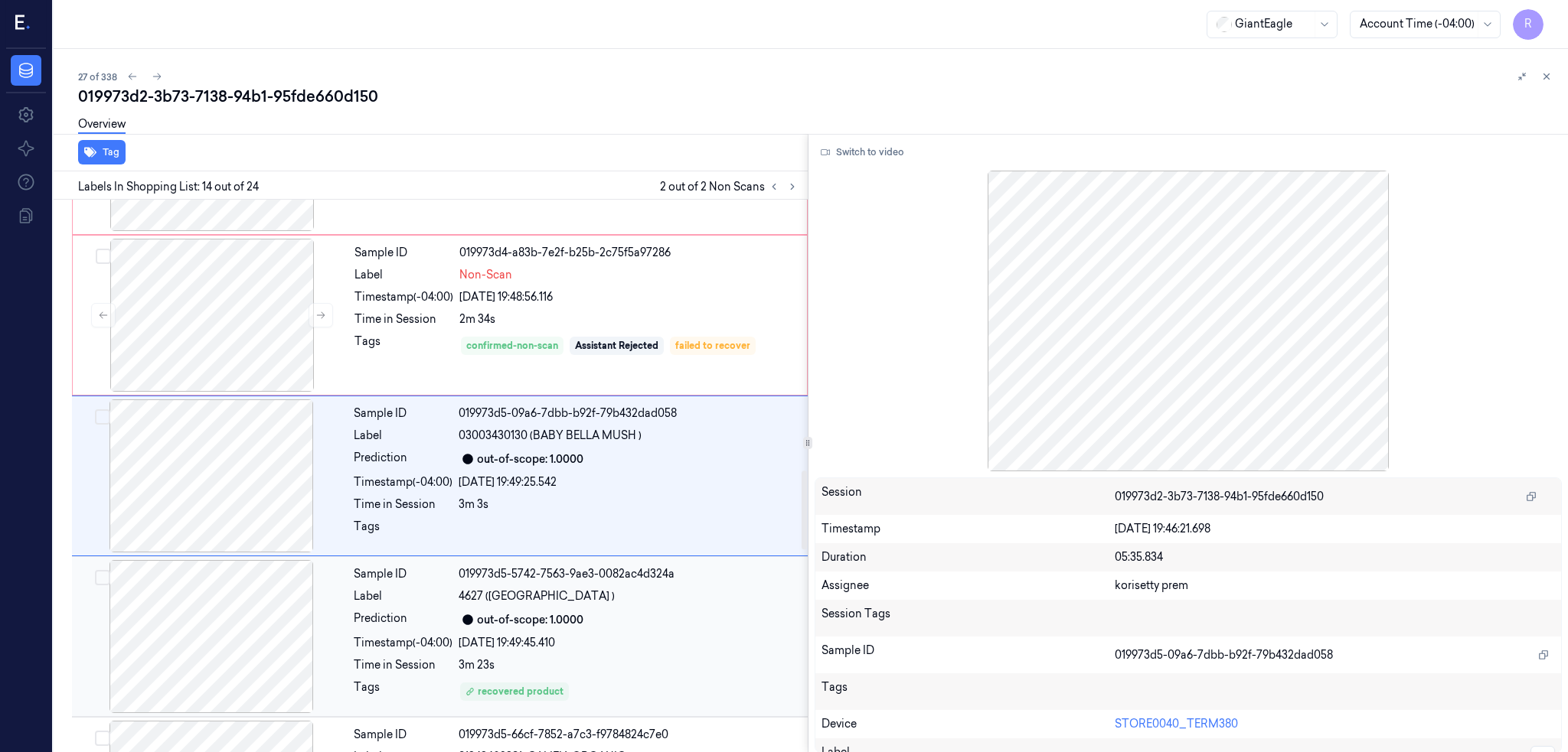
click at [229, 632] on div at bounding box center [211, 637] width 272 height 153
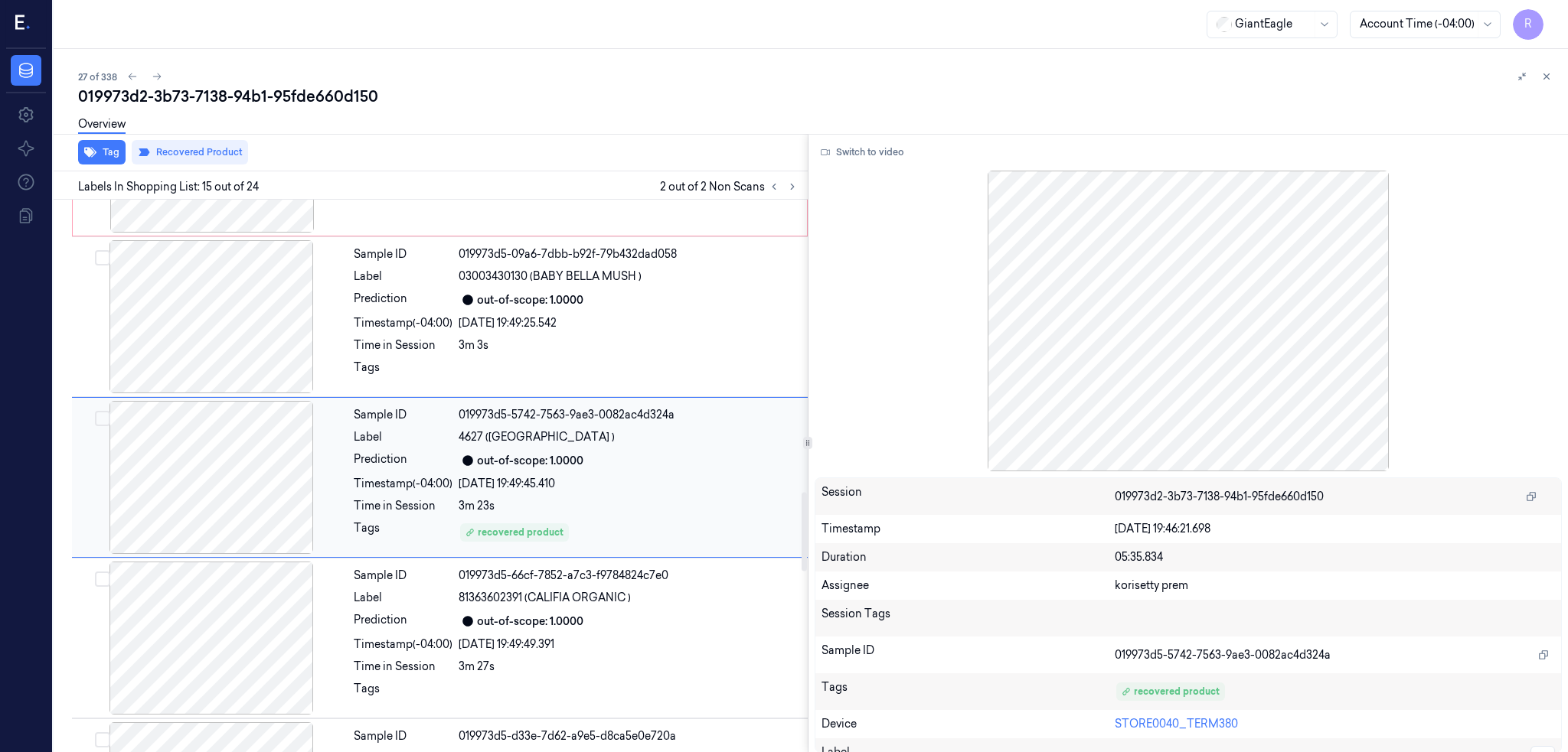
scroll to position [2054, 0]
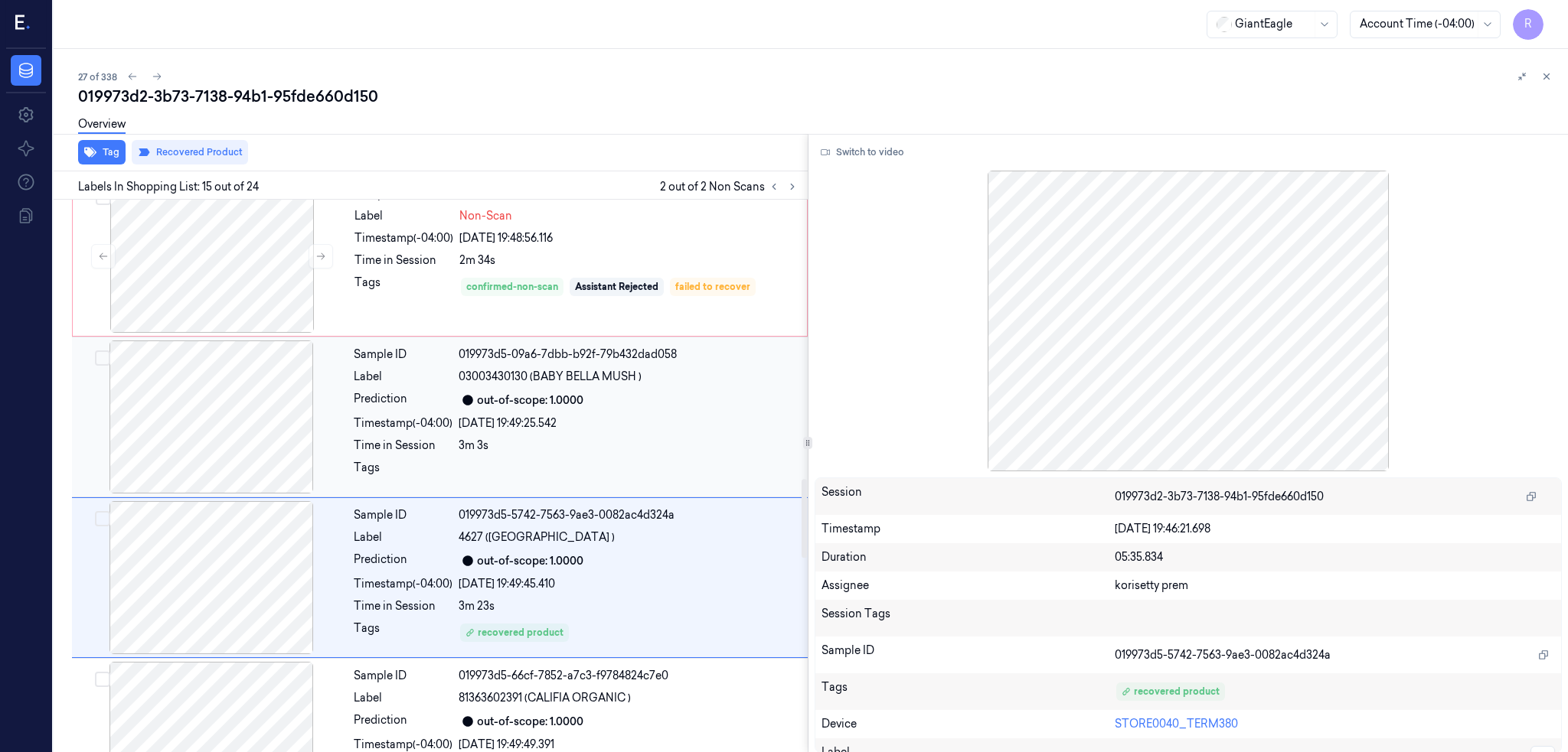
click at [240, 431] on div at bounding box center [211, 417] width 272 height 153
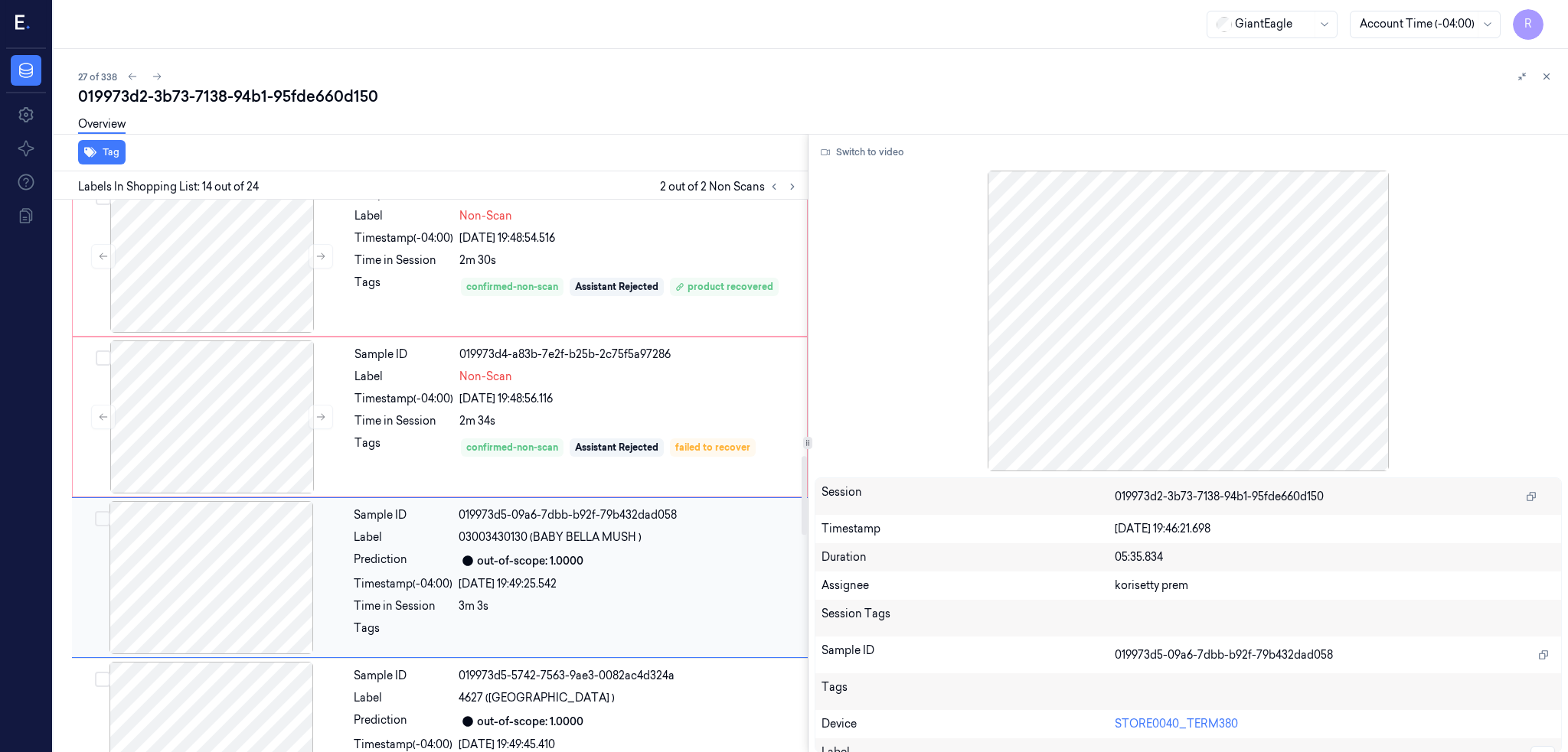
click at [240, 431] on div at bounding box center [212, 417] width 272 height 153
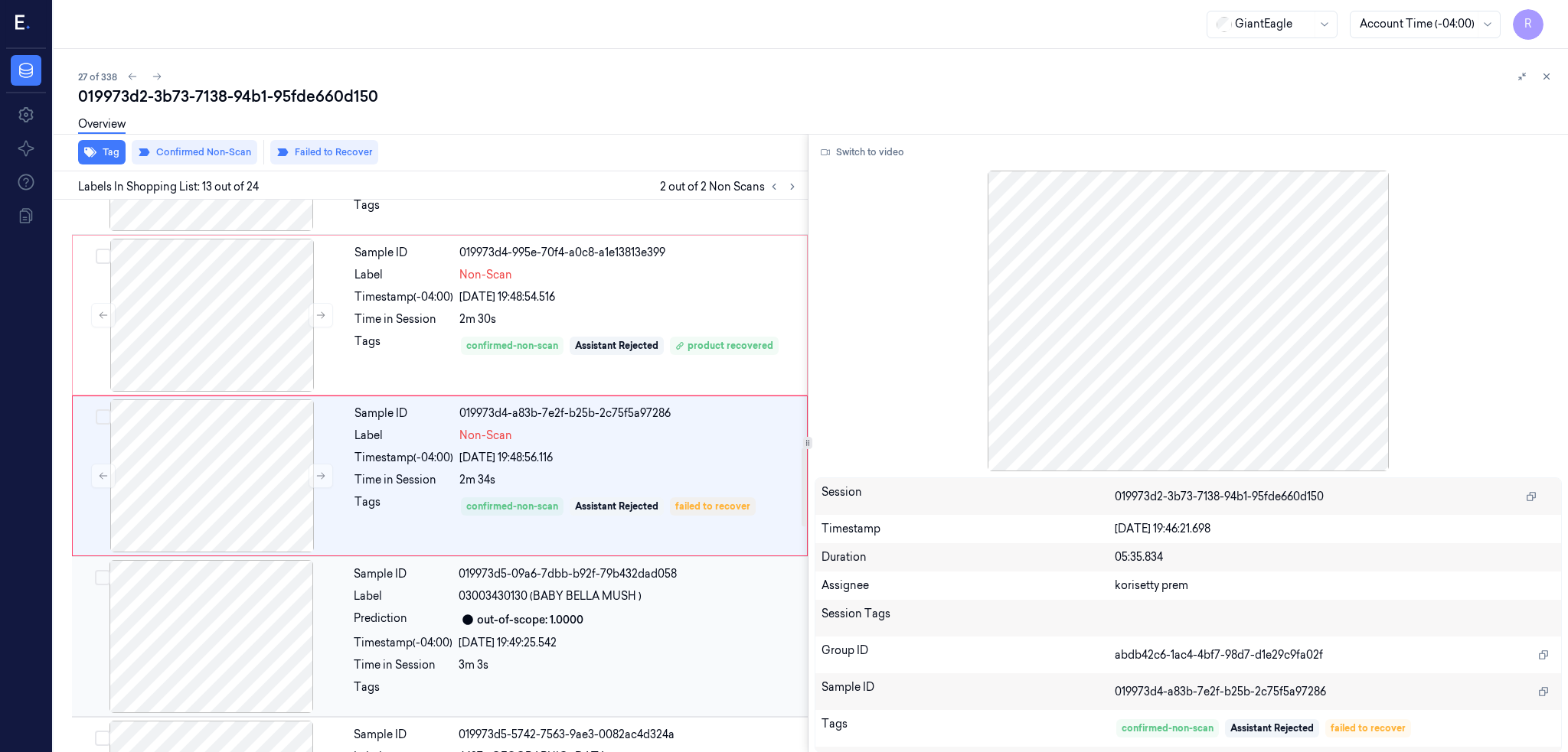
scroll to position [1631, 0]
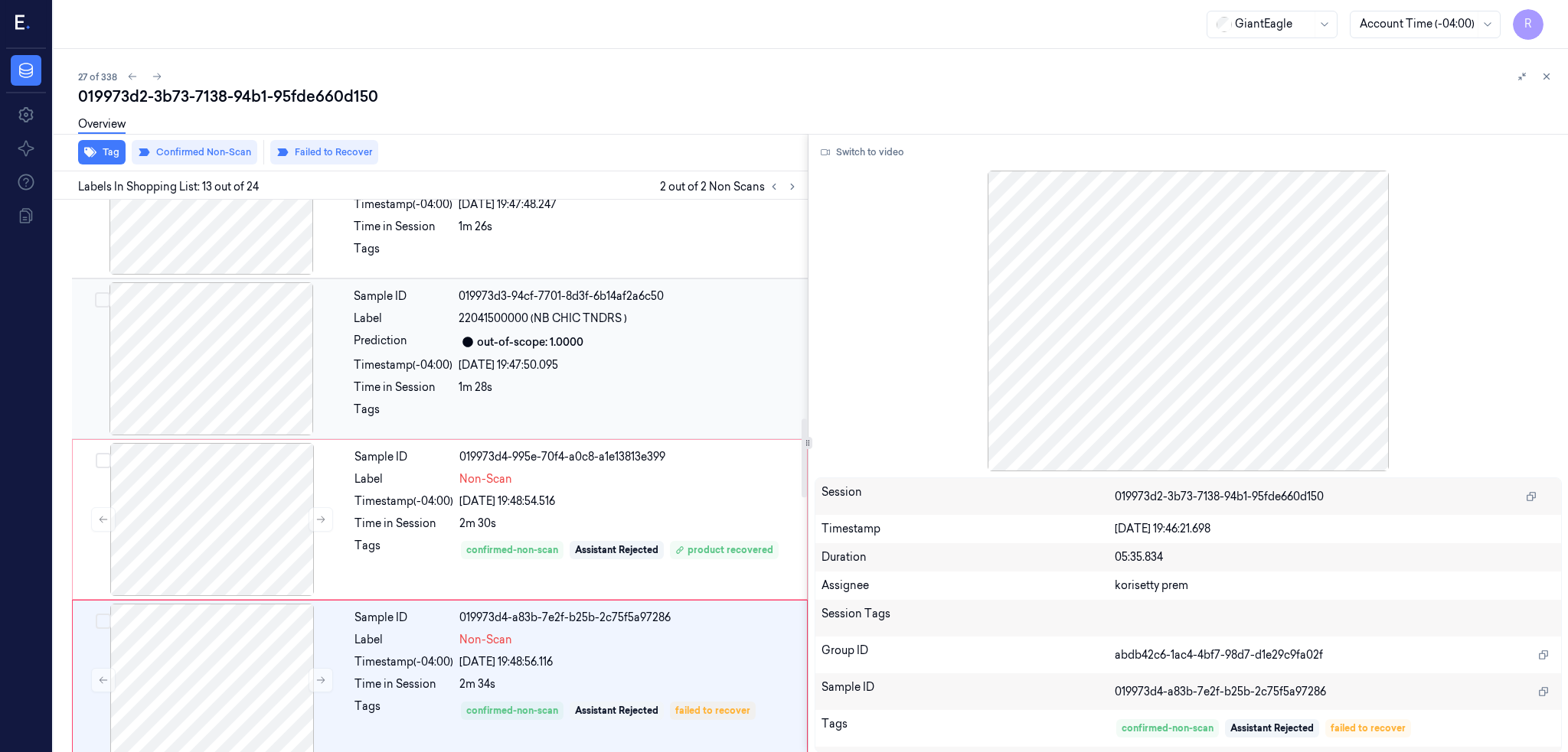
click at [237, 384] on div at bounding box center [211, 359] width 272 height 153
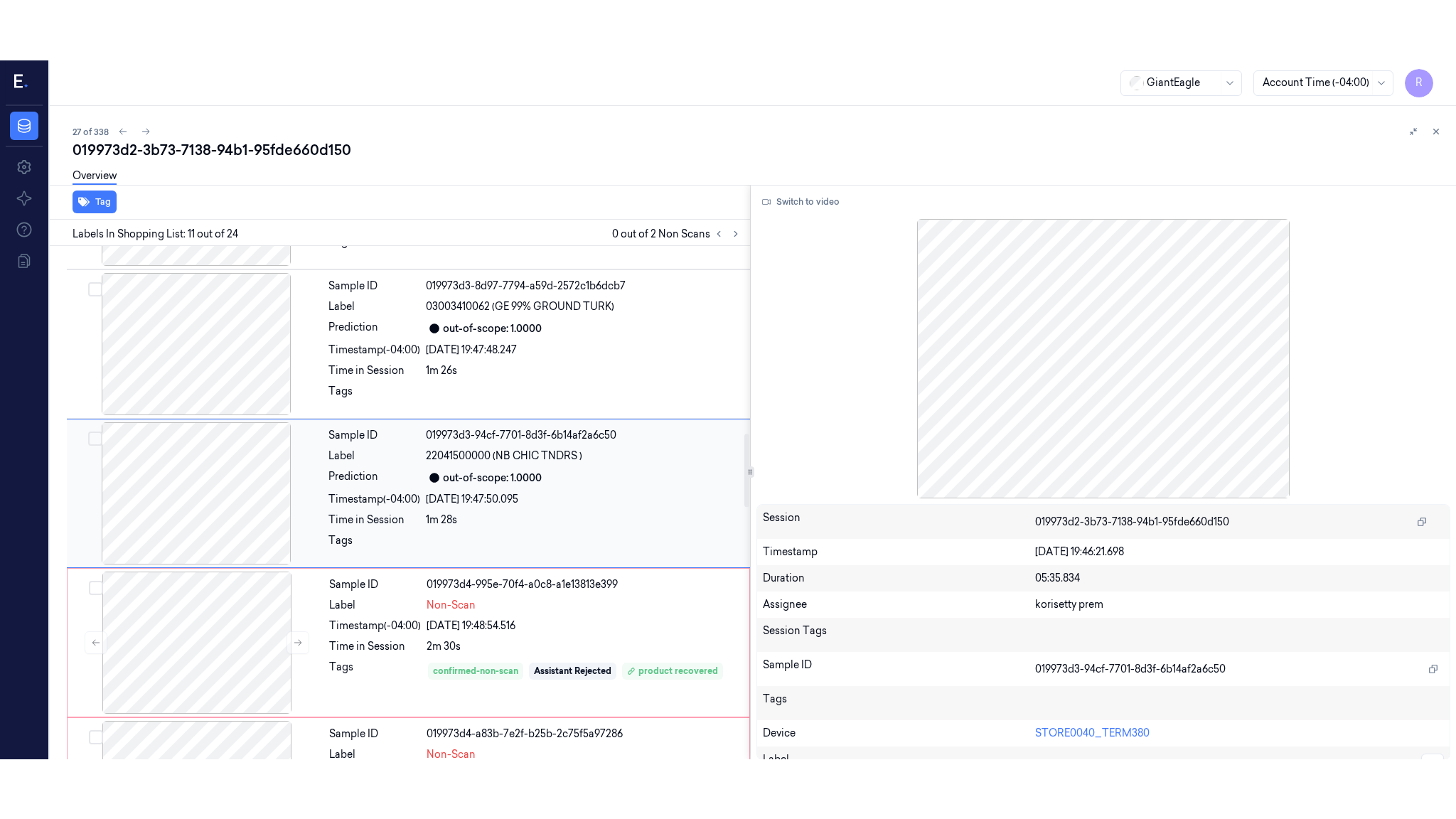
scroll to position [1309, 0]
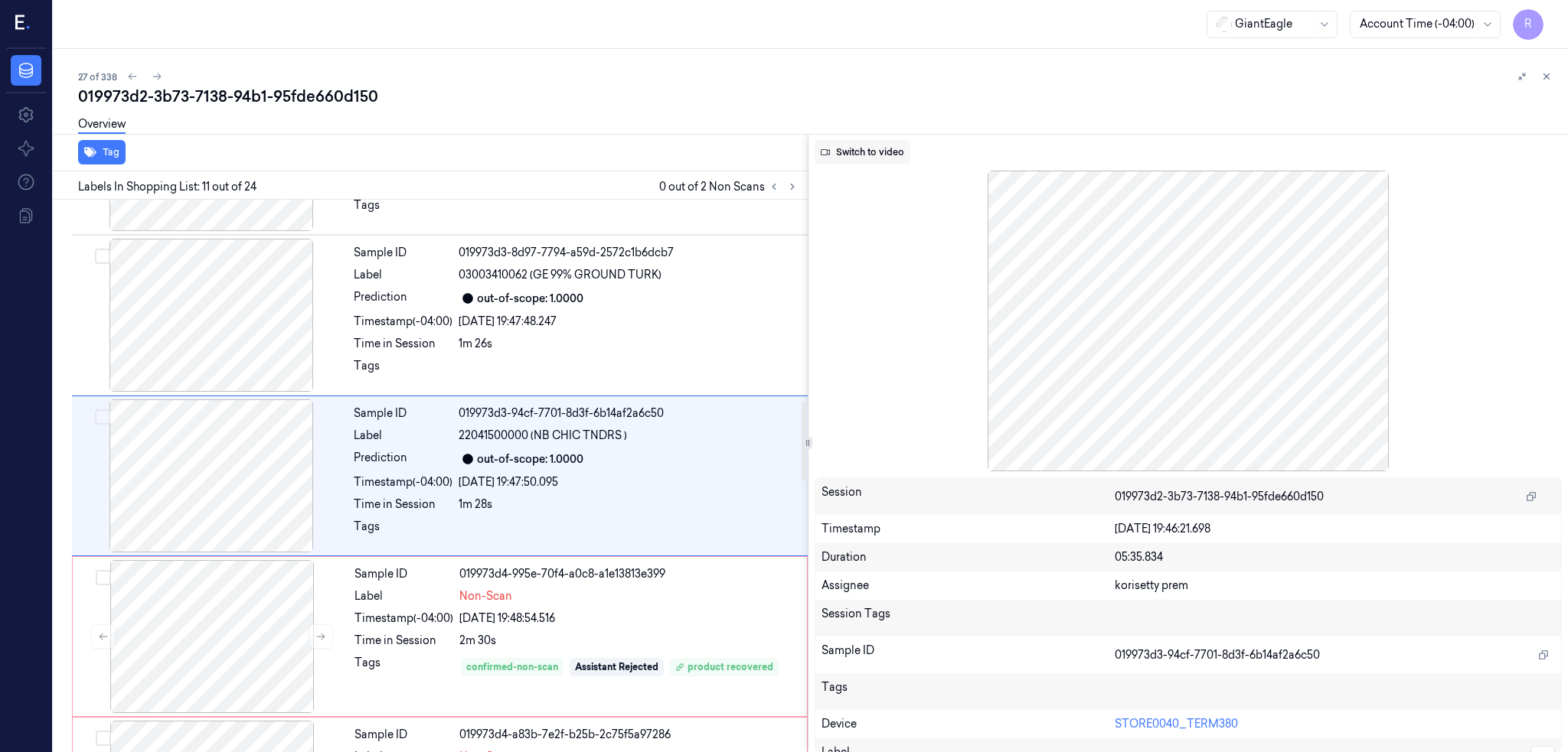
click at [910, 161] on button "Switch to video" at bounding box center [862, 152] width 95 height 25
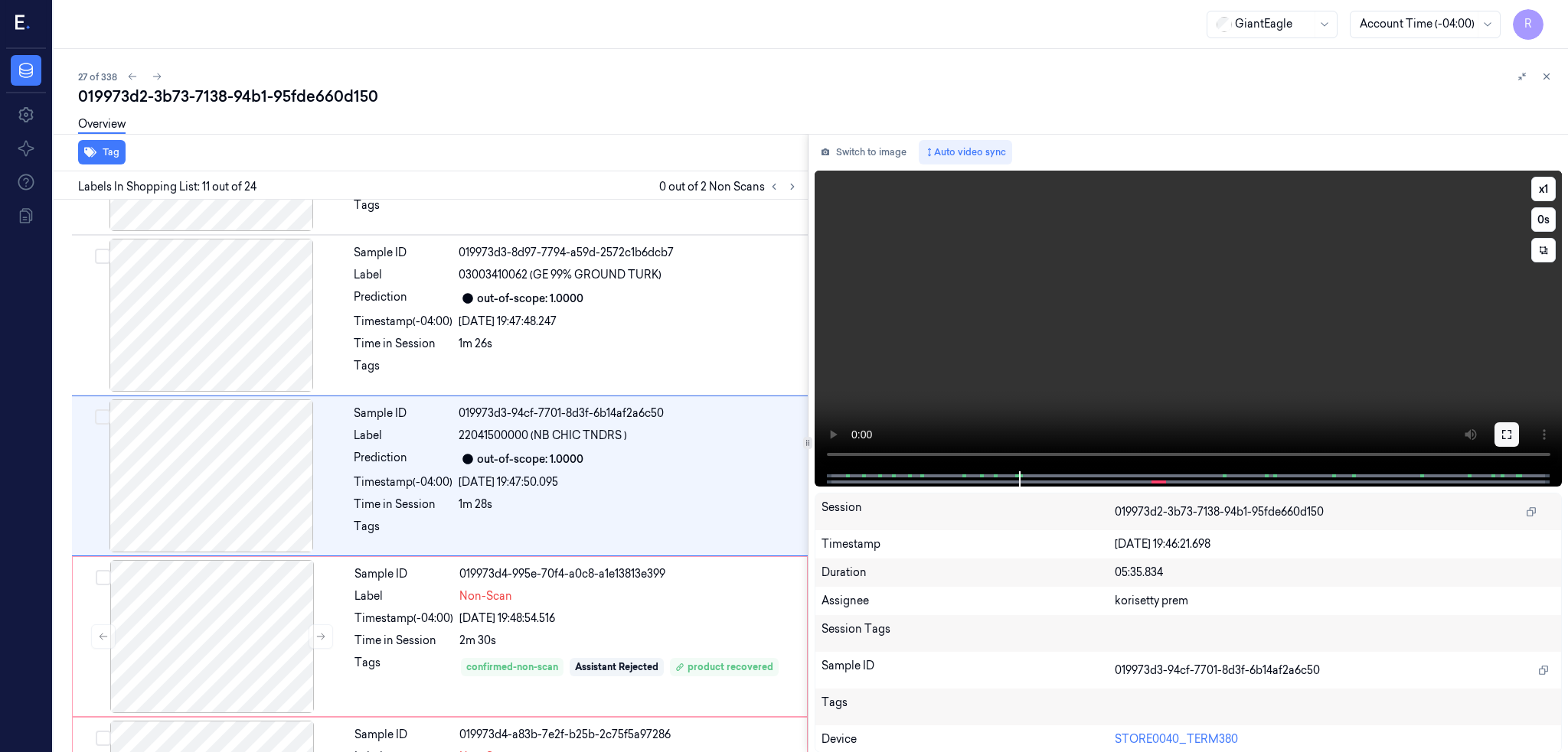
click at [1519, 427] on button at bounding box center [1506, 435] width 25 height 25
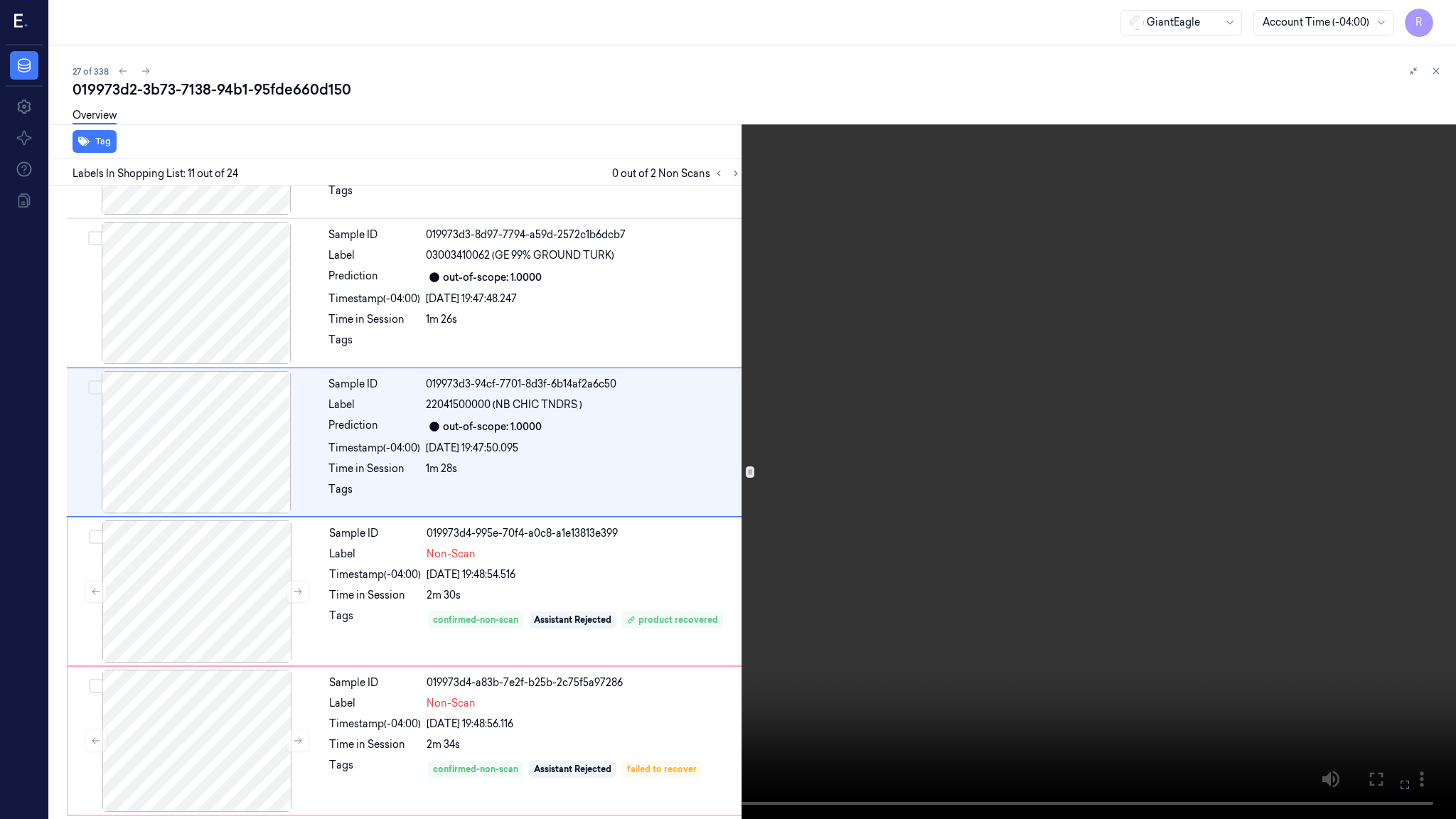
click at [944, 399] on video at bounding box center [728, 409] width 1456 height 819
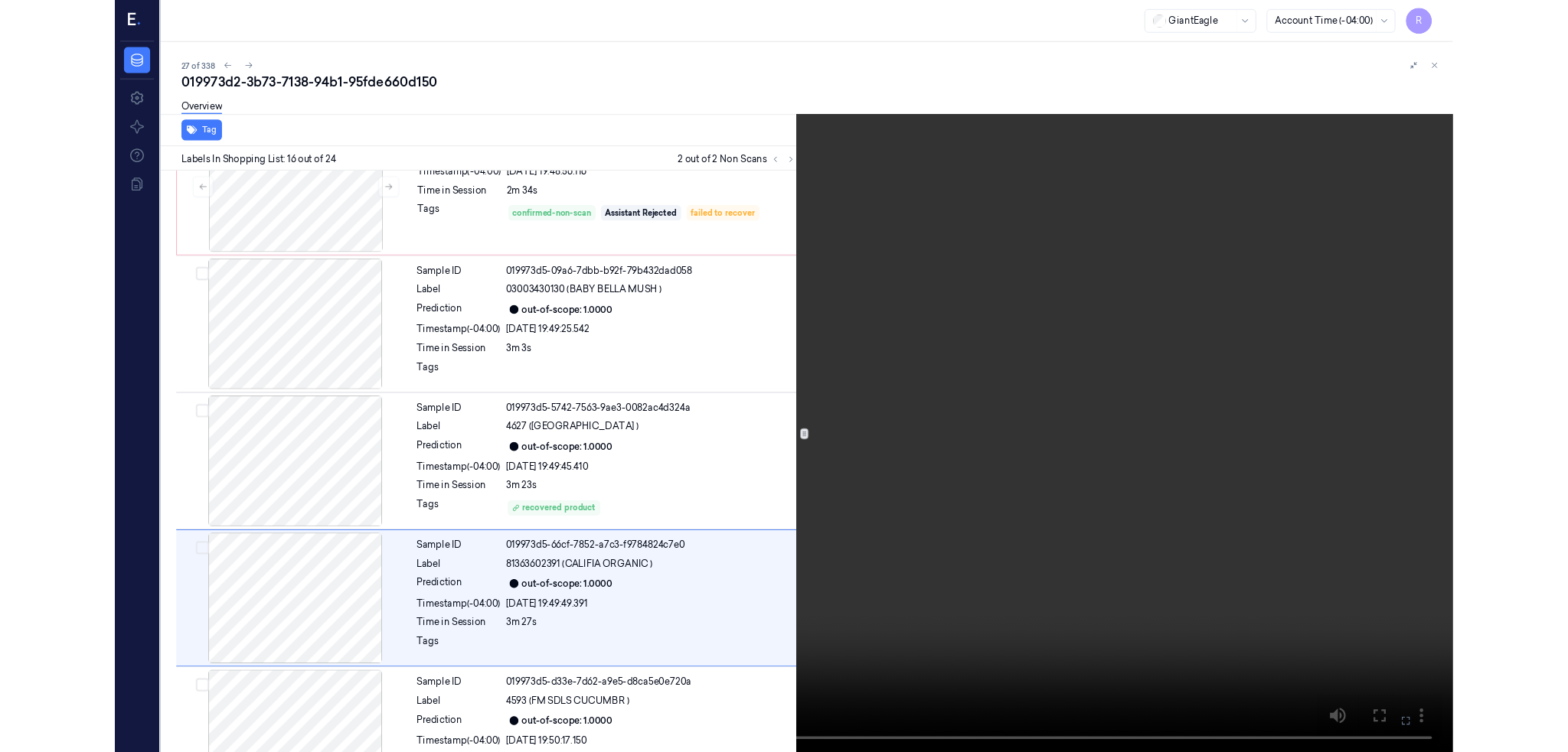
scroll to position [2151, 0]
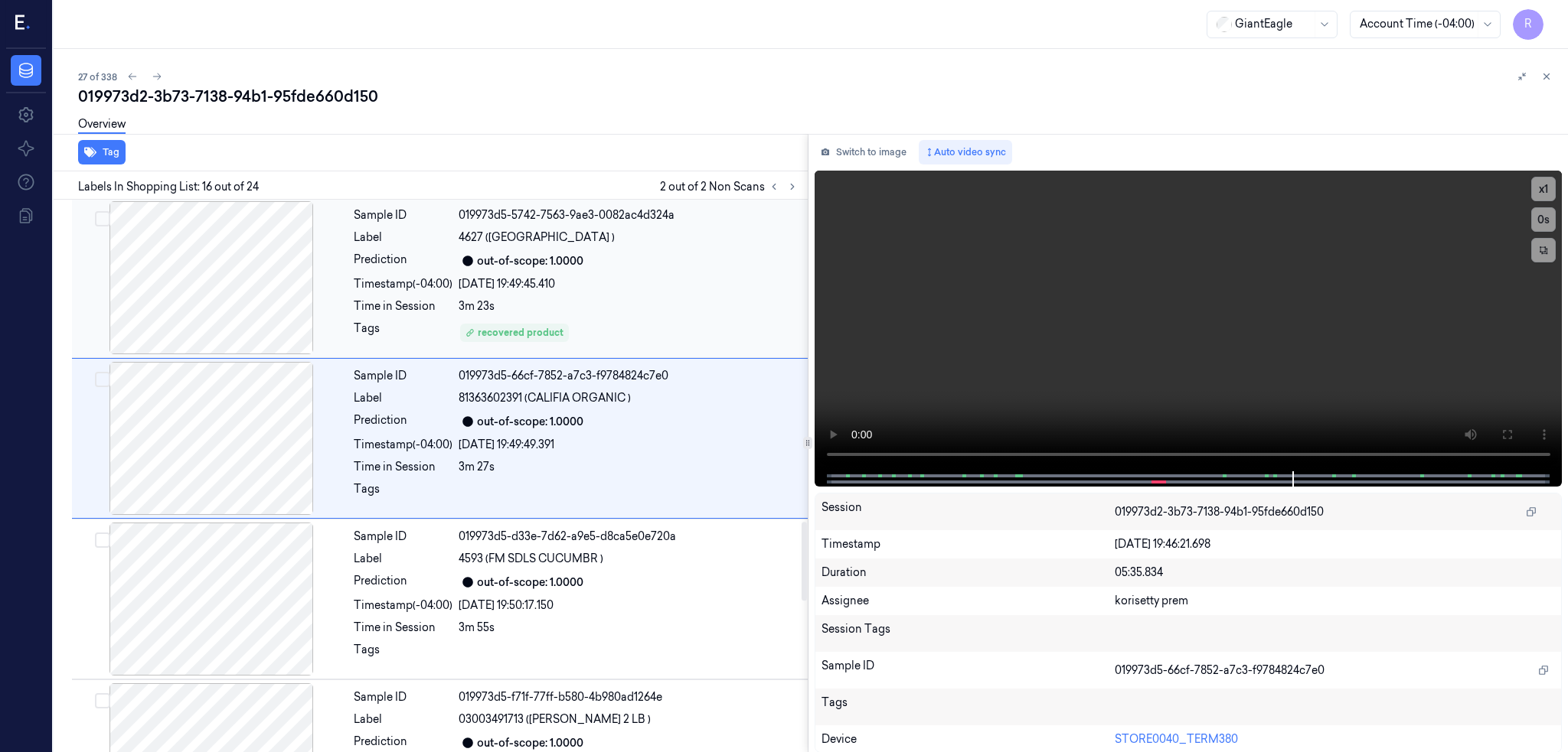
click at [225, 307] on div at bounding box center [211, 278] width 272 height 153
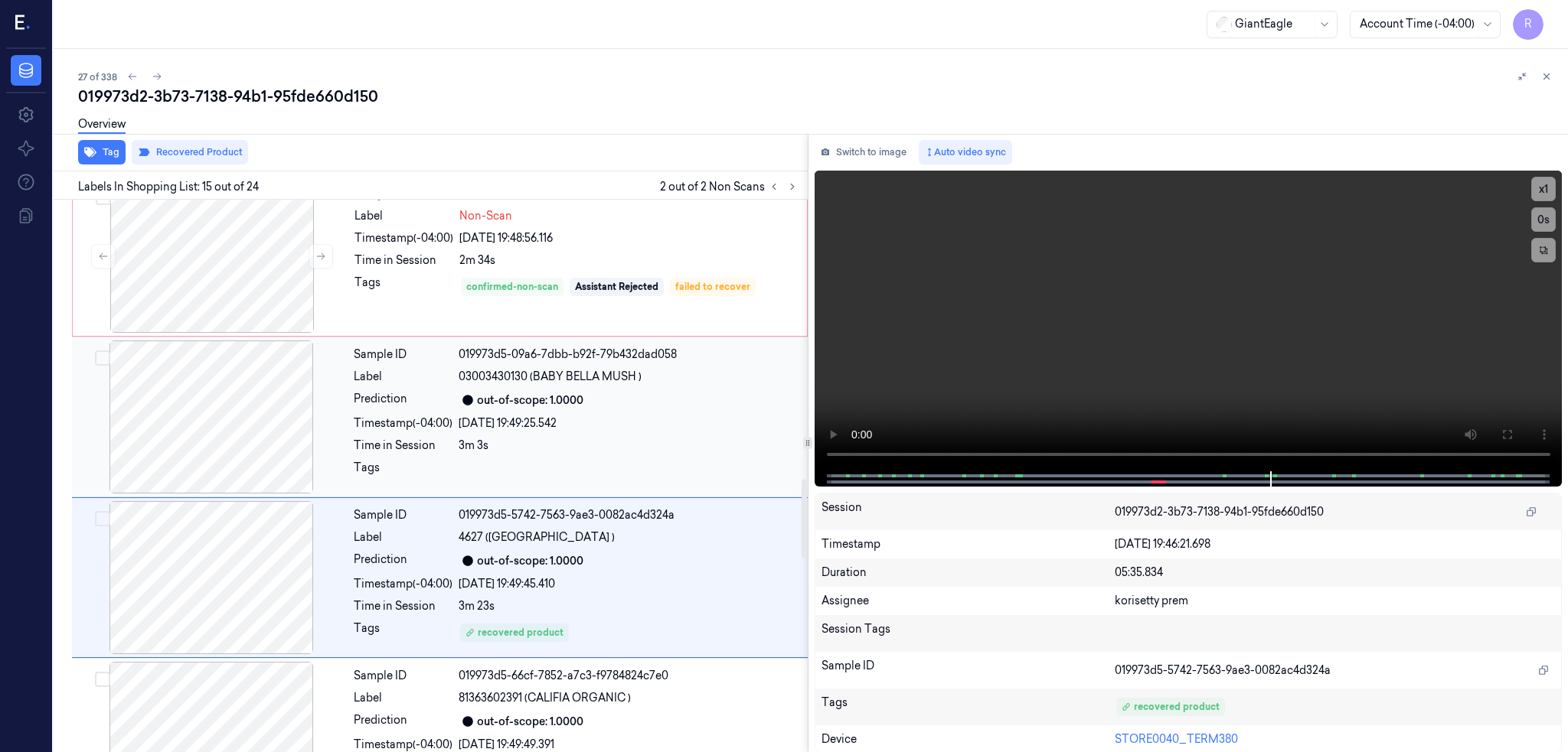
click at [250, 442] on div at bounding box center [211, 417] width 272 height 153
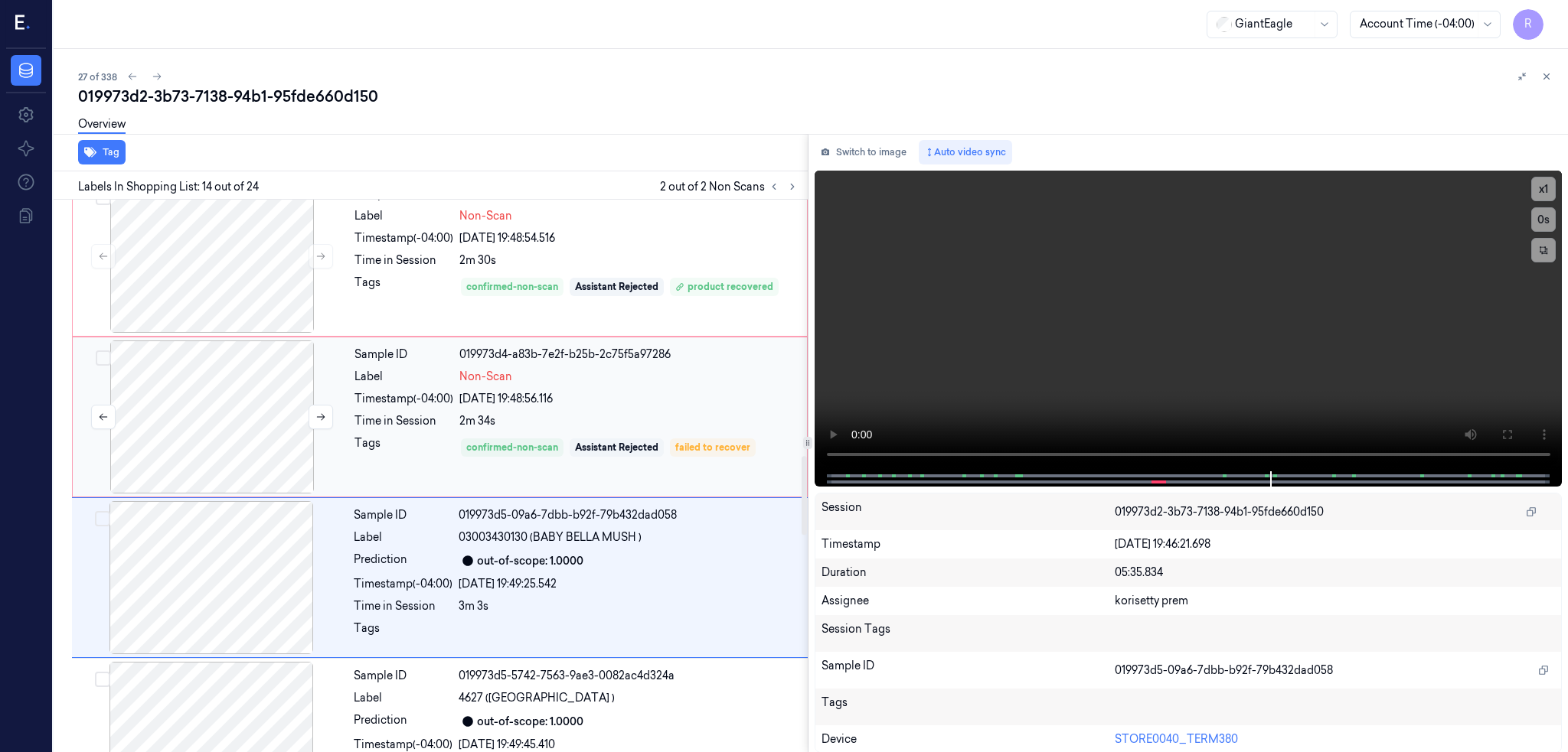
click at [213, 409] on div at bounding box center [212, 417] width 272 height 153
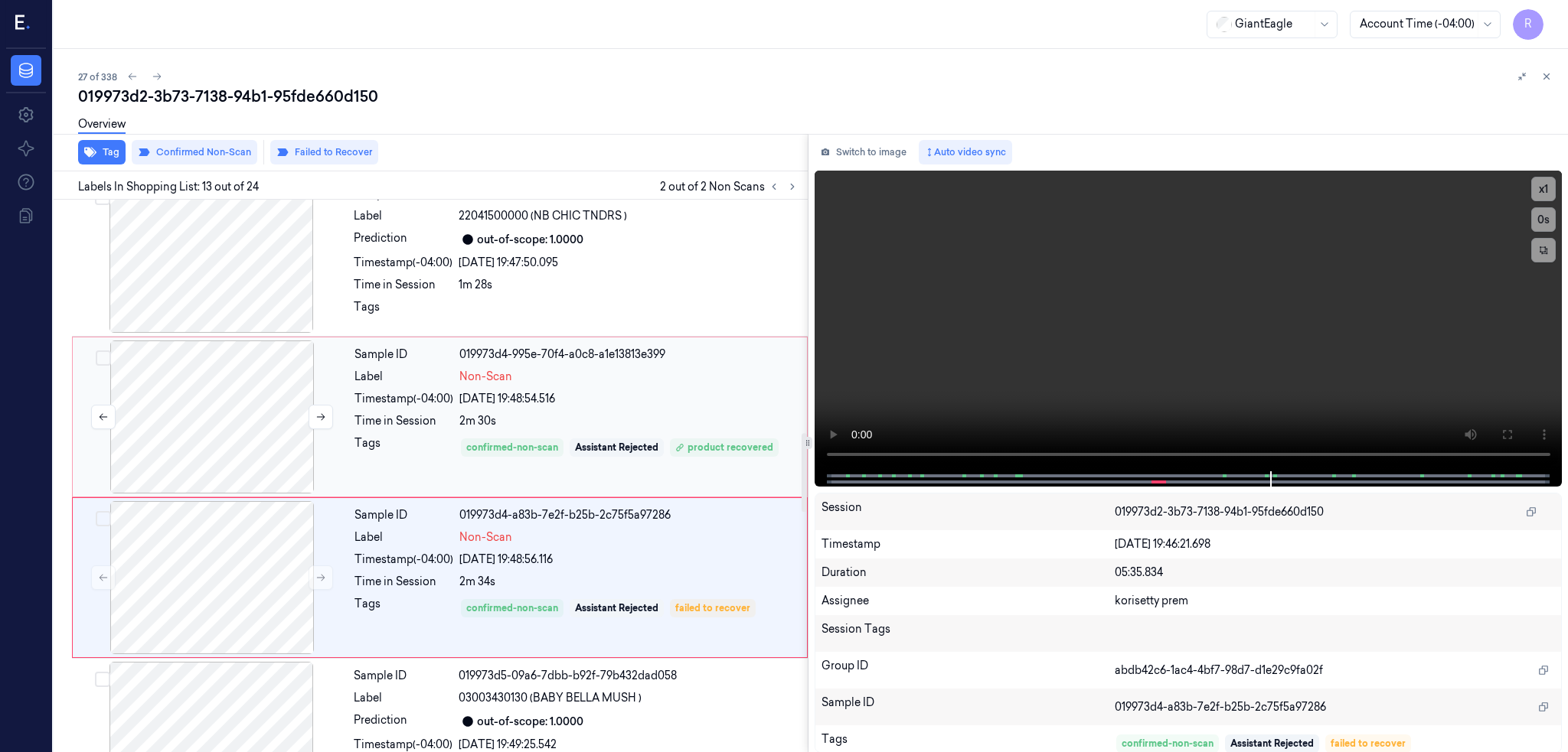
click at [225, 405] on div at bounding box center [212, 417] width 272 height 153
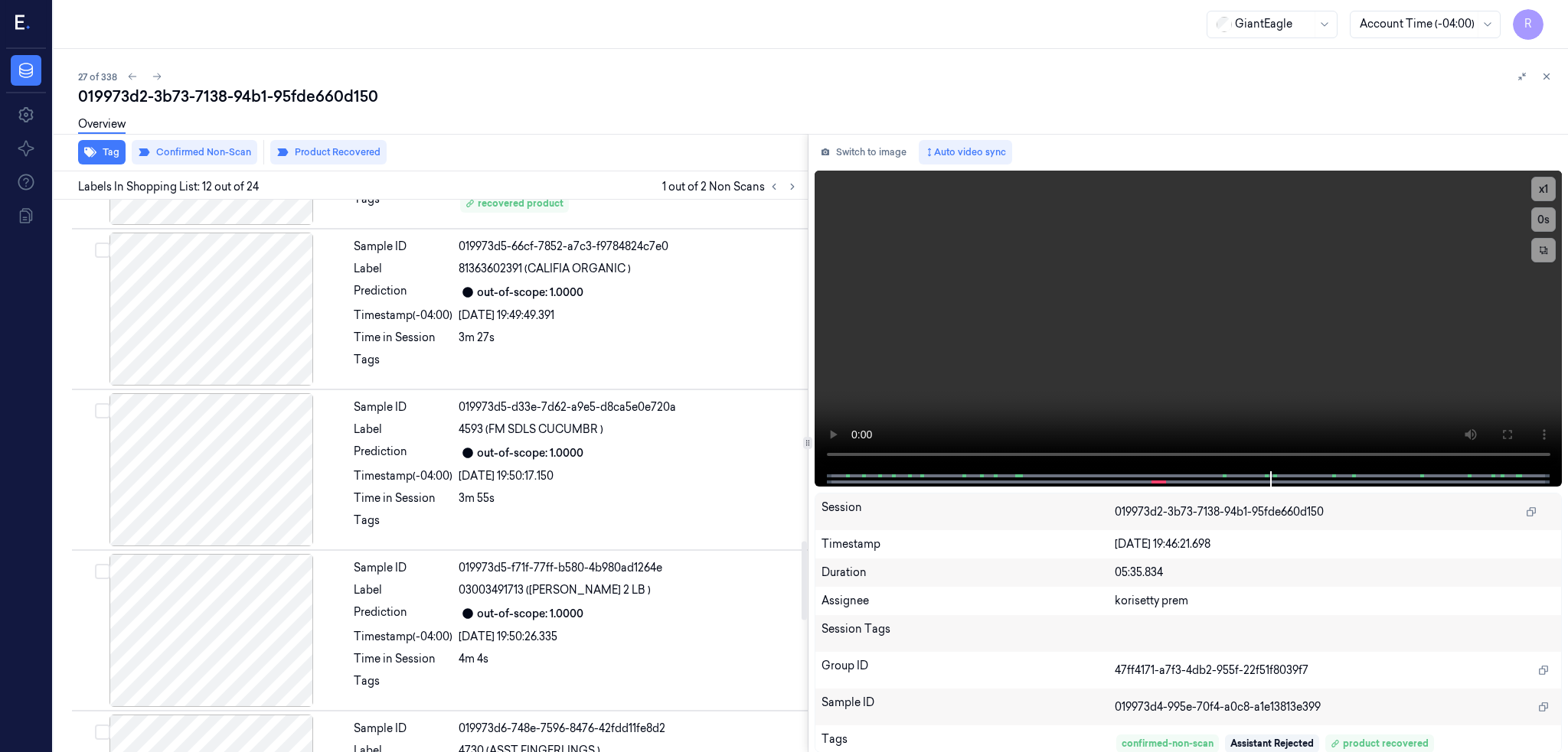
scroll to position [2388, 0]
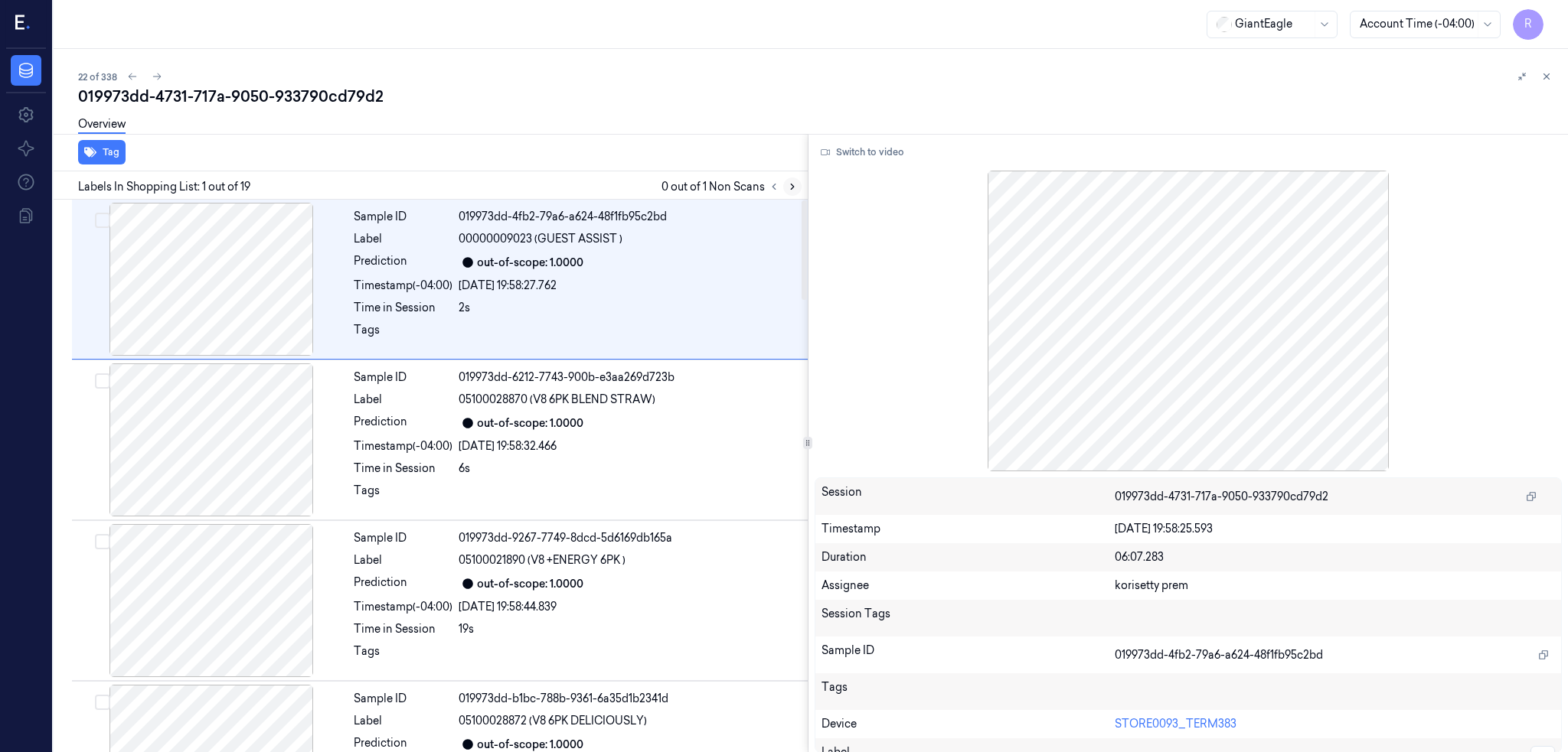
click at [801, 178] on button at bounding box center [792, 187] width 19 height 19
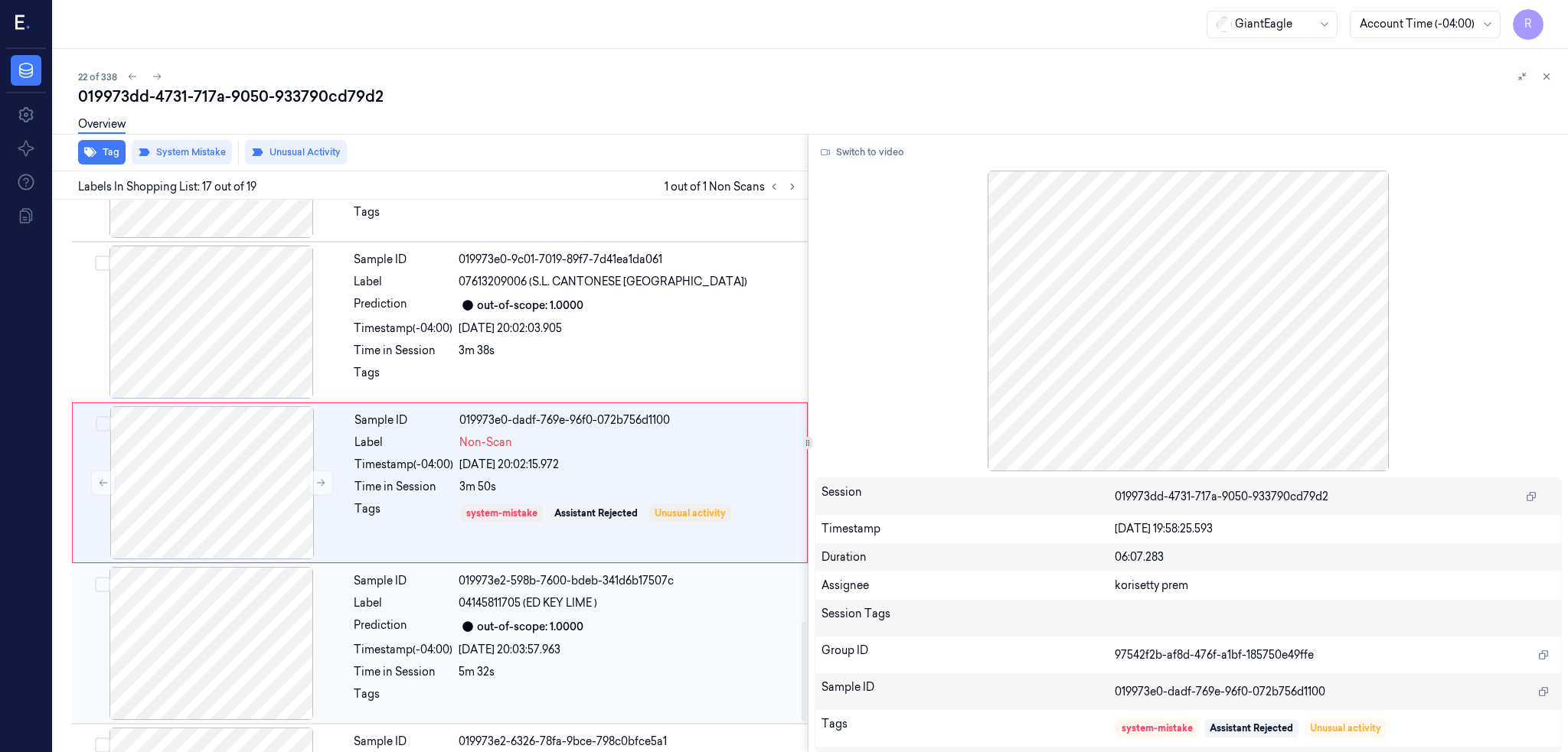
scroll to position [2376, 0]
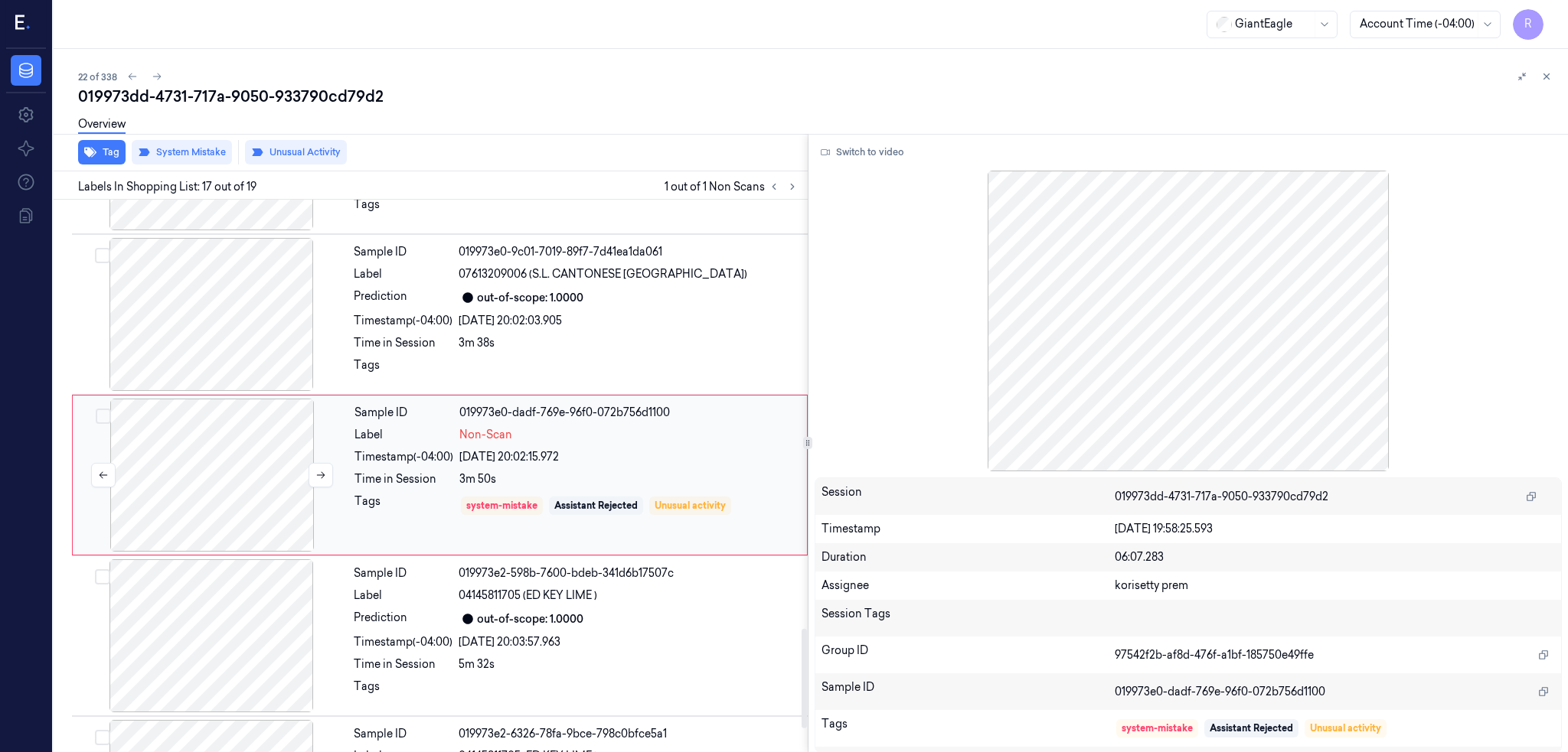
click at [198, 470] on div at bounding box center [212, 476] width 272 height 153
click at [228, 322] on div at bounding box center [211, 315] width 272 height 153
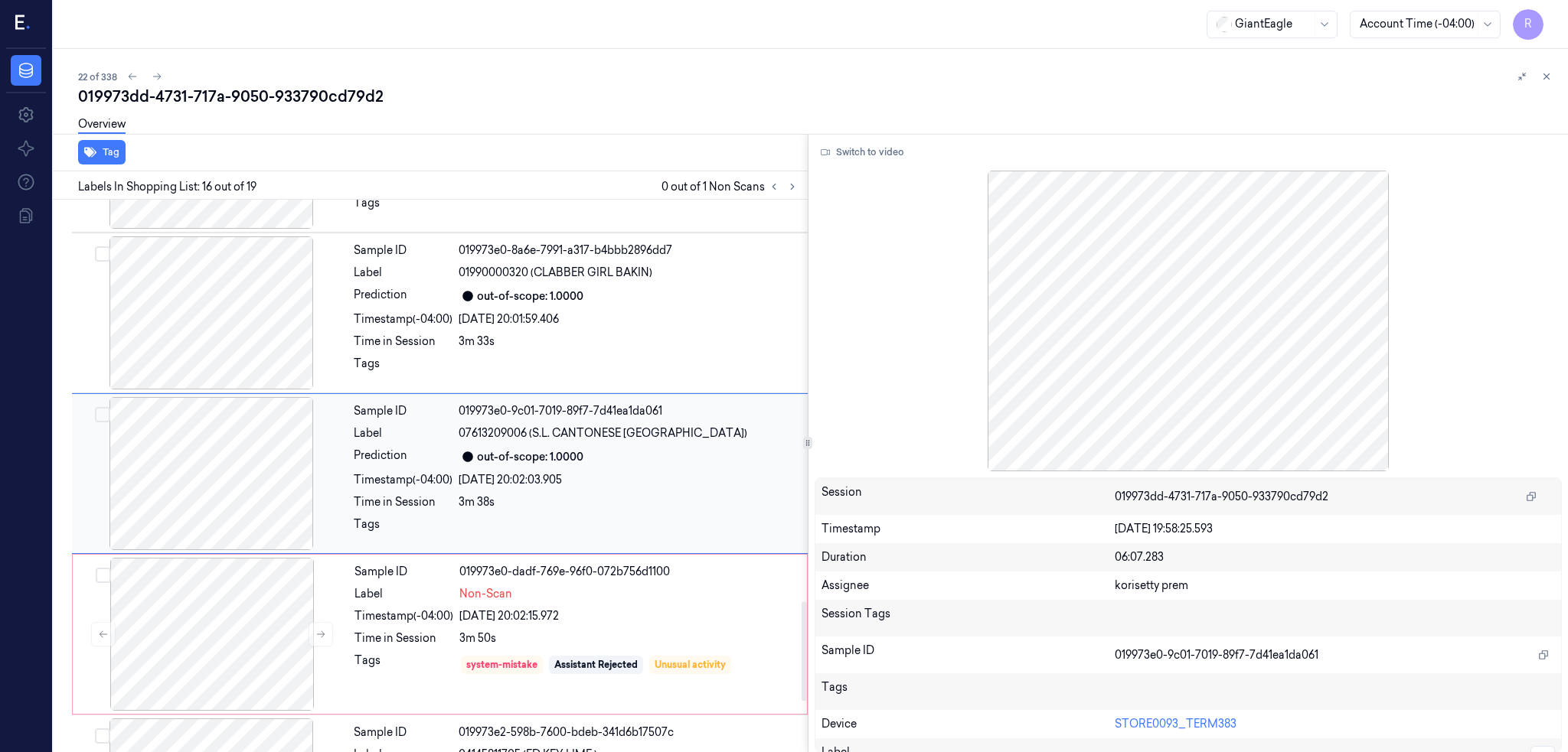
scroll to position [2214, 0]
click at [228, 503] on div at bounding box center [211, 476] width 272 height 153
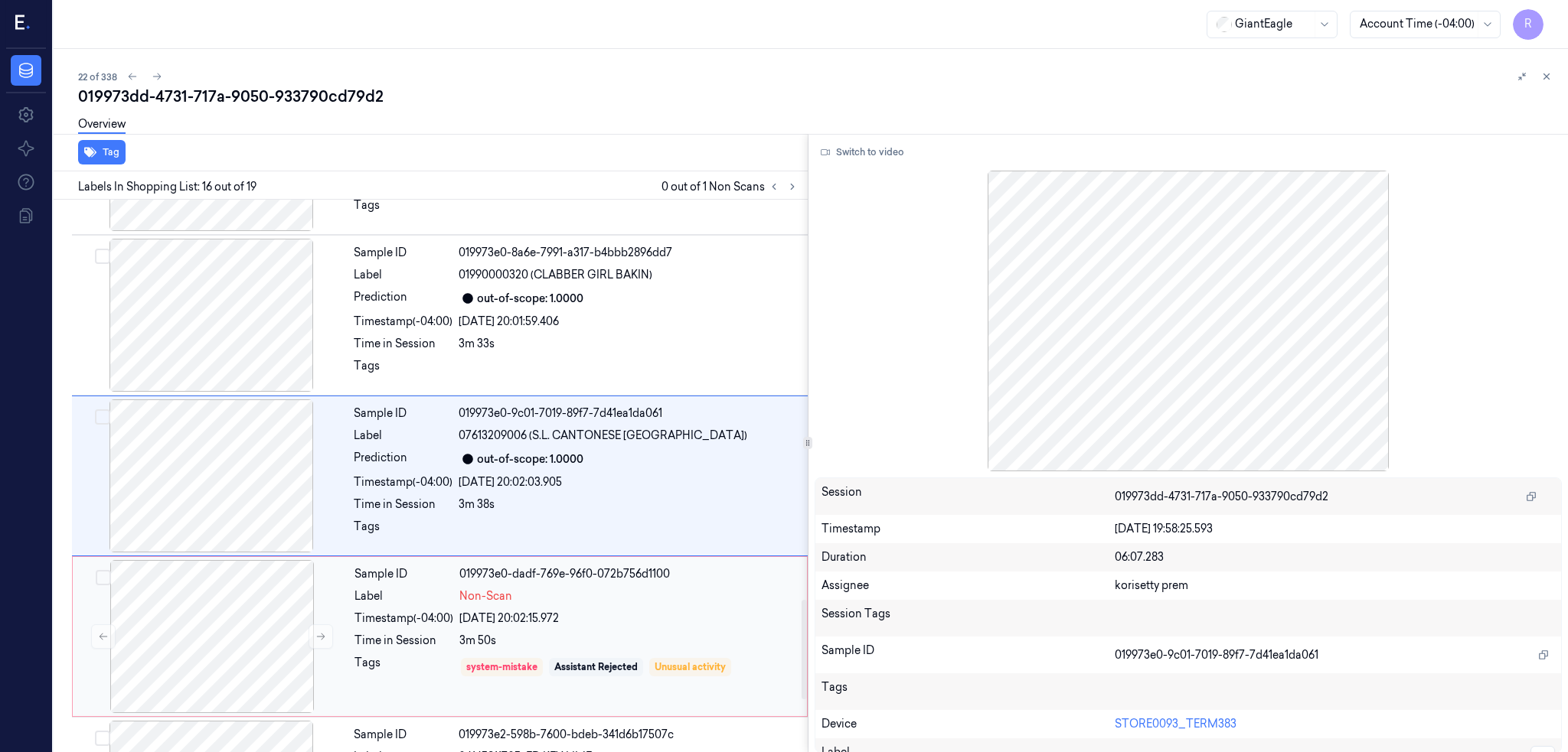
click at [225, 558] on div "Sample ID 019973e0-dadf-769e-96f0-072b756d1100 Label Non-Scan Timestamp (-04:00…" at bounding box center [440, 636] width 736 height 161
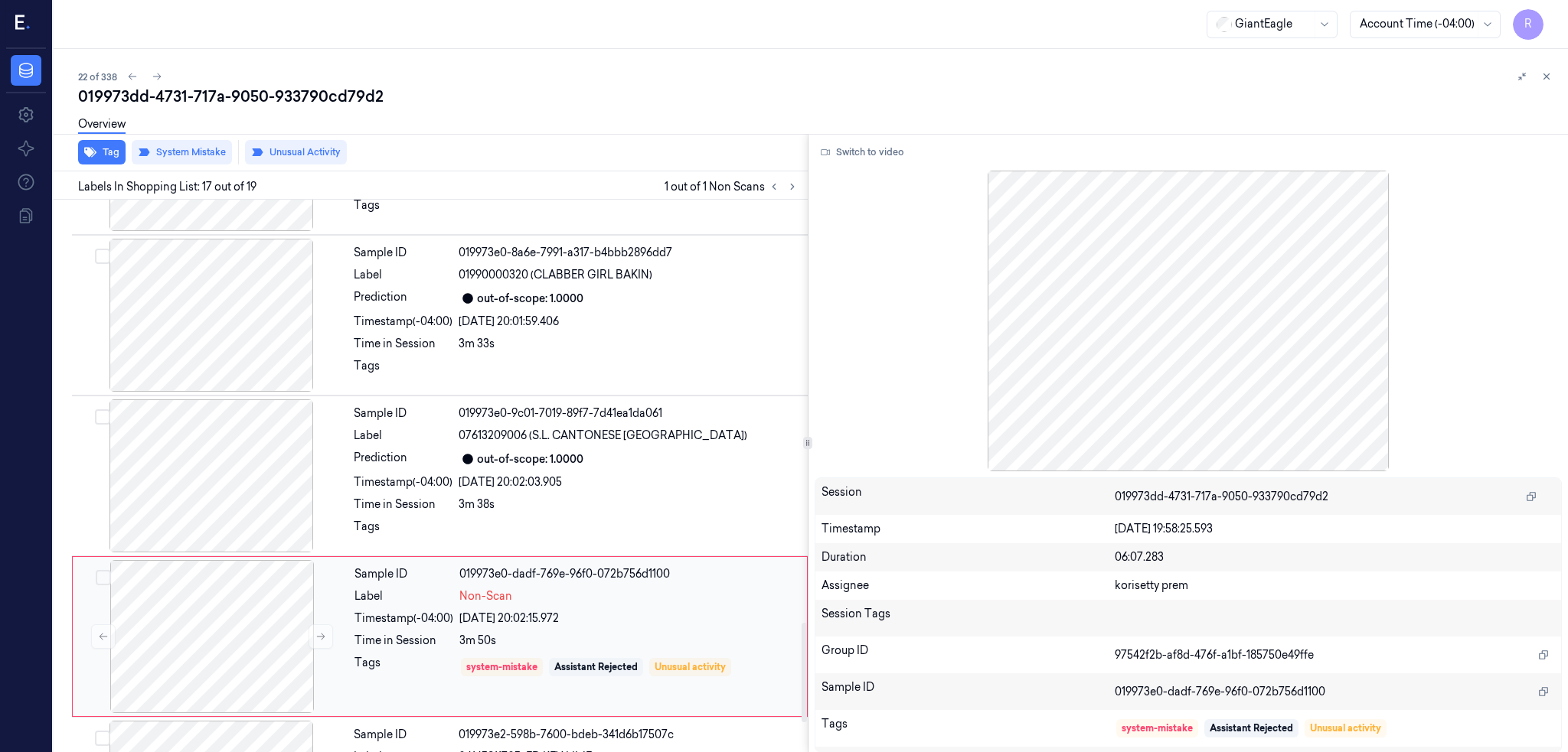
scroll to position [2376, 0]
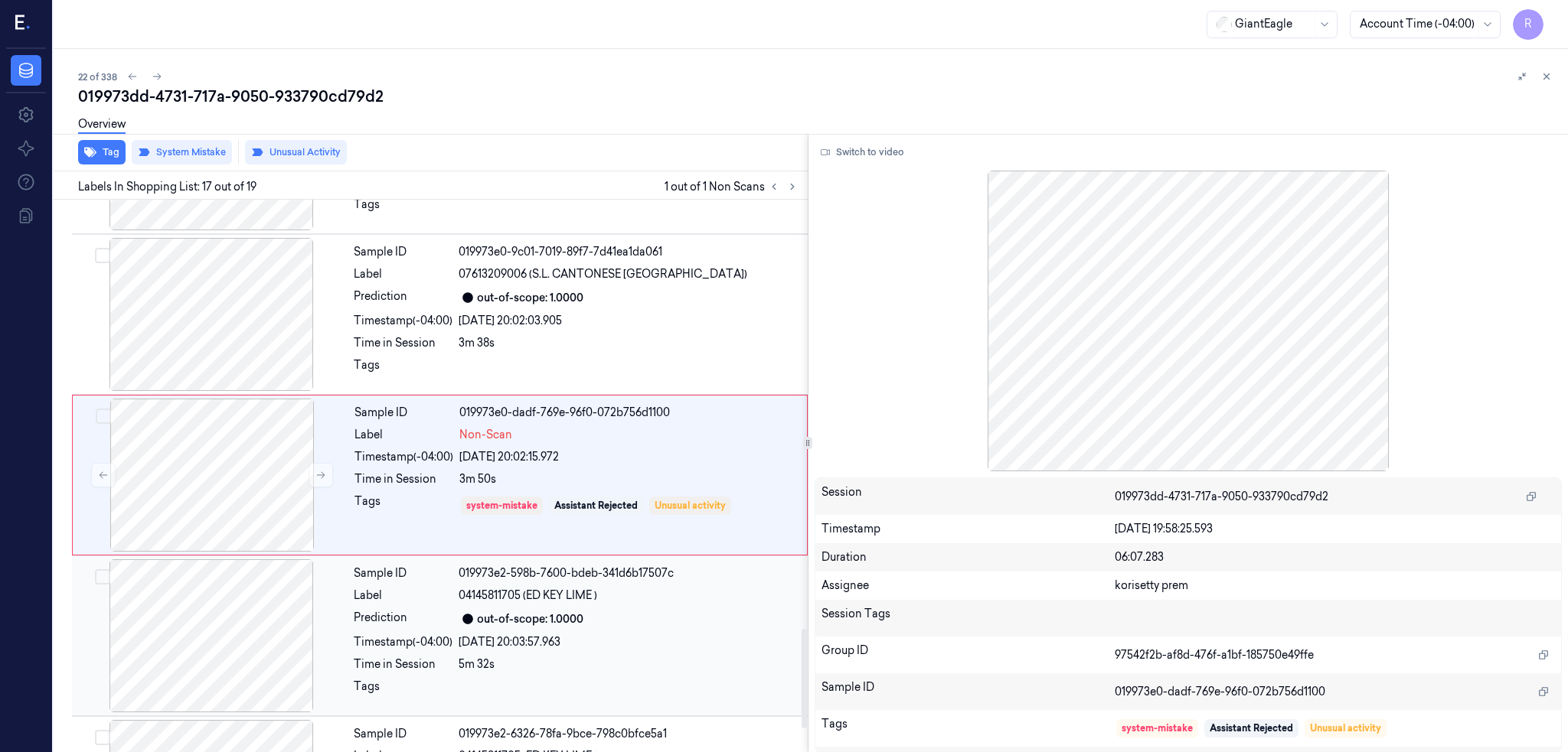
click at [221, 570] on div at bounding box center [211, 636] width 272 height 153
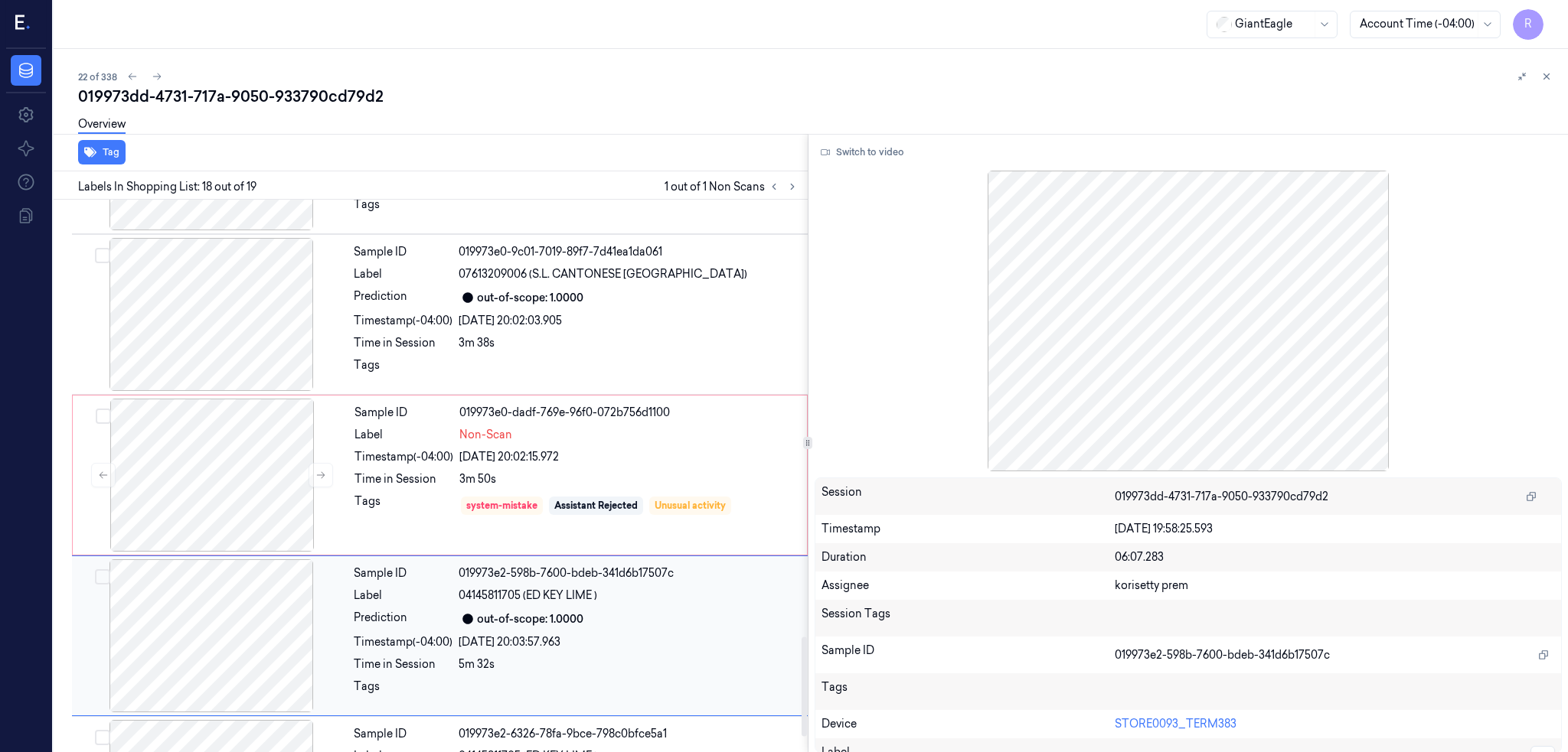
scroll to position [2507, 0]
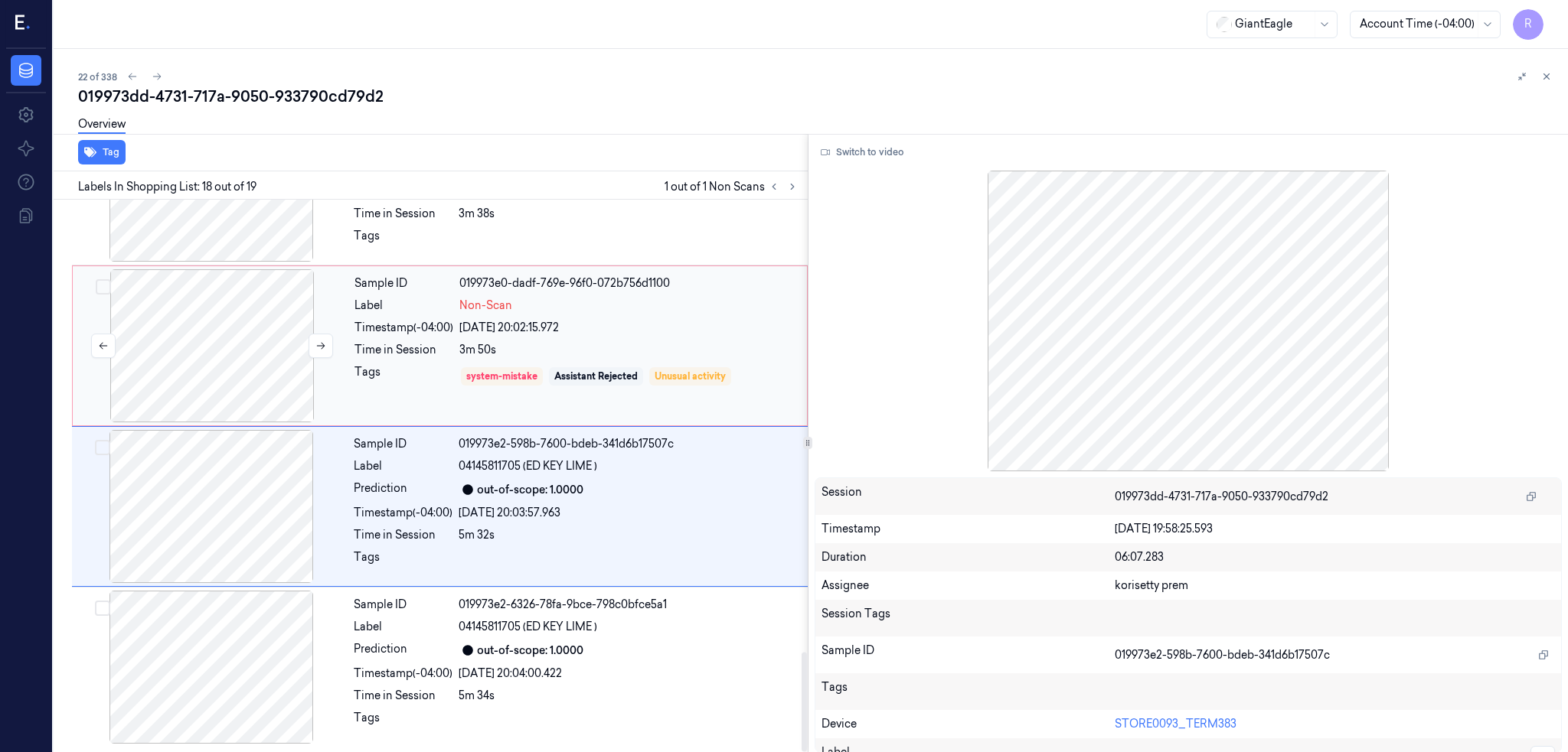
click at [214, 356] on div at bounding box center [212, 346] width 272 height 153
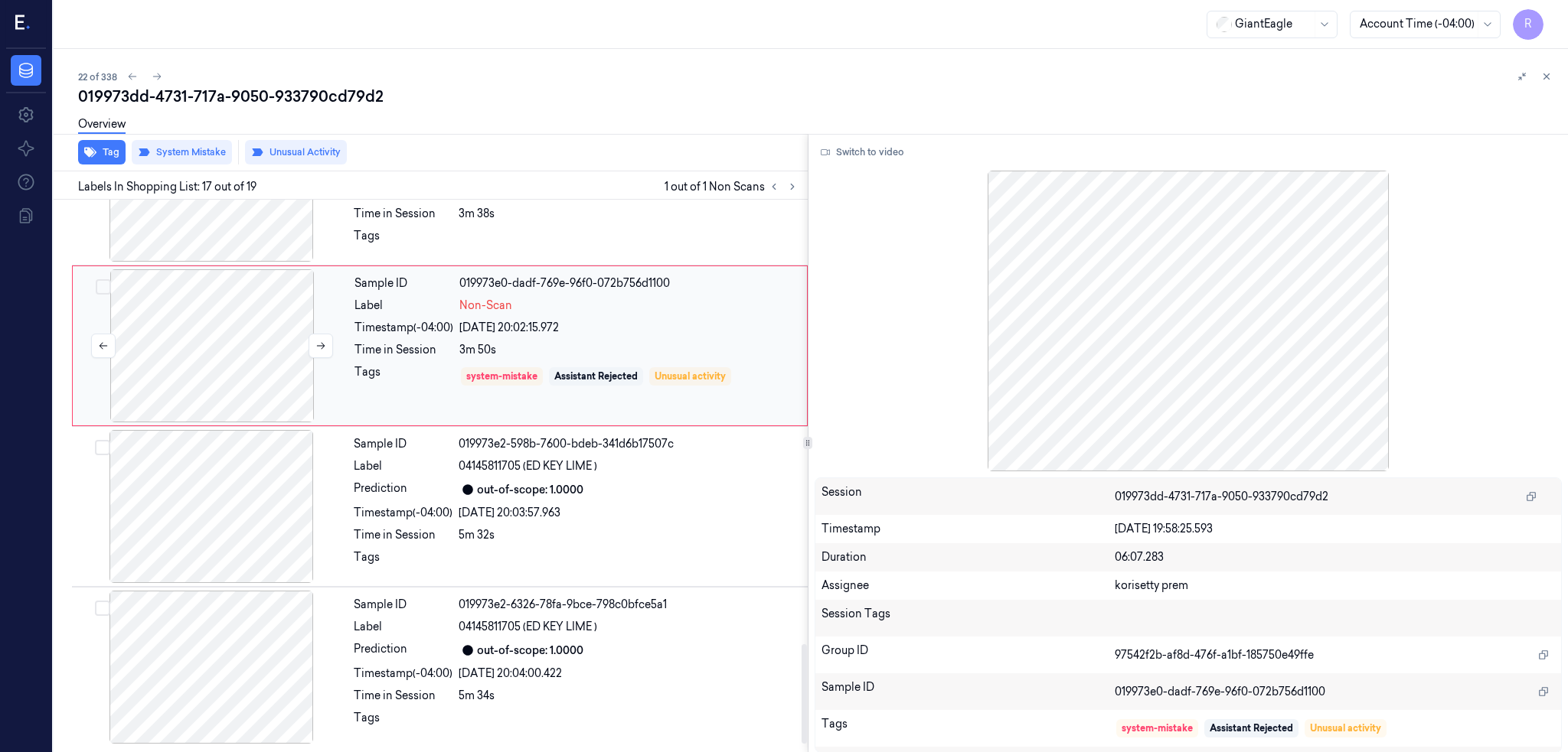
scroll to position [2376, 0]
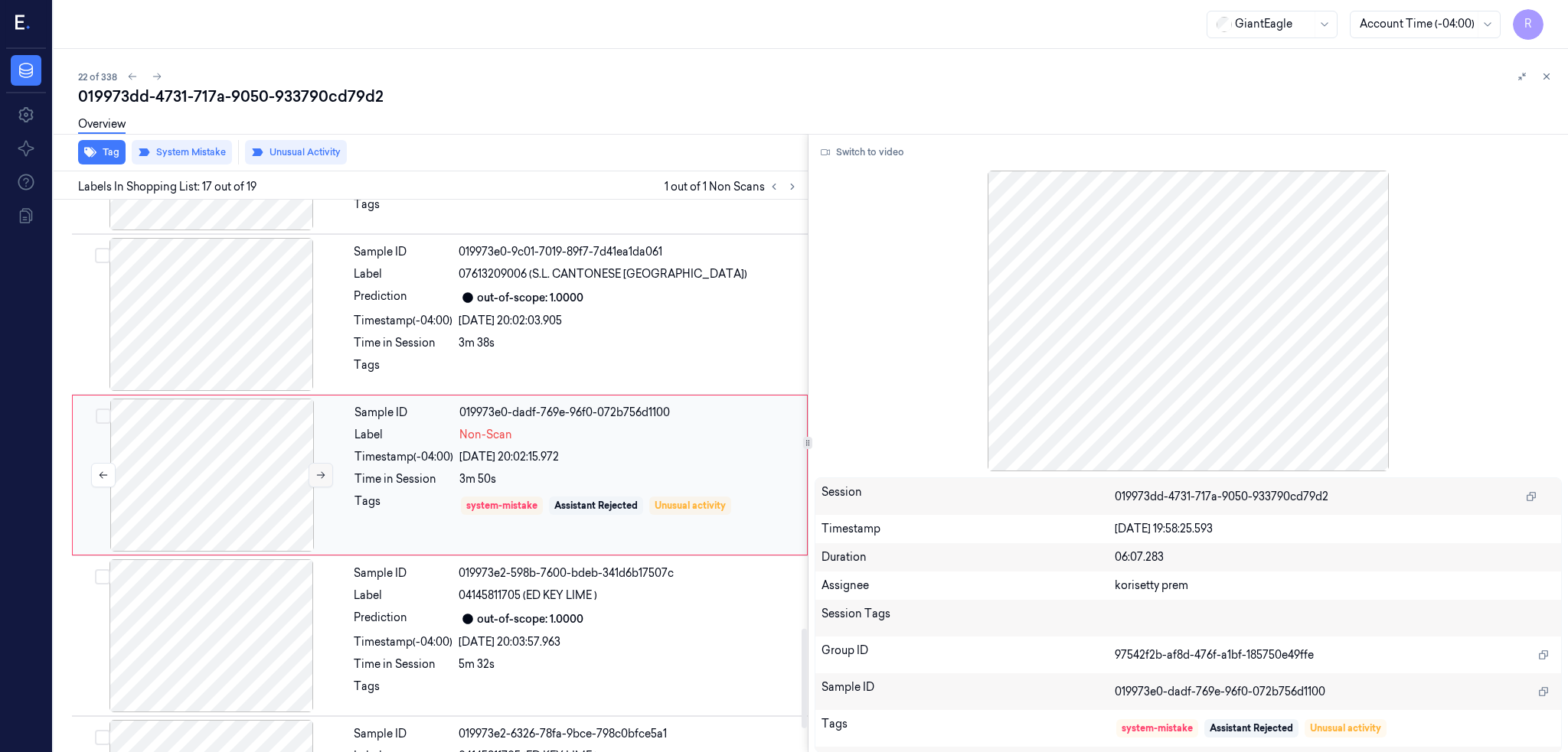
click at [318, 468] on button at bounding box center [321, 475] width 25 height 25
click at [322, 468] on button at bounding box center [321, 475] width 25 height 25
click at [271, 640] on div at bounding box center [211, 636] width 272 height 153
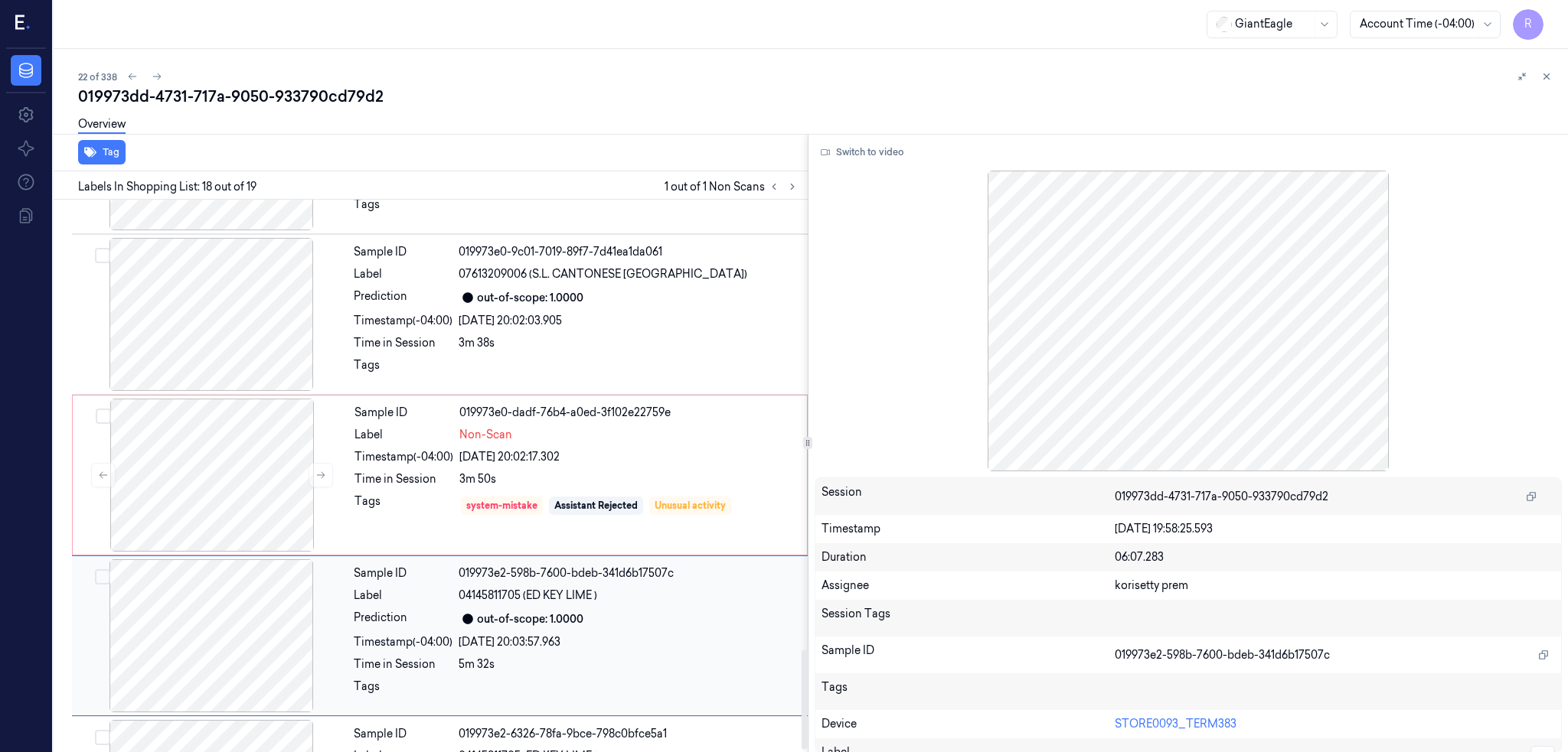
scroll to position [2507, 0]
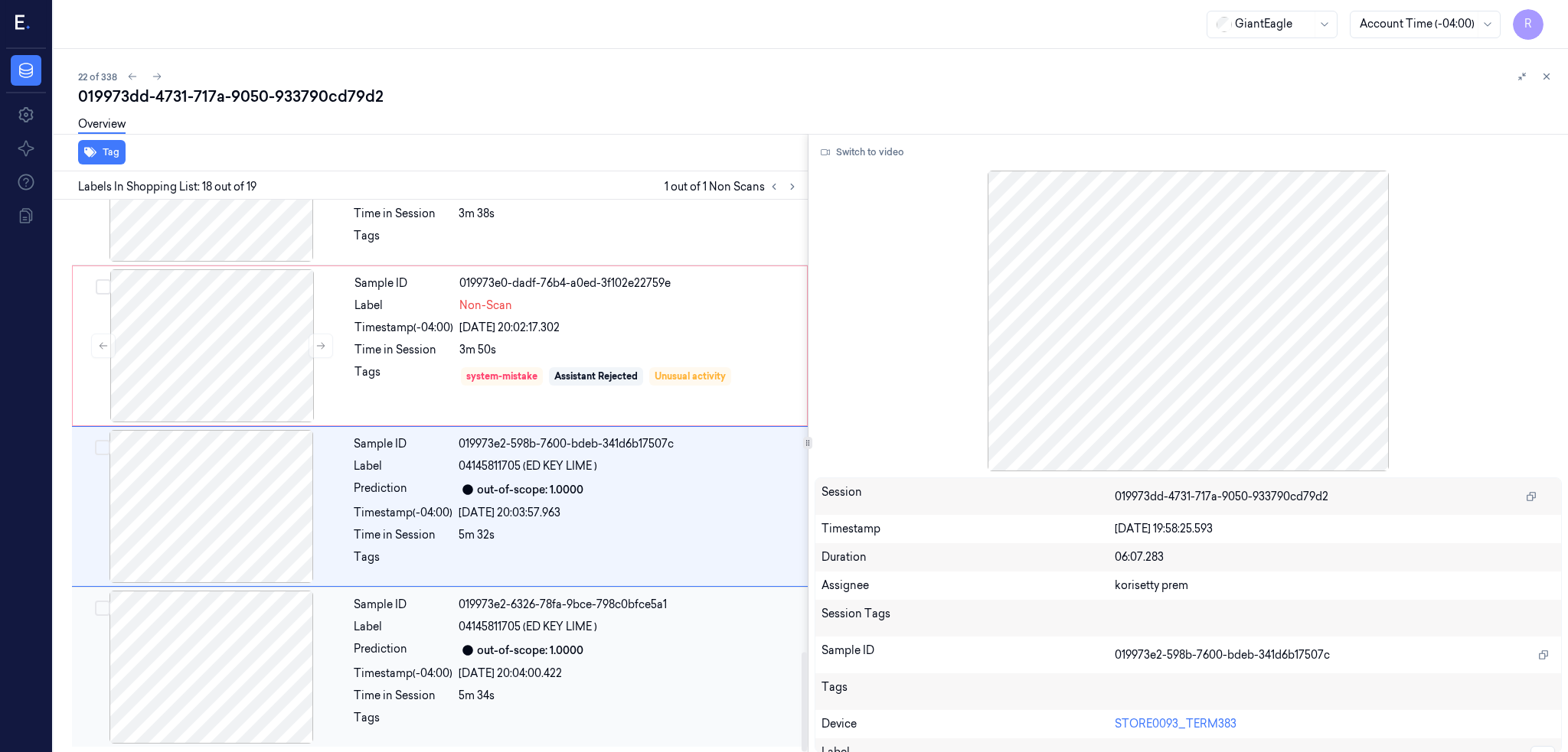
click at [222, 629] on div at bounding box center [211, 668] width 272 height 153
